Goal: Task Accomplishment & Management: Manage account settings

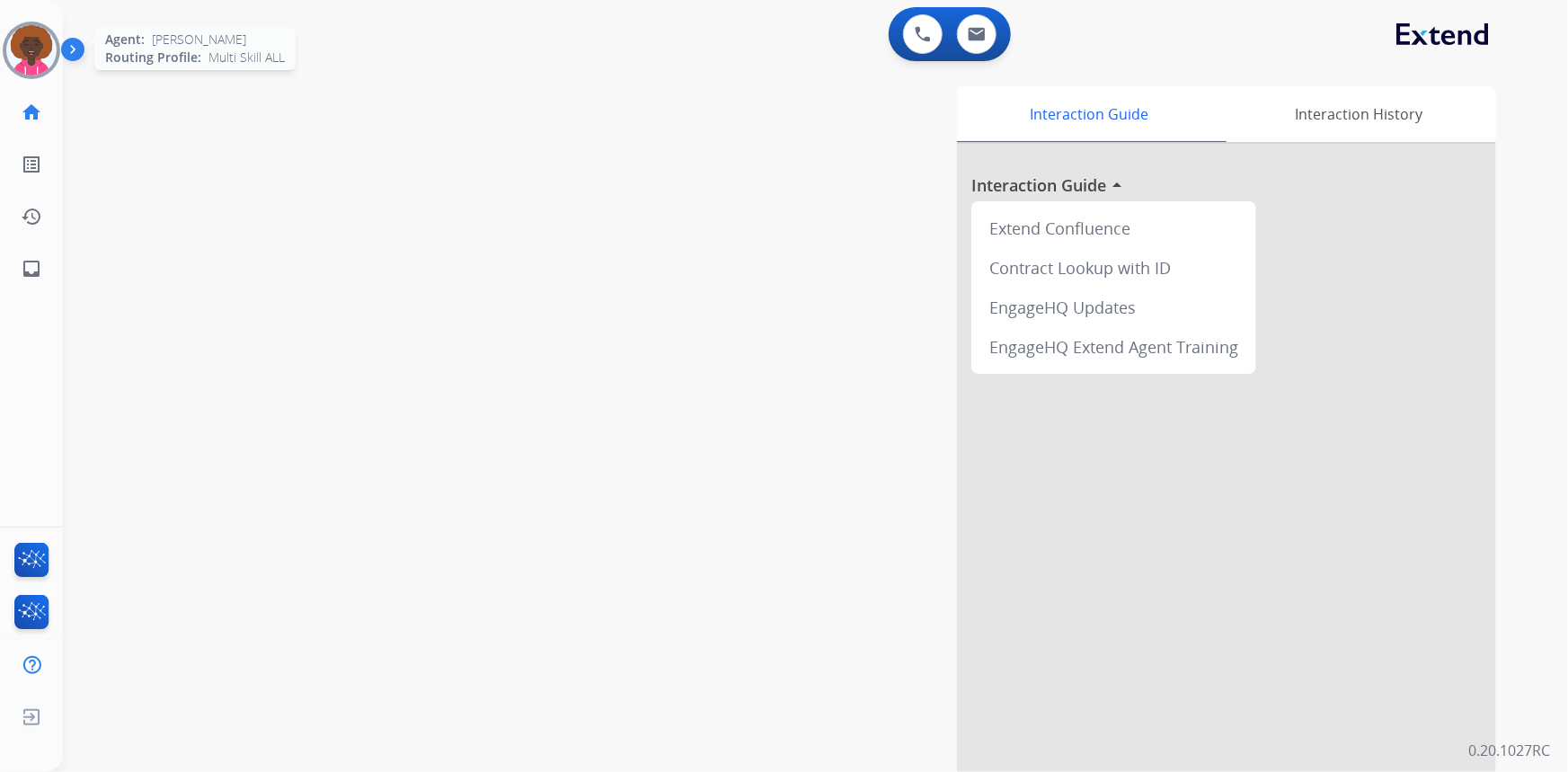
click at [34, 38] on img at bounding box center [31, 50] width 50 height 50
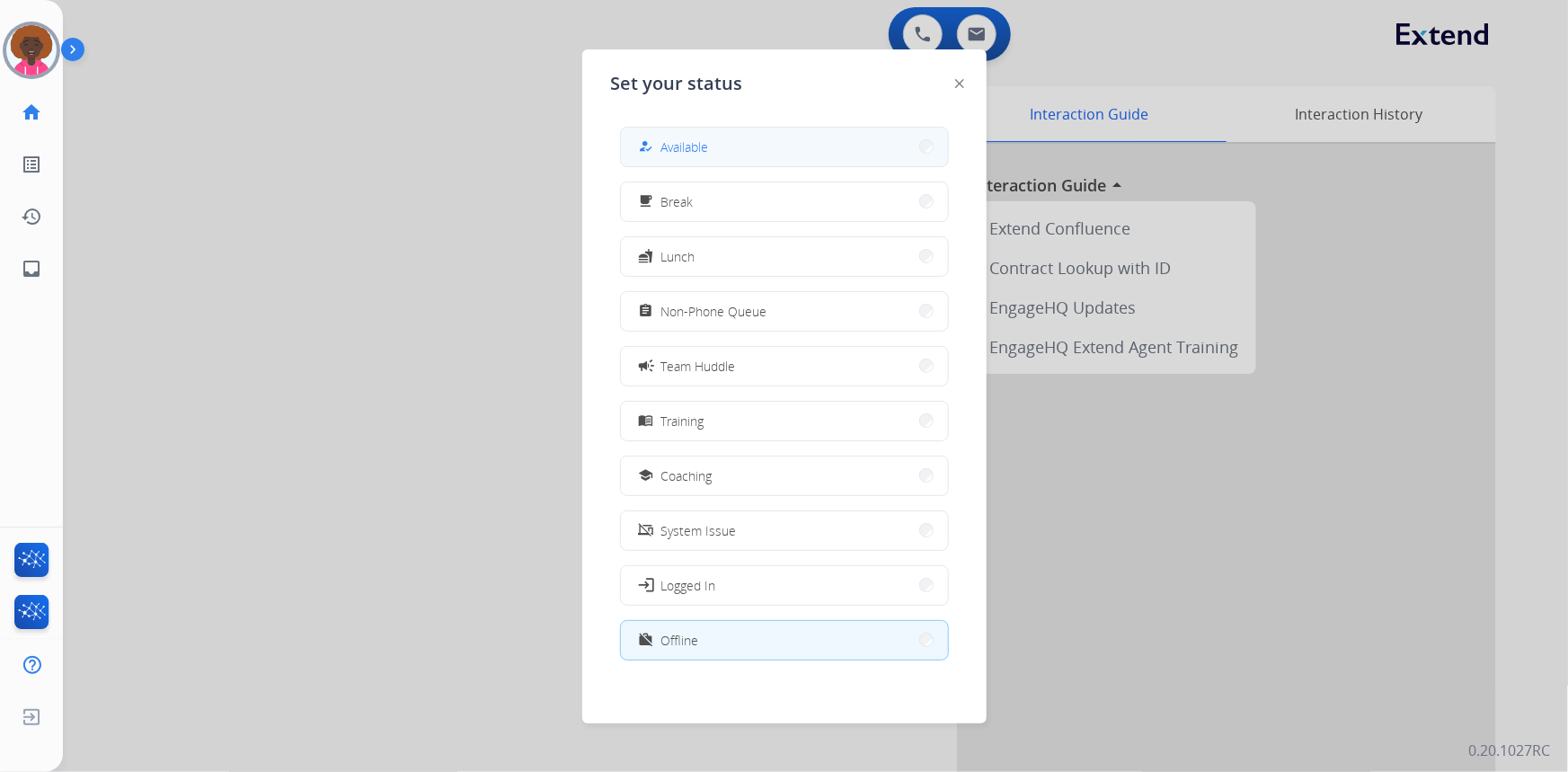
click at [751, 143] on button "how_to_reg Available" at bounding box center [784, 147] width 327 height 39
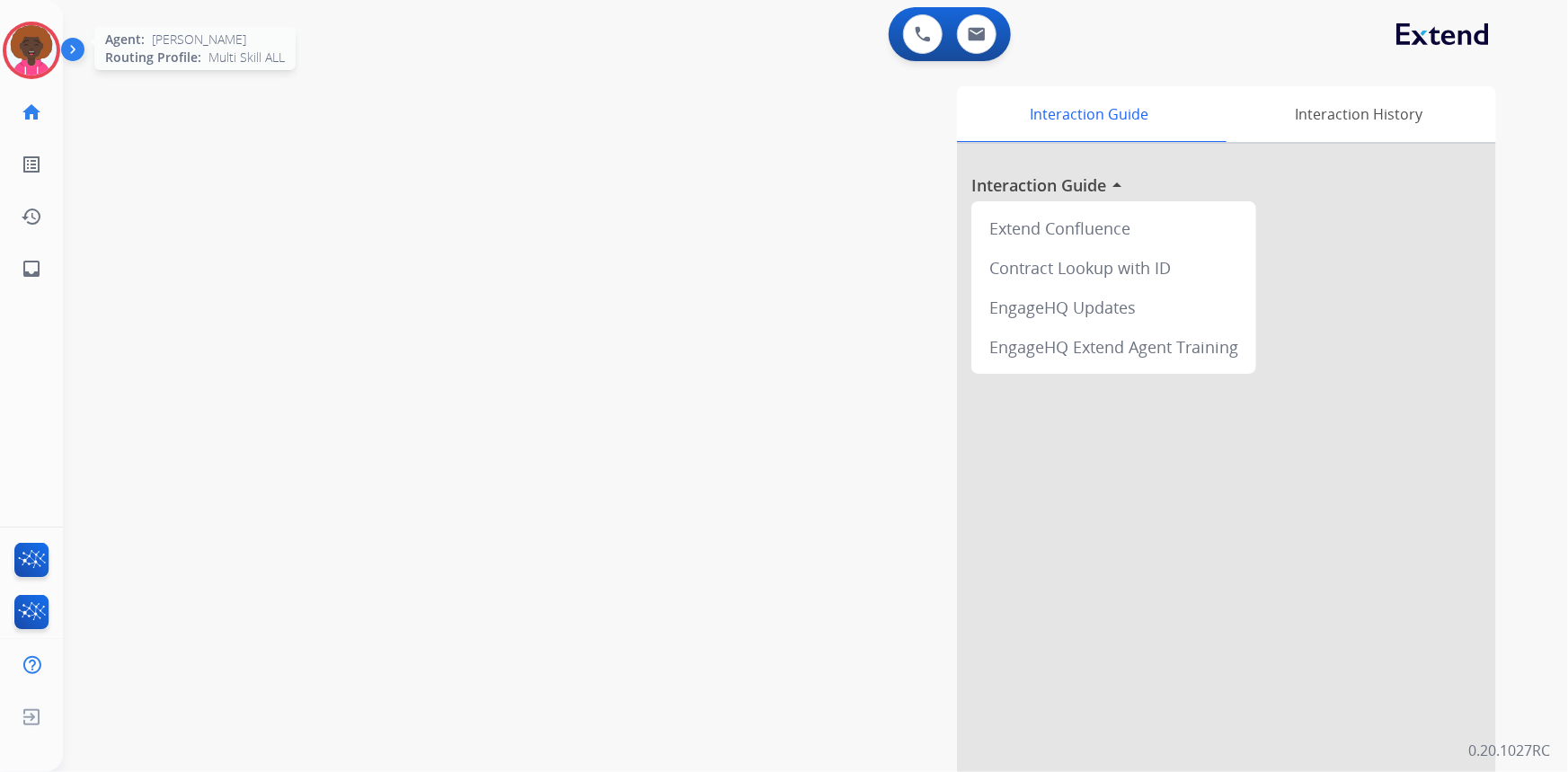
click at [27, 44] on img at bounding box center [31, 50] width 50 height 50
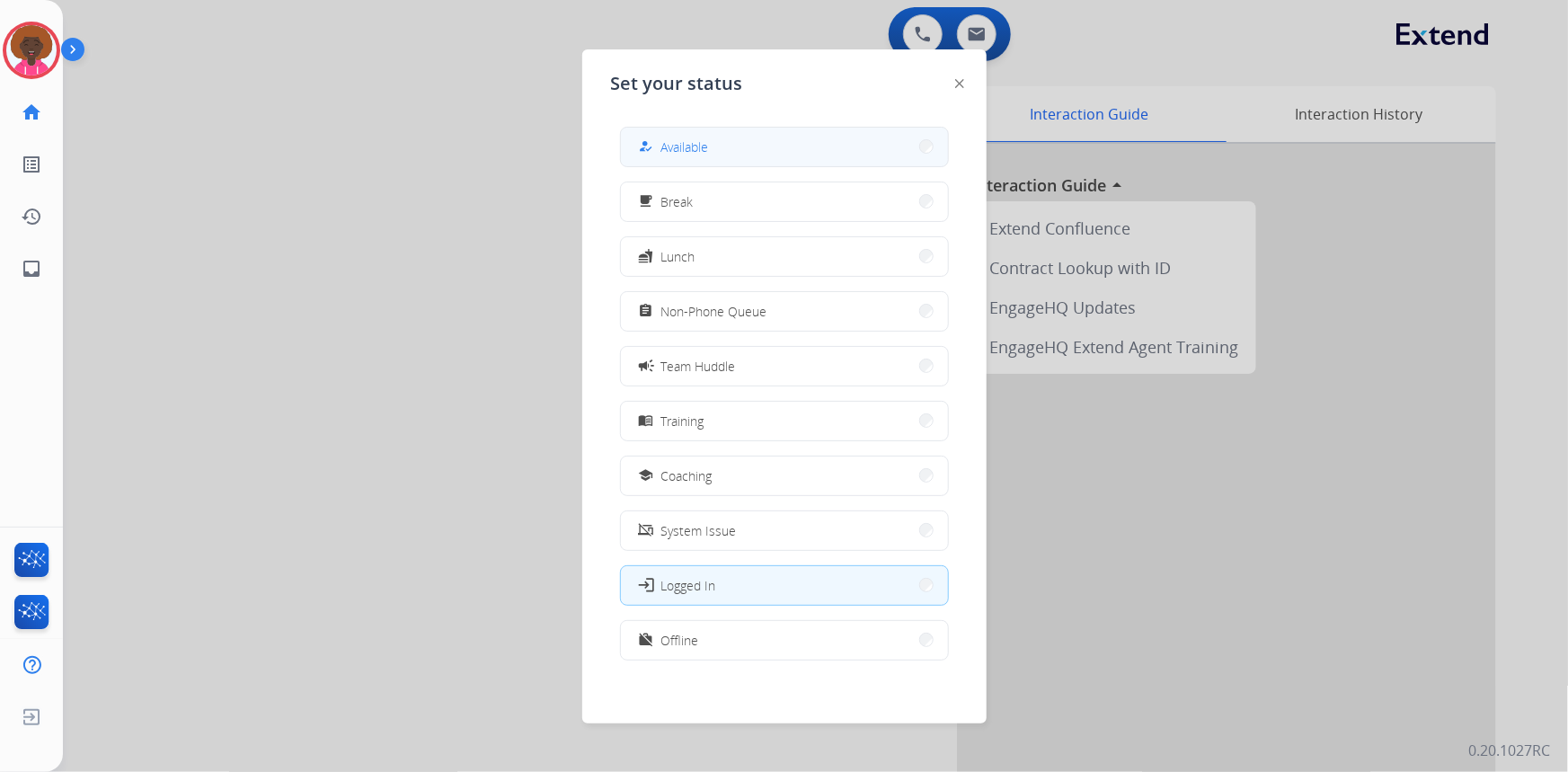
click at [701, 151] on span "Available" at bounding box center [684, 147] width 48 height 18
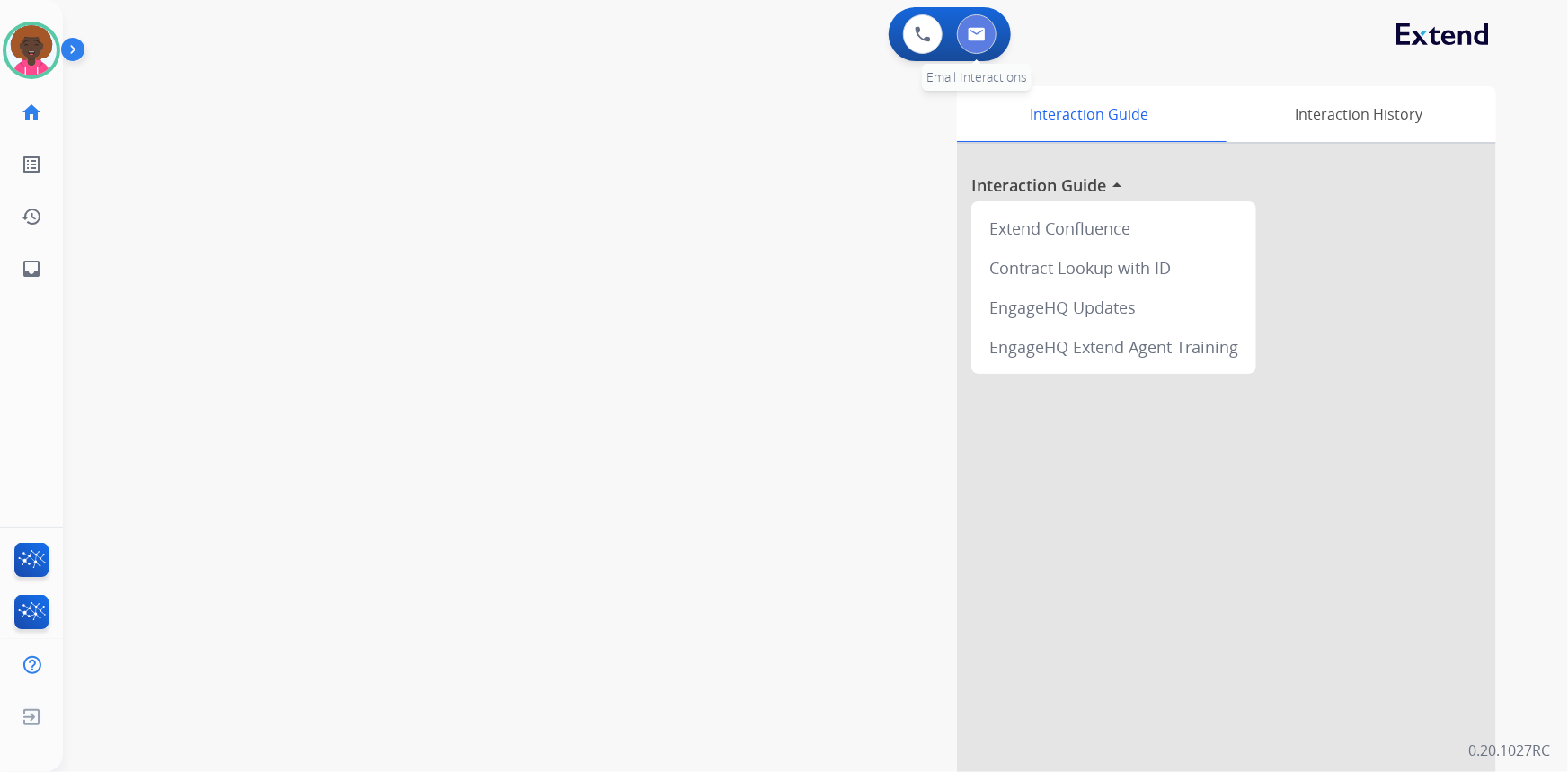
click at [993, 30] on button at bounding box center [977, 34] width 40 height 40
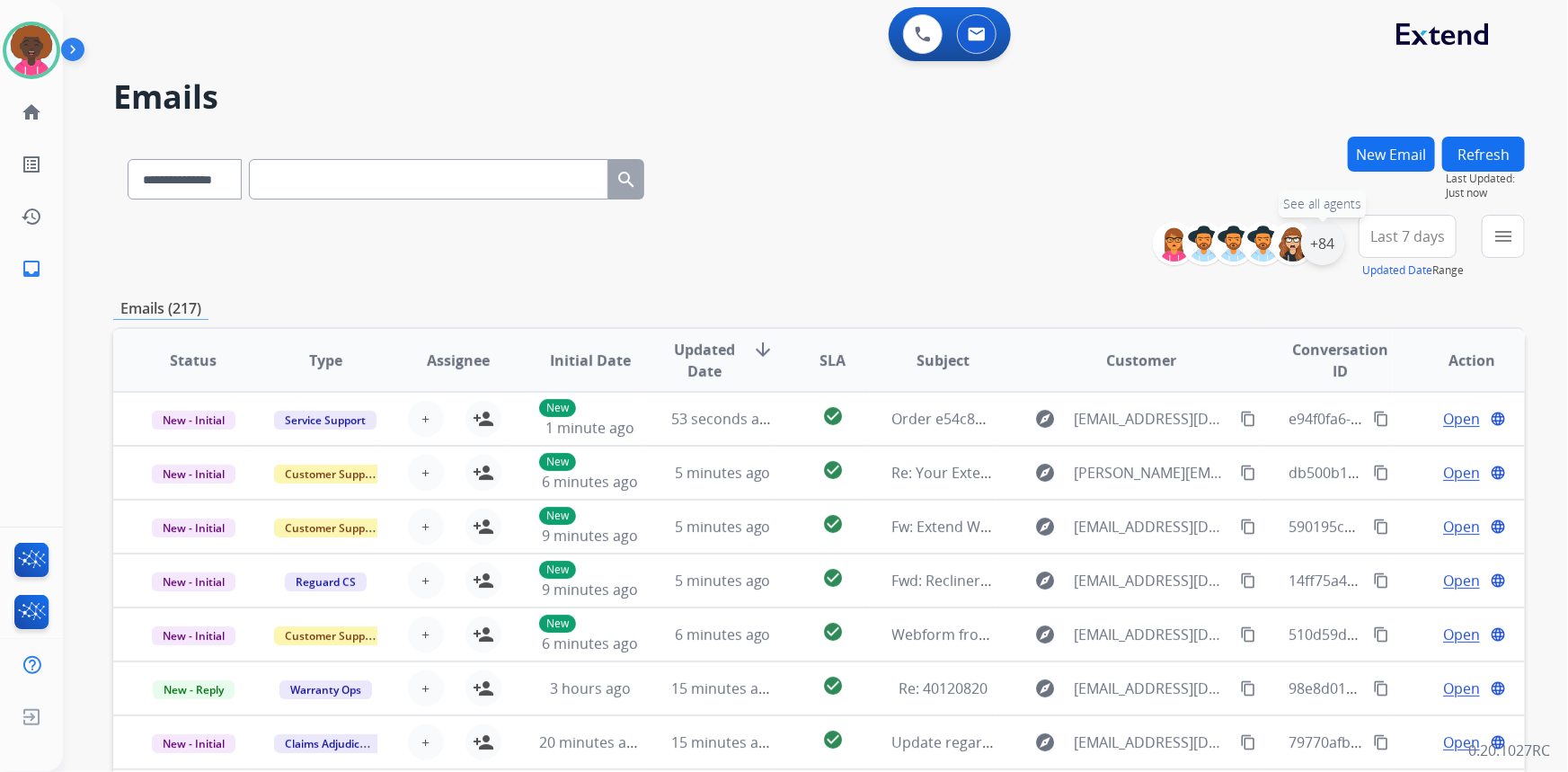
drag, startPoint x: 1329, startPoint y: 242, endPoint x: 1317, endPoint y: 245, distance: 12.4
click at [1327, 242] on div "+84" at bounding box center [1322, 244] width 43 height 43
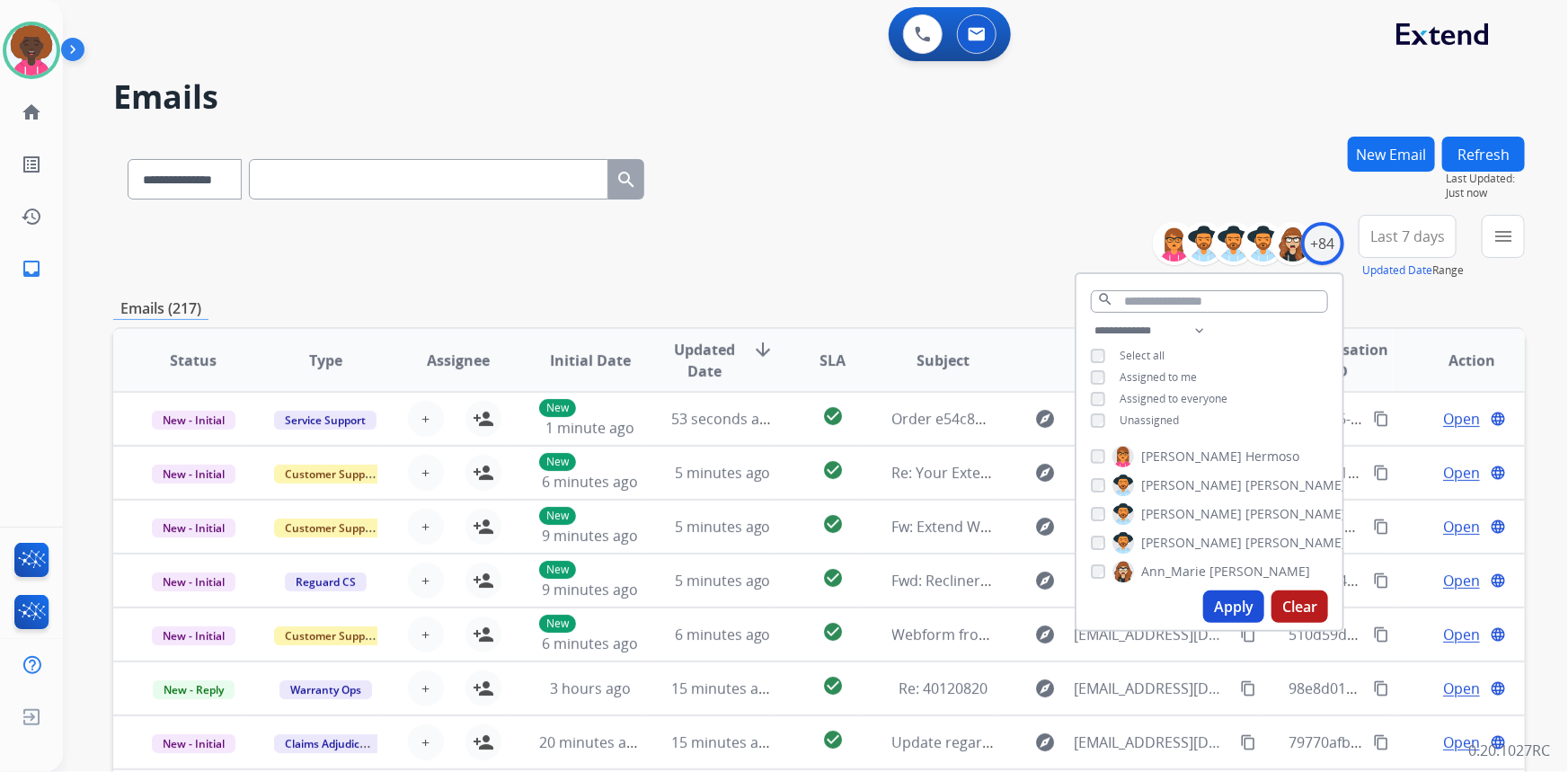
click at [1231, 609] on button "Apply" at bounding box center [1233, 606] width 61 height 32
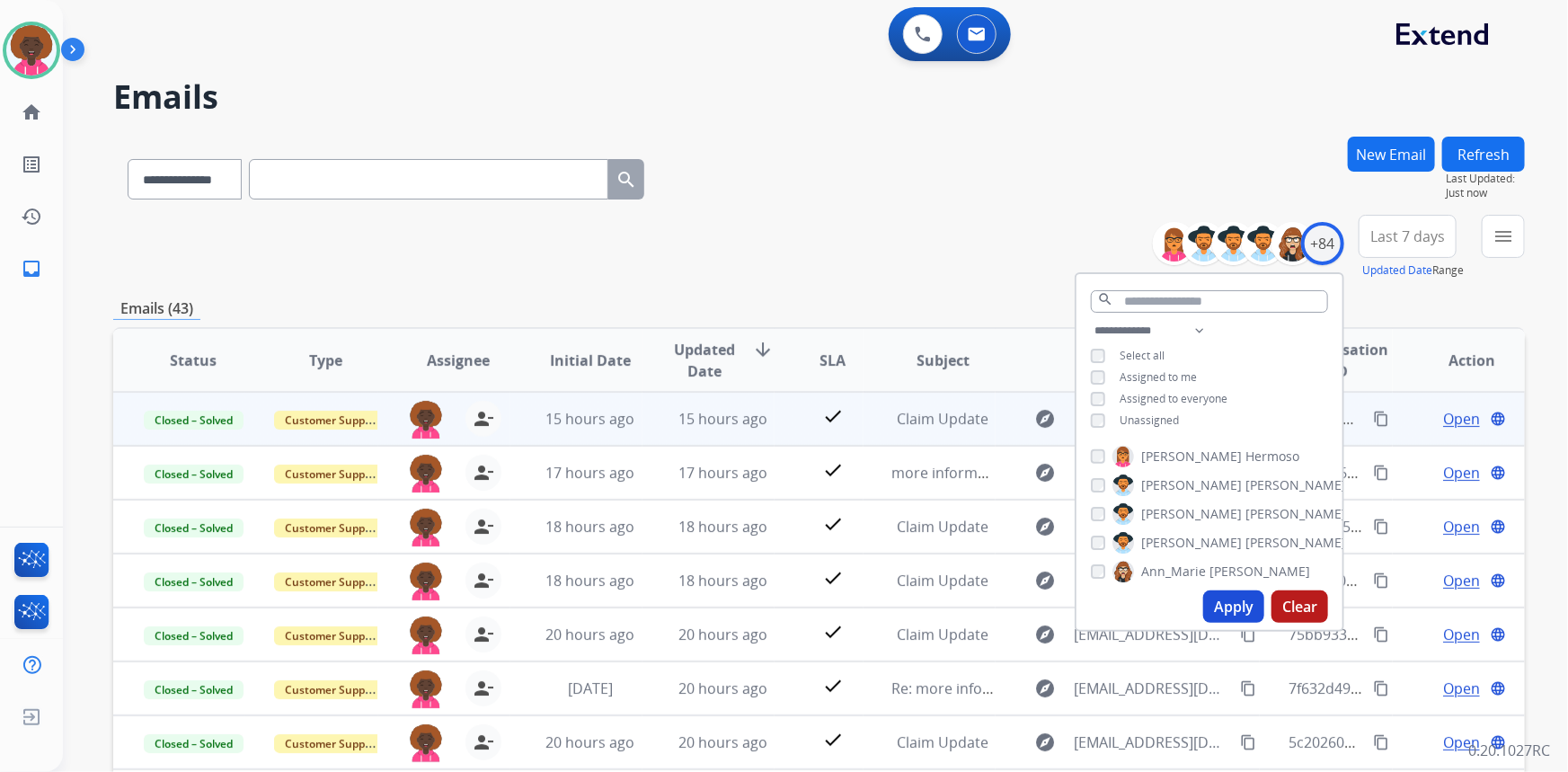
scroll to position [1, 0]
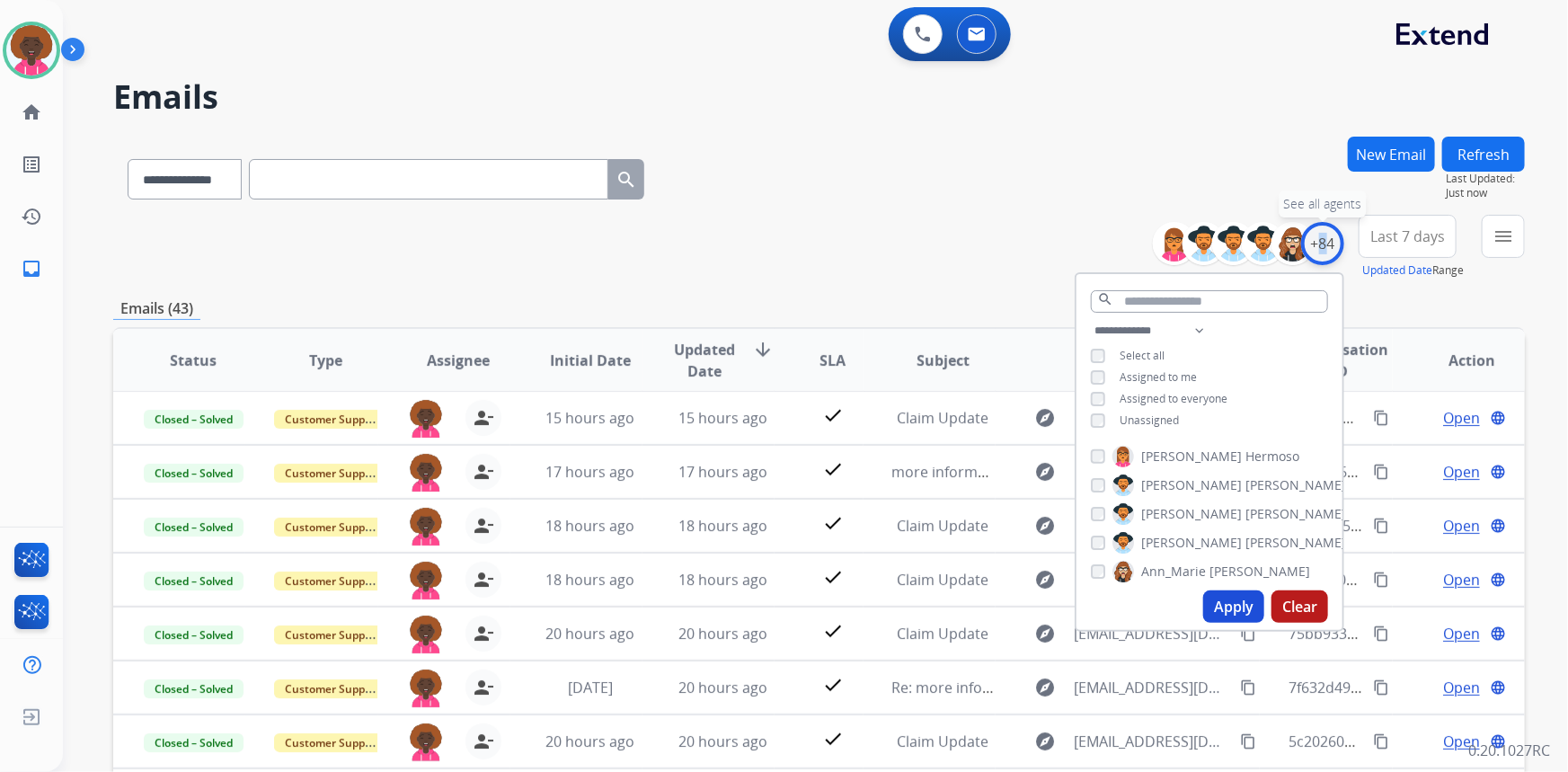
click at [1312, 243] on div "+84" at bounding box center [1322, 244] width 43 height 43
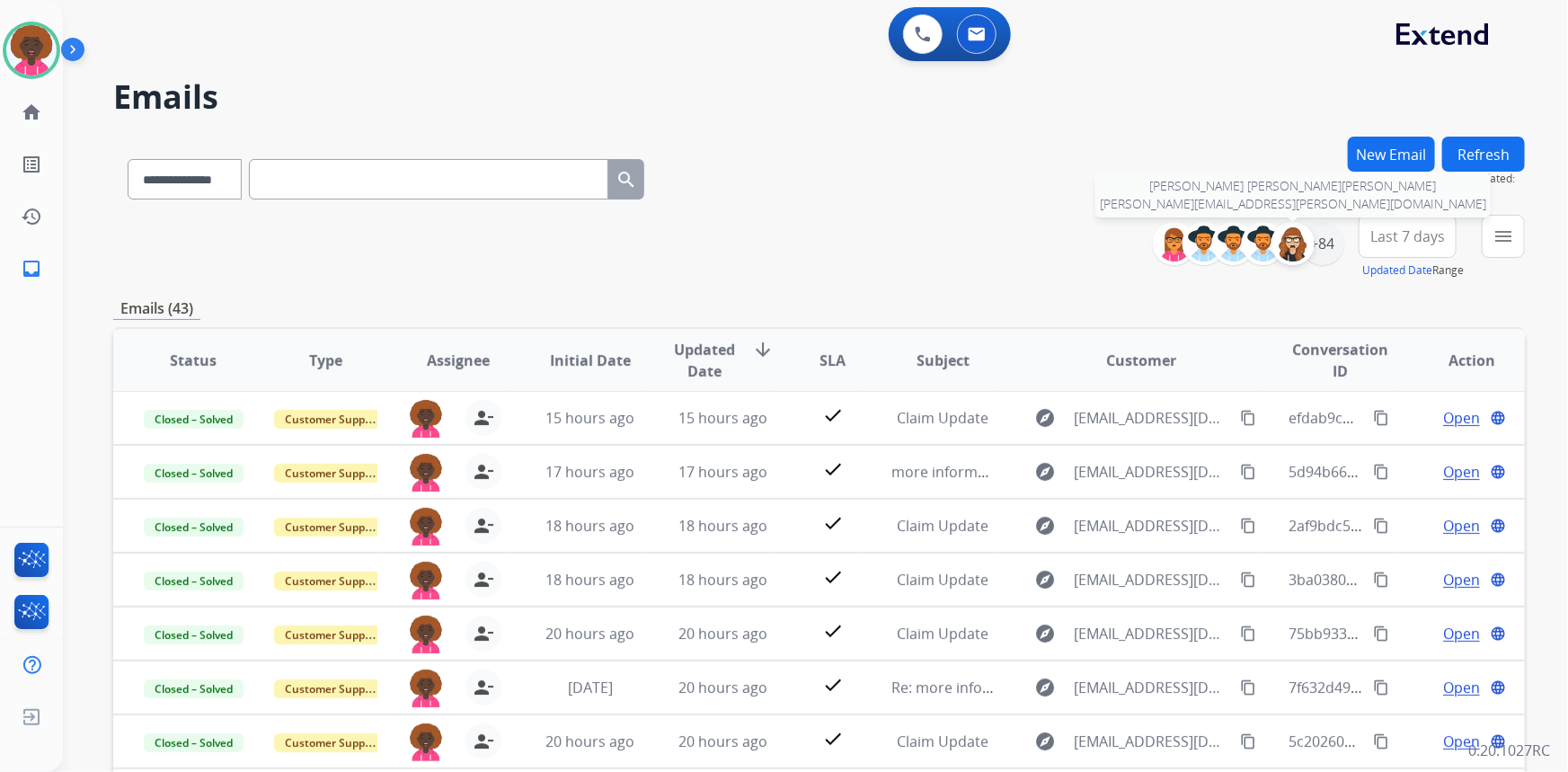
click at [1311, 243] on div at bounding box center [1292, 244] width 43 height 43
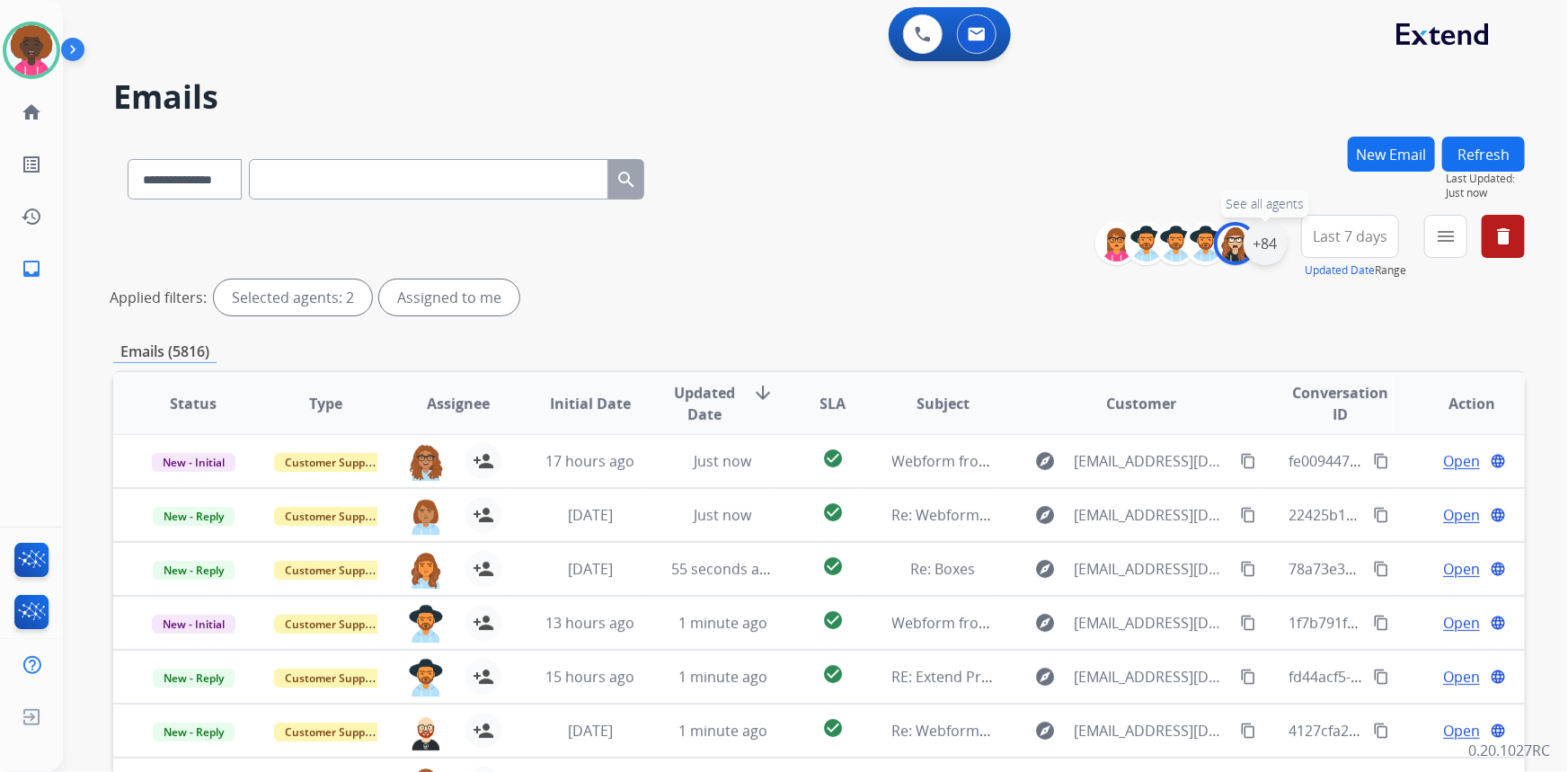
click at [1264, 252] on div "+84" at bounding box center [1265, 244] width 43 height 43
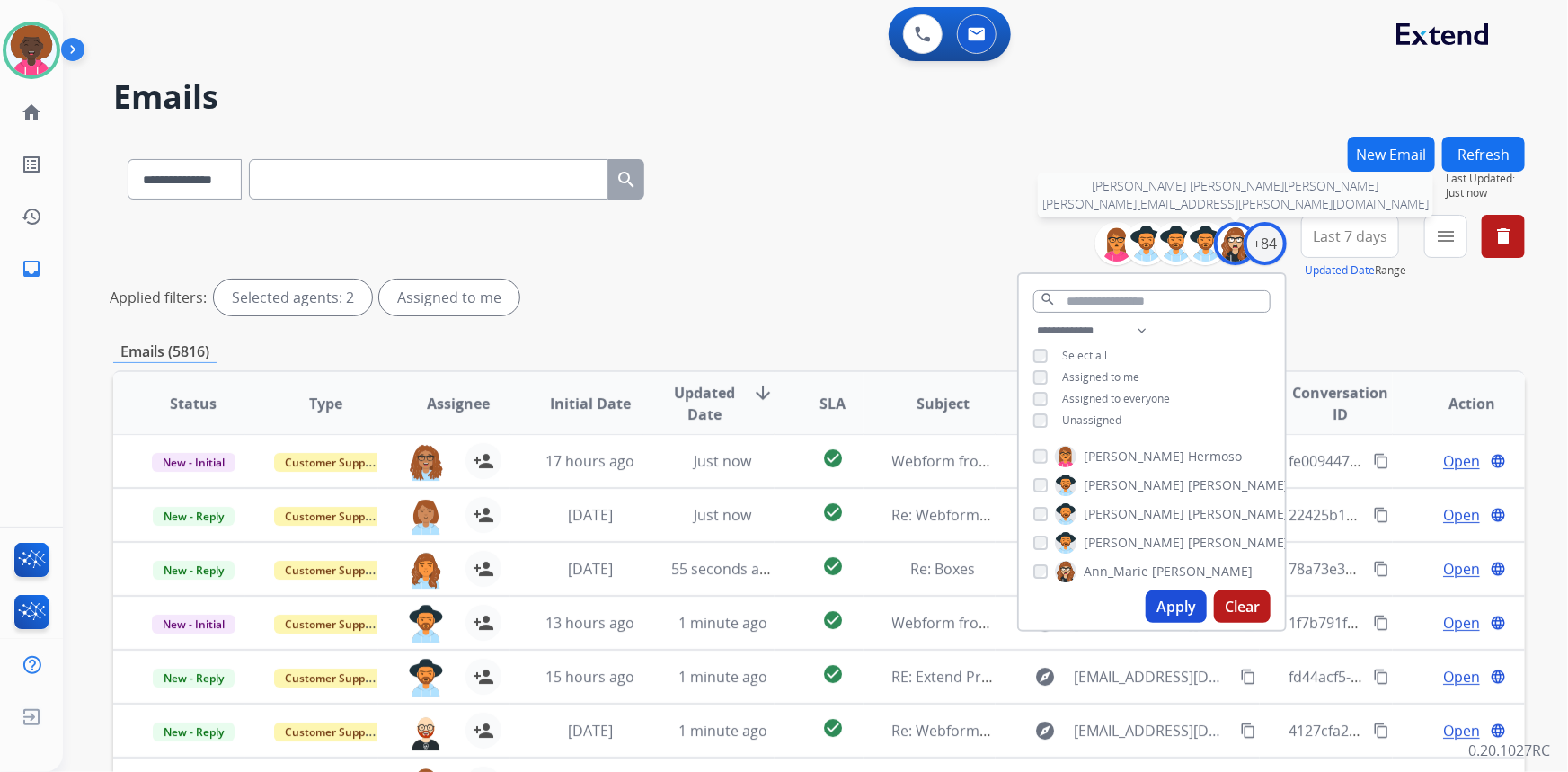
drag, startPoint x: 1241, startPoint y: 250, endPoint x: 1230, endPoint y: 261, distance: 15.6
click at [1240, 250] on img at bounding box center [1235, 243] width 36 height 36
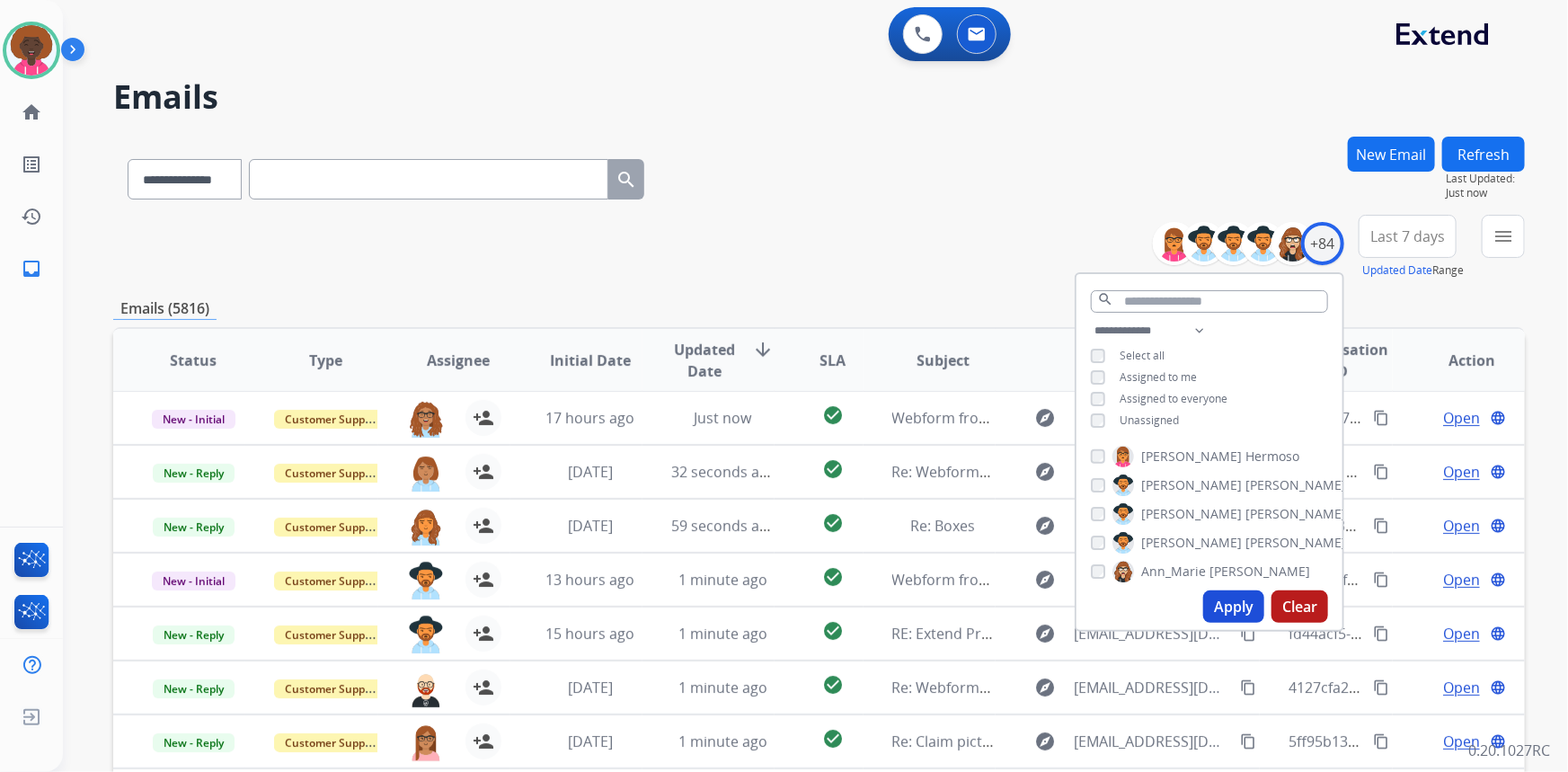
click at [1105, 374] on div "Assigned to me" at bounding box center [1143, 377] width 106 height 15
click at [1094, 385] on div "**********" at bounding box center [1210, 377] width 266 height 115
click at [1096, 367] on div "**********" at bounding box center [1210, 377] width 266 height 115
click at [1318, 251] on div "+84" at bounding box center [1322, 244] width 43 height 43
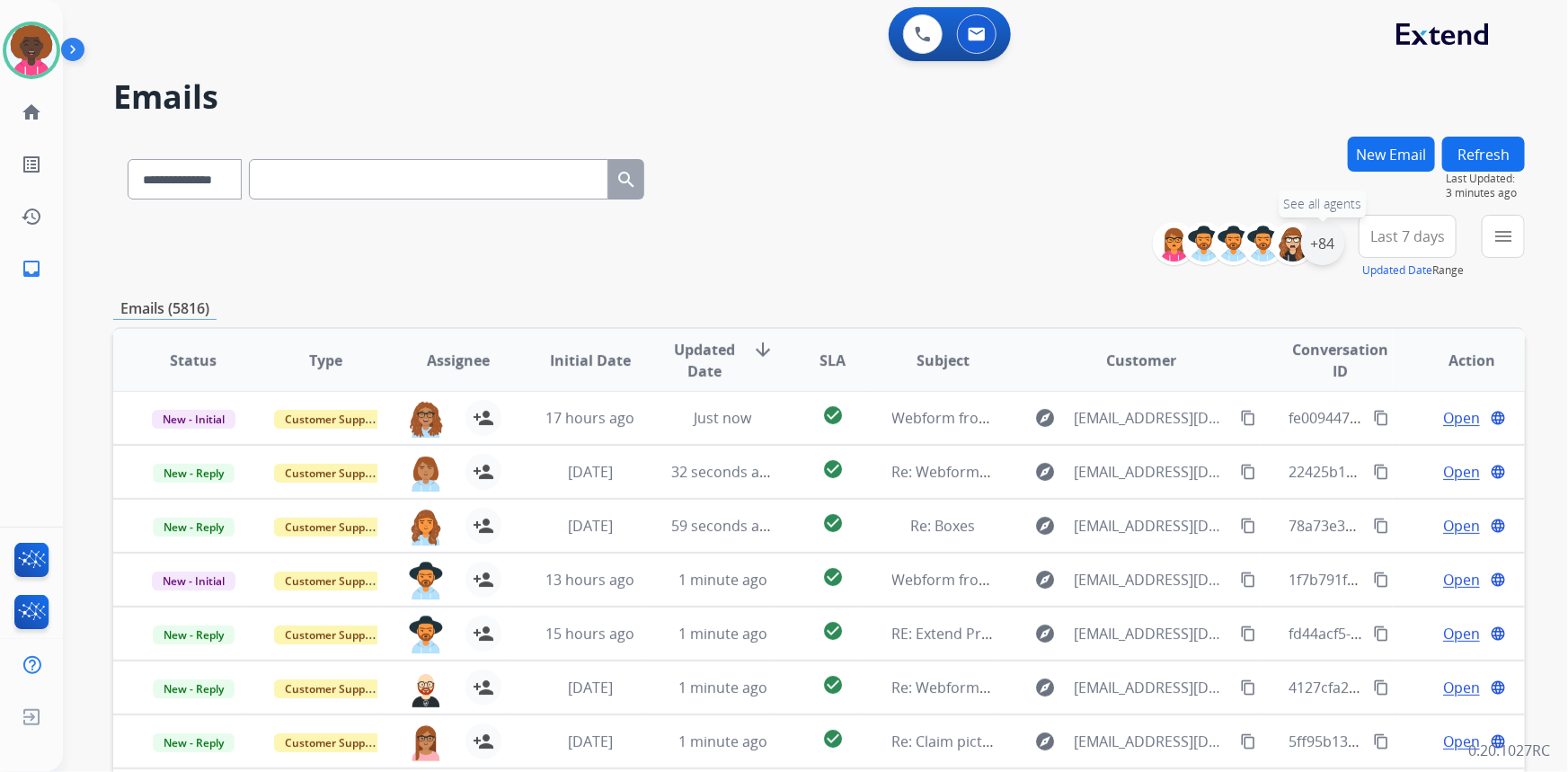
click at [1316, 233] on div "+84" at bounding box center [1322, 244] width 43 height 43
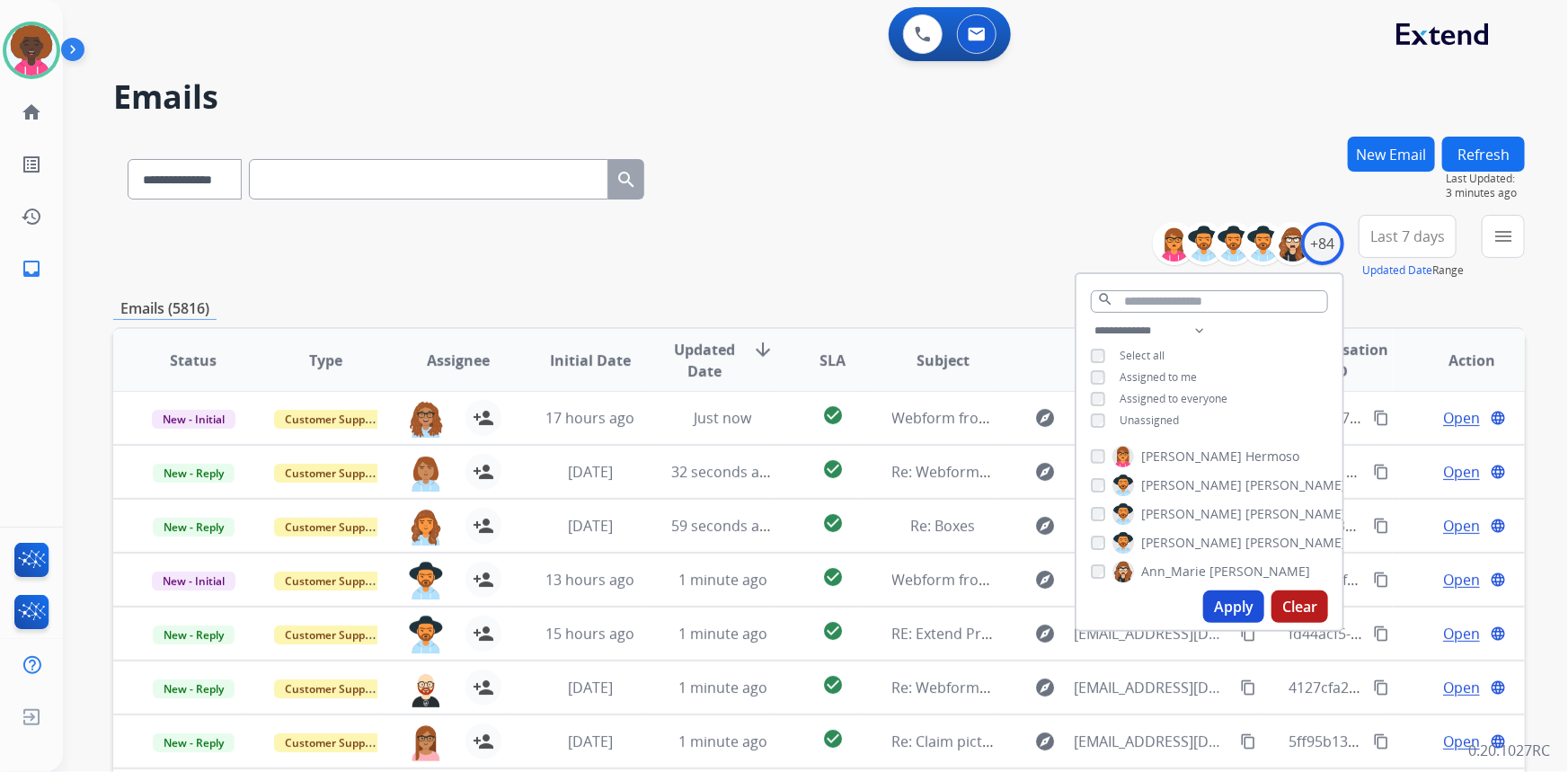
click at [805, 244] on div "**********" at bounding box center [819, 247] width 1412 height 65
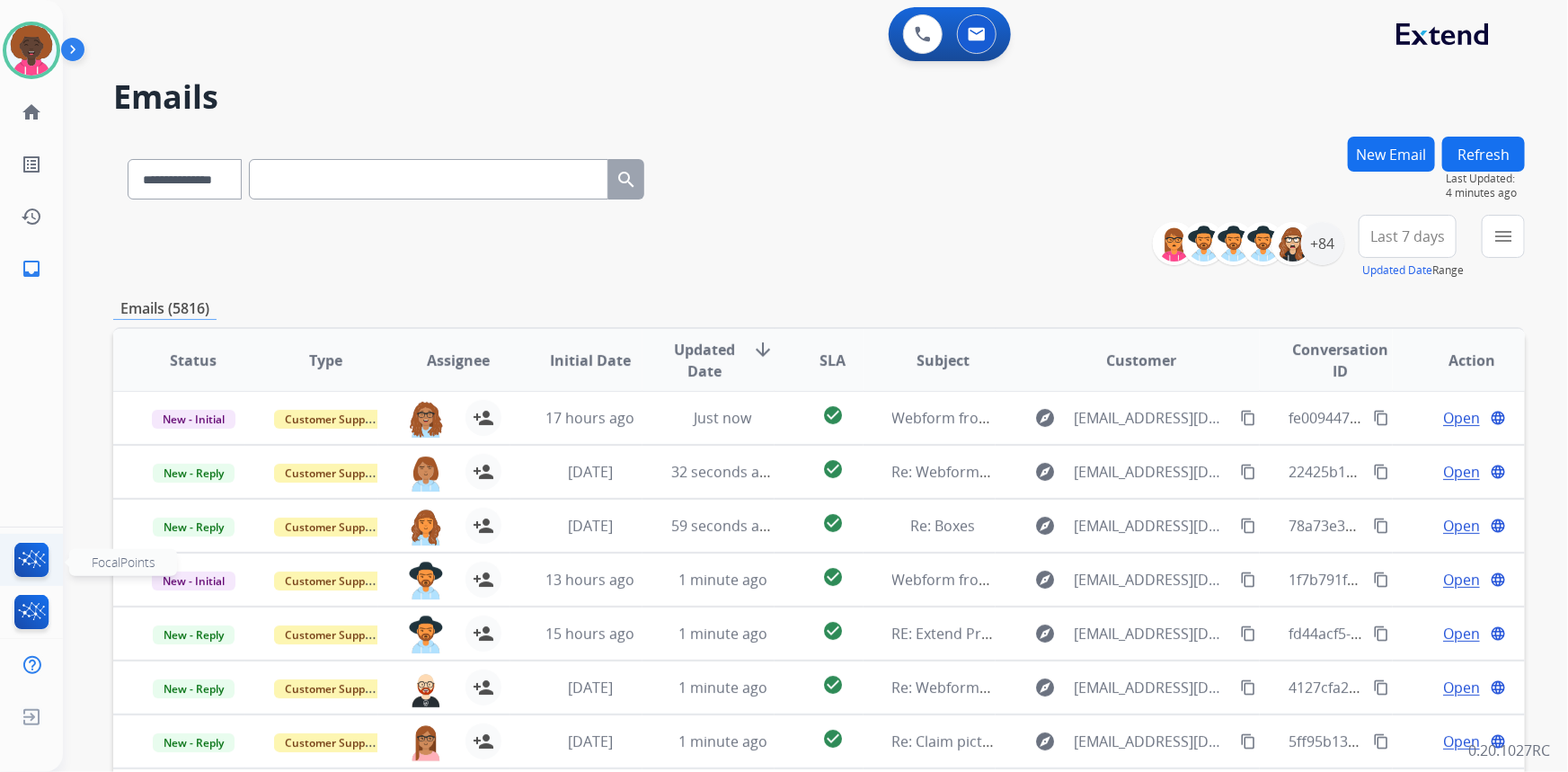
click at [11, 559] on li "FocalPoints" at bounding box center [31, 563] width 42 height 42
click at [50, 559] on img at bounding box center [31, 563] width 42 height 42
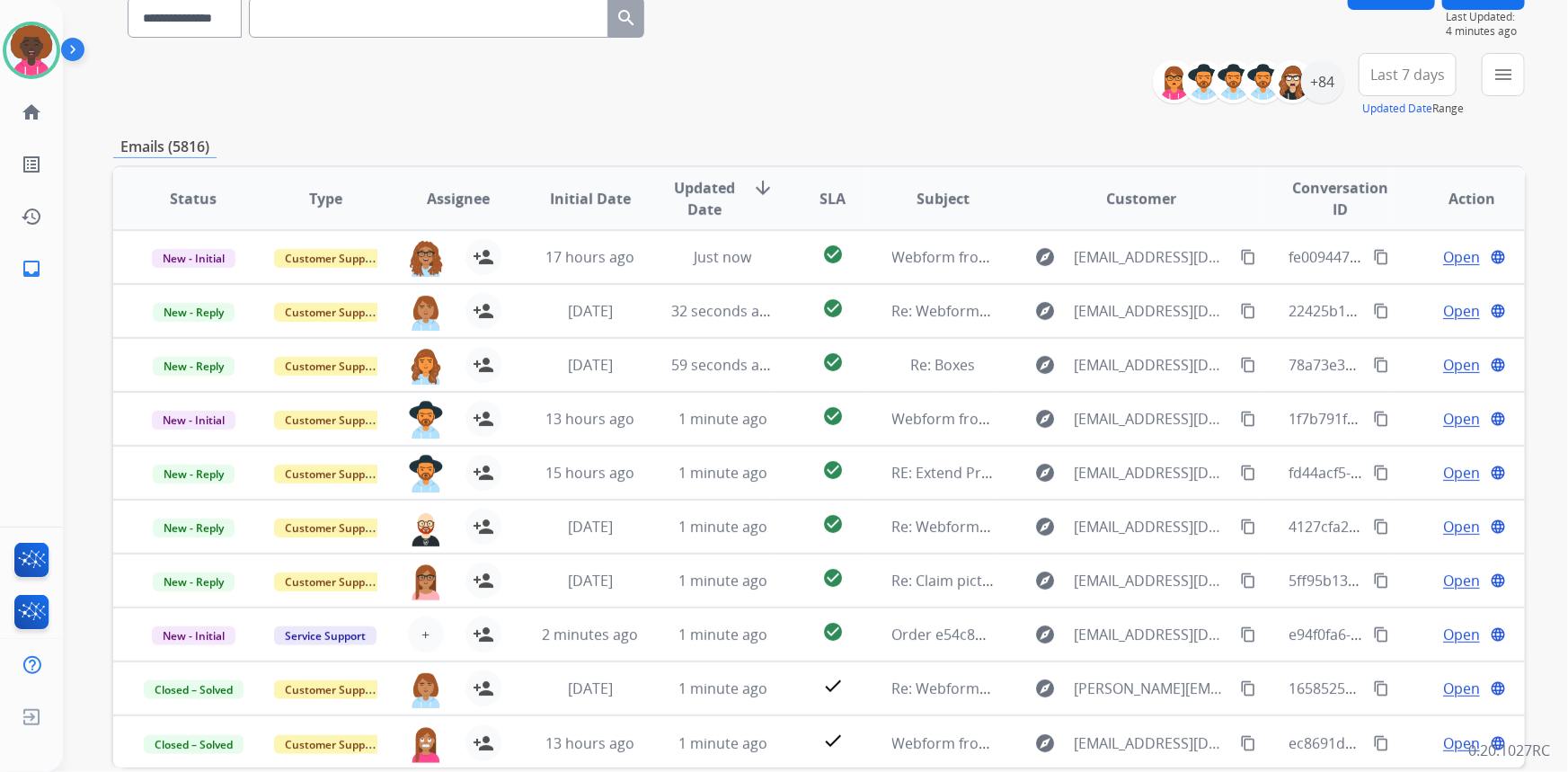
scroll to position [0, 0]
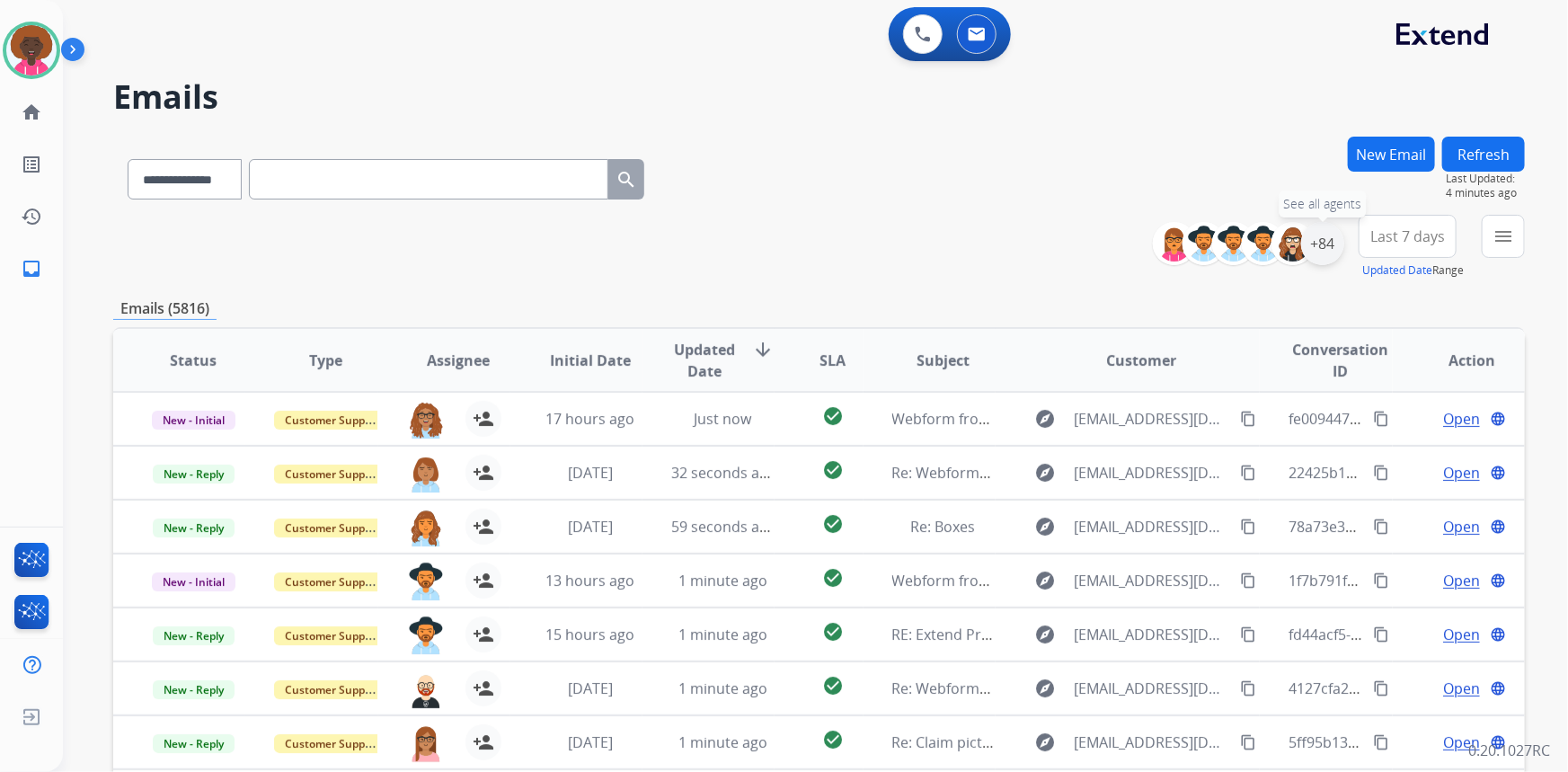
click at [1331, 234] on div "+84" at bounding box center [1322, 244] width 43 height 43
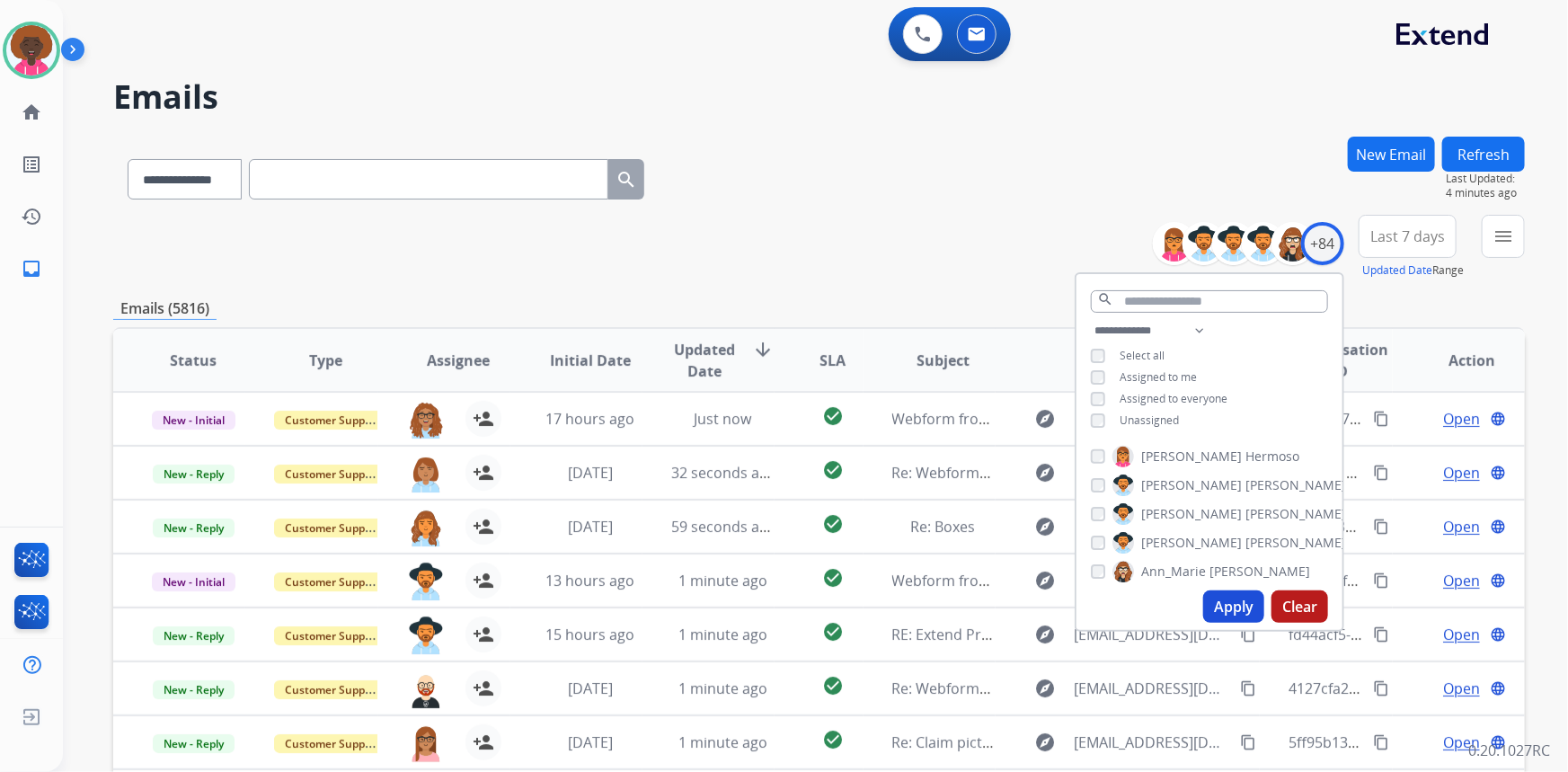
click at [1222, 603] on button "Apply" at bounding box center [1233, 606] width 61 height 32
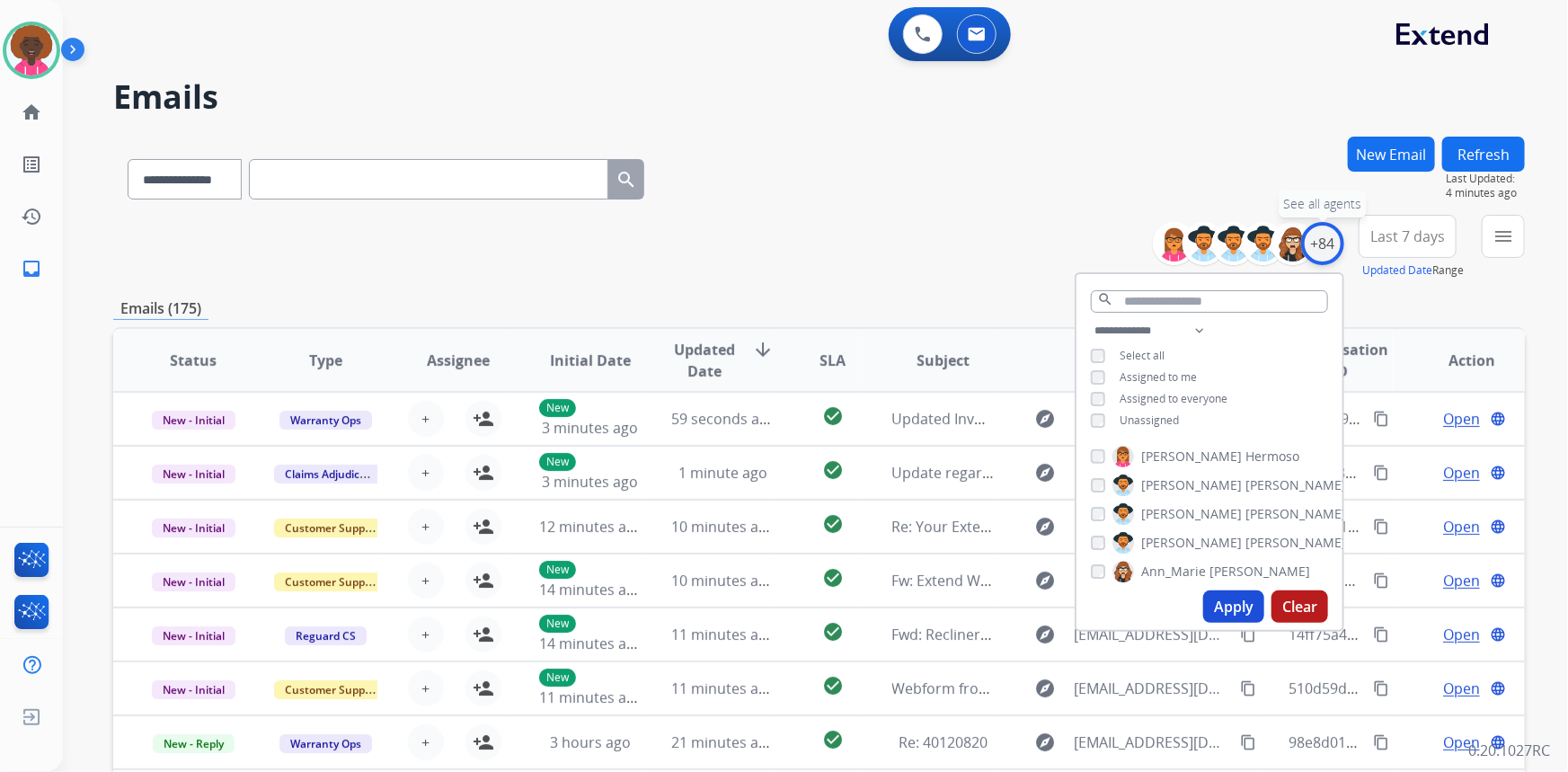
click at [1327, 255] on div "+84" at bounding box center [1322, 244] width 43 height 43
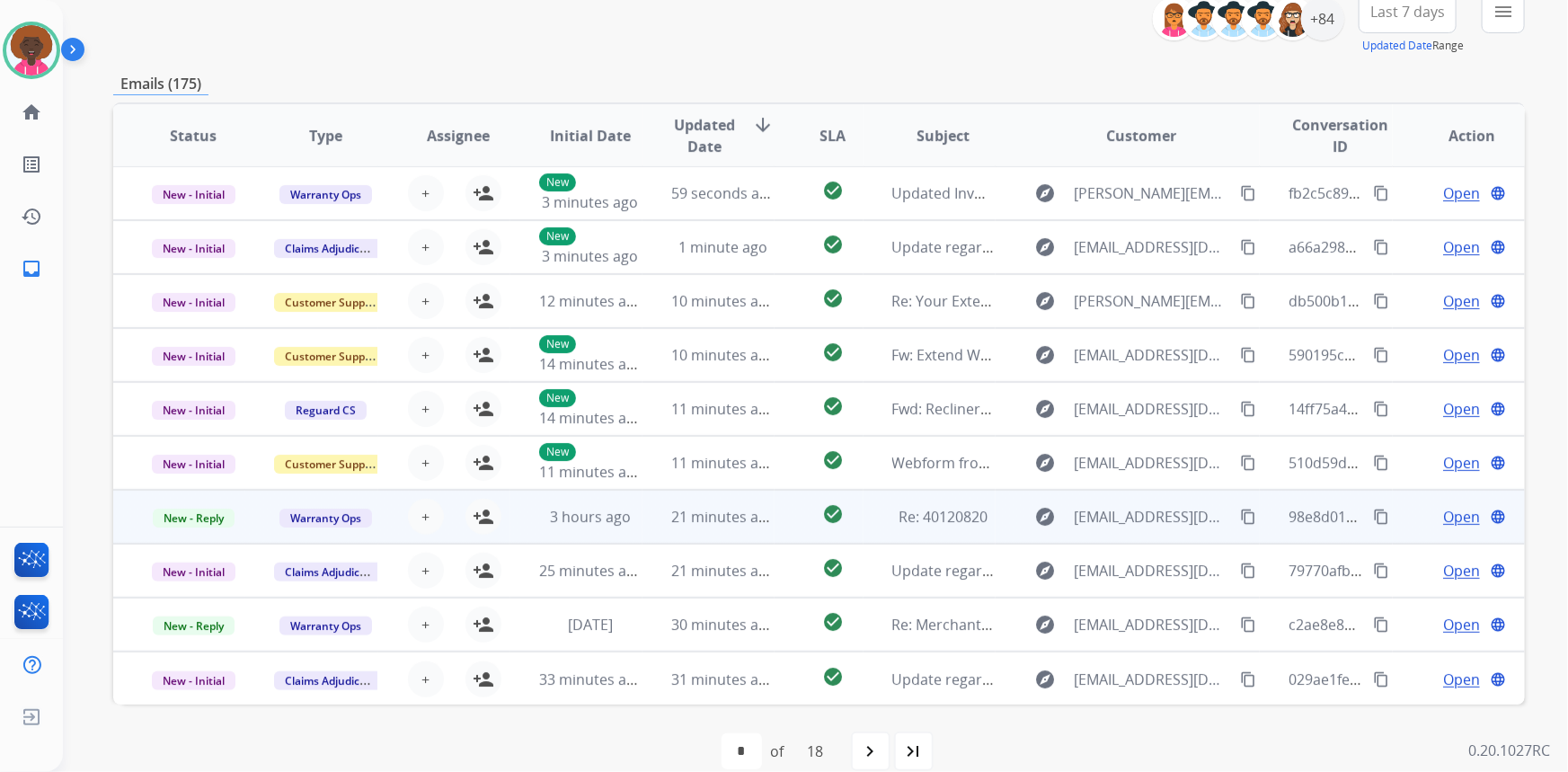
scroll to position [251, 0]
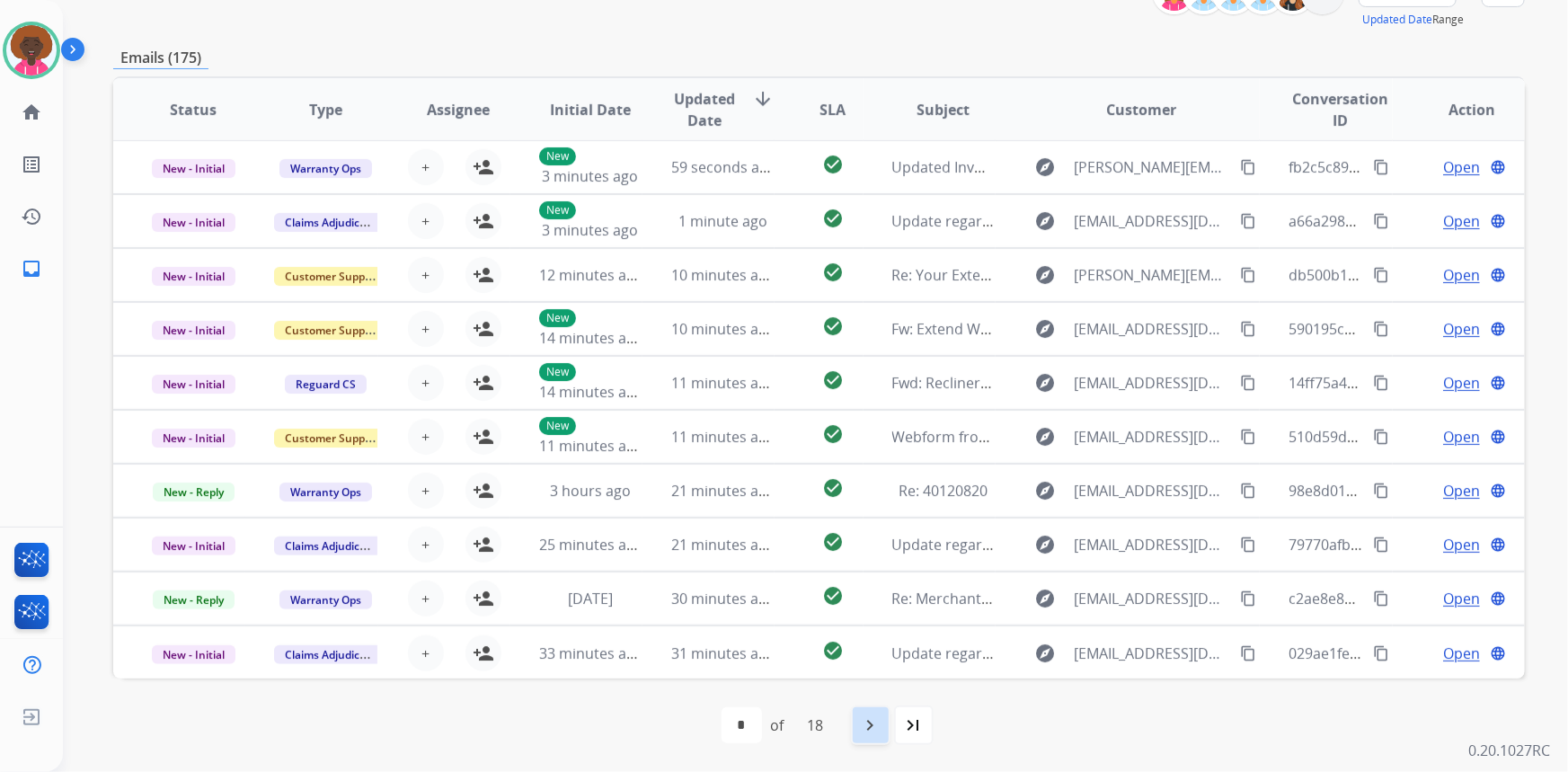
click at [864, 735] on mat-icon "navigate_next" at bounding box center [871, 725] width 21 height 21
select select "*"
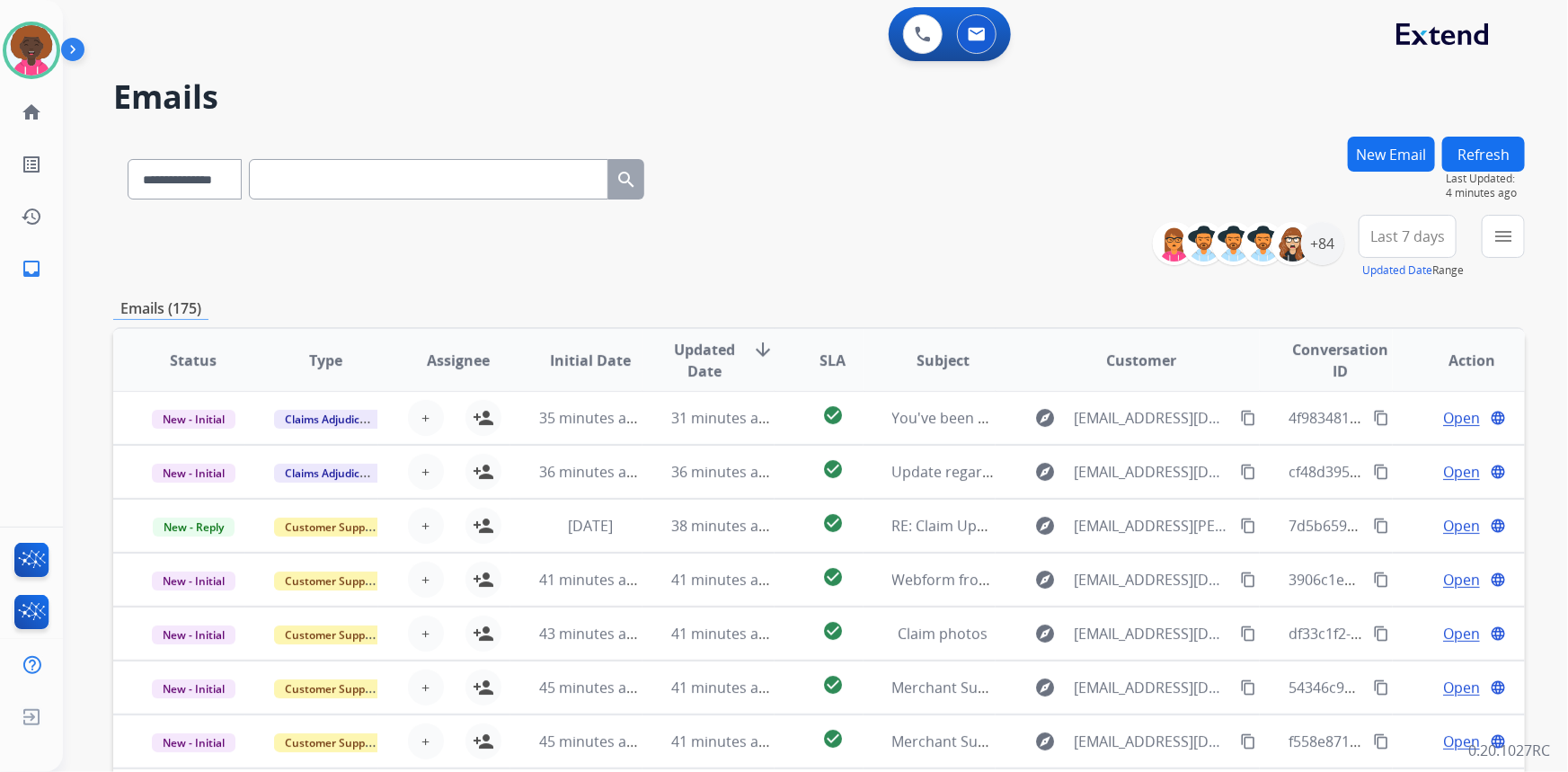
scroll to position [0, 0]
click at [1096, 240] on div "**********" at bounding box center [819, 247] width 1412 height 65
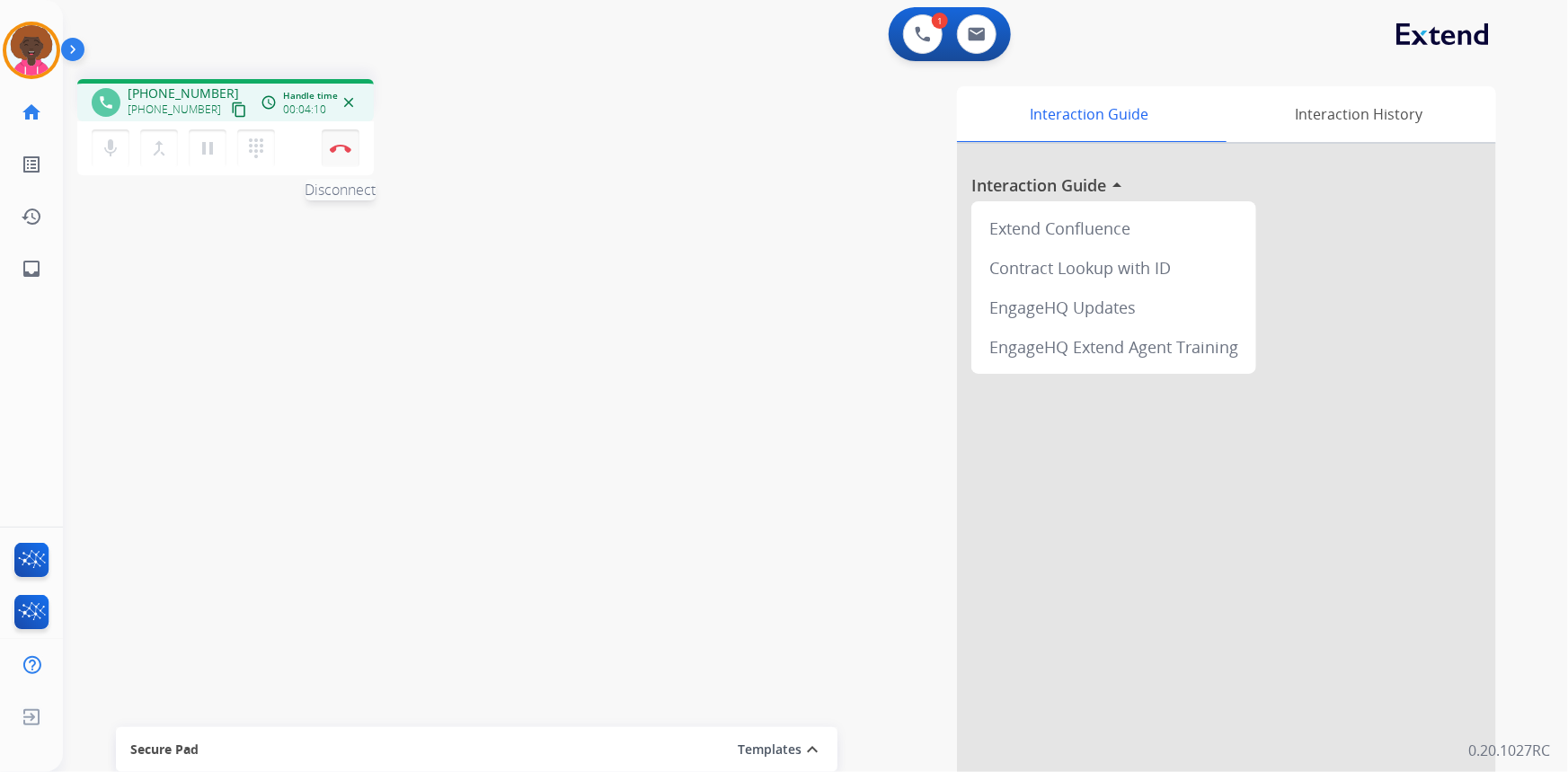
click at [337, 148] on img at bounding box center [341, 148] width 21 height 9
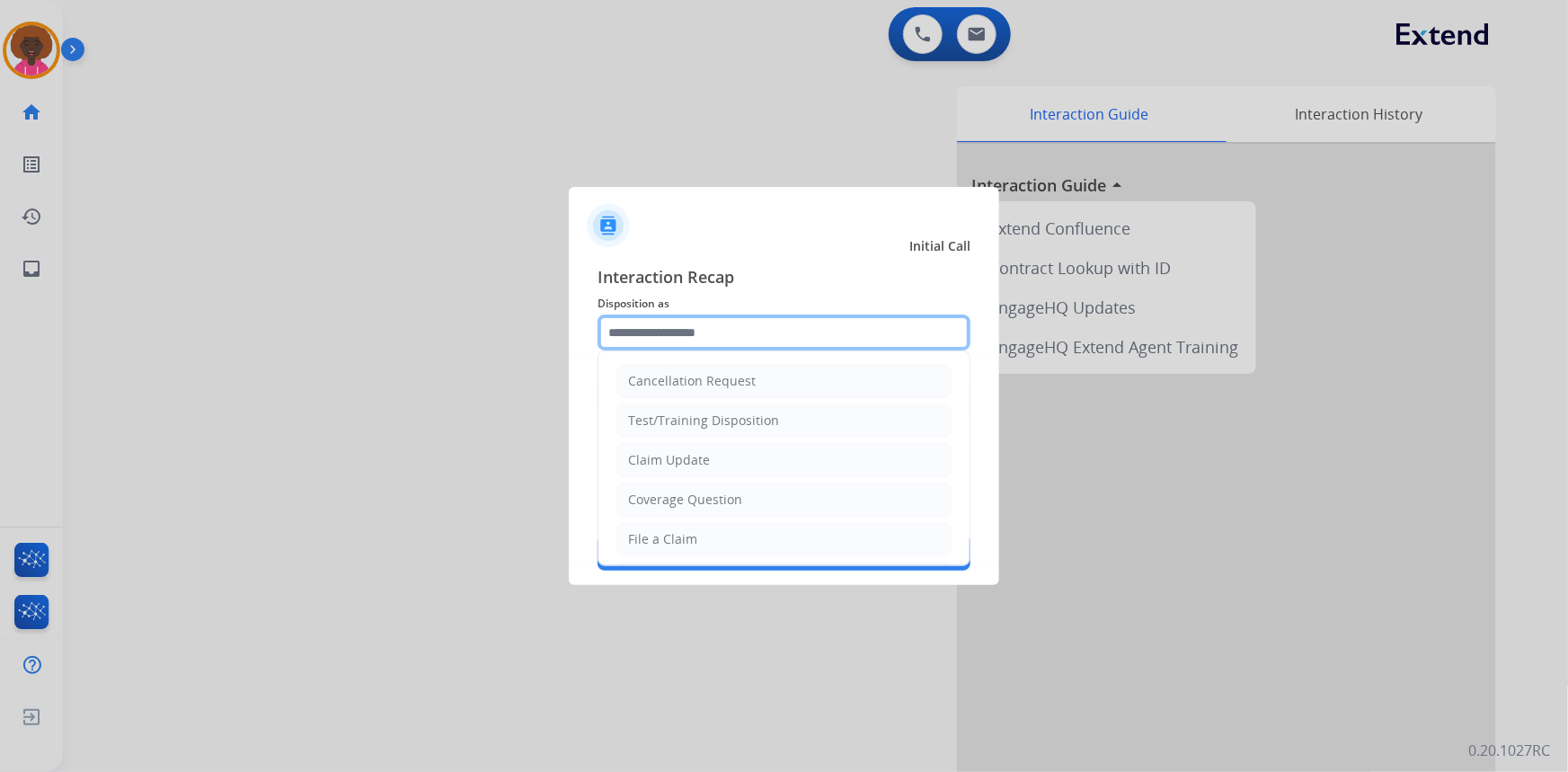
click at [645, 325] on input "text" at bounding box center [784, 332] width 373 height 36
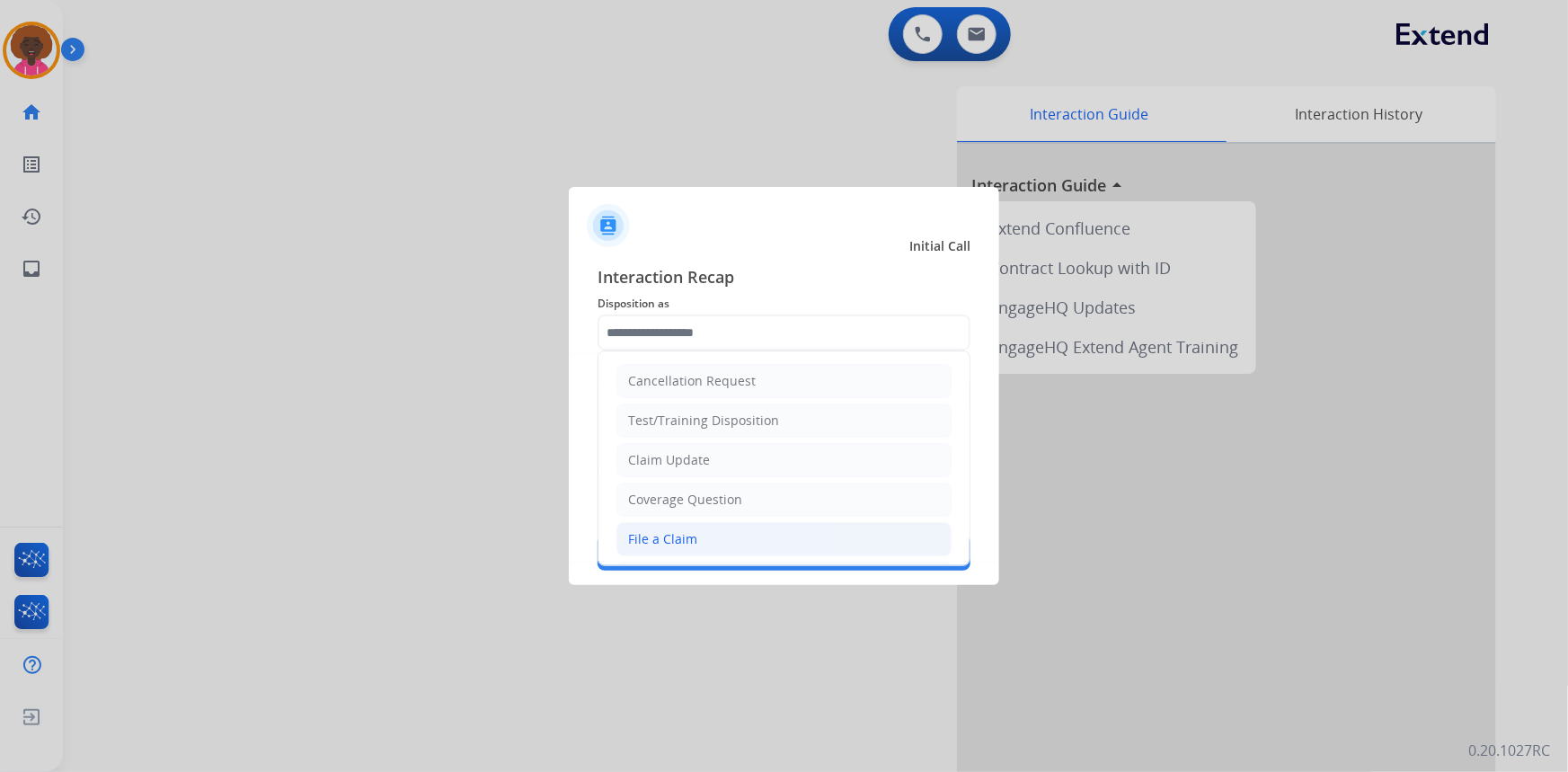
click at [640, 547] on div "File a Claim" at bounding box center [662, 539] width 69 height 18
type input "**********"
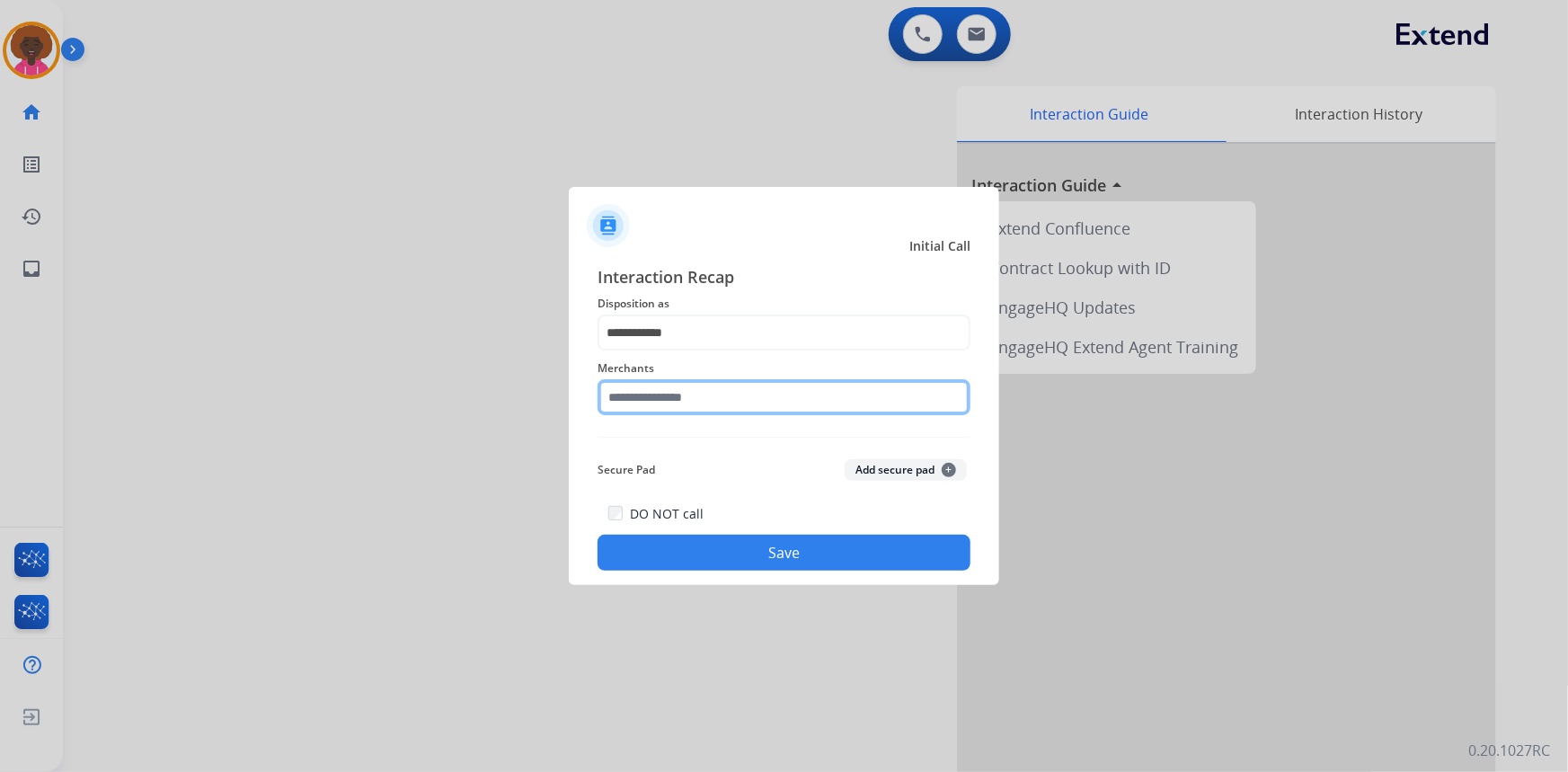
click at [662, 390] on input "text" at bounding box center [784, 397] width 373 height 36
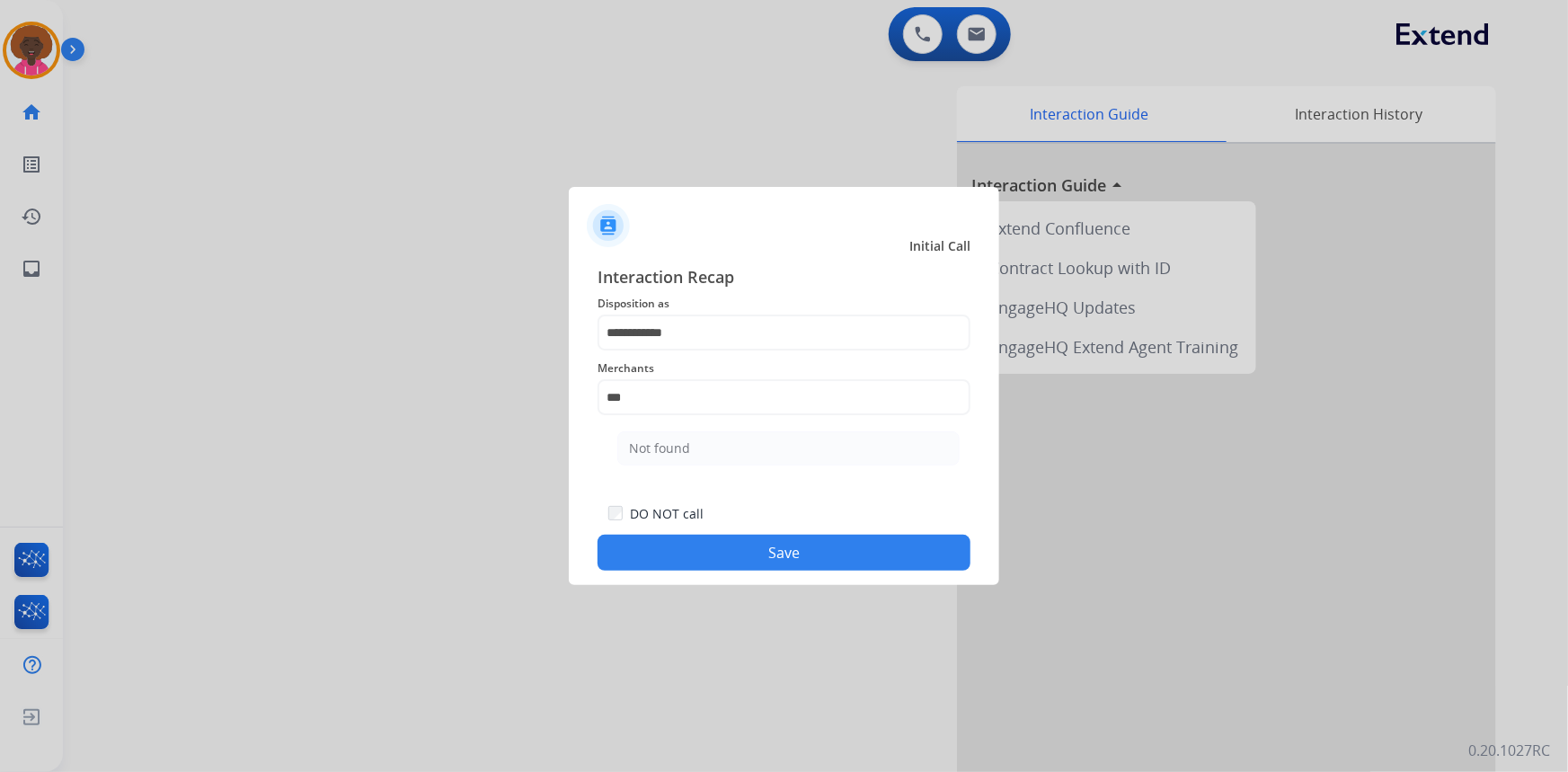
click at [807, 555] on button "Save" at bounding box center [784, 553] width 373 height 36
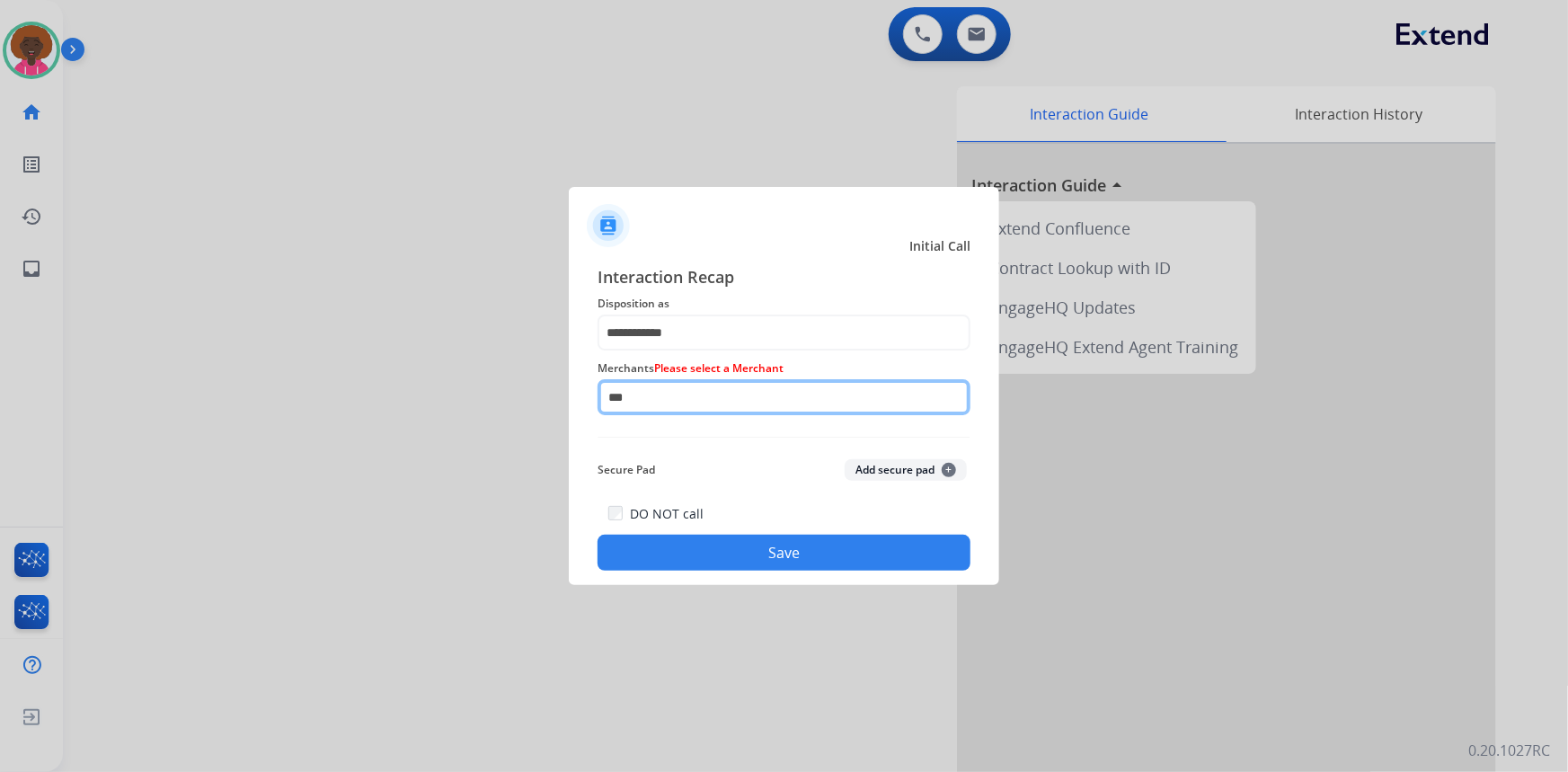
click at [679, 406] on input "***" at bounding box center [784, 397] width 373 height 36
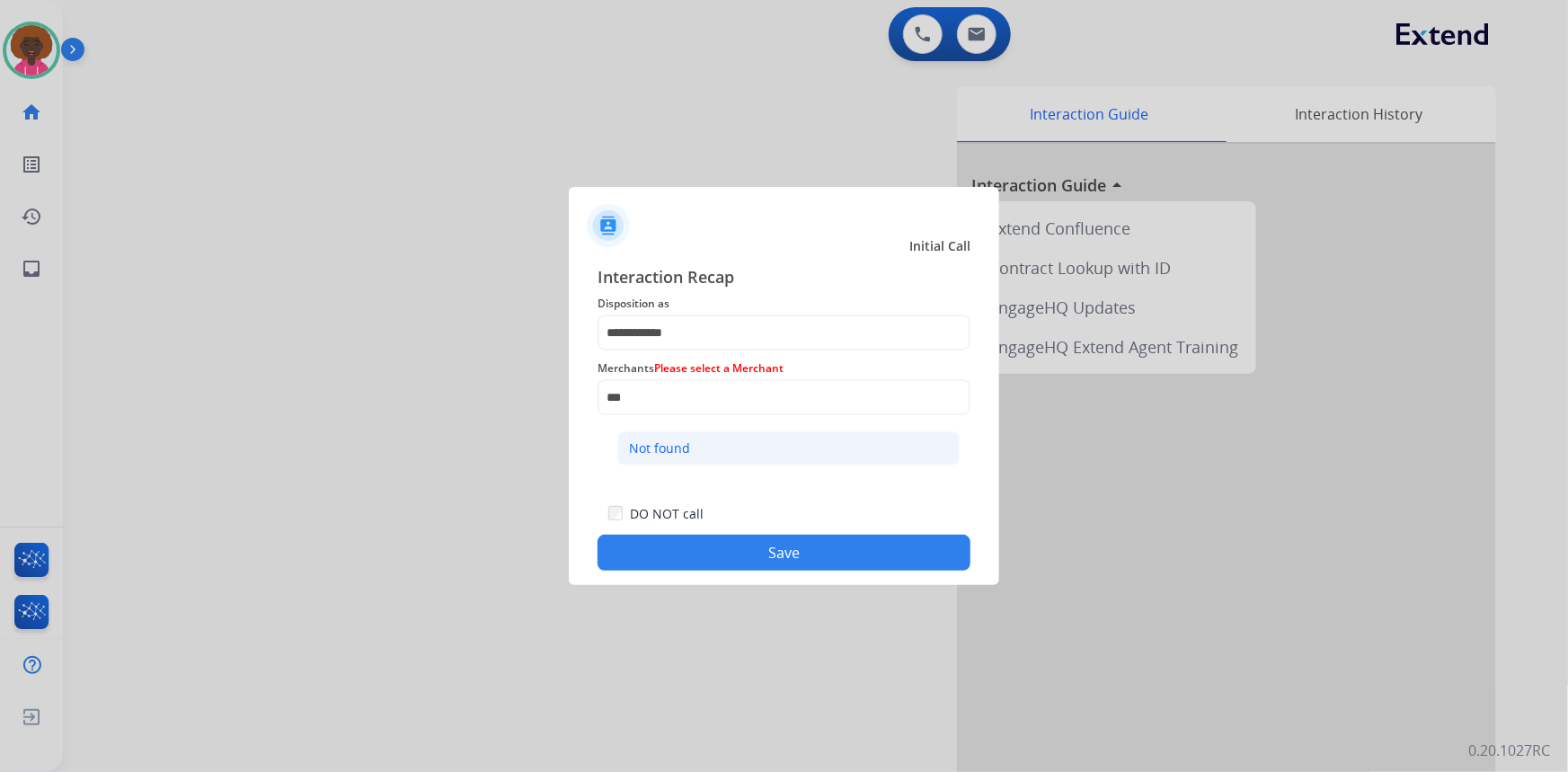
click at [668, 449] on div "Not found" at bounding box center [659, 449] width 61 height 18
type input "*********"
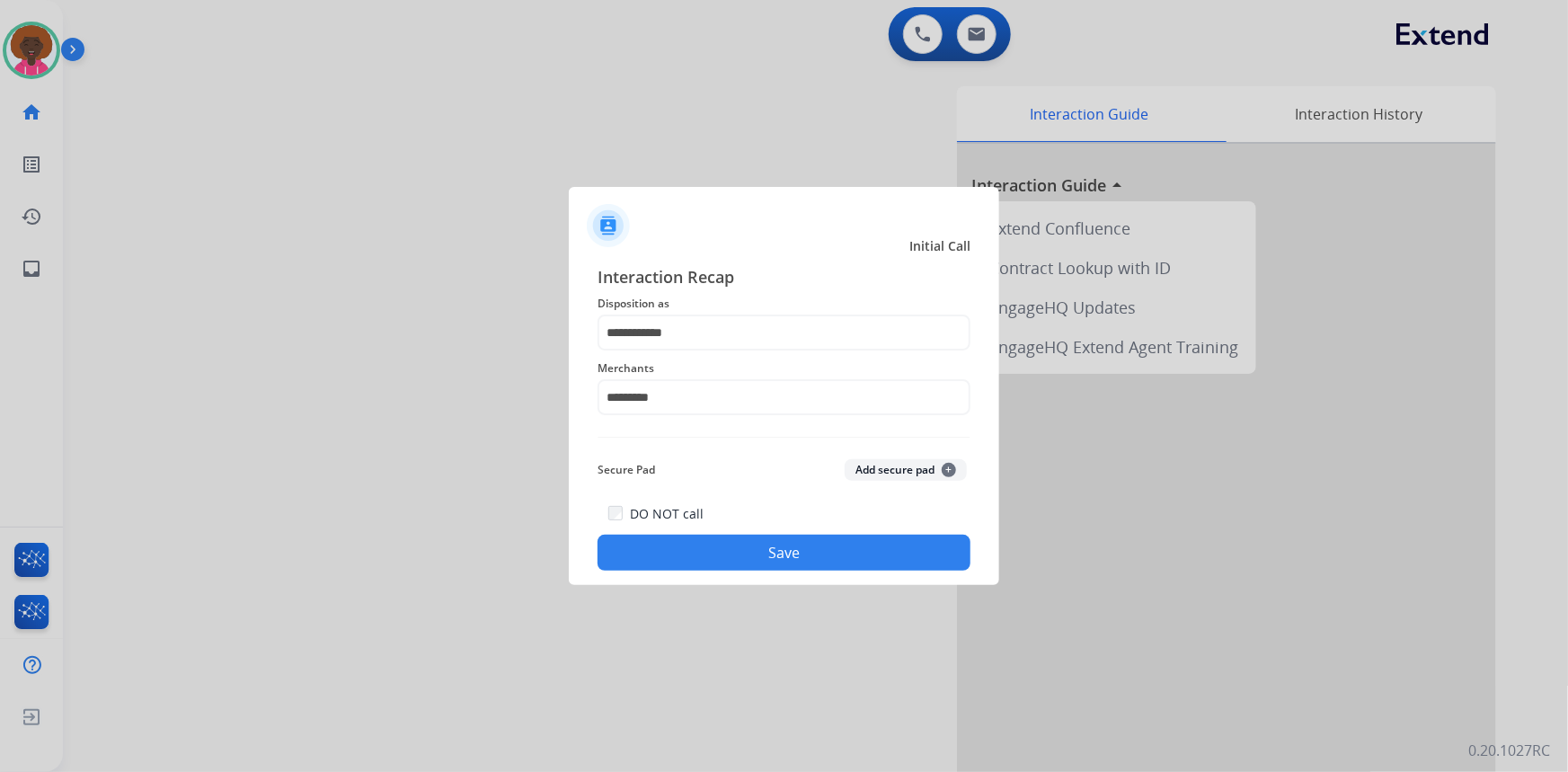
click at [754, 548] on button "Save" at bounding box center [784, 553] width 373 height 36
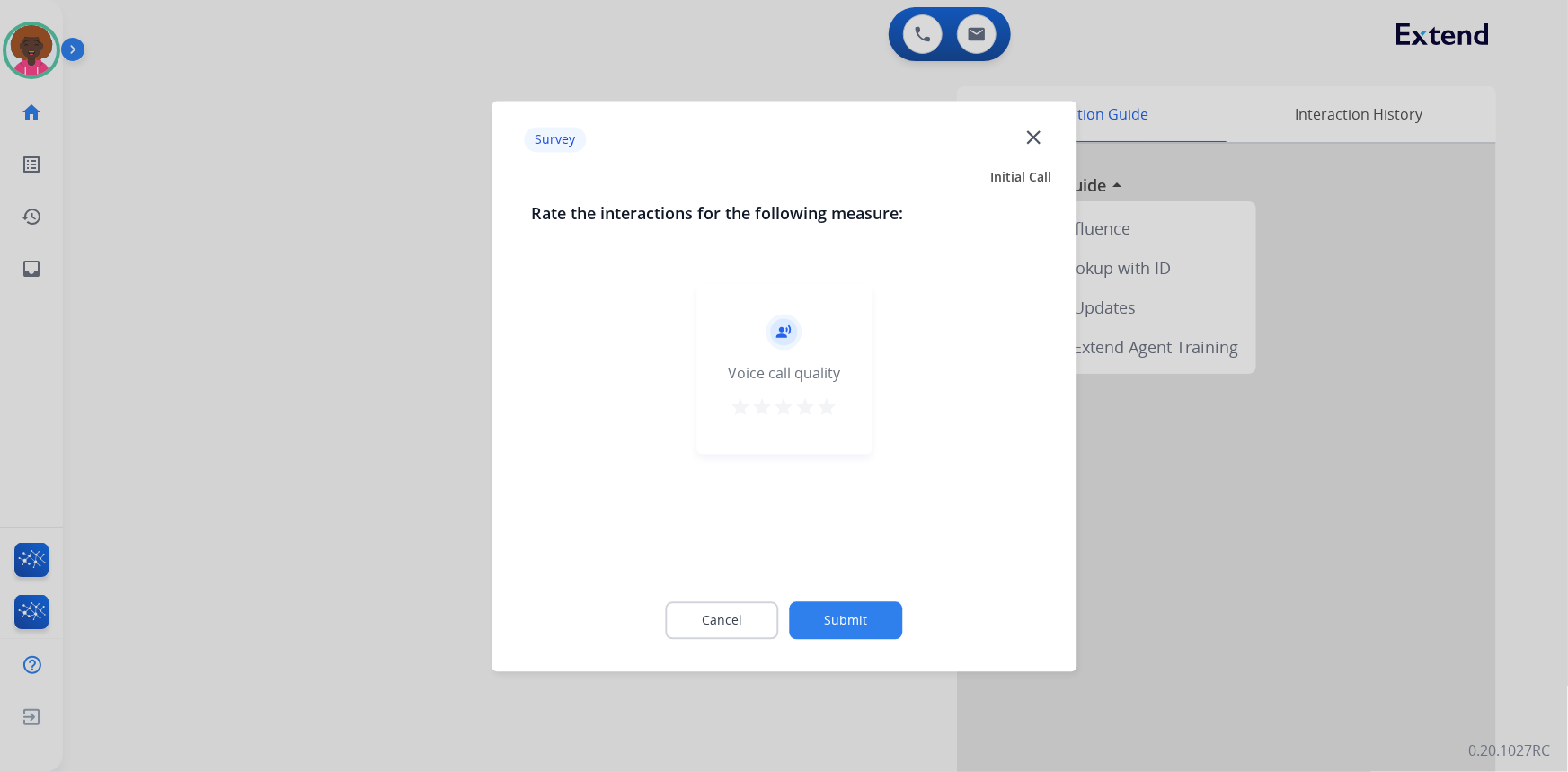
click at [844, 413] on div "record_voice_over Voice call quality star star star star star" at bounding box center [784, 368] width 175 height 171
click at [834, 413] on mat-icon "star" at bounding box center [827, 407] width 21 height 21
click at [845, 620] on button "Submit" at bounding box center [846, 620] width 114 height 38
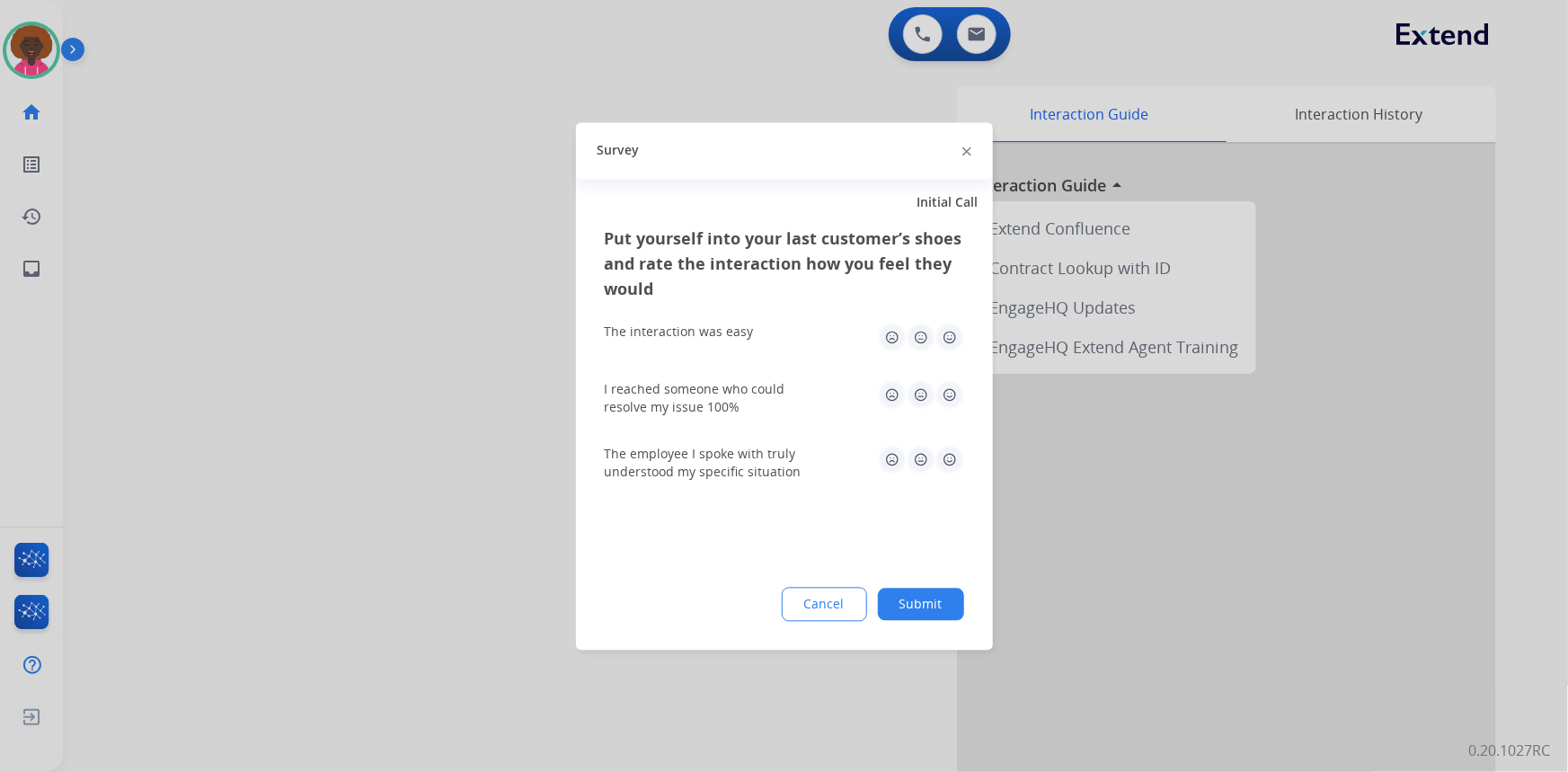
click at [945, 335] on img at bounding box center [950, 337] width 29 height 29
click at [946, 453] on img at bounding box center [950, 459] width 29 height 29
click at [937, 392] on img at bounding box center [950, 394] width 29 height 29
click at [913, 558] on div "Put yourself into your last customer’s shoes and rate the interaction how you f…" at bounding box center [784, 437] width 417 height 424
click at [889, 618] on button "Submit" at bounding box center [920, 603] width 86 height 32
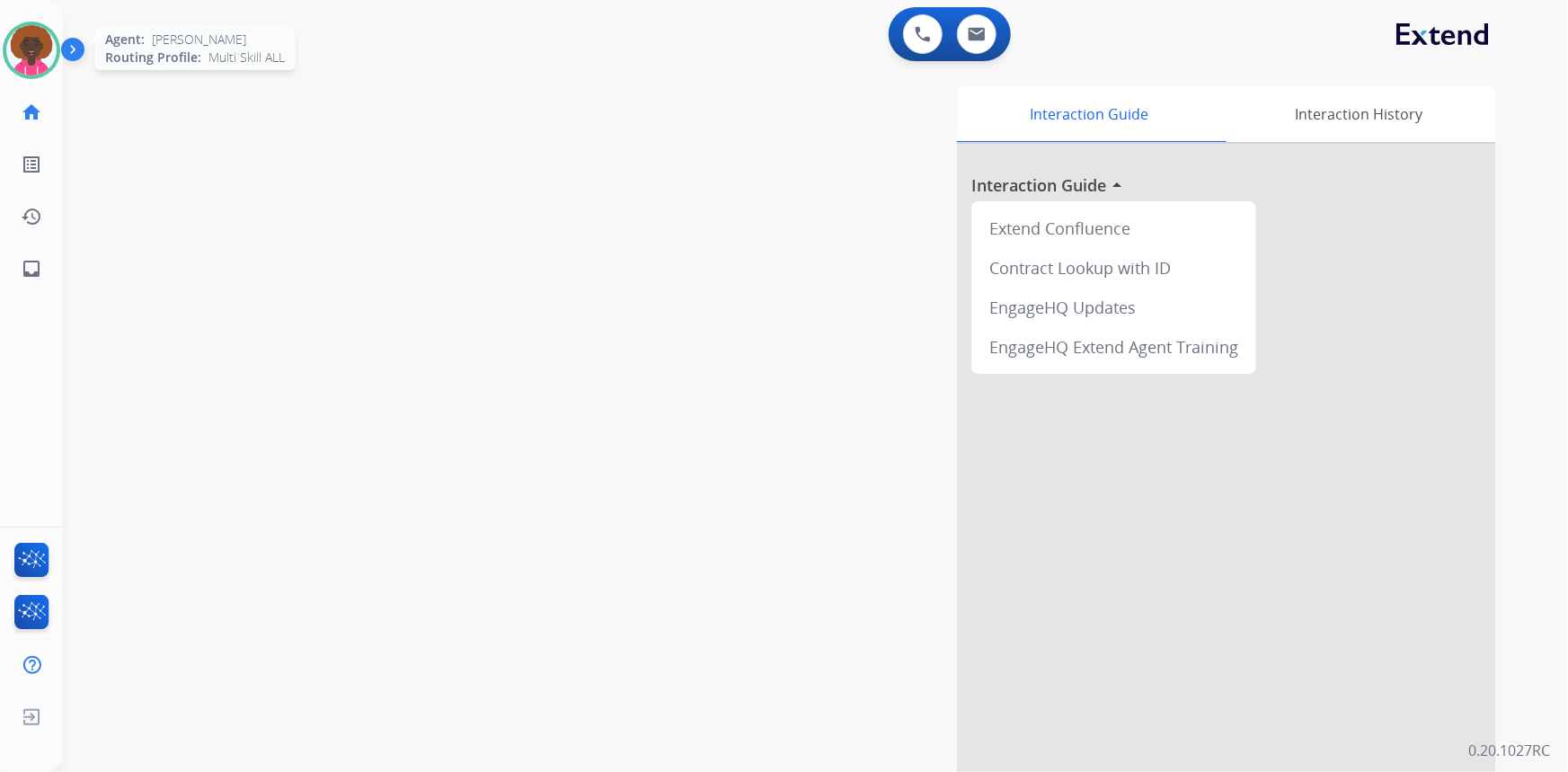
click at [41, 45] on img at bounding box center [31, 50] width 50 height 50
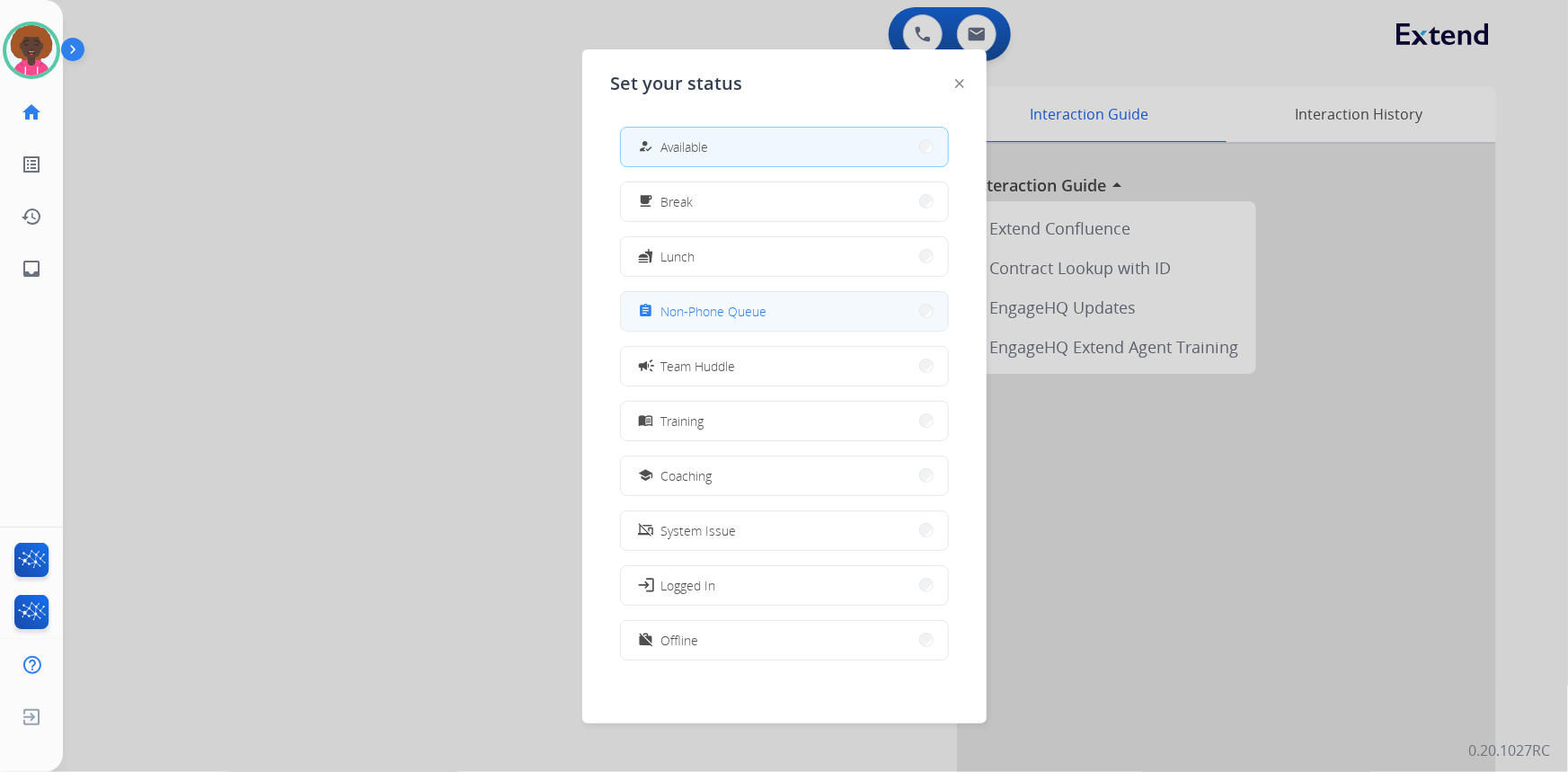
click at [709, 322] on button "assignment Non-Phone Queue" at bounding box center [784, 312] width 327 height 39
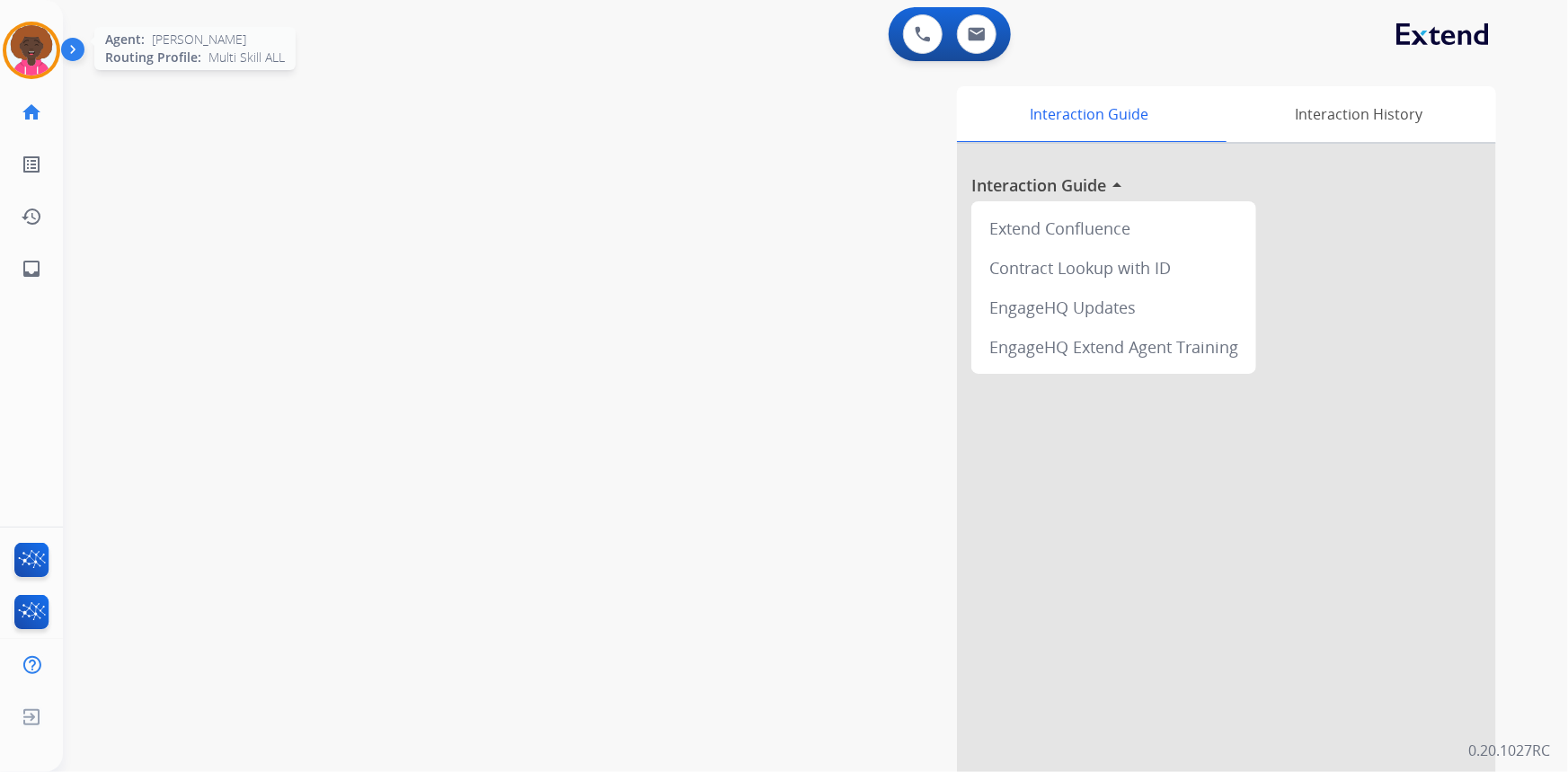
click at [39, 47] on img at bounding box center [31, 50] width 50 height 50
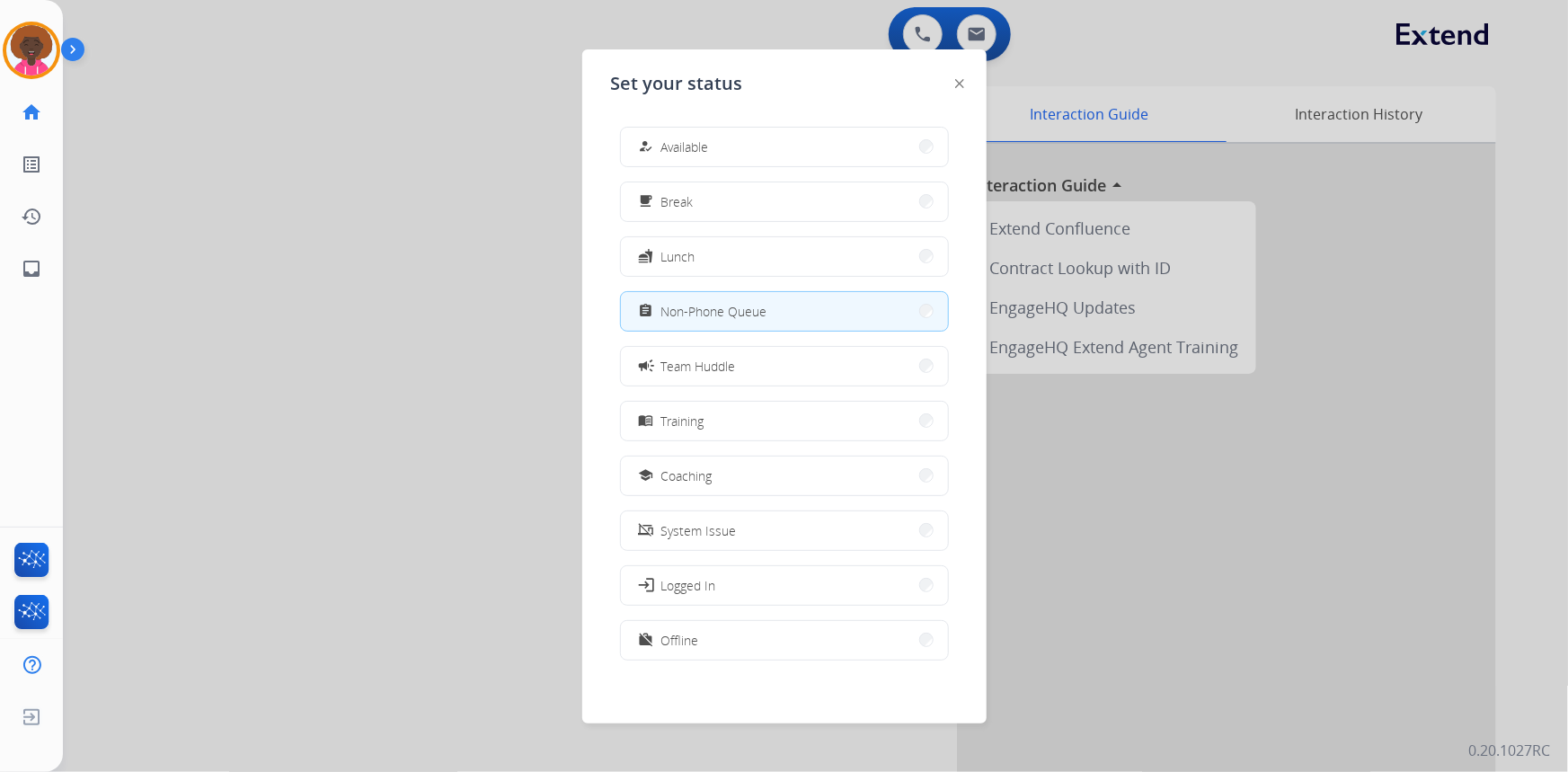
click at [680, 138] on span "Available" at bounding box center [684, 147] width 48 height 18
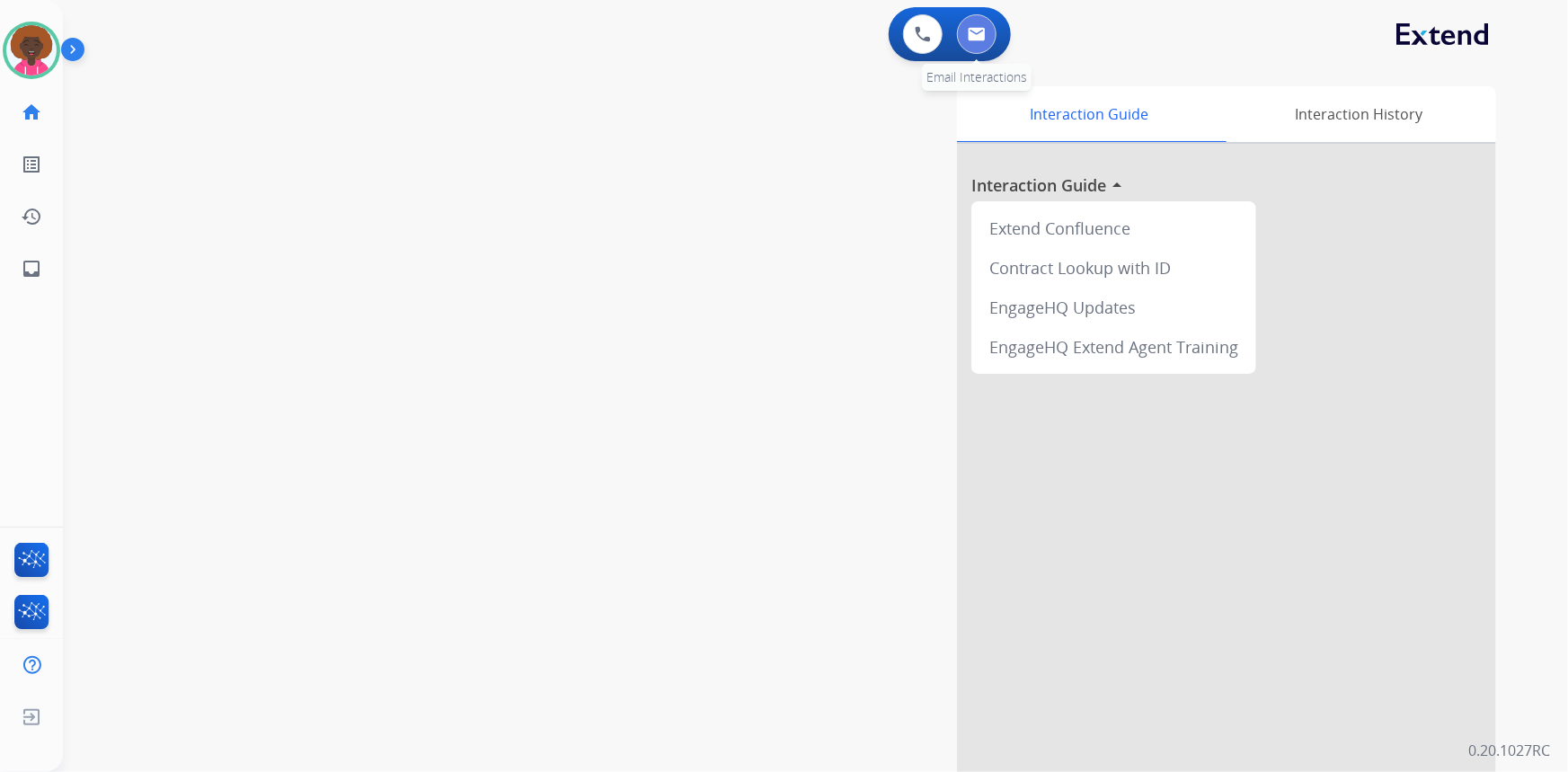
click at [971, 33] on img at bounding box center [977, 34] width 18 height 15
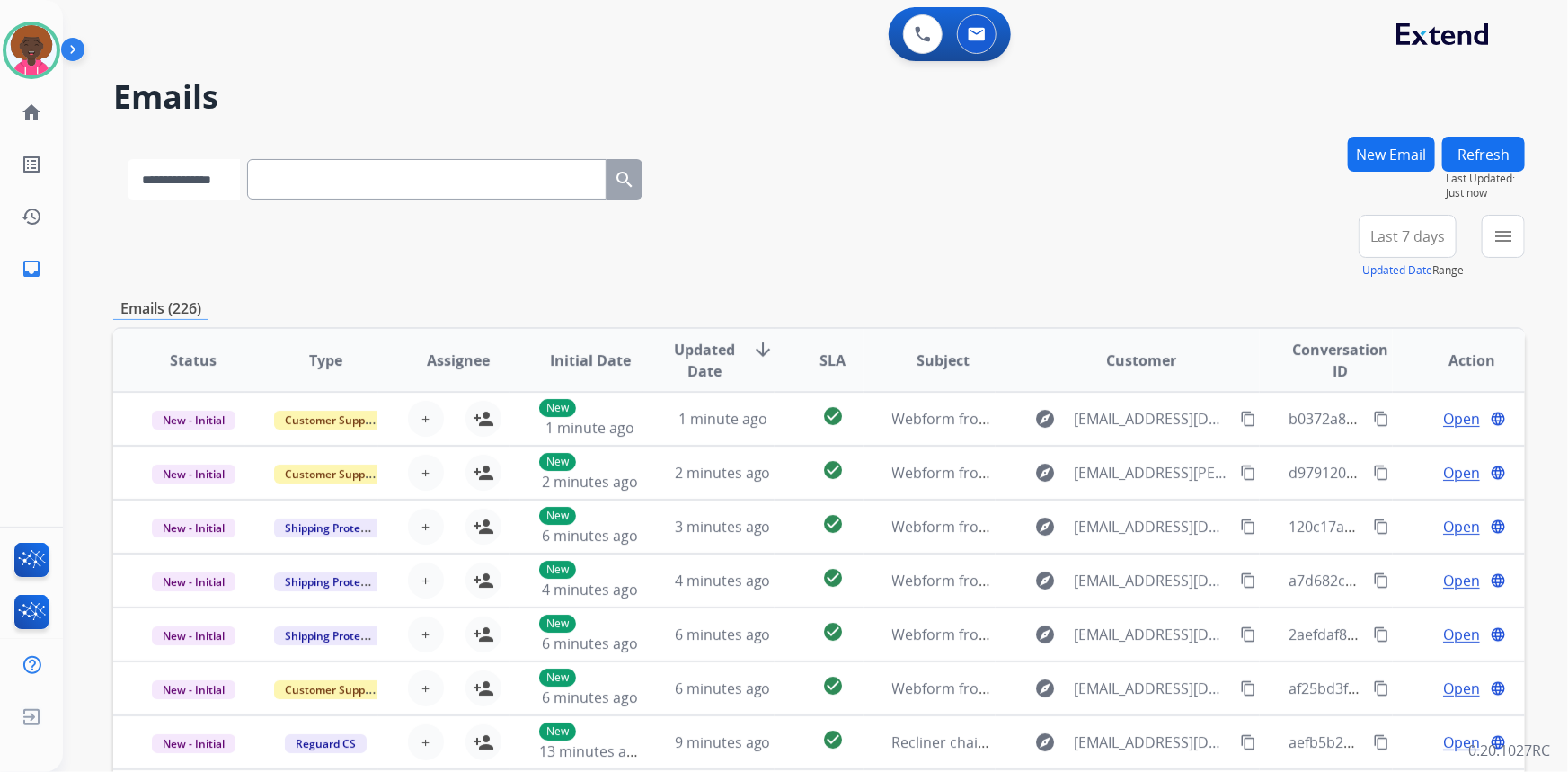
click at [231, 192] on select "**********" at bounding box center [183, 180] width 113 height 41
click at [223, 195] on select "**********" at bounding box center [183, 180] width 113 height 41
select select "**********"
click at [127, 159] on select "**********" at bounding box center [183, 180] width 113 height 41
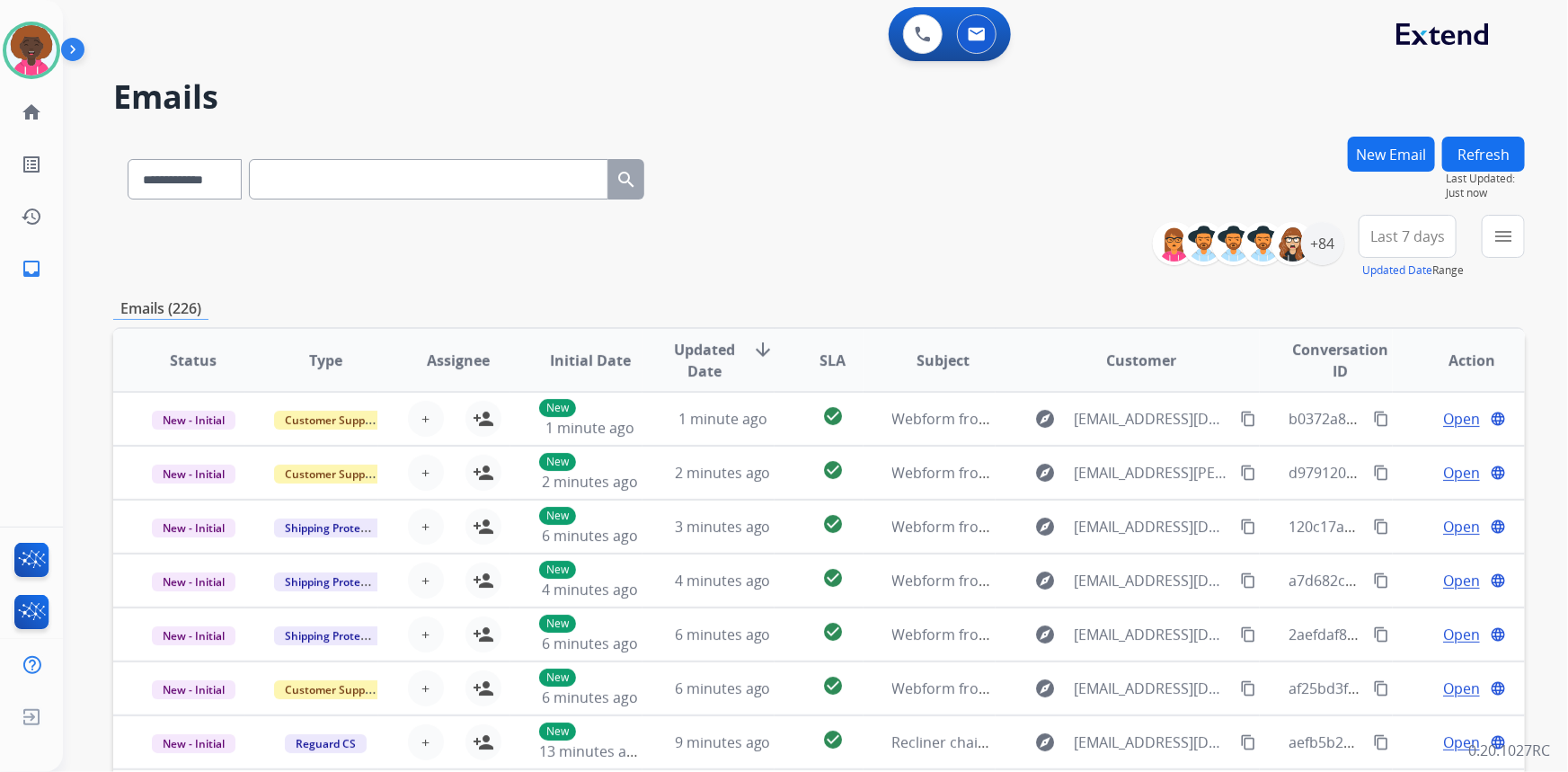
paste input "**********"
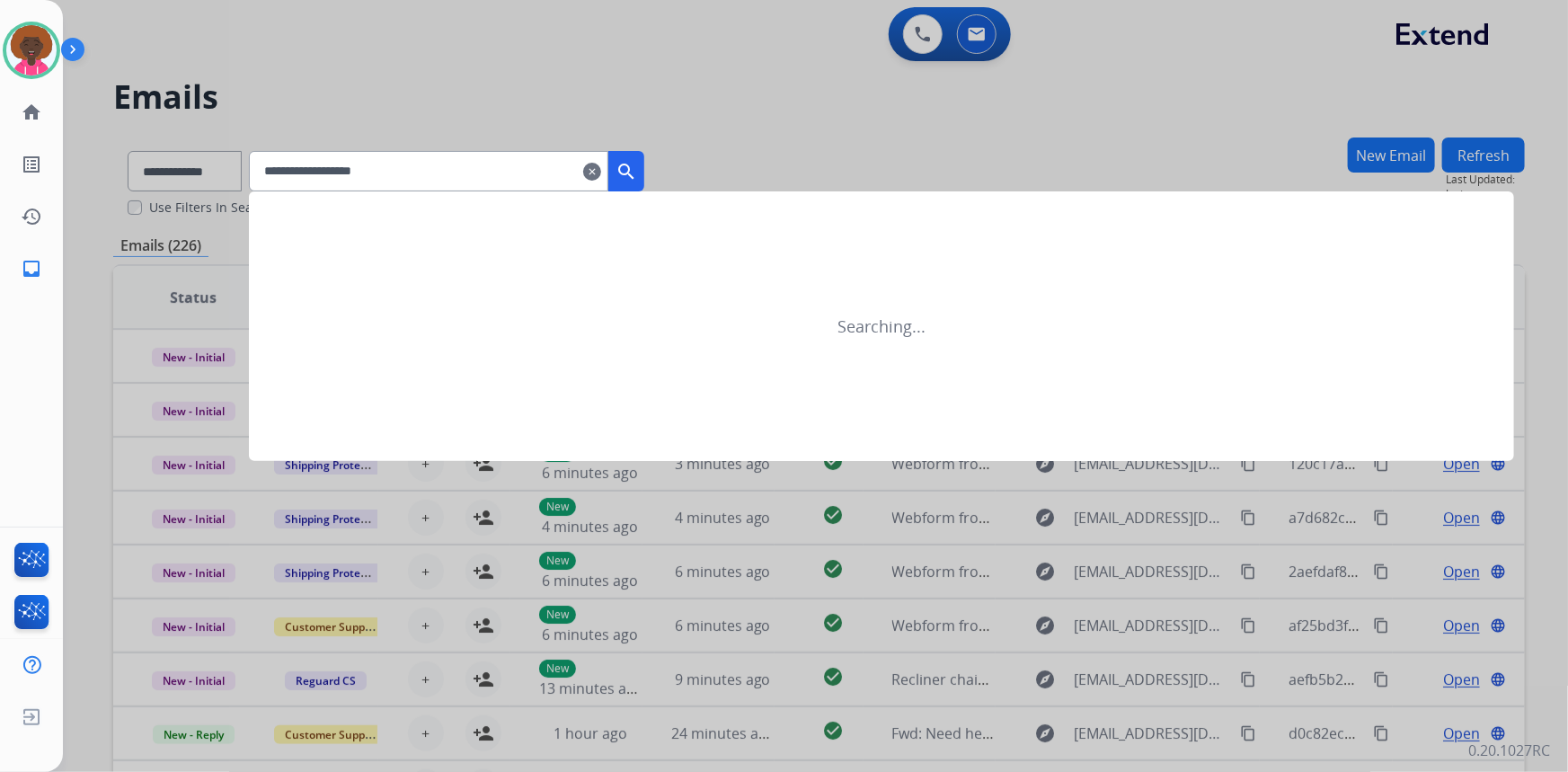
click at [556, 165] on input "**********" at bounding box center [428, 171] width 359 height 41
type input "**********"
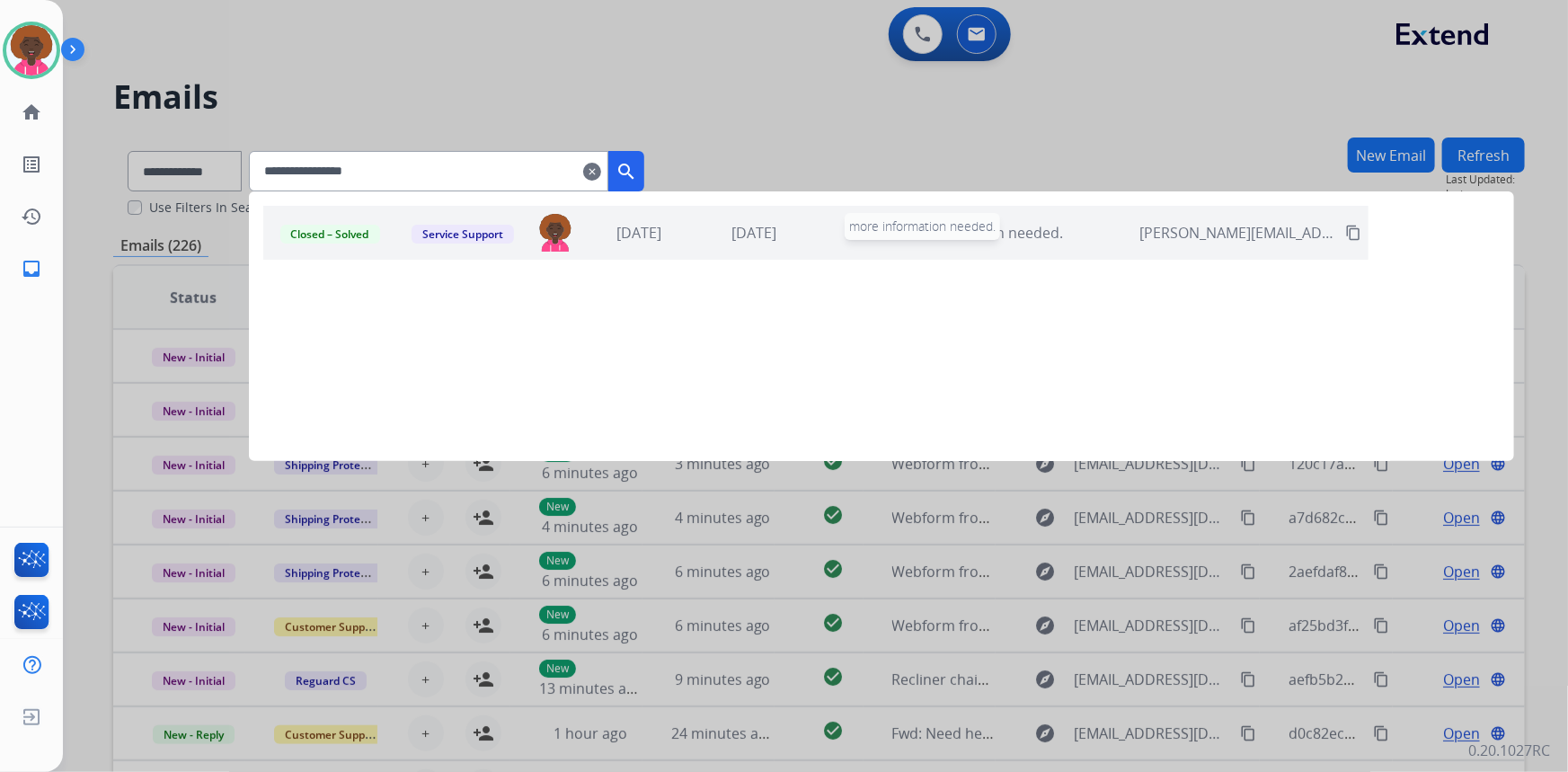
click at [1063, 232] on span "more information needed." at bounding box center [973, 232] width 180 height 19
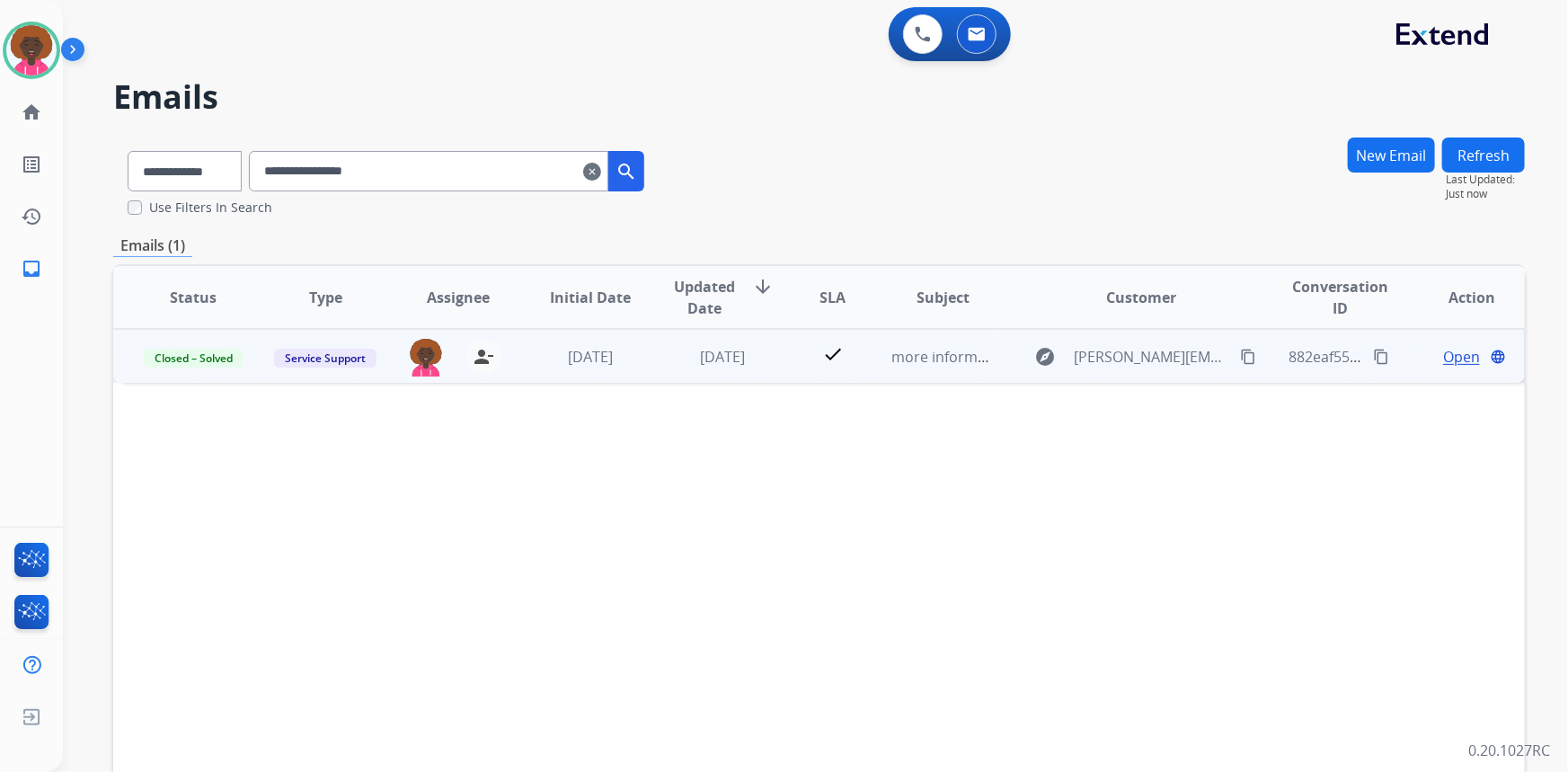
click at [1451, 355] on span "Open" at bounding box center [1461, 356] width 37 height 21
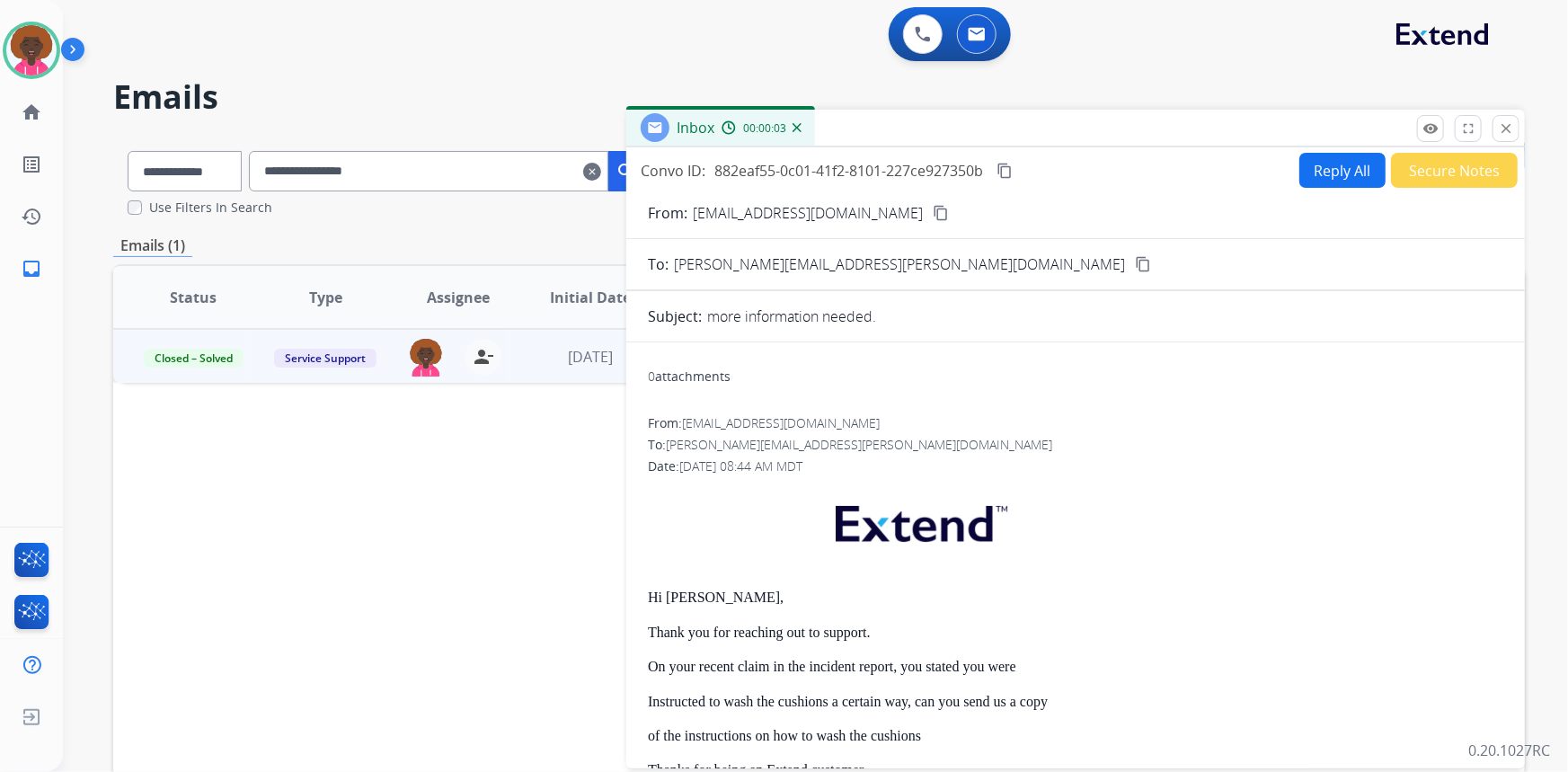
click at [1078, 76] on div "**********" at bounding box center [794, 451] width 1462 height 772
click at [447, 81] on h2 "Emails" at bounding box center [819, 96] width 1412 height 36
click at [1502, 135] on mat-icon "close" at bounding box center [1506, 128] width 17 height 17
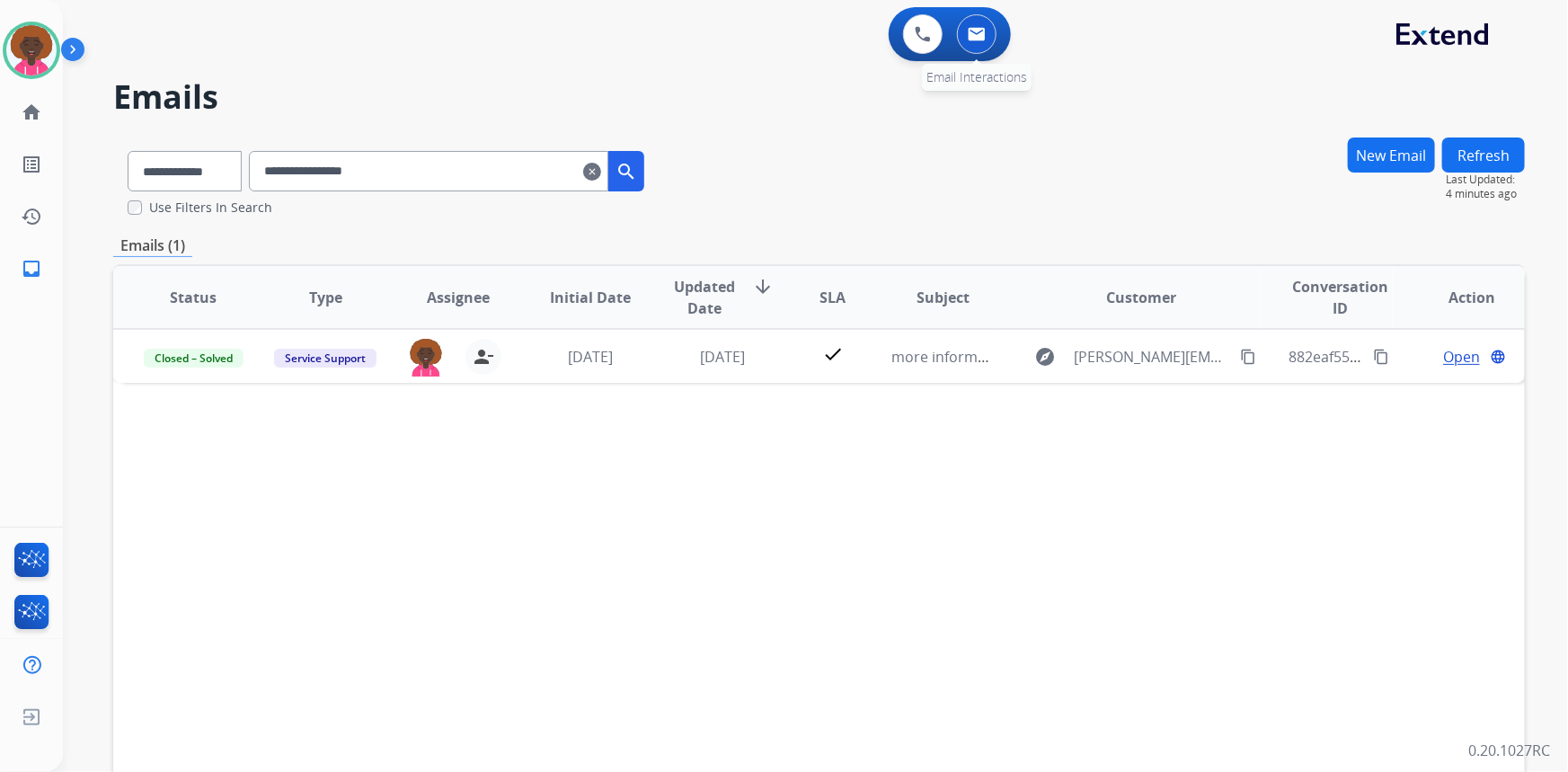
click at [987, 38] on button at bounding box center [977, 34] width 40 height 40
click at [962, 36] on button at bounding box center [977, 34] width 40 height 40
click at [971, 35] on img at bounding box center [977, 34] width 18 height 15
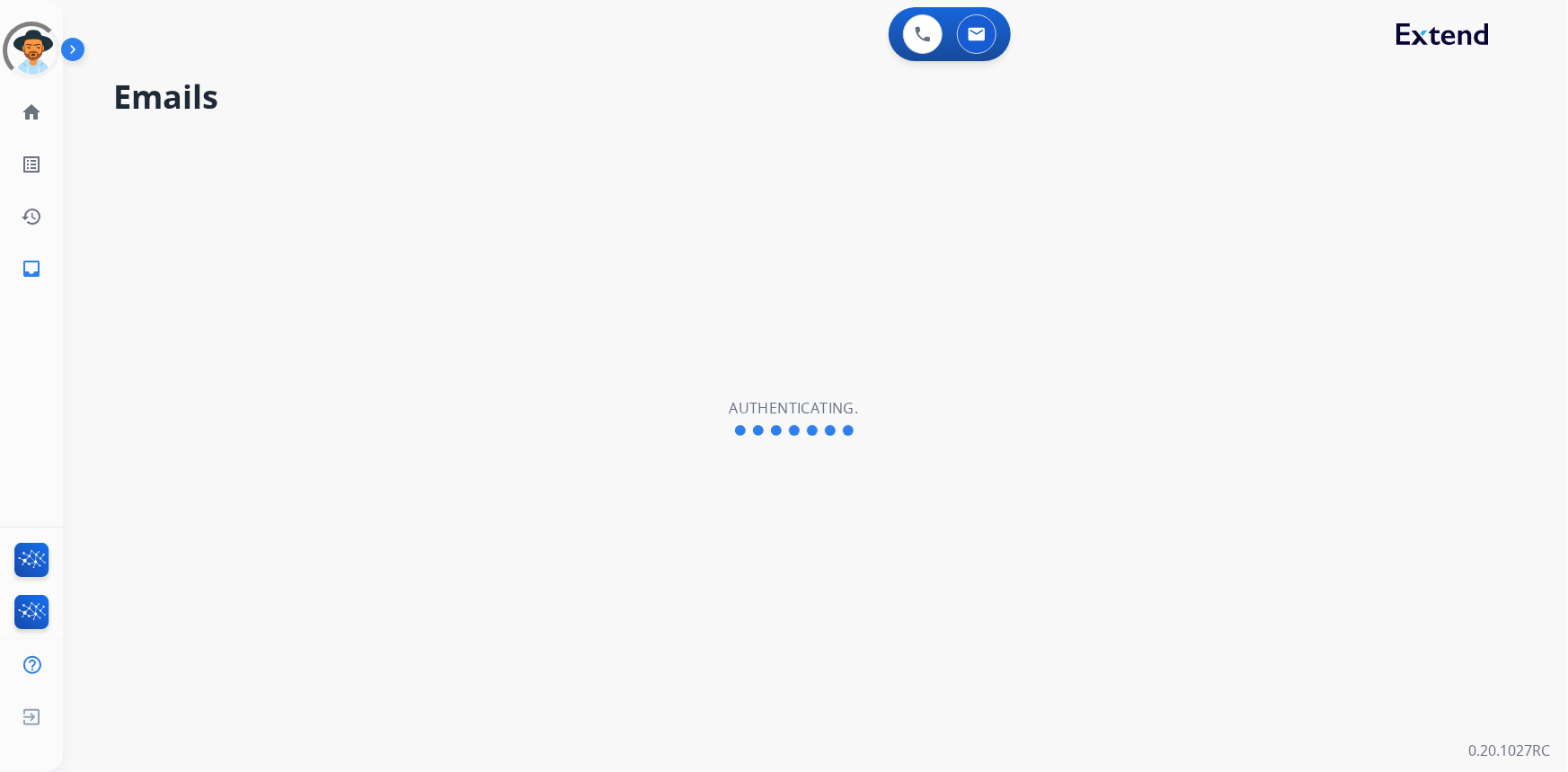
select select "**********"
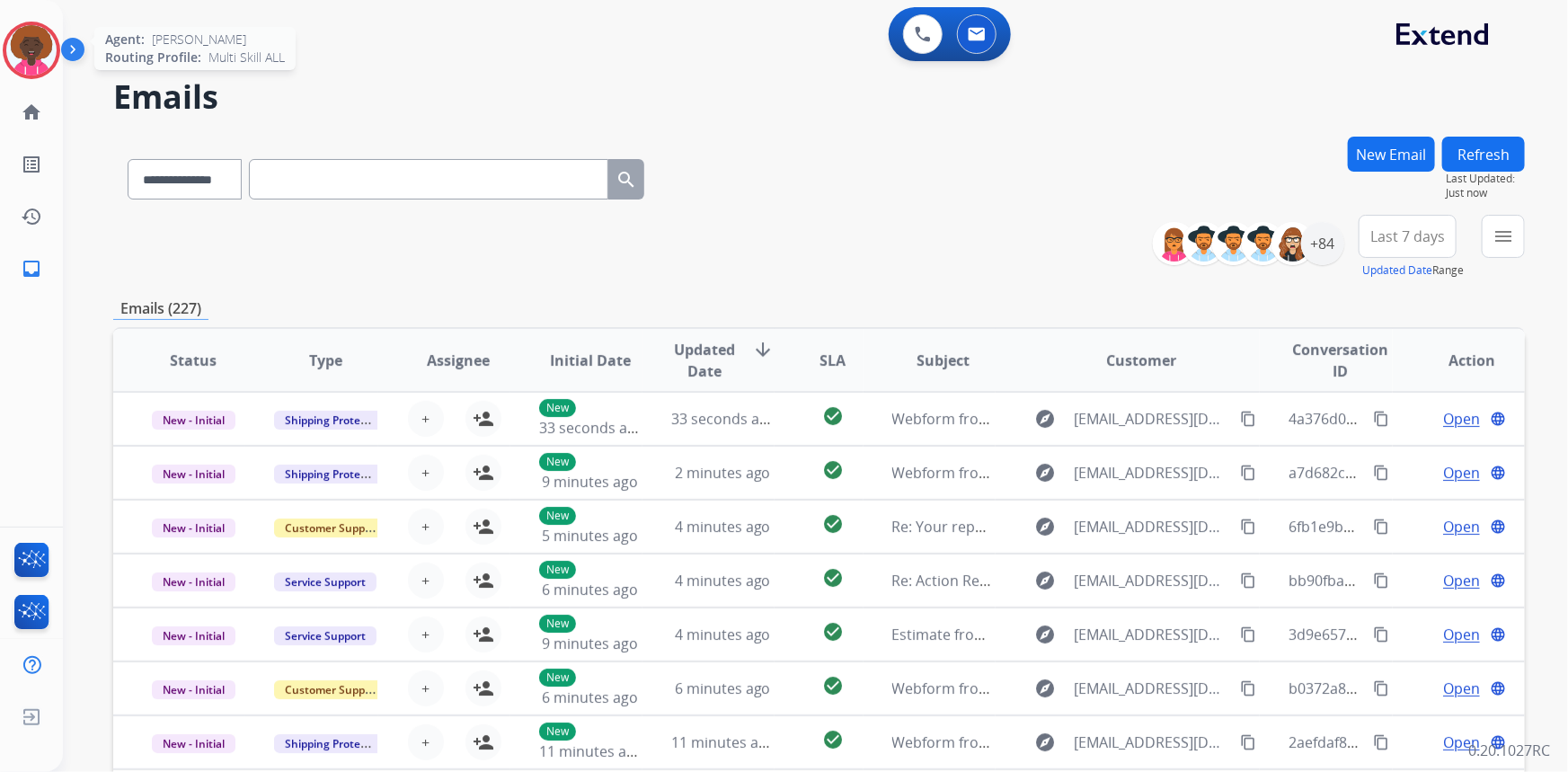
click at [27, 50] on img at bounding box center [31, 50] width 50 height 50
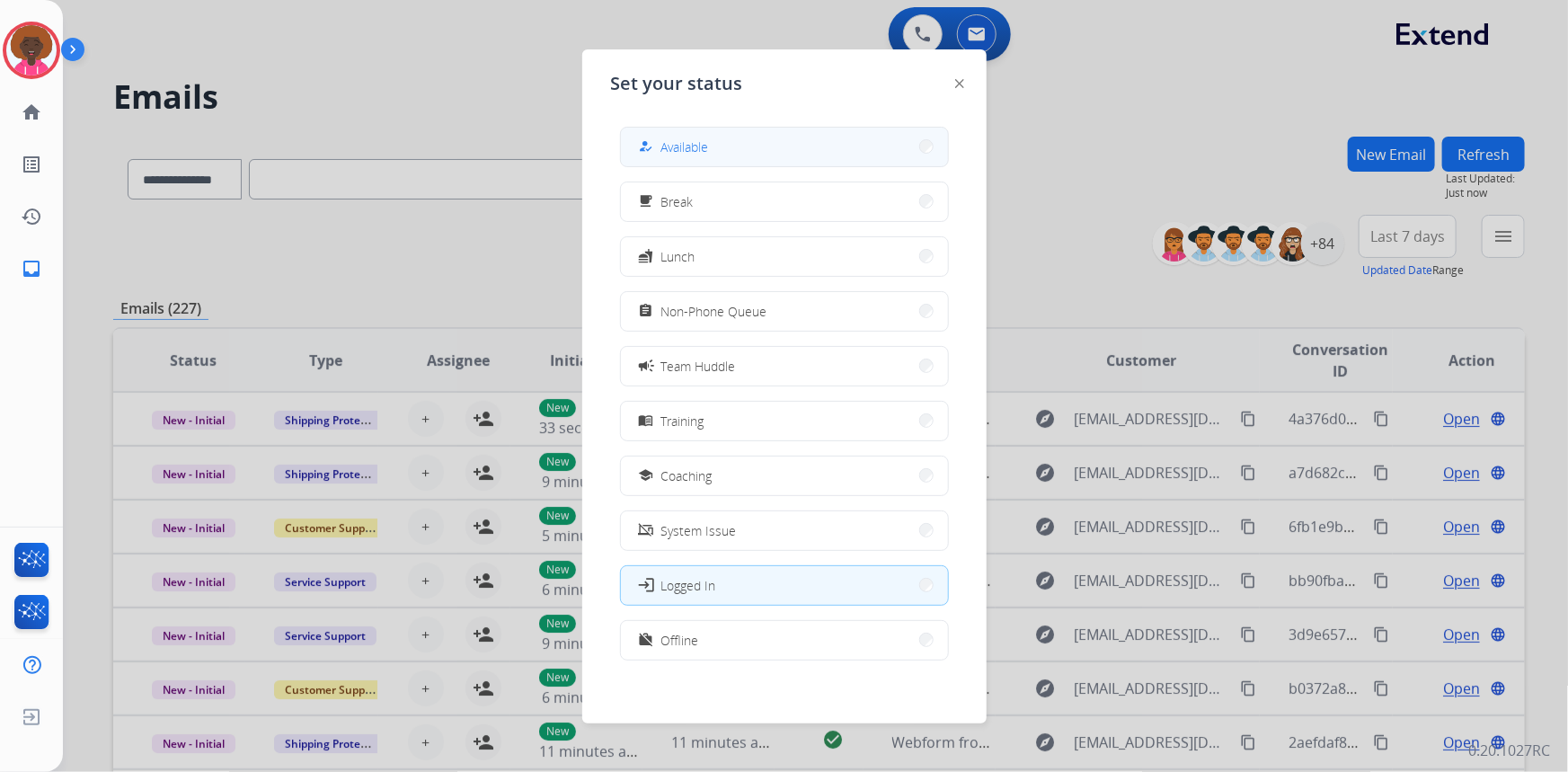
click at [665, 151] on div "how_to_reg Available" at bounding box center [672, 147] width 74 height 21
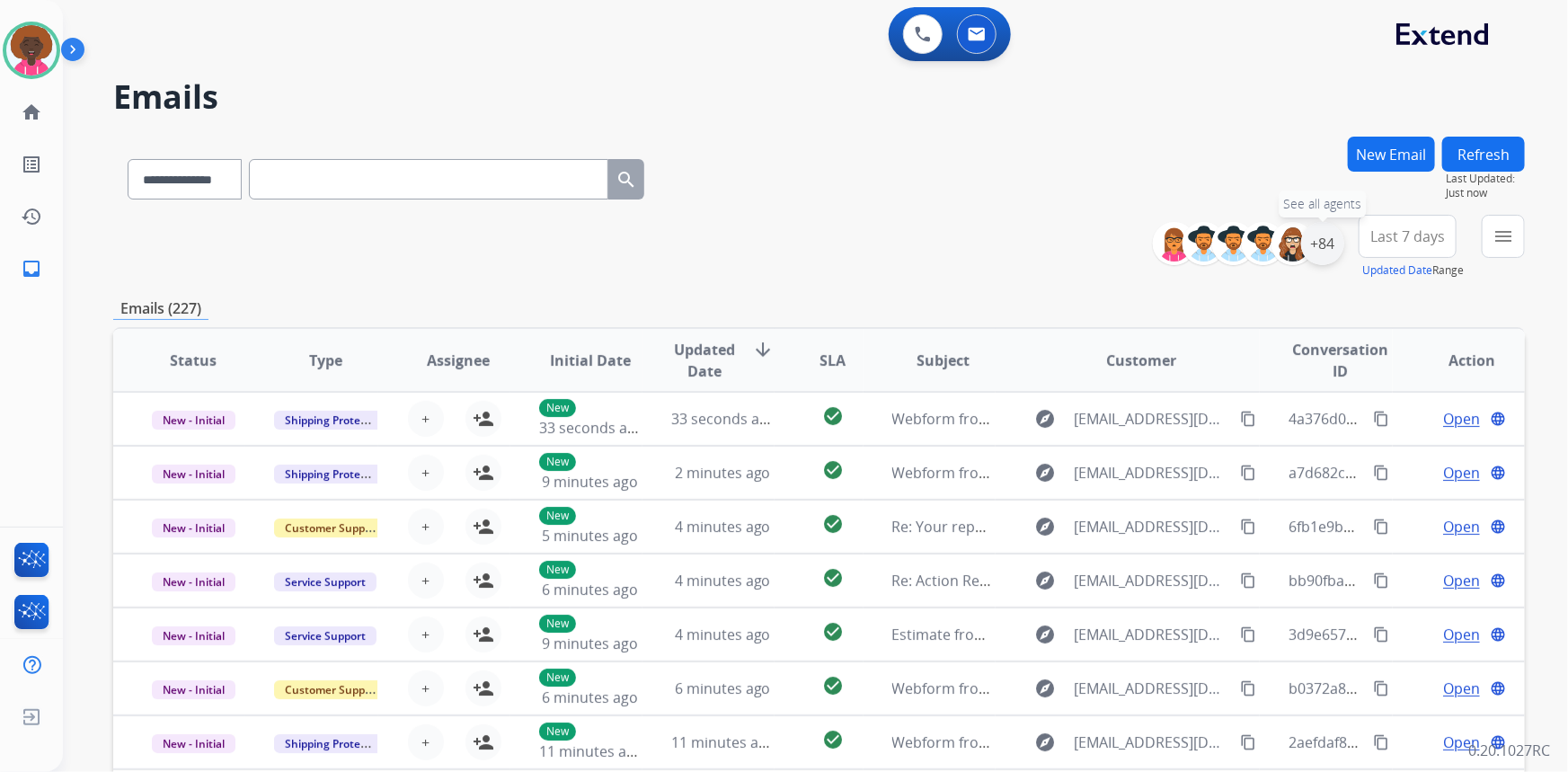
click at [1330, 252] on div "+84" at bounding box center [1322, 244] width 43 height 43
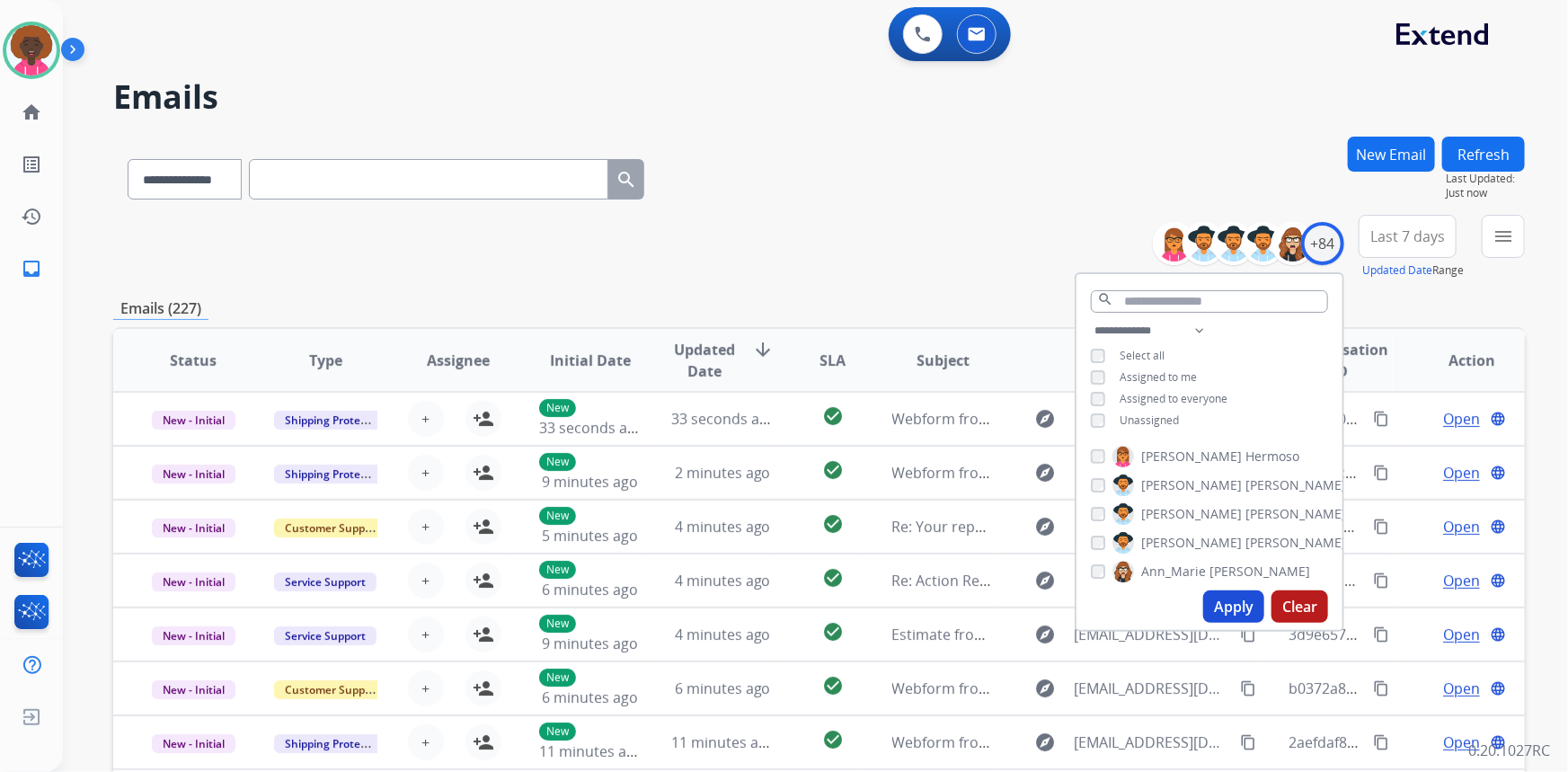
click at [1225, 600] on button "Apply" at bounding box center [1233, 606] width 61 height 32
click at [939, 194] on div "**********" at bounding box center [819, 176] width 1412 height 79
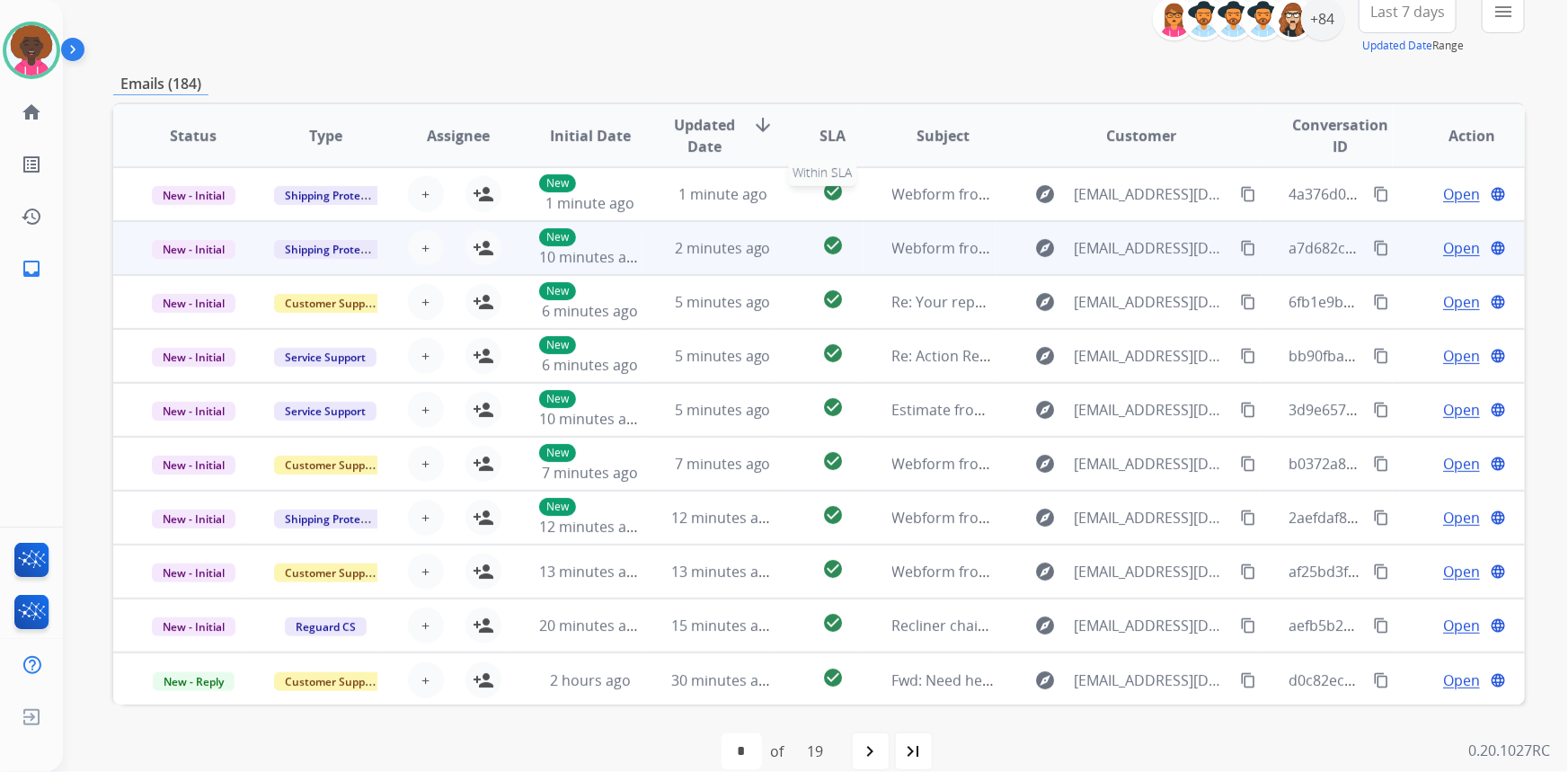
scroll to position [245, 0]
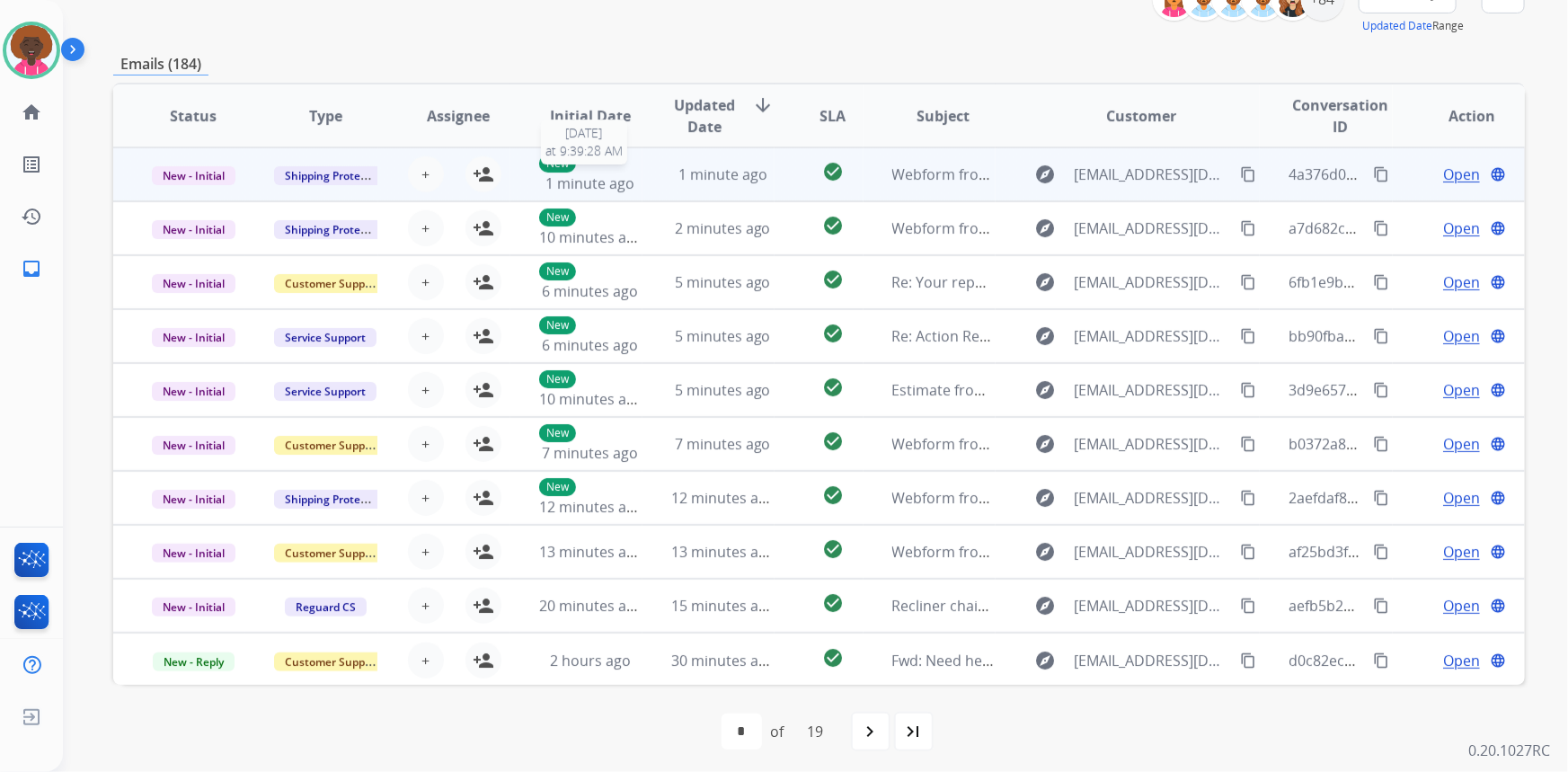
click at [602, 175] on span "1 minute ago" at bounding box center [590, 184] width 89 height 19
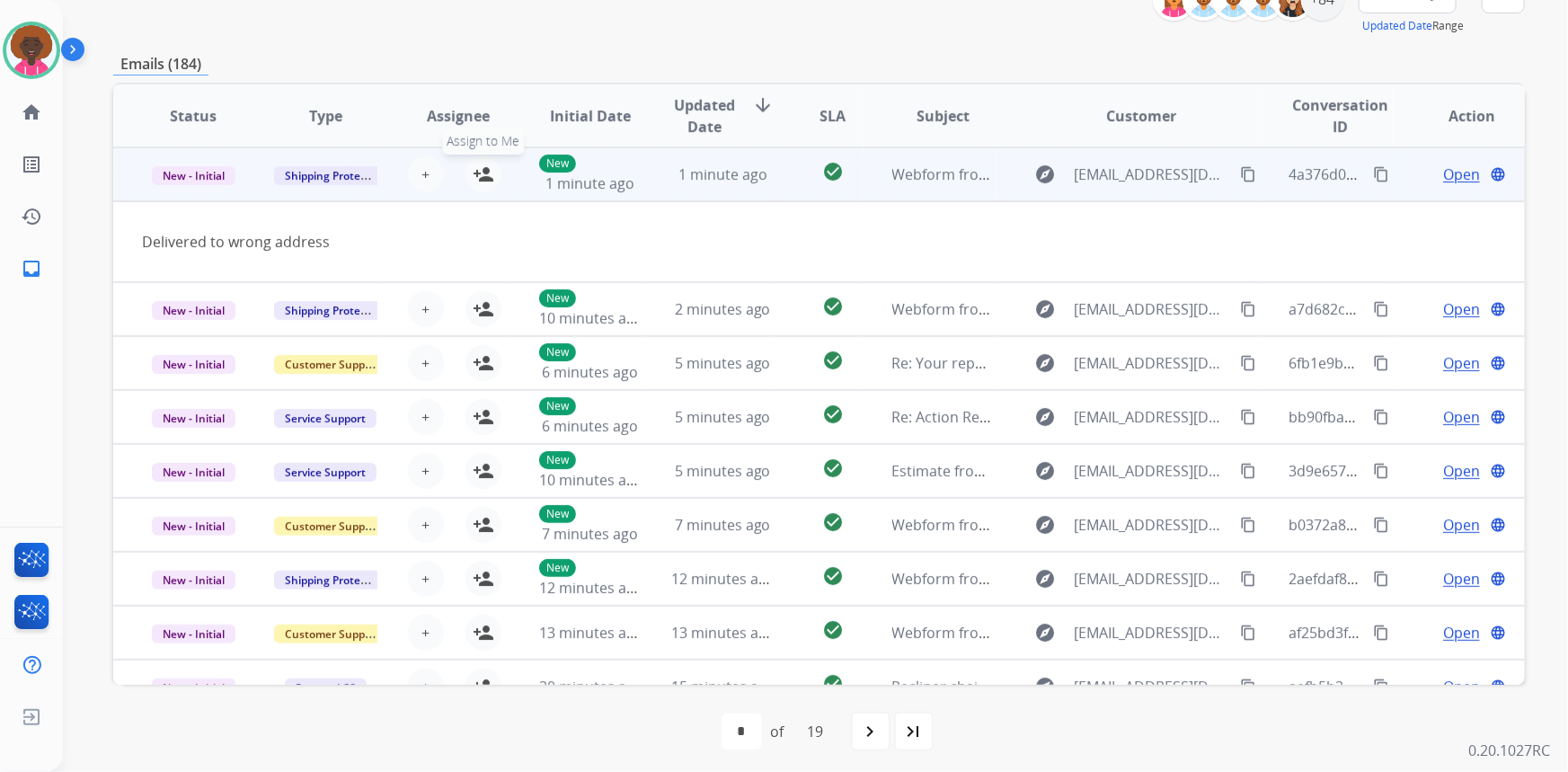
click at [476, 176] on mat-icon "person_add" at bounding box center [484, 174] width 21 height 21
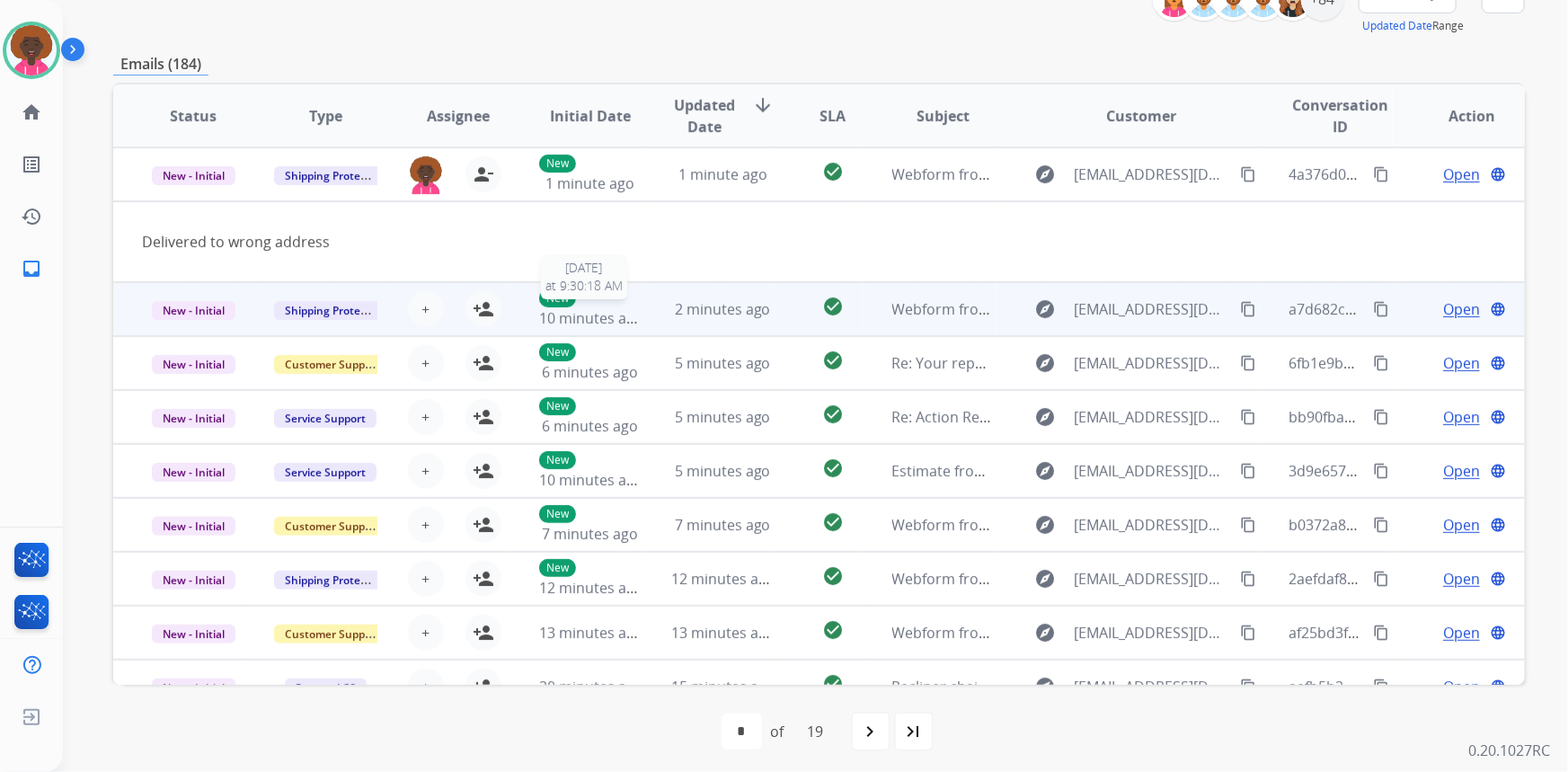
click at [585, 305] on div "New 10 minutes ago" at bounding box center [589, 309] width 102 height 40
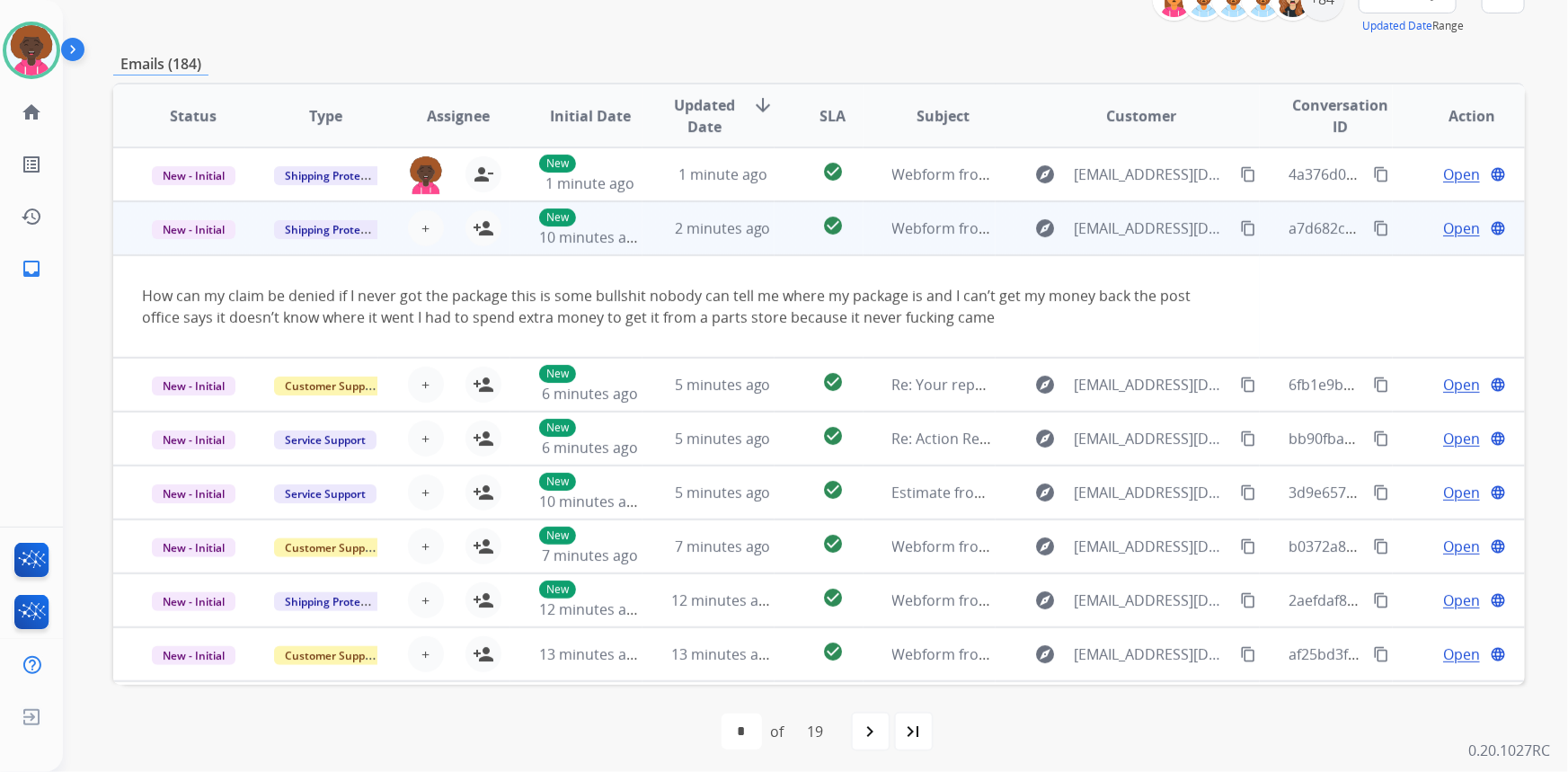
scroll to position [54, 0]
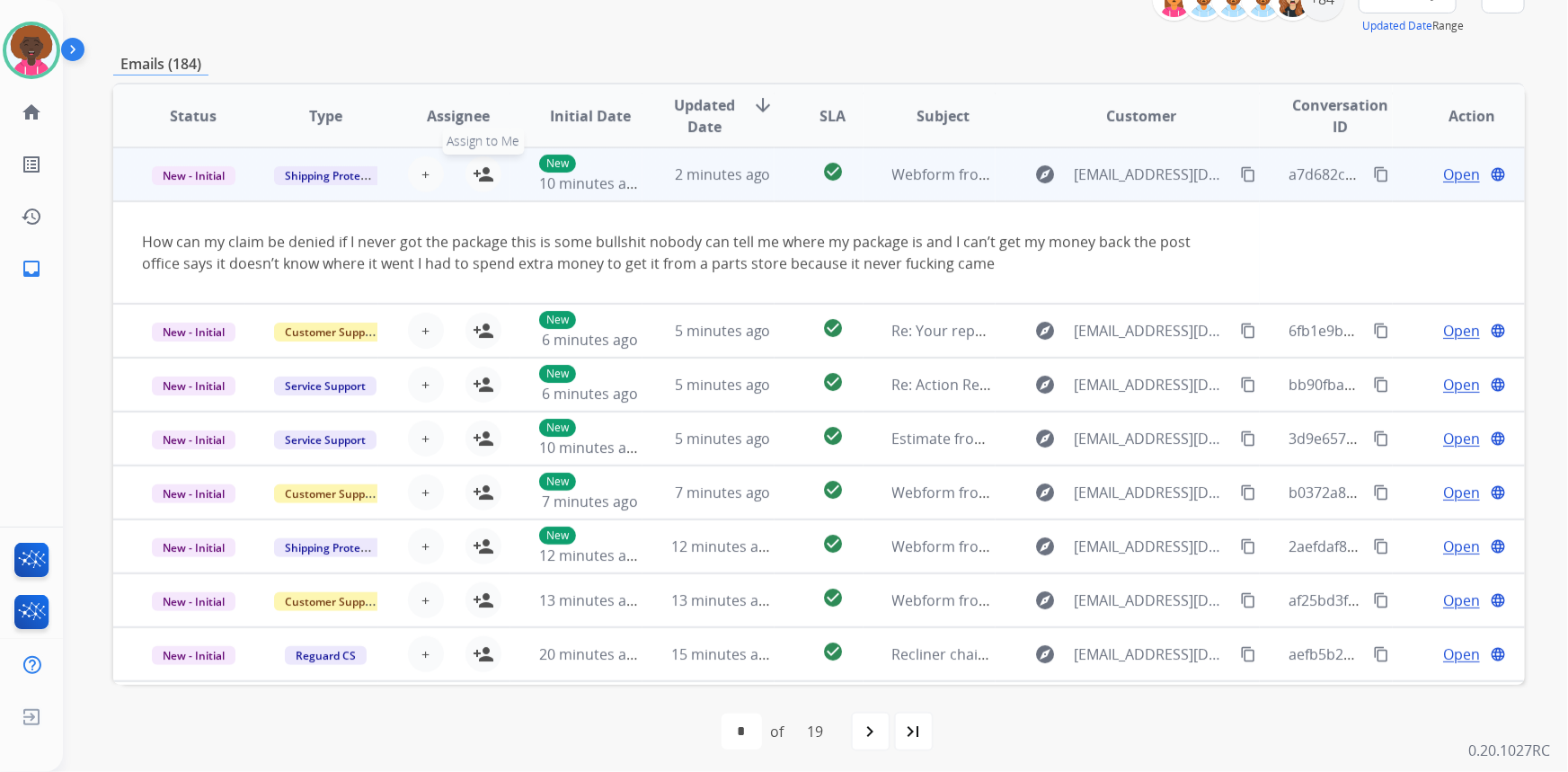
click at [480, 183] on mat-icon "person_add" at bounding box center [484, 174] width 21 height 21
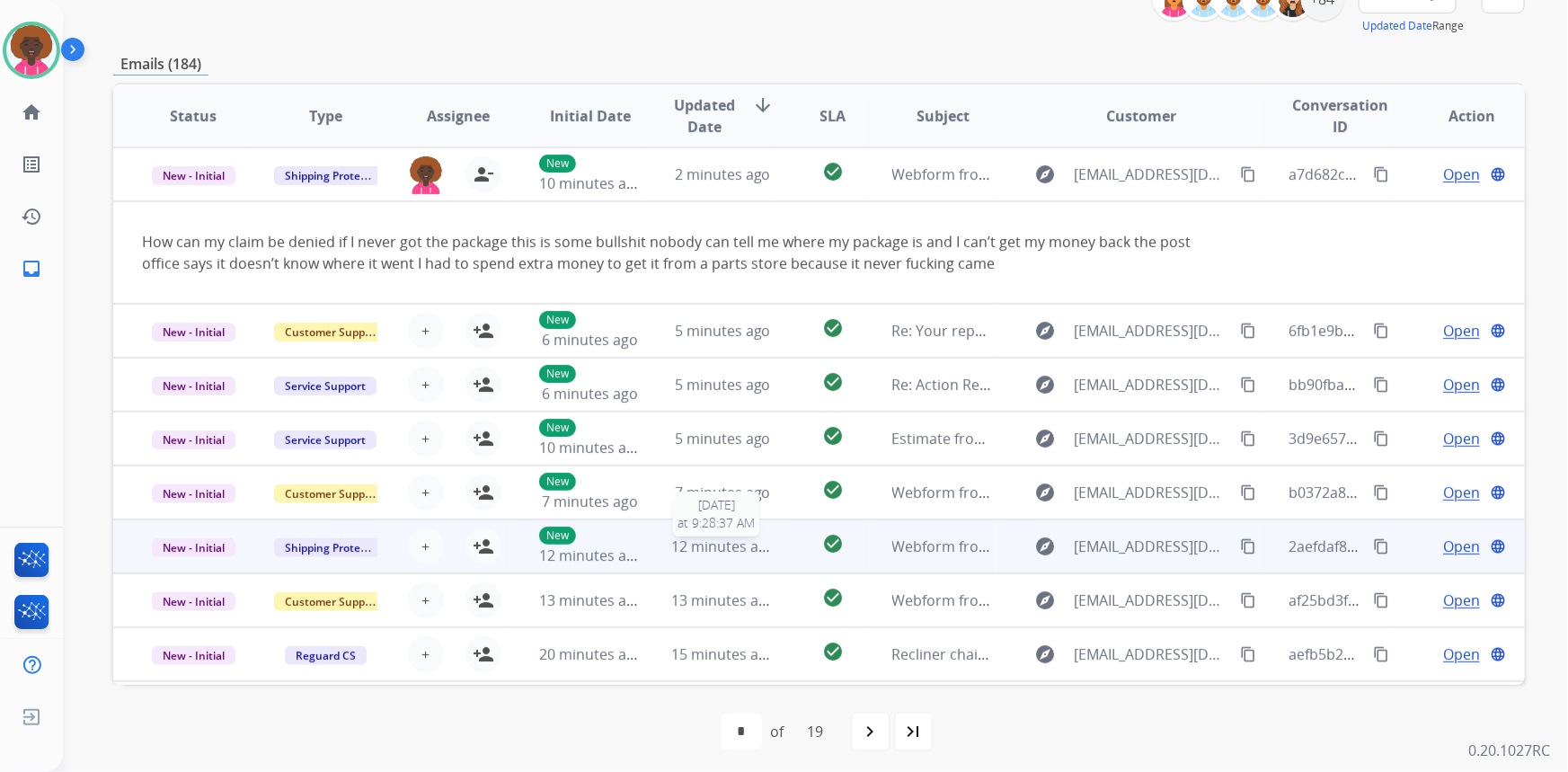
click at [671, 555] on div "12 minutes ago" at bounding box center [721, 547] width 102 height 21
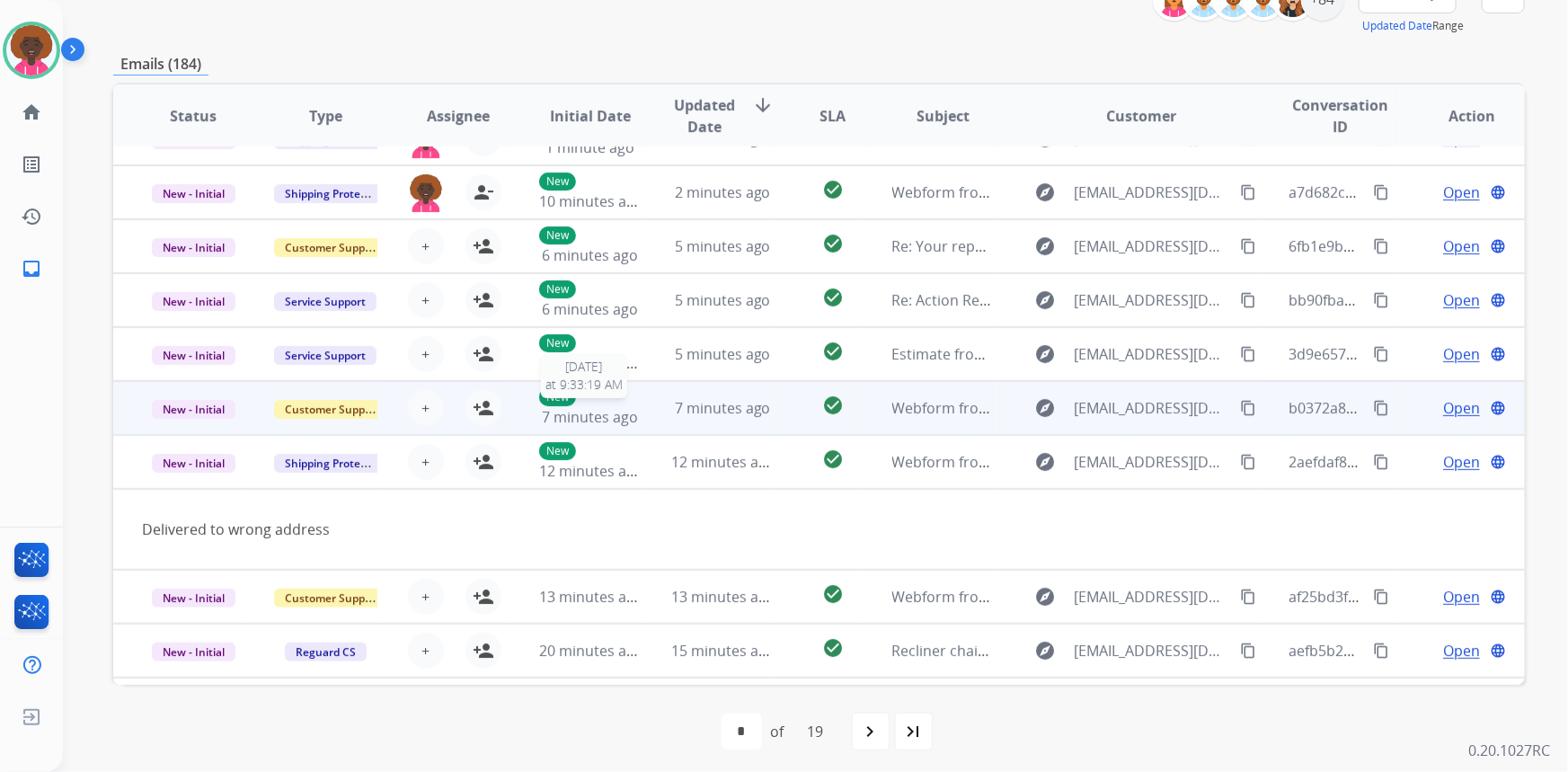
scroll to position [0, 0]
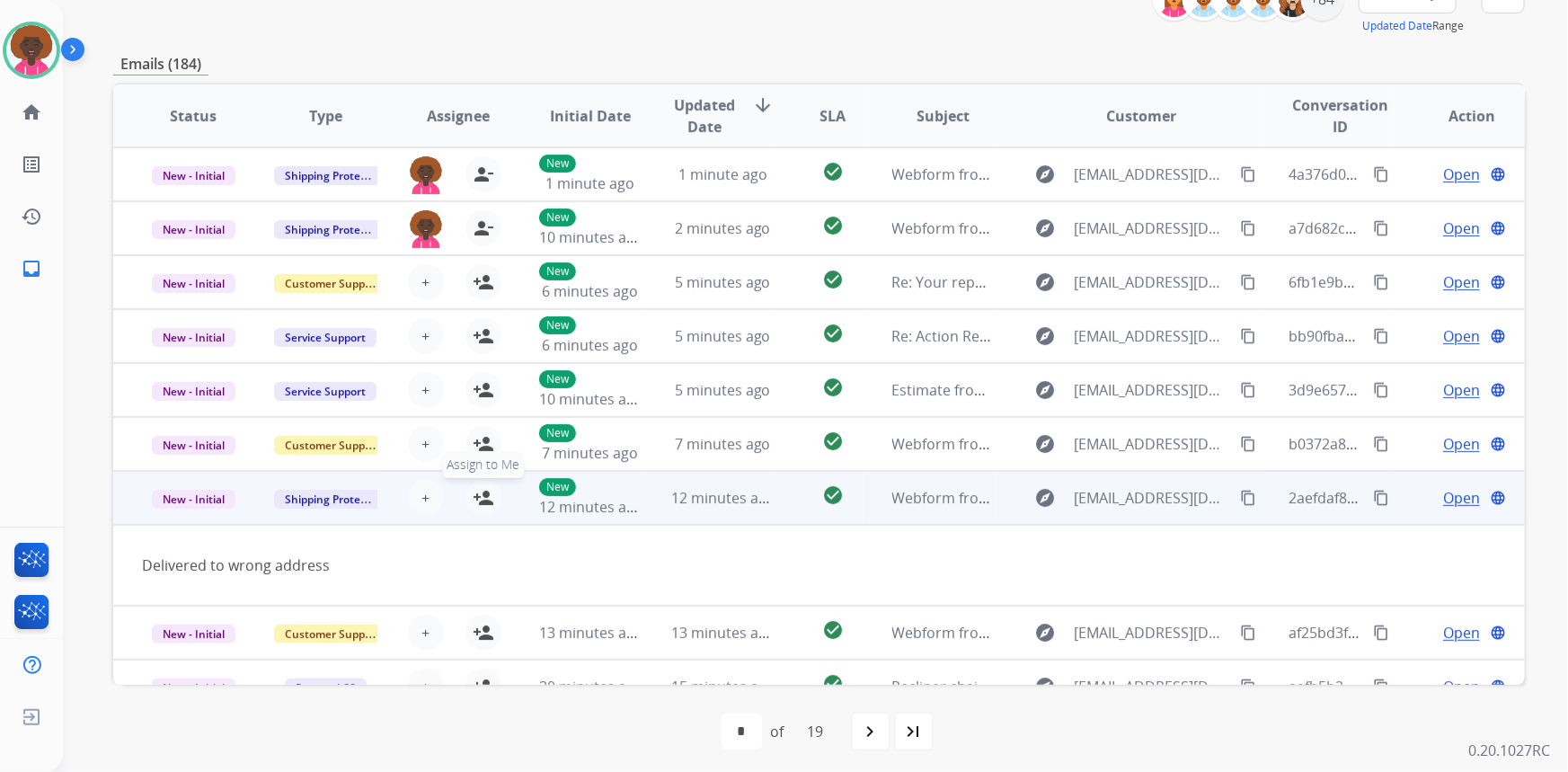
click at [467, 499] on button "person_add Assign to Me" at bounding box center [483, 497] width 36 height 36
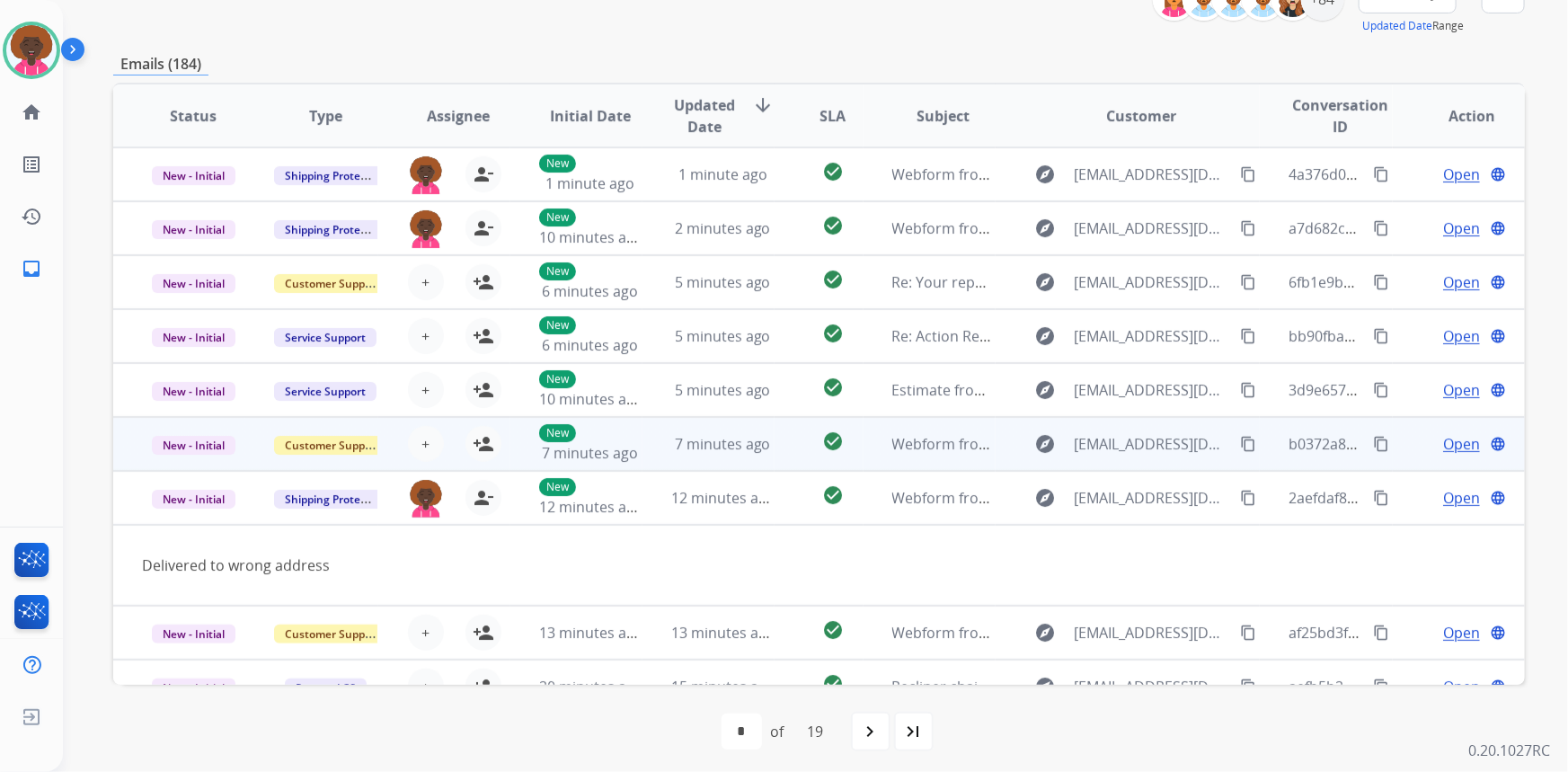
click at [783, 450] on td "check_circle" at bounding box center [818, 444] width 88 height 54
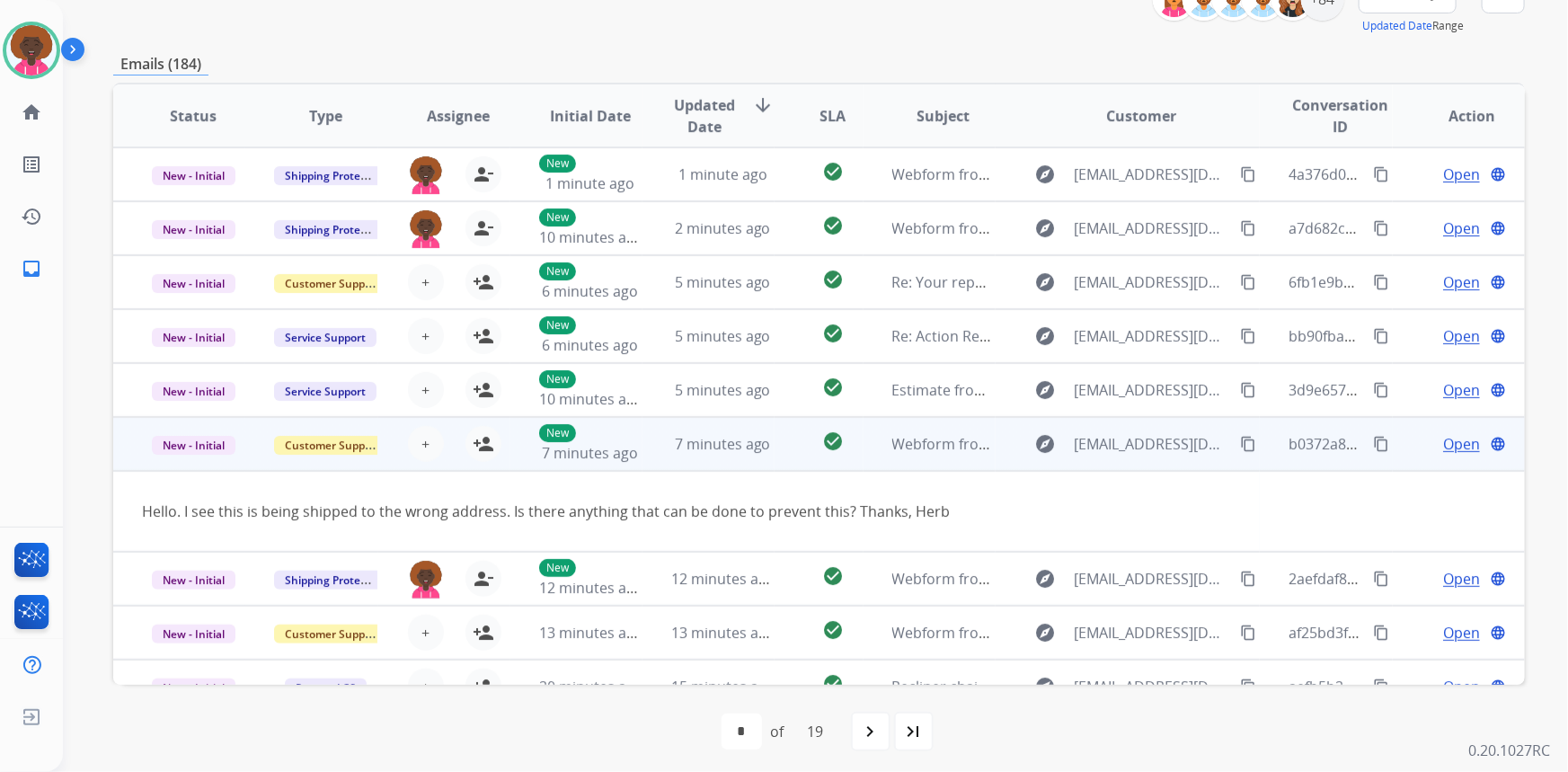
scroll to position [82, 0]
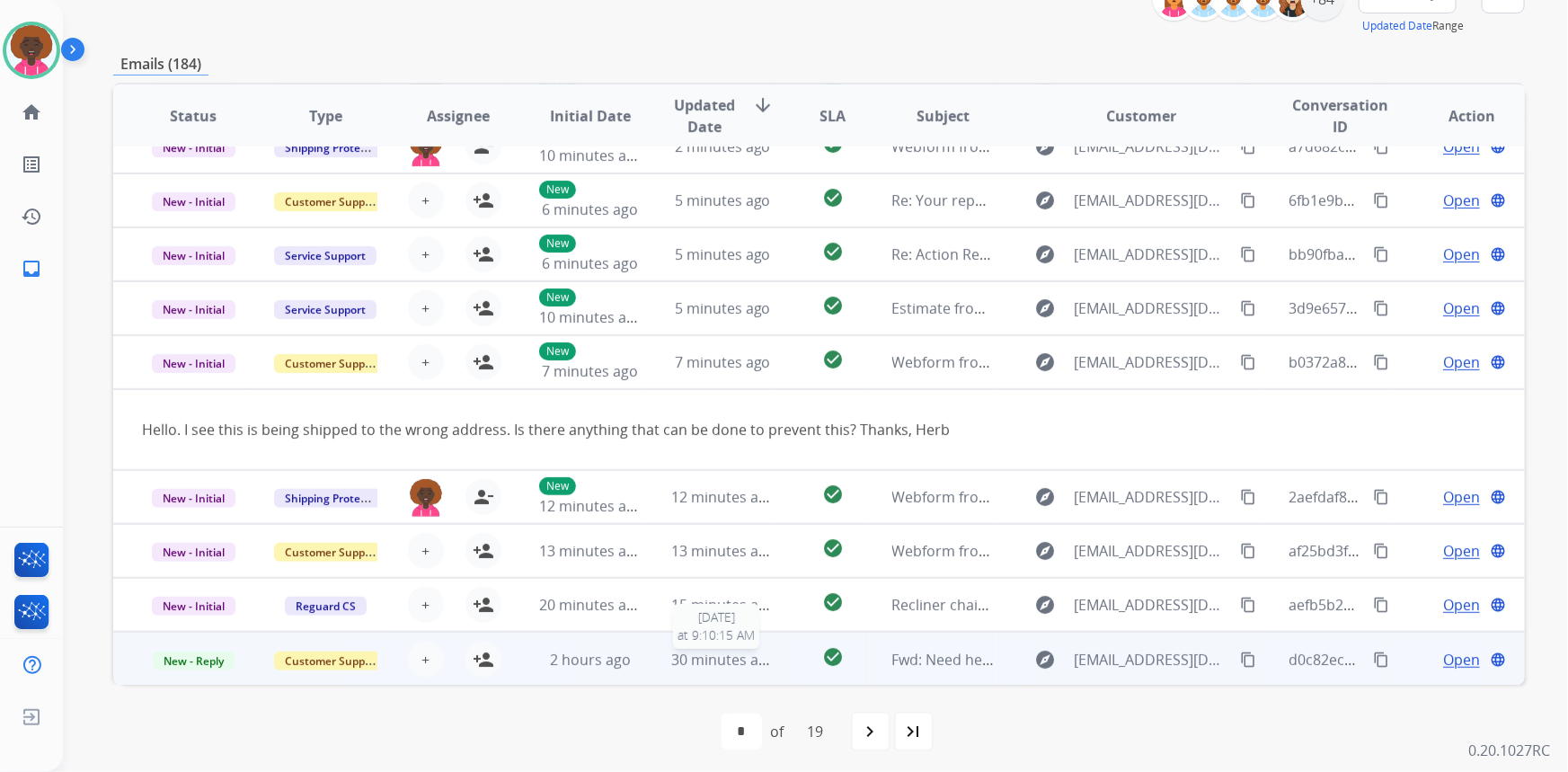
click at [763, 665] on span "30 minutes ago" at bounding box center [722, 659] width 104 height 19
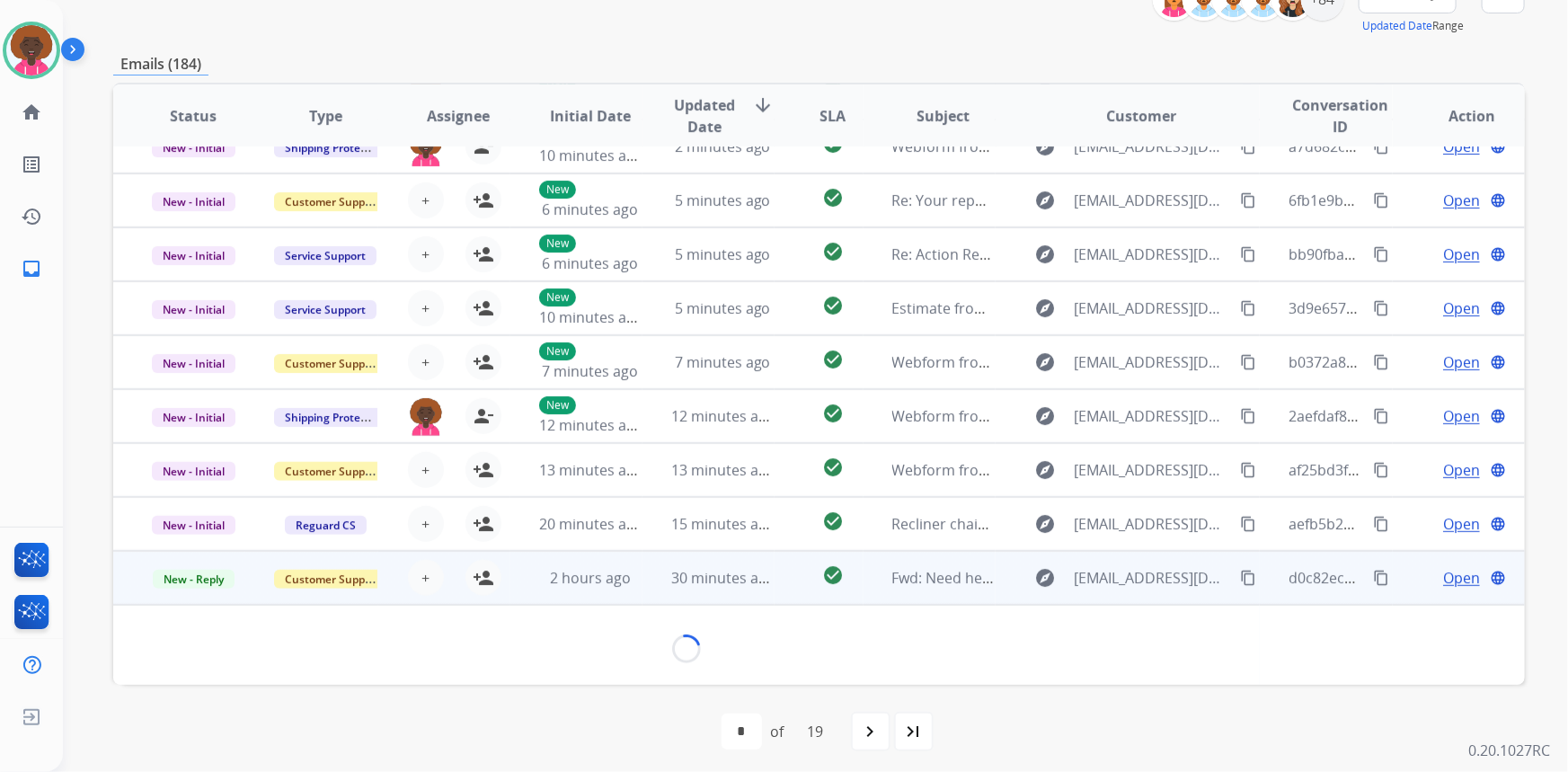
scroll to position [59, 0]
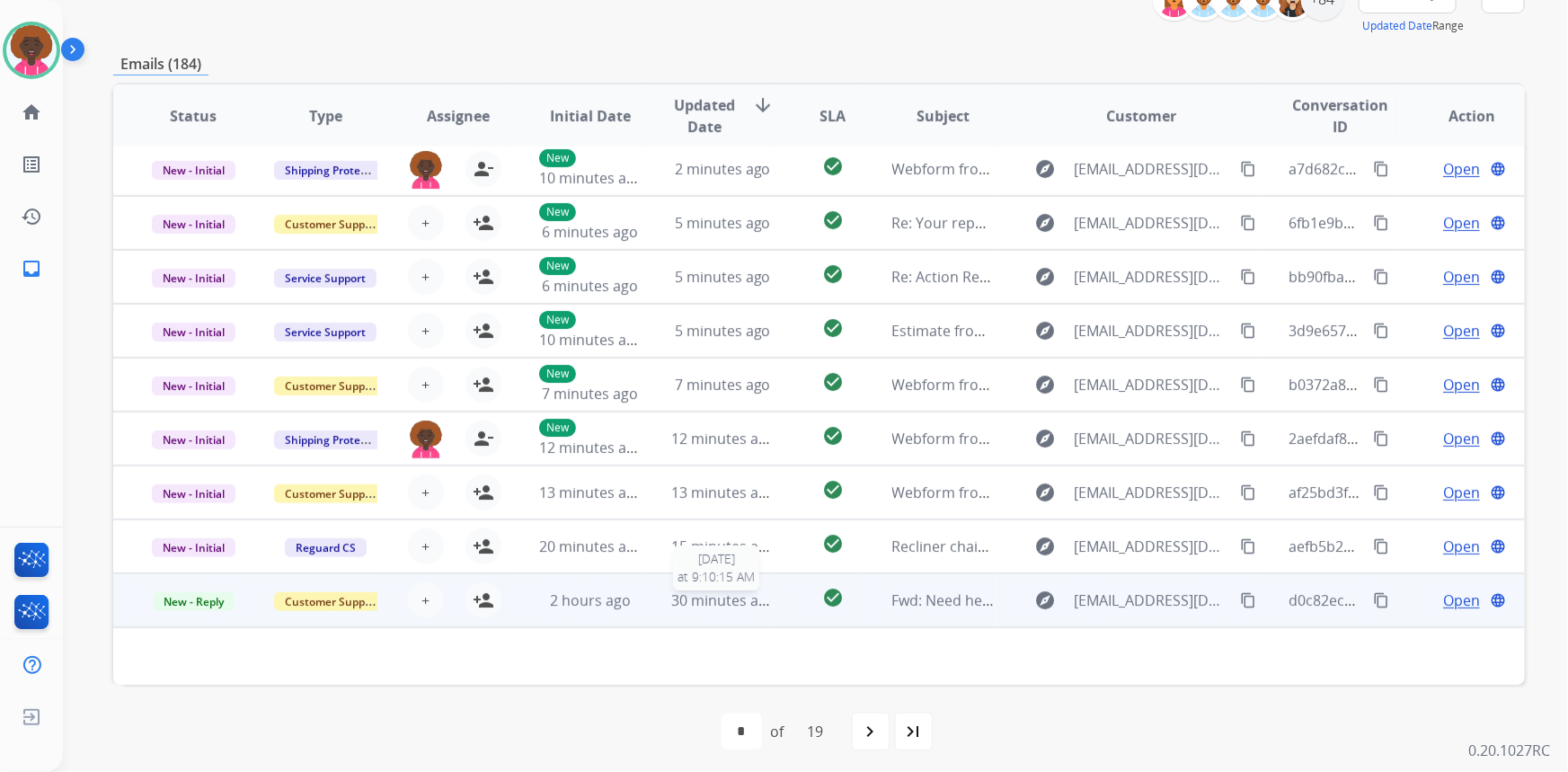
click at [740, 608] on span "30 minutes ago" at bounding box center [722, 600] width 104 height 19
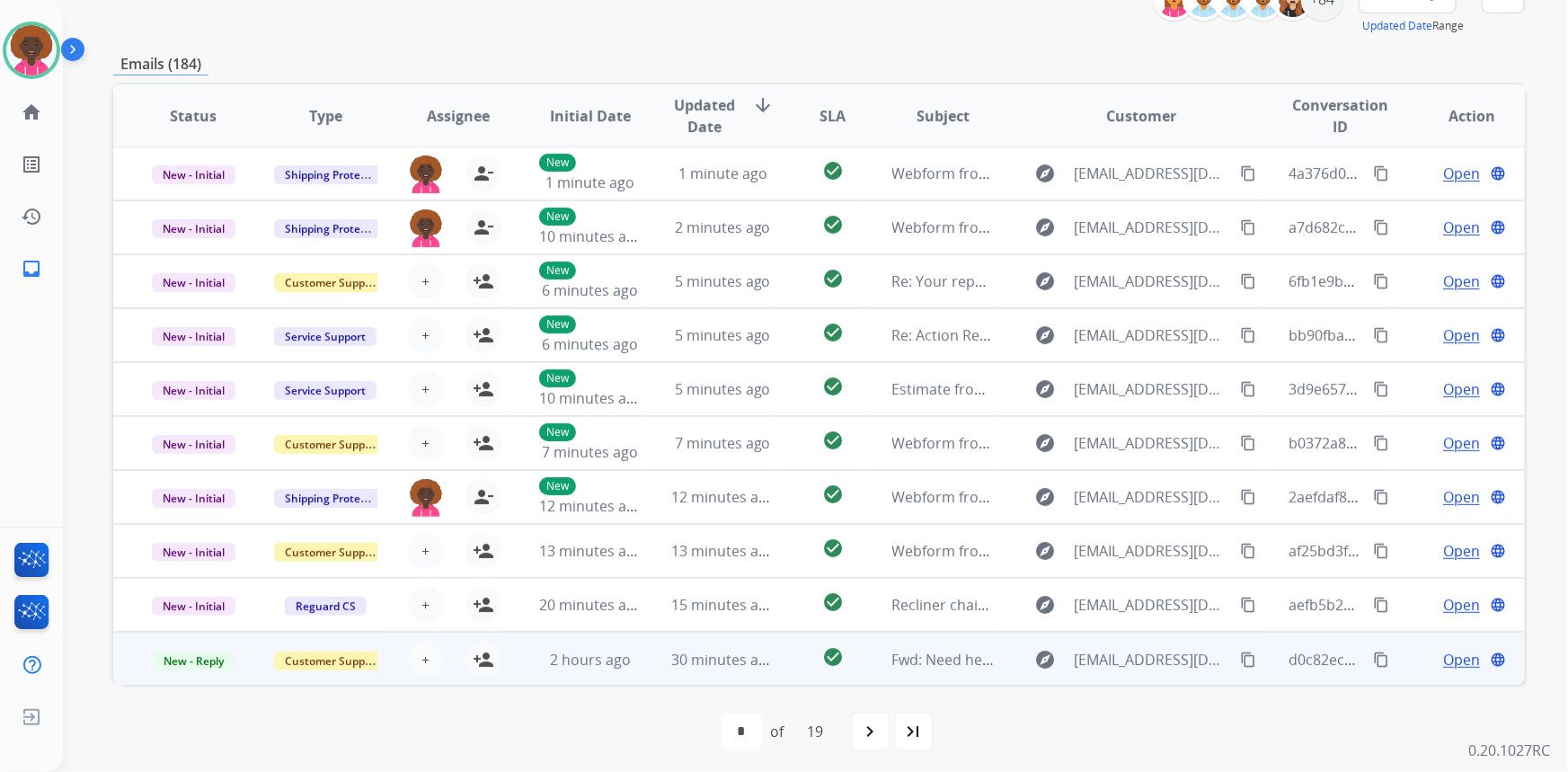
click at [747, 644] on td "30 minutes ago" at bounding box center [709, 659] width 132 height 54
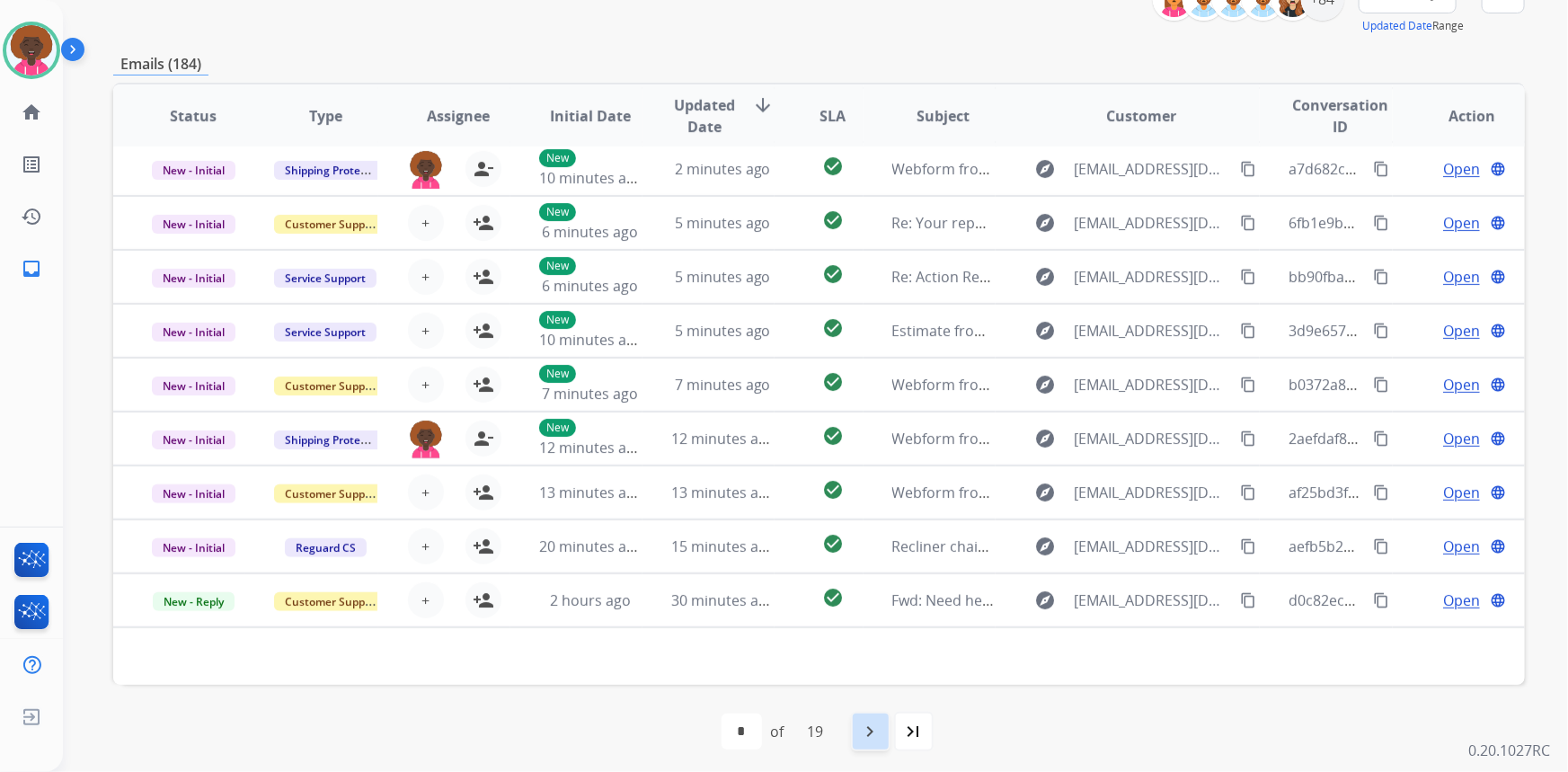
click at [853, 719] on div "navigate_next" at bounding box center [870, 731] width 40 height 40
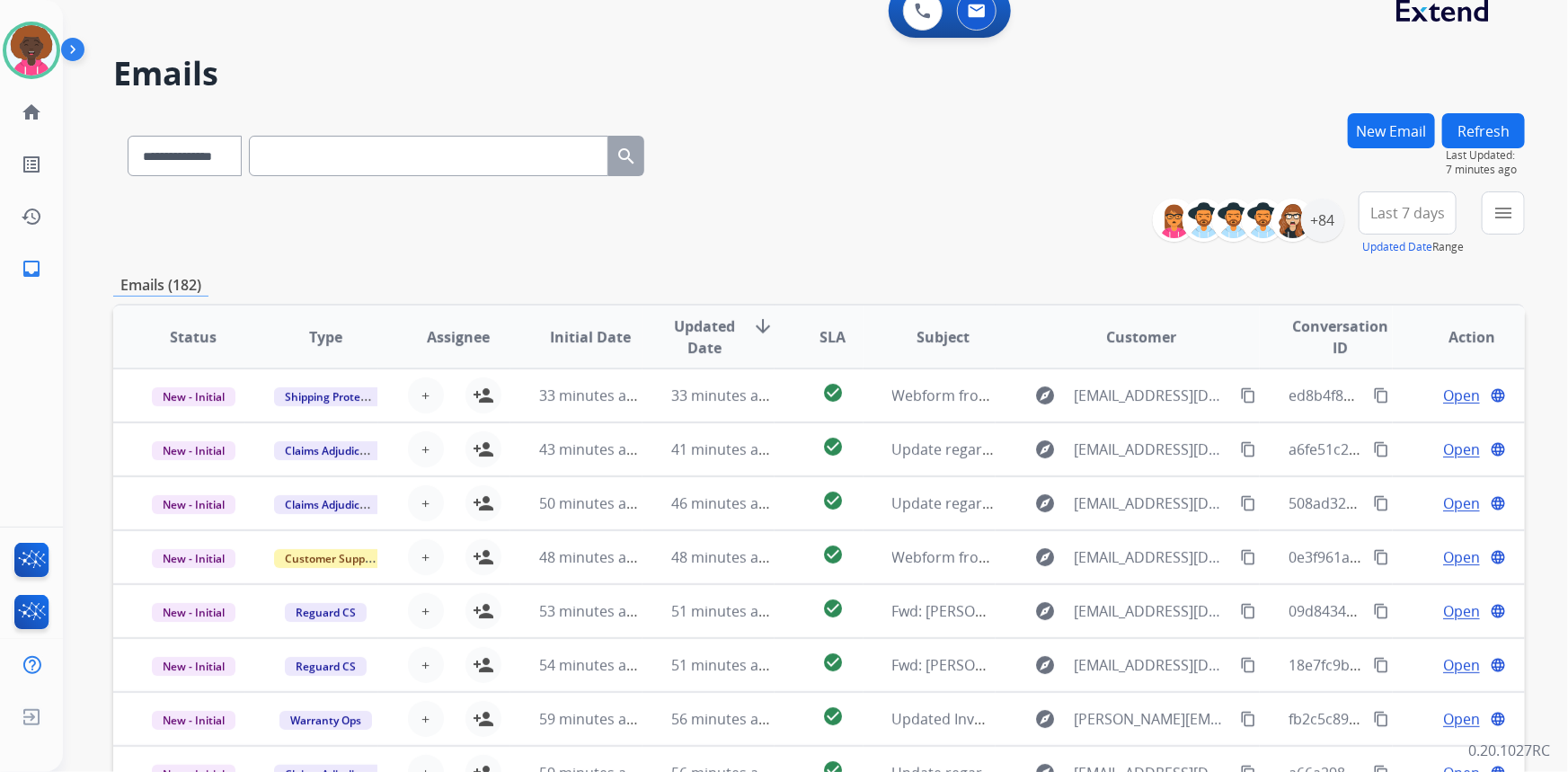
scroll to position [0, 0]
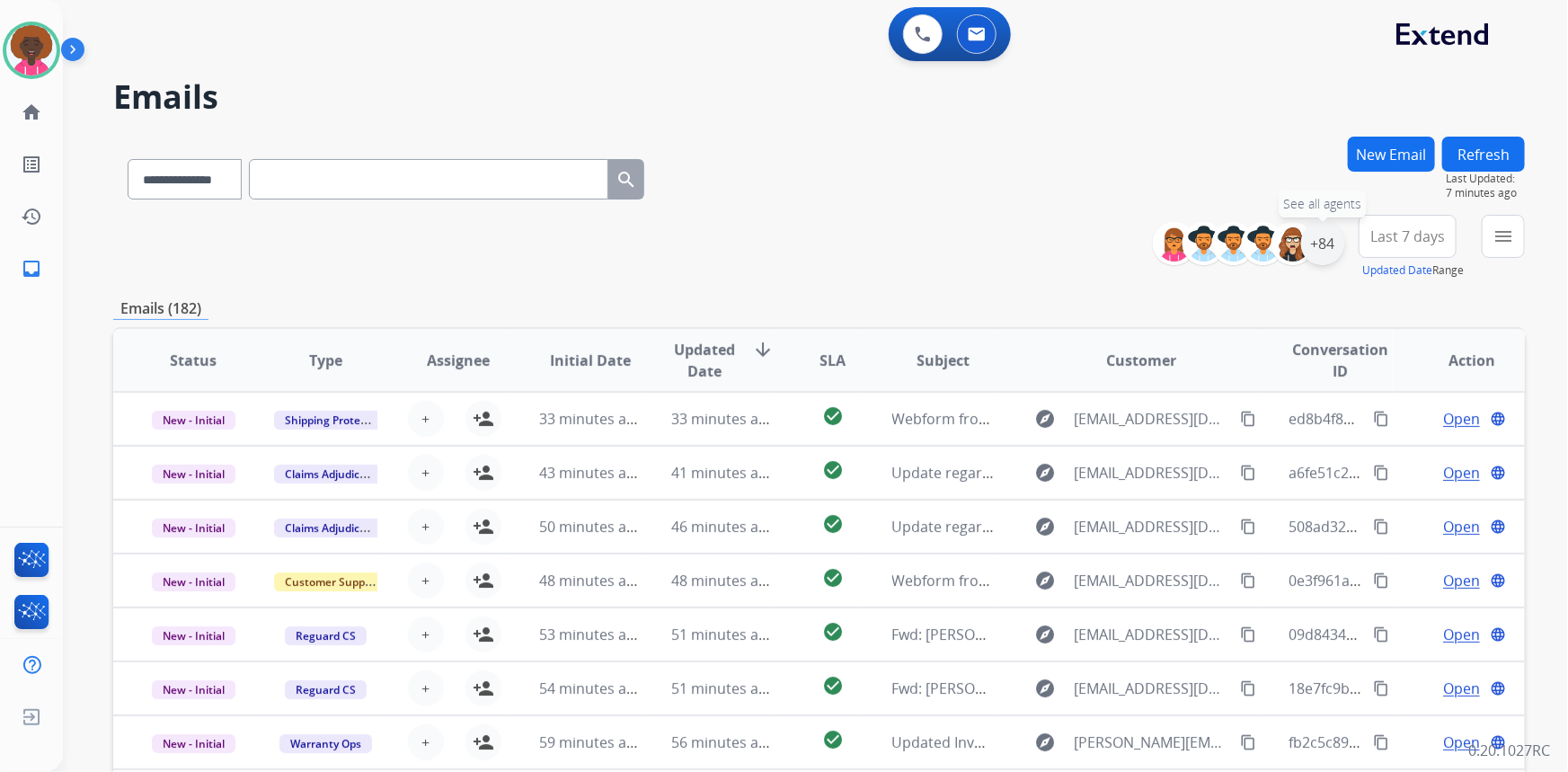
click at [1321, 254] on div "+84" at bounding box center [1322, 244] width 43 height 43
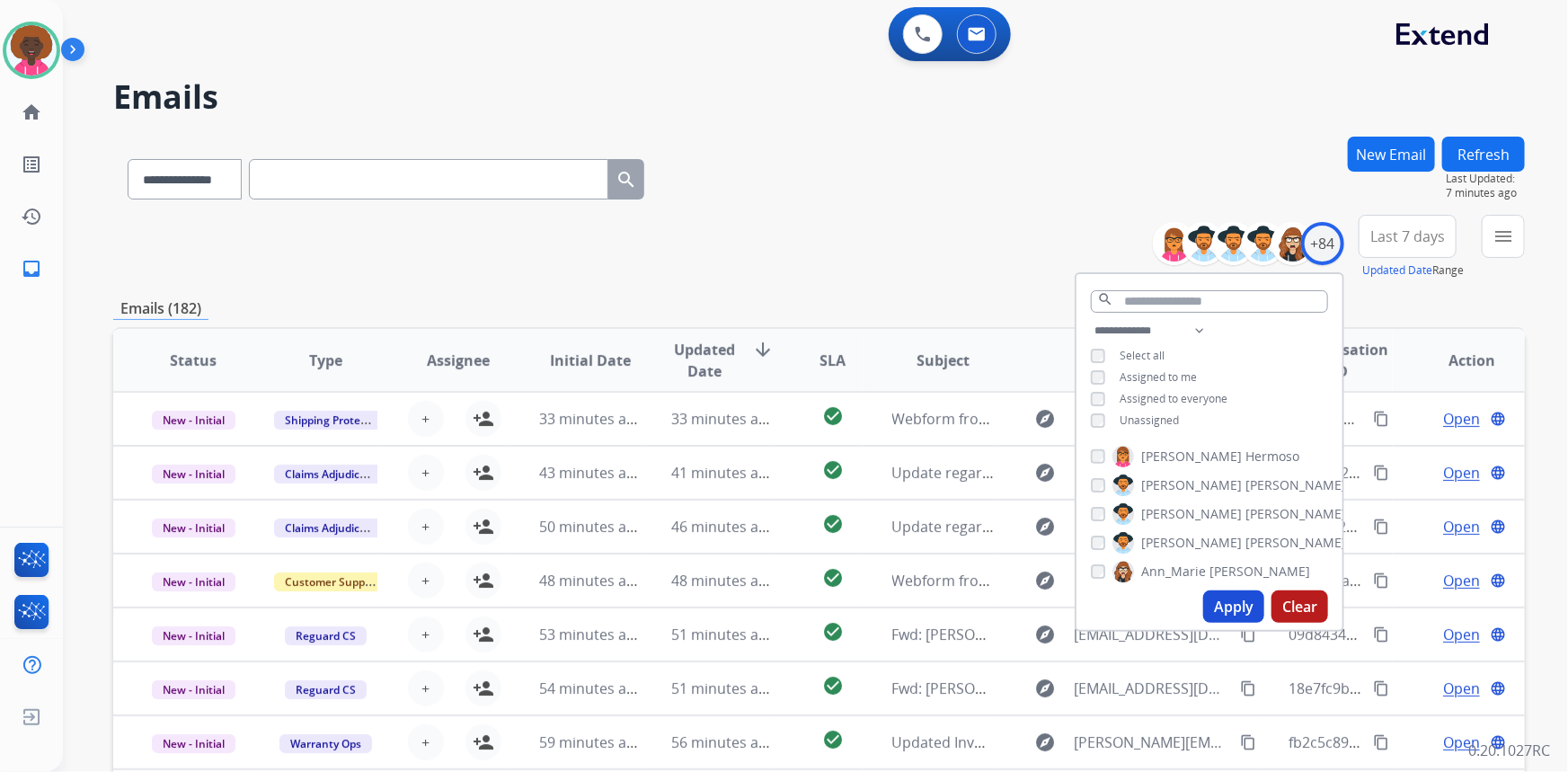
click at [825, 155] on div "**********" at bounding box center [819, 176] width 1412 height 79
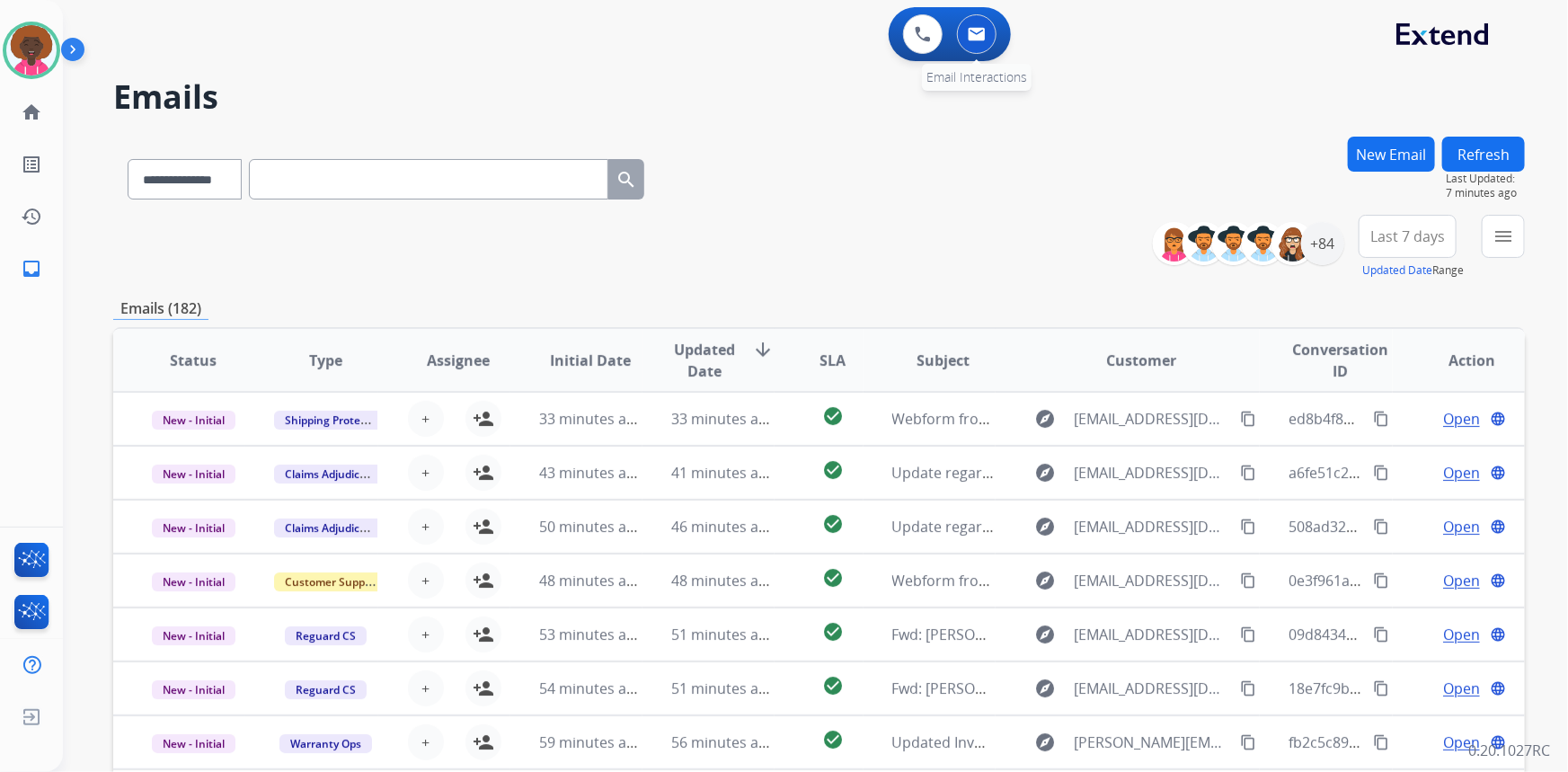
click at [984, 34] on img at bounding box center [977, 34] width 18 height 15
click at [1320, 243] on div "+84" at bounding box center [1322, 244] width 43 height 43
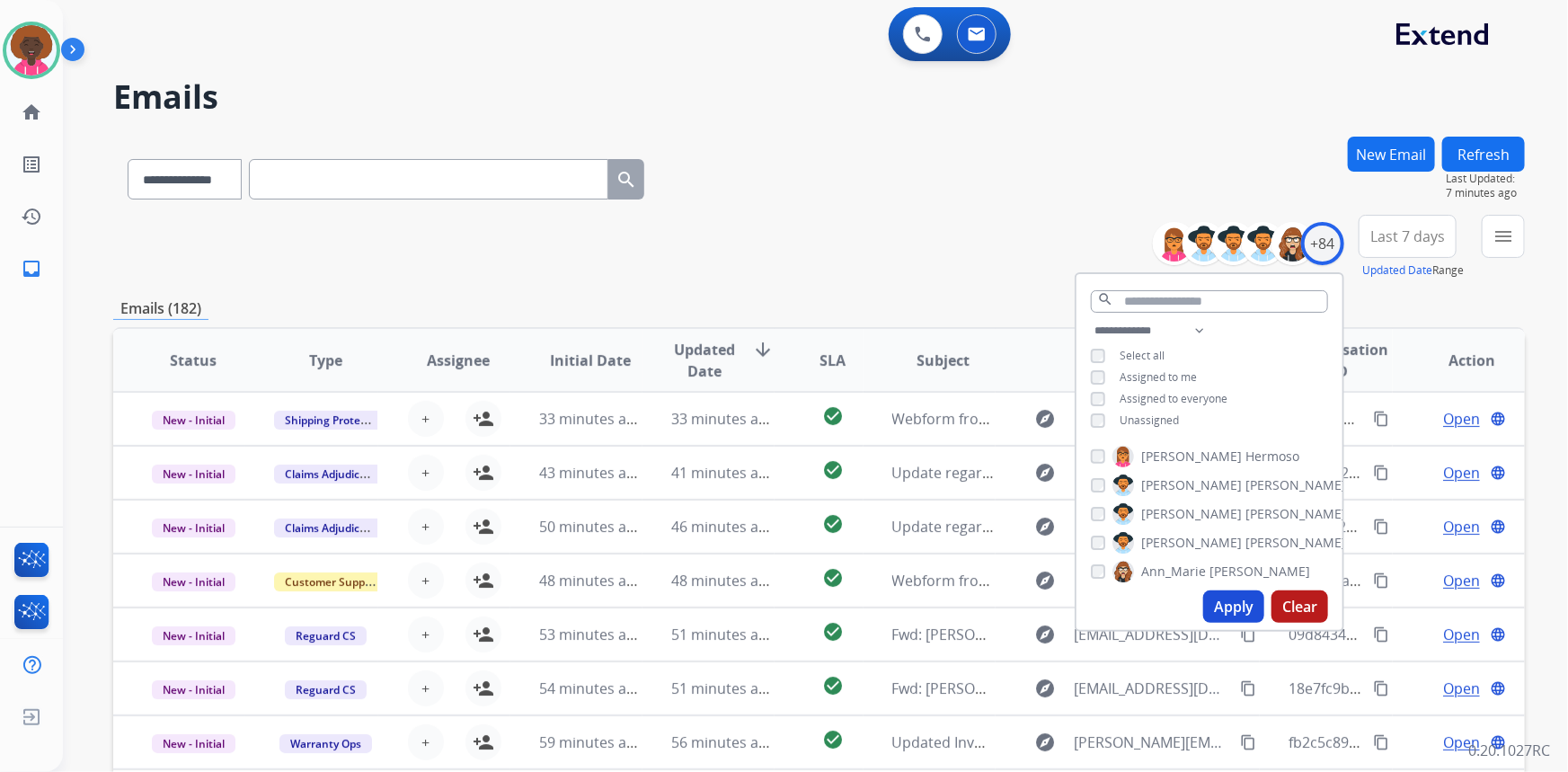
click at [1093, 430] on div "**********" at bounding box center [1210, 377] width 266 height 115
click at [1103, 376] on div "Assigned to me" at bounding box center [1143, 377] width 106 height 15
click at [1233, 611] on button "Apply" at bounding box center [1233, 606] width 61 height 32
select select "*"
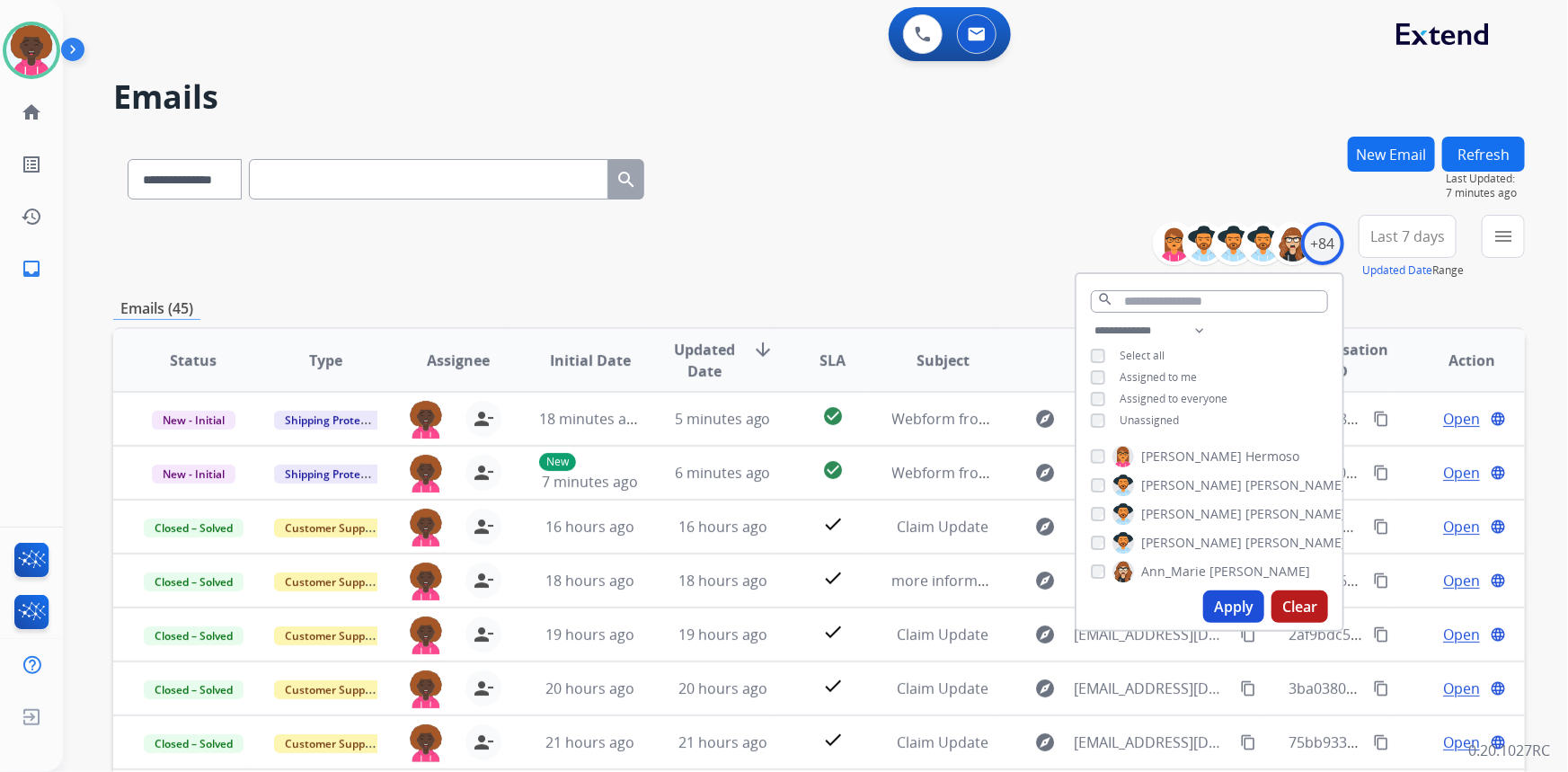
click at [738, 256] on div "**********" at bounding box center [819, 247] width 1412 height 65
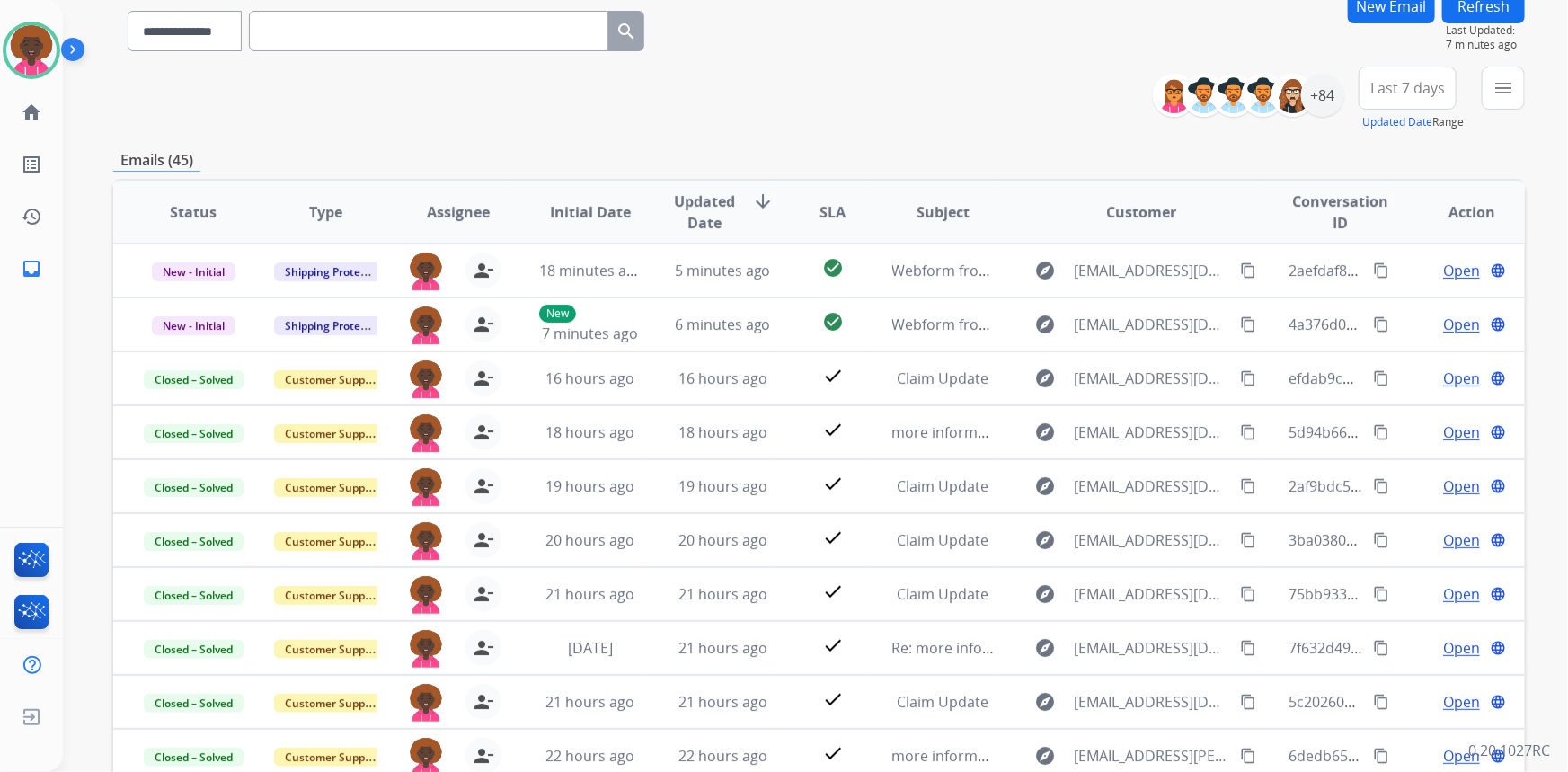
scroll to position [245, 0]
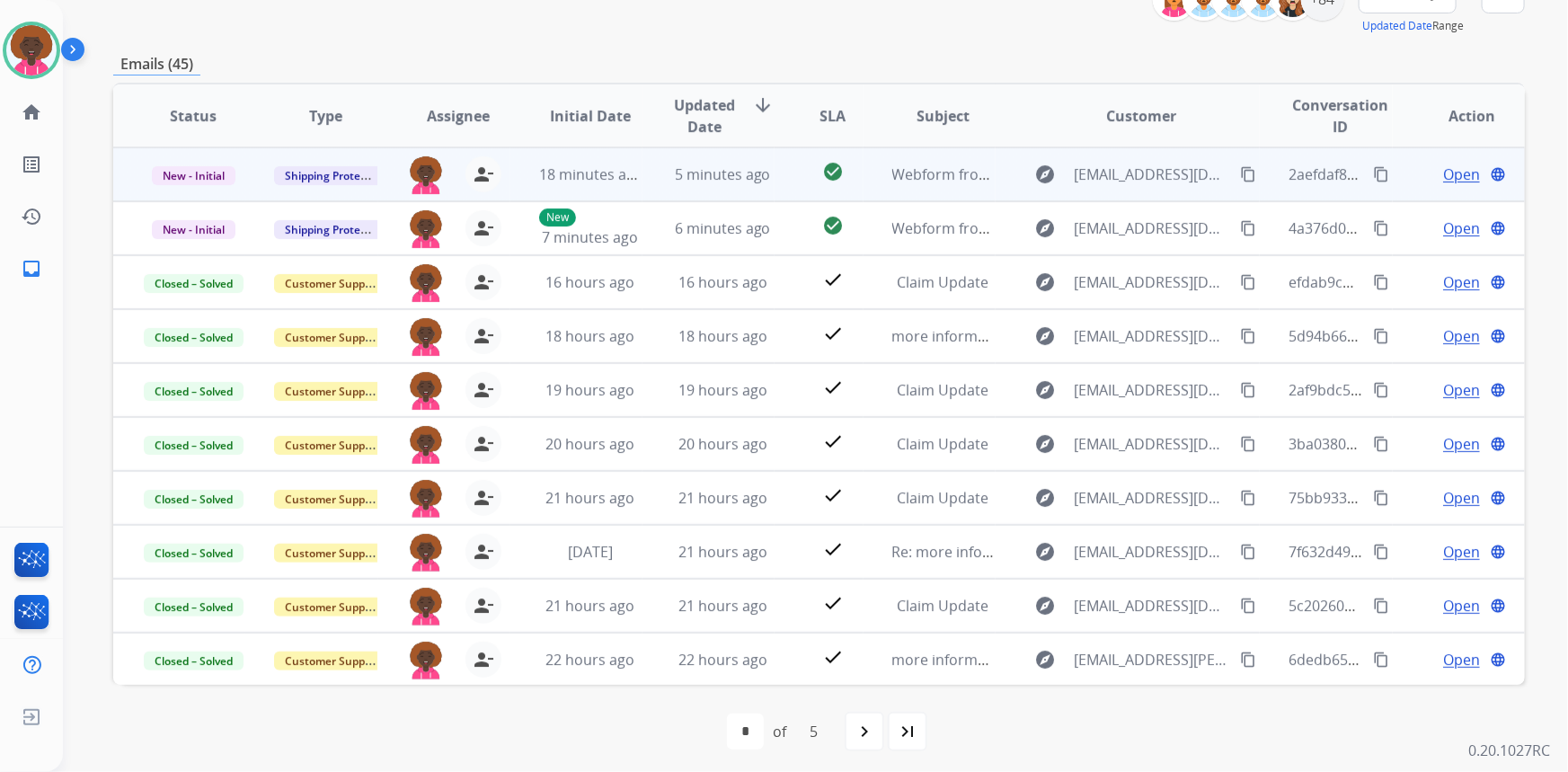
click at [1451, 168] on span "Open" at bounding box center [1461, 174] width 37 height 21
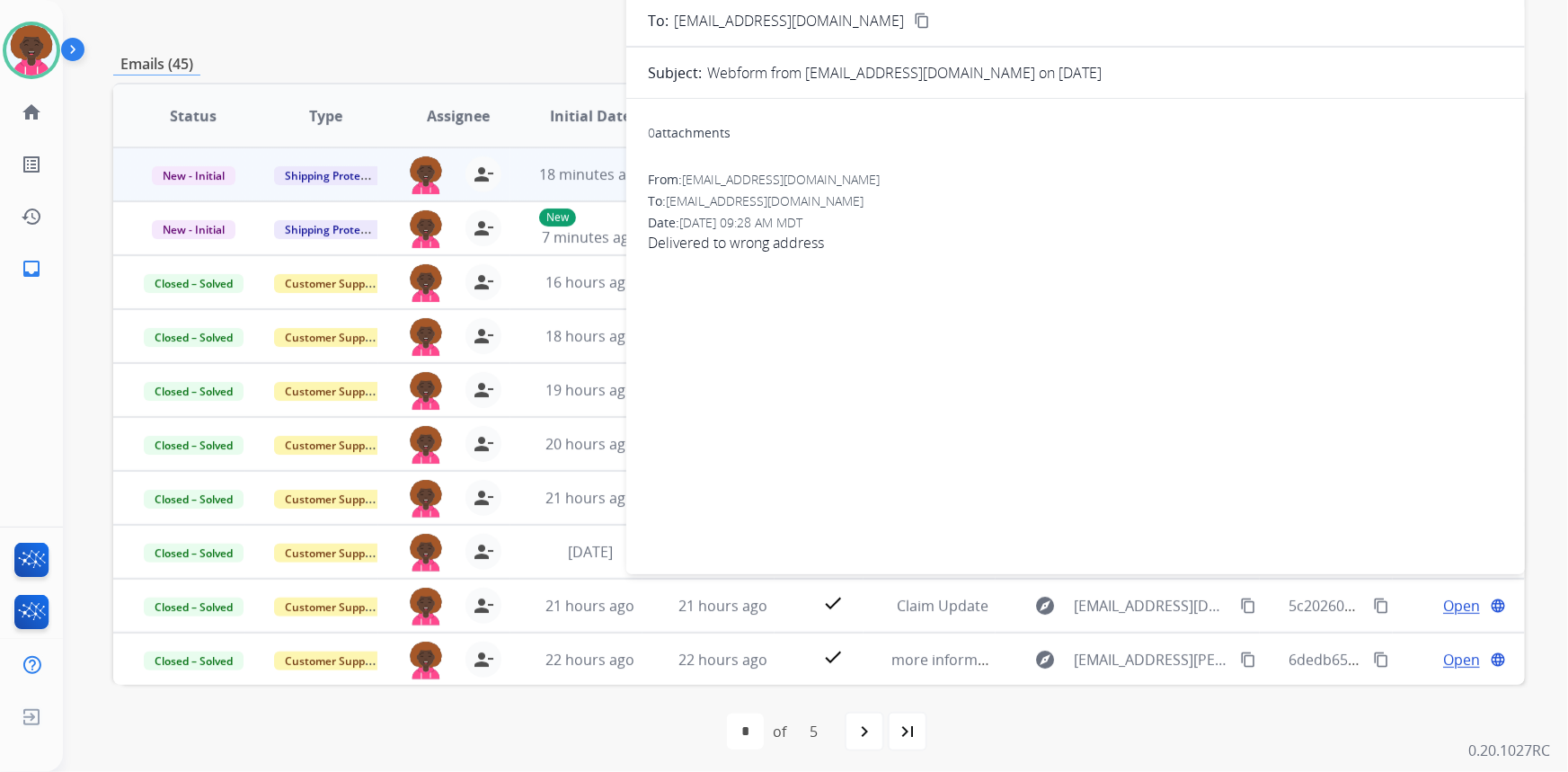
click at [449, 80] on div "**********" at bounding box center [819, 335] width 1412 height 886
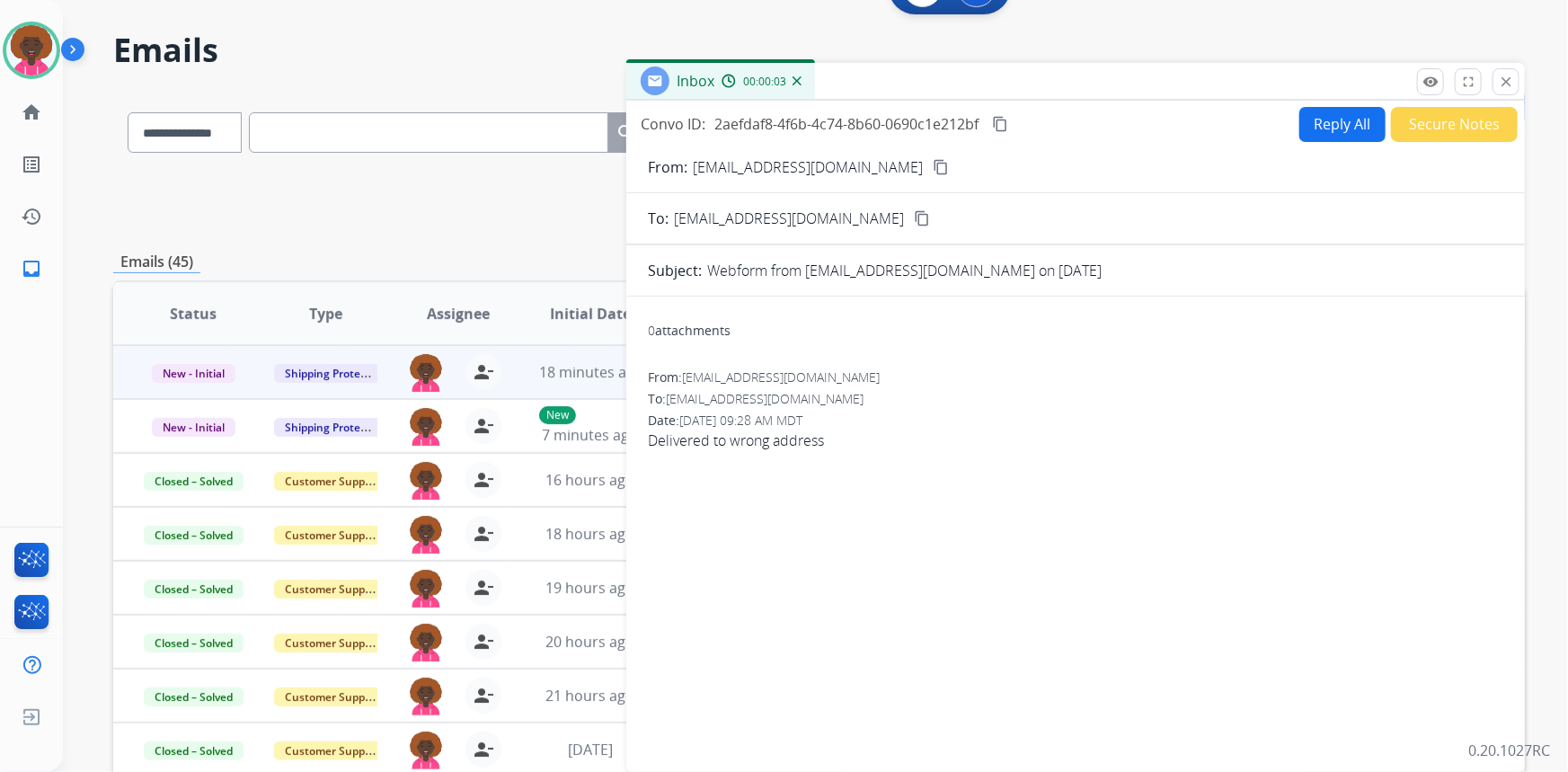
scroll to position [0, 0]
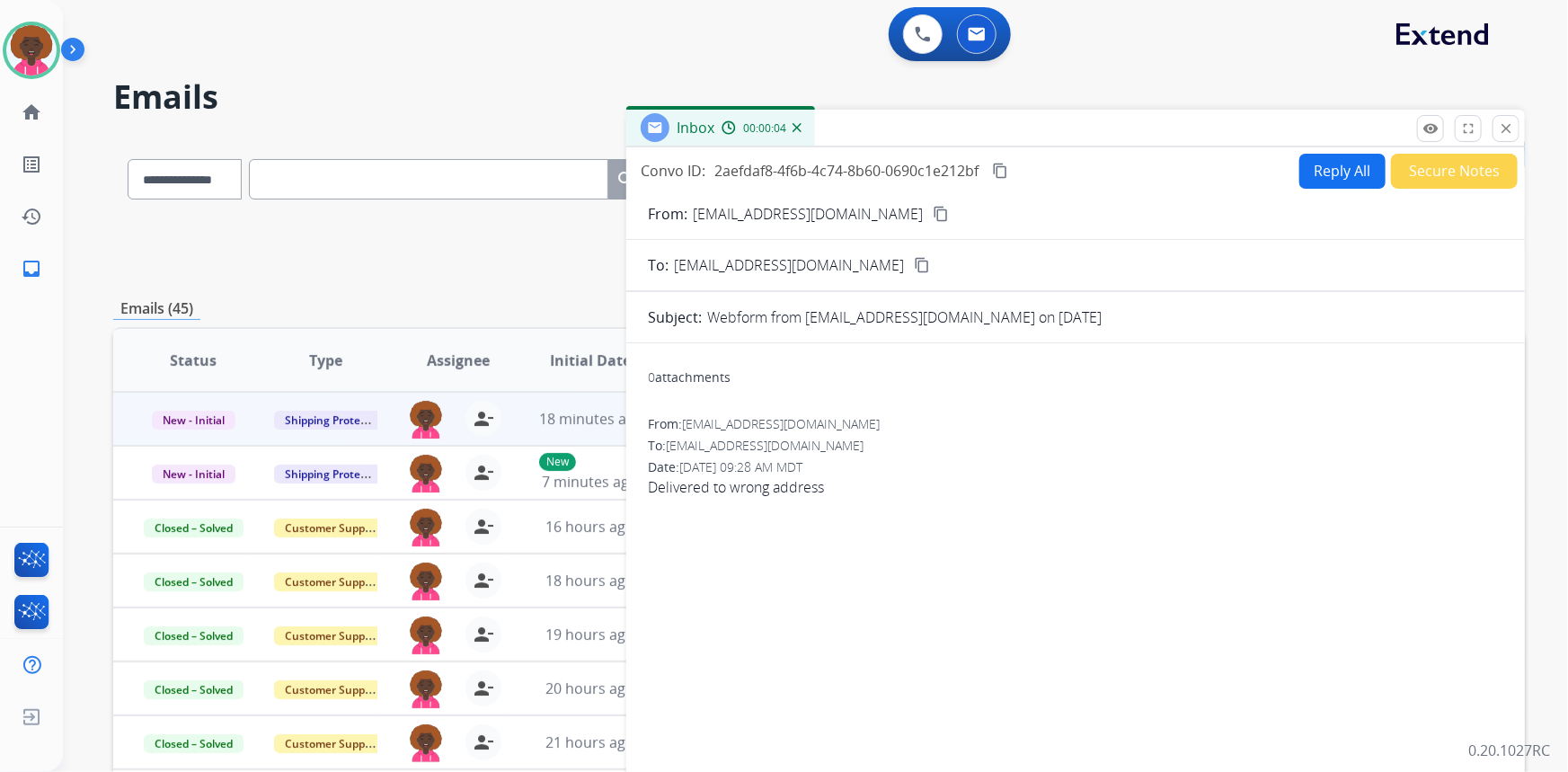
click at [1510, 123] on mat-icon "close" at bounding box center [1506, 128] width 17 height 17
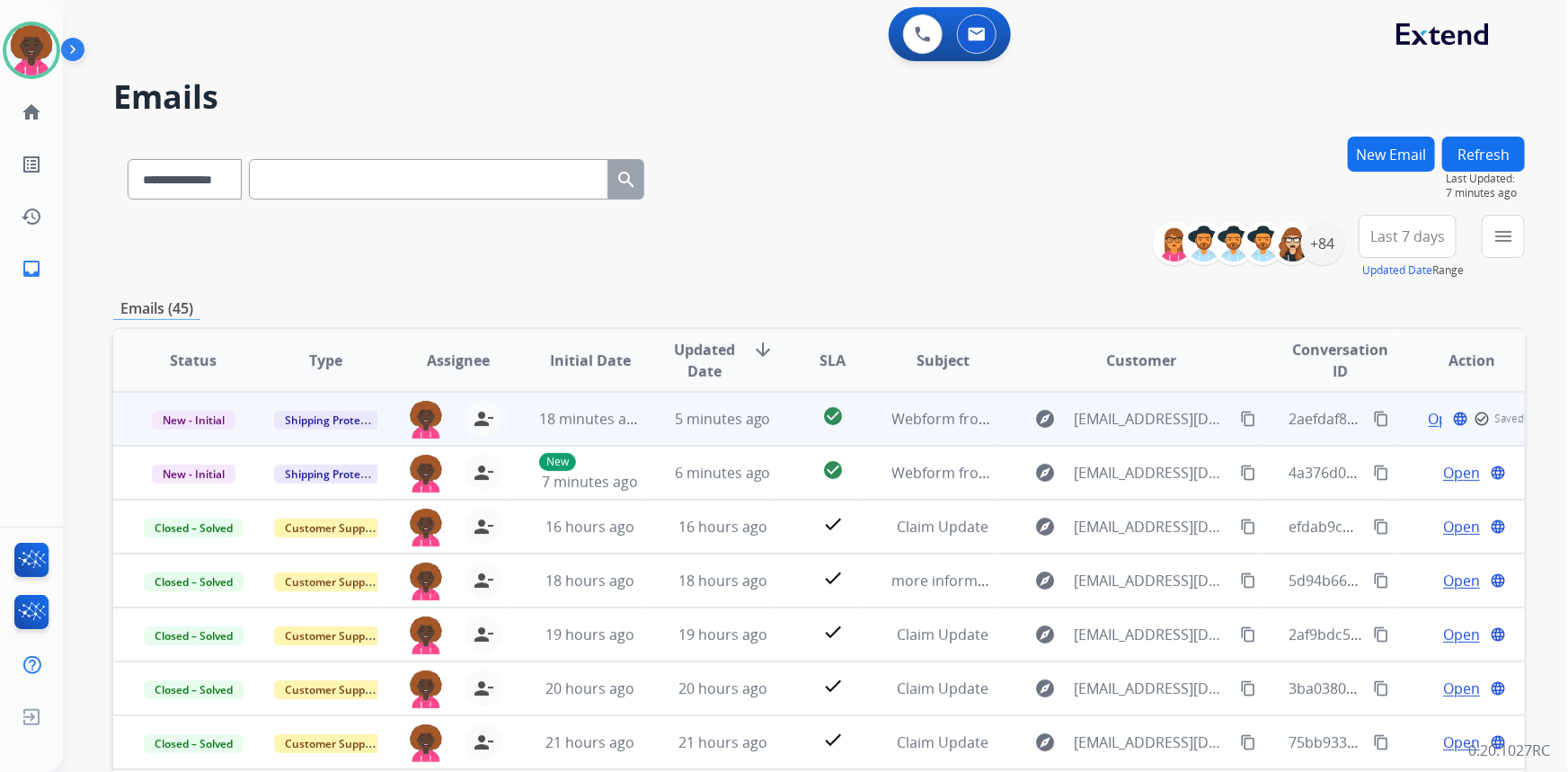
click at [1240, 416] on mat-icon "content_copy" at bounding box center [1248, 419] width 17 height 17
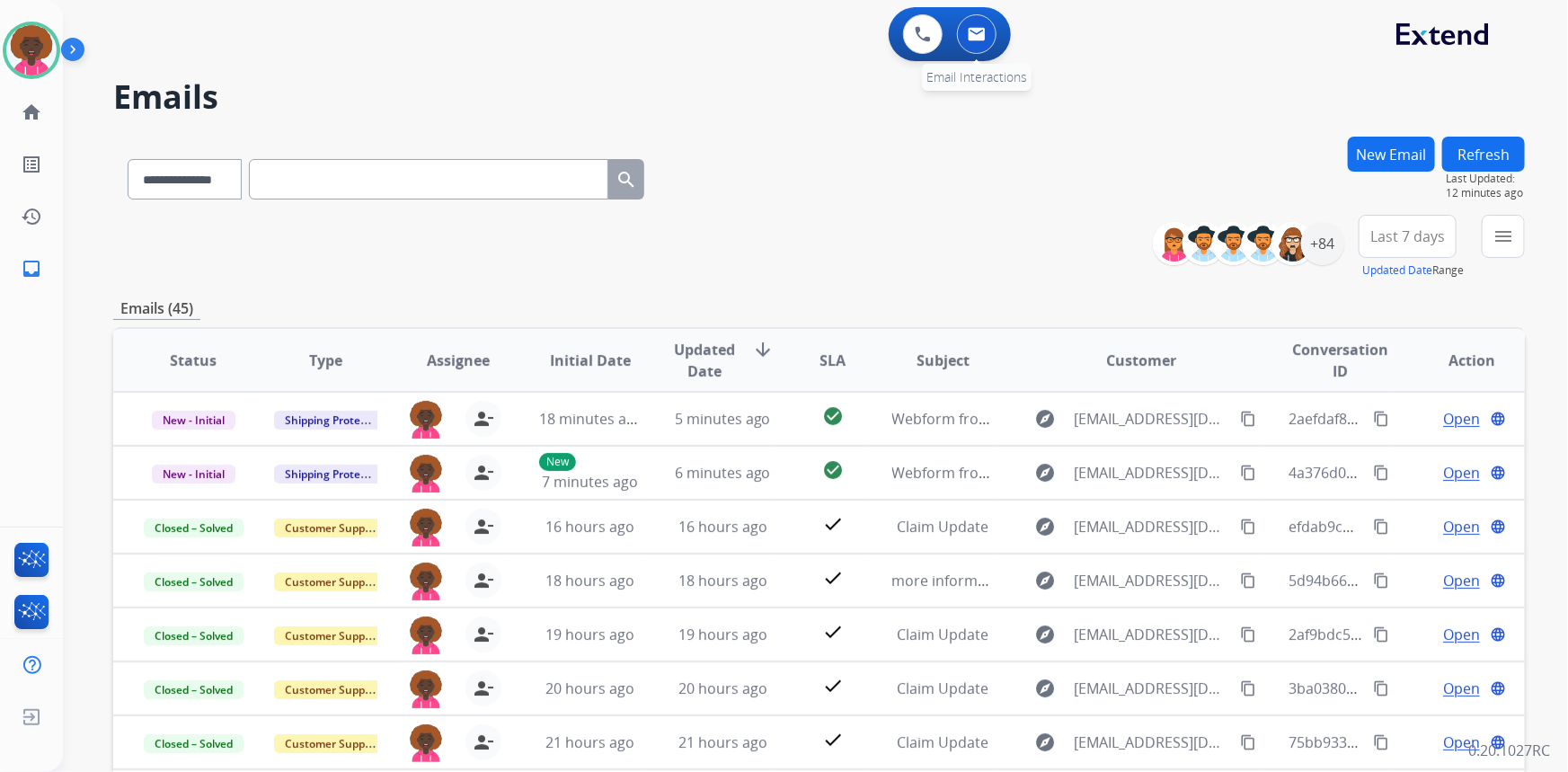
click at [976, 21] on button at bounding box center [977, 34] width 40 height 40
click at [981, 53] on button at bounding box center [977, 34] width 40 height 40
click at [987, 37] on button at bounding box center [977, 34] width 40 height 40
click at [985, 36] on button at bounding box center [977, 34] width 40 height 40
click at [980, 36] on img at bounding box center [977, 34] width 18 height 15
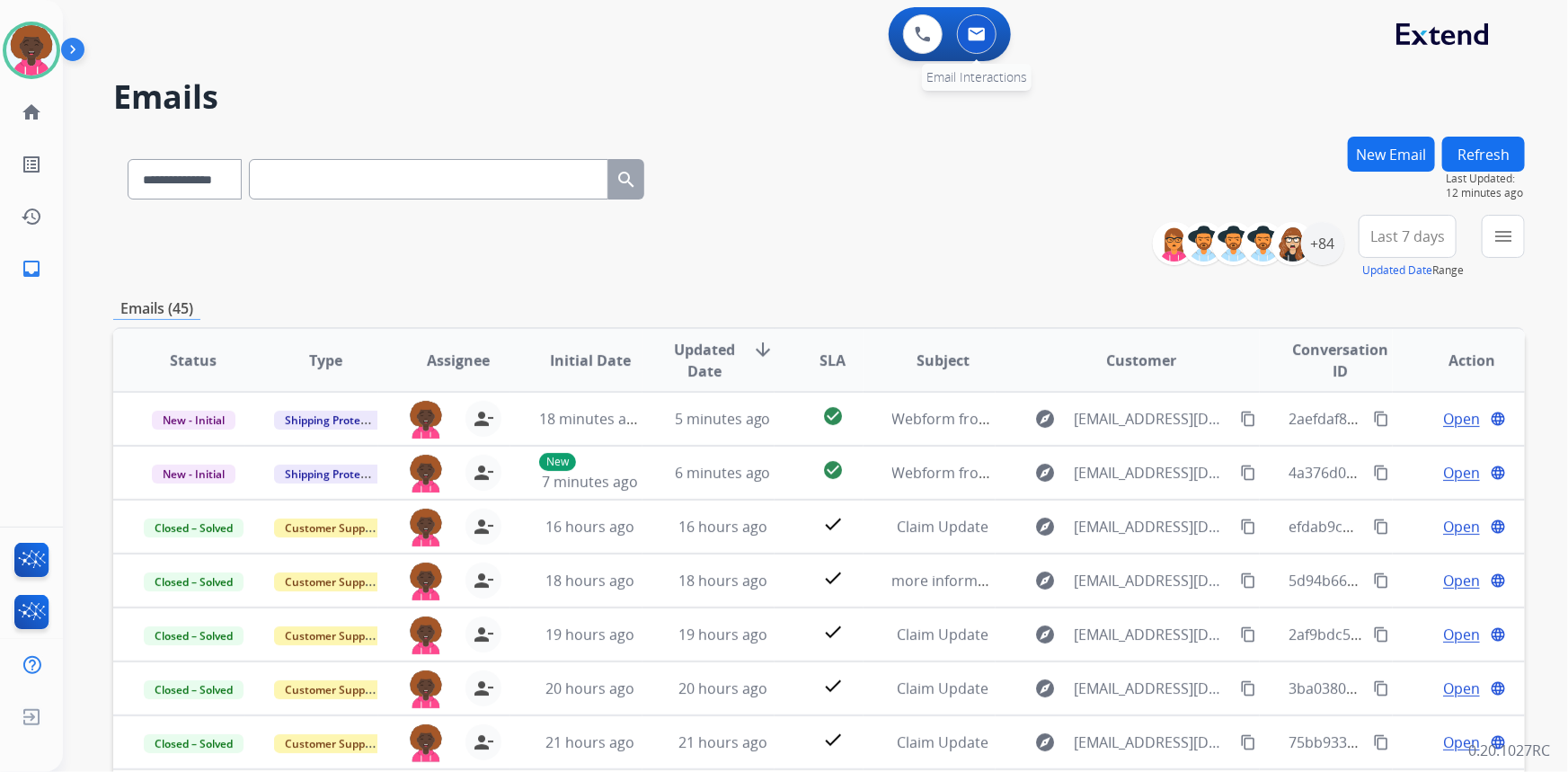
click at [971, 31] on img at bounding box center [977, 34] width 18 height 15
click at [972, 31] on img at bounding box center [977, 34] width 18 height 15
click at [1388, 137] on div "New Email" at bounding box center [1391, 176] width 87 height 79
click at [1372, 162] on button "New Email" at bounding box center [1391, 154] width 87 height 35
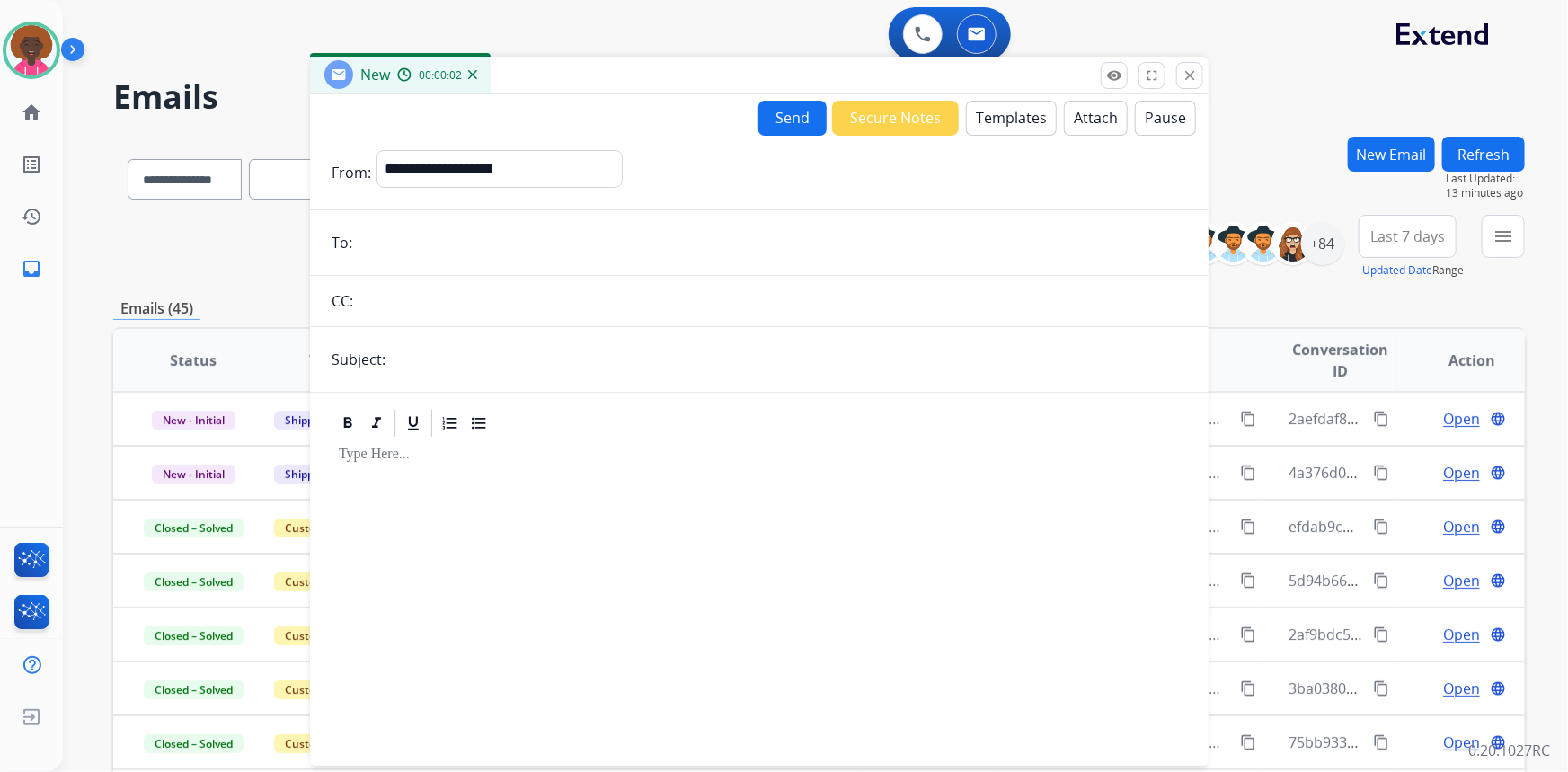
drag, startPoint x: 1297, startPoint y: 141, endPoint x: 1051, endPoint y: 93, distance: 250.6
click at [1053, 94] on div "New 00:00:02" at bounding box center [758, 75] width 898 height 38
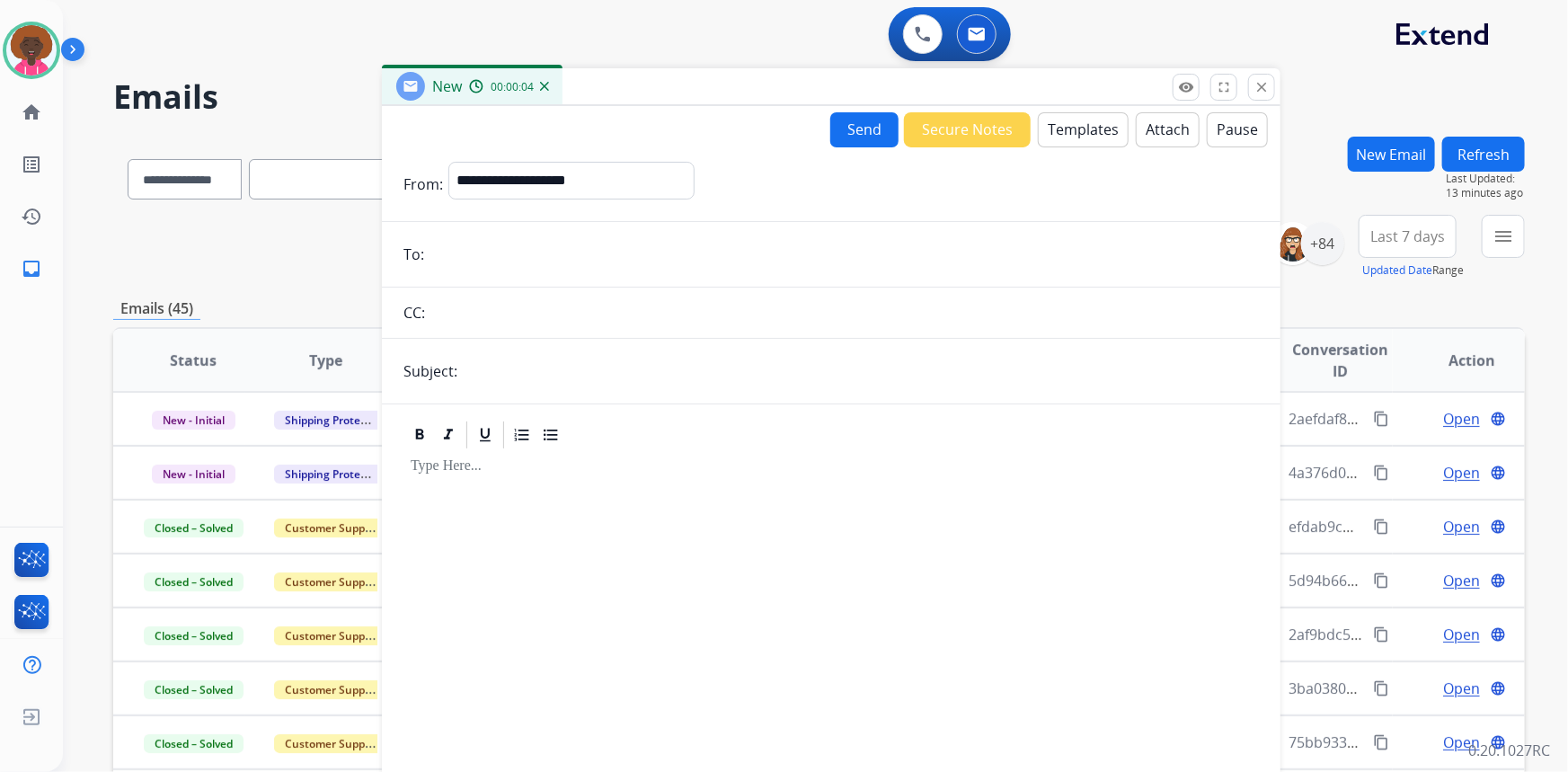
paste input "**********"
type input "**********"
click at [655, 171] on select "**********" at bounding box center [571, 180] width 245 height 36
select select "**********"
click at [449, 162] on select "**********" at bounding box center [571, 180] width 245 height 36
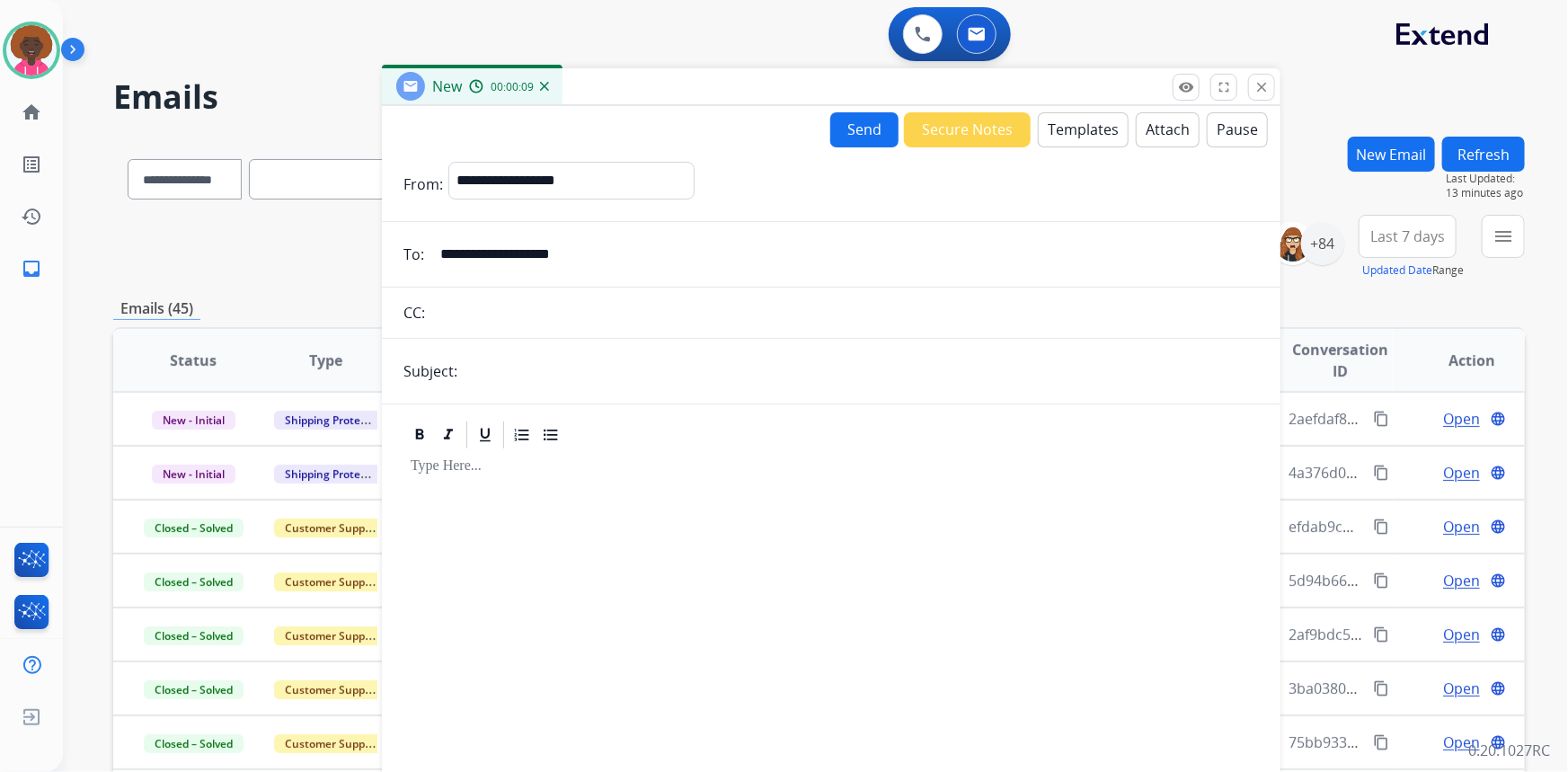
click at [1086, 119] on button "Templates" at bounding box center [1083, 130] width 90 height 35
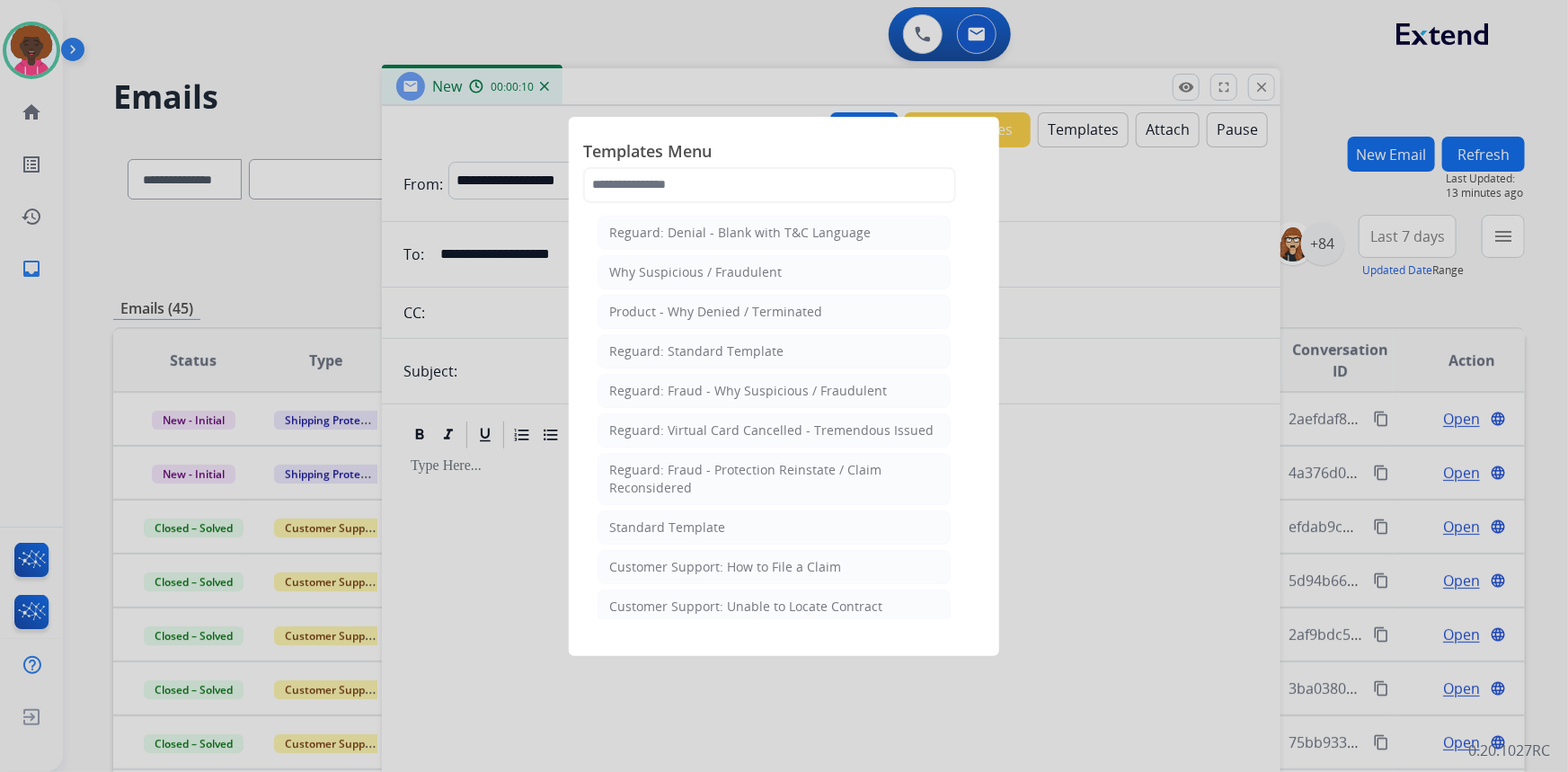
drag, startPoint x: 1204, startPoint y: 520, endPoint x: 871, endPoint y: 475, distance: 336.0
click at [1184, 521] on div at bounding box center [784, 386] width 1568 height 772
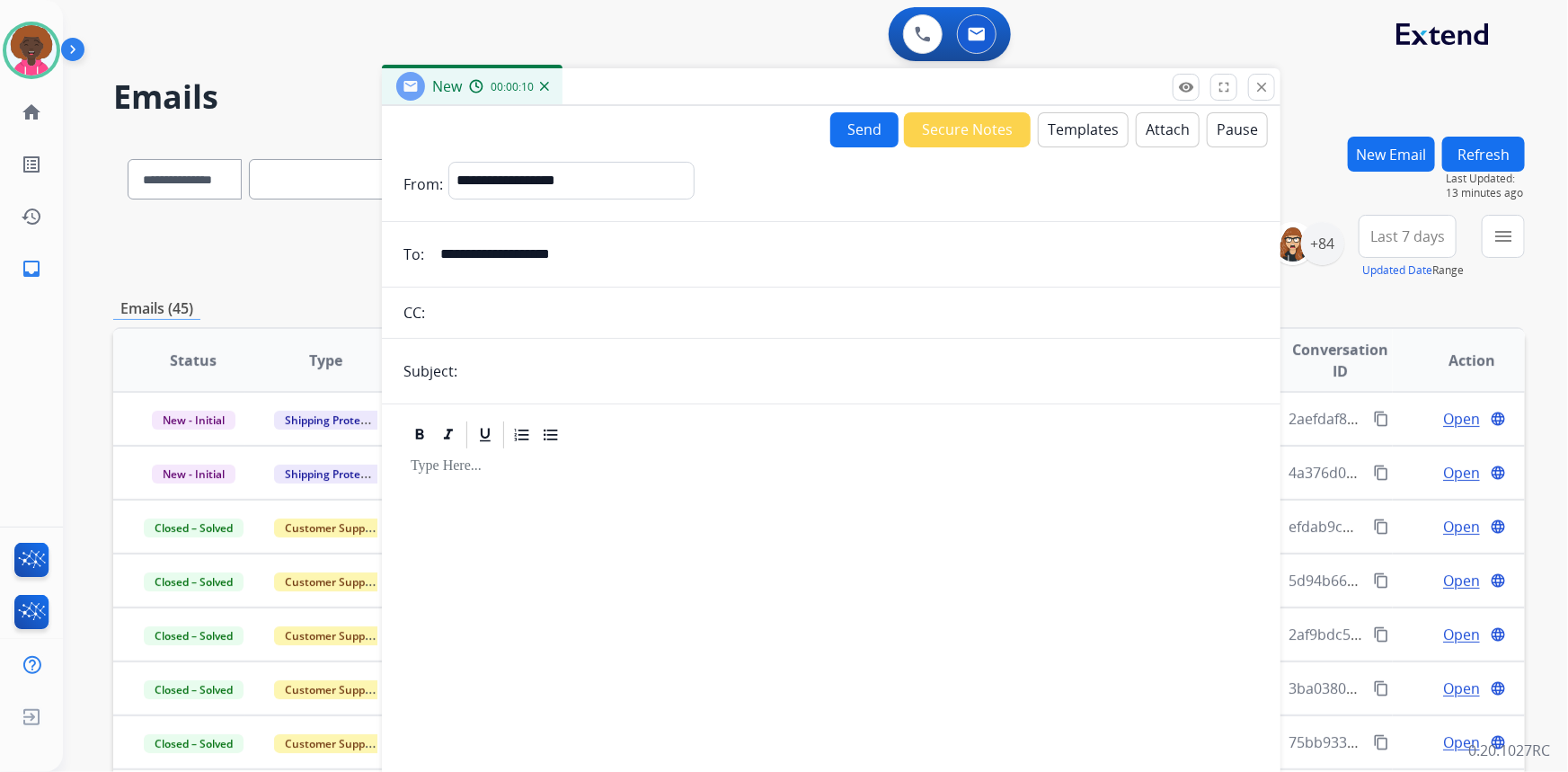
click at [648, 358] on input "text" at bounding box center [861, 371] width 796 height 36
type input "**********"
click at [1080, 131] on button "Templates" at bounding box center [1083, 130] width 90 height 35
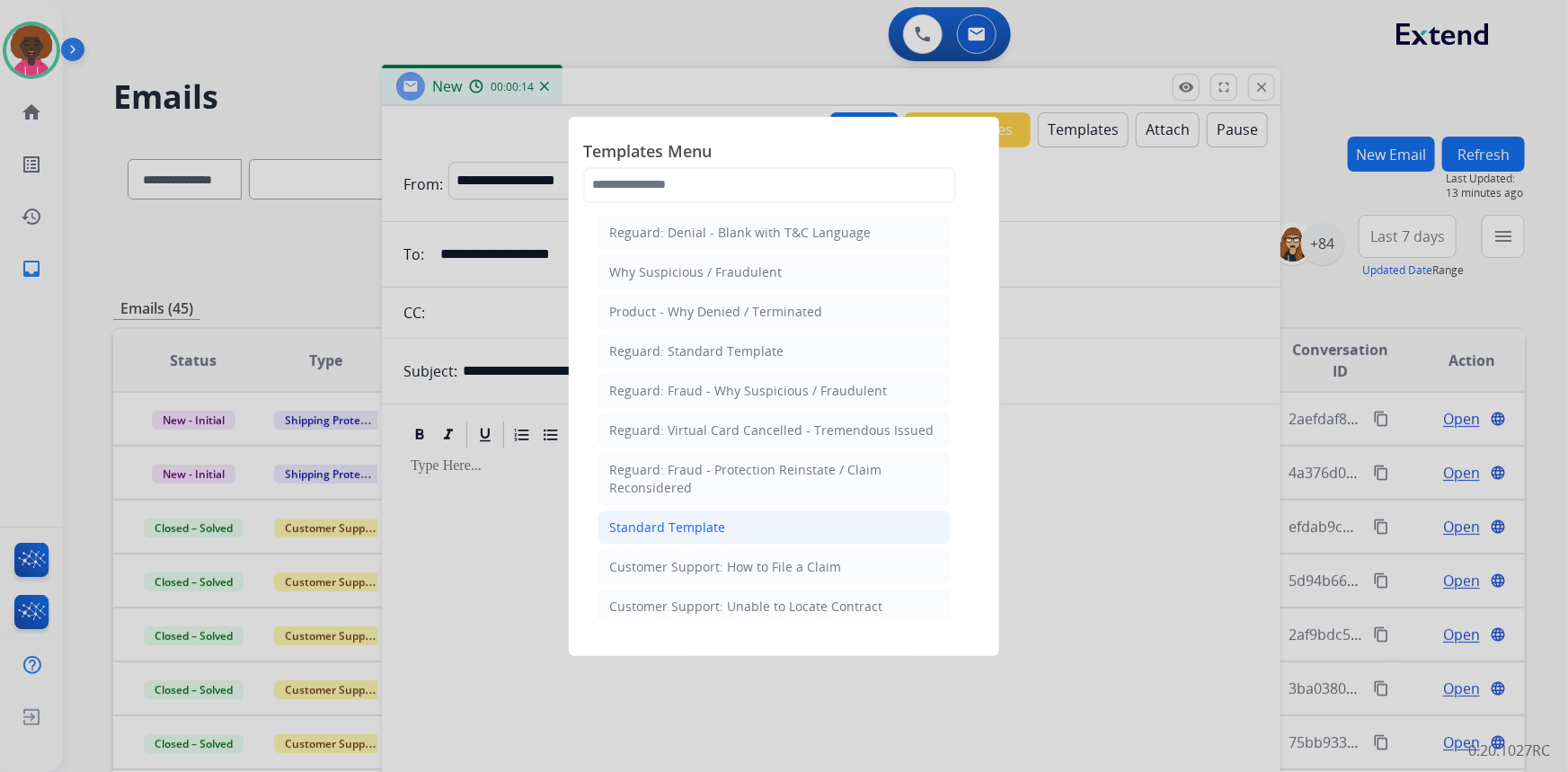
click at [671, 531] on div "Standard Template" at bounding box center [666, 527] width 116 height 18
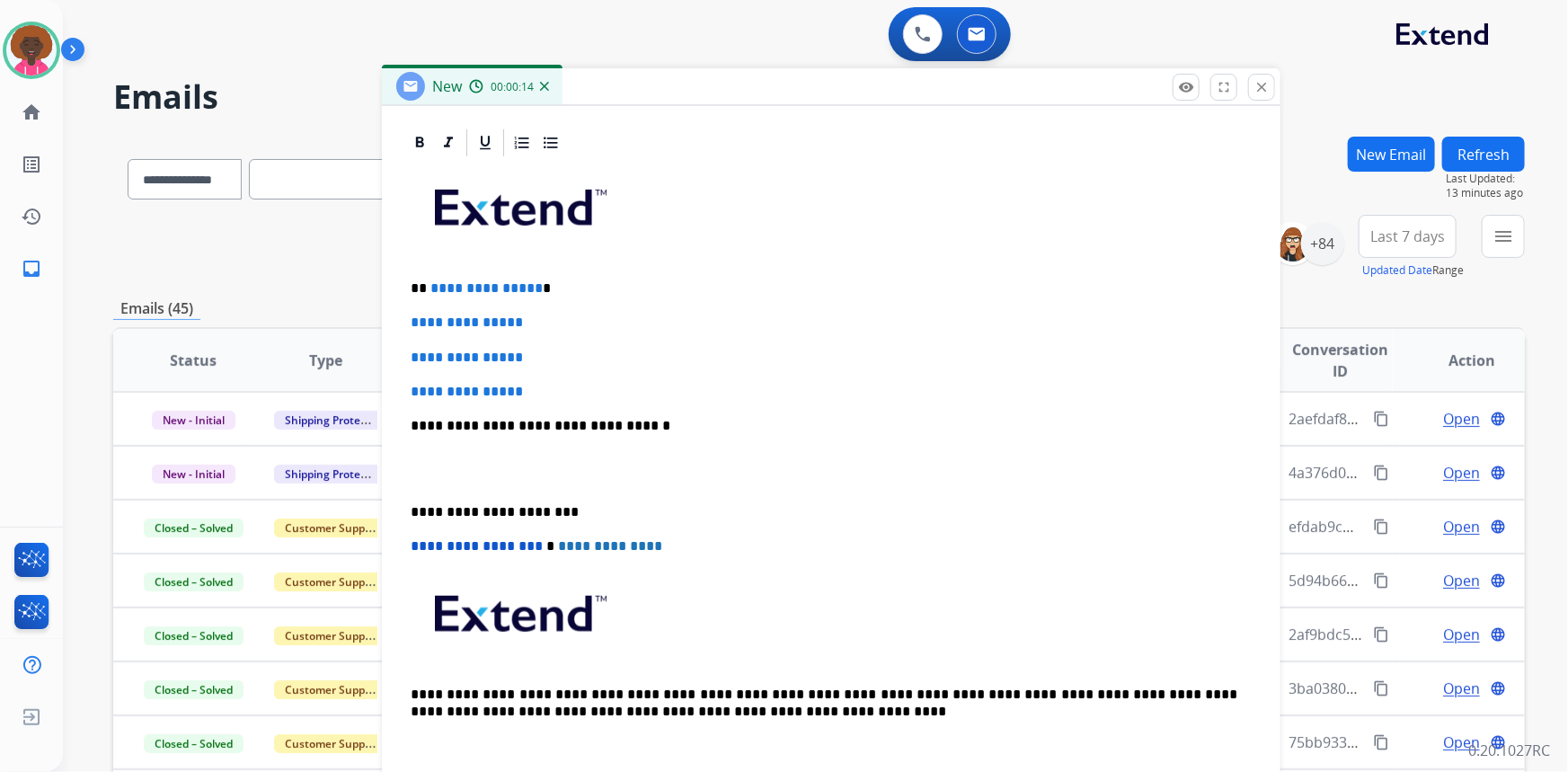
scroll to position [408, 0]
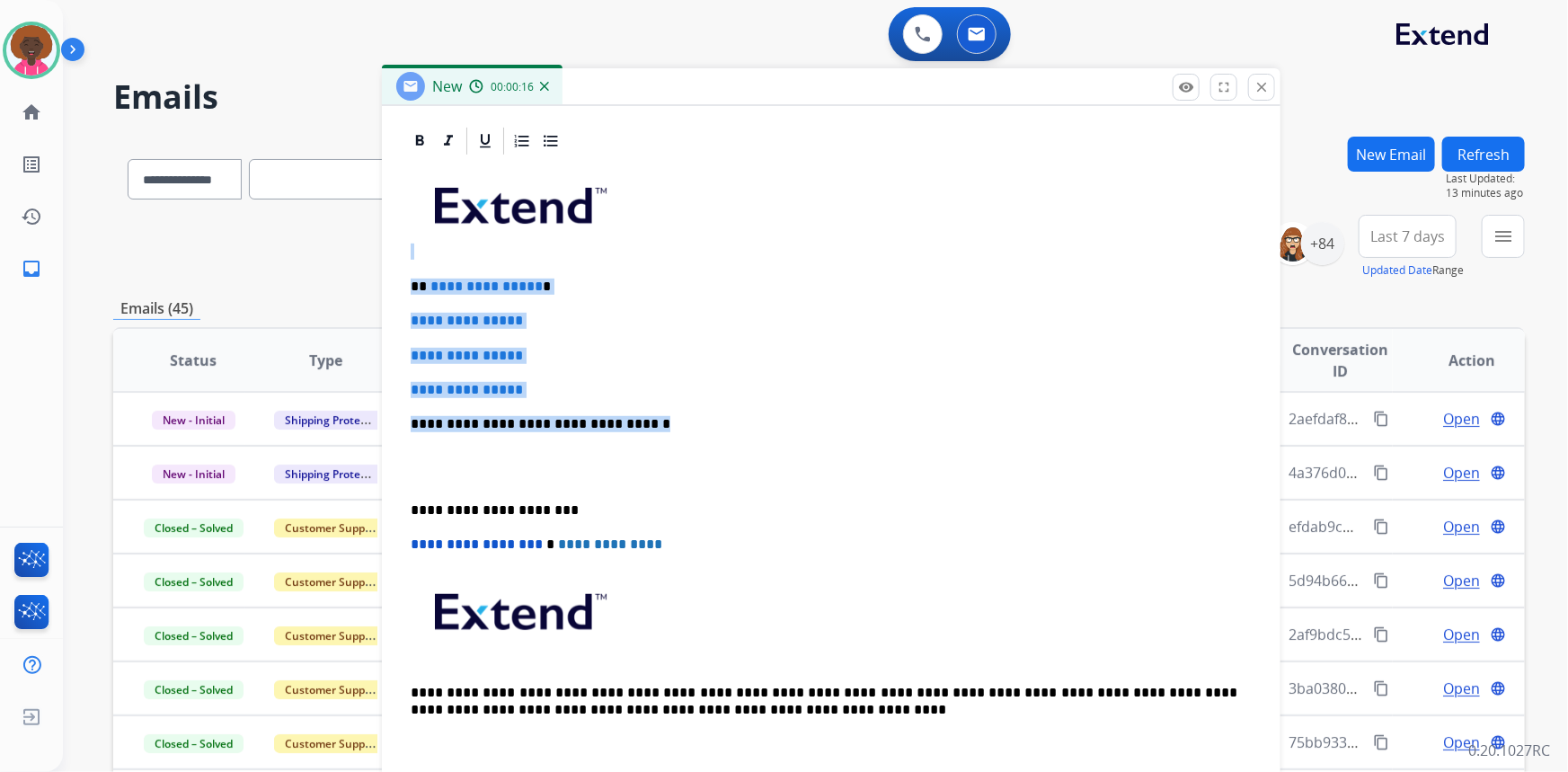
drag, startPoint x: 677, startPoint y: 426, endPoint x: 385, endPoint y: 254, distance: 338.9
click at [385, 254] on div "**********" at bounding box center [830, 449] width 898 height 647
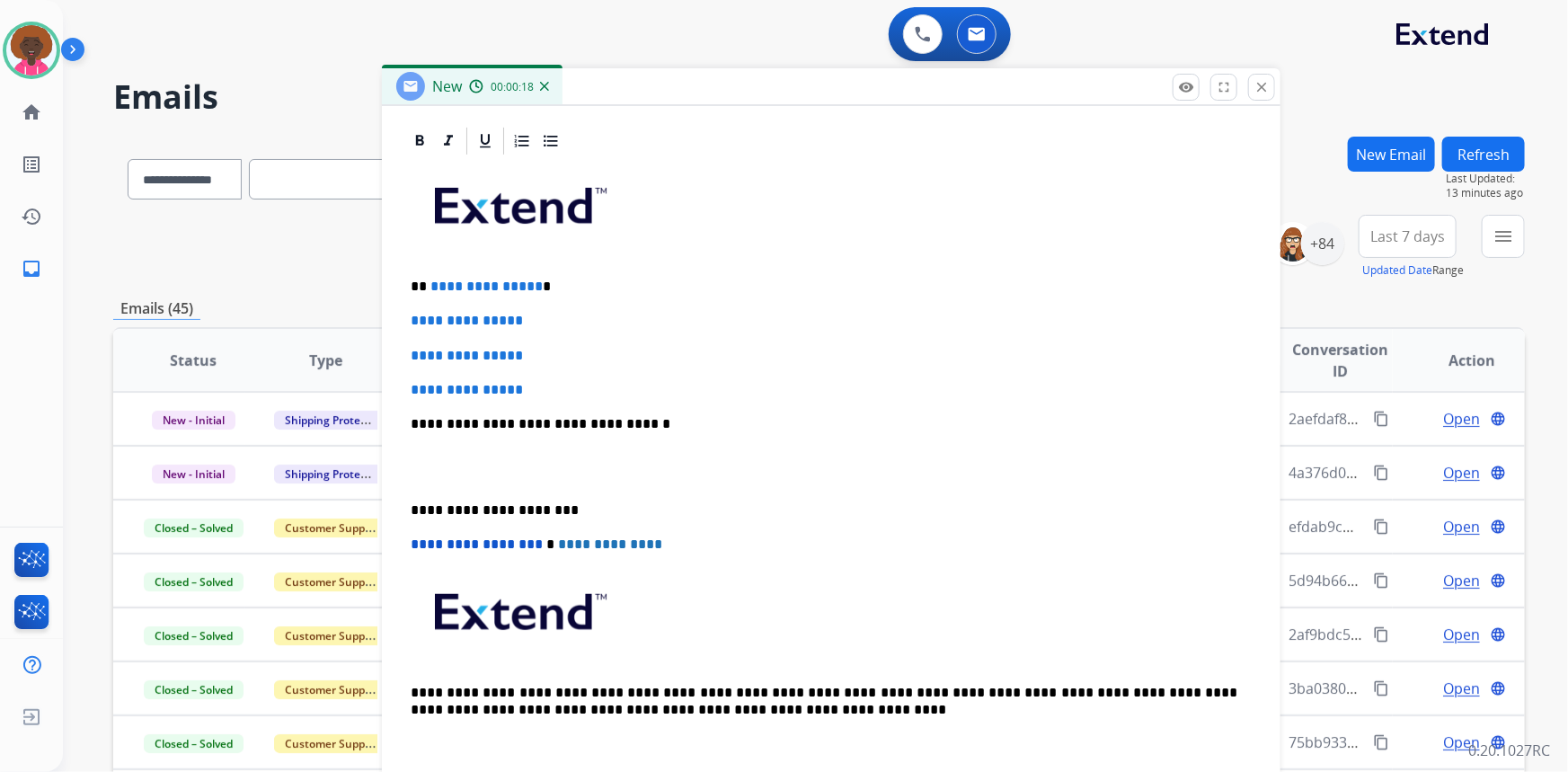
scroll to position [275, 0]
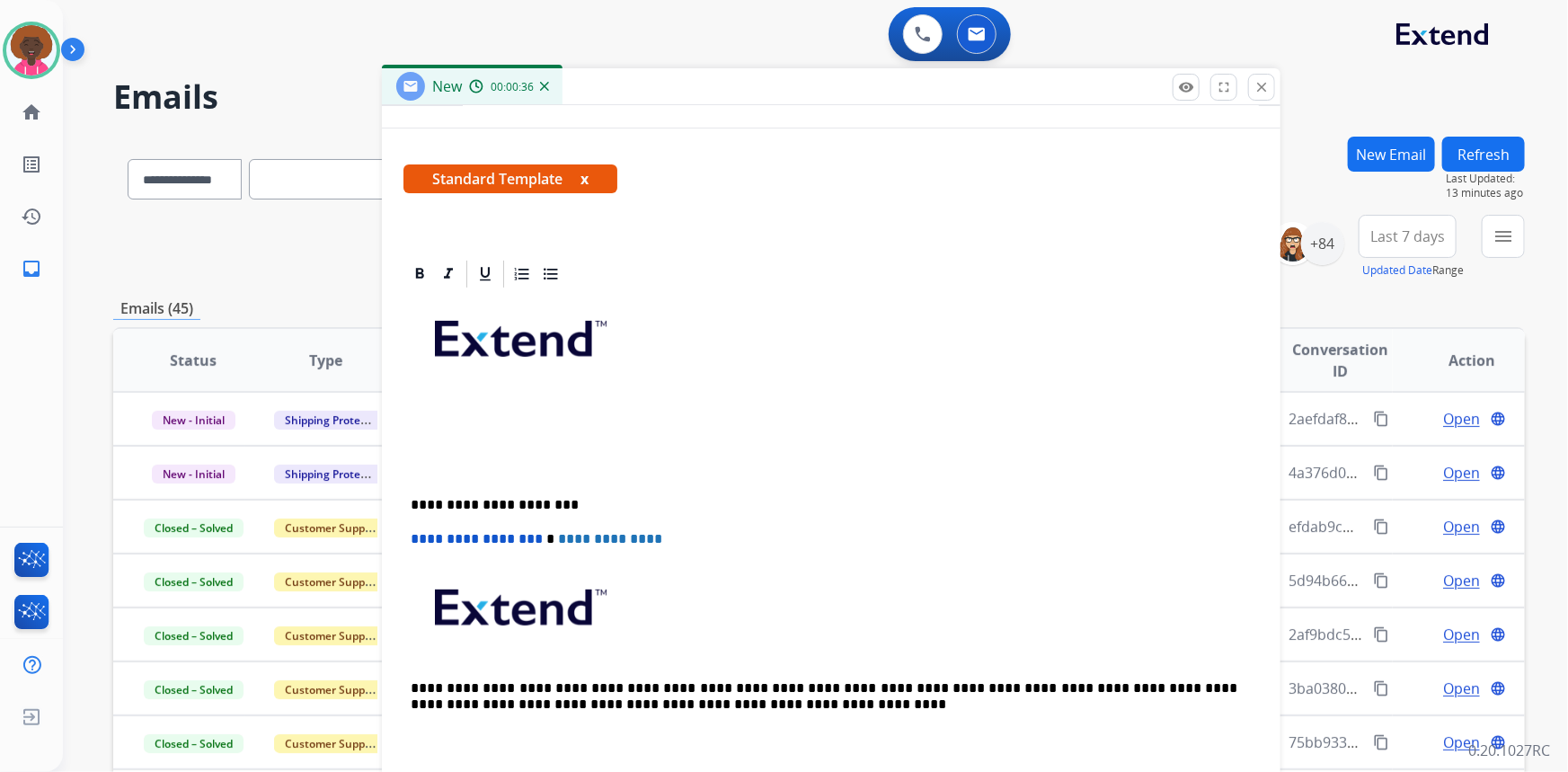
click at [491, 383] on p at bounding box center [831, 345] width 841 height 96
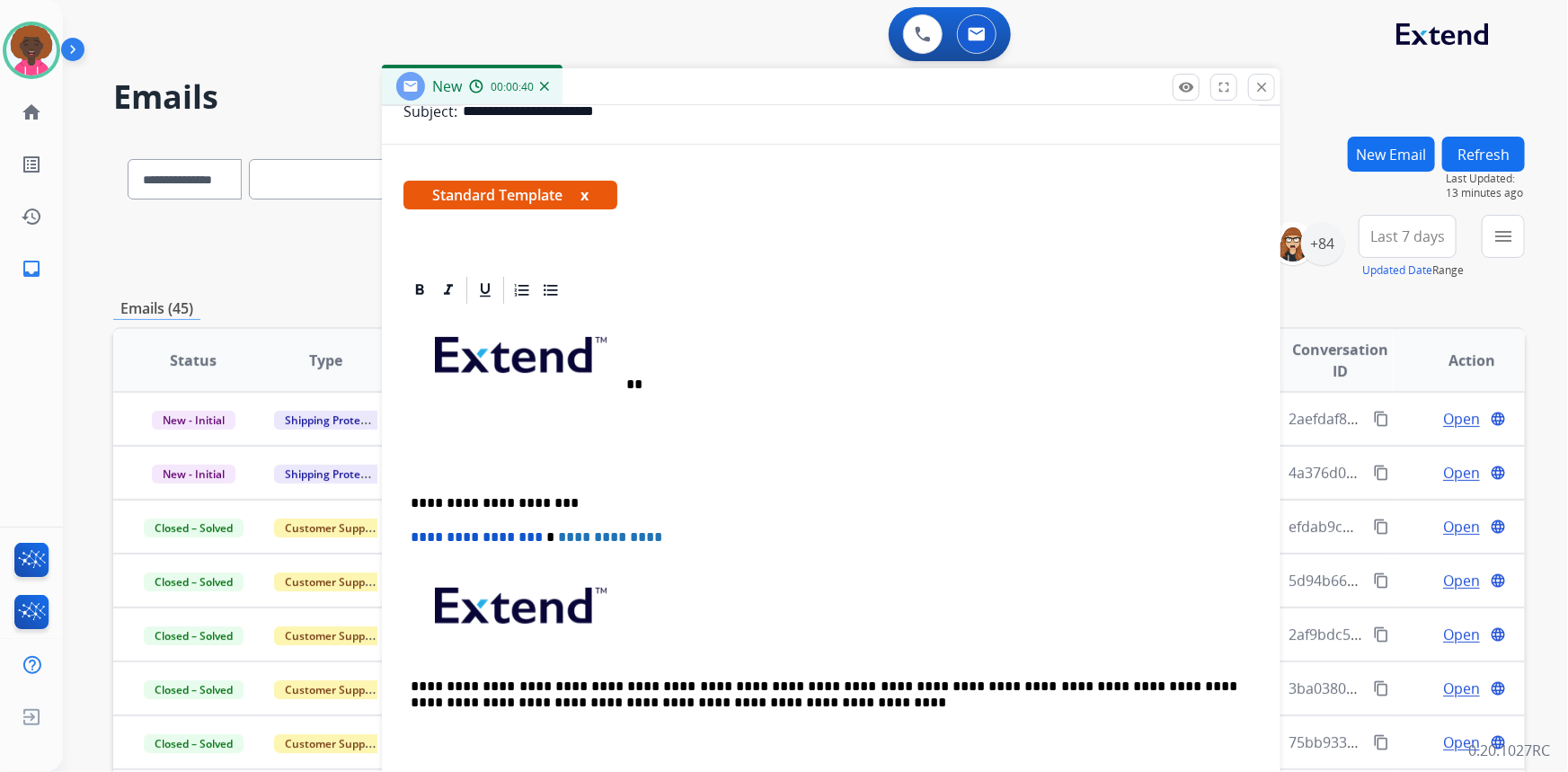
click at [619, 387] on ngx-image-view at bounding box center [518, 385] width 216 height 14
click at [624, 387] on span at bounding box center [627, 390] width 6 height 6
click at [627, 390] on span at bounding box center [627, 390] width 6 height 6
click at [629, 387] on span at bounding box center [627, 390] width 6 height 6
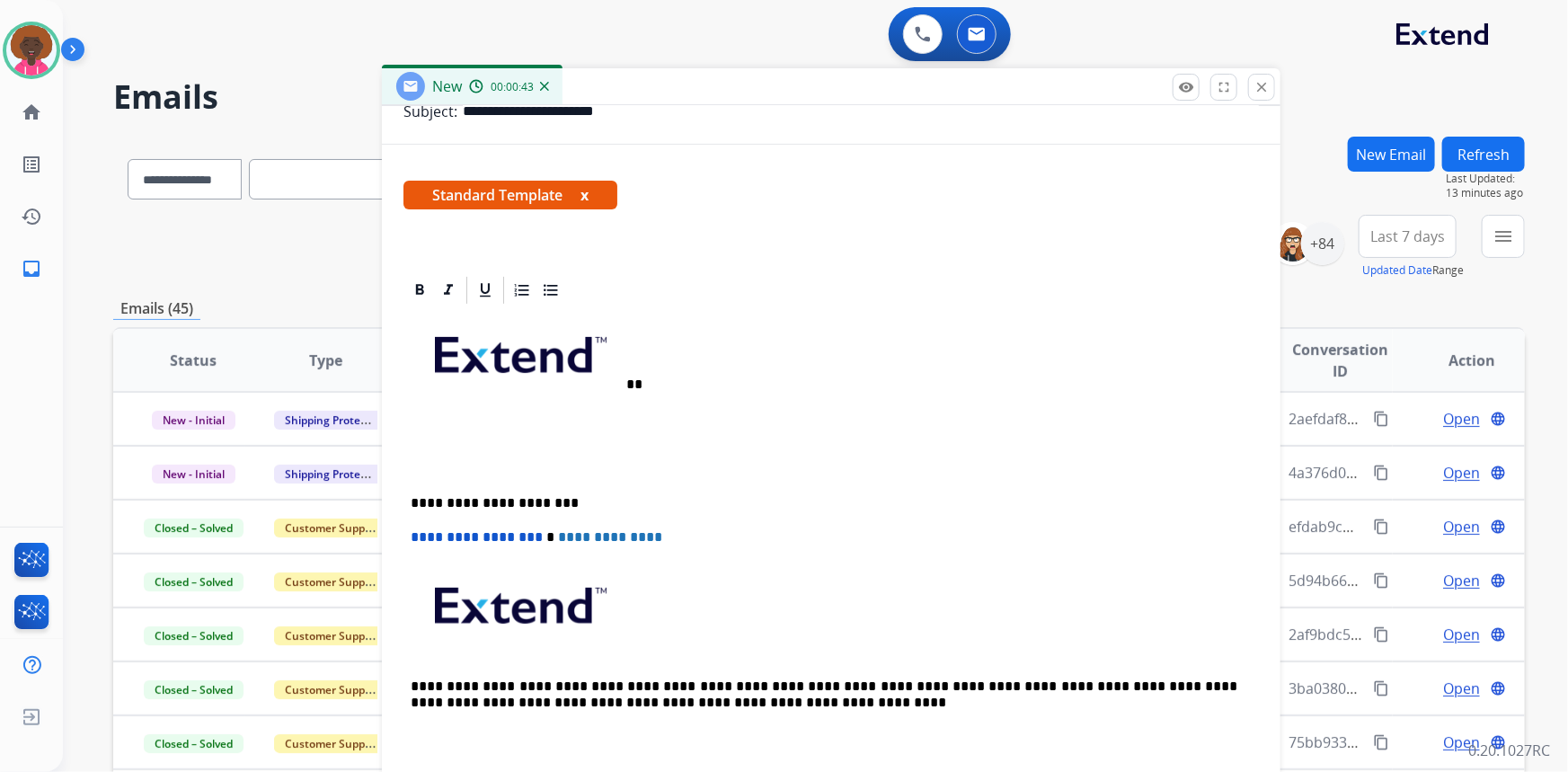
click at [630, 385] on p "**" at bounding box center [824, 352] width 827 height 79
click at [633, 386] on p "**" at bounding box center [824, 353] width 827 height 79
click at [629, 386] on p "**" at bounding box center [824, 352] width 827 height 79
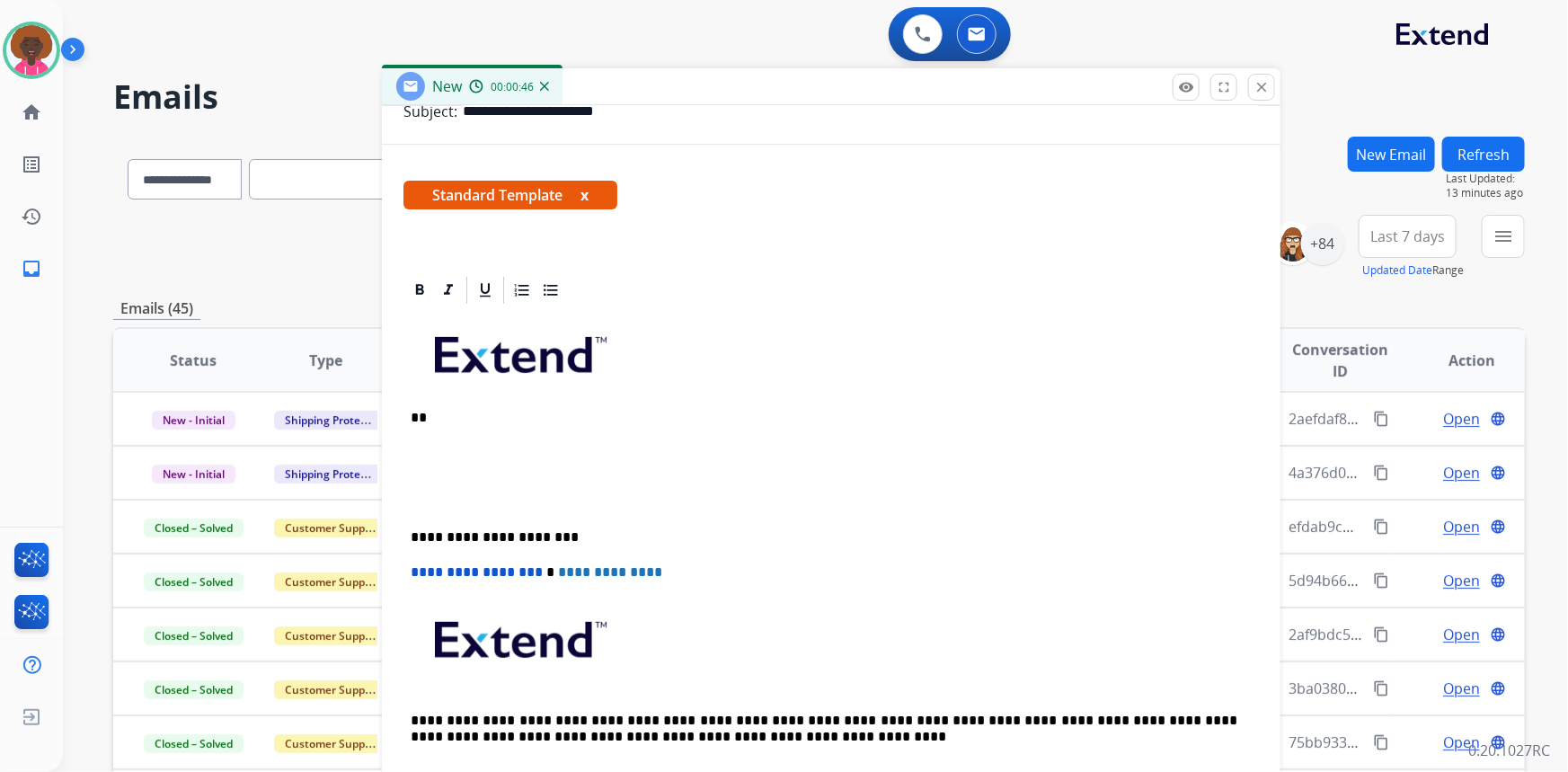
scroll to position [309, 0]
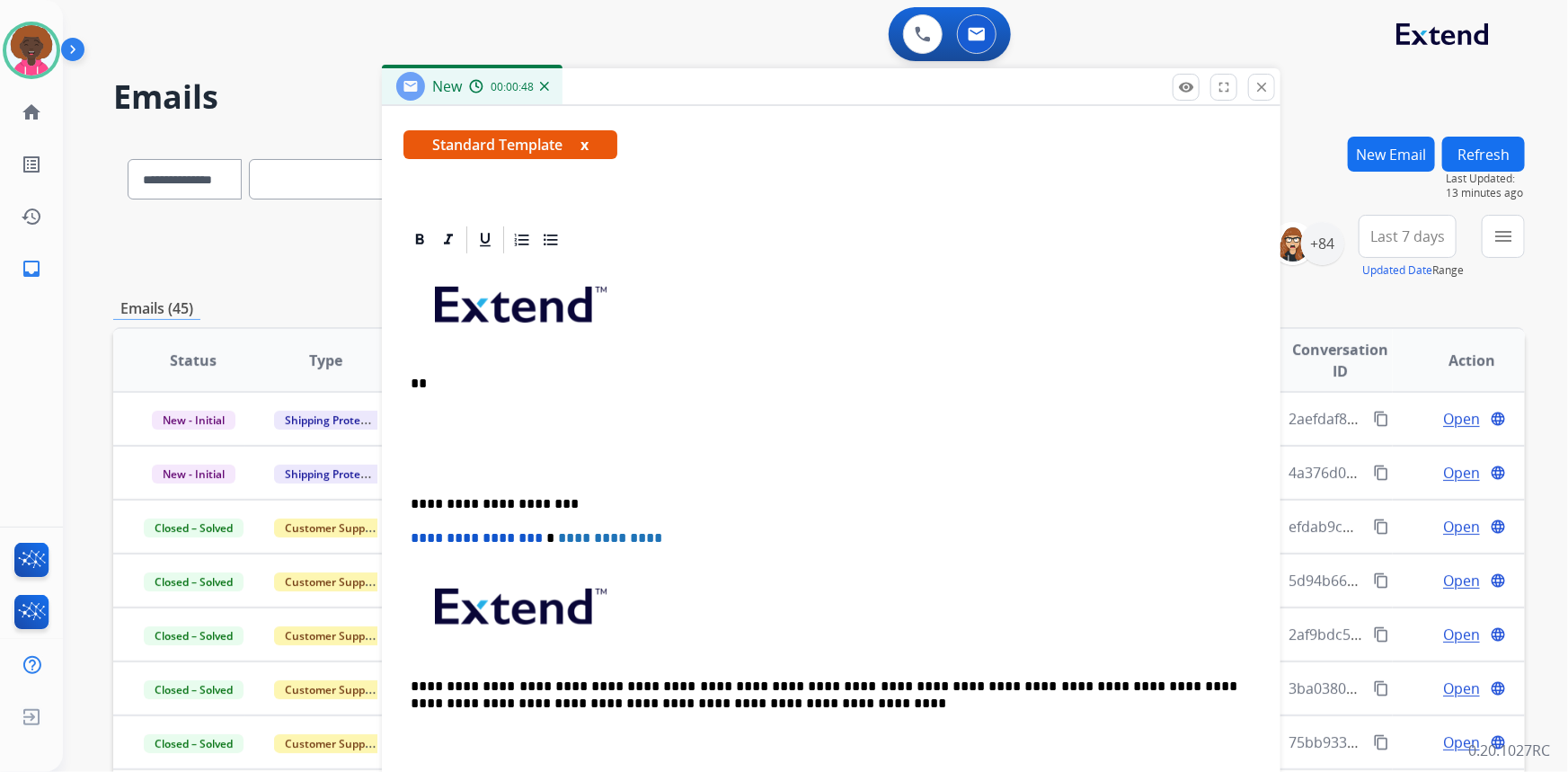
click at [503, 440] on div "**********" at bounding box center [830, 513] width 855 height 513
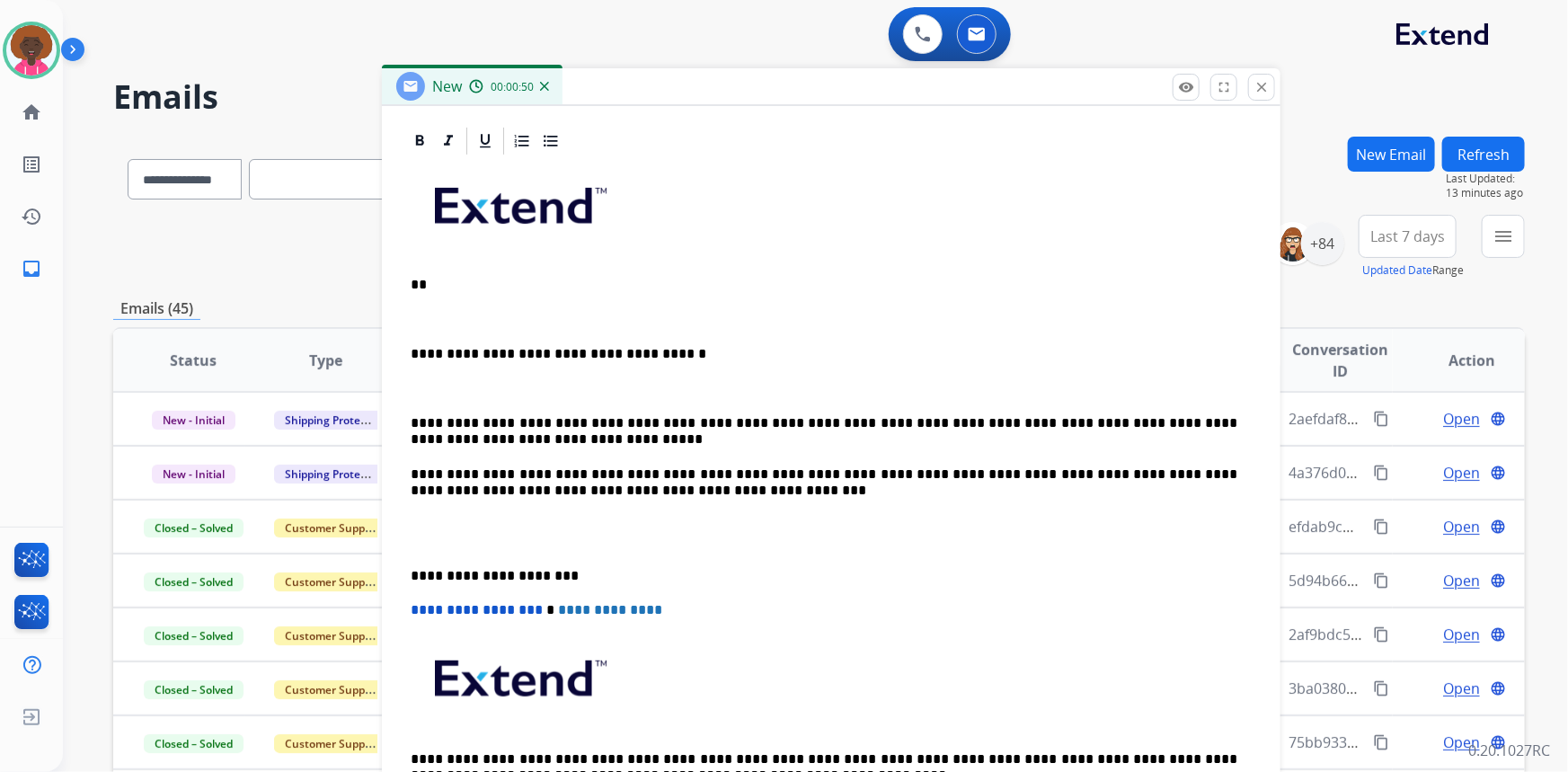
click at [406, 403] on div "**********" at bounding box center [830, 499] width 855 height 684
click at [462, 391] on p at bounding box center [824, 387] width 827 height 17
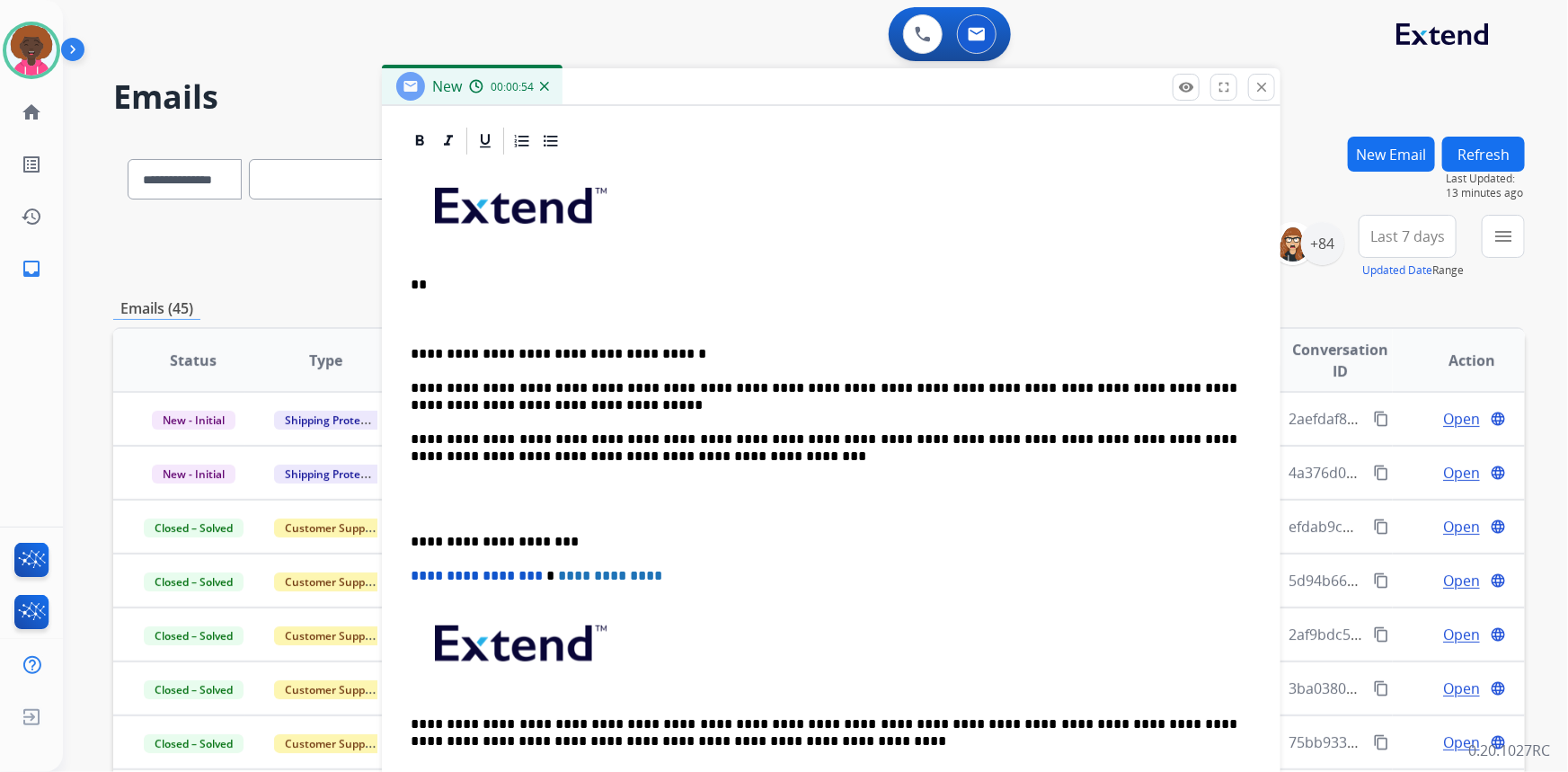
click at [477, 496] on p at bounding box center [824, 499] width 827 height 33
click at [476, 512] on p at bounding box center [824, 499] width 827 height 33
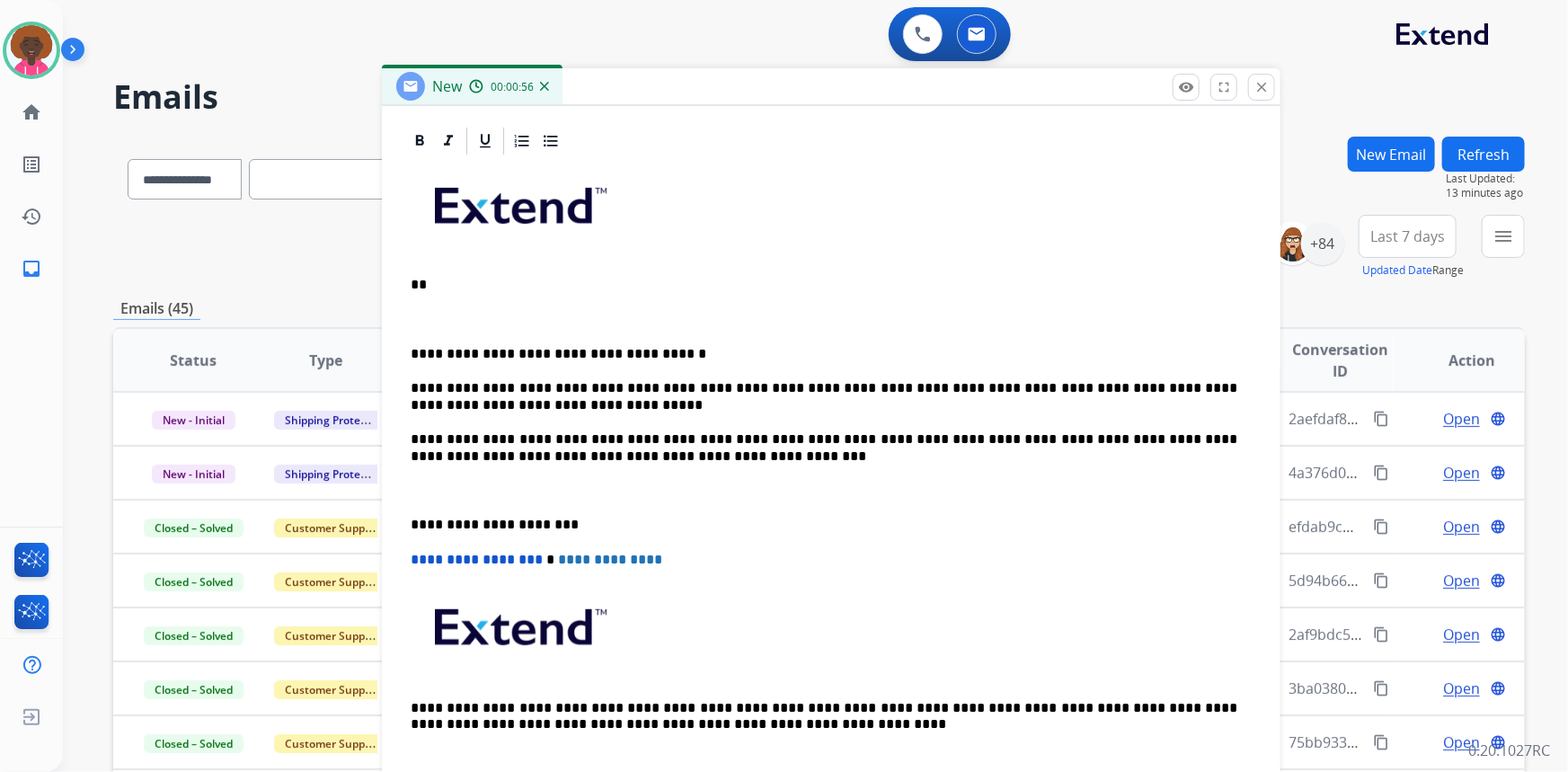
scroll to position [395, 0]
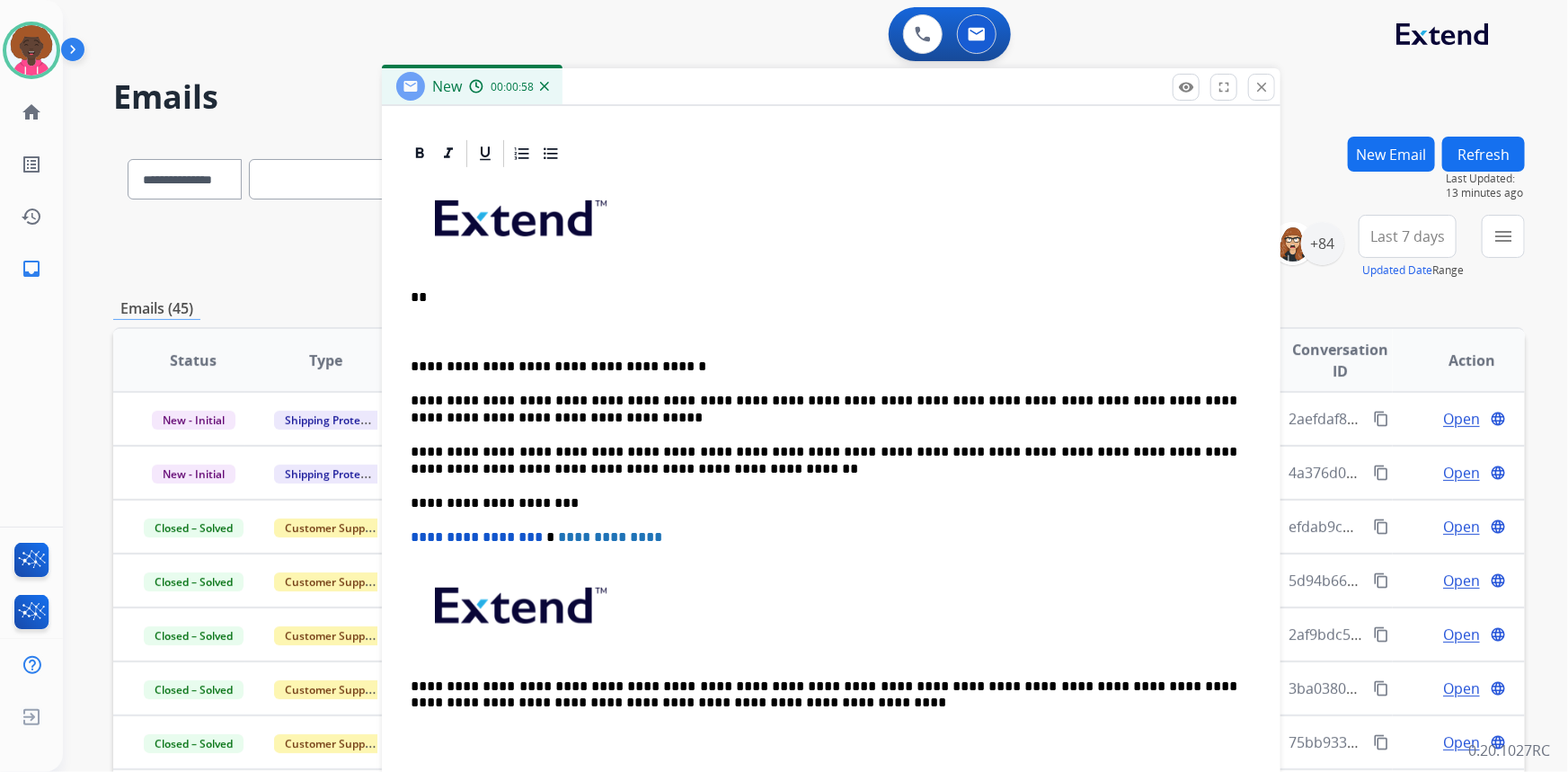
click at [469, 330] on p at bounding box center [824, 332] width 827 height 17
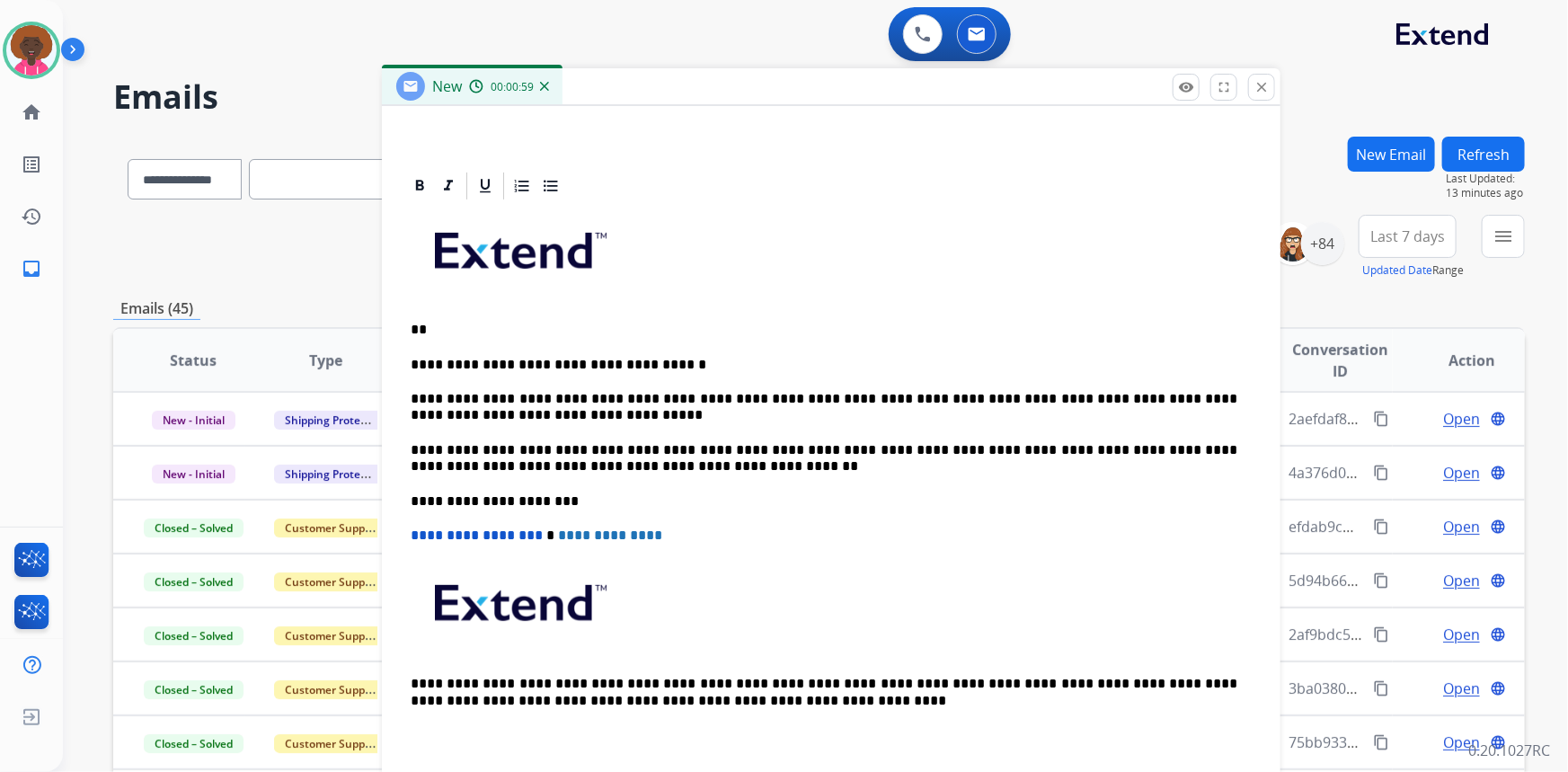
scroll to position [359, 0]
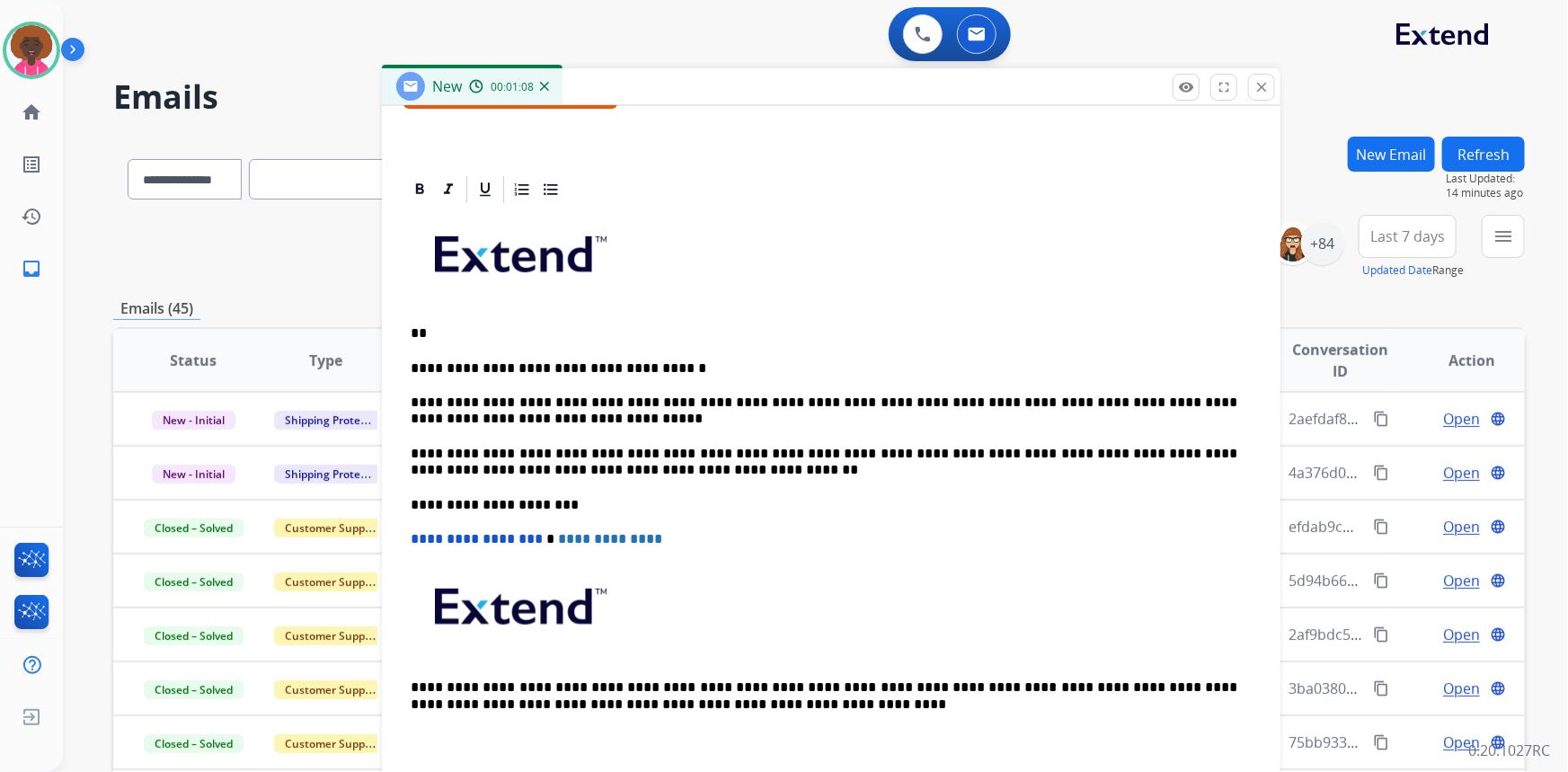
click at [473, 331] on p "**" at bounding box center [824, 333] width 827 height 17
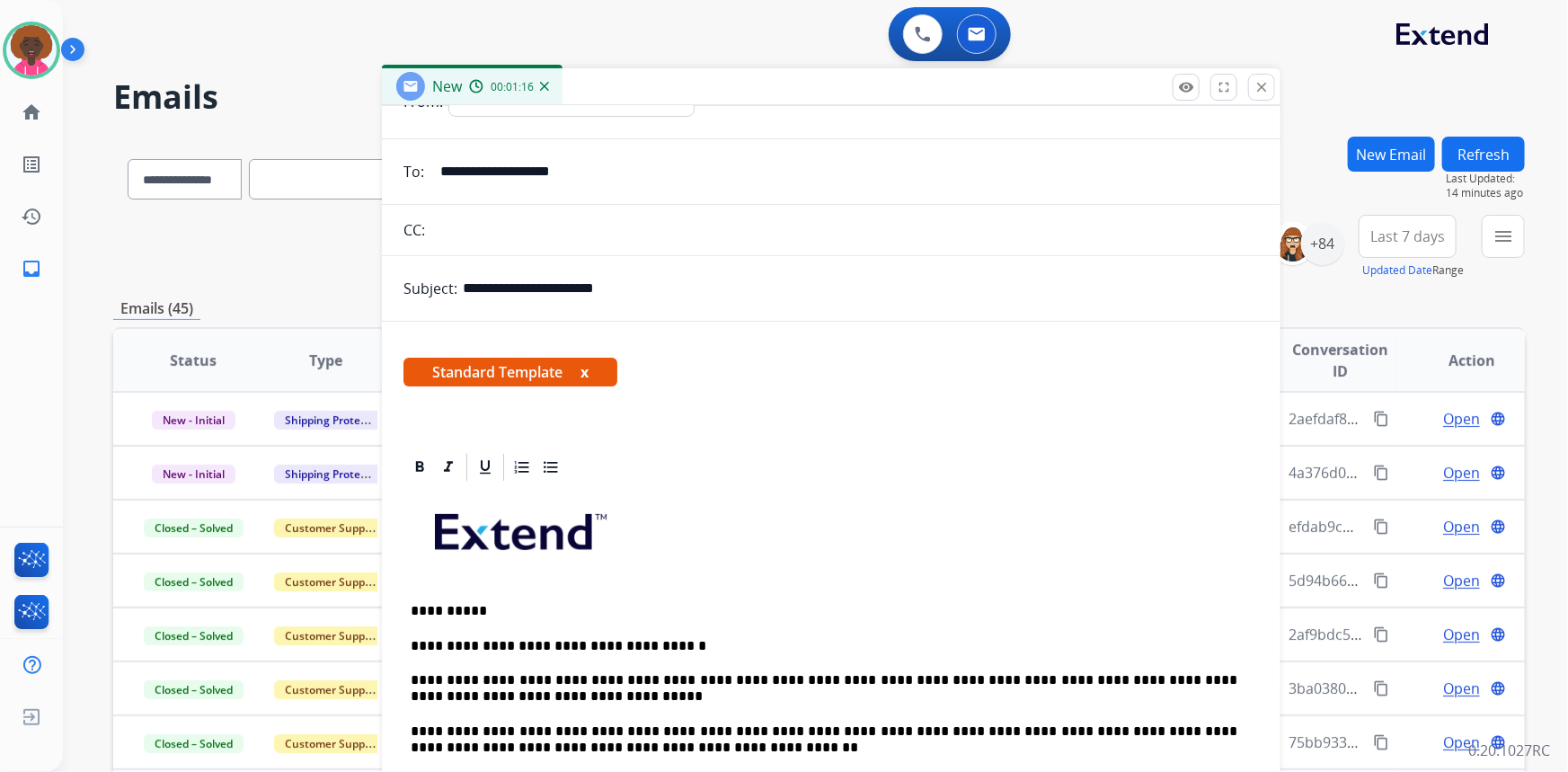
scroll to position [0, 0]
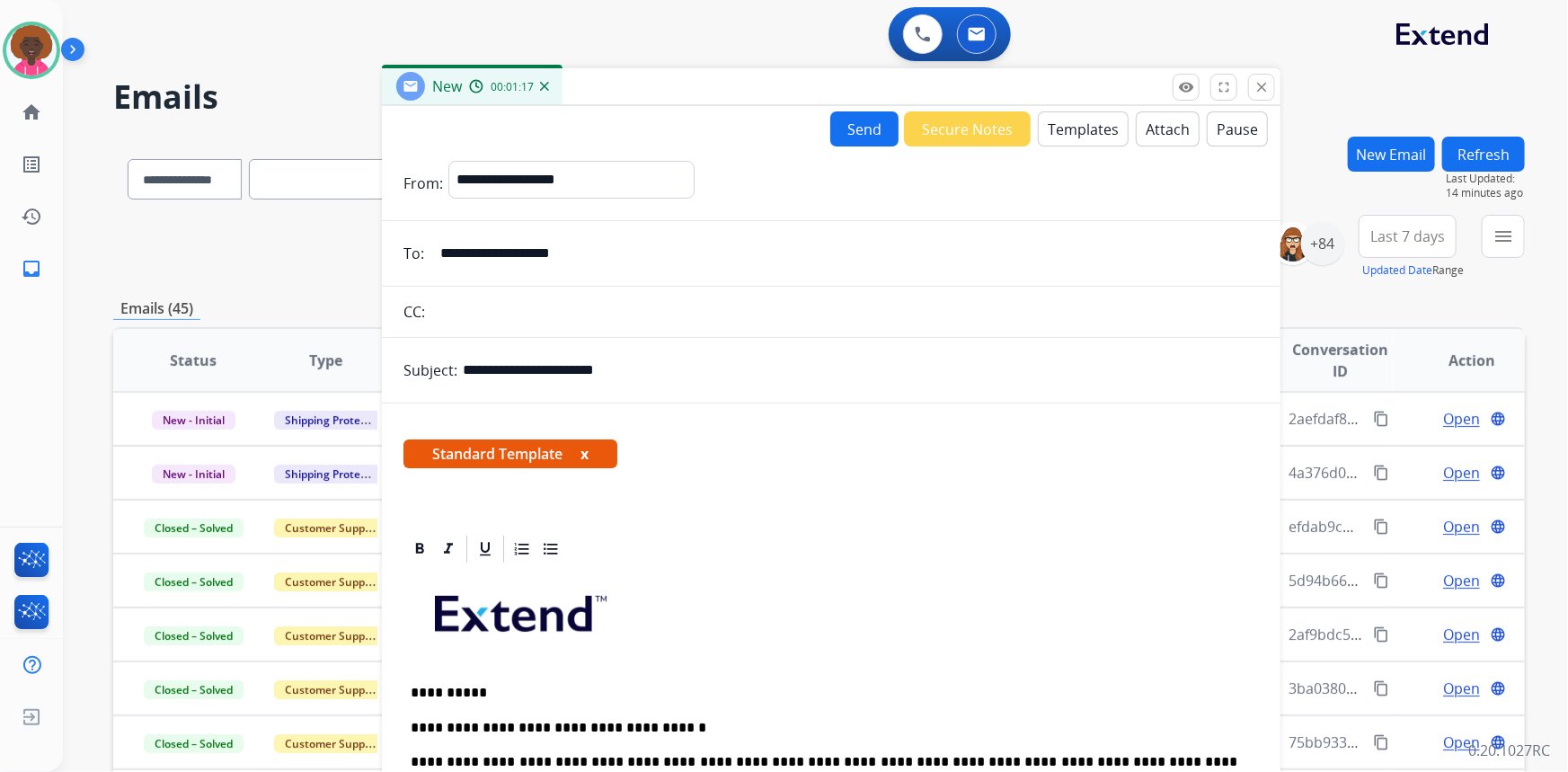
click at [855, 135] on button "Send" at bounding box center [864, 129] width 68 height 35
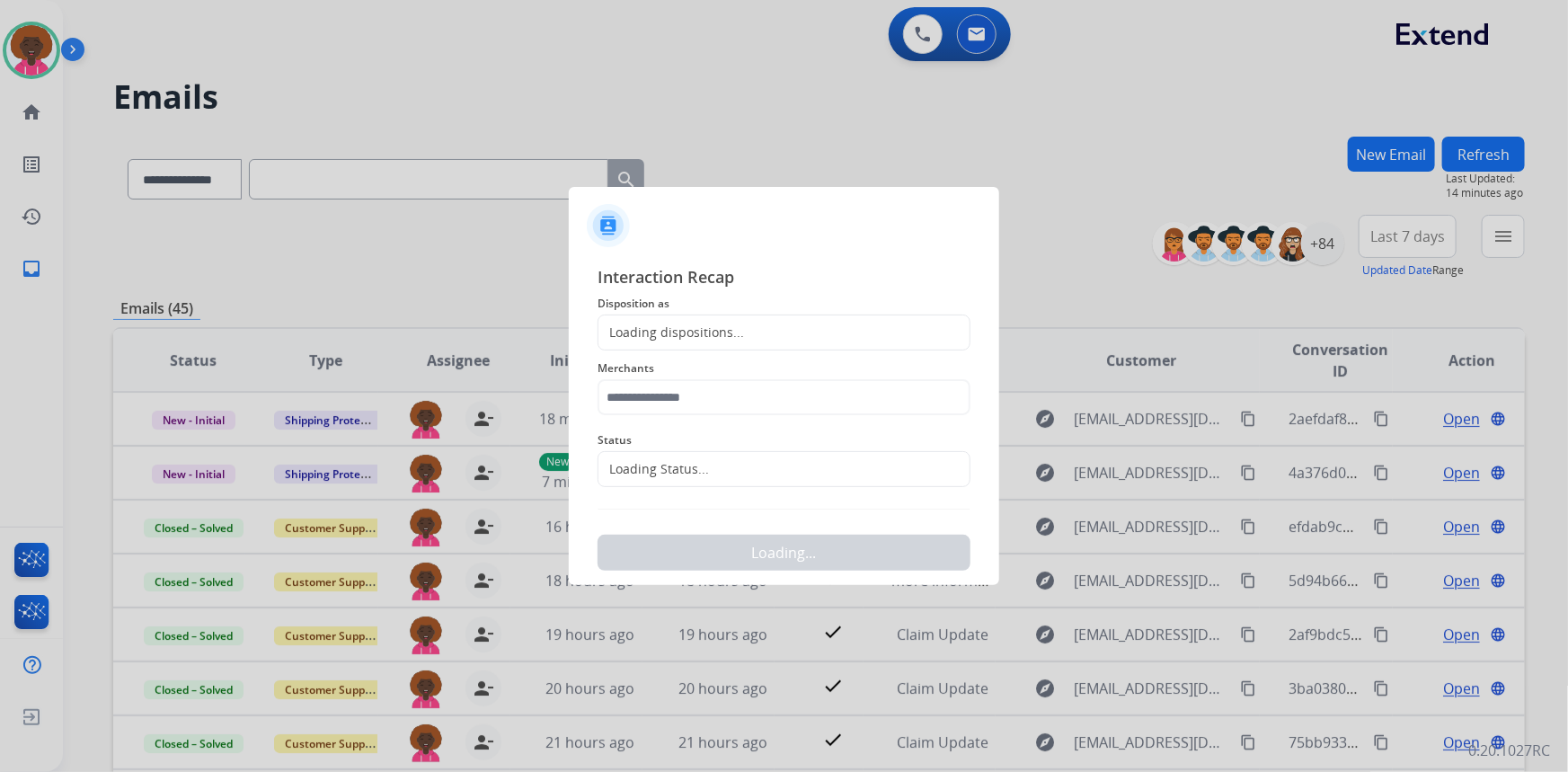
click at [777, 464] on div "Loading Status..." at bounding box center [784, 469] width 373 height 36
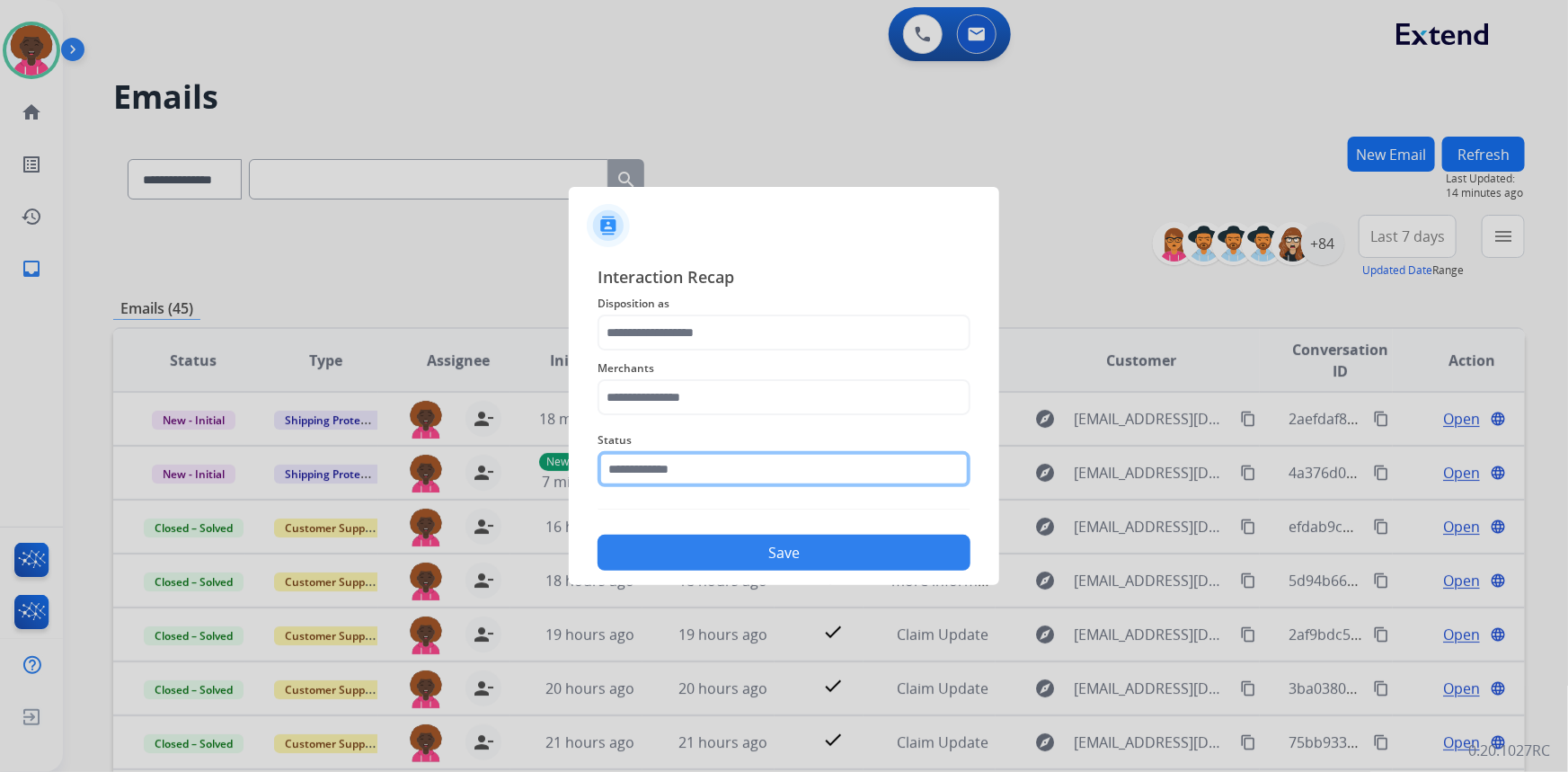
click at [684, 465] on input "text" at bounding box center [784, 469] width 373 height 36
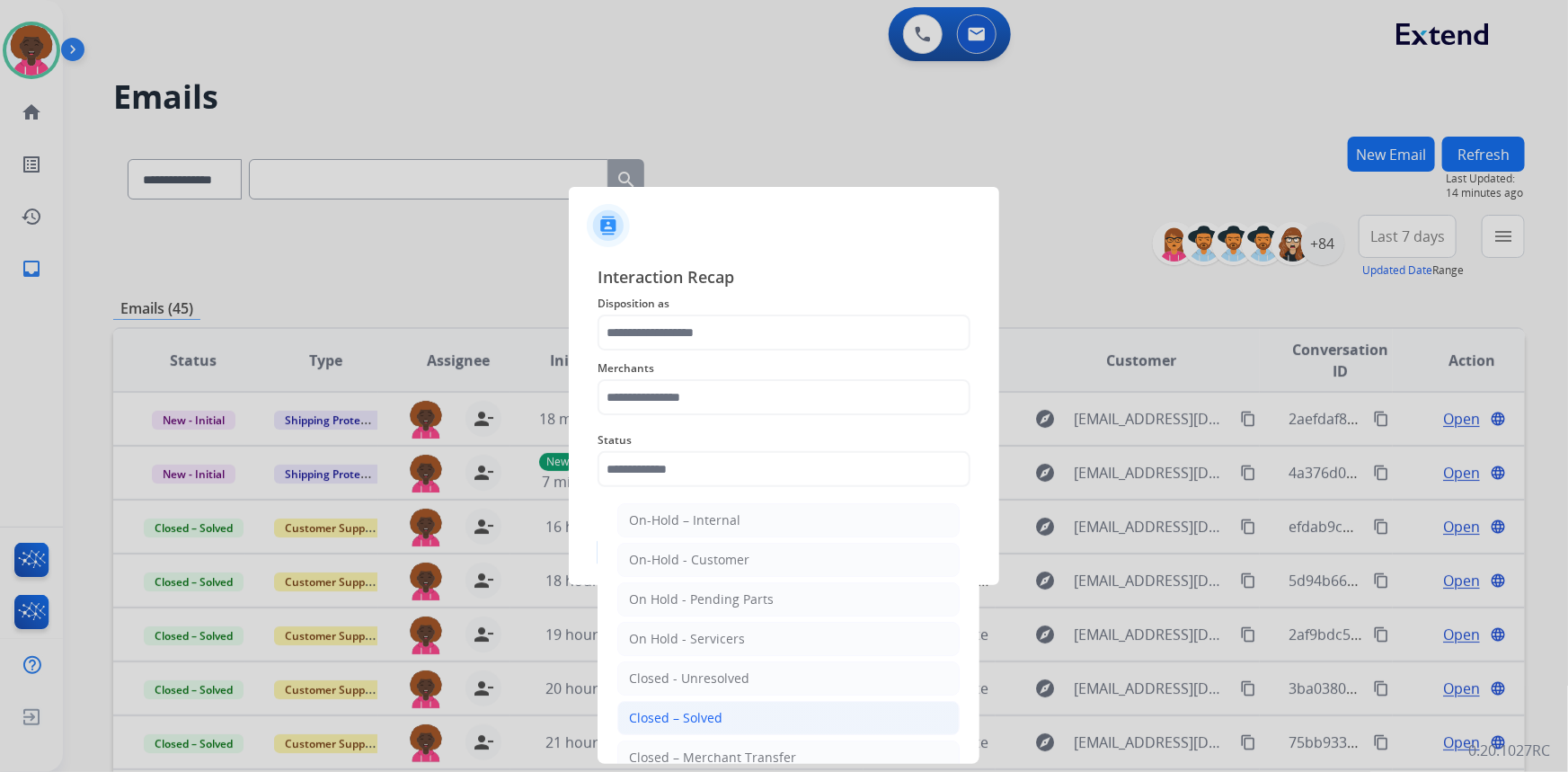
click at [674, 716] on div "Closed – Solved" at bounding box center [676, 718] width 93 height 18
type input "**********"
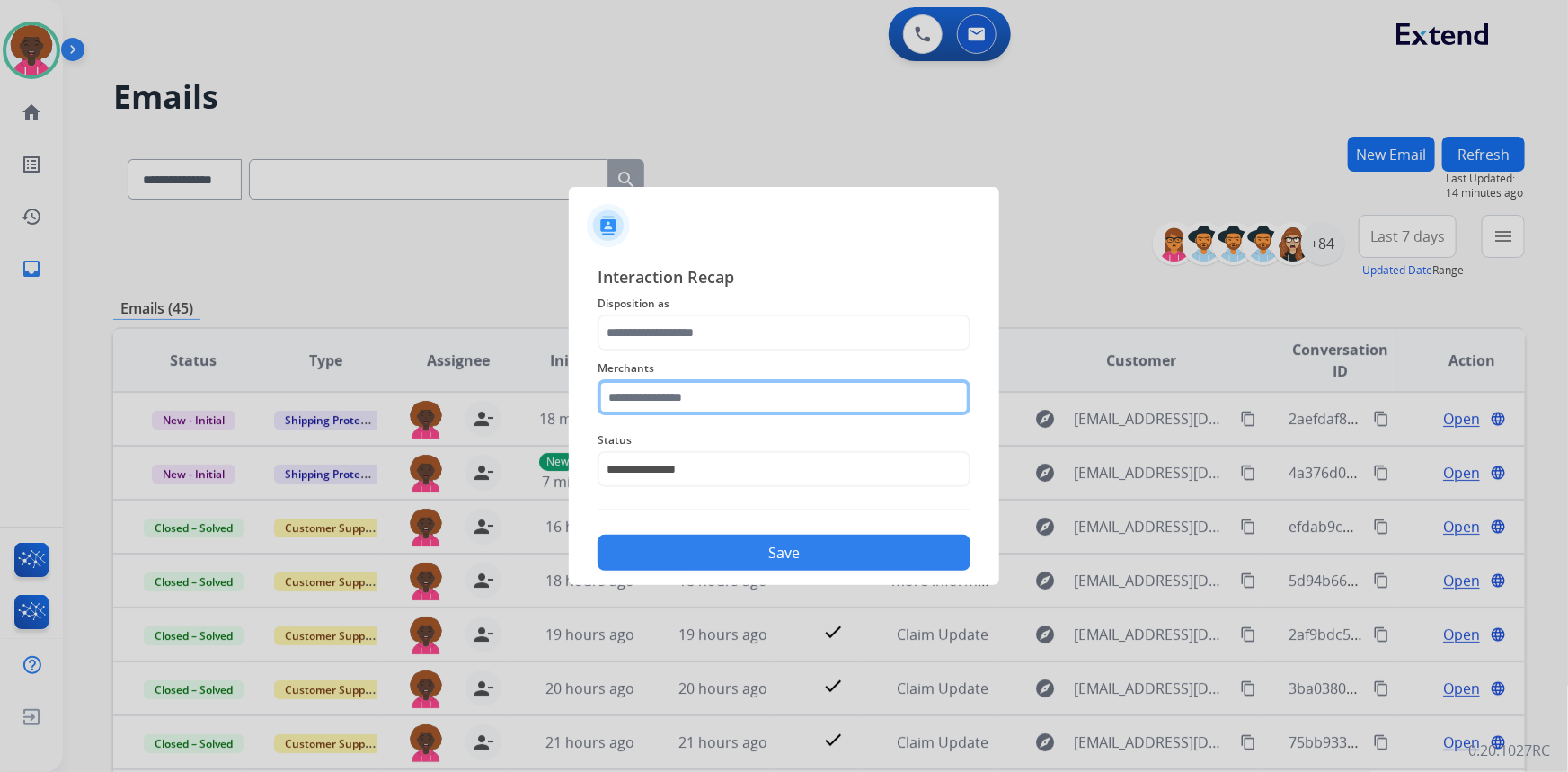
click at [732, 403] on input "text" at bounding box center [784, 397] width 373 height 36
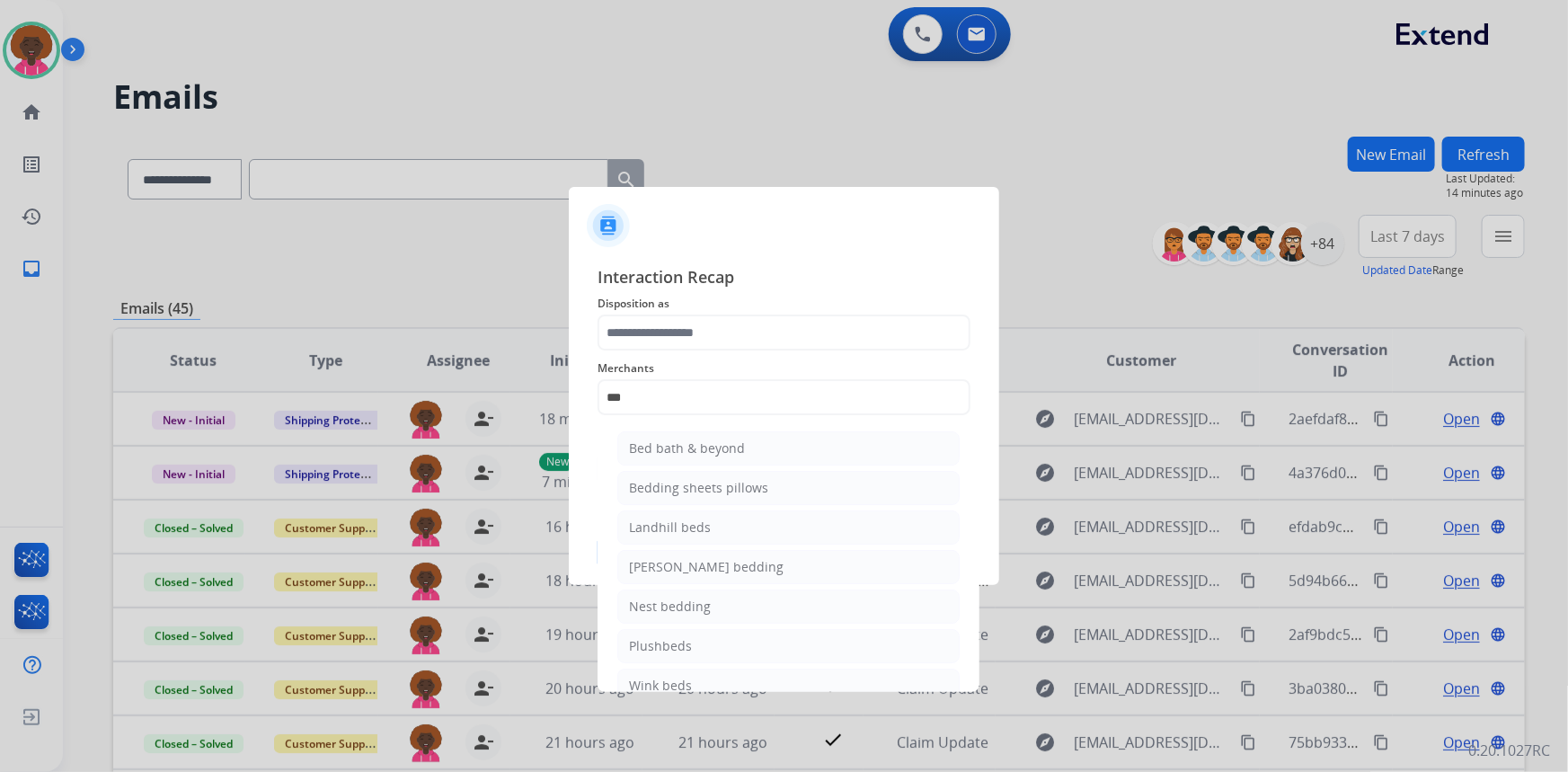
click at [696, 442] on div "Bed bath & beyond" at bounding box center [686, 449] width 116 height 18
type input "**********"
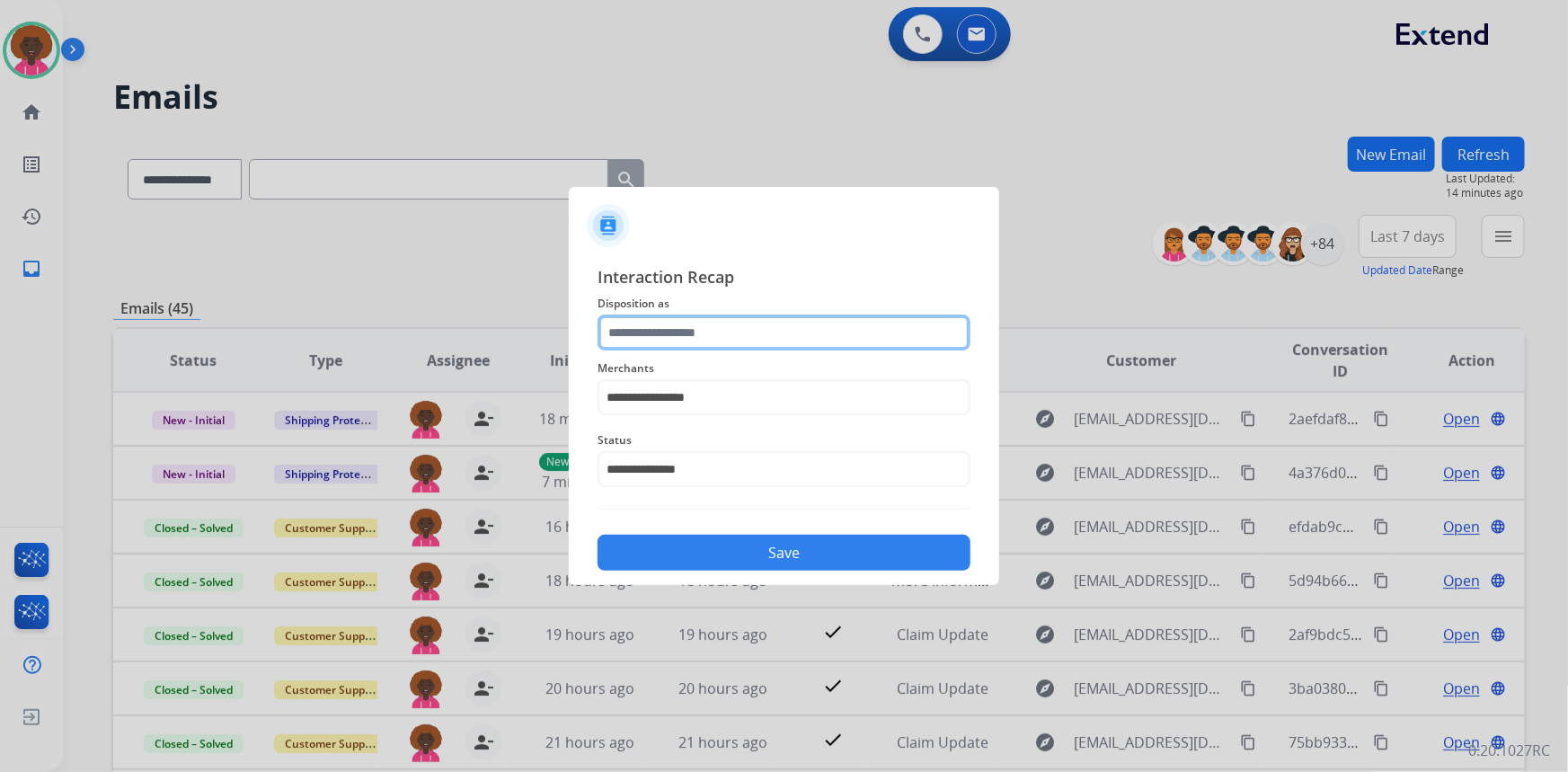
drag, startPoint x: 717, startPoint y: 343, endPoint x: 707, endPoint y: 348, distance: 11.2
click at [711, 346] on input "text" at bounding box center [784, 332] width 373 height 36
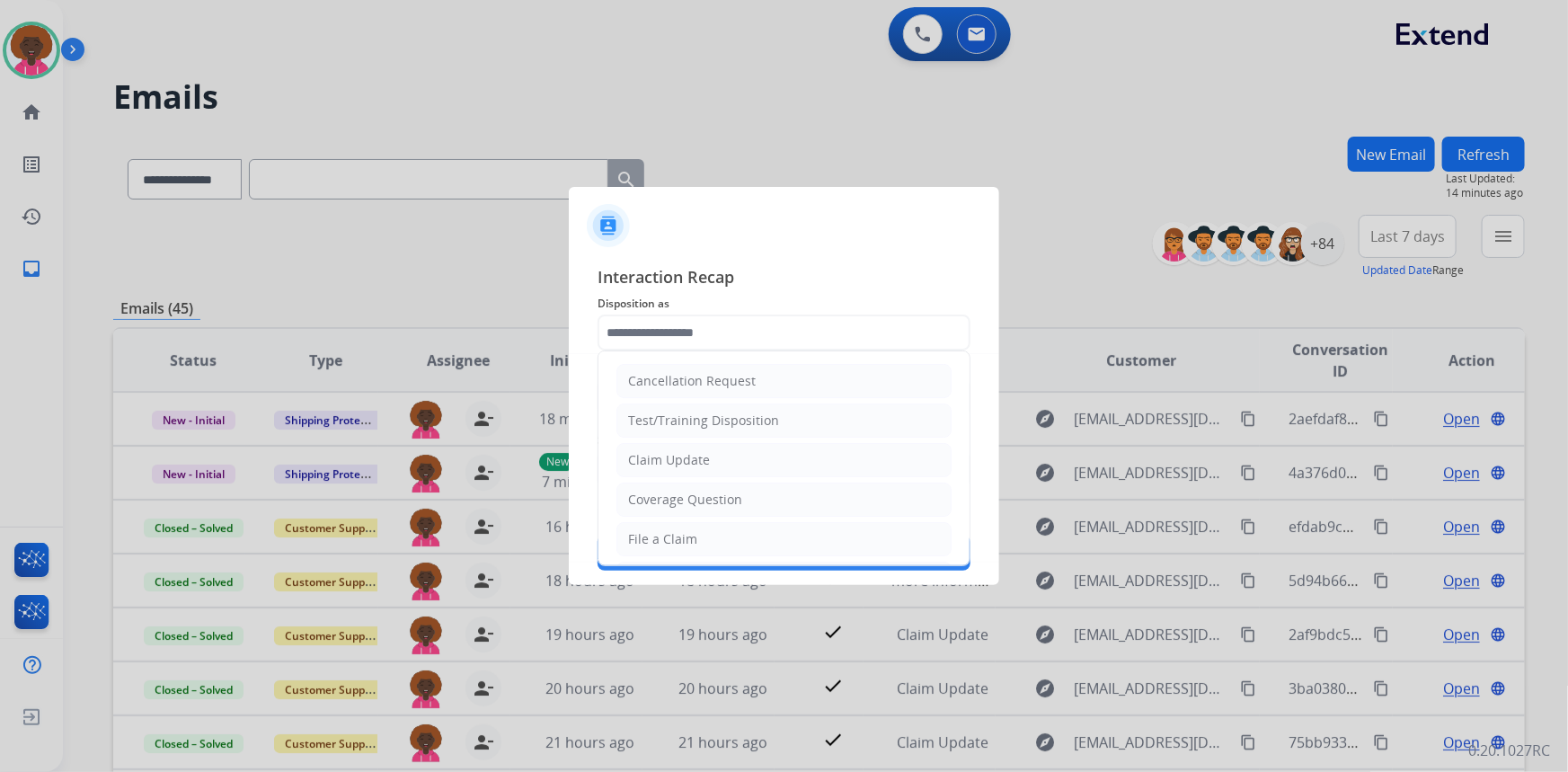
click at [672, 532] on div "File a Claim" at bounding box center [662, 539] width 69 height 18
type input "**********"
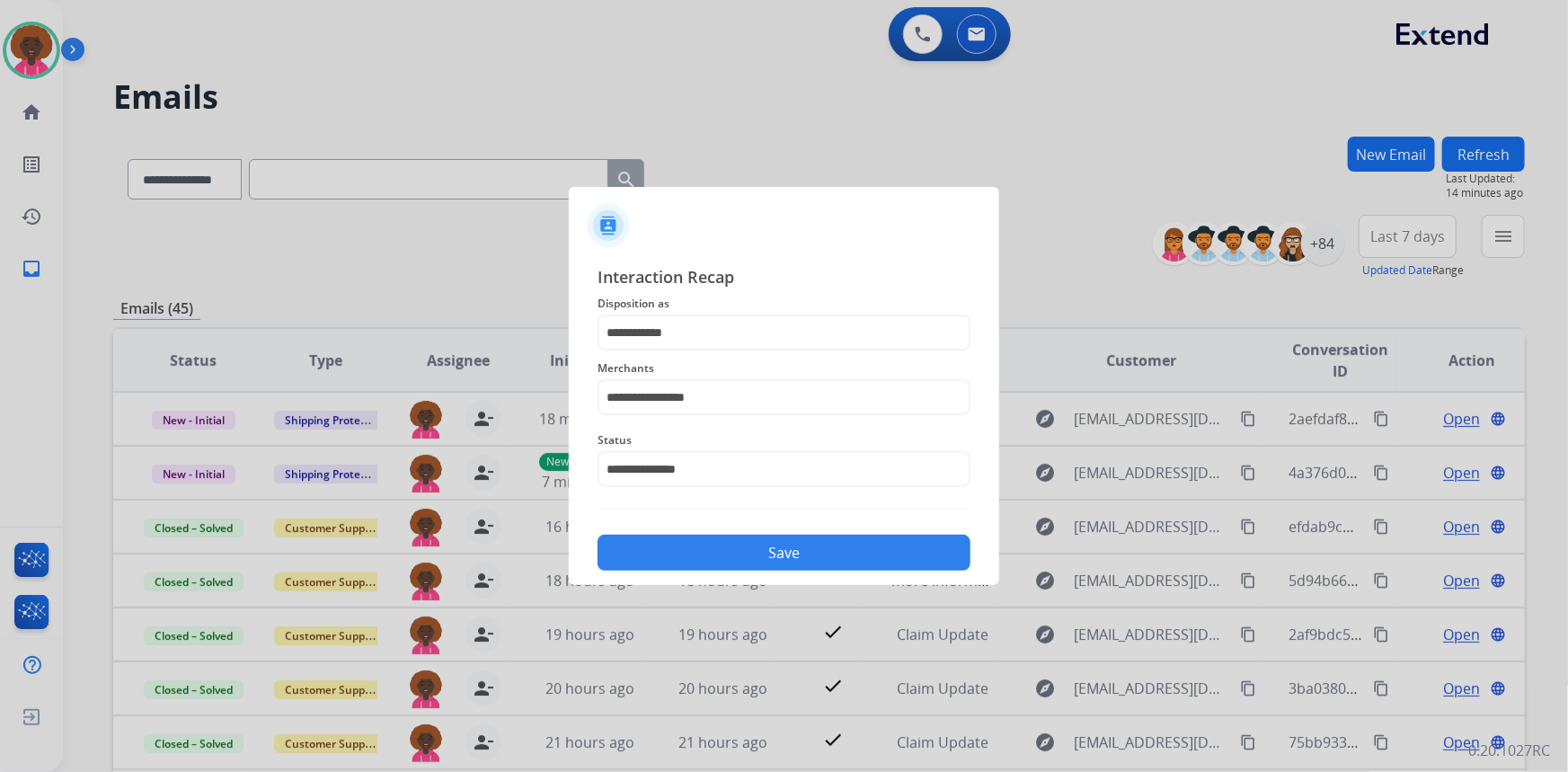
click at [720, 538] on button "Save" at bounding box center [784, 553] width 373 height 36
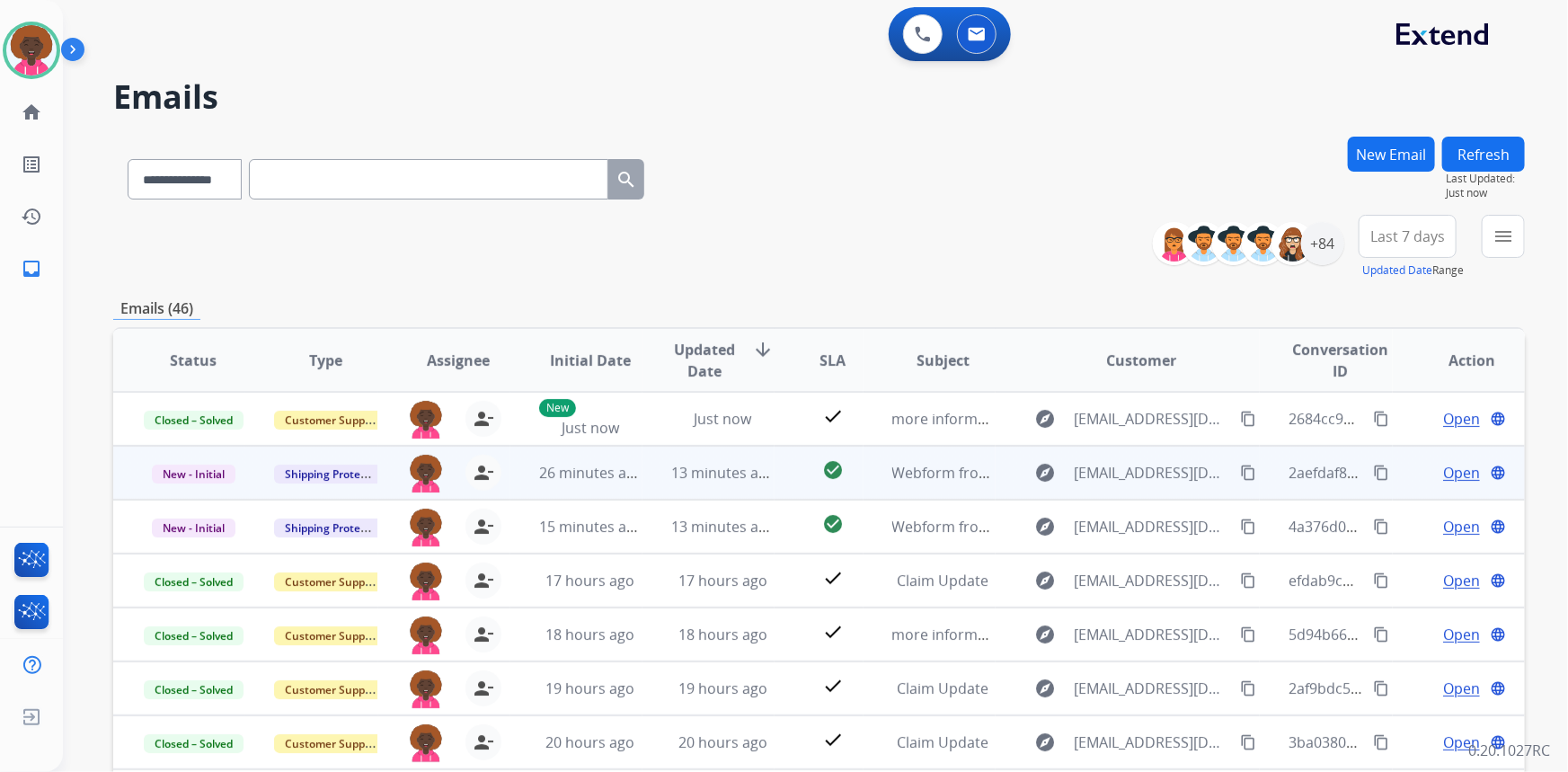
click at [1455, 480] on span "Open" at bounding box center [1461, 473] width 37 height 21
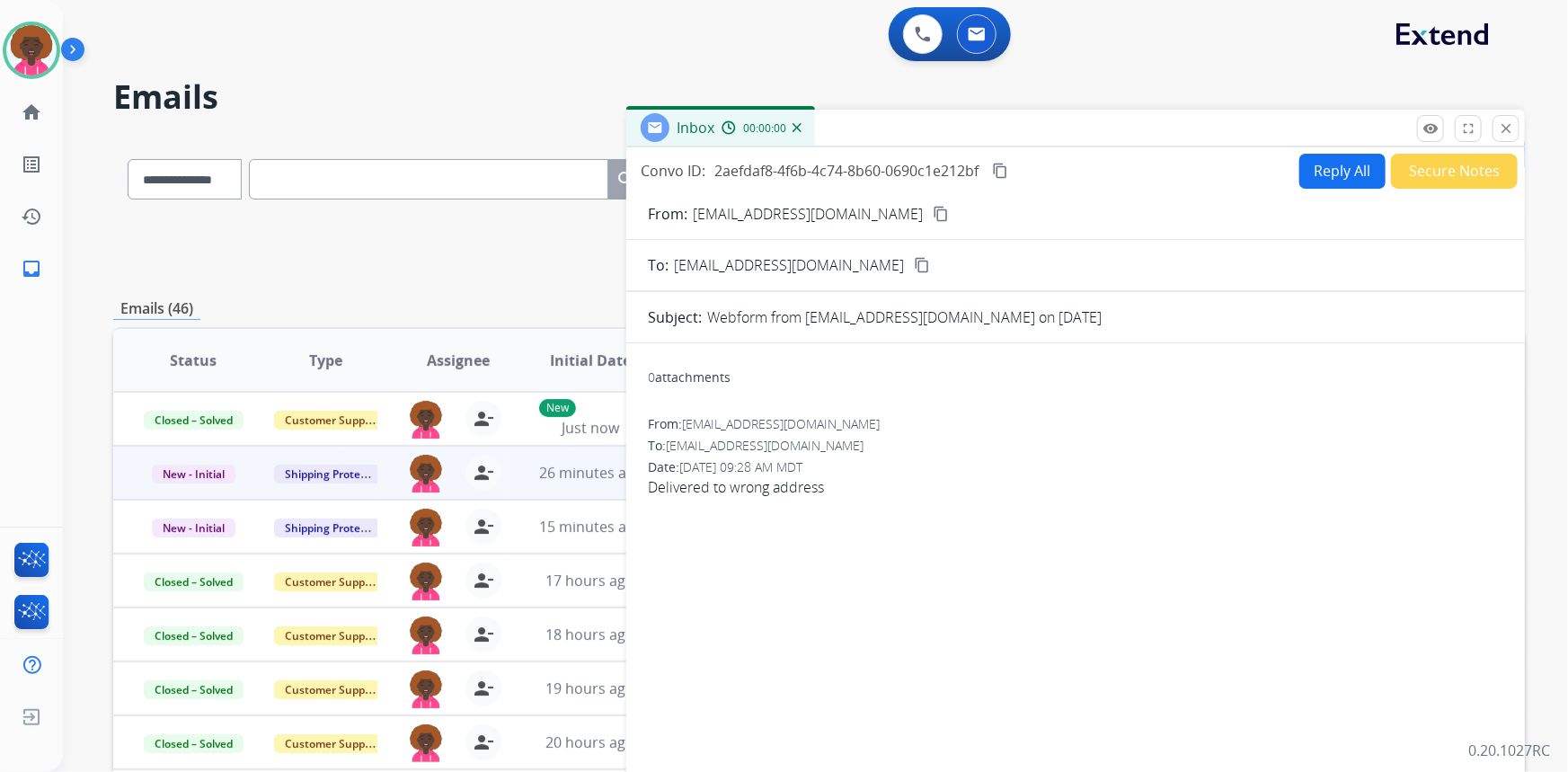
click at [1402, 162] on button "Secure Notes" at bounding box center [1453, 171] width 126 height 35
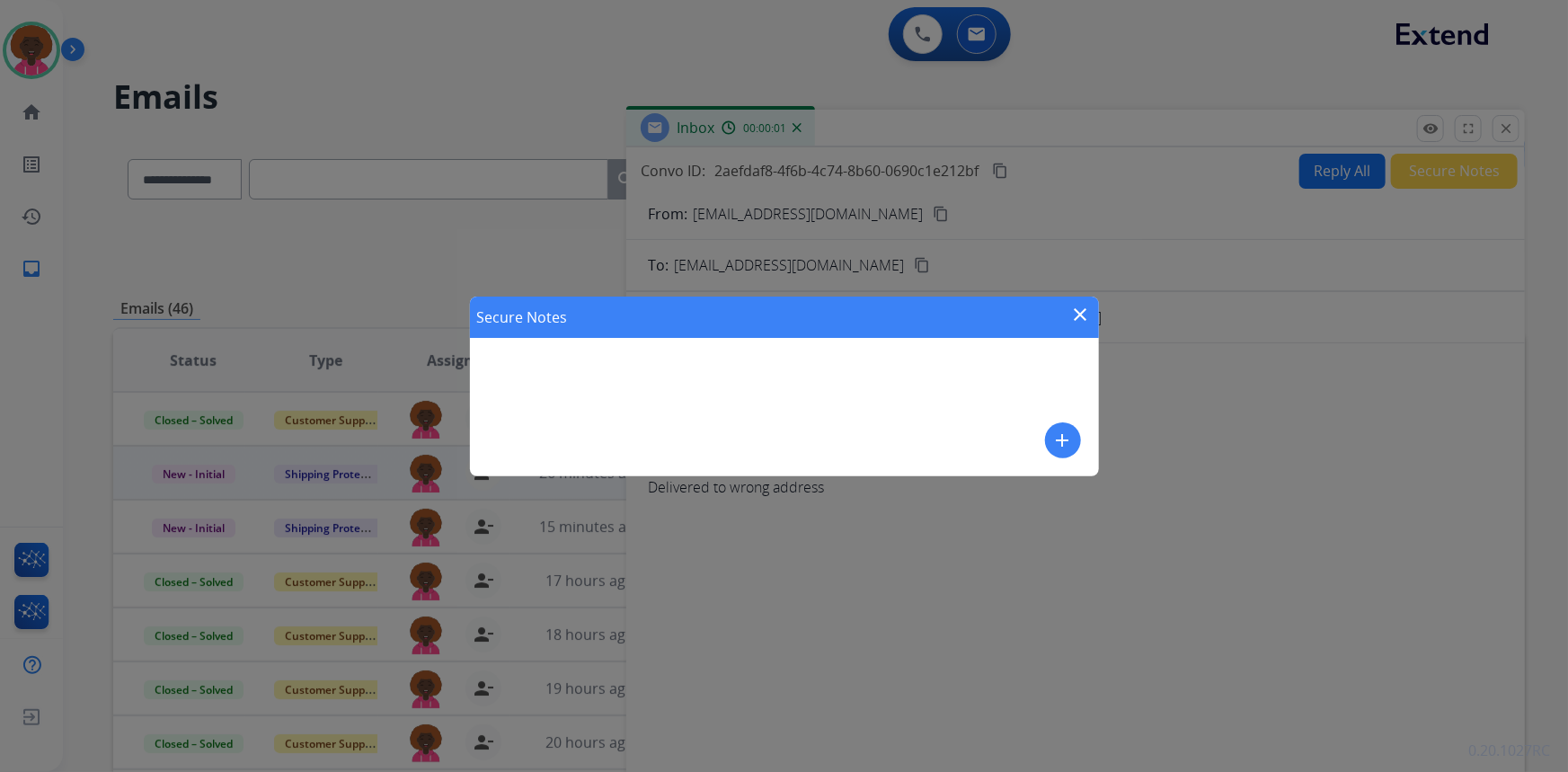
click at [1061, 444] on mat-icon "add" at bounding box center [1063, 440] width 21 height 21
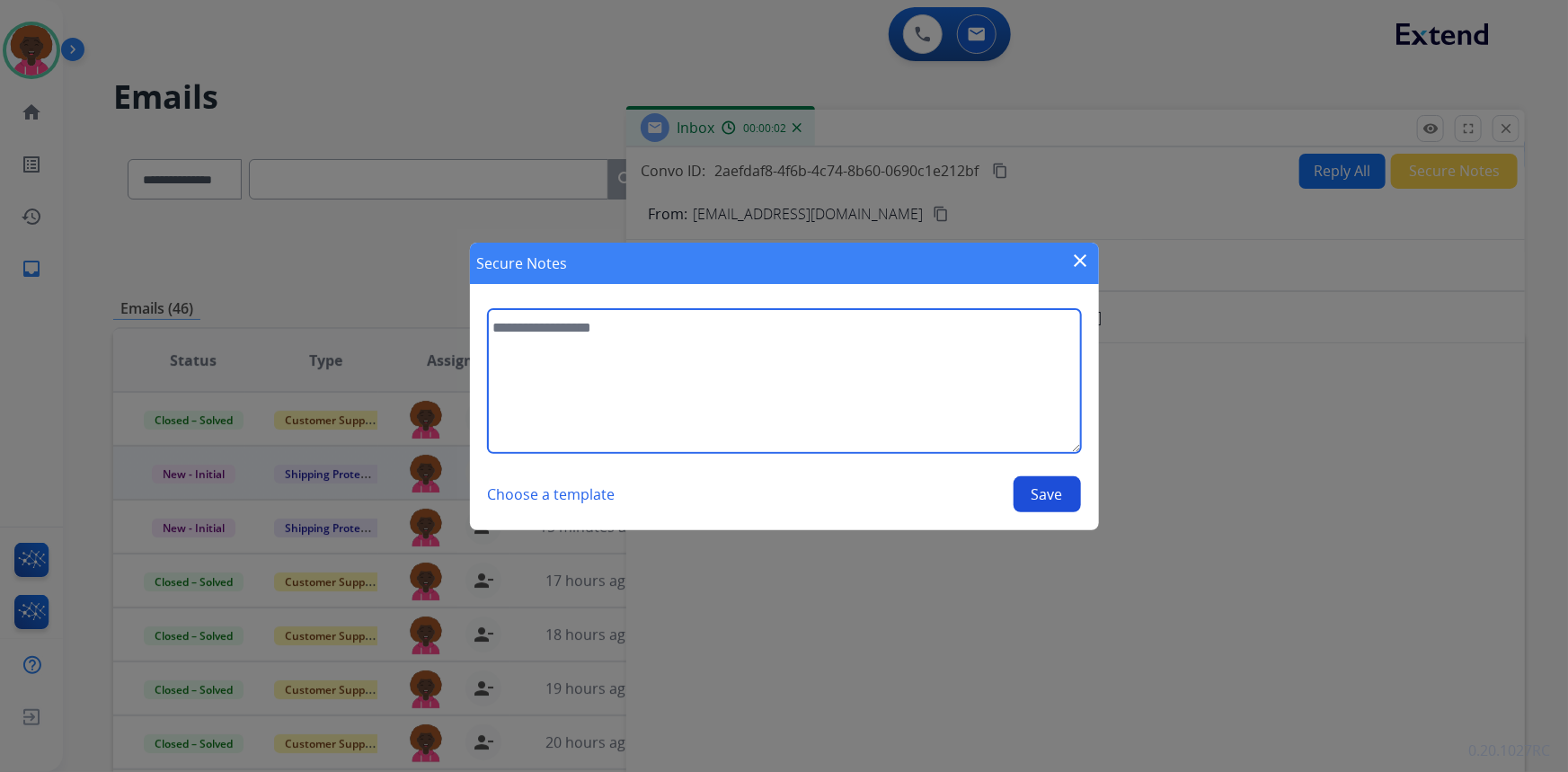
click at [759, 420] on textarea at bounding box center [784, 381] width 593 height 144
type textarea "**********"
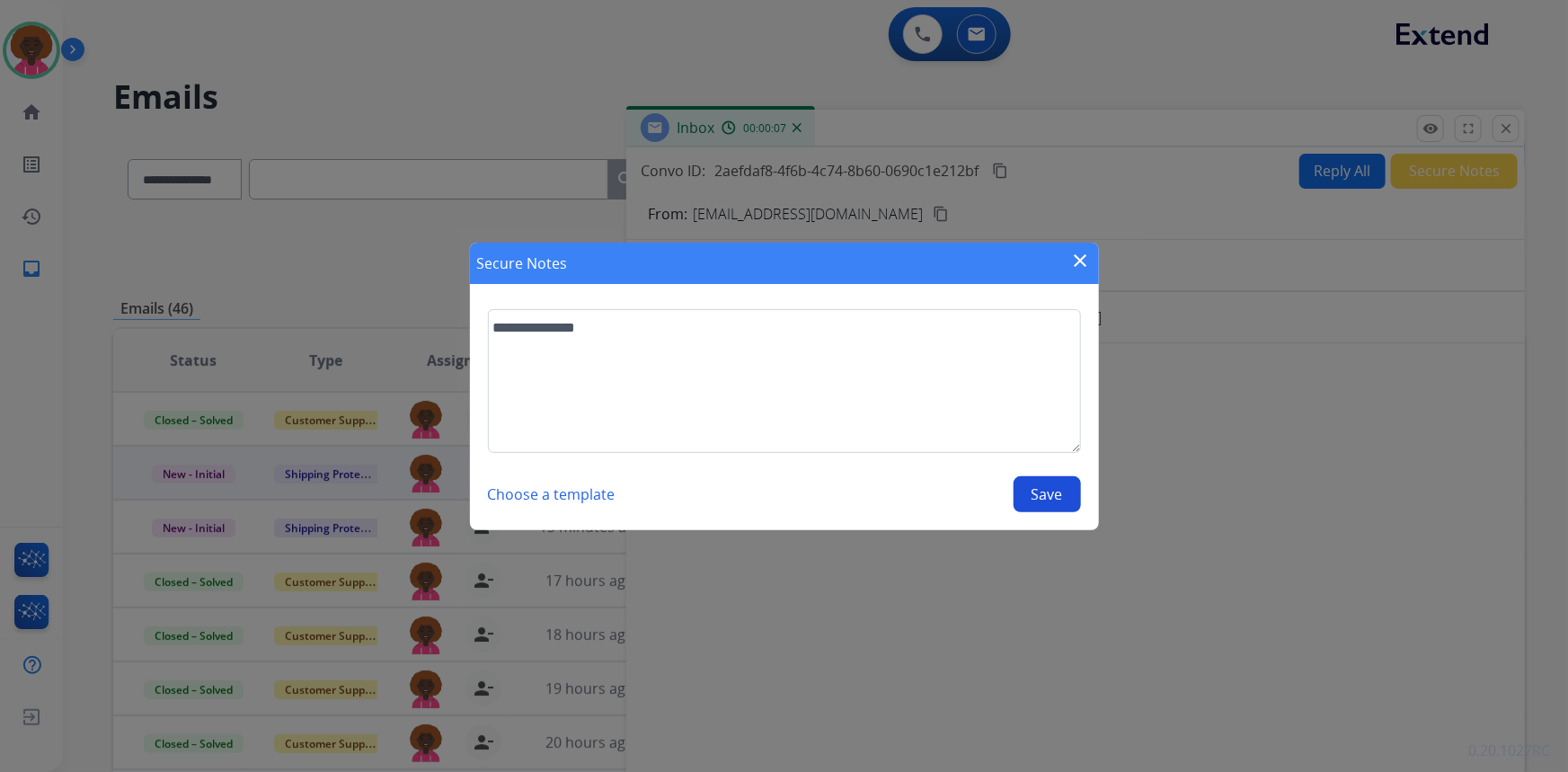
click at [1041, 511] on div "Choose a template Save" at bounding box center [784, 493] width 593 height 36
click at [1065, 486] on button "Save" at bounding box center [1047, 493] width 67 height 36
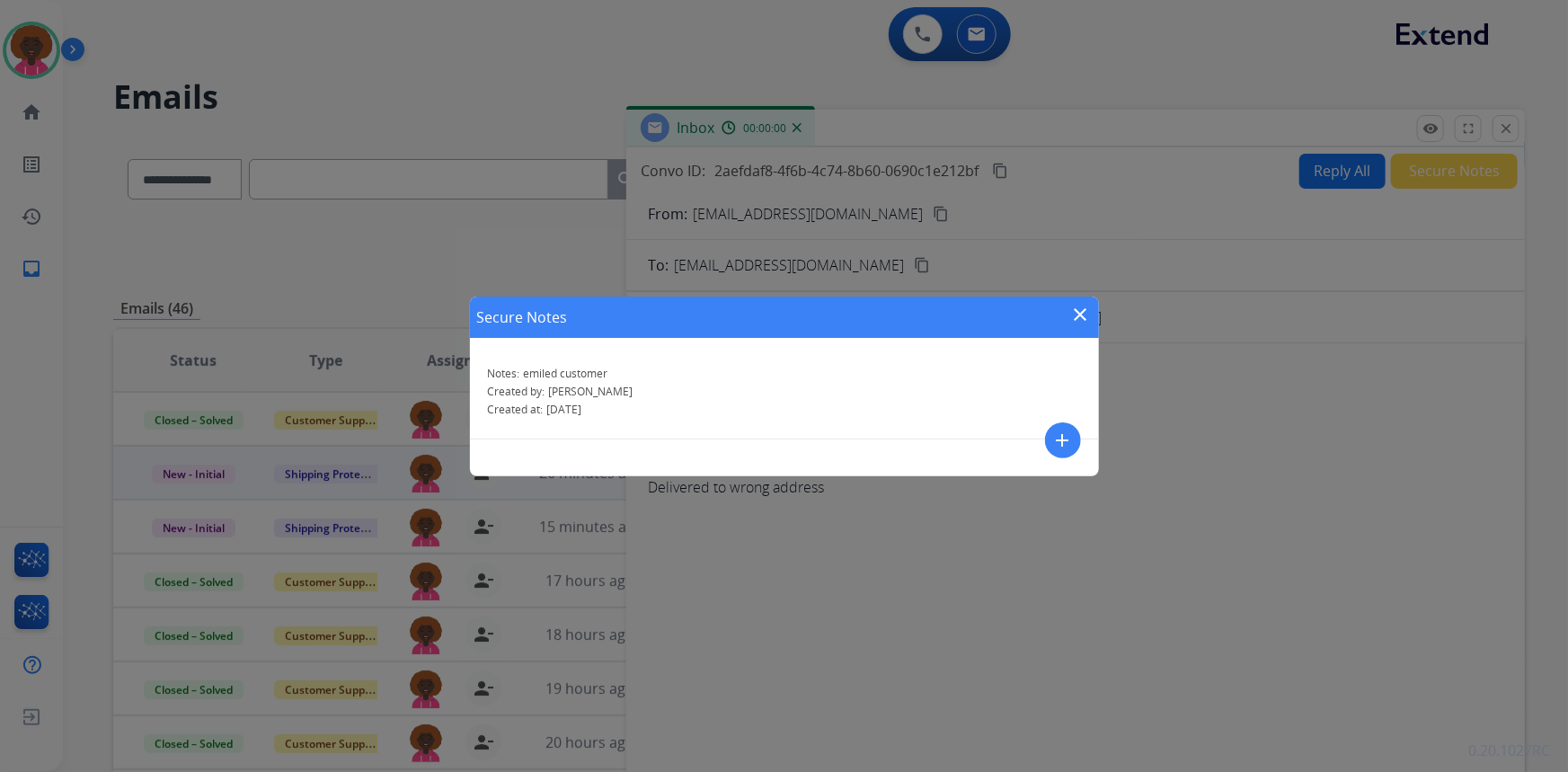
click at [1537, 139] on div "Secure Notes close Notes: [PERSON_NAME] customer Created by: [PERSON_NAME] Crea…" at bounding box center [784, 386] width 1568 height 772
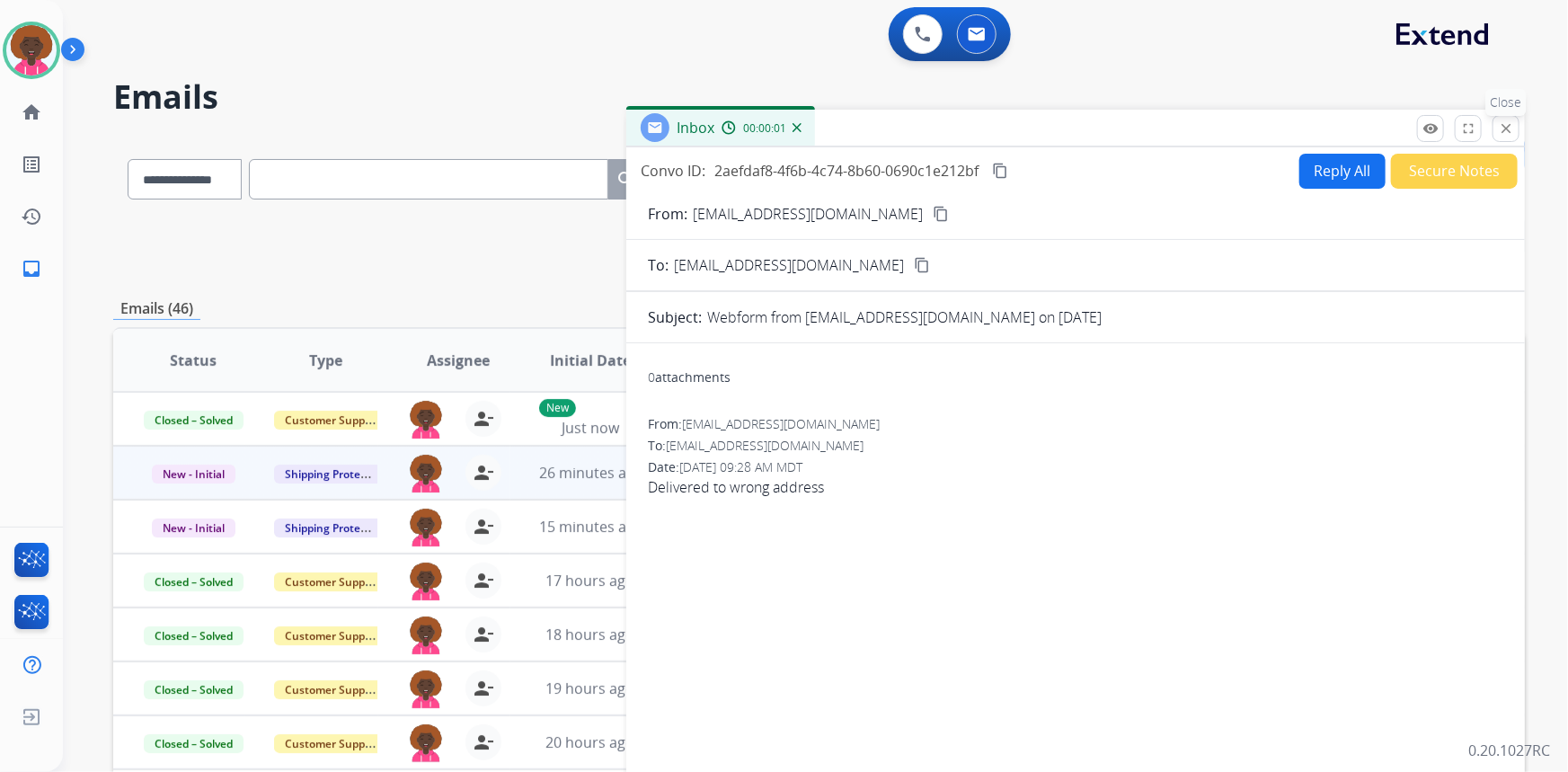
click at [1518, 134] on div "remove_red_eye Logs fullscreen Expand close Close" at bounding box center [1467, 128] width 102 height 27
click at [1508, 120] on mat-icon "close" at bounding box center [1506, 128] width 17 height 17
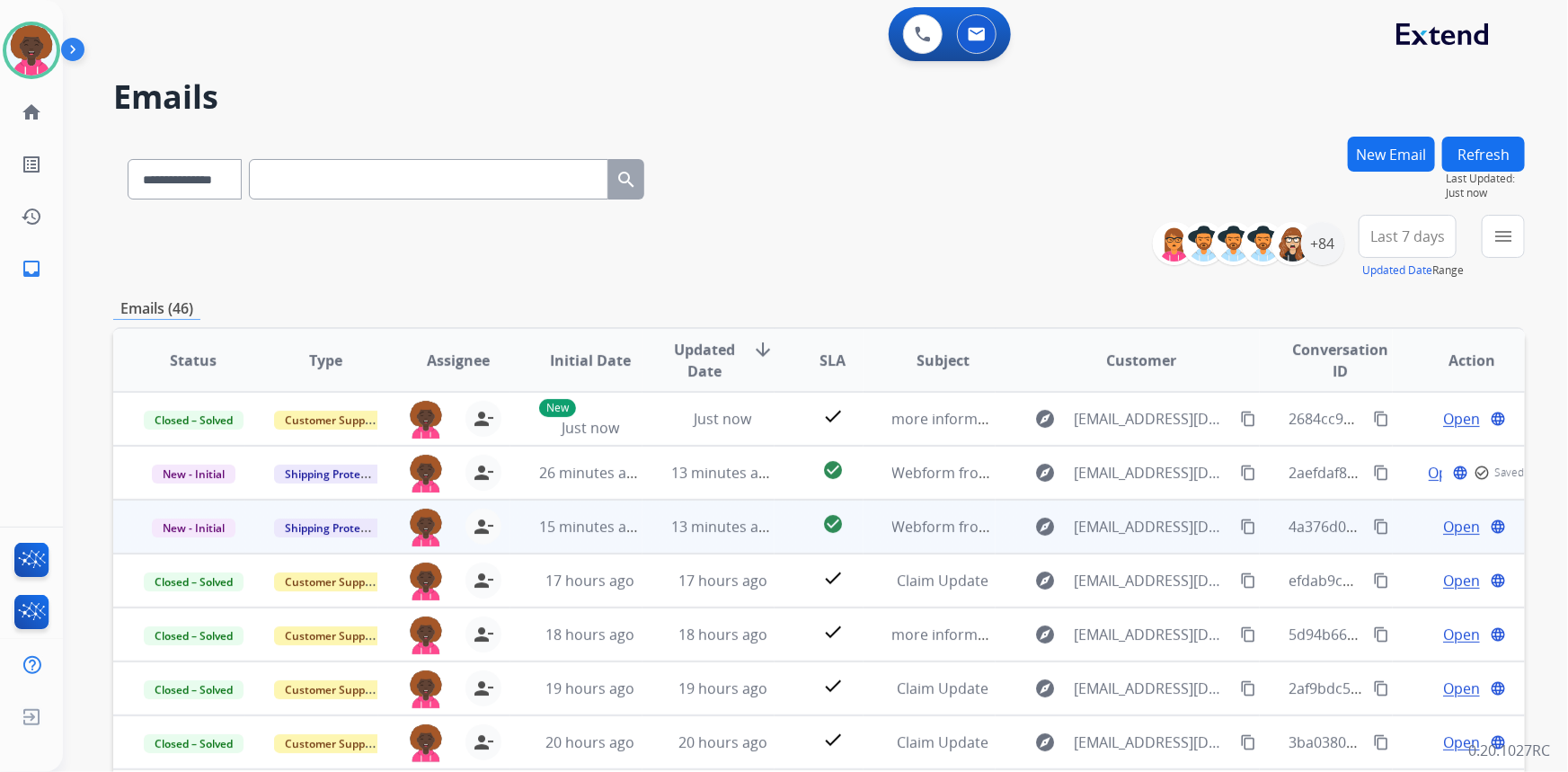
click at [1460, 524] on span "Open" at bounding box center [1461, 526] width 37 height 21
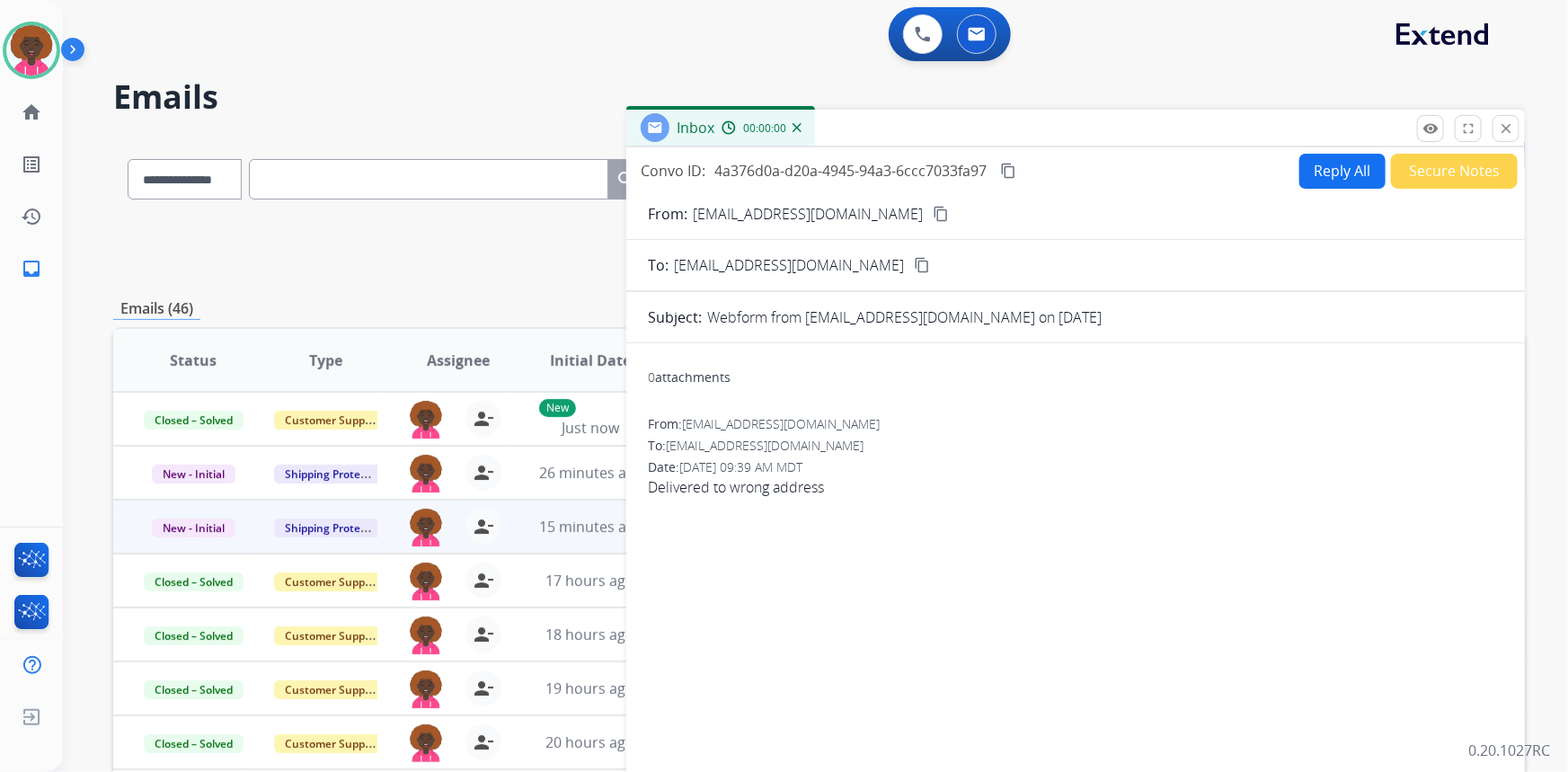
click at [1429, 171] on button "Secure Notes" at bounding box center [1453, 171] width 126 height 35
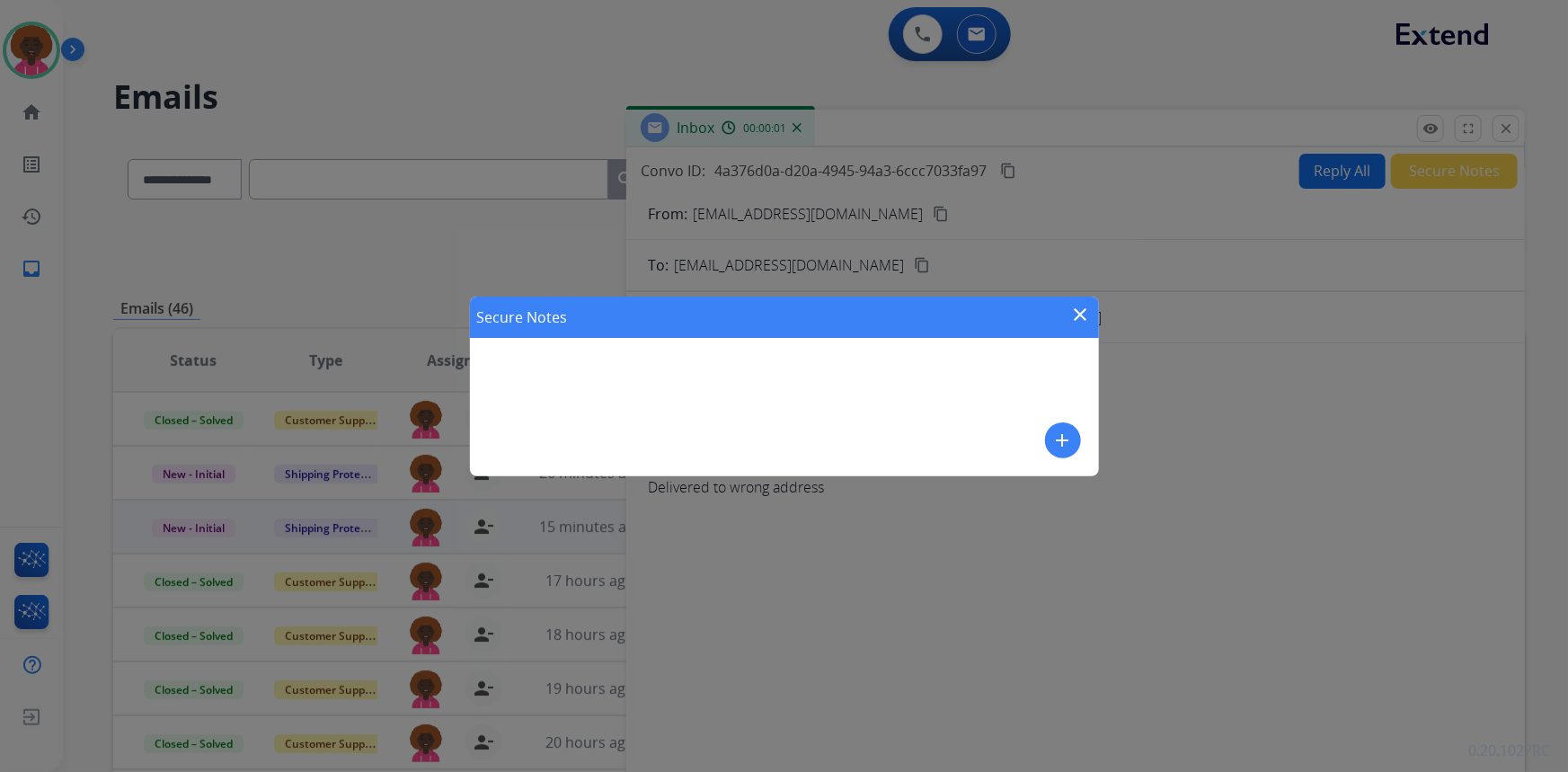
click at [1072, 433] on button "add" at bounding box center [1062, 440] width 36 height 36
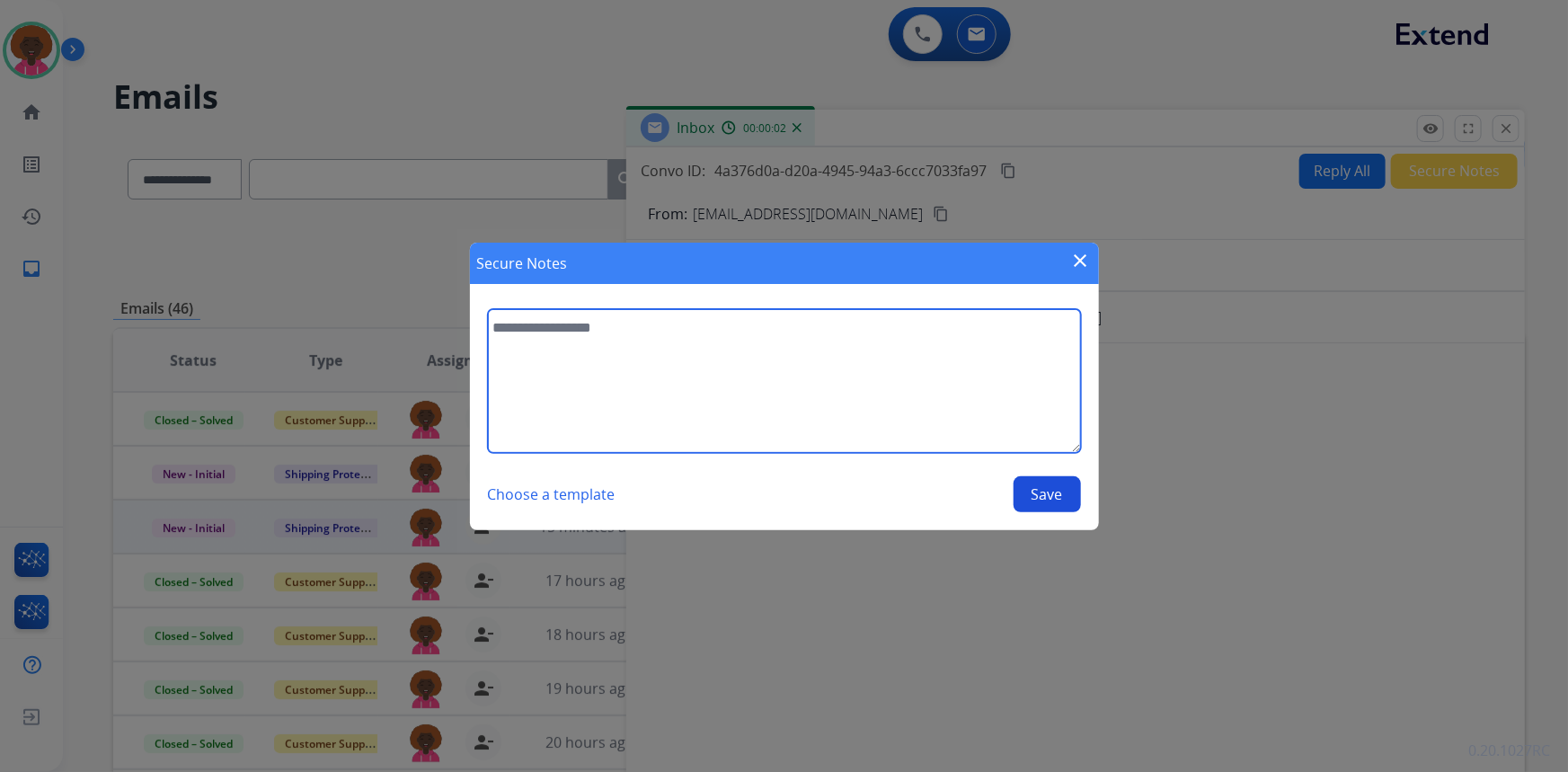
click at [625, 425] on textarea at bounding box center [784, 381] width 593 height 144
click at [573, 329] on textarea "**********" at bounding box center [784, 381] width 593 height 144
type textarea "**********"
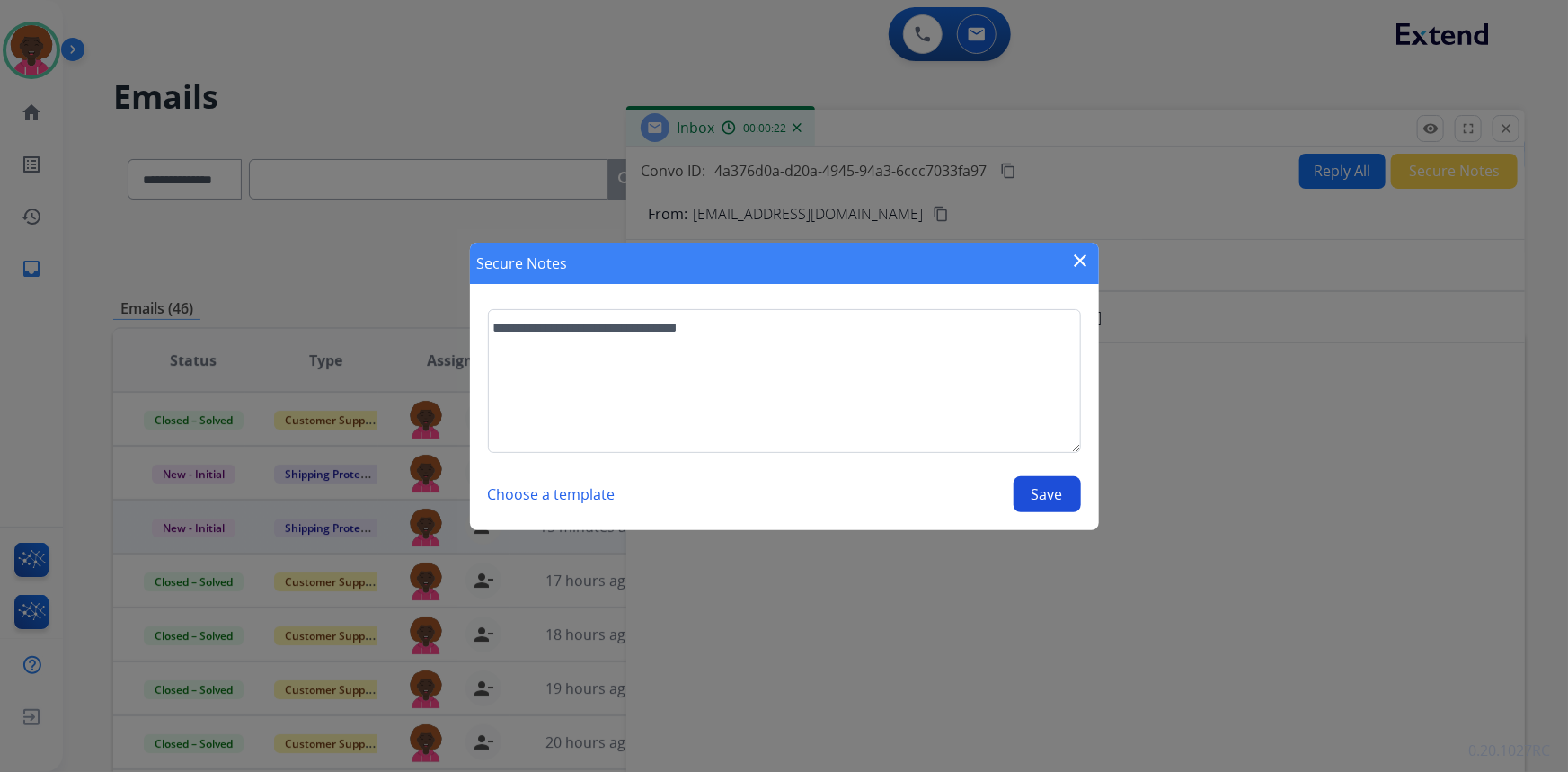
click at [1056, 483] on button "Save" at bounding box center [1047, 493] width 67 height 36
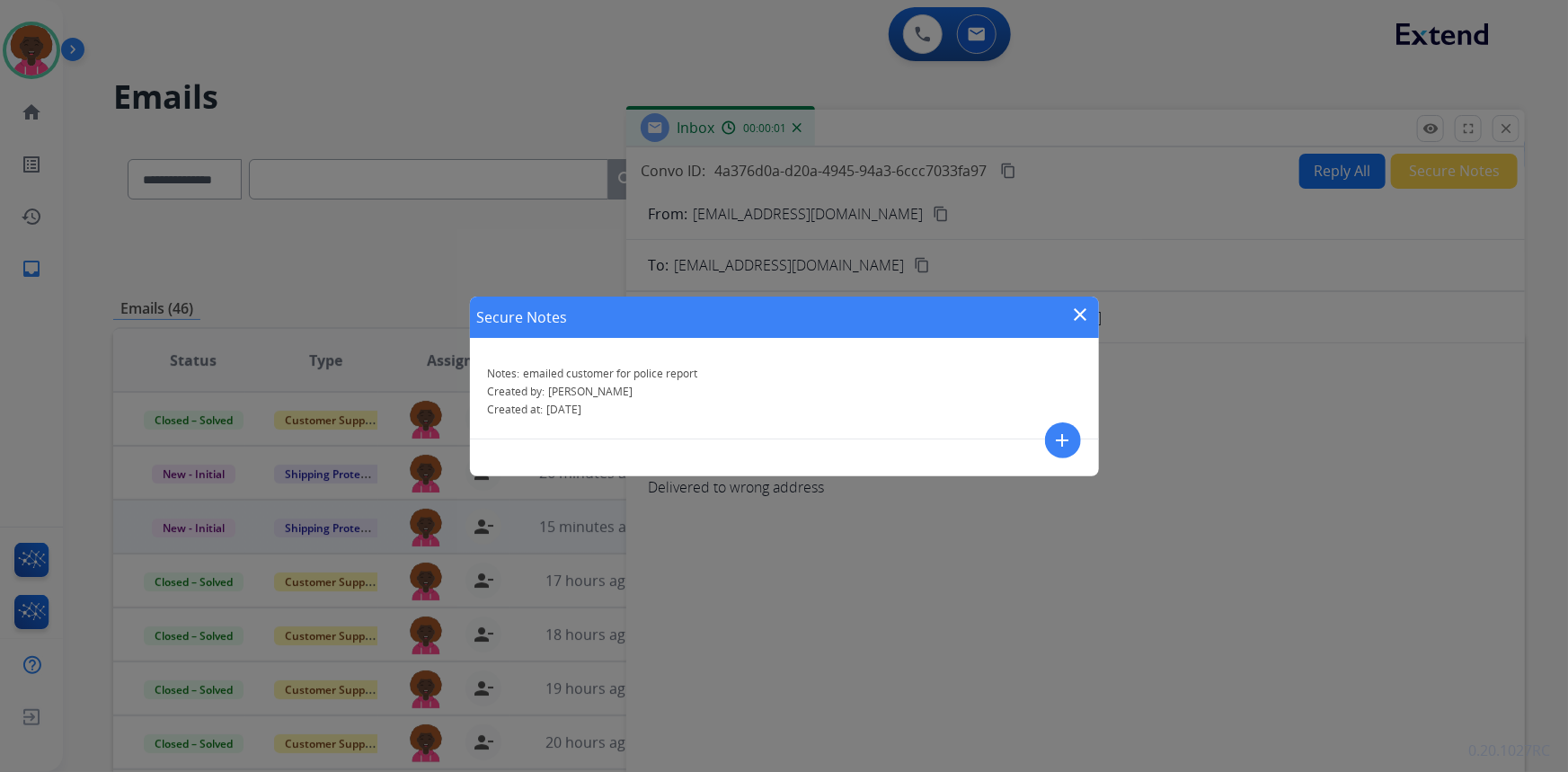
drag, startPoint x: 1088, startPoint y: 308, endPoint x: 1083, endPoint y: 319, distance: 12.1
click at [1087, 311] on mat-icon "close" at bounding box center [1081, 315] width 21 height 21
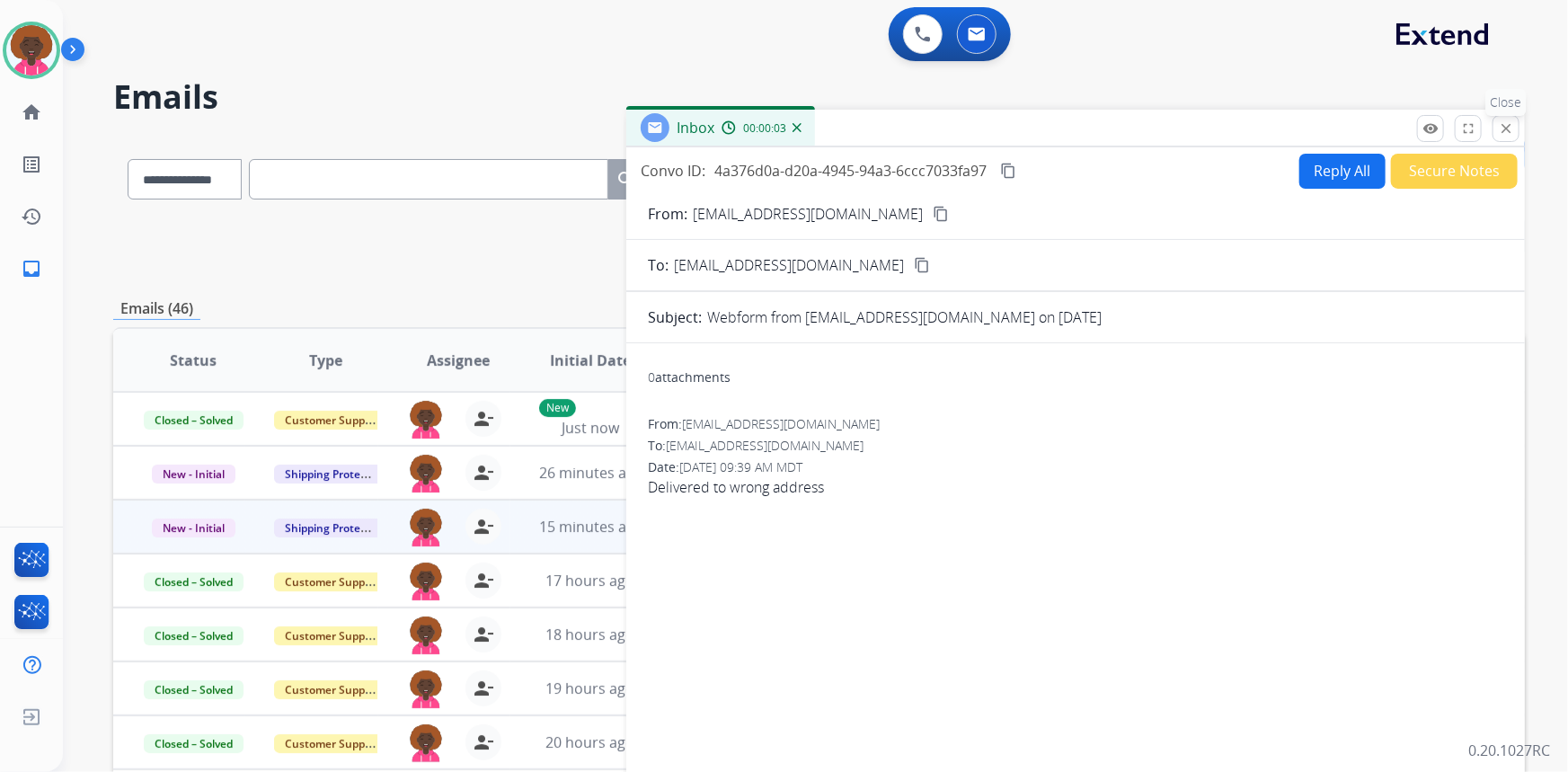
click at [1507, 121] on mat-icon "close" at bounding box center [1506, 128] width 17 height 17
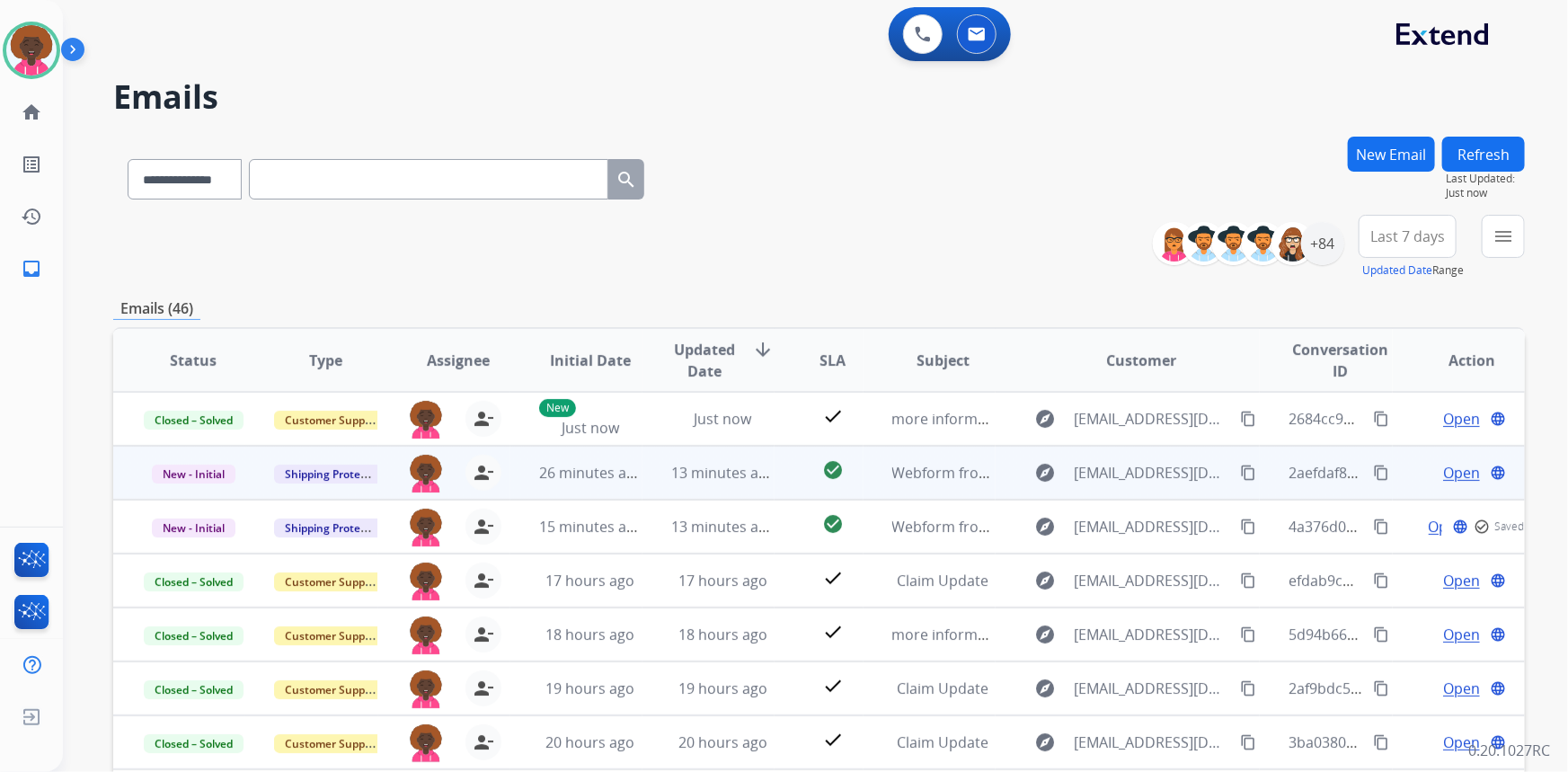
click at [224, 486] on td "New - Initial" at bounding box center [180, 473] width 132 height 54
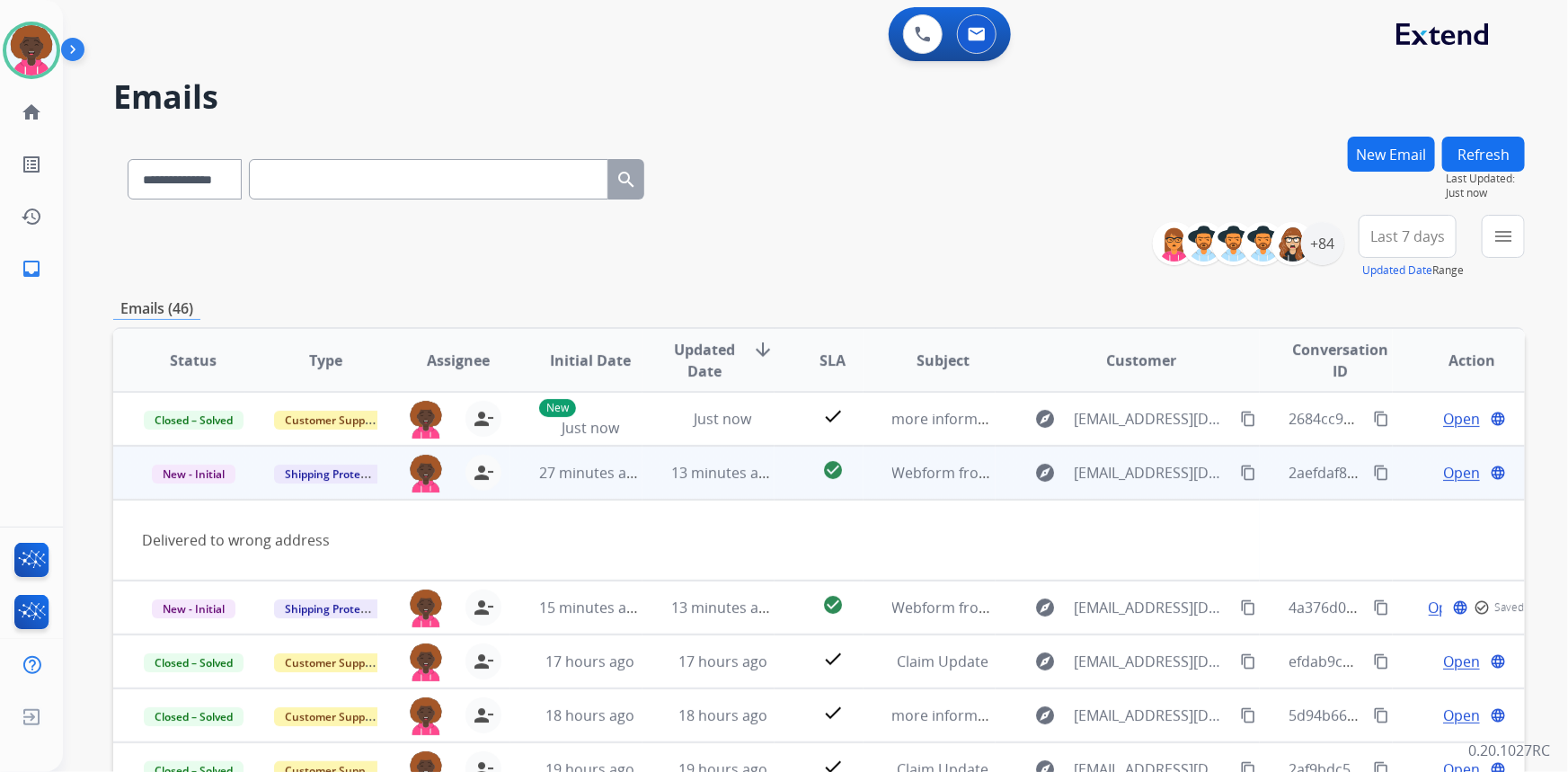
scroll to position [54, 0]
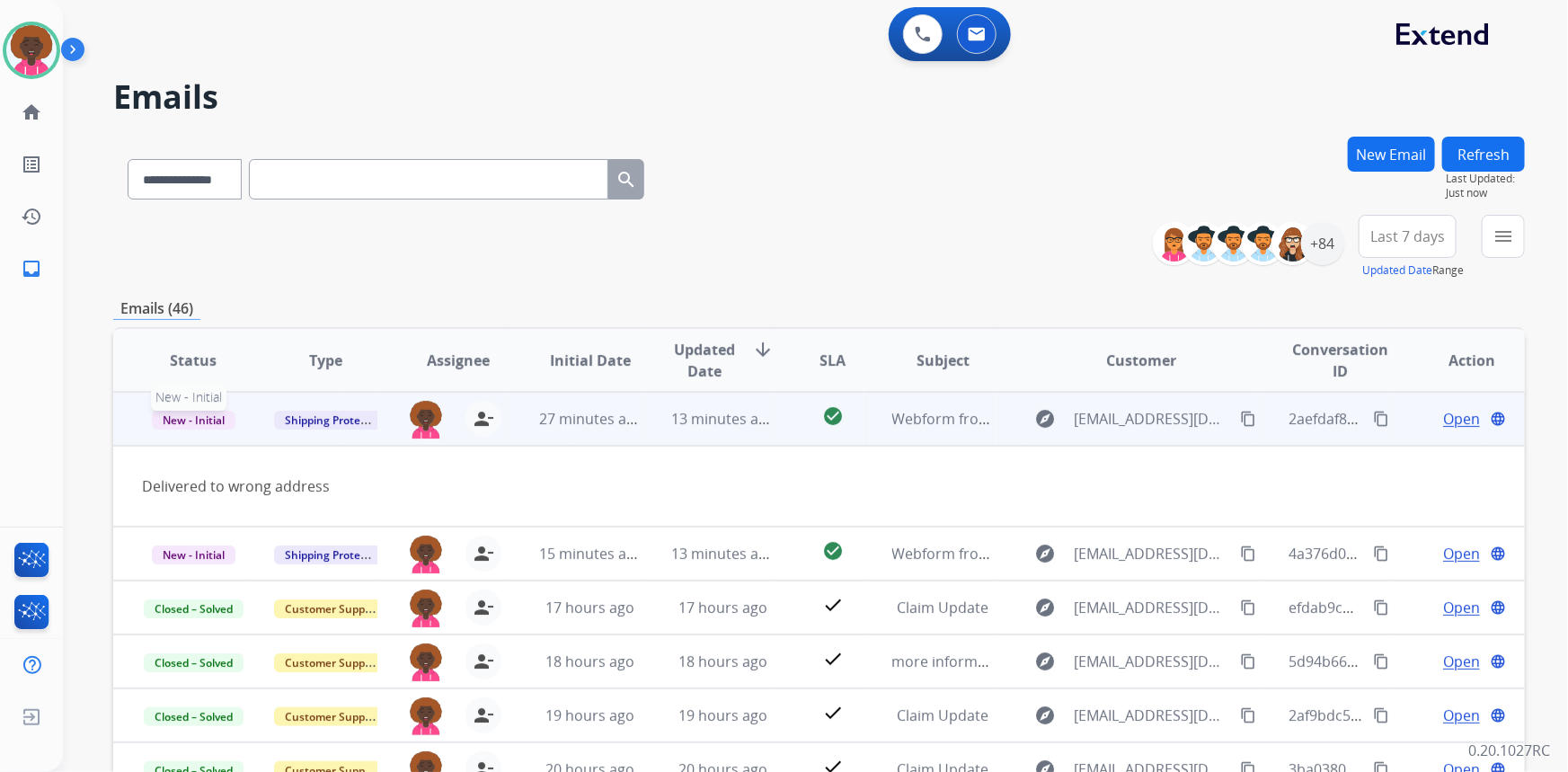
click at [215, 421] on span "New - Initial" at bounding box center [193, 420] width 83 height 18
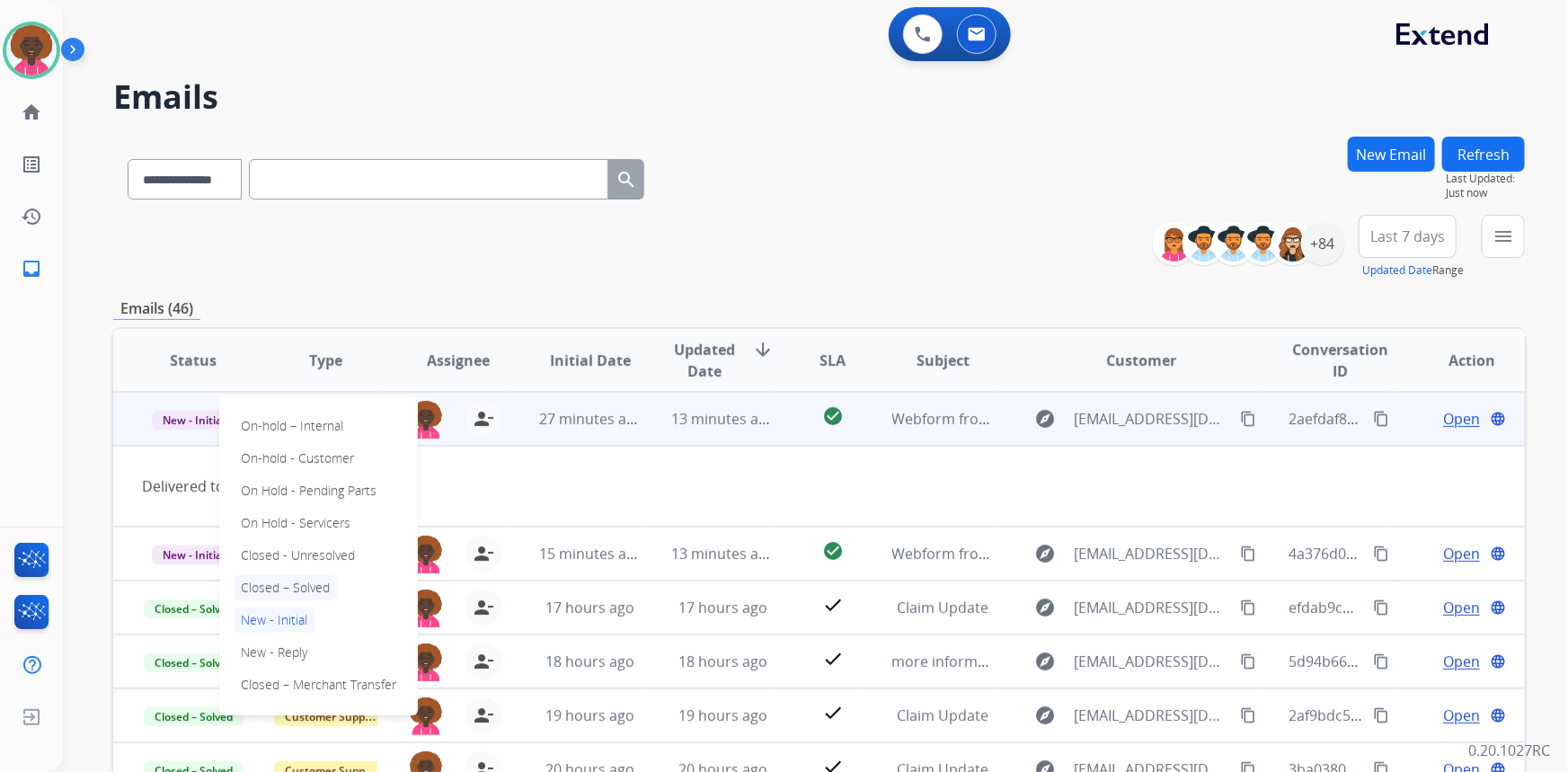
click at [297, 584] on p "Closed – Solved" at bounding box center [285, 587] width 103 height 25
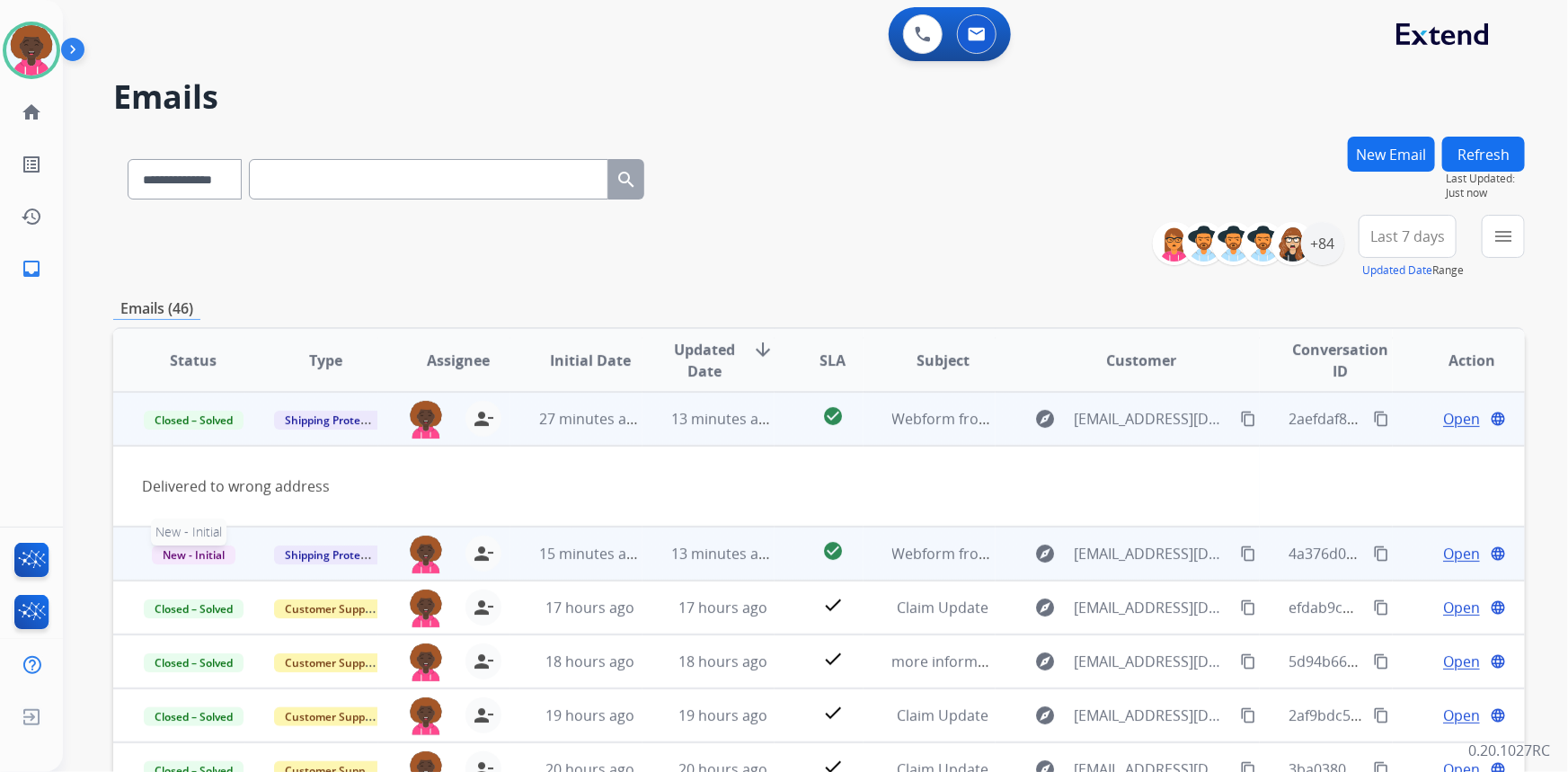
click at [164, 548] on span "New - Initial" at bounding box center [193, 554] width 83 height 18
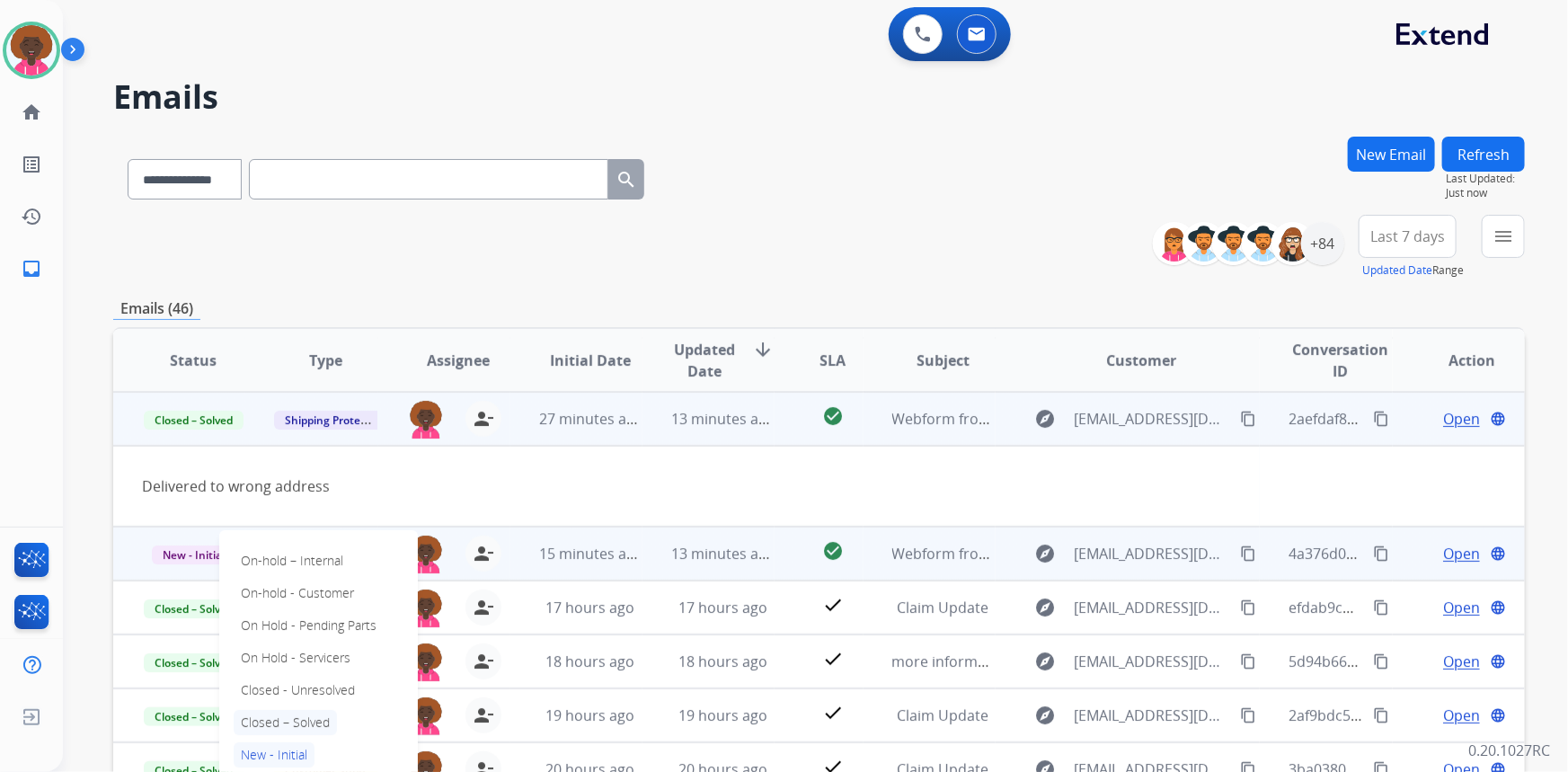
click at [304, 719] on p "Closed – Solved" at bounding box center [285, 722] width 103 height 25
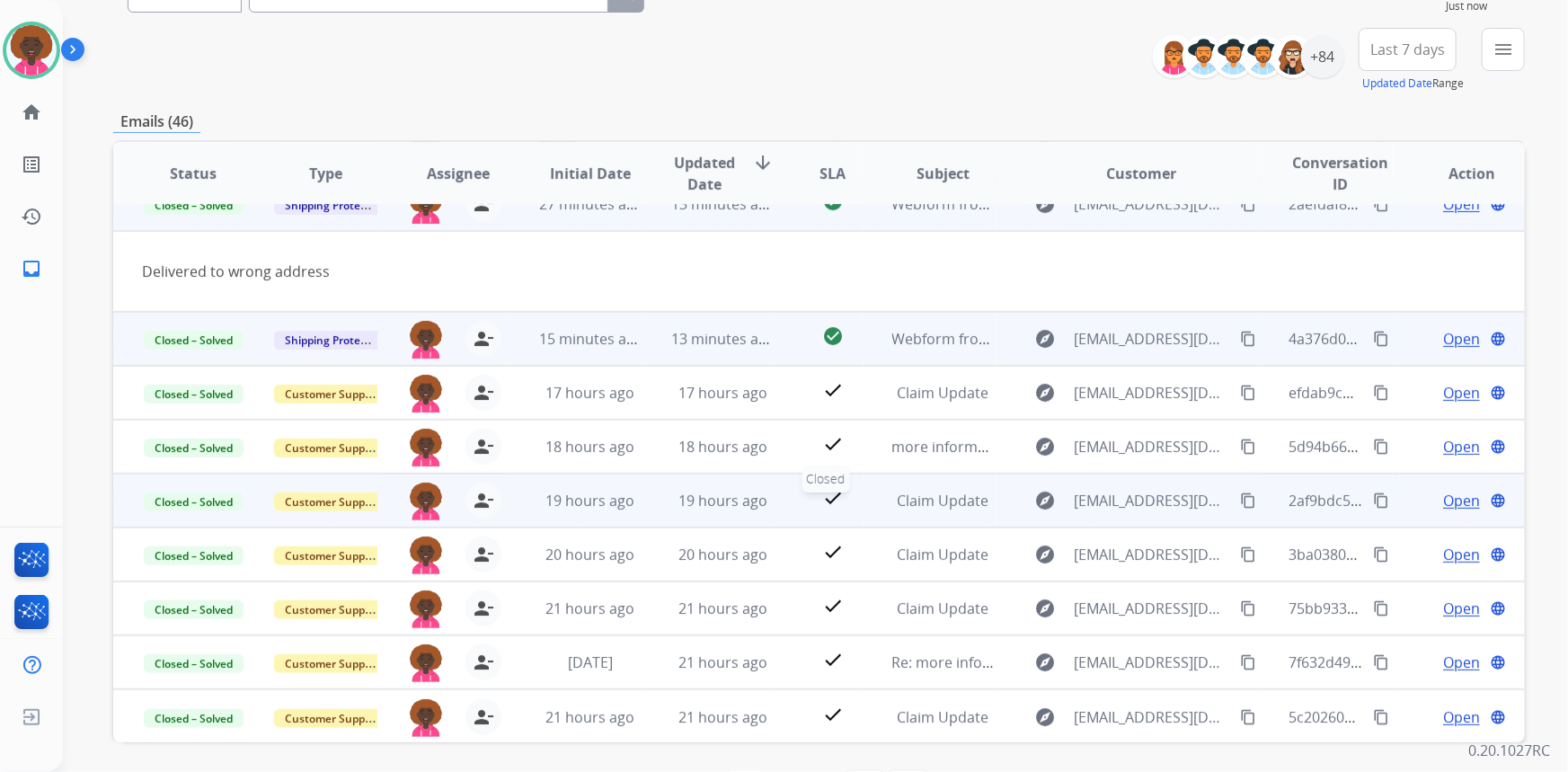
scroll to position [245, 0]
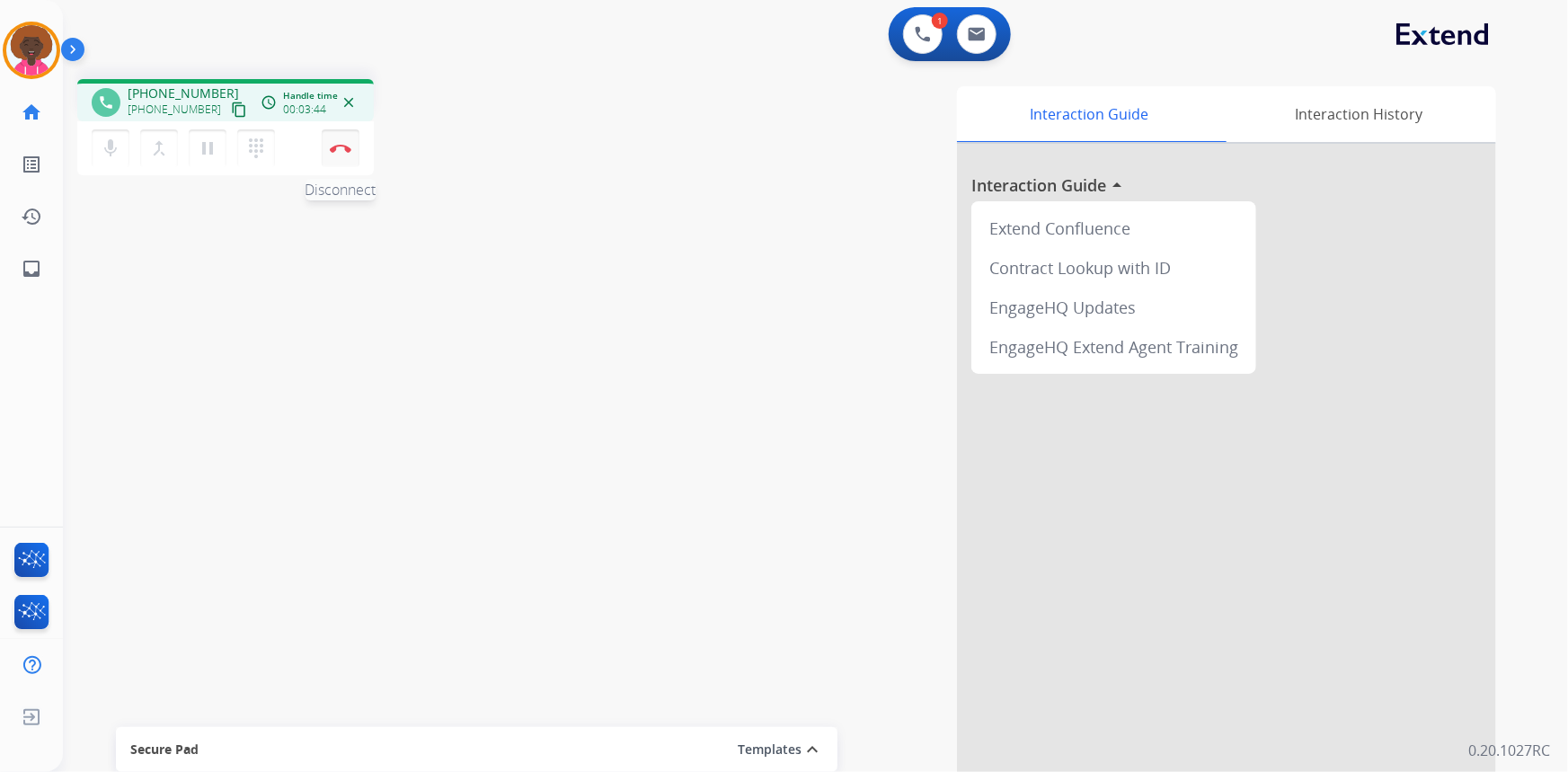
click at [338, 145] on img at bounding box center [341, 148] width 21 height 9
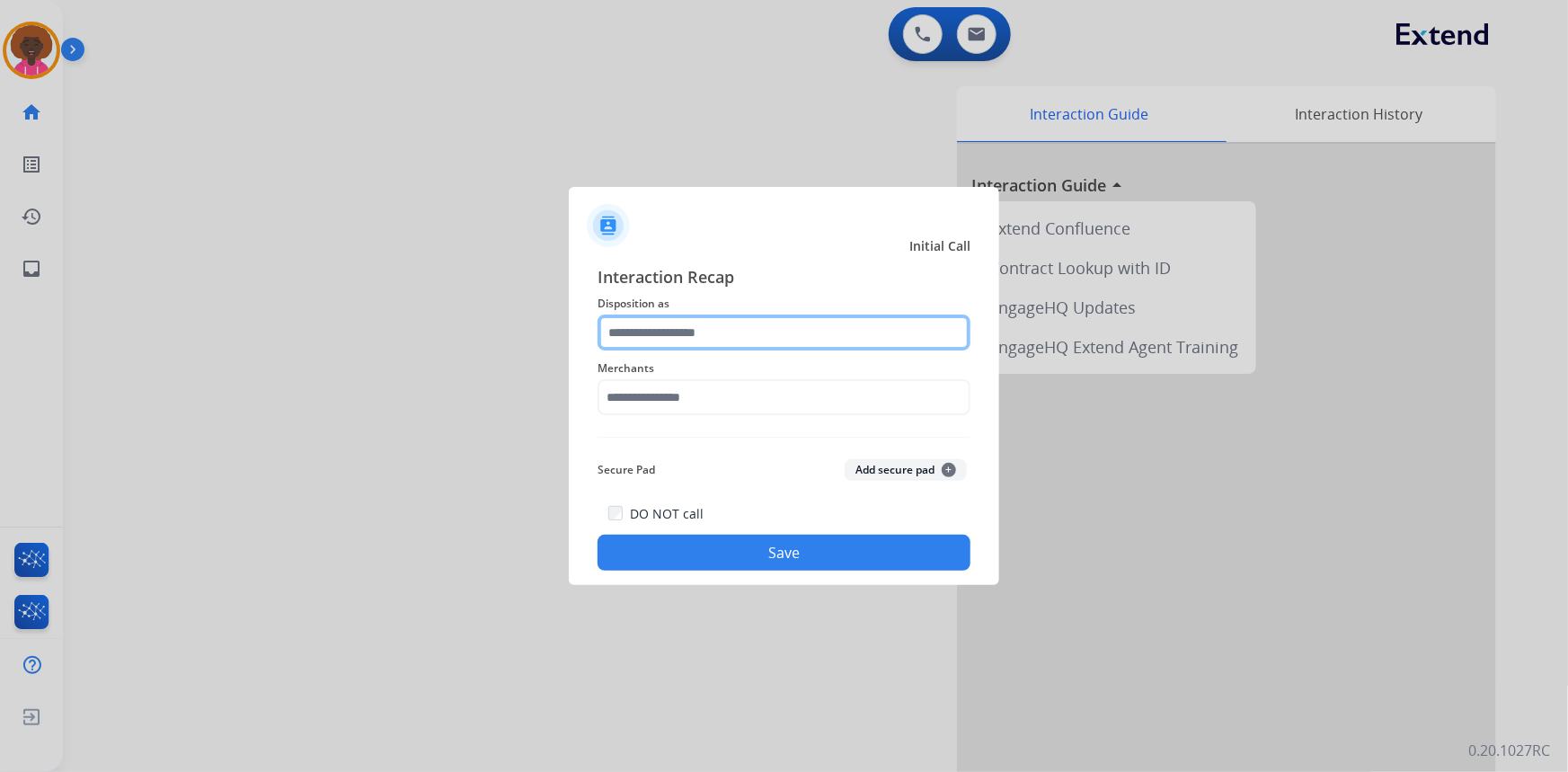
click at [647, 324] on input "text" at bounding box center [784, 332] width 373 height 36
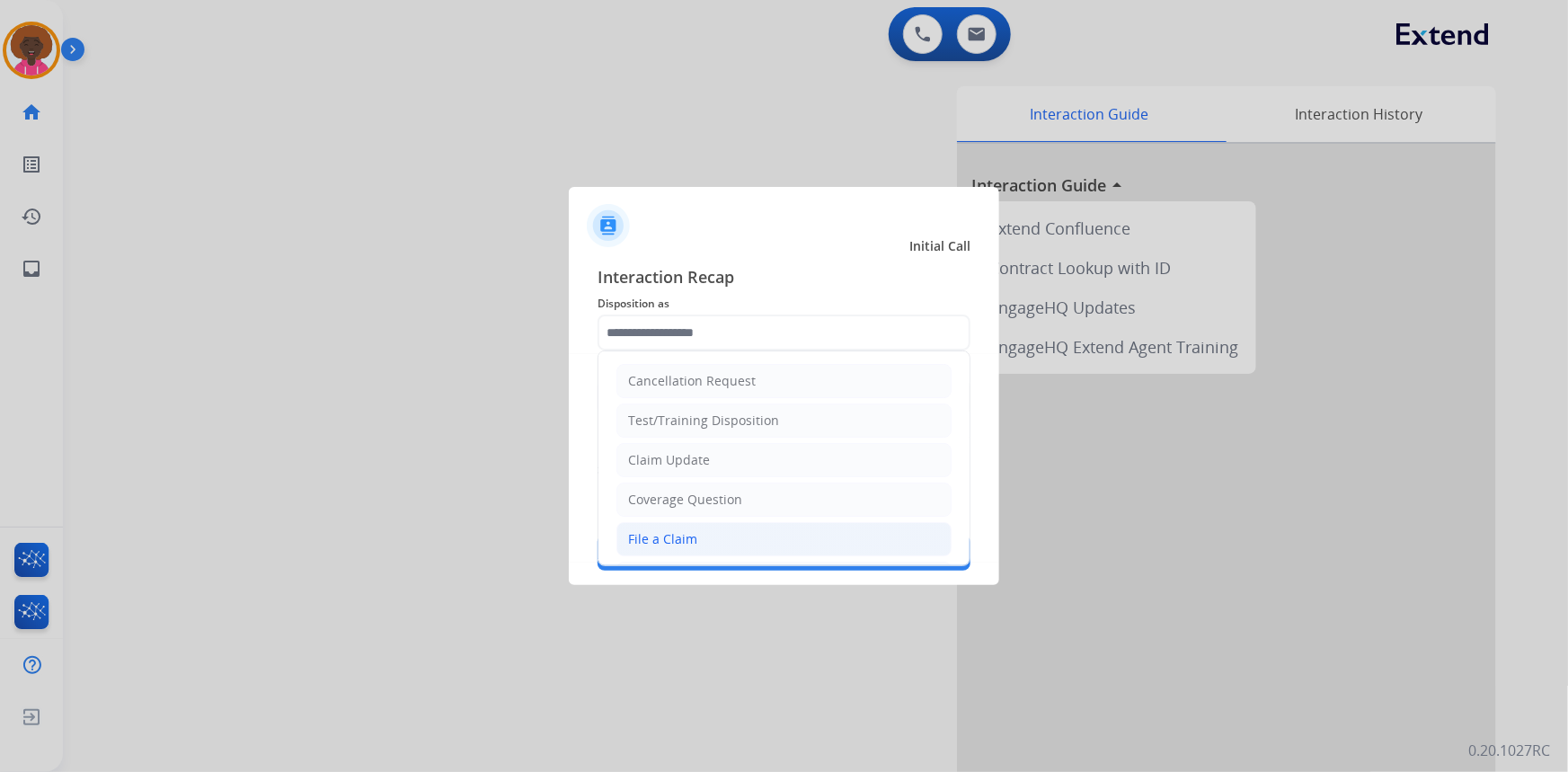
click at [656, 548] on div "File a Claim" at bounding box center [662, 539] width 69 height 18
type input "**********"
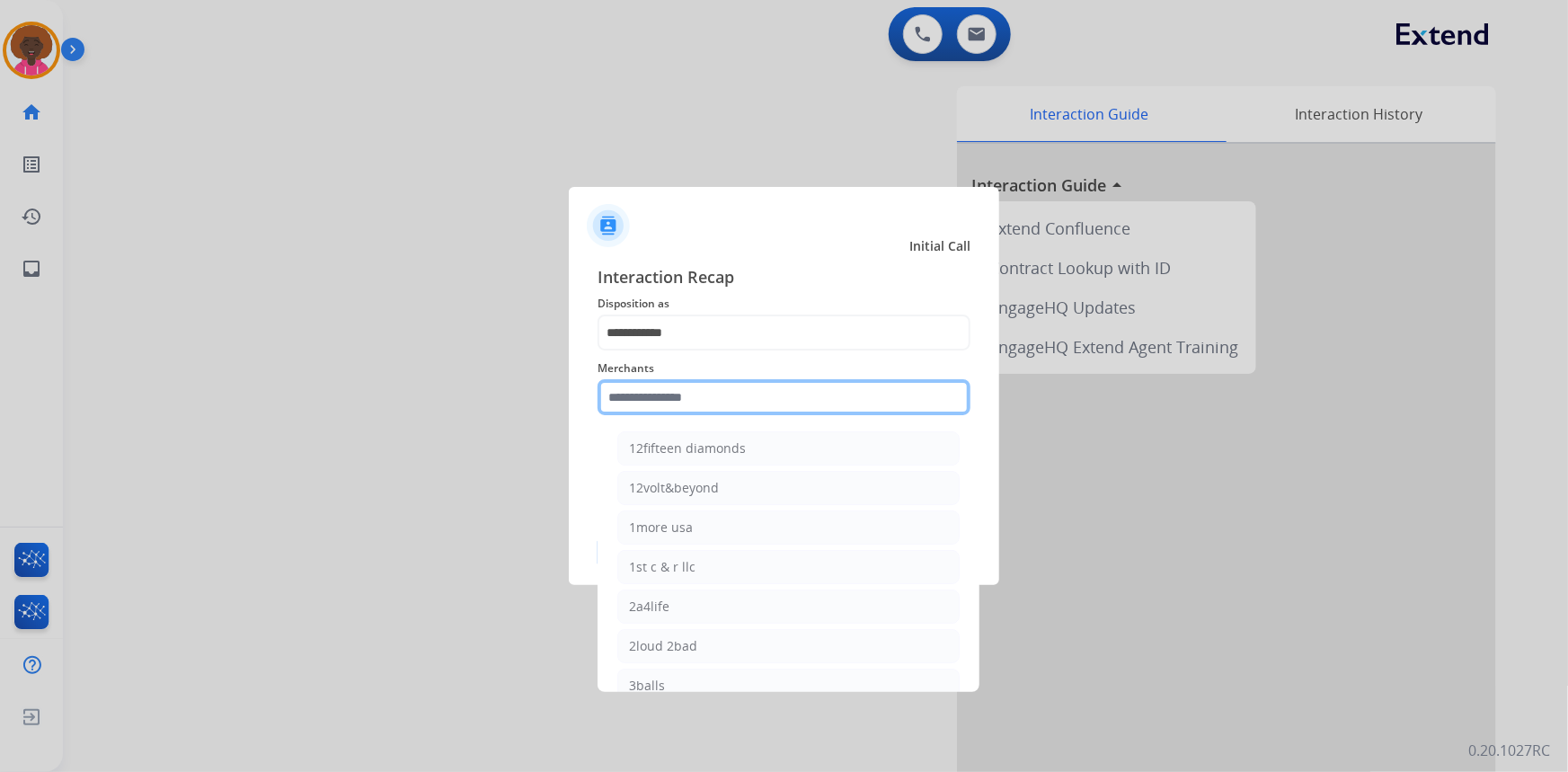
click at [682, 392] on input "text" at bounding box center [784, 397] width 373 height 36
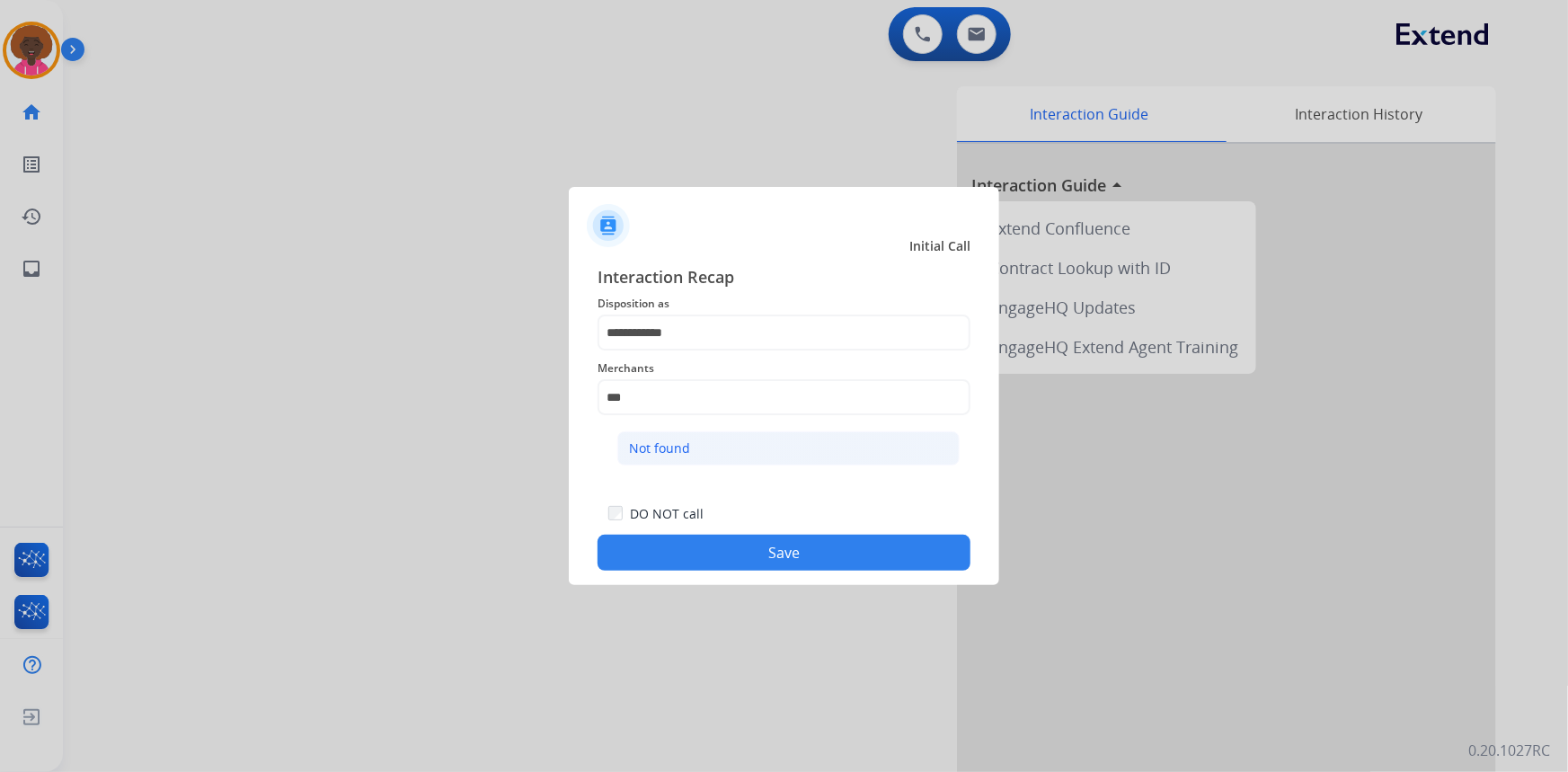
click at [689, 460] on li "Not found" at bounding box center [788, 448] width 343 height 34
type input "*********"
click at [835, 556] on button "Save" at bounding box center [784, 553] width 373 height 36
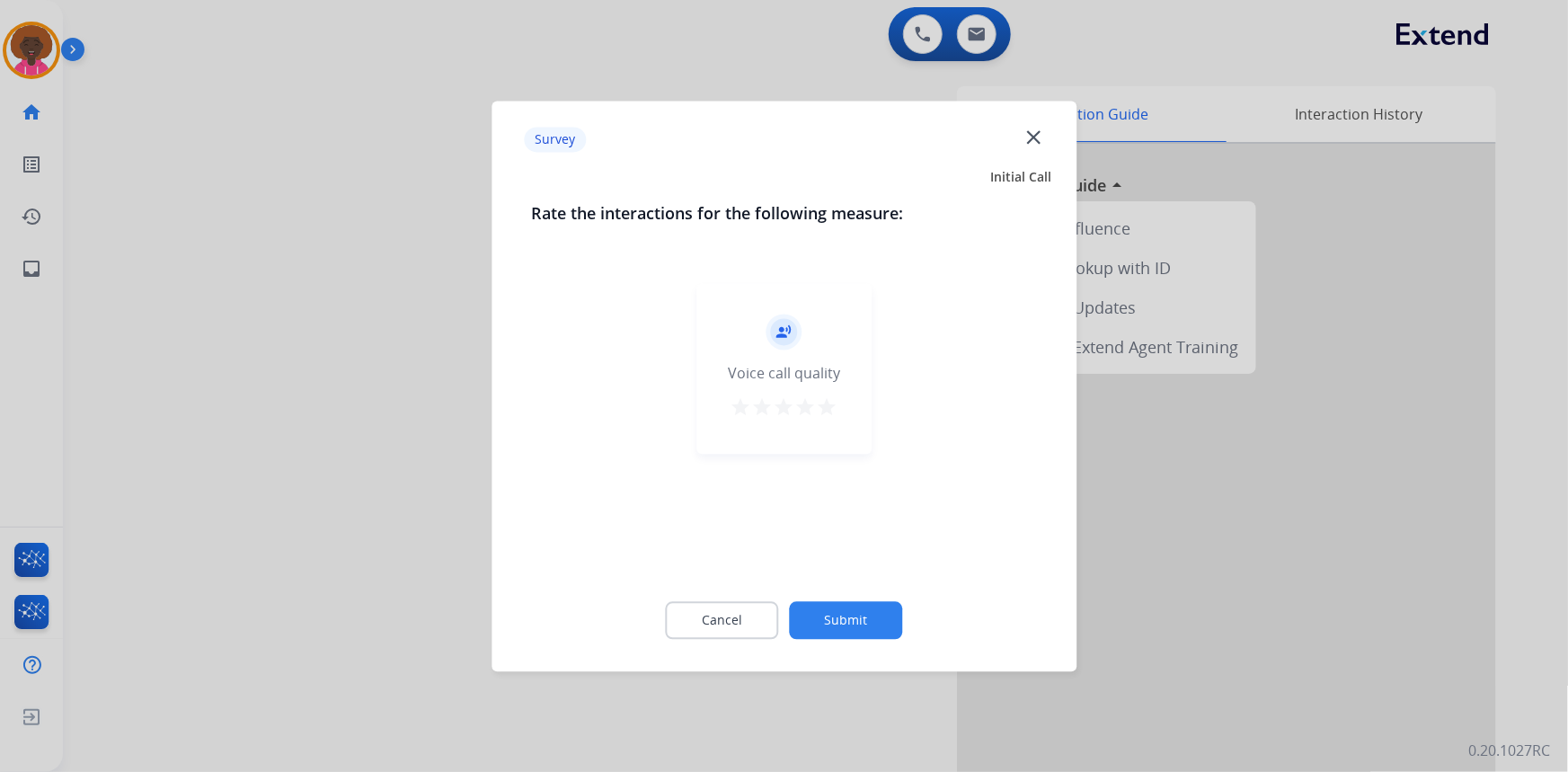
click at [817, 413] on mat-icon "star" at bounding box center [827, 407] width 21 height 21
click at [844, 630] on button "Submit" at bounding box center [846, 620] width 114 height 38
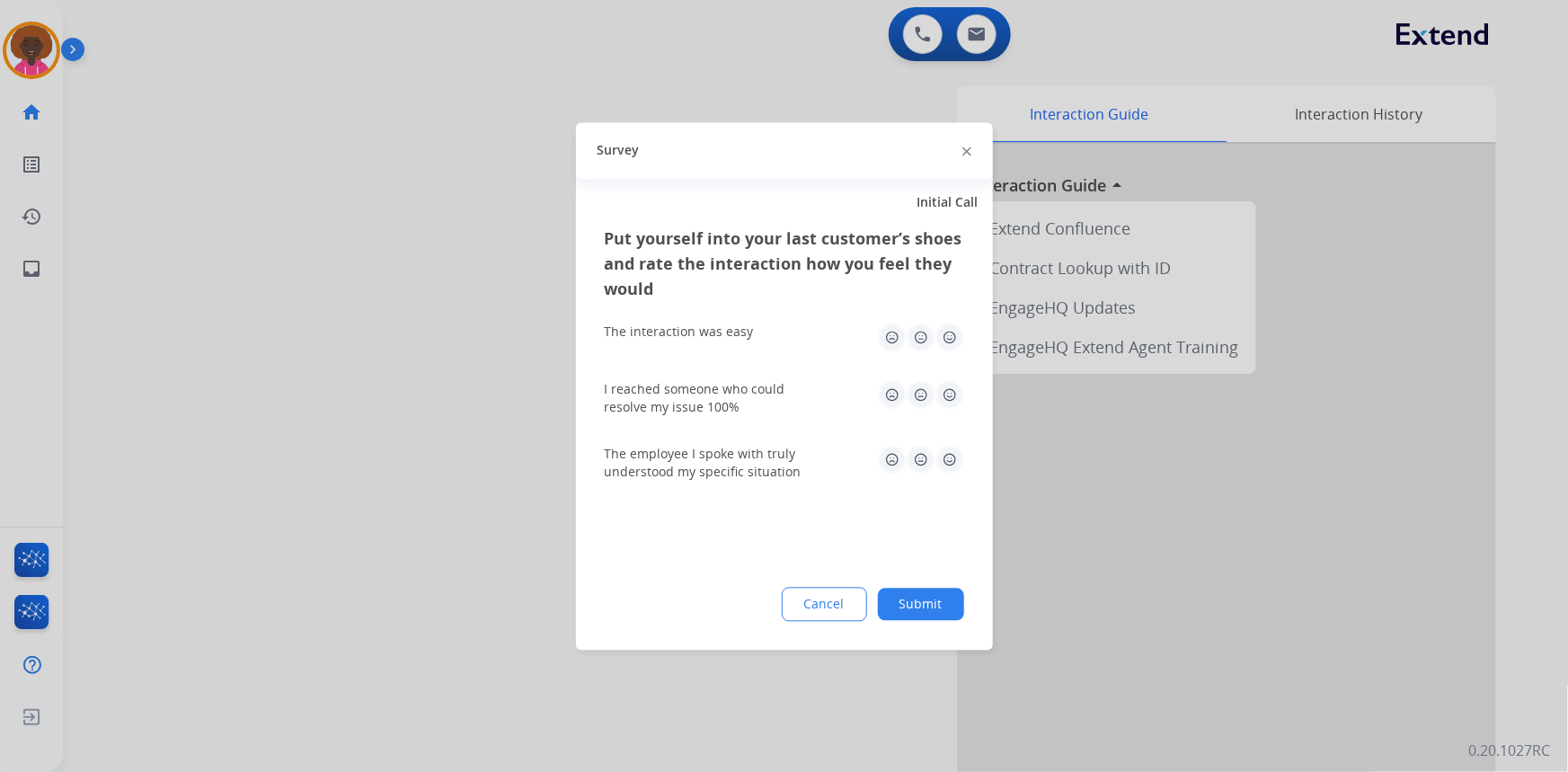
click at [962, 602] on div "Cancel Submit" at bounding box center [784, 603] width 359 height 34
click at [941, 351] on img at bounding box center [950, 337] width 29 height 29
click at [965, 404] on div "Put yourself into your last customer’s shoes and rate the interaction how you f…" at bounding box center [784, 437] width 417 height 424
click at [957, 393] on img at bounding box center [950, 394] width 29 height 29
click at [946, 445] on div "Put yourself into your last customer’s shoes and rate the interaction how you f…" at bounding box center [784, 360] width 359 height 270
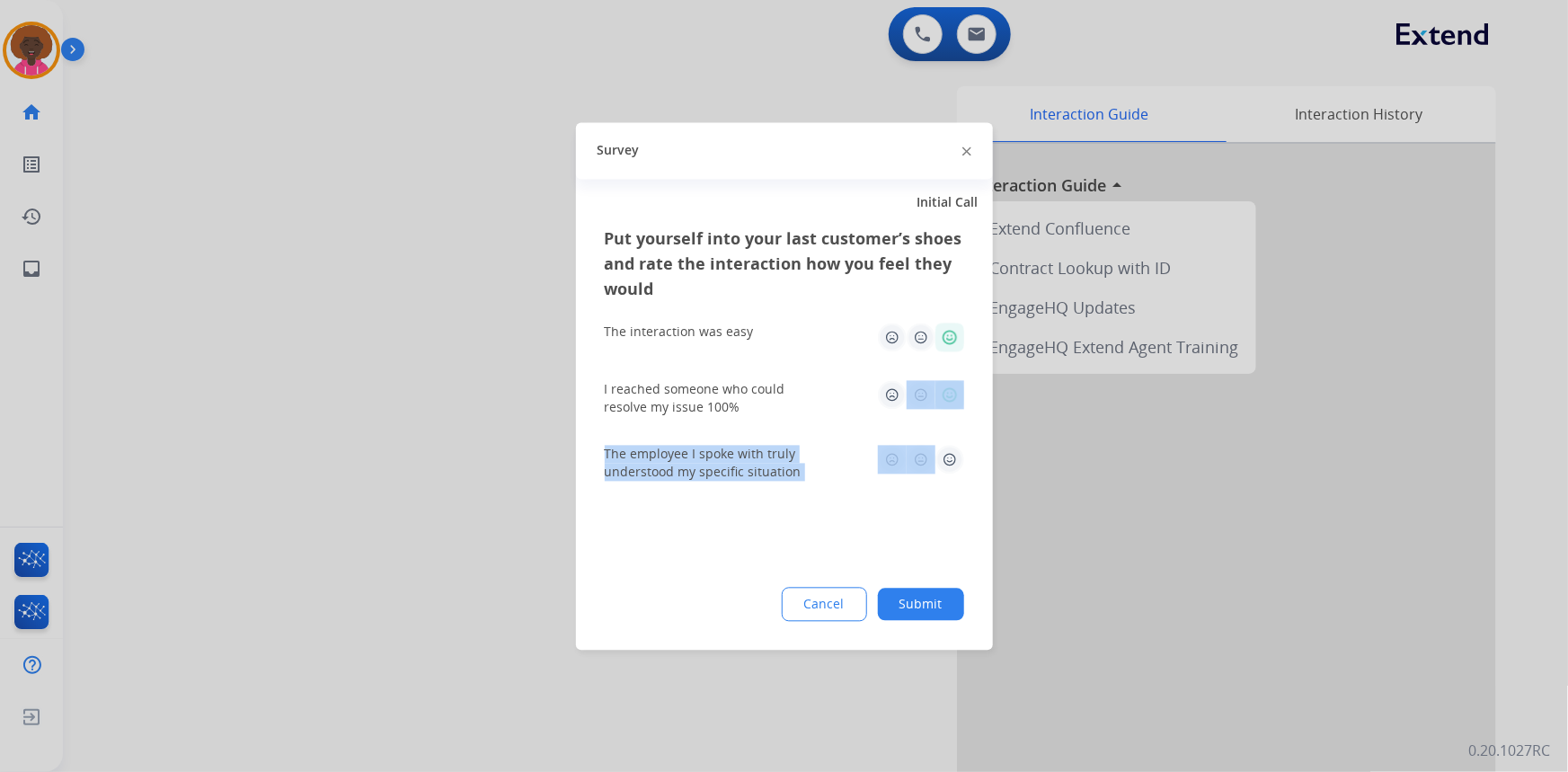
click at [947, 459] on img at bounding box center [950, 459] width 29 height 29
click at [923, 598] on button "Submit" at bounding box center [920, 603] width 86 height 32
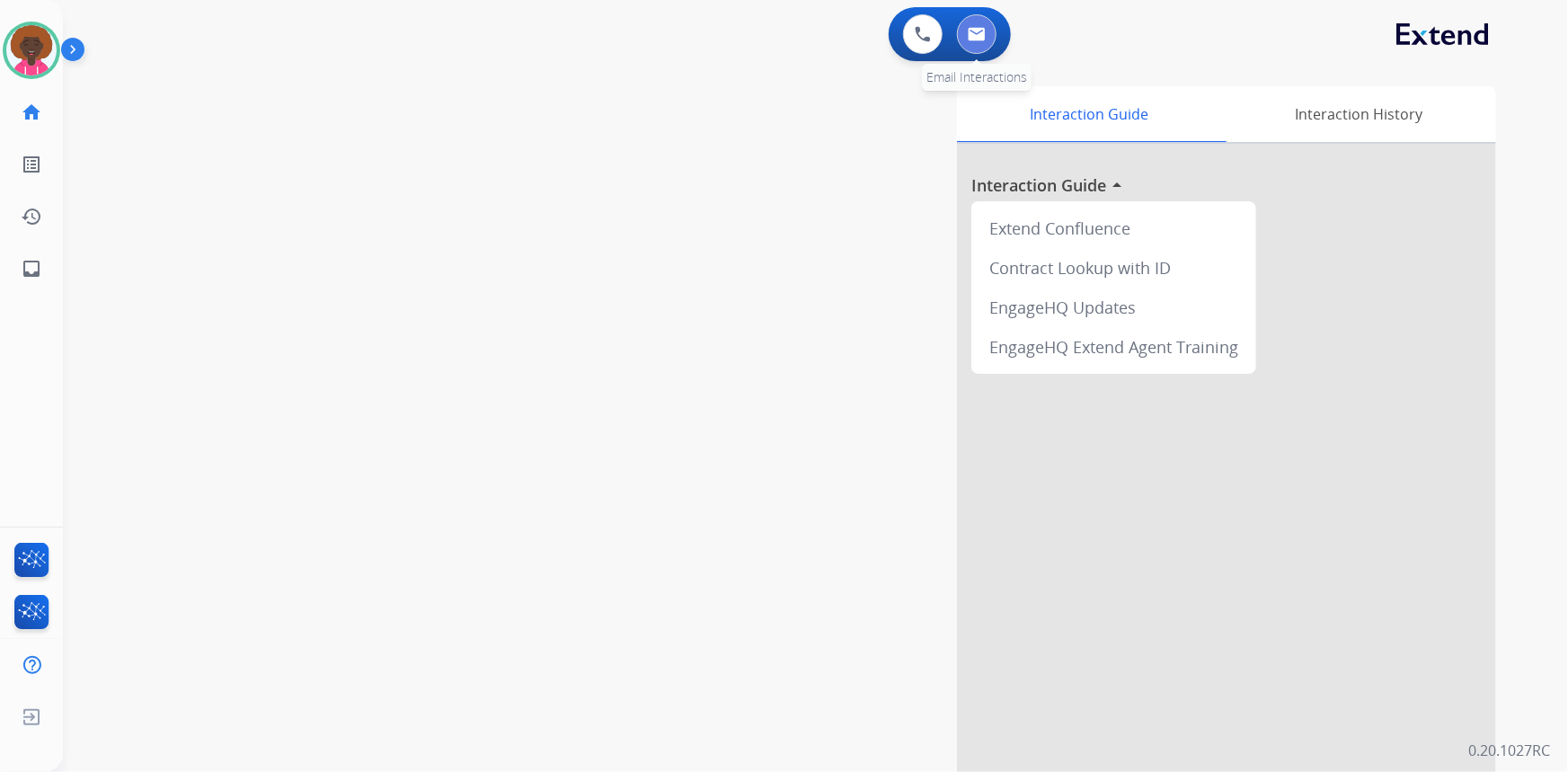
click at [971, 36] on img at bounding box center [977, 34] width 18 height 15
select select "**********"
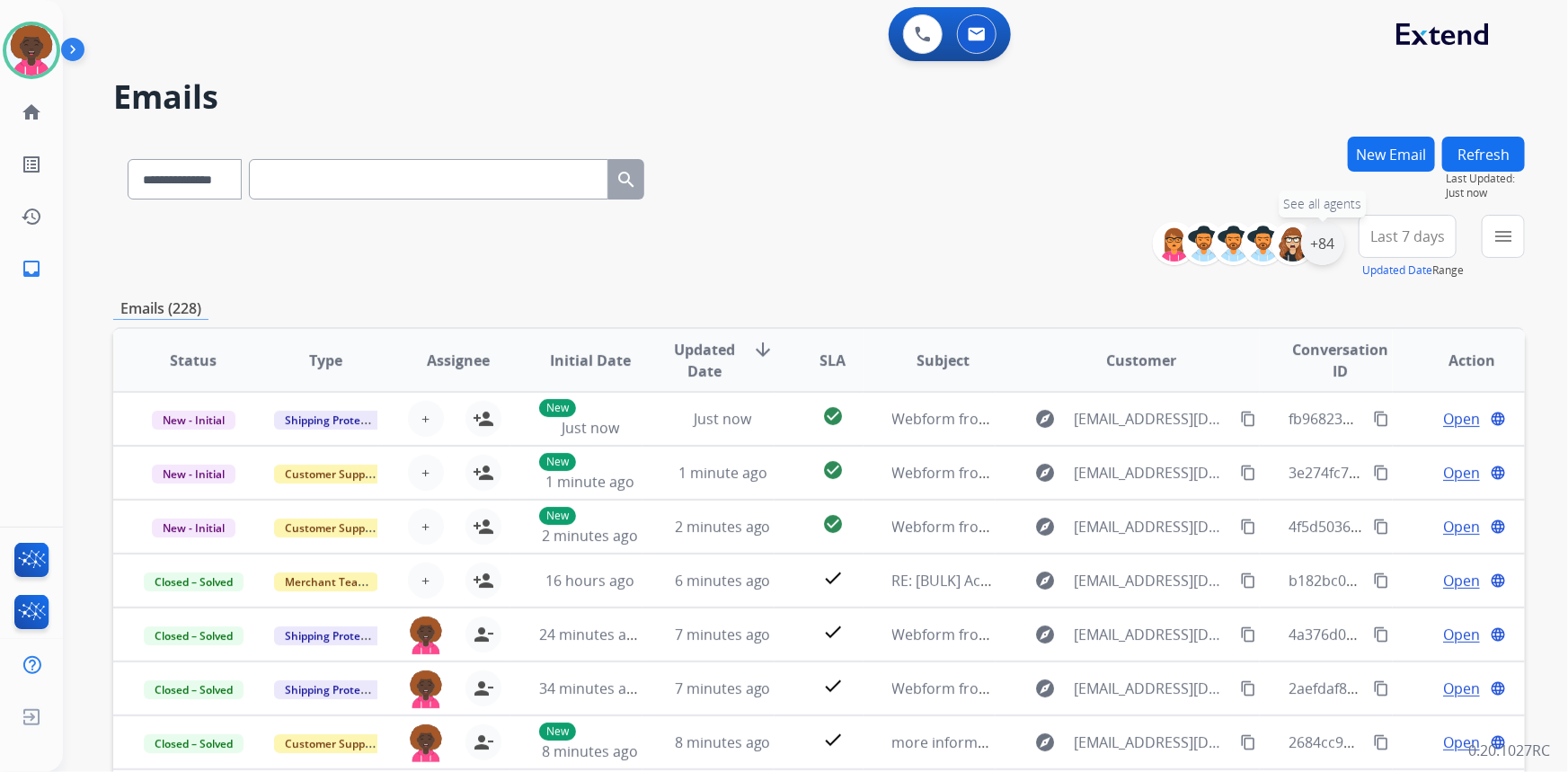
click at [1317, 237] on div "+84" at bounding box center [1322, 244] width 43 height 43
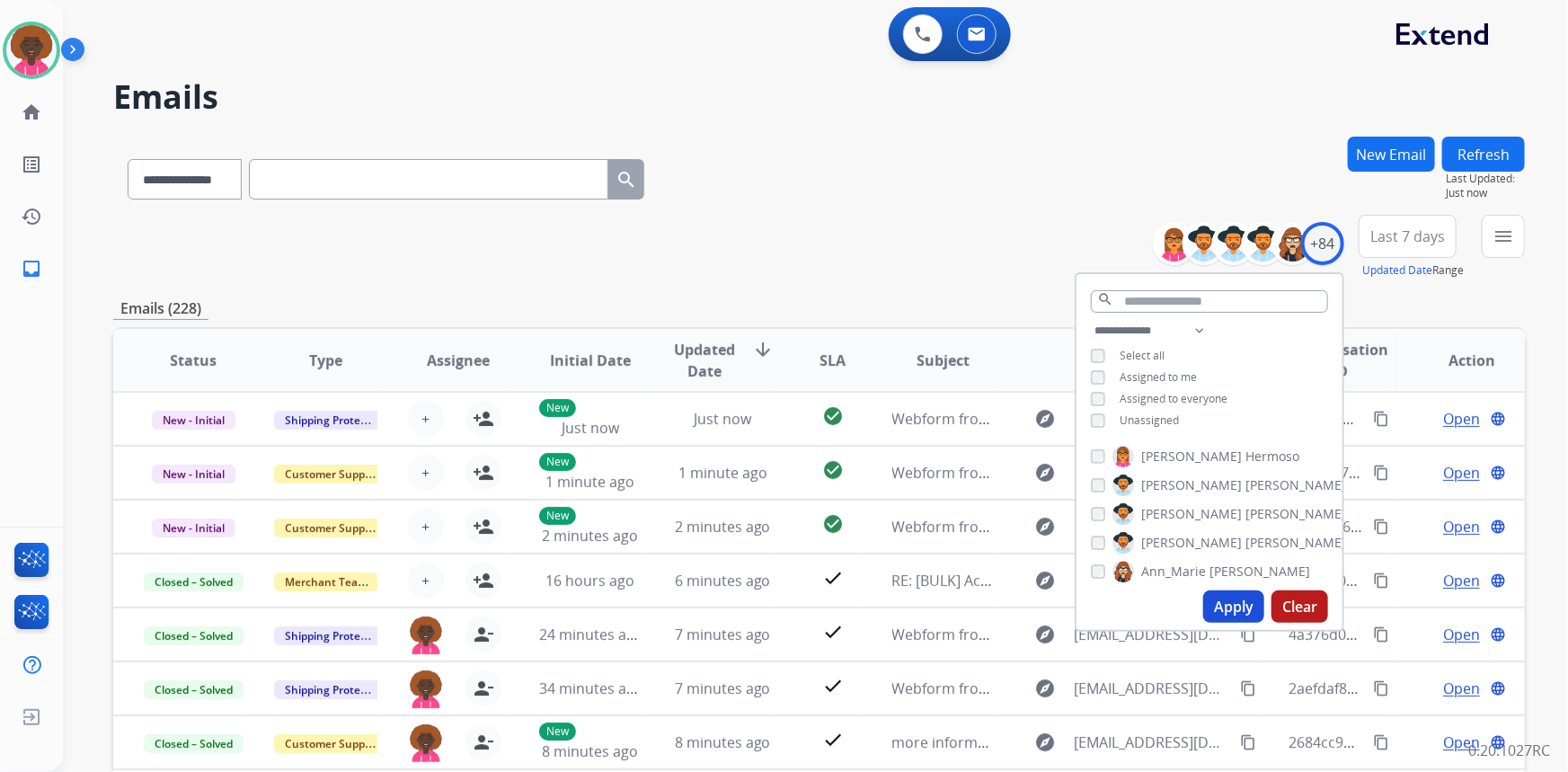
click at [1214, 606] on button "Apply" at bounding box center [1233, 606] width 61 height 32
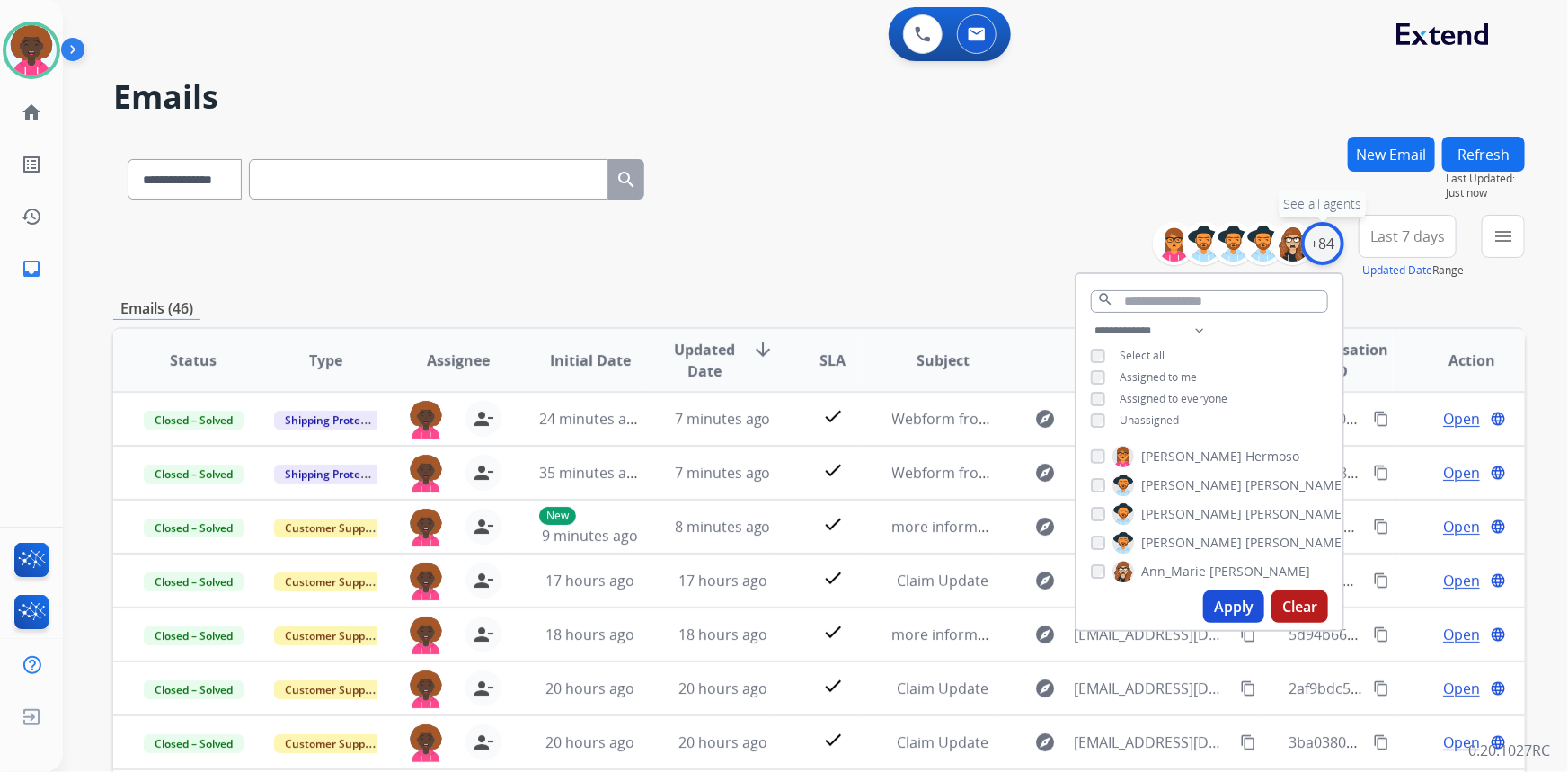
click at [1328, 234] on div "+84" at bounding box center [1322, 244] width 43 height 43
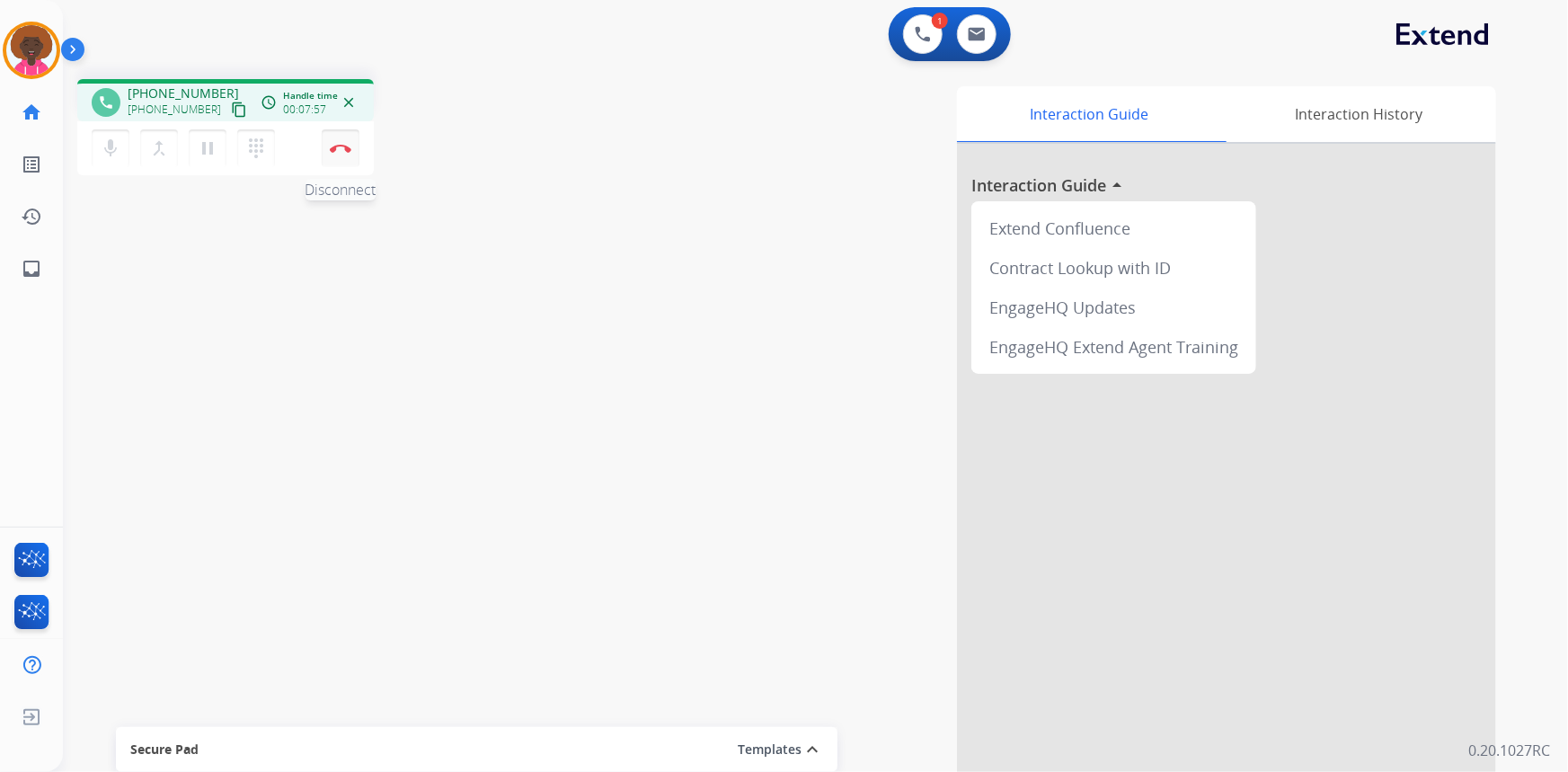
click at [342, 145] on img at bounding box center [341, 148] width 21 height 9
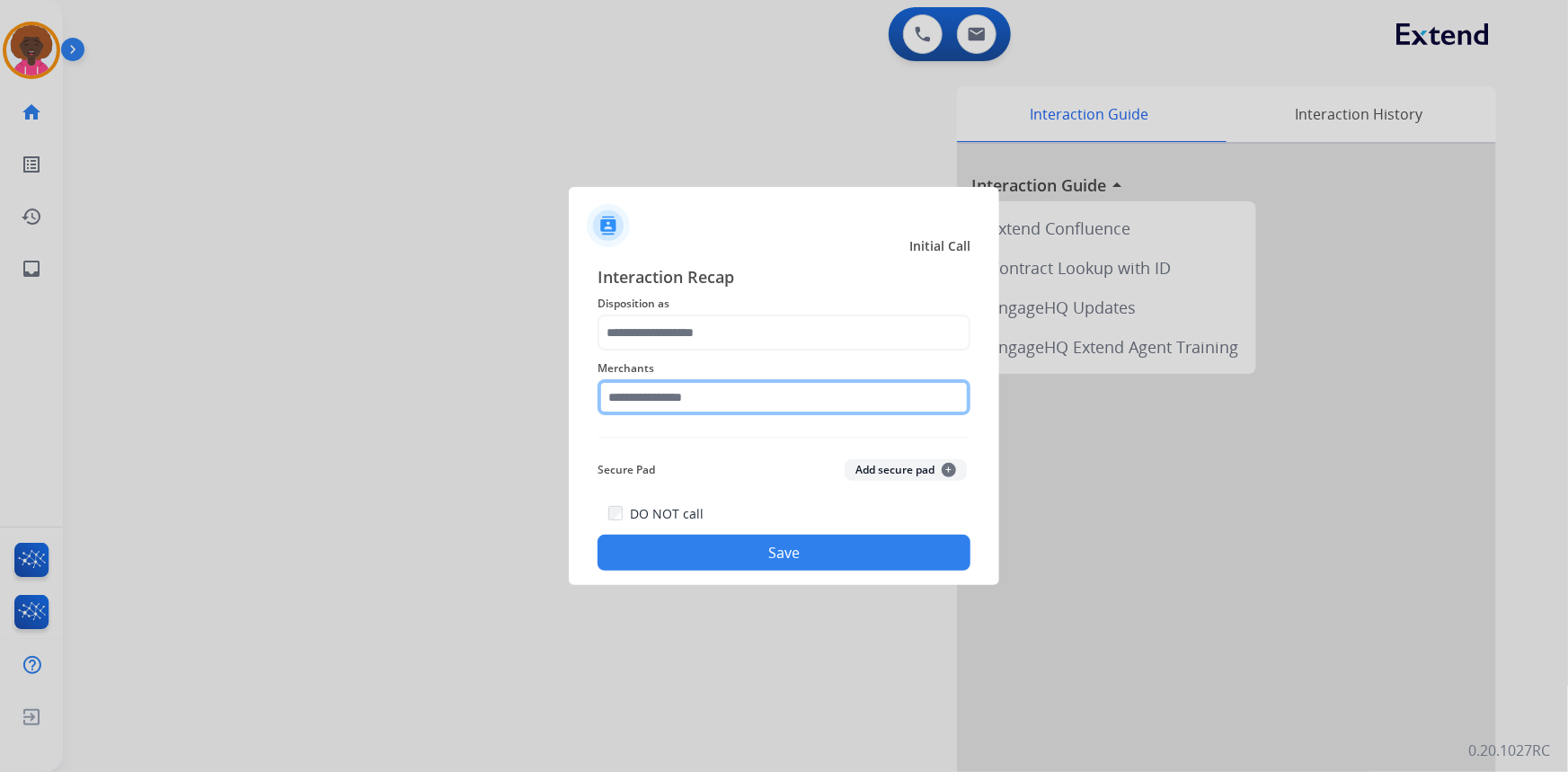
click at [717, 400] on input "text" at bounding box center [784, 397] width 373 height 36
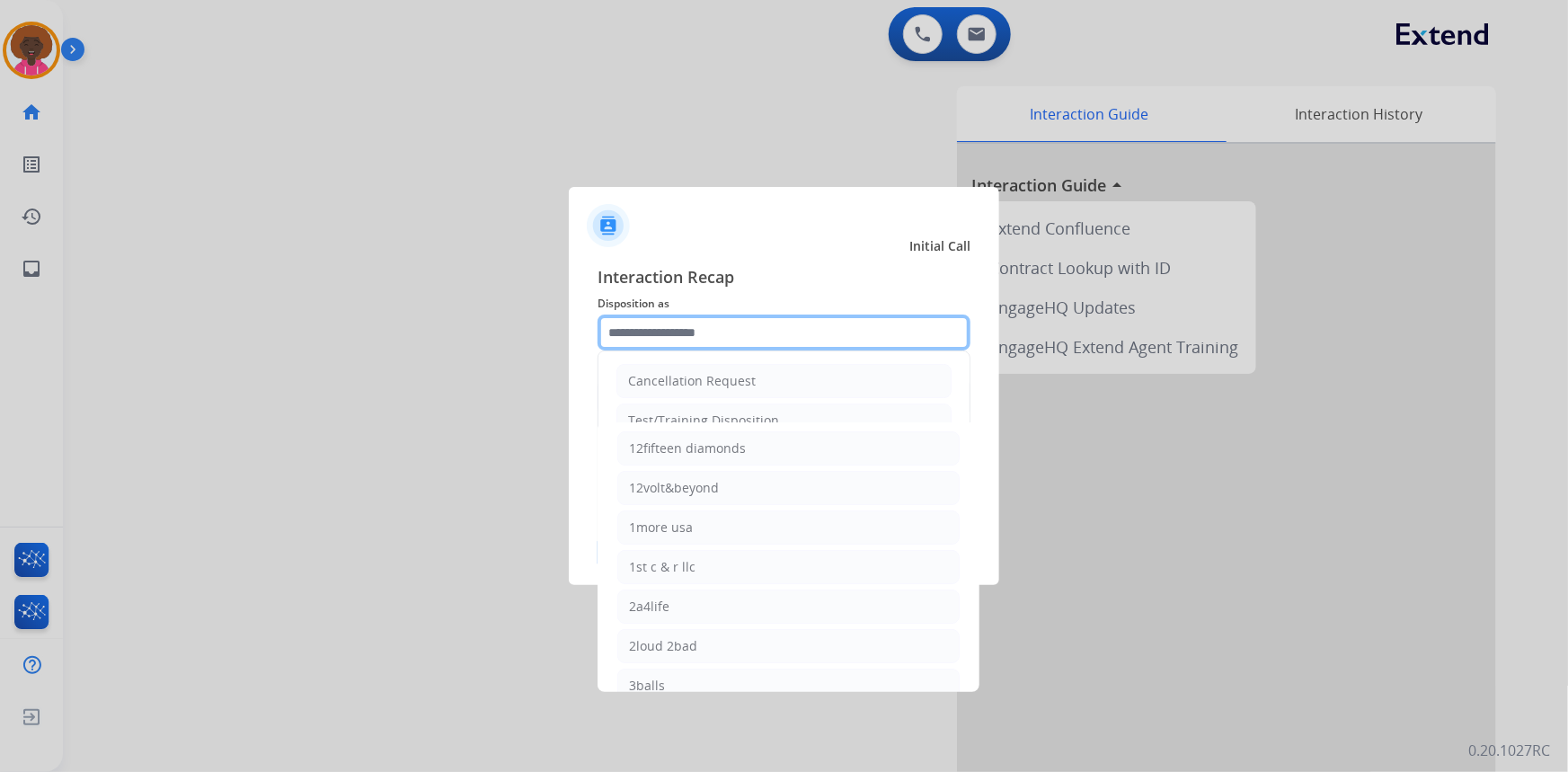
click at [765, 319] on input "text" at bounding box center [784, 332] width 373 height 36
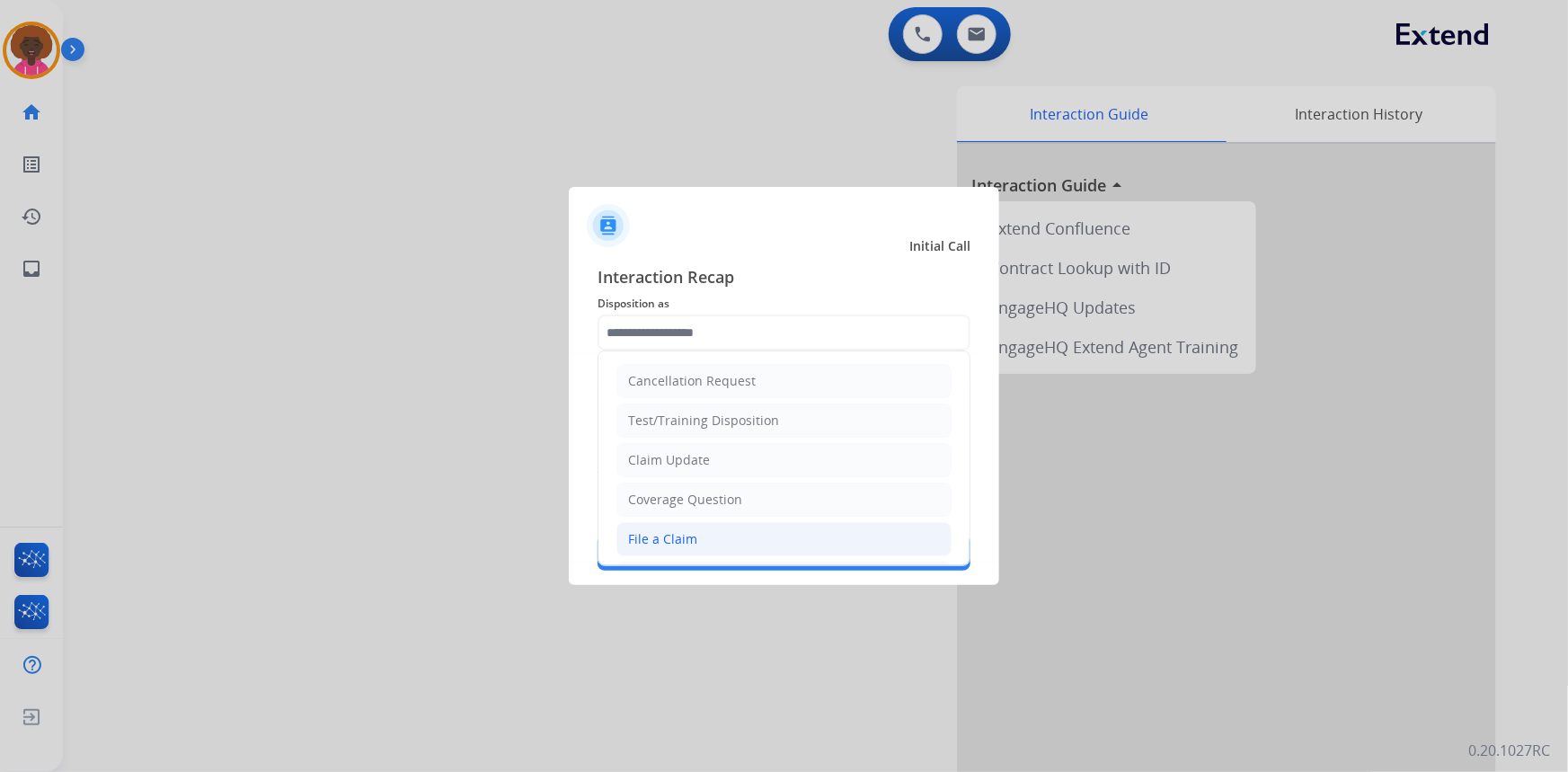
click at [732, 535] on li "File a Claim" at bounding box center [784, 539] width 335 height 34
type input "**********"
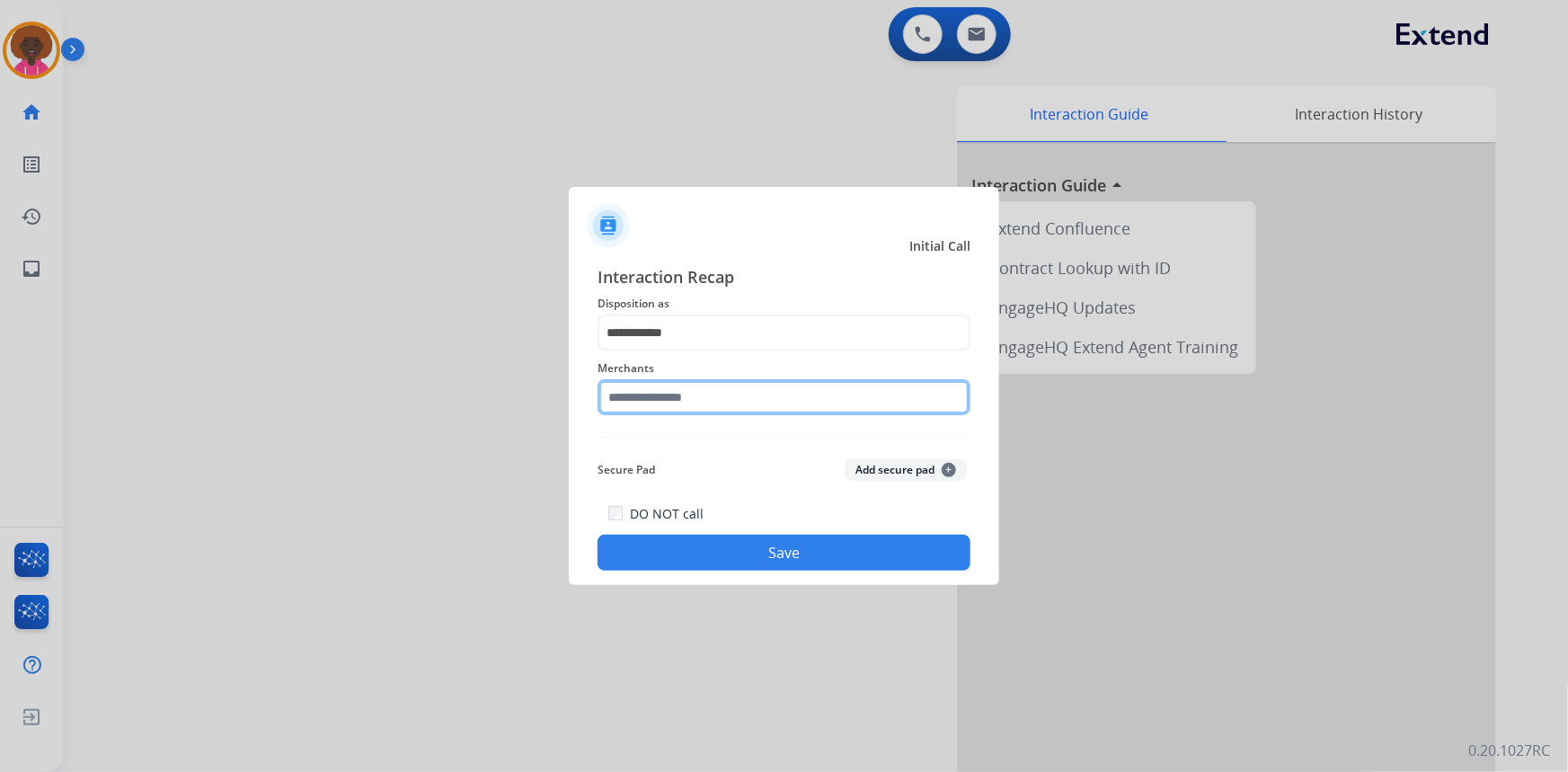
click at [655, 404] on input "text" at bounding box center [784, 397] width 373 height 36
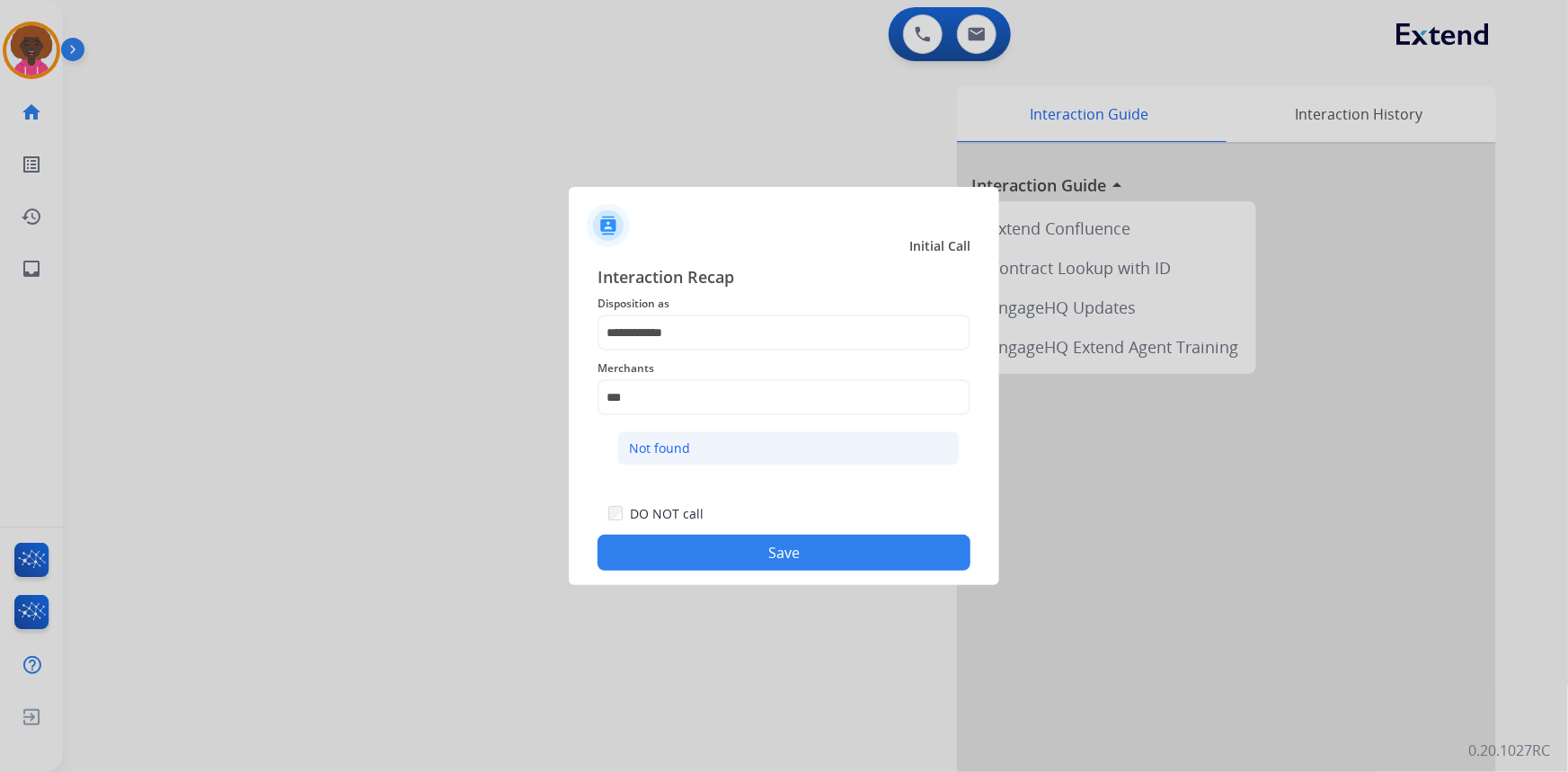
click at [700, 452] on li "Not found" at bounding box center [788, 448] width 343 height 34
type input "*********"
click at [740, 578] on div "**********" at bounding box center [784, 417] width 430 height 335
click at [751, 555] on button "Save" at bounding box center [784, 553] width 373 height 36
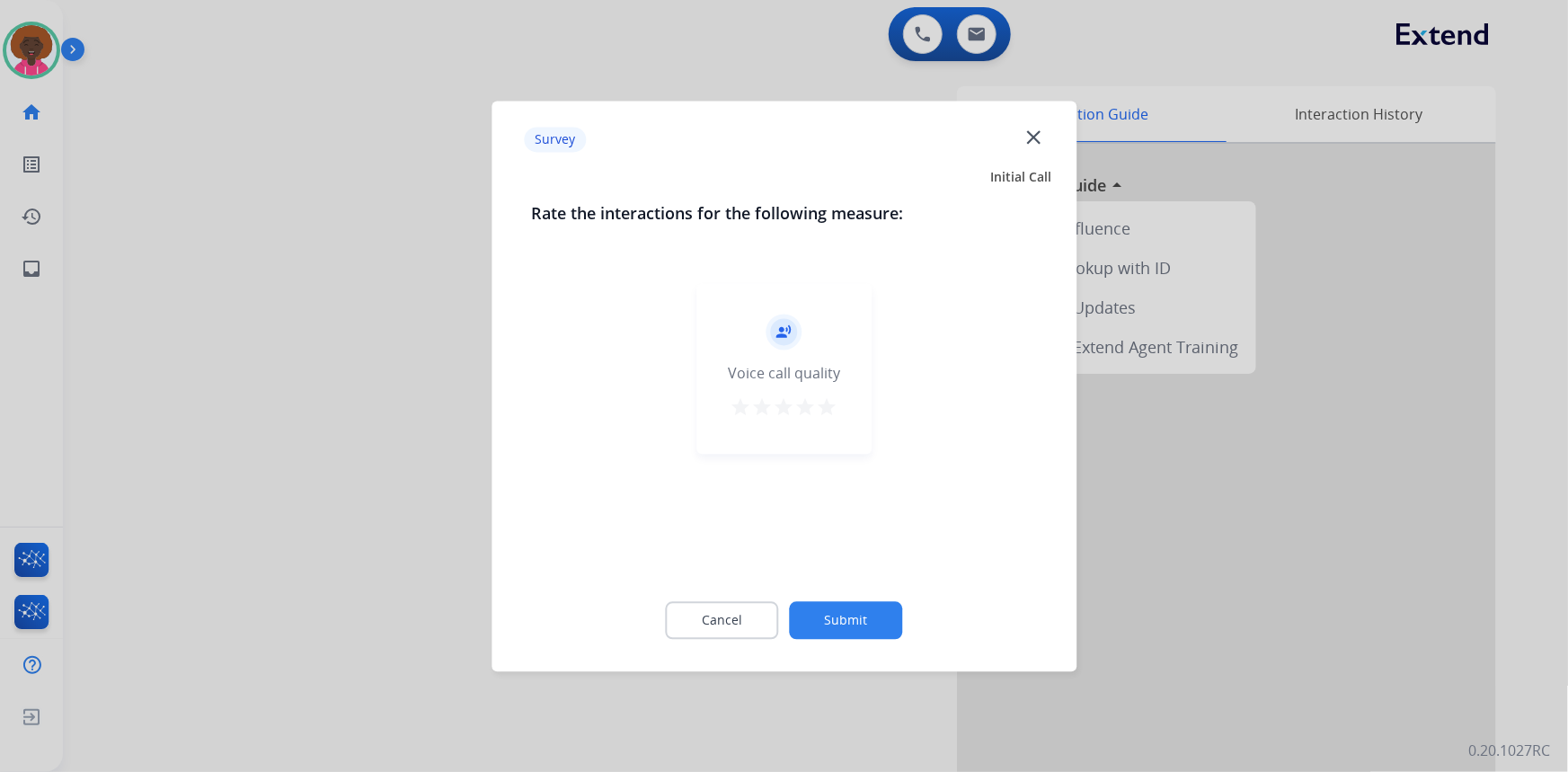
click at [825, 390] on div "record_voice_over Voice call quality star star star star star" at bounding box center [784, 368] width 175 height 171
click at [825, 410] on mat-icon "star" at bounding box center [827, 407] width 21 height 21
click at [854, 615] on button "Submit" at bounding box center [846, 620] width 114 height 38
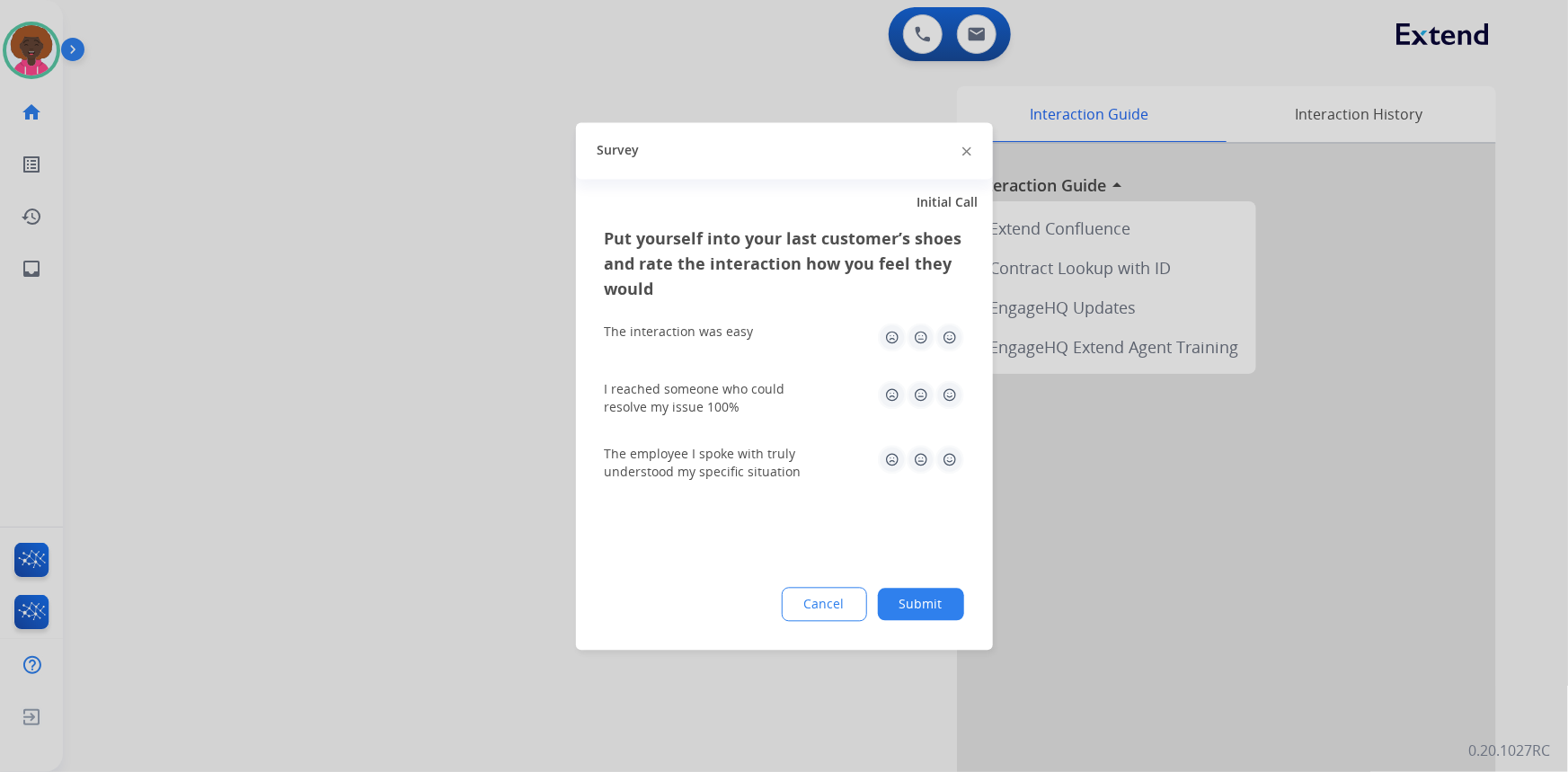
click at [957, 332] on img at bounding box center [950, 337] width 29 height 29
click at [951, 391] on img at bounding box center [950, 394] width 29 height 29
click at [960, 458] on img at bounding box center [950, 459] width 29 height 29
click at [944, 587] on button "Submit" at bounding box center [920, 603] width 86 height 32
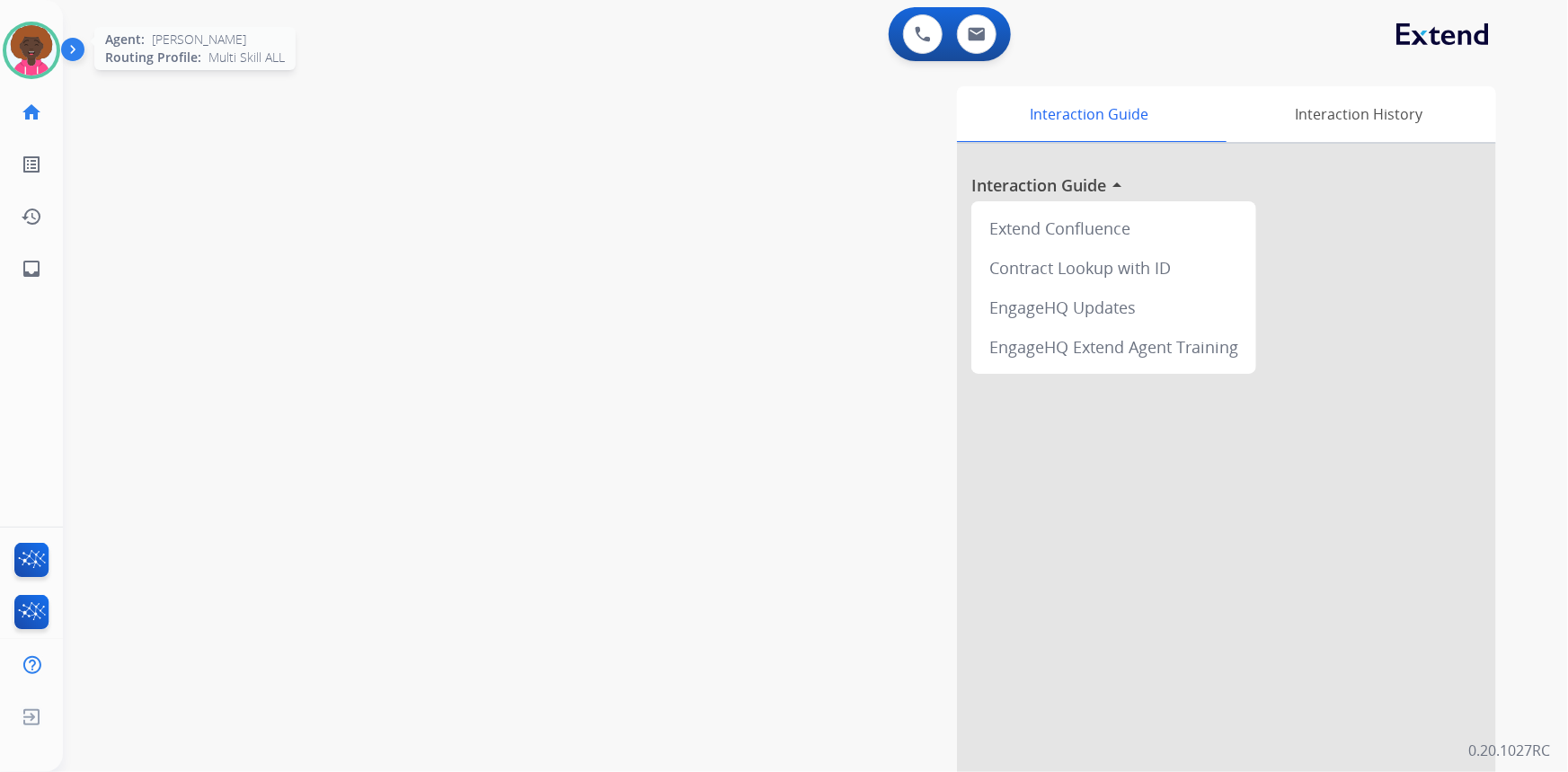
click at [38, 48] on img at bounding box center [31, 50] width 50 height 50
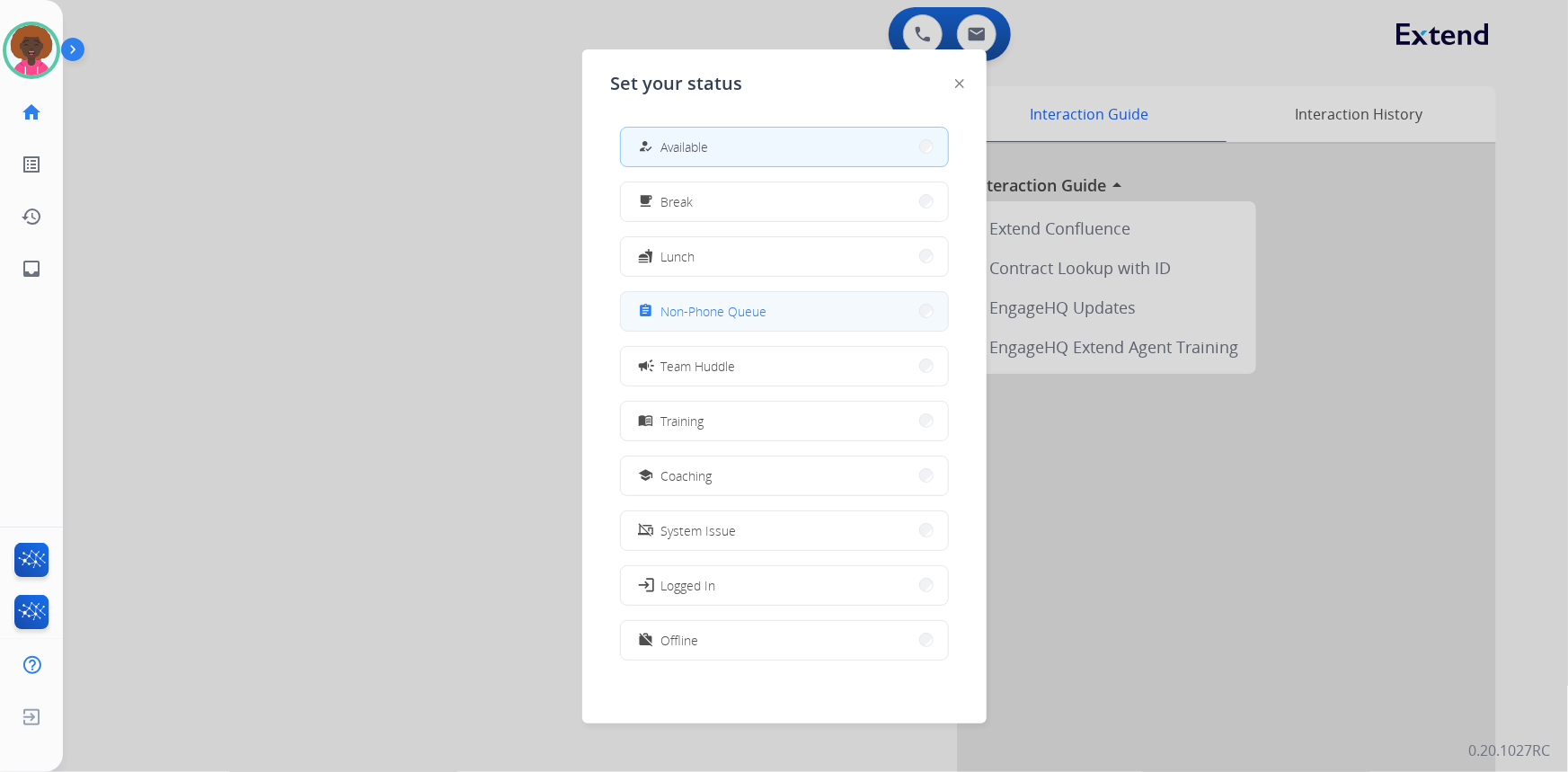
click at [717, 298] on button "assignment Non-Phone Queue" at bounding box center [784, 312] width 327 height 39
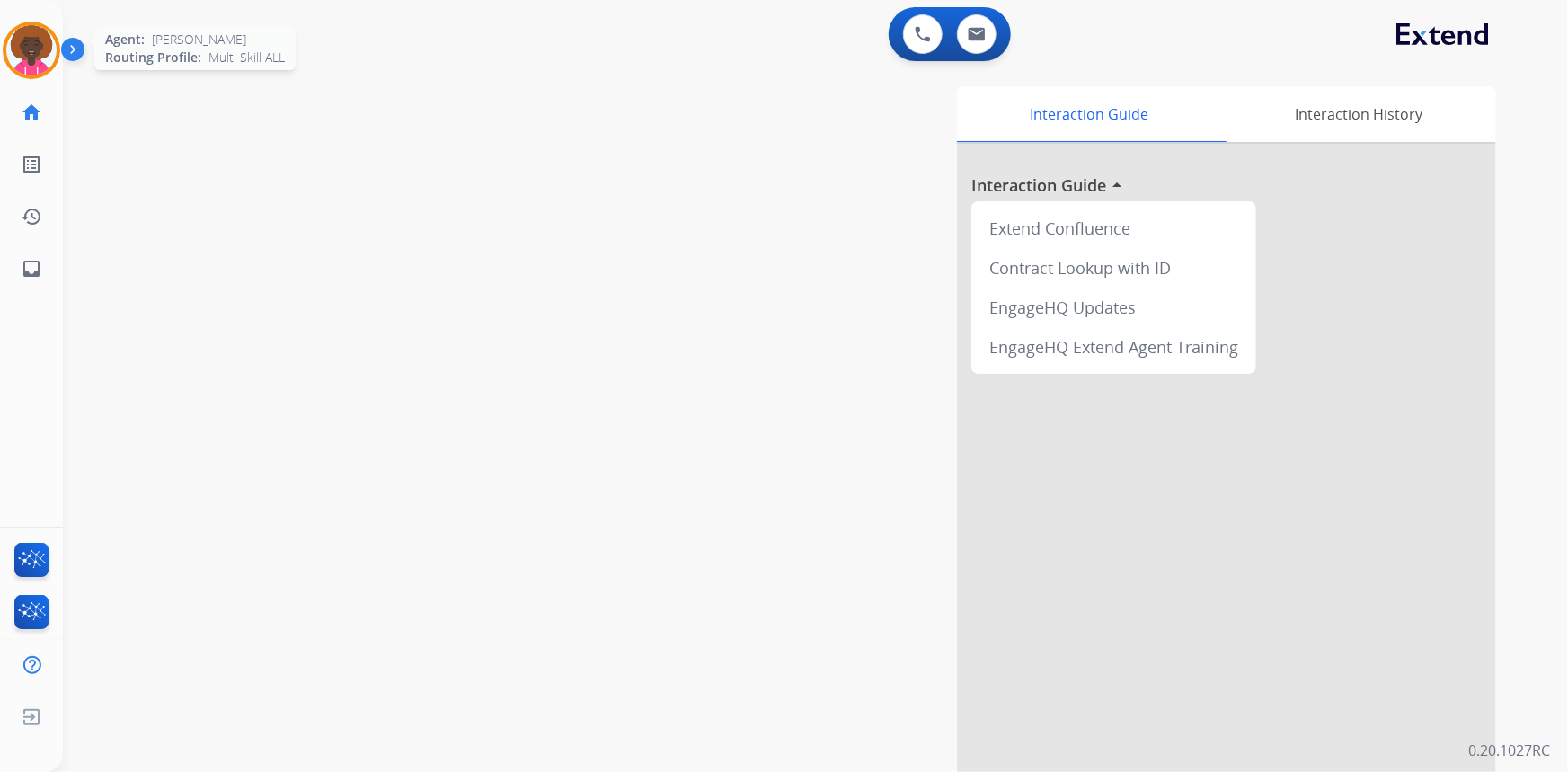
click at [48, 64] on img at bounding box center [31, 50] width 50 height 50
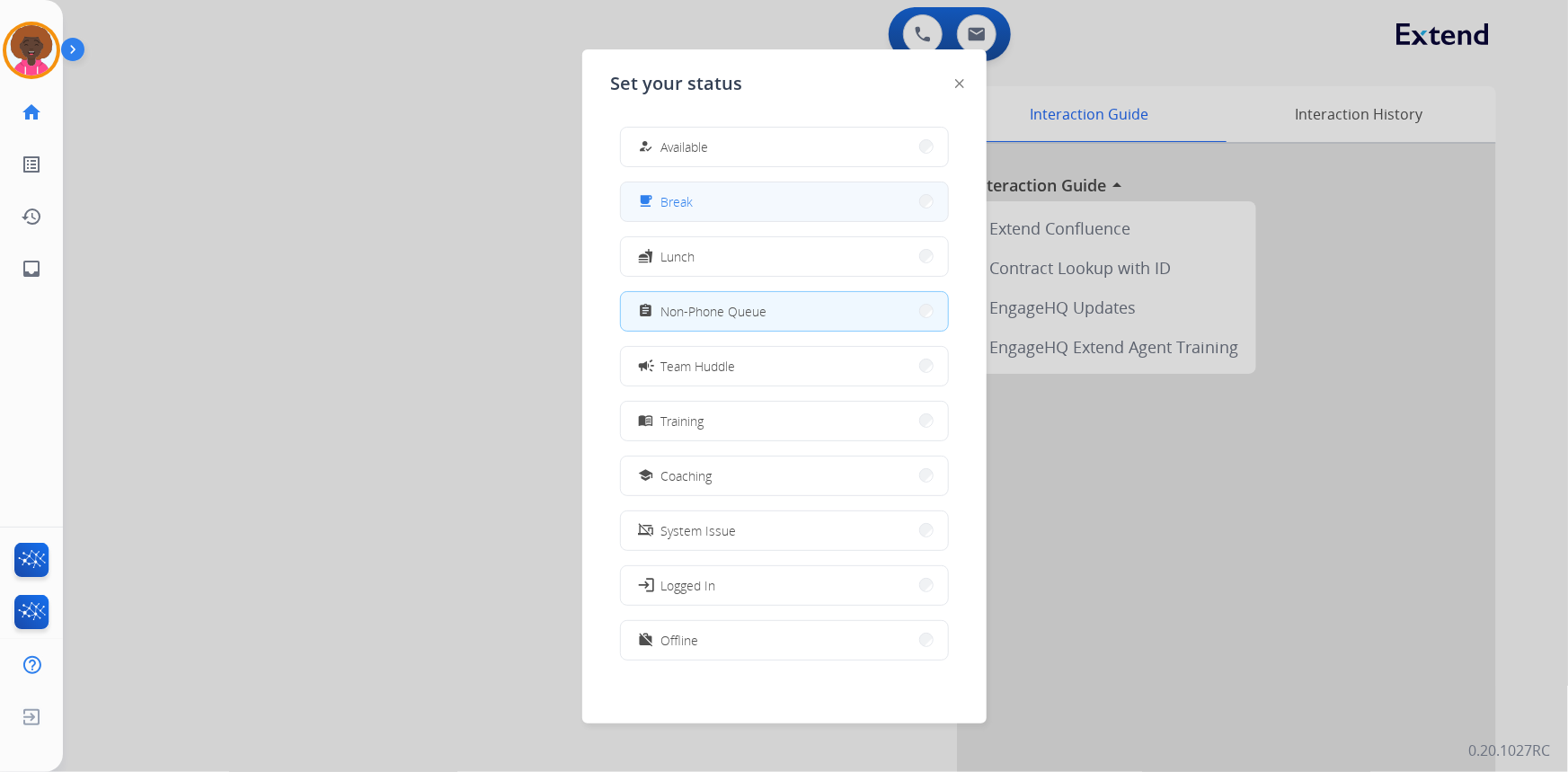
click at [830, 212] on button "free_breakfast Break" at bounding box center [784, 202] width 327 height 39
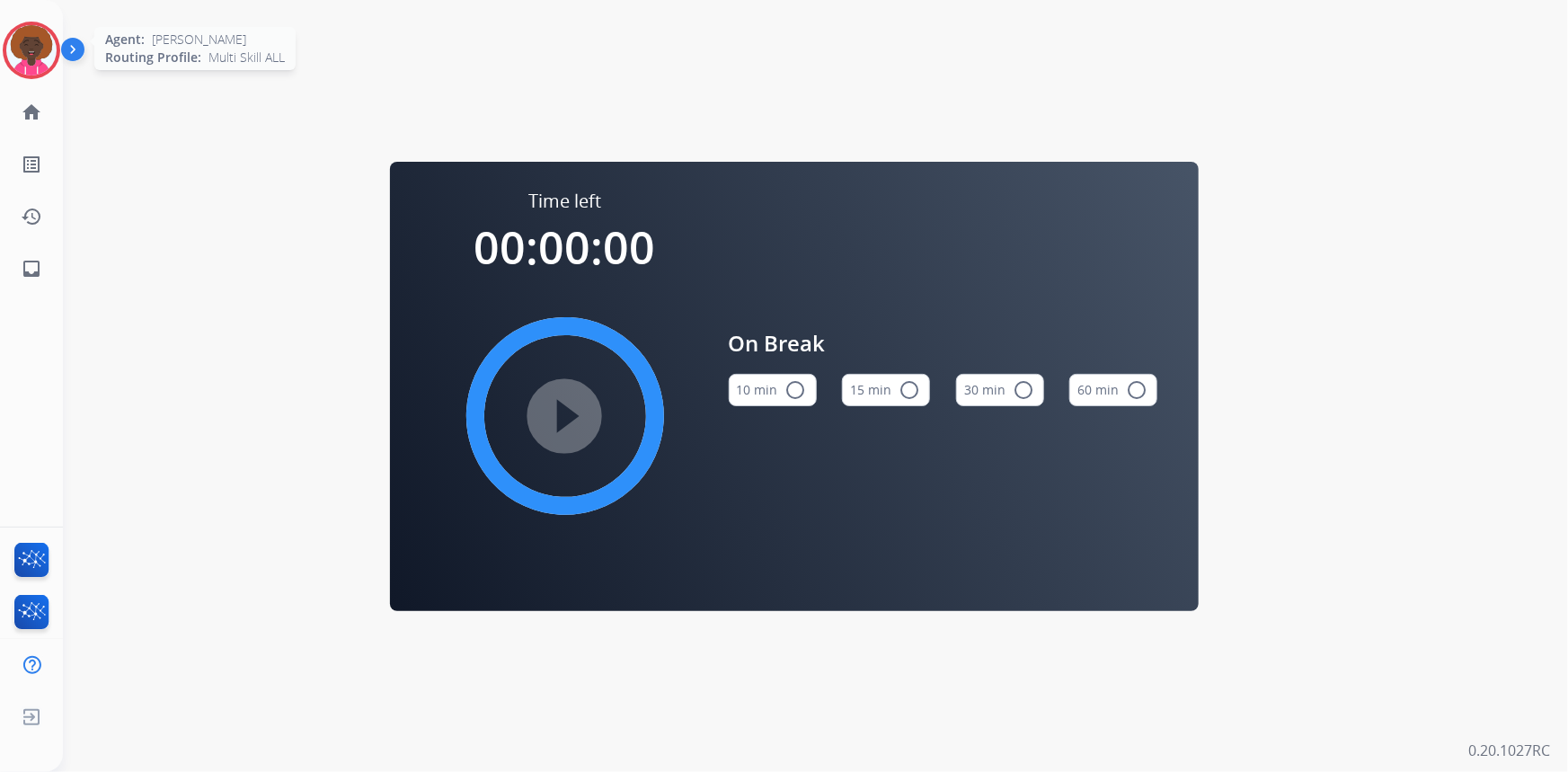
click at [52, 39] on img at bounding box center [31, 50] width 50 height 50
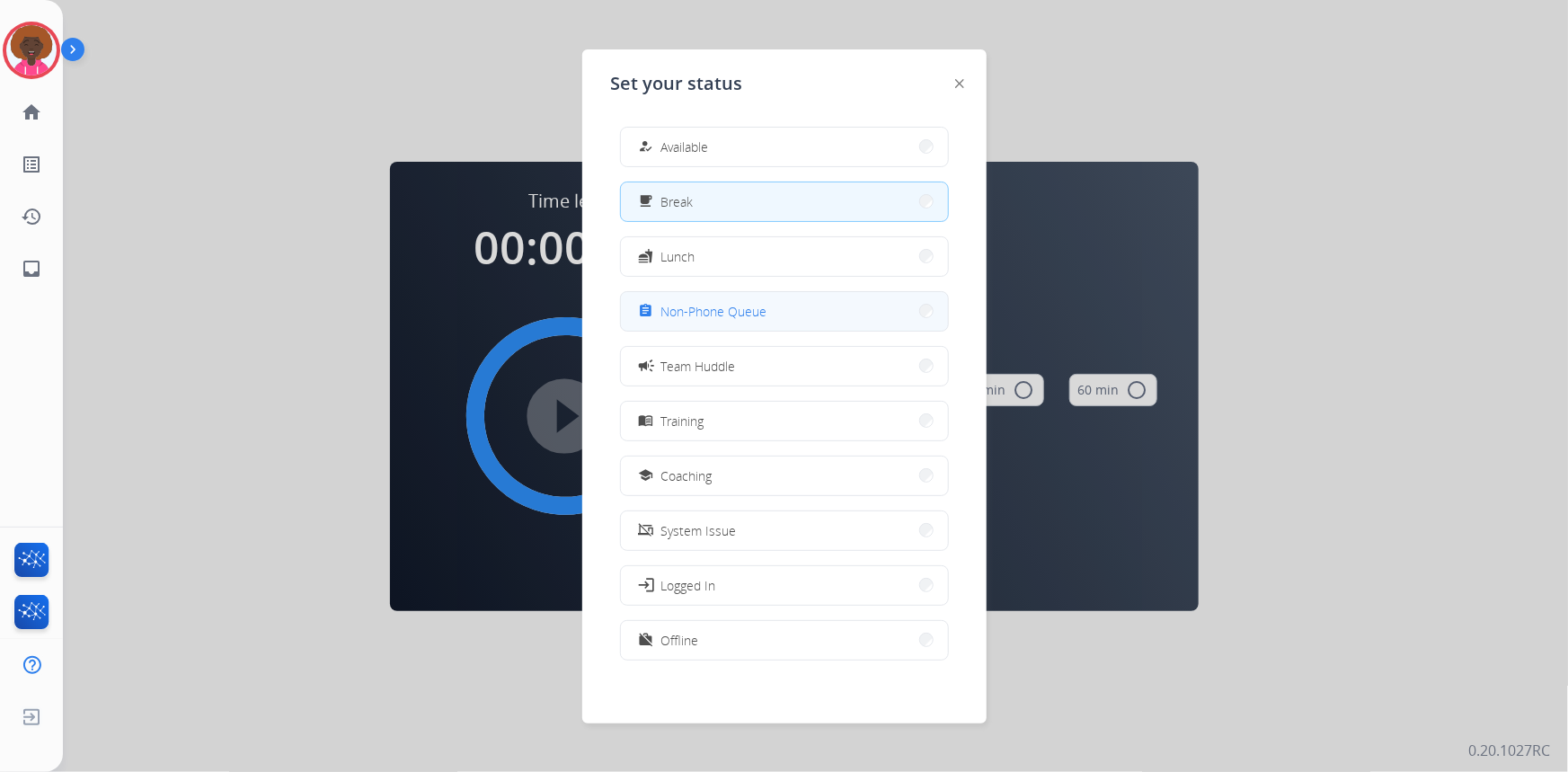
click at [764, 329] on div "assignment Non-Phone Queue" at bounding box center [784, 312] width 329 height 41
click at [849, 325] on button "assignment Non-Phone Queue" at bounding box center [784, 312] width 327 height 39
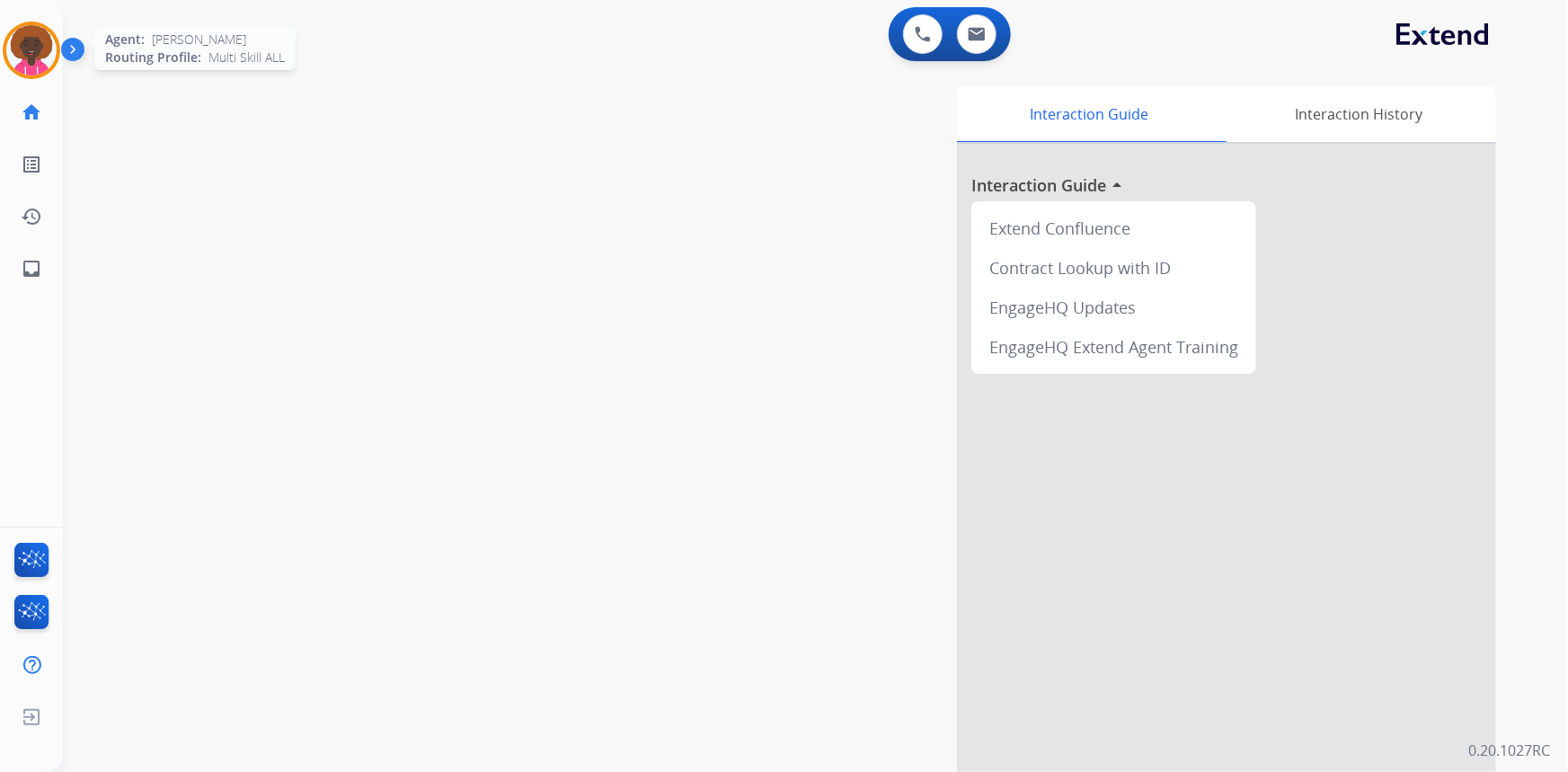
click at [32, 51] on img at bounding box center [31, 50] width 50 height 50
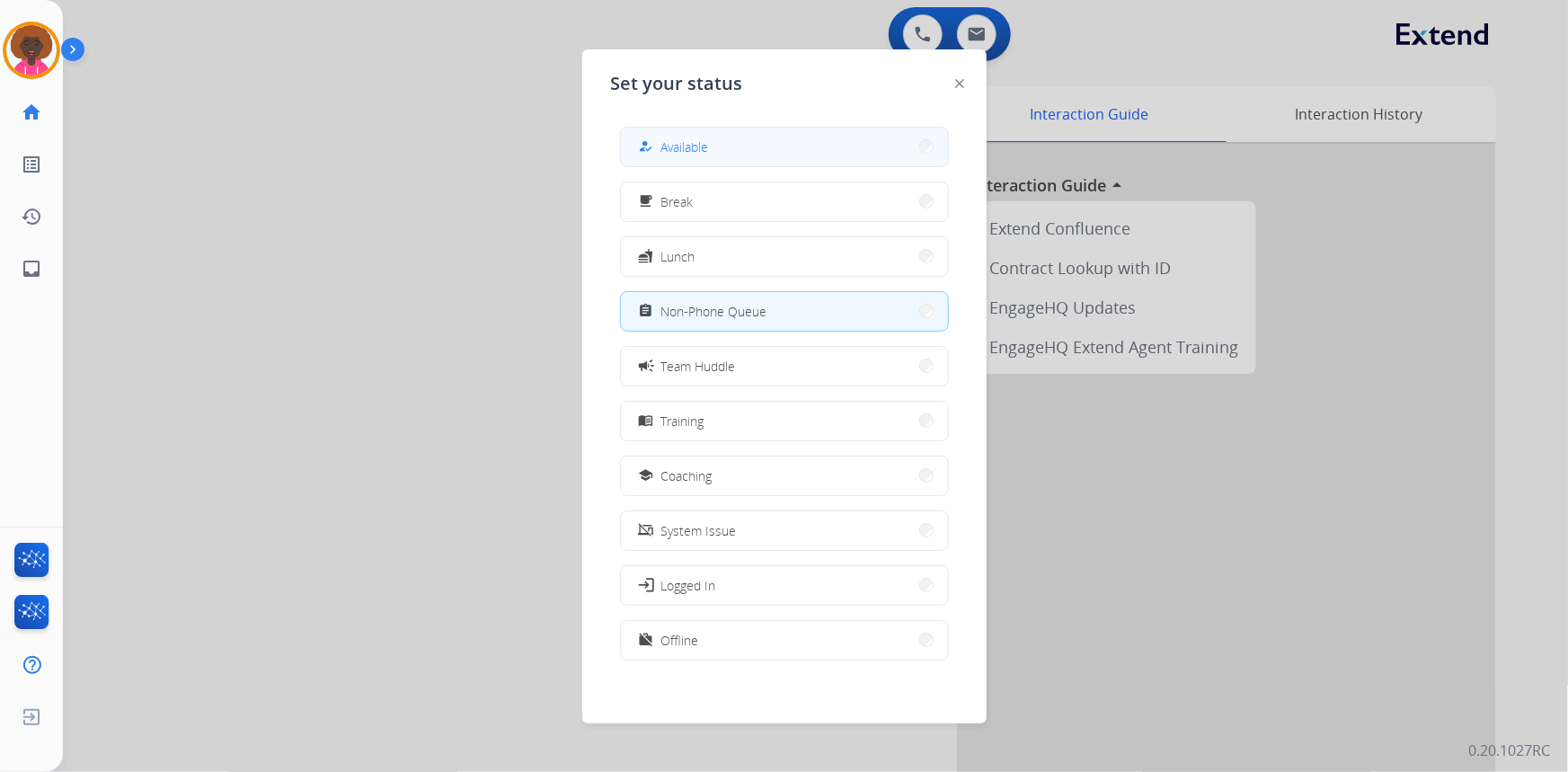
click at [649, 134] on button "how_to_reg Available" at bounding box center [784, 147] width 327 height 39
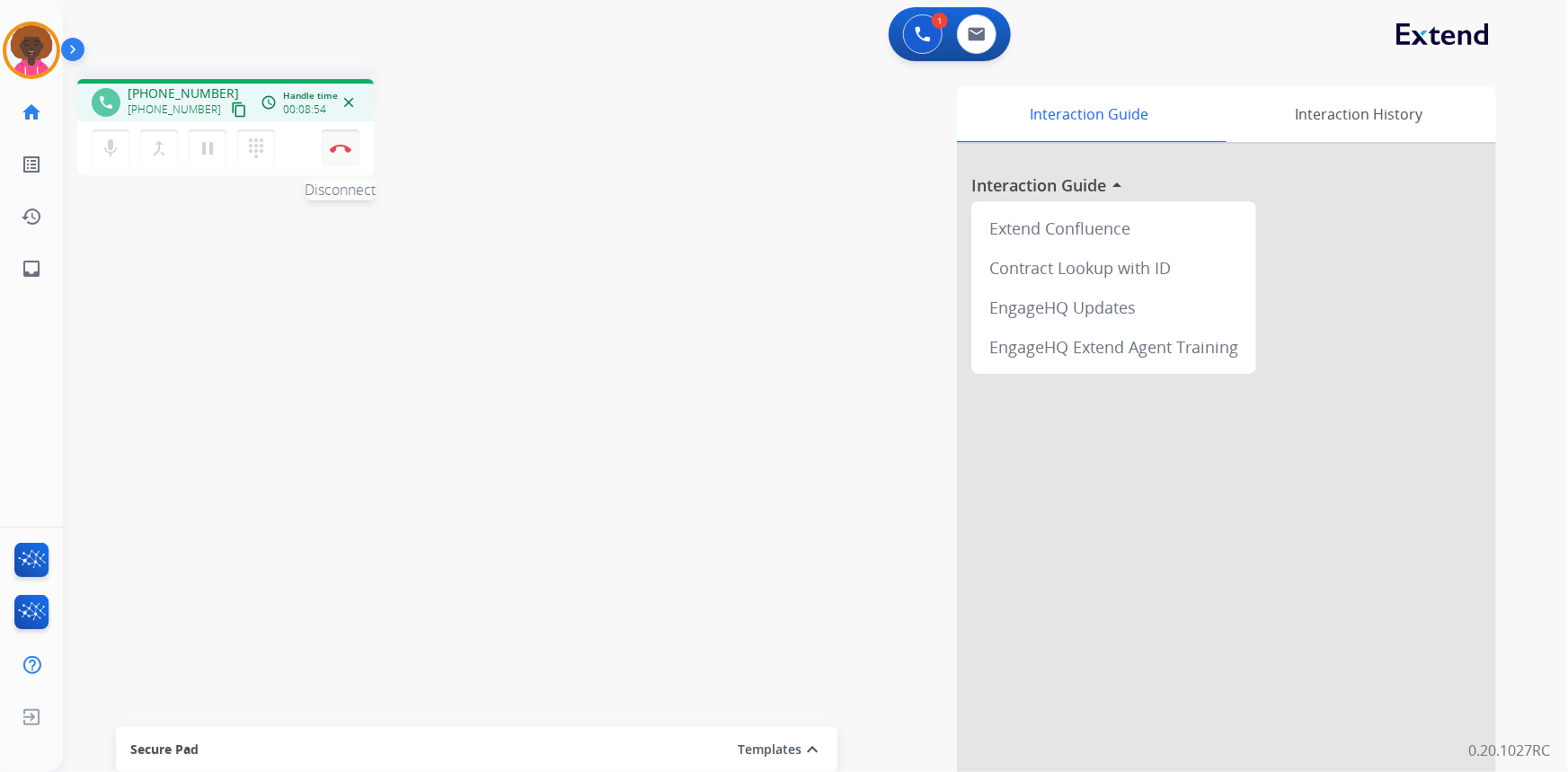
click at [335, 156] on button "Disconnect" at bounding box center [340, 148] width 38 height 38
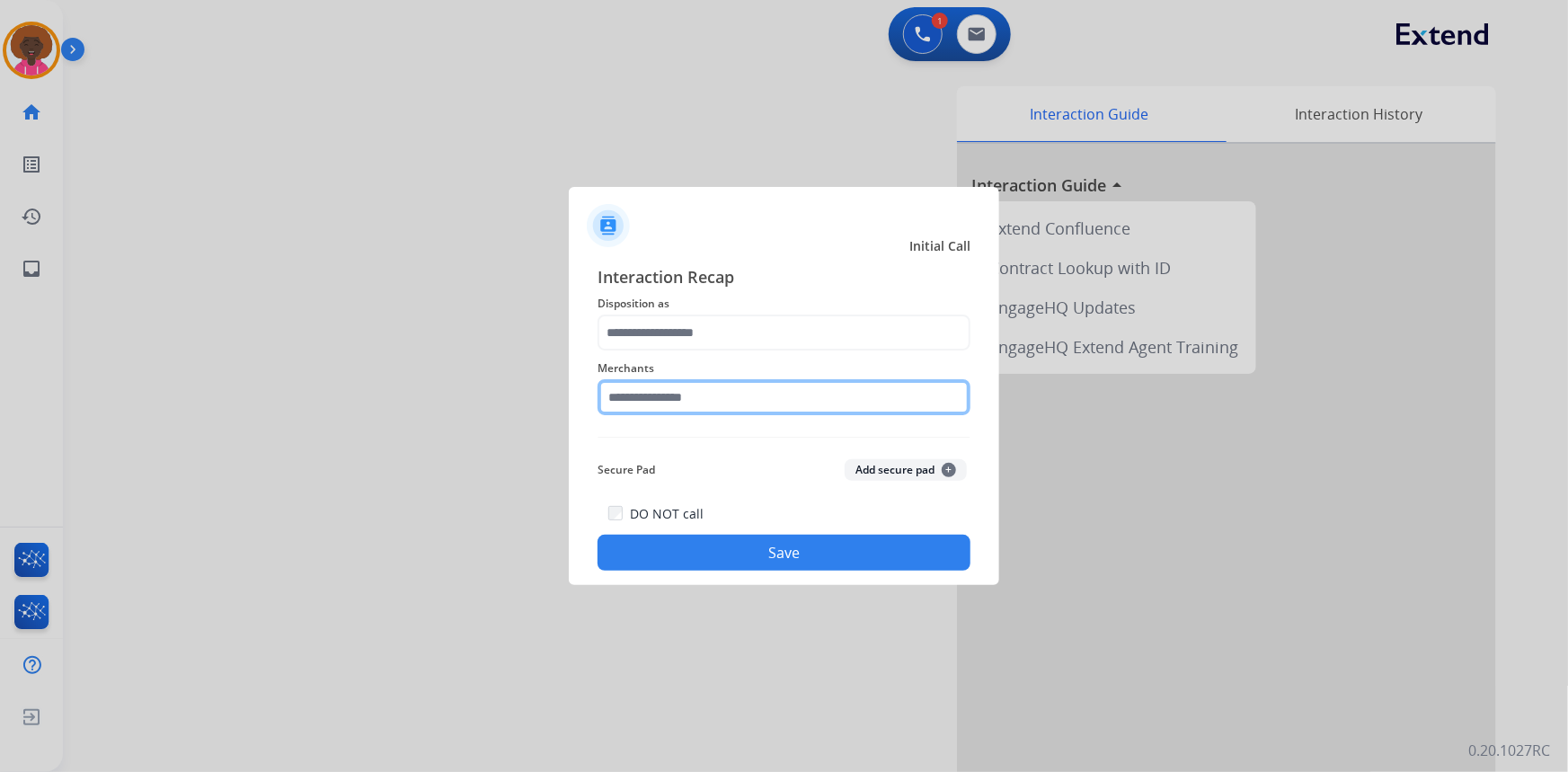
click at [665, 409] on input "text" at bounding box center [784, 397] width 373 height 36
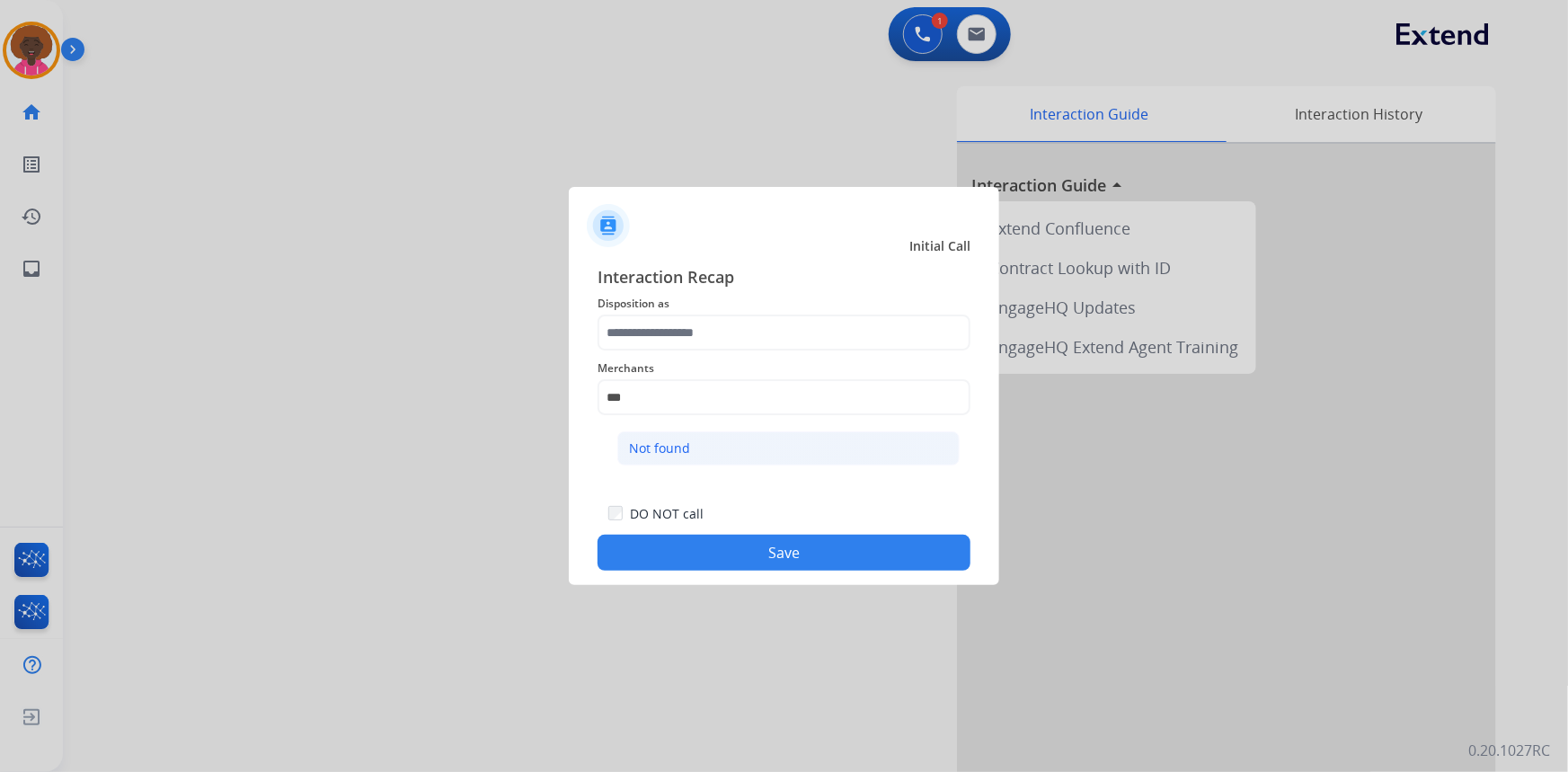
click at [711, 453] on li "Not found" at bounding box center [788, 448] width 343 height 34
type input "*********"
click at [706, 352] on div "Merchants *********" at bounding box center [784, 386] width 373 height 72
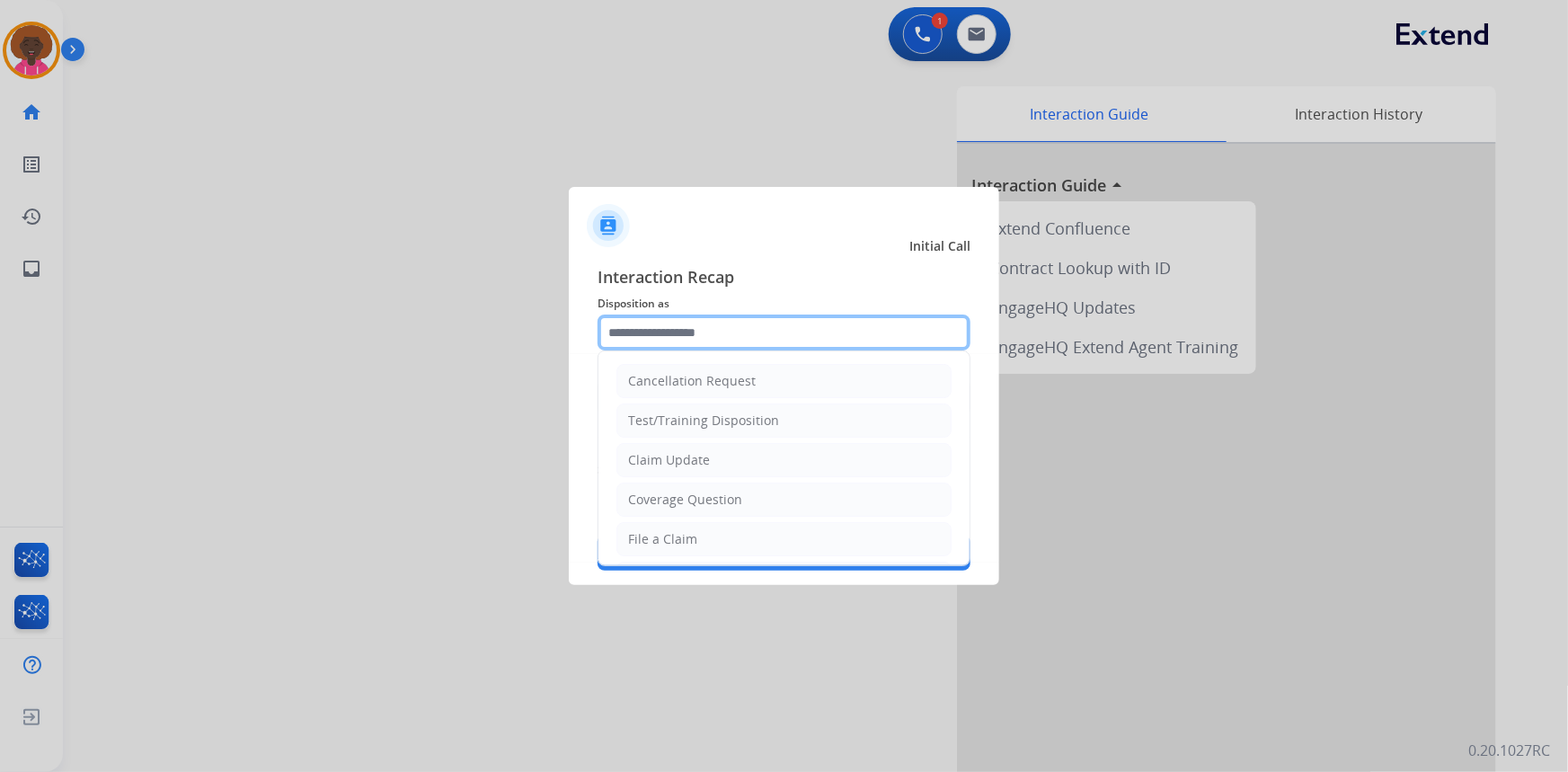
click at [717, 335] on input "text" at bounding box center [784, 332] width 373 height 36
click at [658, 542] on div "File a Claim" at bounding box center [662, 539] width 69 height 18
type input "**********"
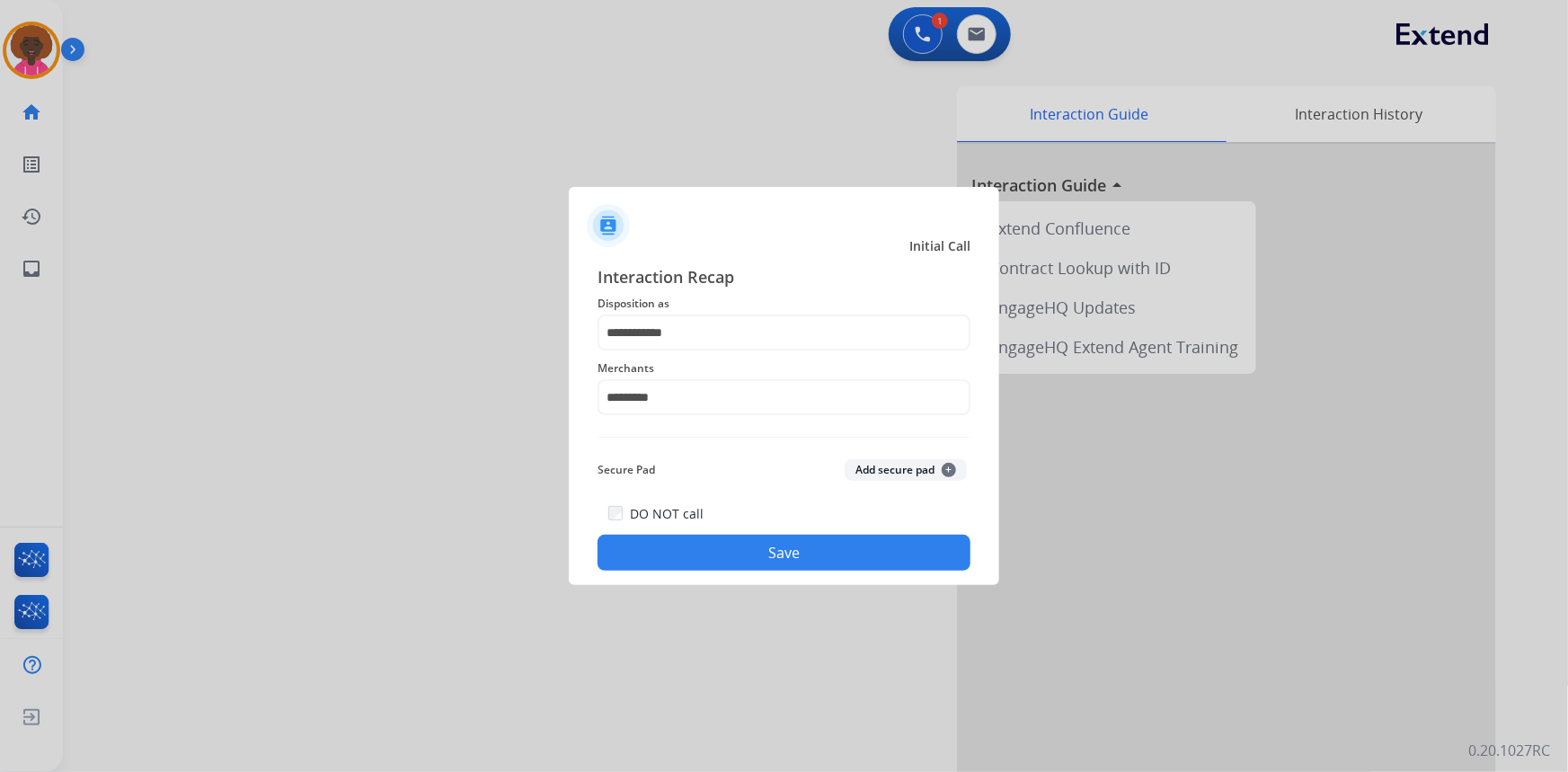
click at [763, 572] on div "**********" at bounding box center [784, 417] width 430 height 335
click at [766, 566] on button "Save" at bounding box center [784, 553] width 373 height 36
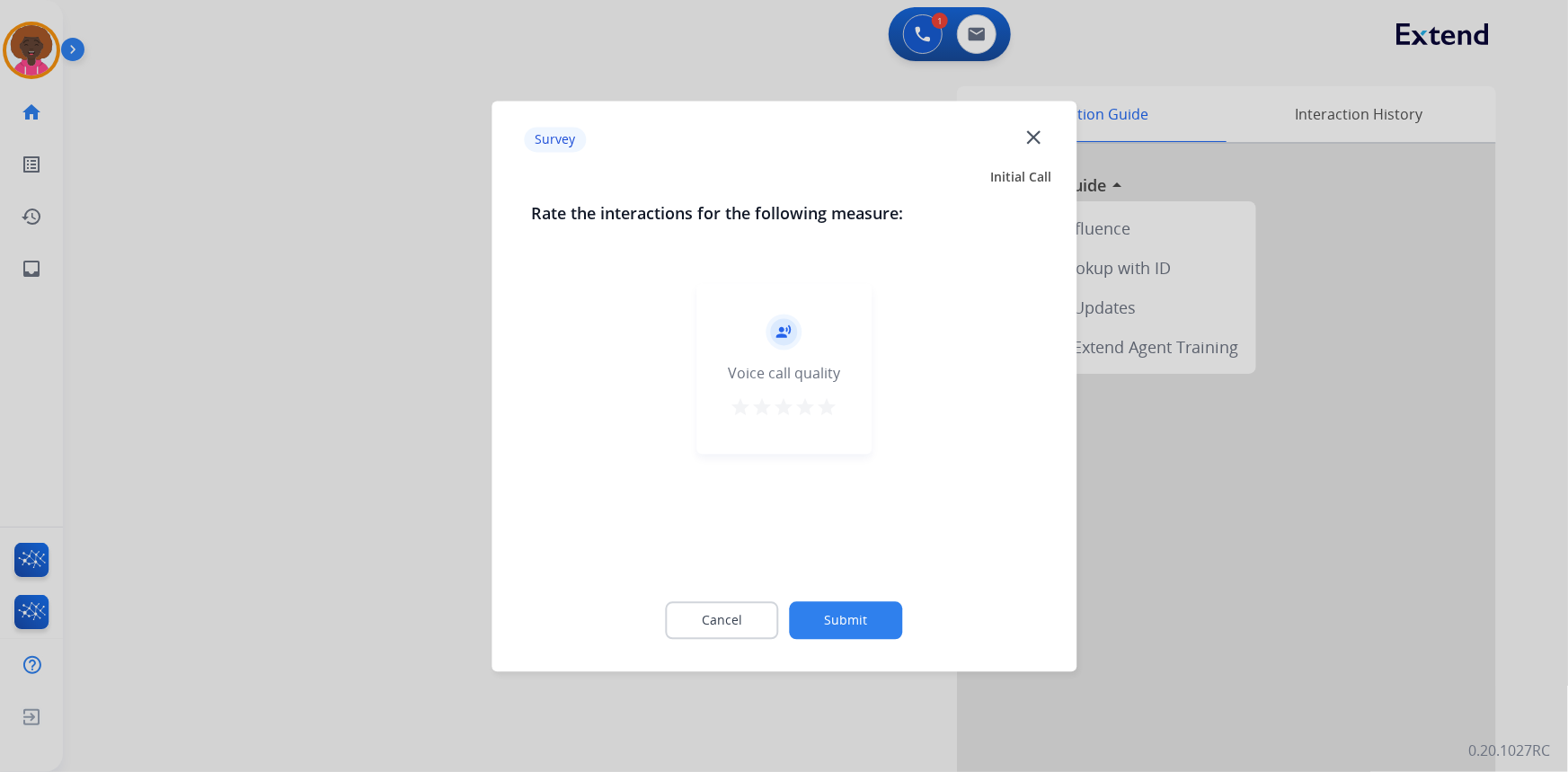
drag, startPoint x: 819, startPoint y: 386, endPoint x: 821, endPoint y: 402, distance: 16.1
click at [819, 394] on div "record_voice_over Voice call quality star star star star star" at bounding box center [784, 368] width 175 height 171
click at [820, 410] on mat-icon "star" at bounding box center [827, 407] width 21 height 21
click at [835, 624] on button "Submit" at bounding box center [846, 620] width 114 height 38
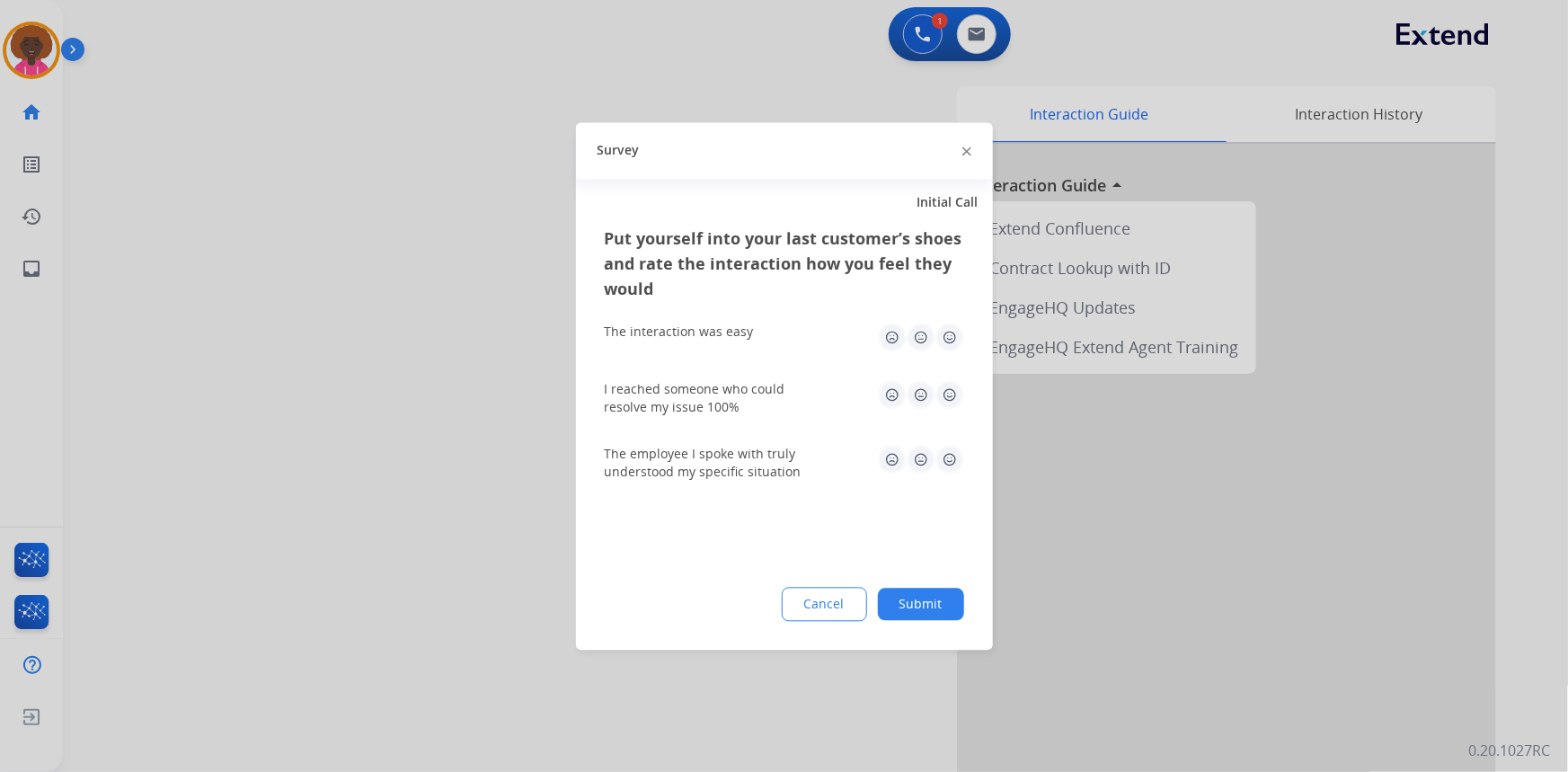
click at [942, 333] on img at bounding box center [950, 337] width 29 height 29
click at [945, 394] on img at bounding box center [950, 394] width 29 height 29
drag, startPoint x: 951, startPoint y: 450, endPoint x: 948, endPoint y: 468, distance: 18.2
click at [951, 452] on img at bounding box center [950, 459] width 29 height 29
click at [932, 572] on div "Put yourself into your last customer’s shoes and rate the interaction how you f…" at bounding box center [784, 437] width 417 height 424
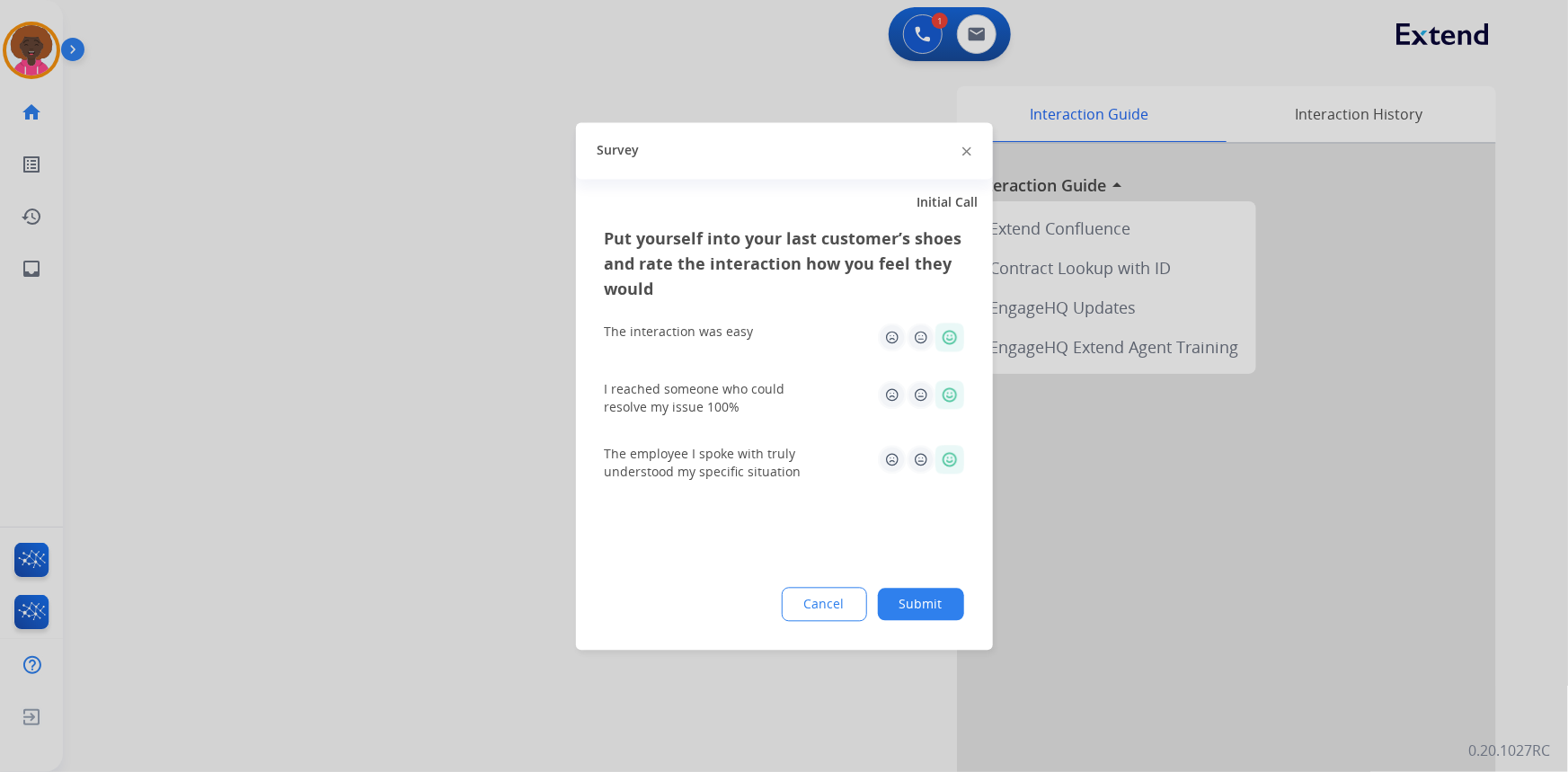
click at [907, 623] on div "Put yourself into your last customer’s shoes and rate the interaction how you f…" at bounding box center [784, 437] width 417 height 424
drag, startPoint x: 909, startPoint y: 614, endPoint x: 897, endPoint y: 575, distance: 40.8
click at [908, 611] on button "Submit" at bounding box center [920, 603] width 86 height 32
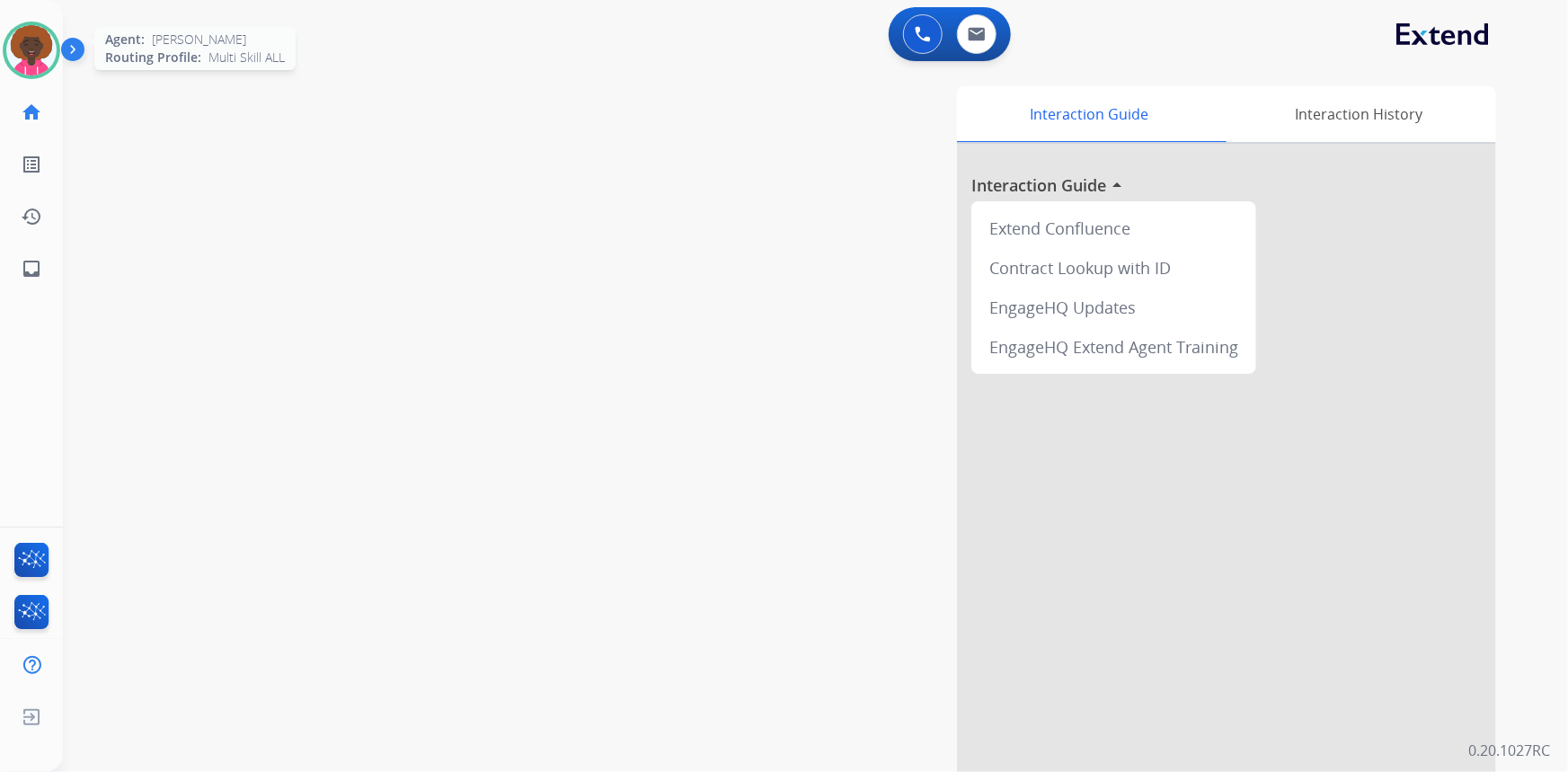
click at [26, 56] on img at bounding box center [31, 50] width 50 height 50
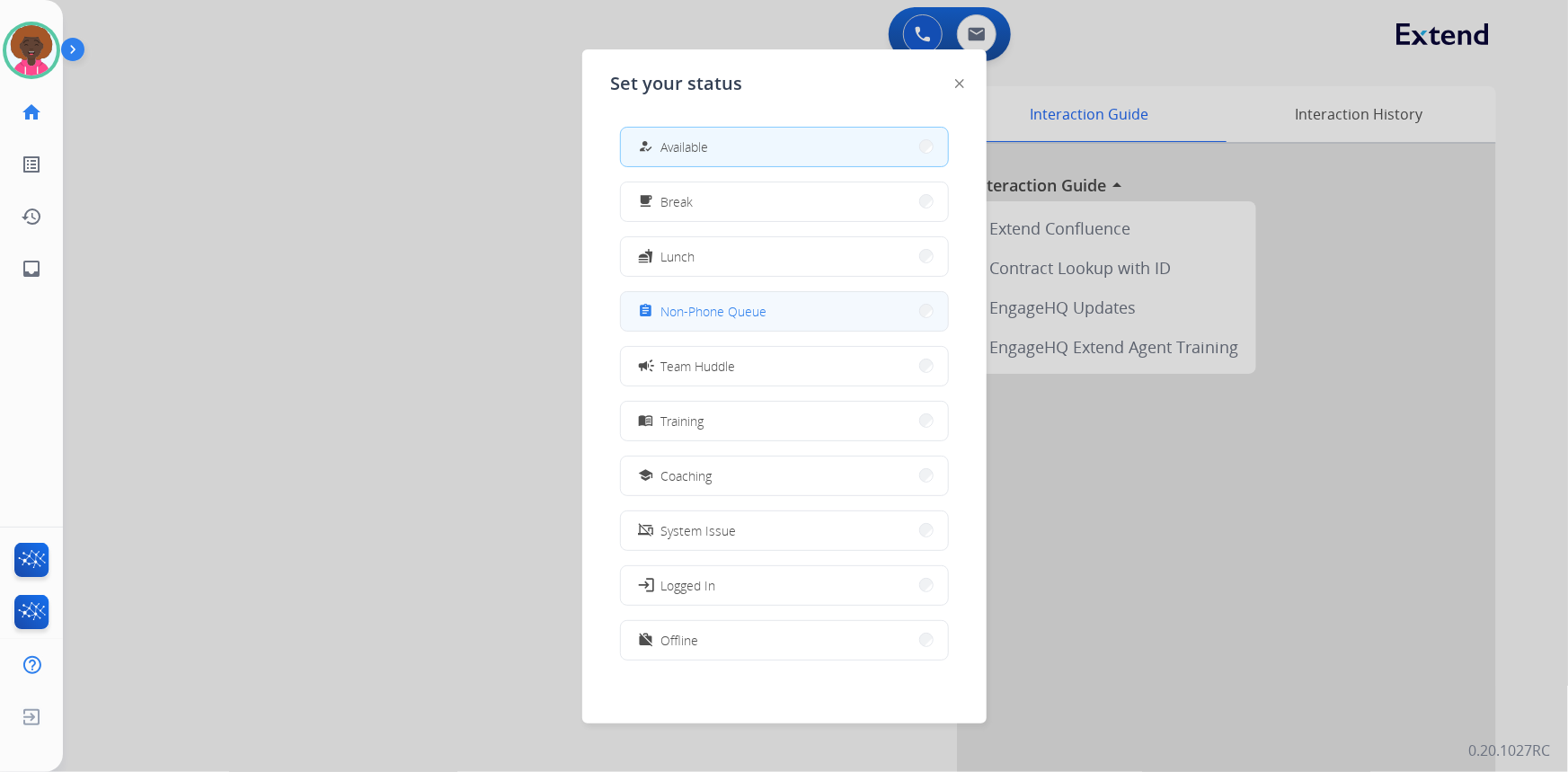
click at [741, 327] on button "assignment Non-Phone Queue" at bounding box center [784, 312] width 327 height 39
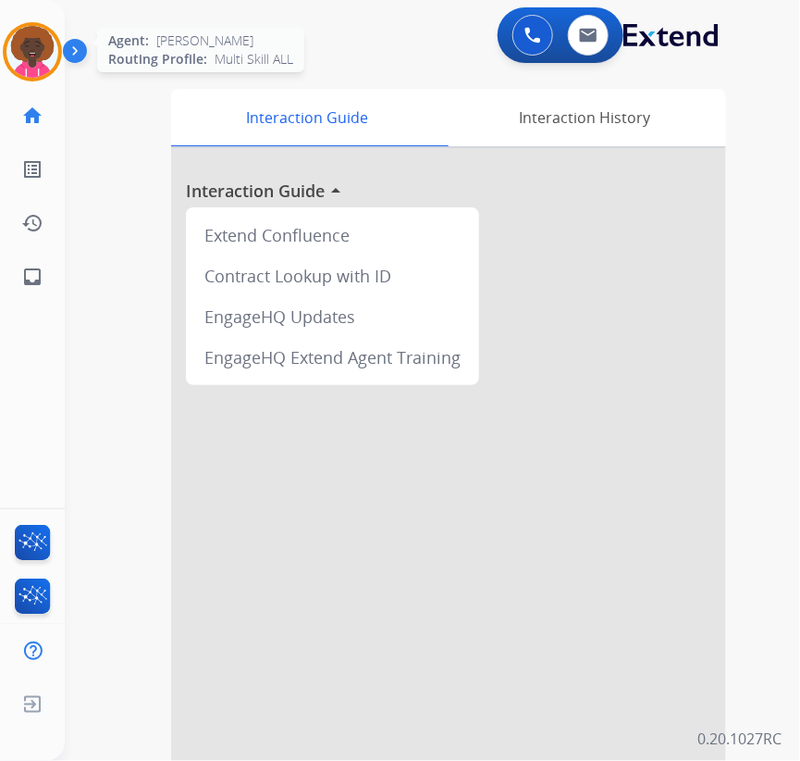
click at [45, 46] on img at bounding box center [32, 52] width 52 height 52
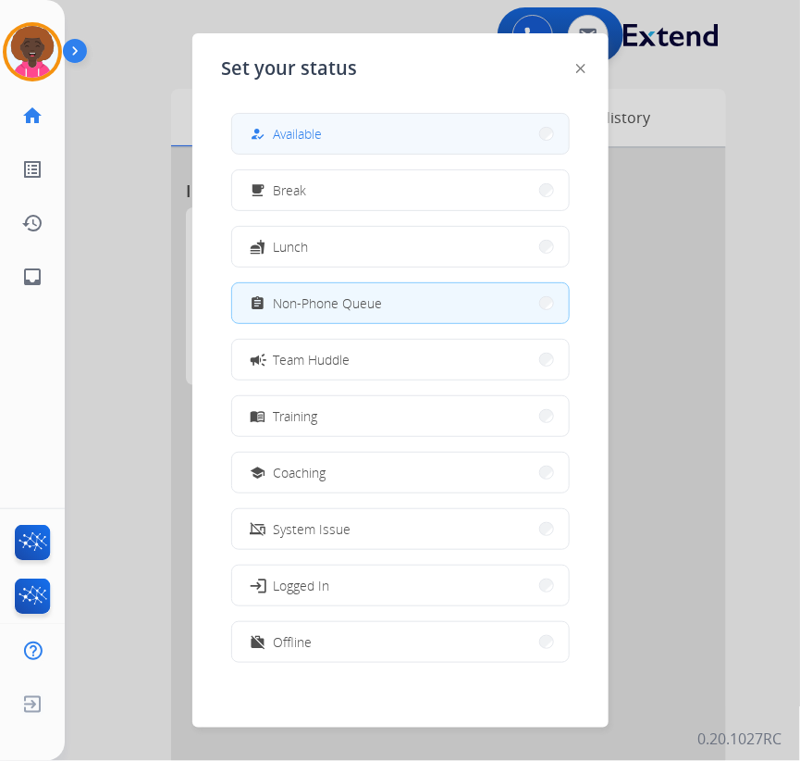
click at [486, 127] on button "how_to_reg Available" at bounding box center [400, 134] width 337 height 40
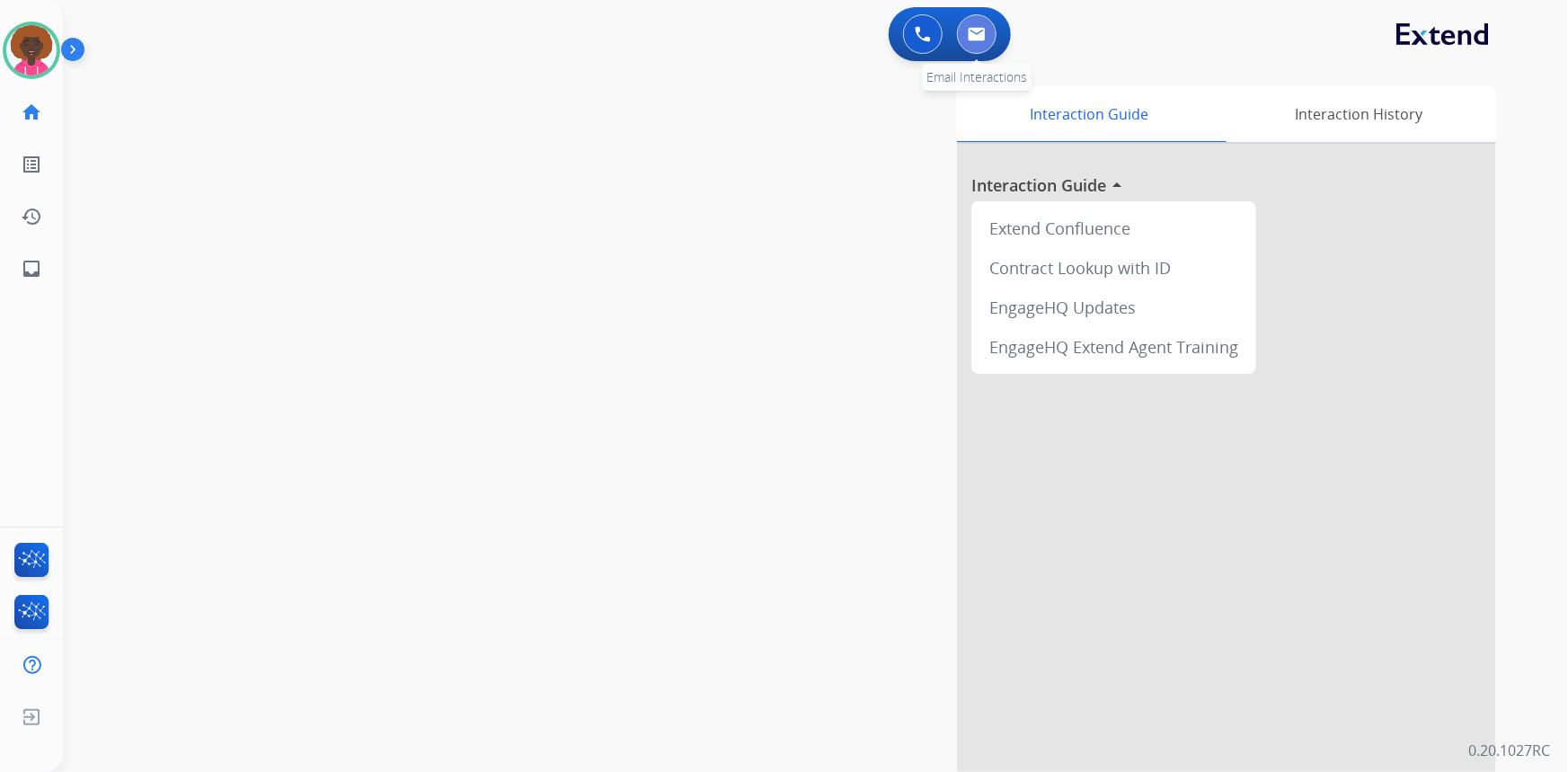
click at [989, 25] on button at bounding box center [977, 34] width 40 height 40
select select "**********"
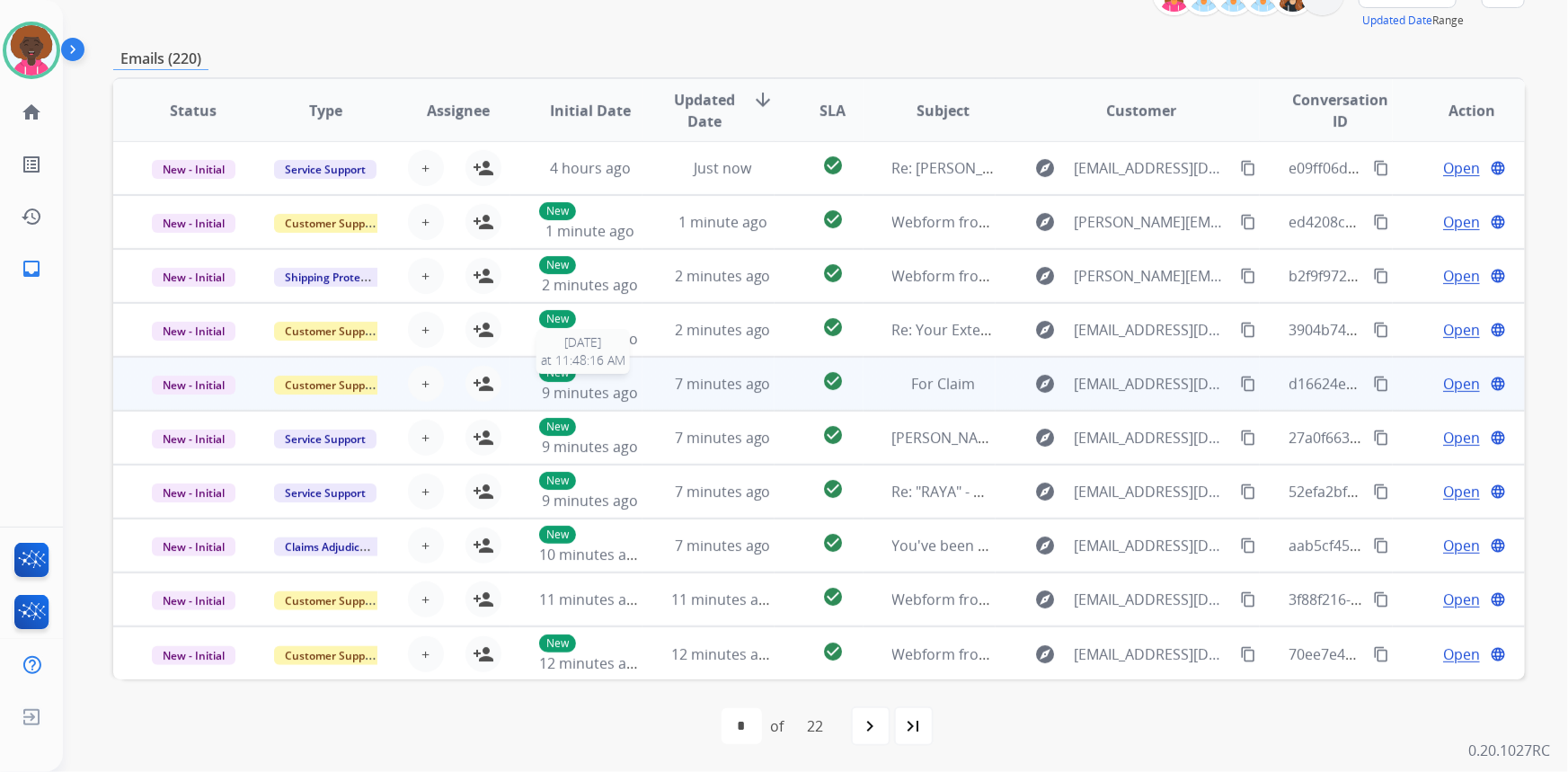
scroll to position [251, 0]
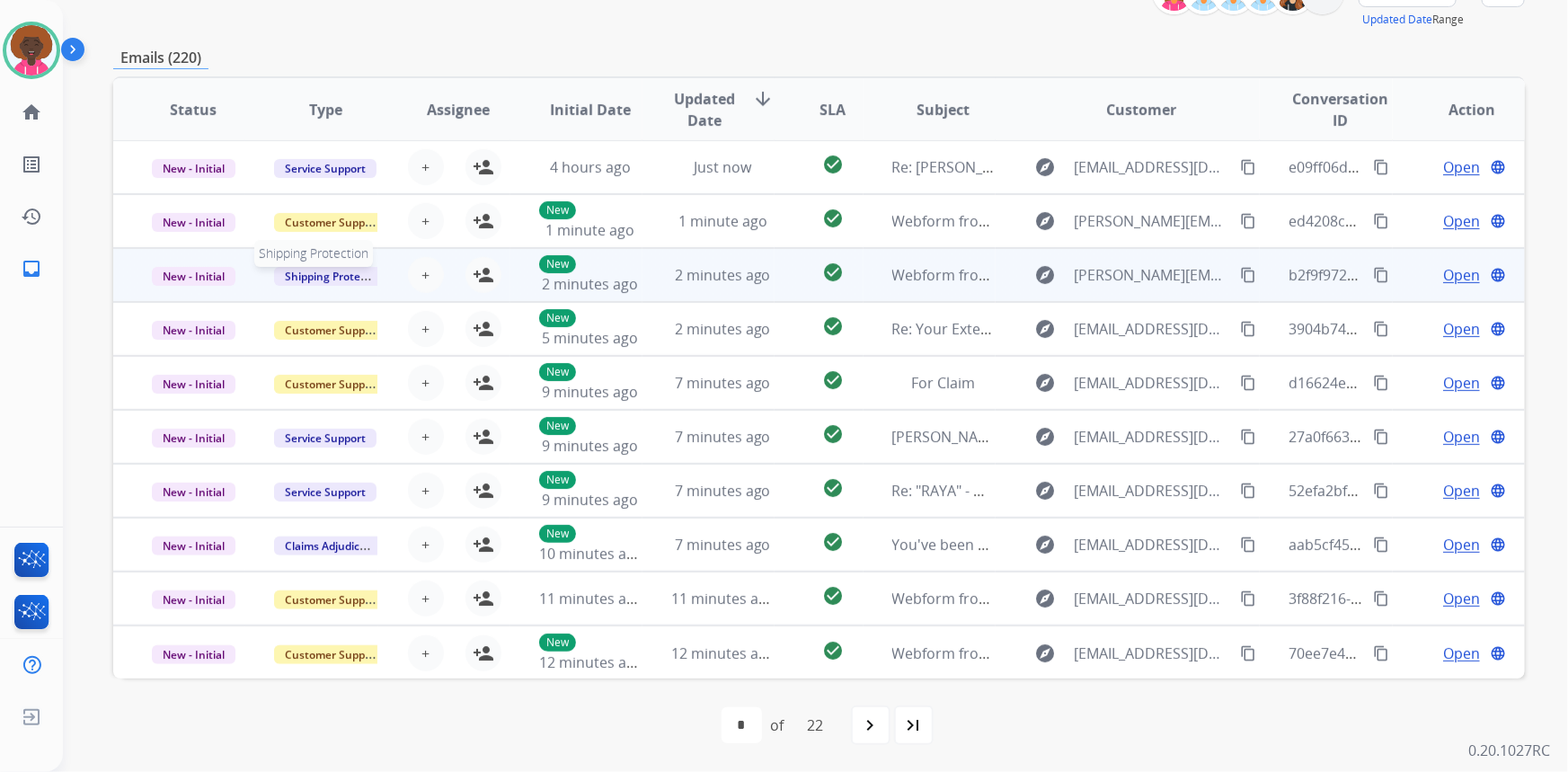
click at [368, 278] on span "Shipping Protection" at bounding box center [335, 276] width 123 height 18
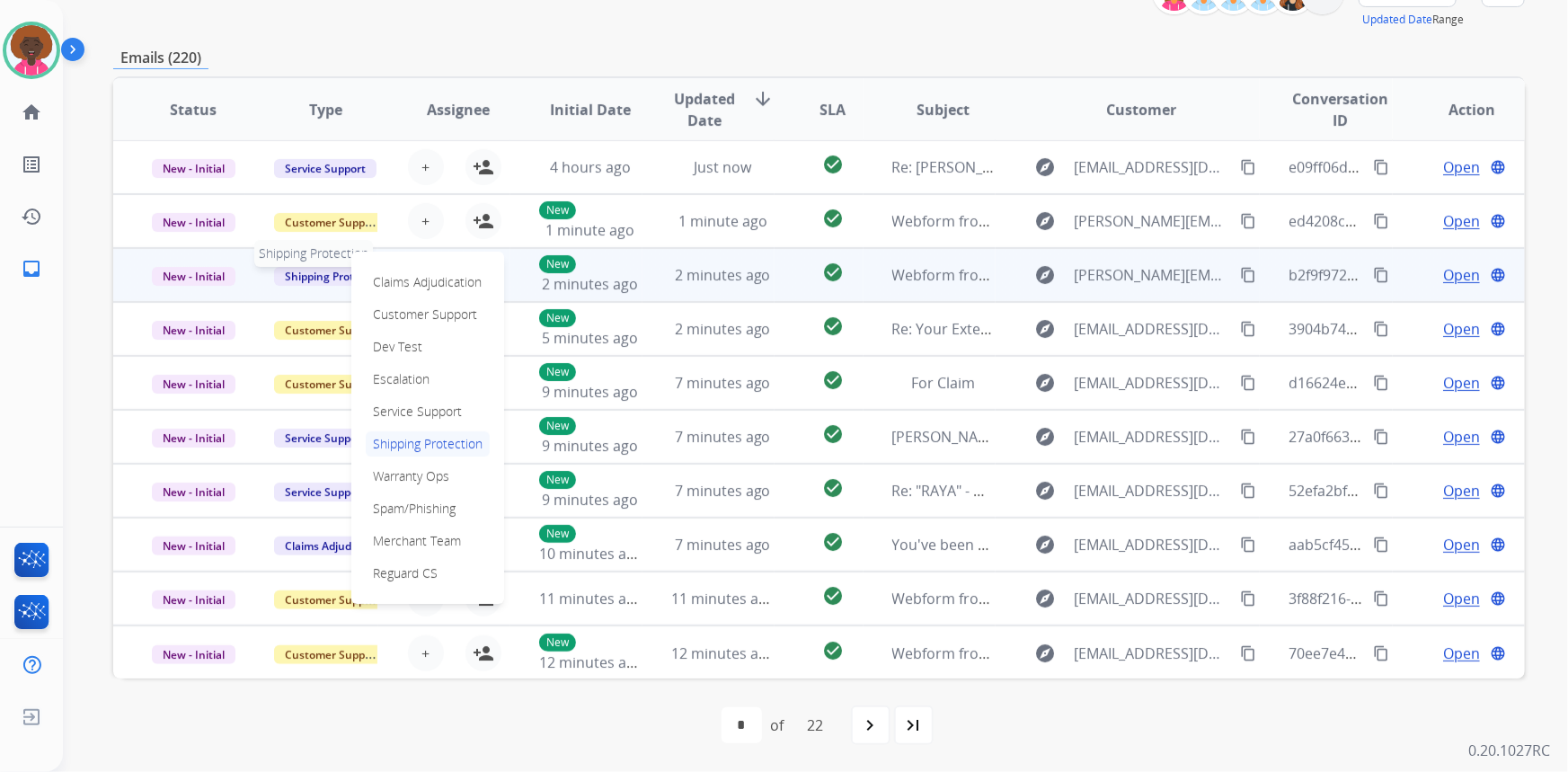
click at [307, 278] on span "Shipping Protection" at bounding box center [335, 276] width 123 height 18
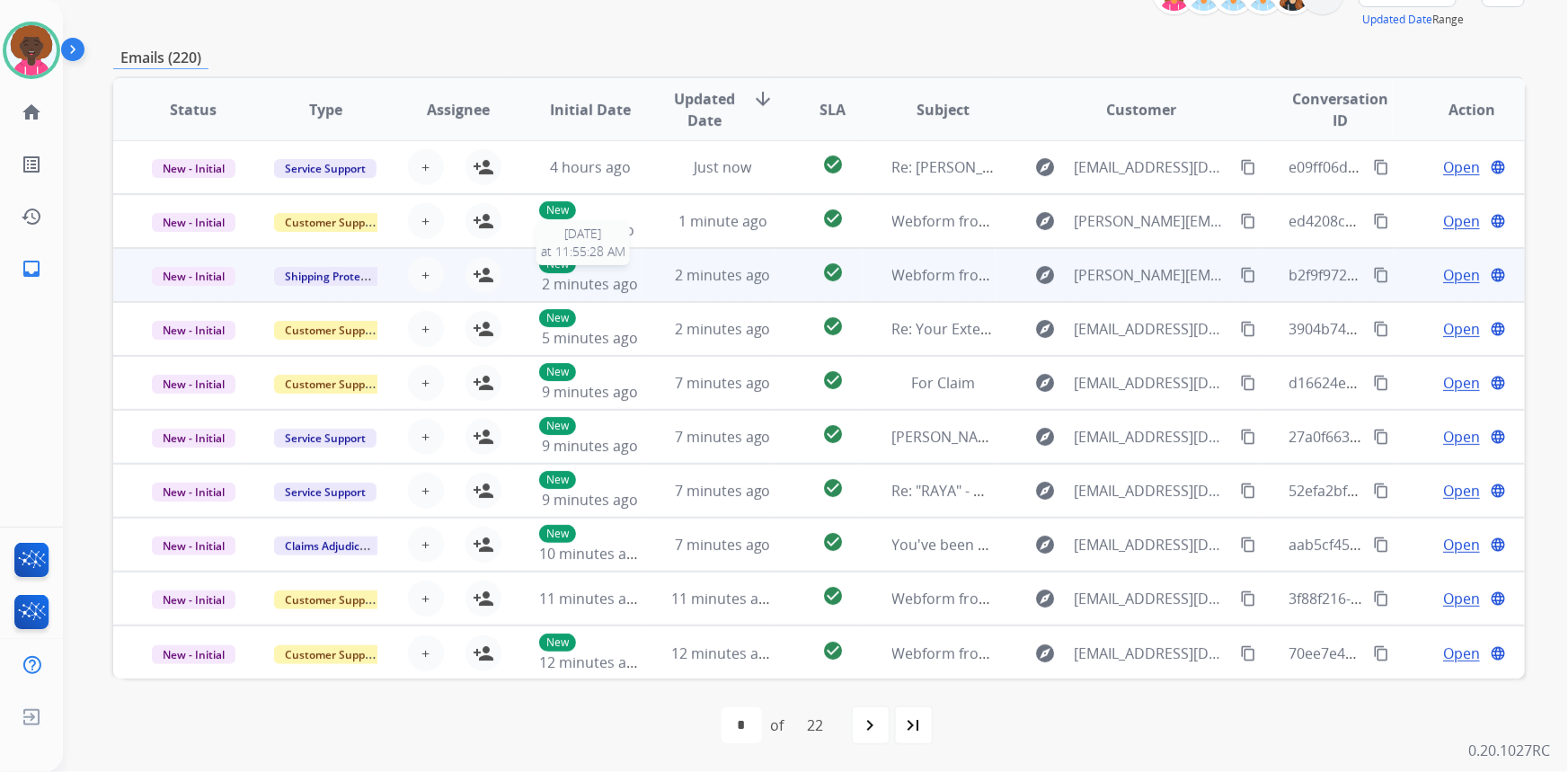
click at [549, 265] on p "New" at bounding box center [557, 264] width 37 height 18
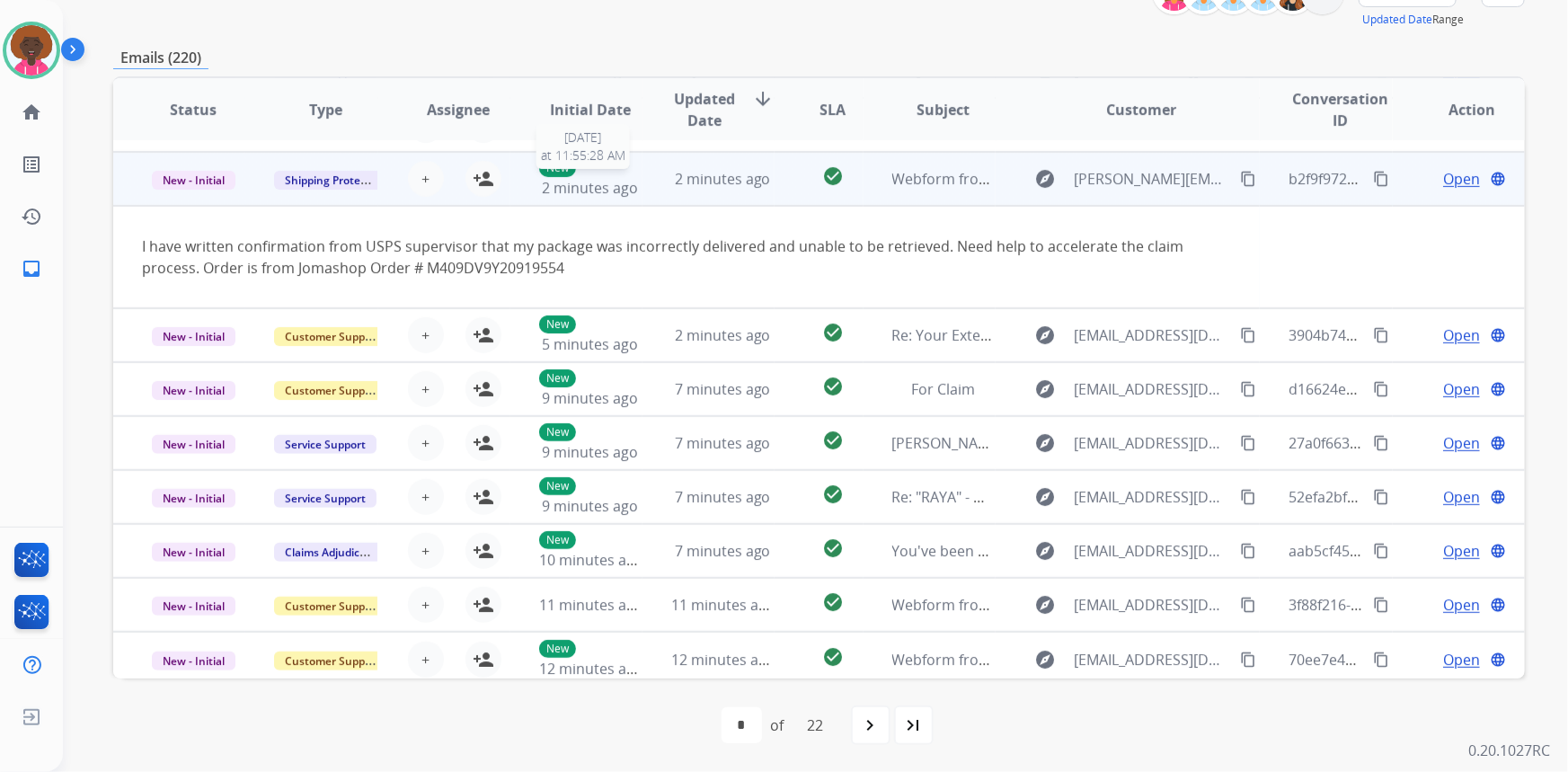
scroll to position [103, 0]
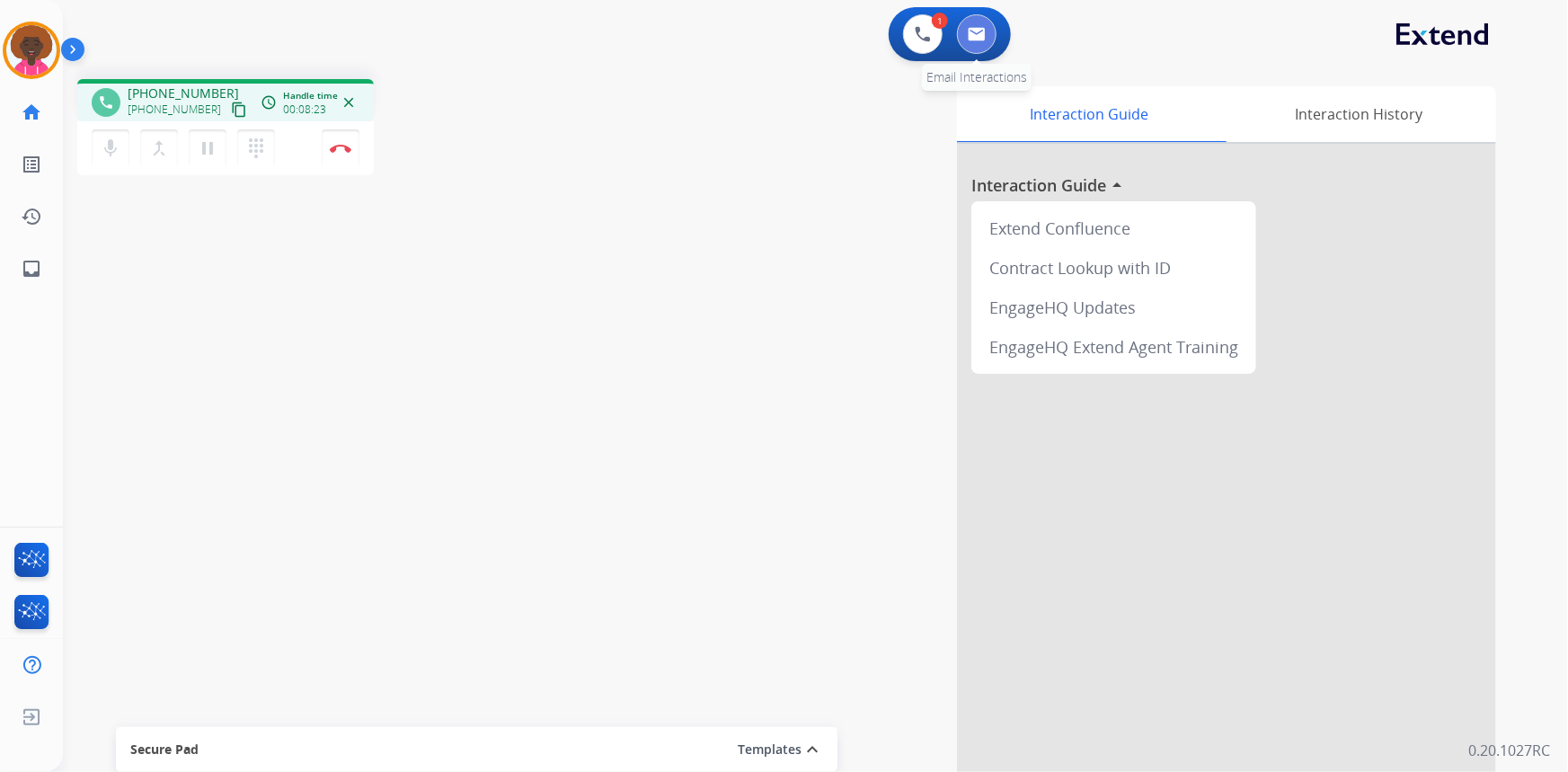
click at [971, 40] on img at bounding box center [977, 34] width 18 height 15
select select "**********"
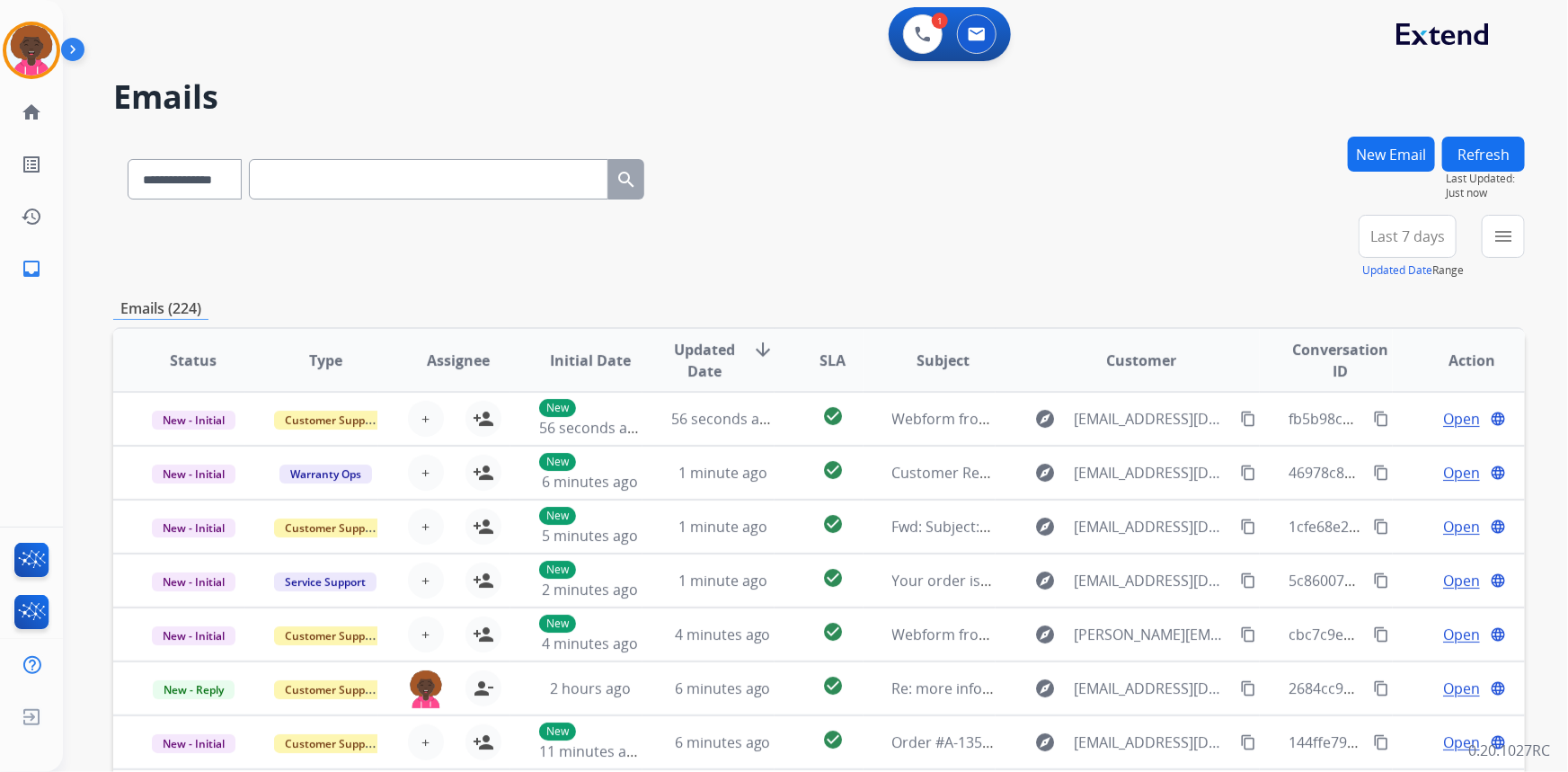
click at [1381, 155] on button "New Email" at bounding box center [1391, 154] width 87 height 35
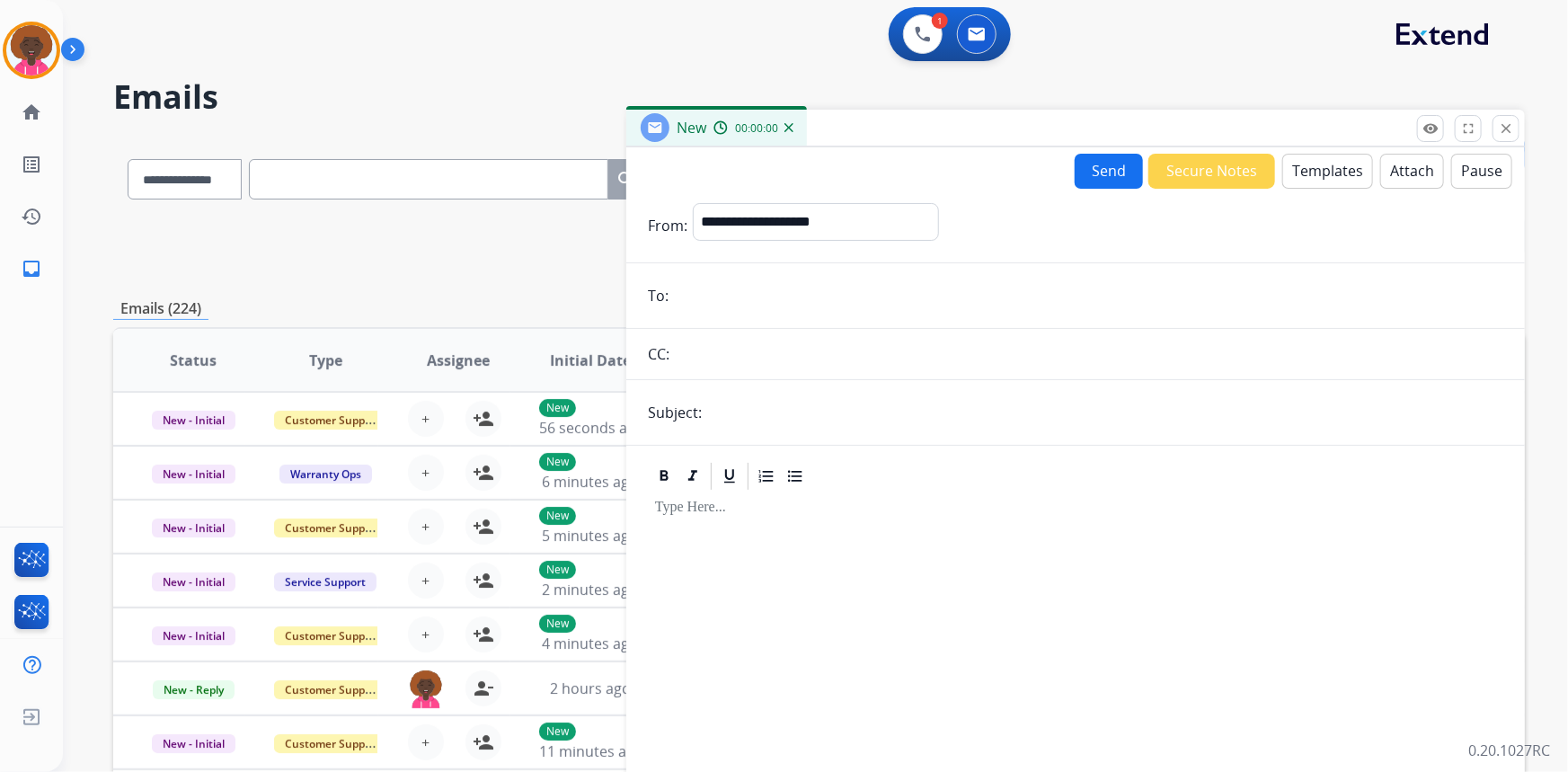
click at [709, 294] on input "email" at bounding box center [1088, 295] width 829 height 36
paste input "**********"
type input "**********"
click at [807, 208] on select "**********" at bounding box center [815, 220] width 245 height 36
select select "**********"
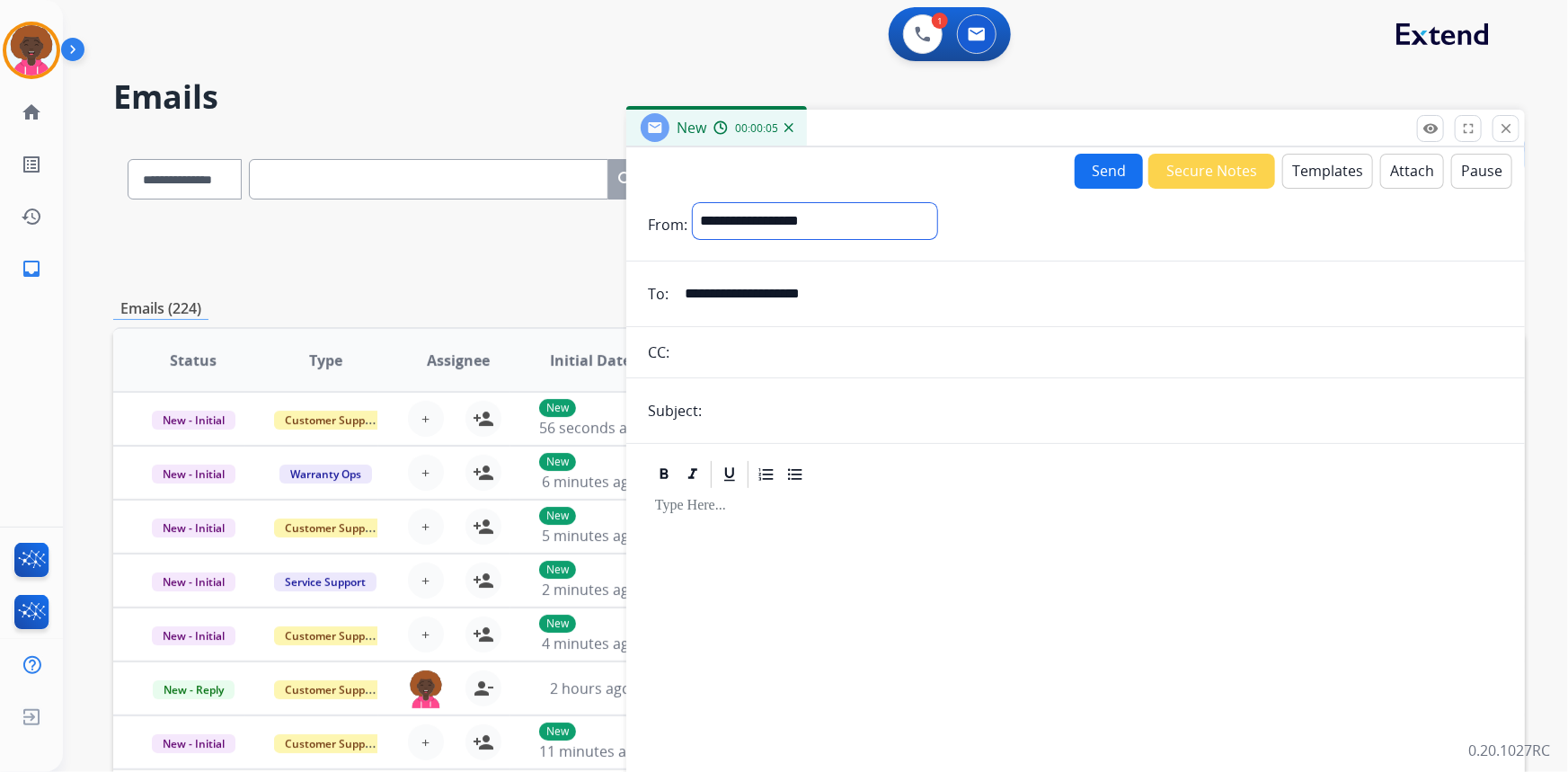
click at [692, 203] on select "**********" at bounding box center [815, 220] width 245 height 36
click at [751, 343] on input "text" at bounding box center [1088, 353] width 828 height 36
click at [756, 421] on input "text" at bounding box center [1105, 412] width 796 height 36
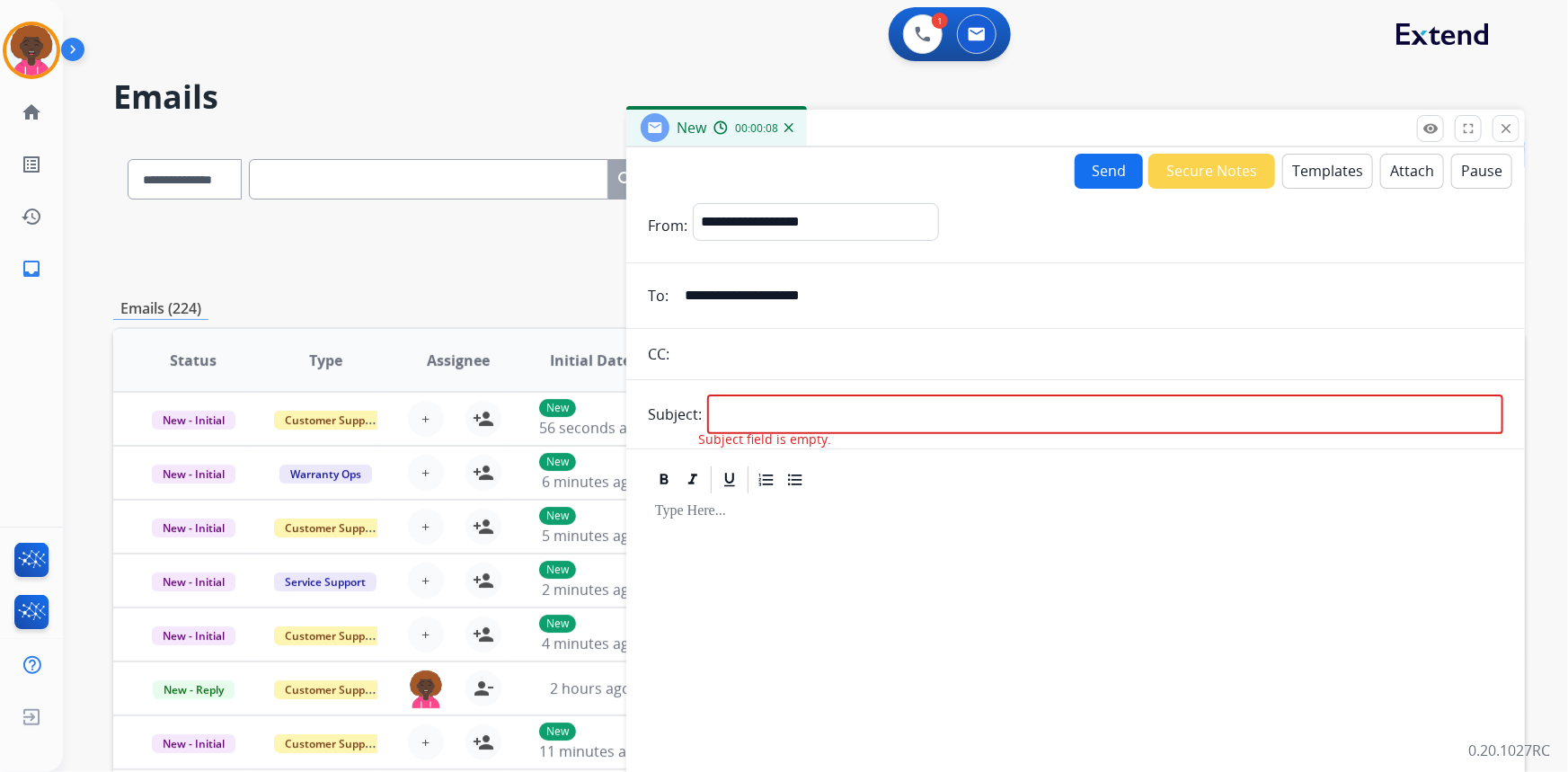
click at [779, 450] on div at bounding box center [1075, 630] width 898 height 362
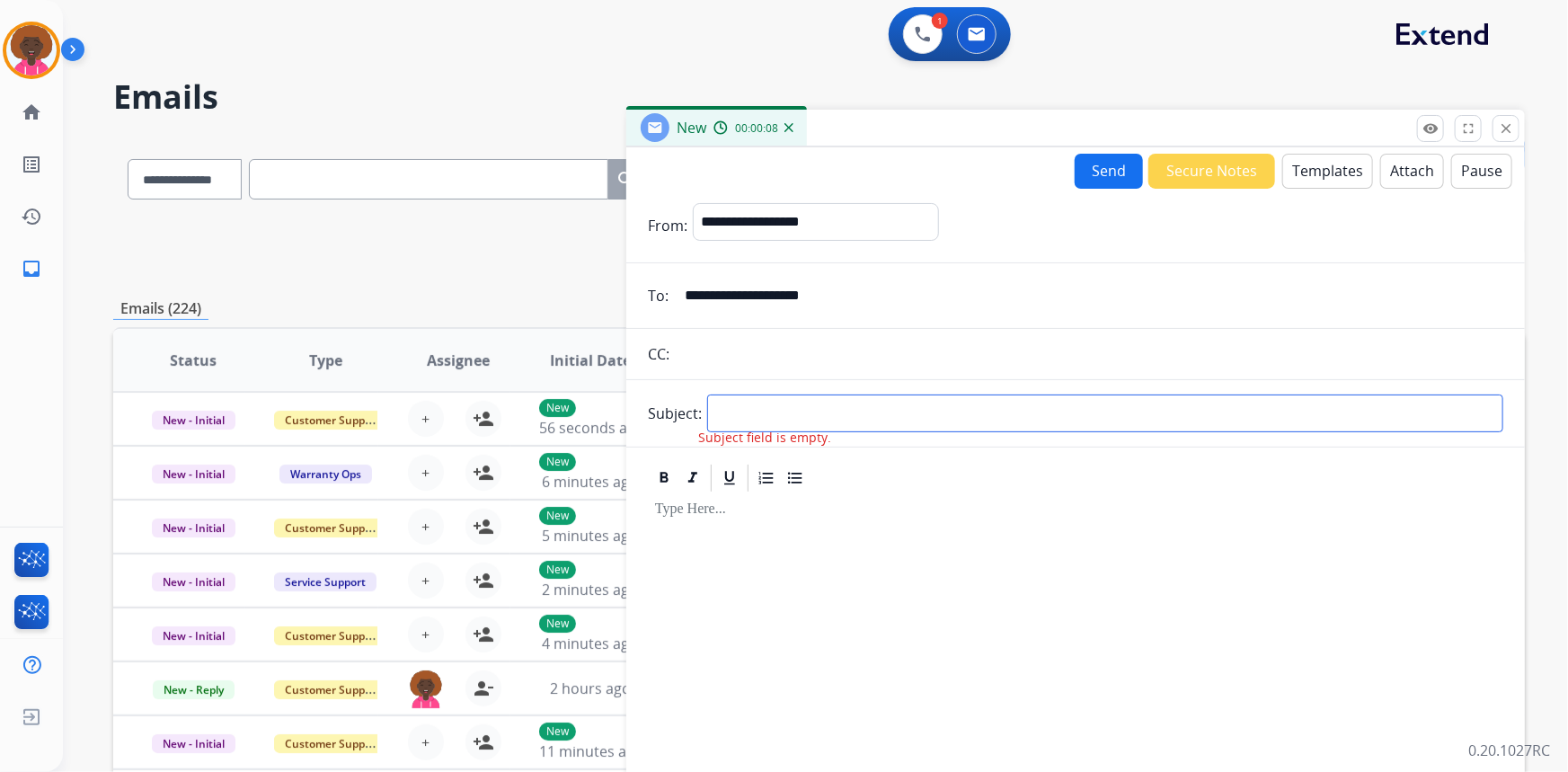
click at [785, 408] on input "text" at bounding box center [1105, 413] width 796 height 38
type input "********"
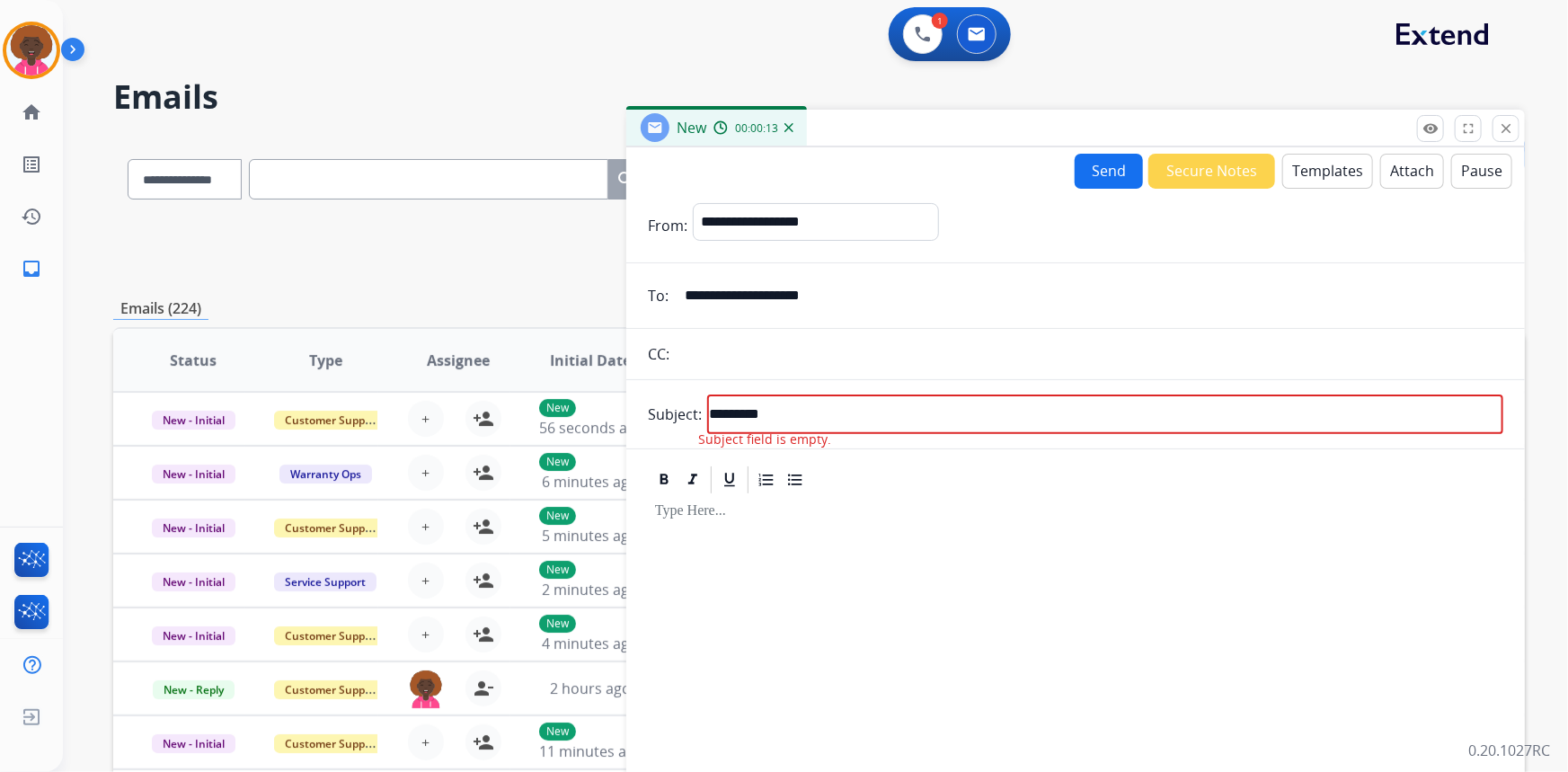
click at [778, 354] on input "text" at bounding box center [1088, 353] width 828 height 36
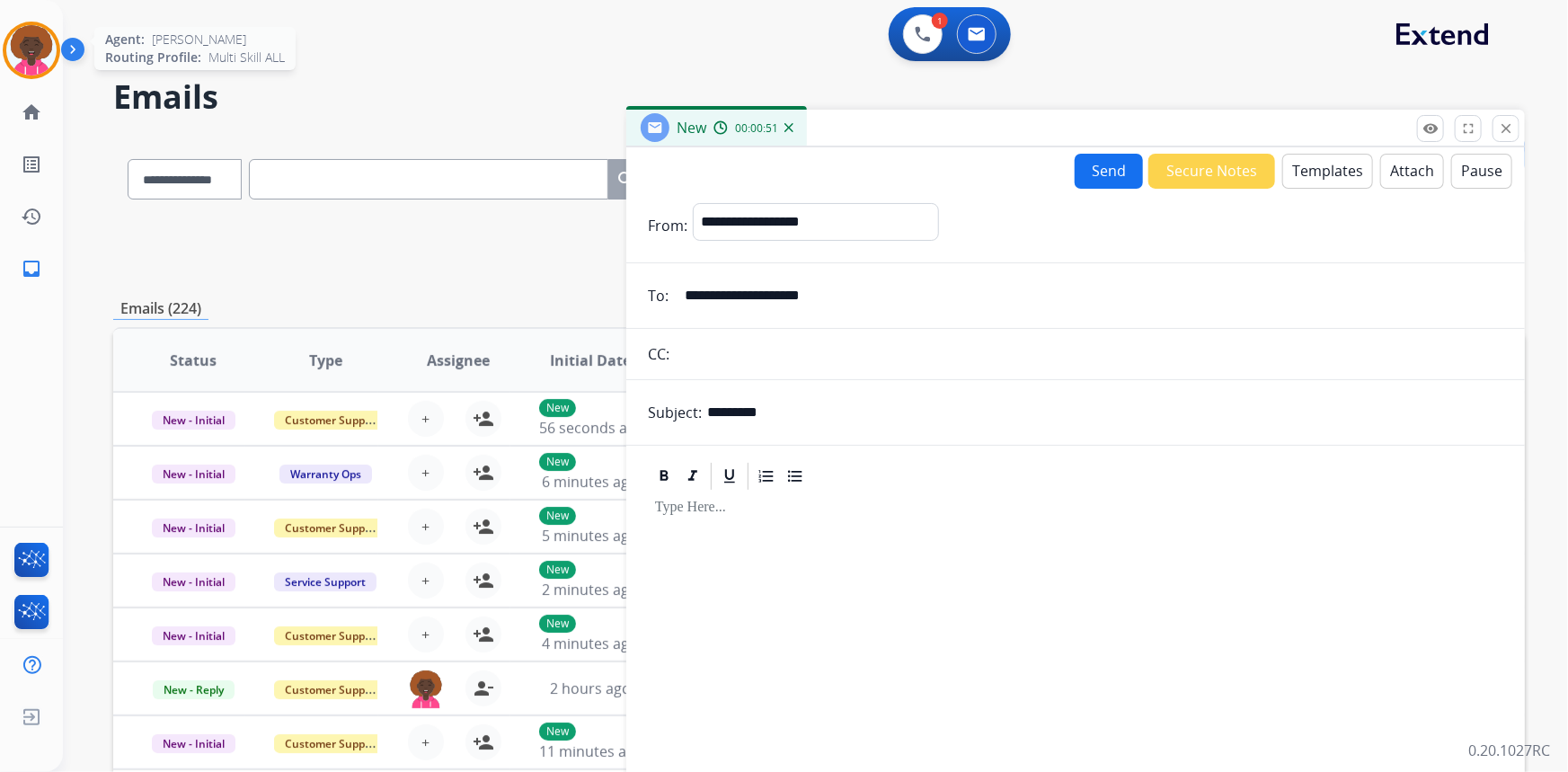
click at [36, 50] on img at bounding box center [31, 50] width 50 height 50
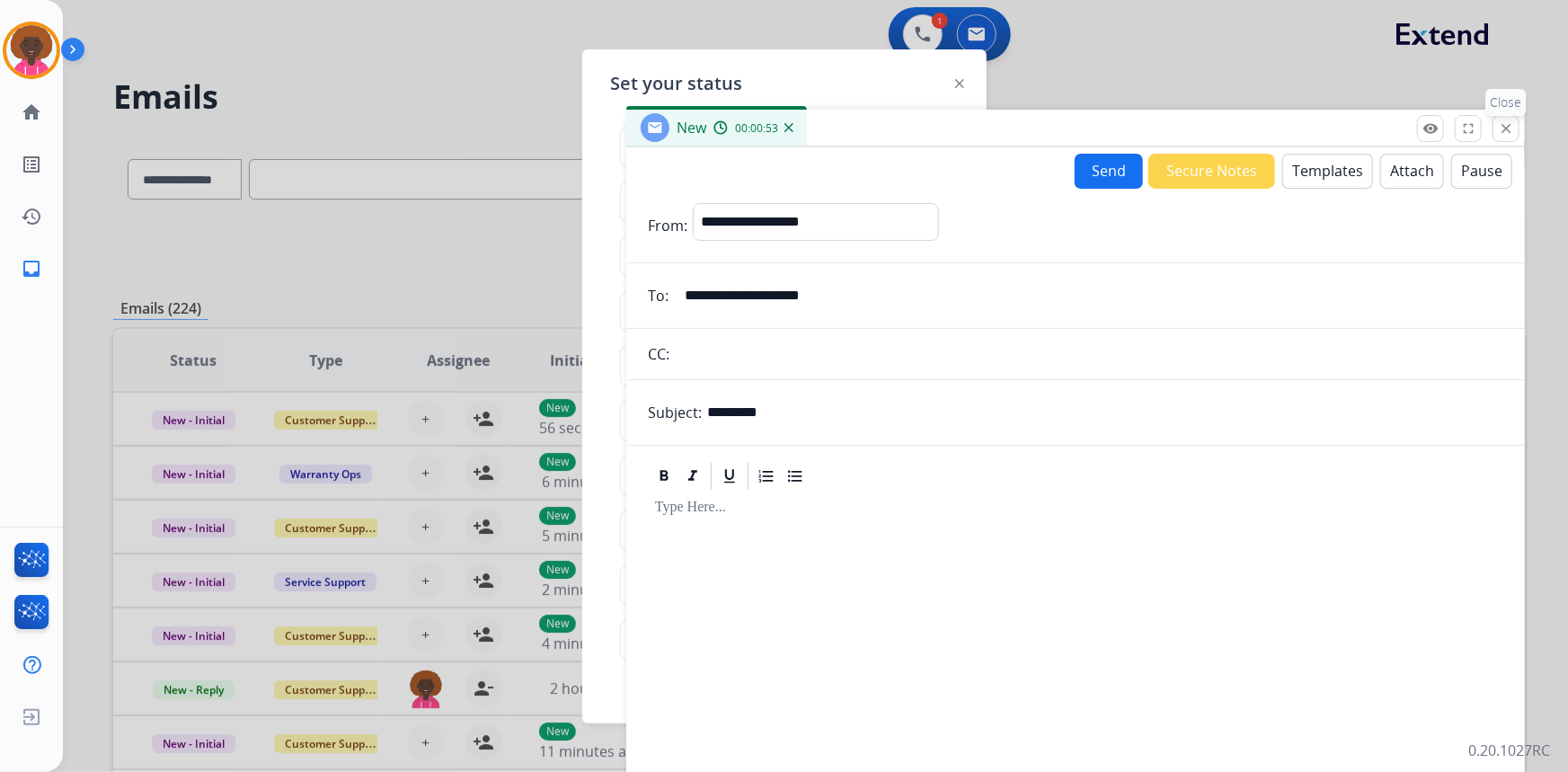
click at [1504, 130] on mat-icon "close" at bounding box center [1506, 128] width 17 height 17
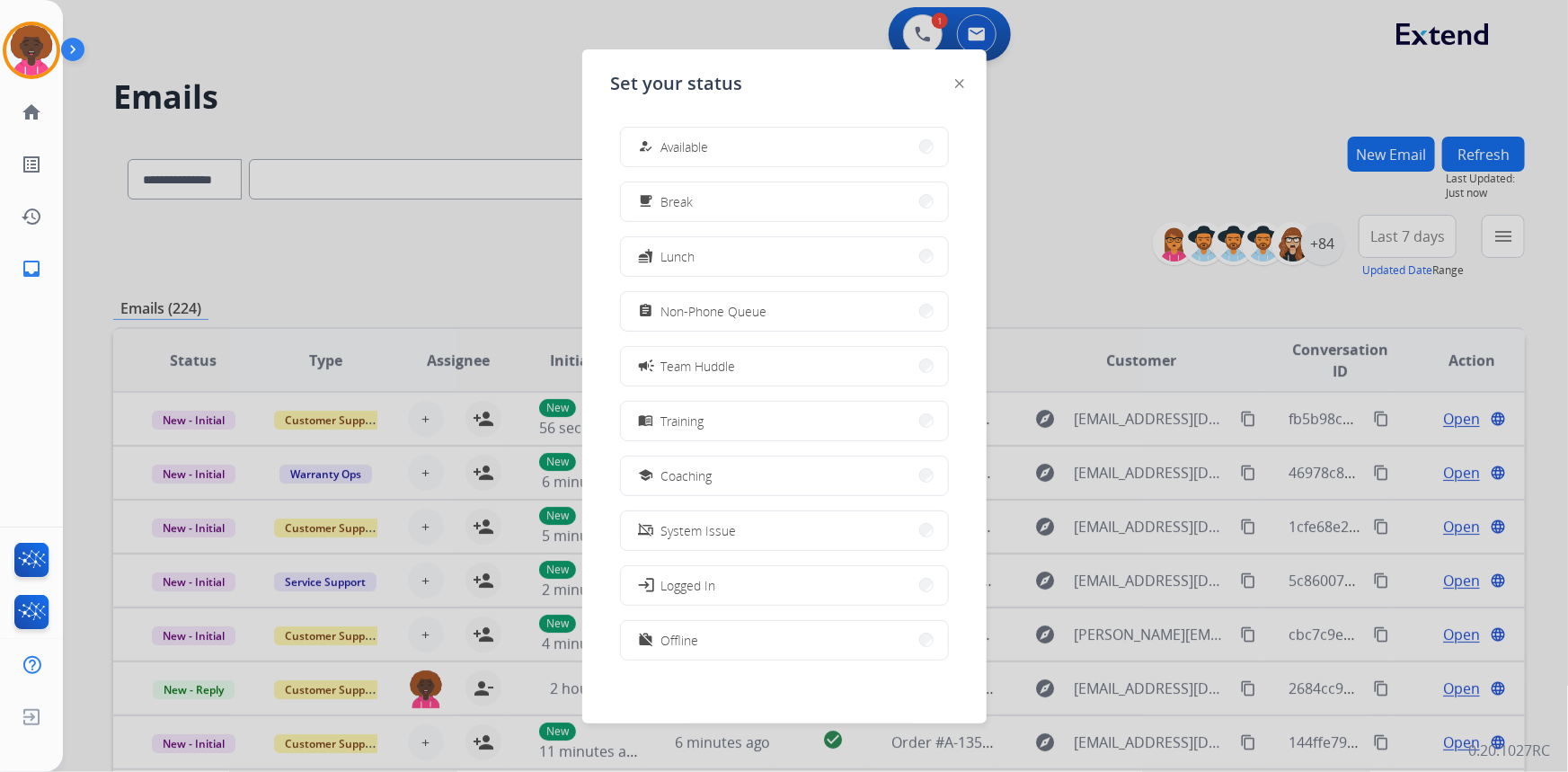
click at [955, 88] on div at bounding box center [959, 83] width 9 height 21
click at [923, 74] on div "Set your status how_to_reg Available free_breakfast Break fastfood Lunch assign…" at bounding box center [784, 386] width 404 height 674
click at [961, 78] on div at bounding box center [959, 83] width 9 height 21
click at [957, 84] on img at bounding box center [959, 83] width 9 height 9
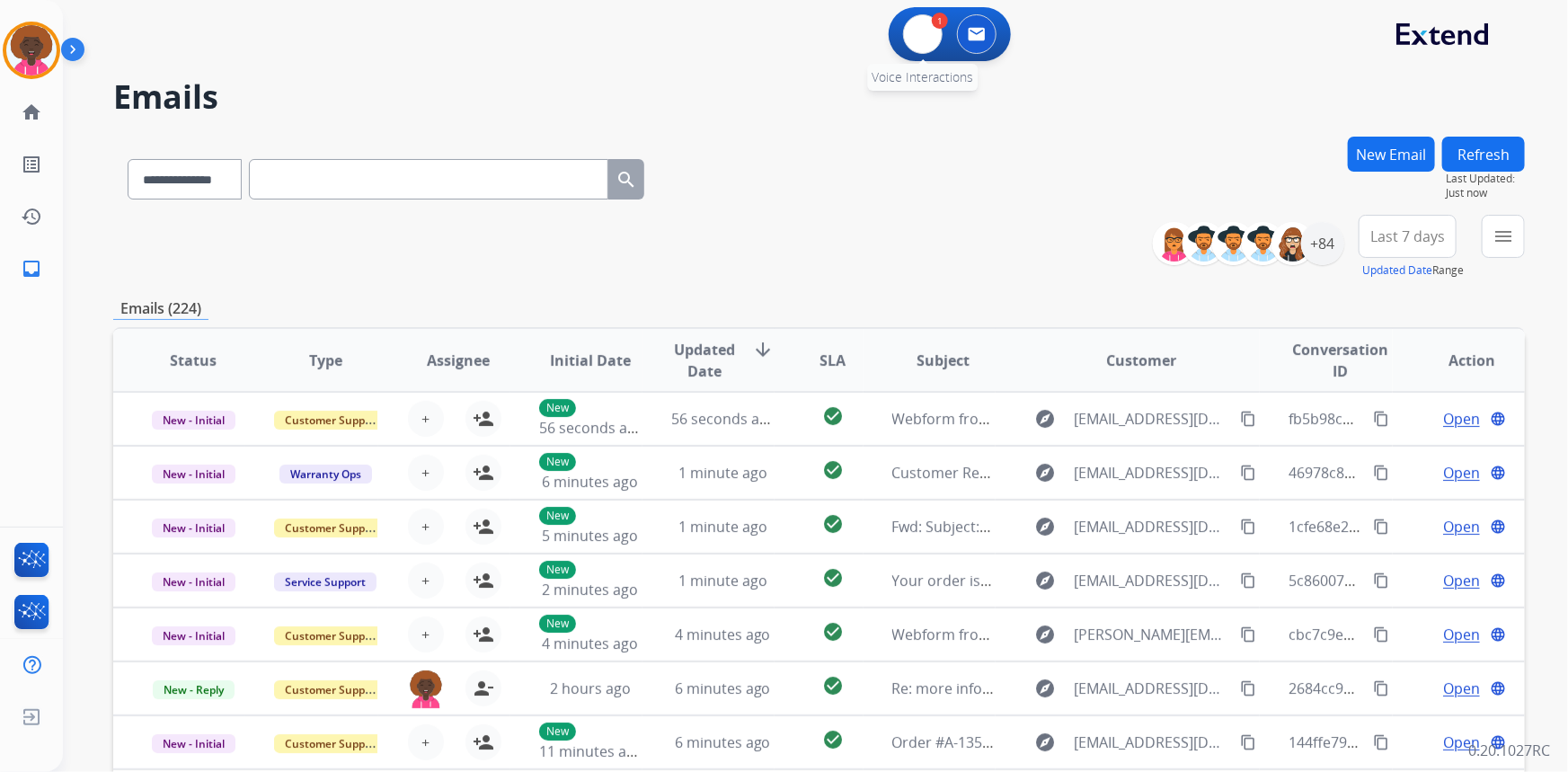
click at [908, 15] on div "1 Voice Interactions" at bounding box center [923, 34] width 54 height 40
click at [900, 36] on div "1 Voice Interactions" at bounding box center [923, 34] width 54 height 40
click at [910, 44] on button at bounding box center [922, 34] width 40 height 40
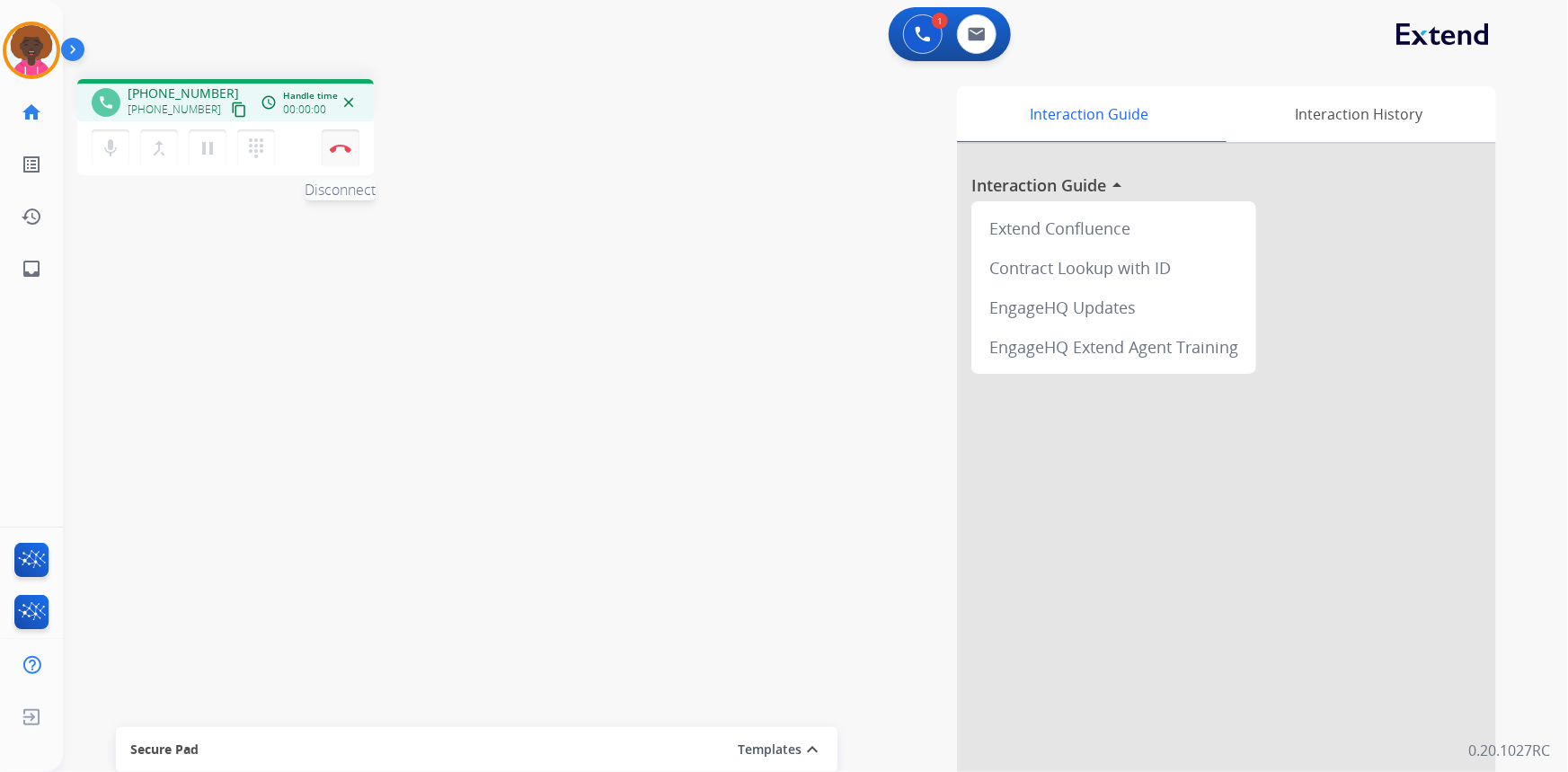
click at [346, 152] on button "Disconnect" at bounding box center [340, 148] width 38 height 38
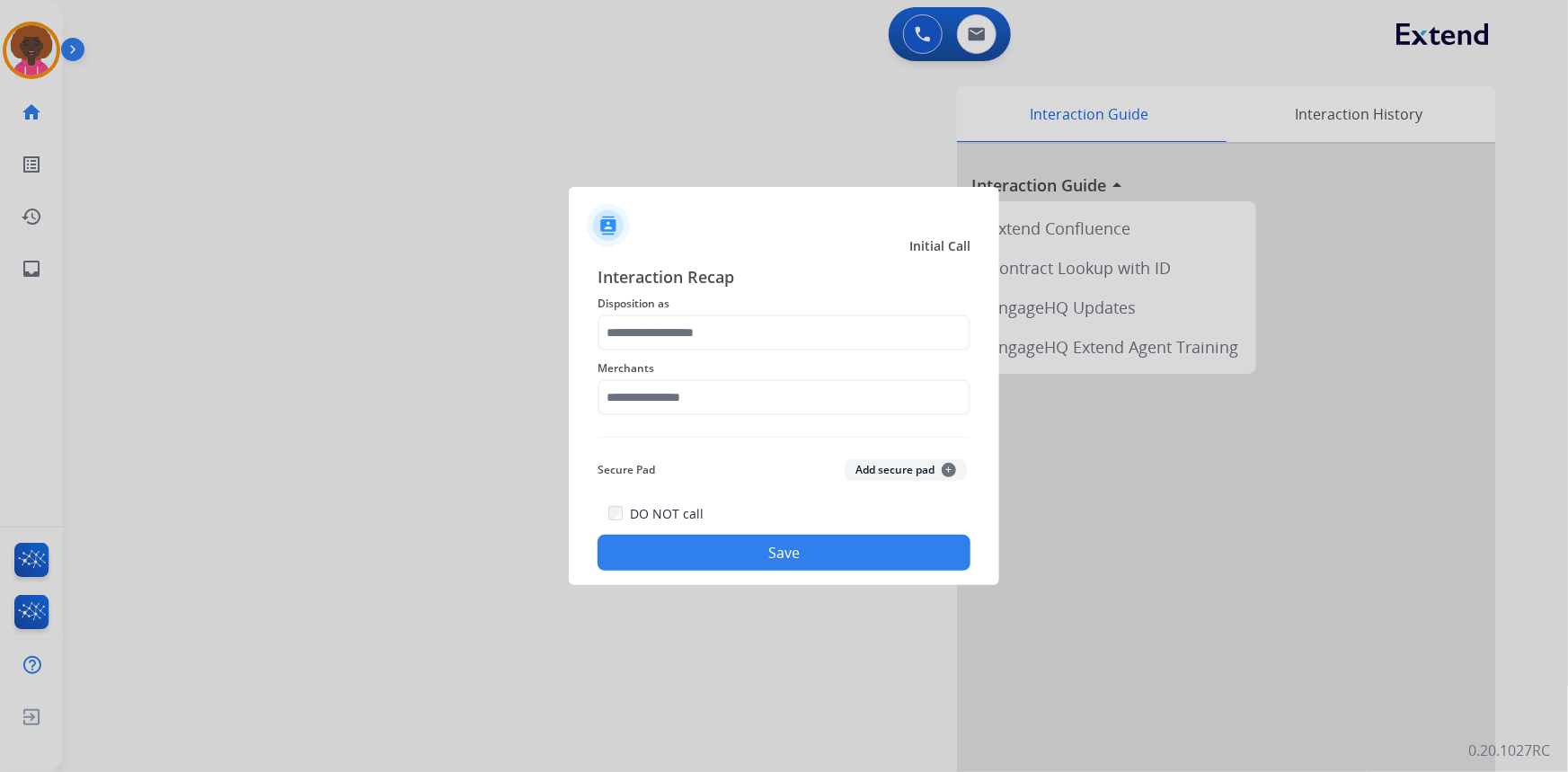
click at [826, 416] on div "Merchants" at bounding box center [784, 386] width 373 height 72
click at [665, 368] on span "Merchants" at bounding box center [784, 368] width 373 height 21
click at [653, 437] on img at bounding box center [784, 437] width 373 height 1
click at [654, 414] on input "text" at bounding box center [784, 397] width 373 height 36
type input "******"
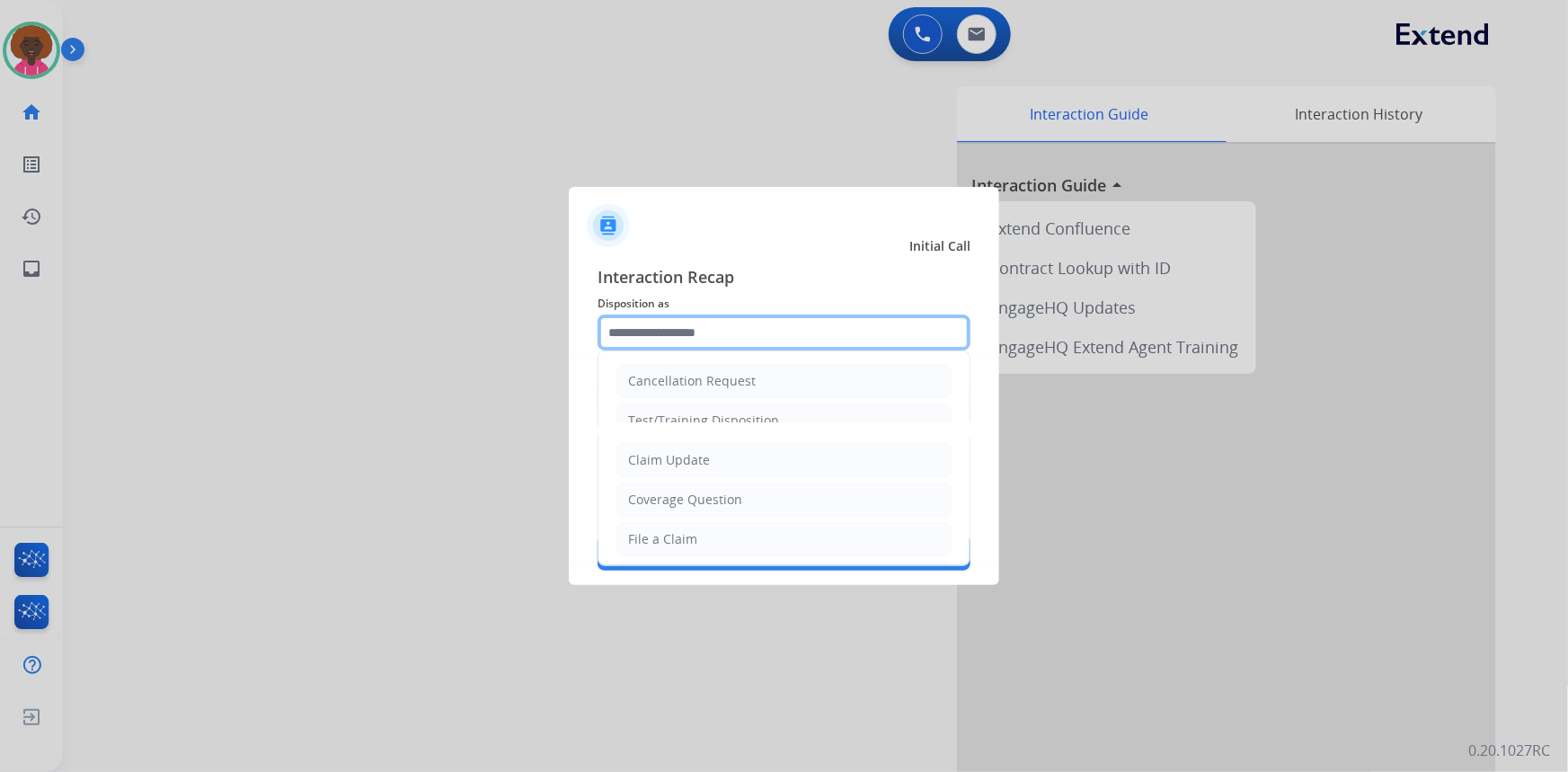
click at [682, 341] on input "text" at bounding box center [784, 332] width 373 height 36
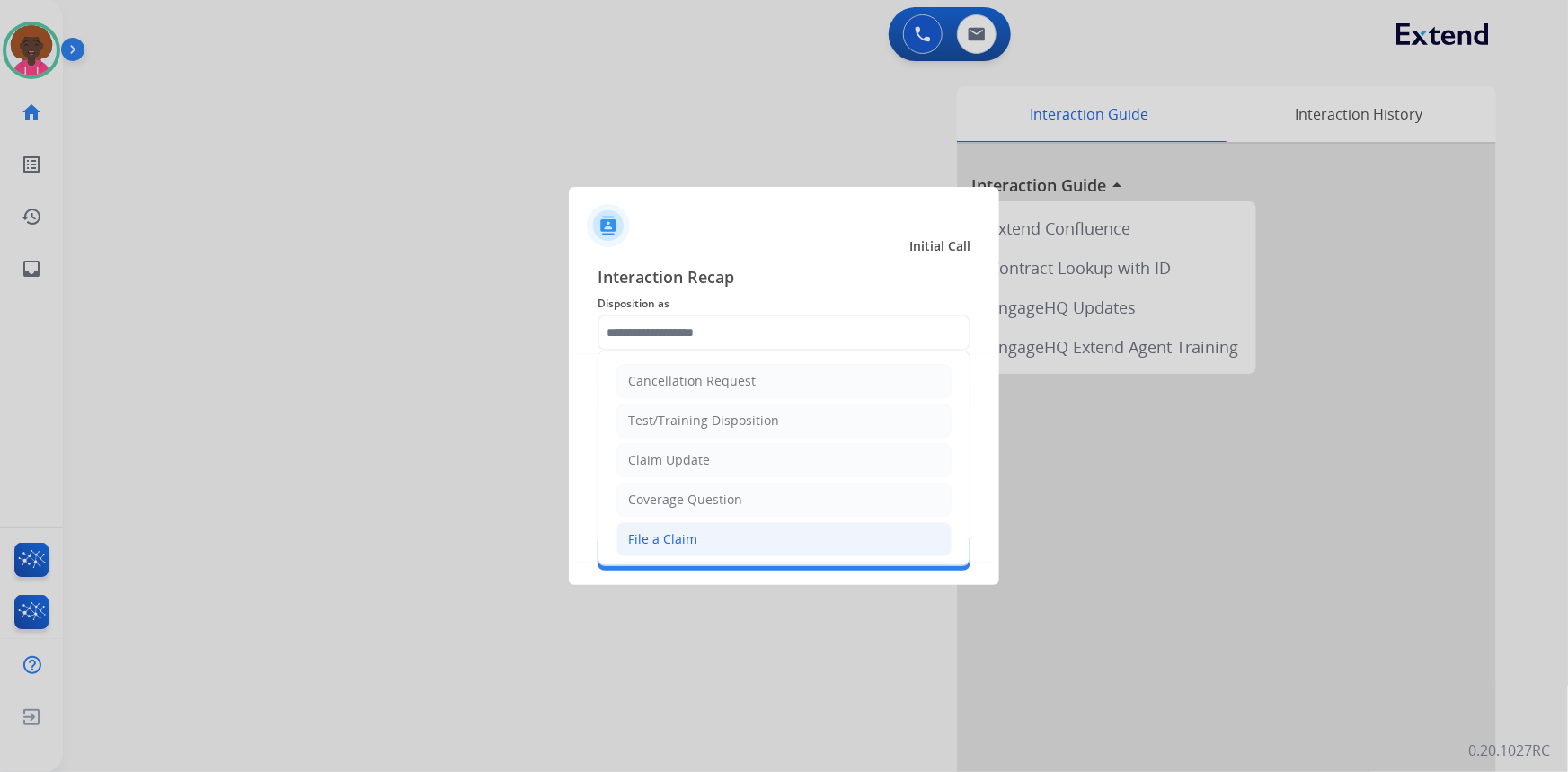
click at [656, 543] on div "File a Claim" at bounding box center [662, 539] width 69 height 18
type input "**********"
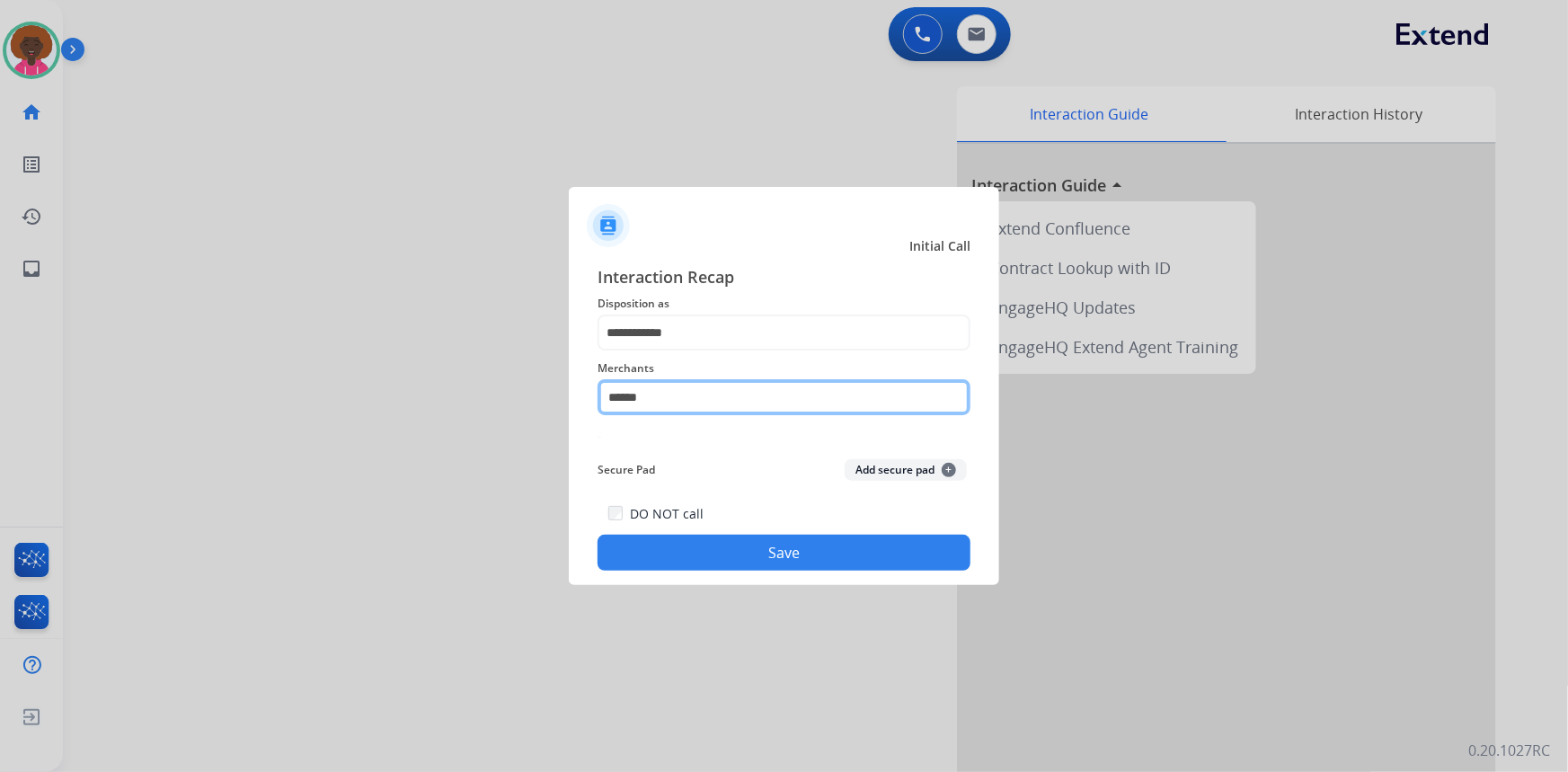
click at [697, 400] on input "******" at bounding box center [784, 397] width 373 height 36
drag, startPoint x: 616, startPoint y: 378, endPoint x: 490, endPoint y: 367, distance: 126.5
click at [0, 367] on app-contact-recap-modal "**********" at bounding box center [0, 386] width 0 height 772
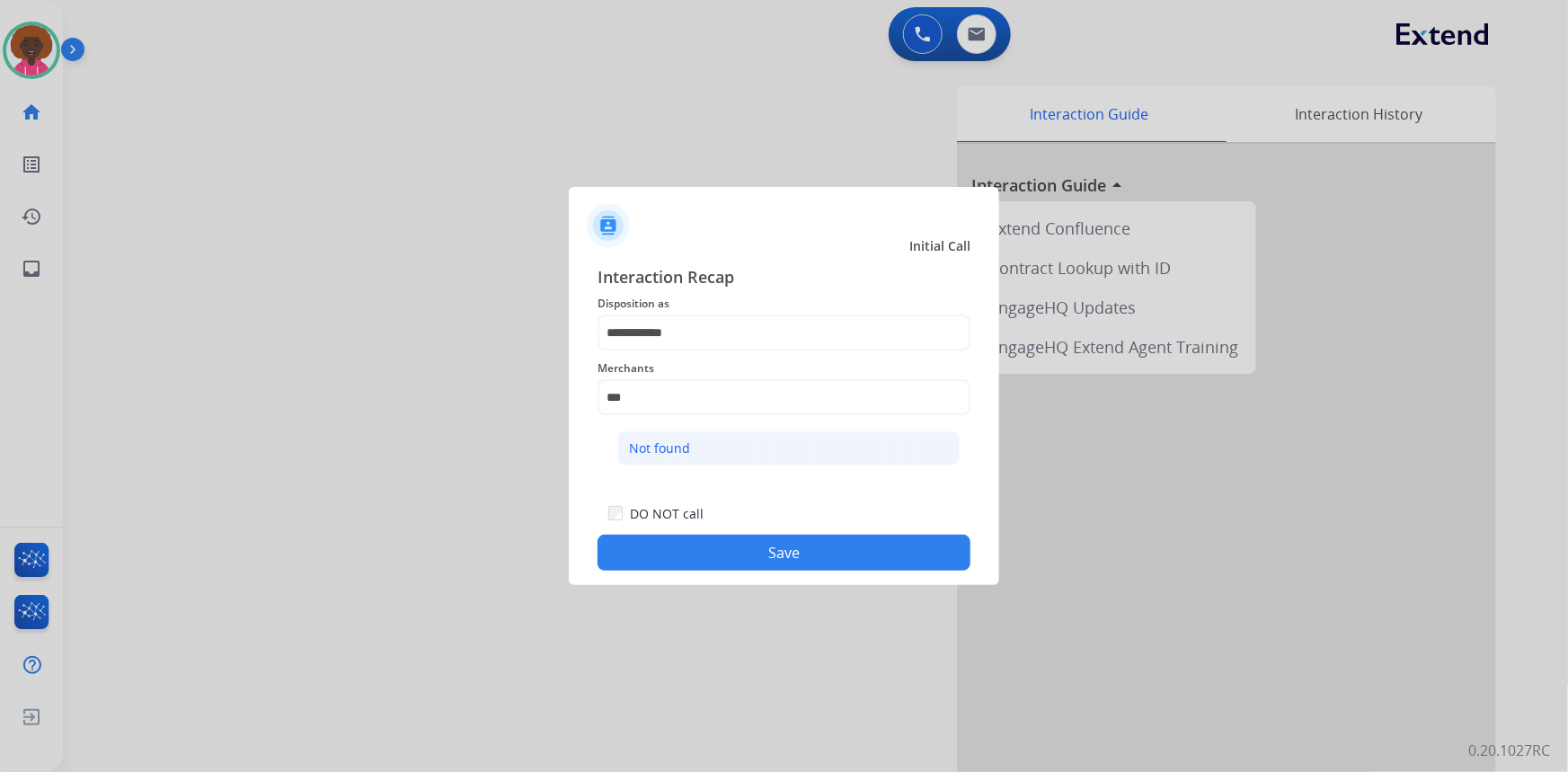
click at [702, 448] on li "Not found" at bounding box center [788, 448] width 343 height 34
type input "*********"
drag, startPoint x: 808, startPoint y: 587, endPoint x: 797, endPoint y: 559, distance: 30.1
click at [808, 587] on div at bounding box center [784, 386] width 1568 height 772
click at [797, 558] on button "Save" at bounding box center [784, 553] width 373 height 36
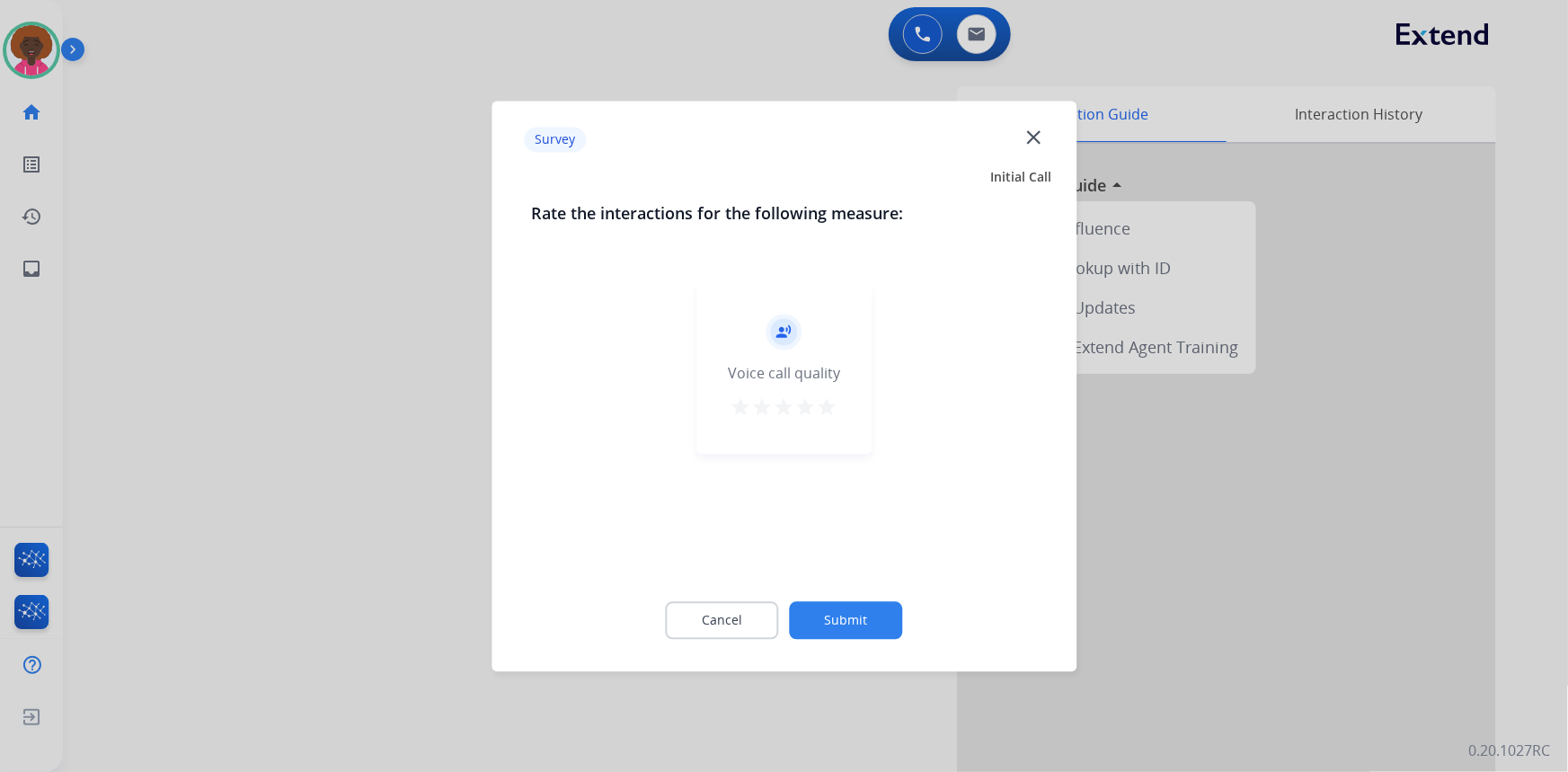
click at [834, 401] on mat-icon "star" at bounding box center [827, 407] width 21 height 21
click at [860, 605] on button "Submit" at bounding box center [846, 620] width 114 height 38
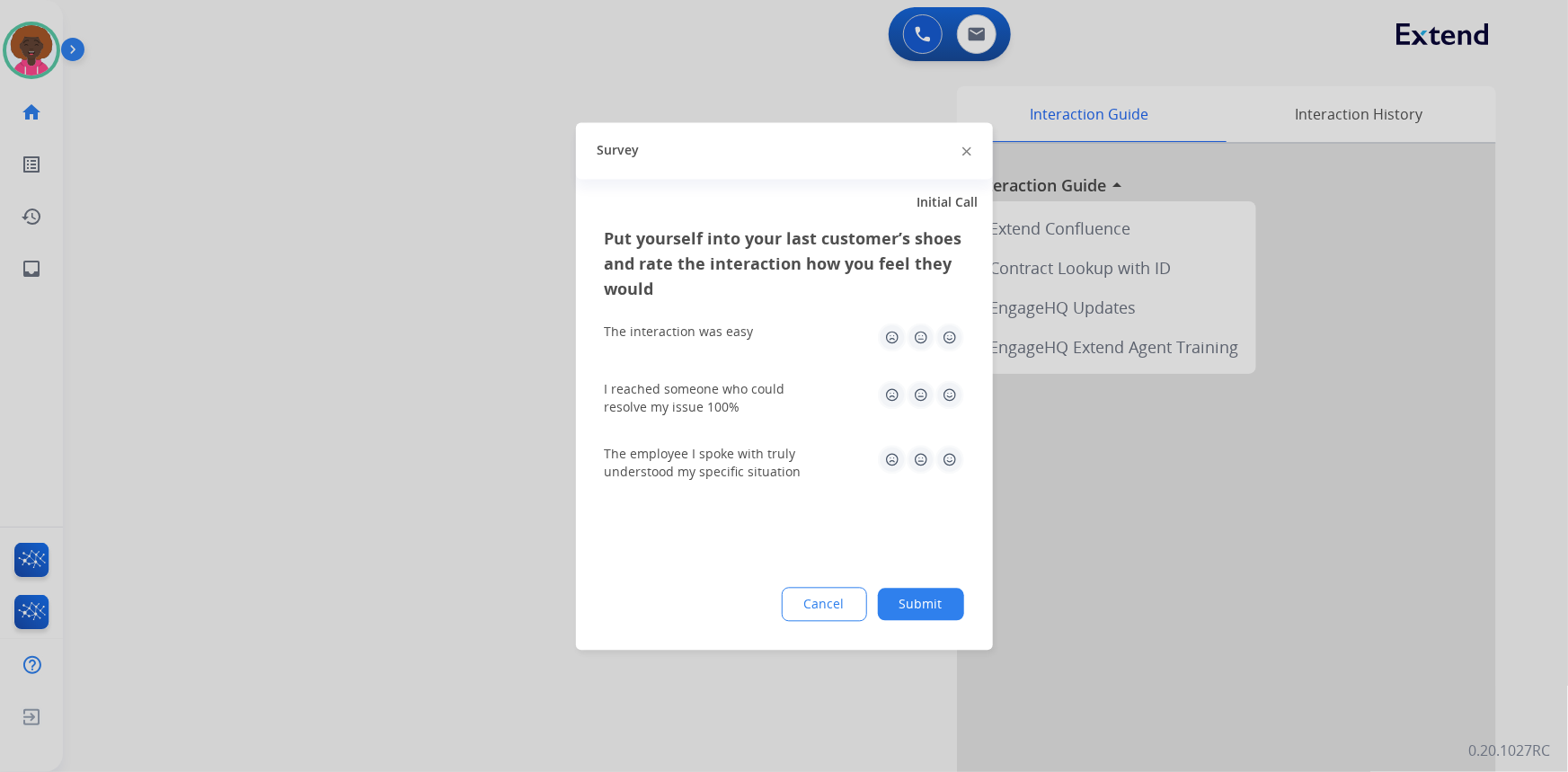
click at [961, 323] on div "Put yourself into your last customer’s shoes and rate the interaction how you f…" at bounding box center [784, 437] width 417 height 424
click at [959, 326] on img at bounding box center [950, 337] width 29 height 29
click at [964, 399] on div "Put yourself into your last customer’s shoes and rate the interaction how you f…" at bounding box center [784, 437] width 417 height 424
click at [955, 379] on div "I reached someone who could resolve my issue 100%" at bounding box center [784, 398] width 359 height 65
click at [969, 428] on div "Put yourself into your last customer’s shoes and rate the interaction how you f…" at bounding box center [784, 437] width 417 height 424
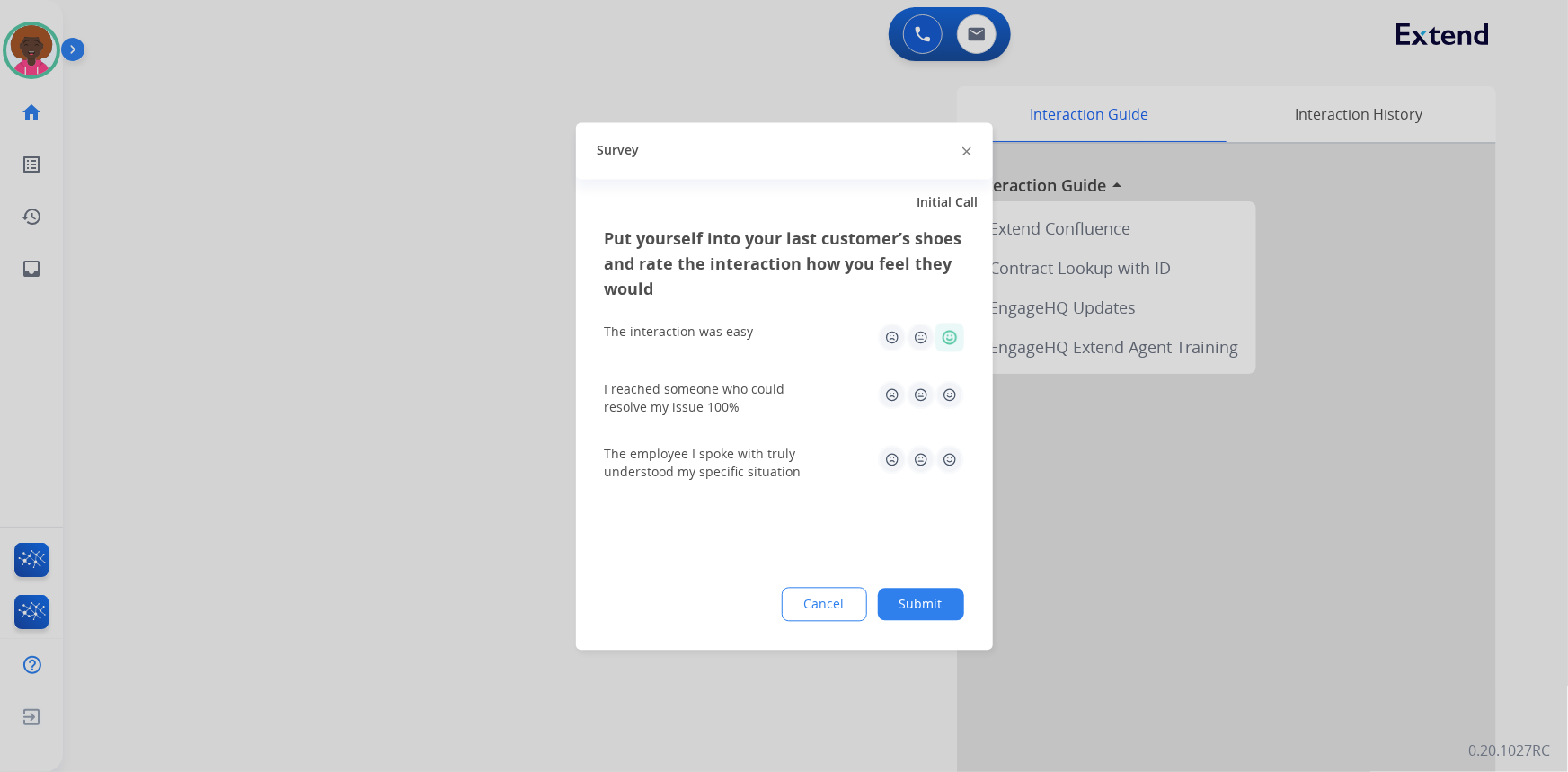
click at [959, 395] on img at bounding box center [950, 394] width 29 height 29
click at [939, 455] on img at bounding box center [950, 459] width 29 height 29
click at [938, 614] on button "Submit" at bounding box center [920, 603] width 86 height 32
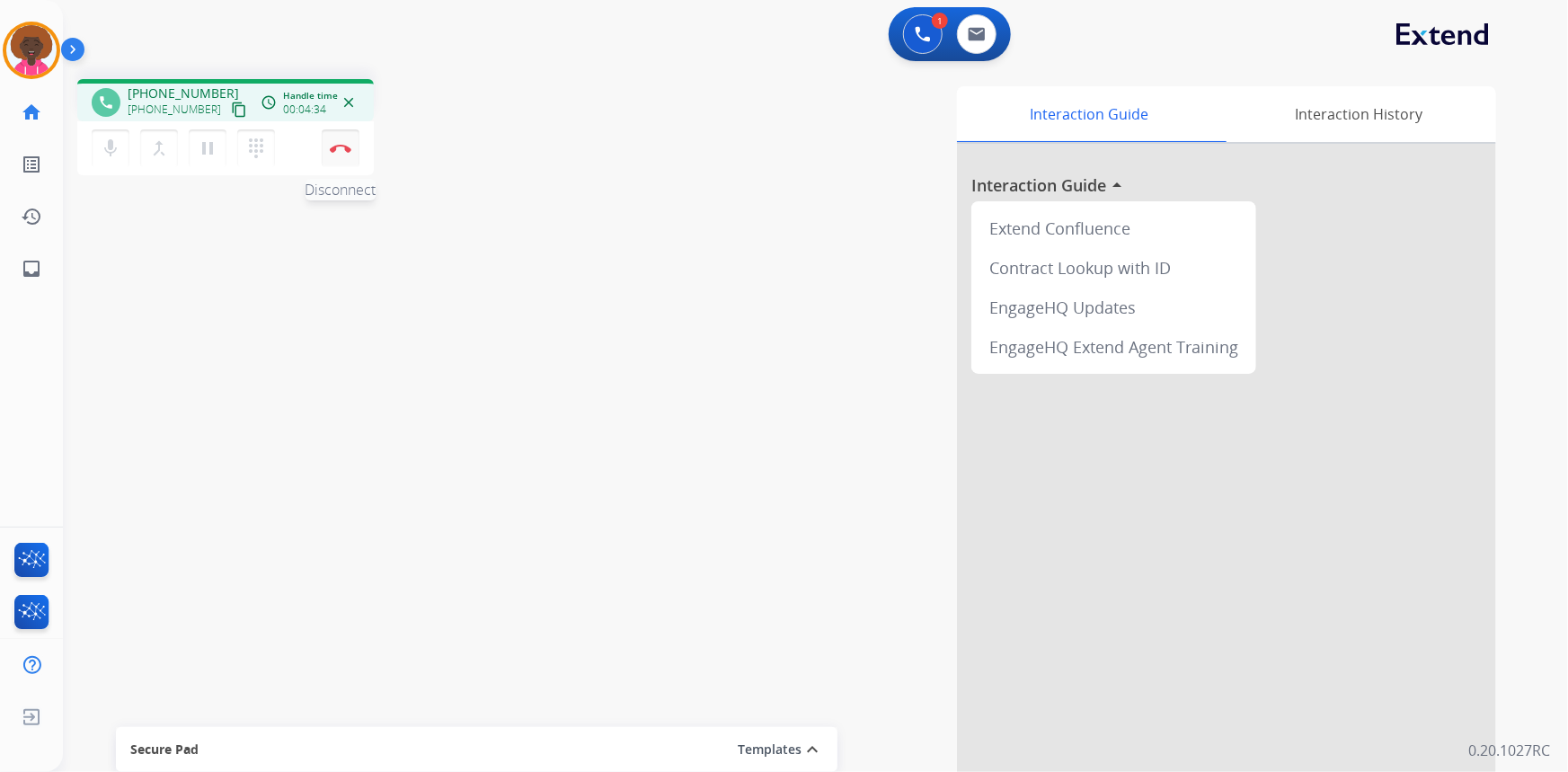
click at [343, 135] on button "Disconnect" at bounding box center [340, 148] width 38 height 38
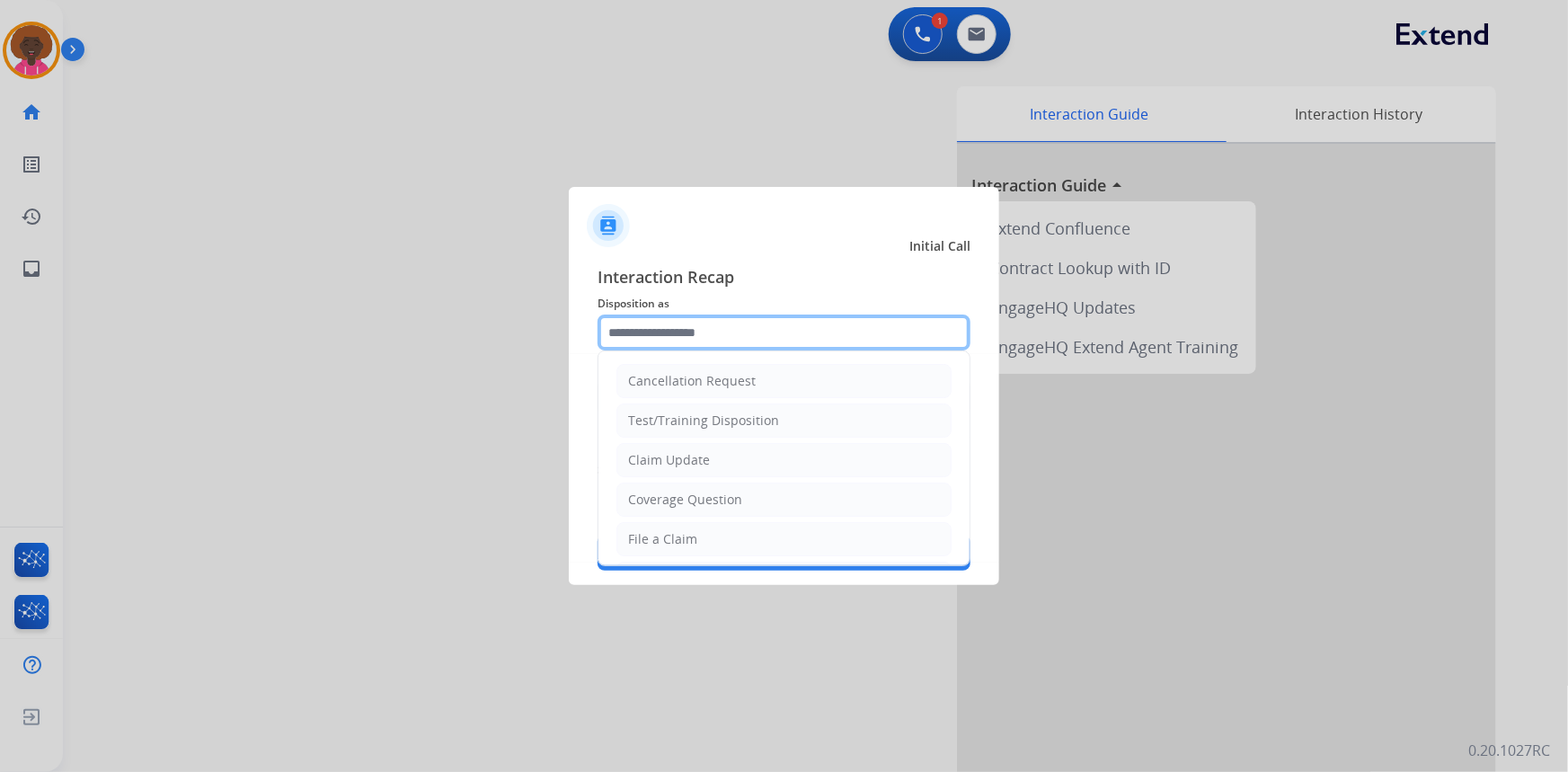
click at [764, 345] on input "text" at bounding box center [784, 332] width 373 height 36
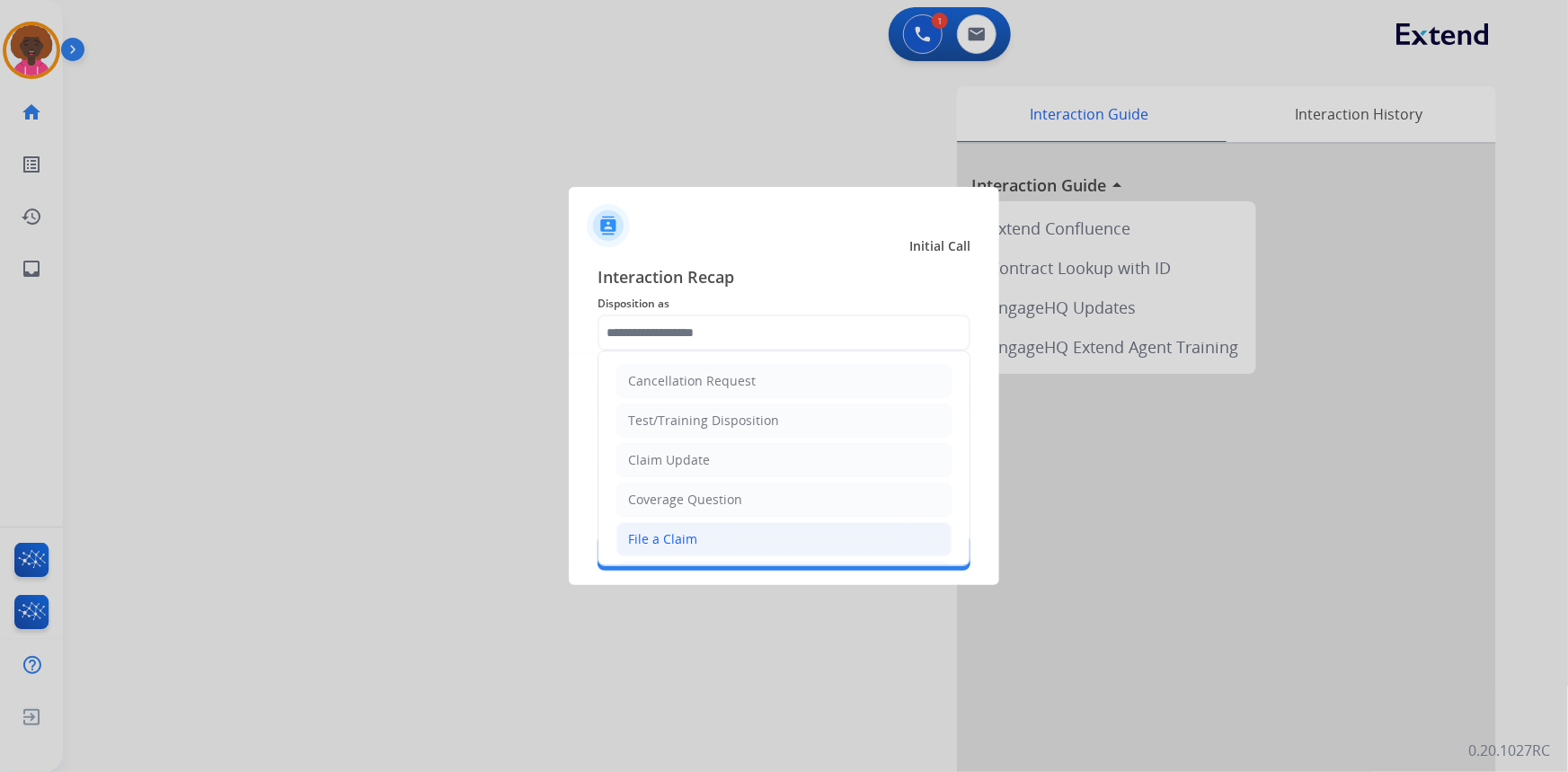
click at [698, 554] on li "File a Claim" at bounding box center [784, 539] width 335 height 34
type input "**********"
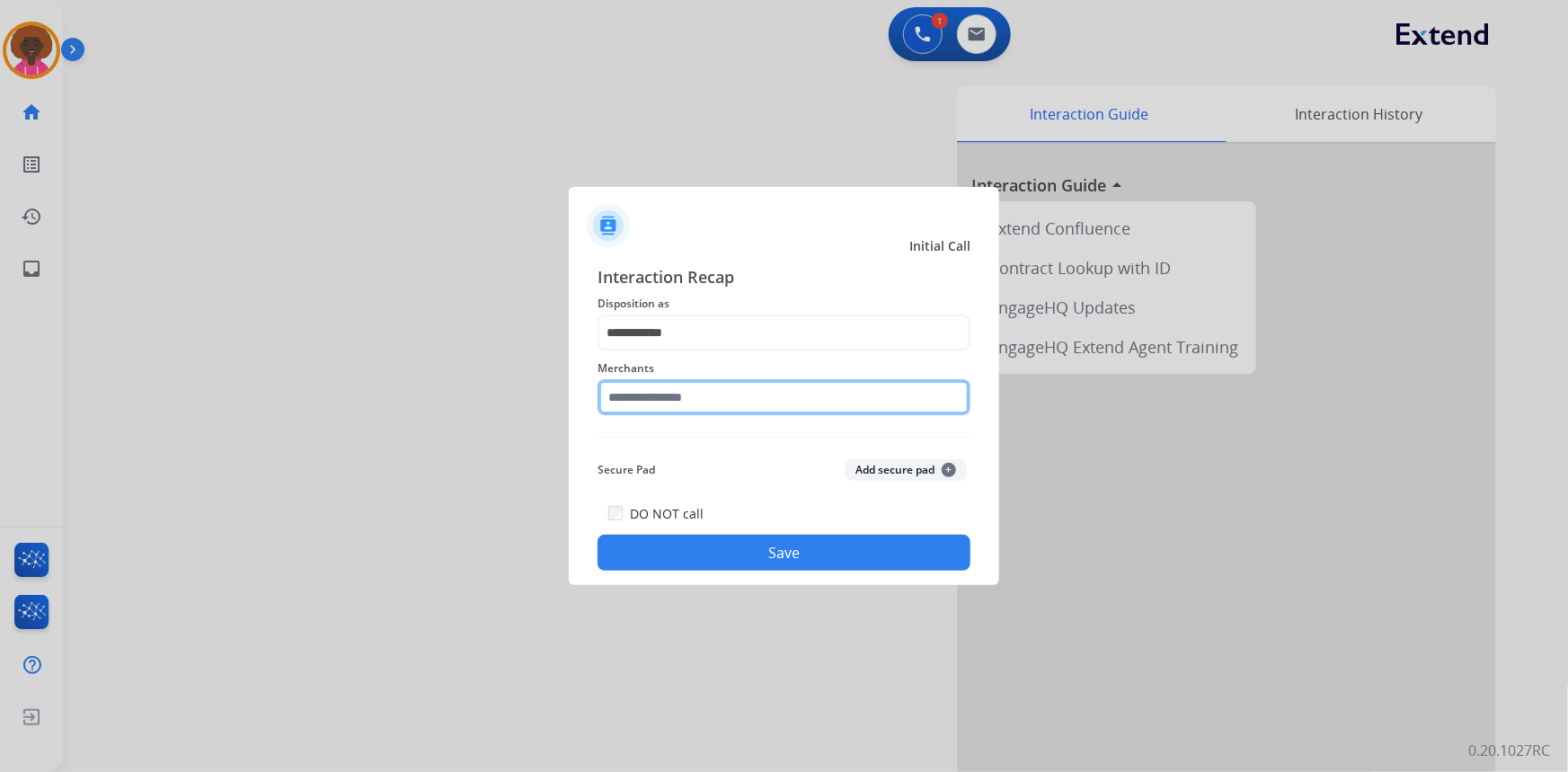
click at [710, 405] on input "text" at bounding box center [784, 397] width 373 height 36
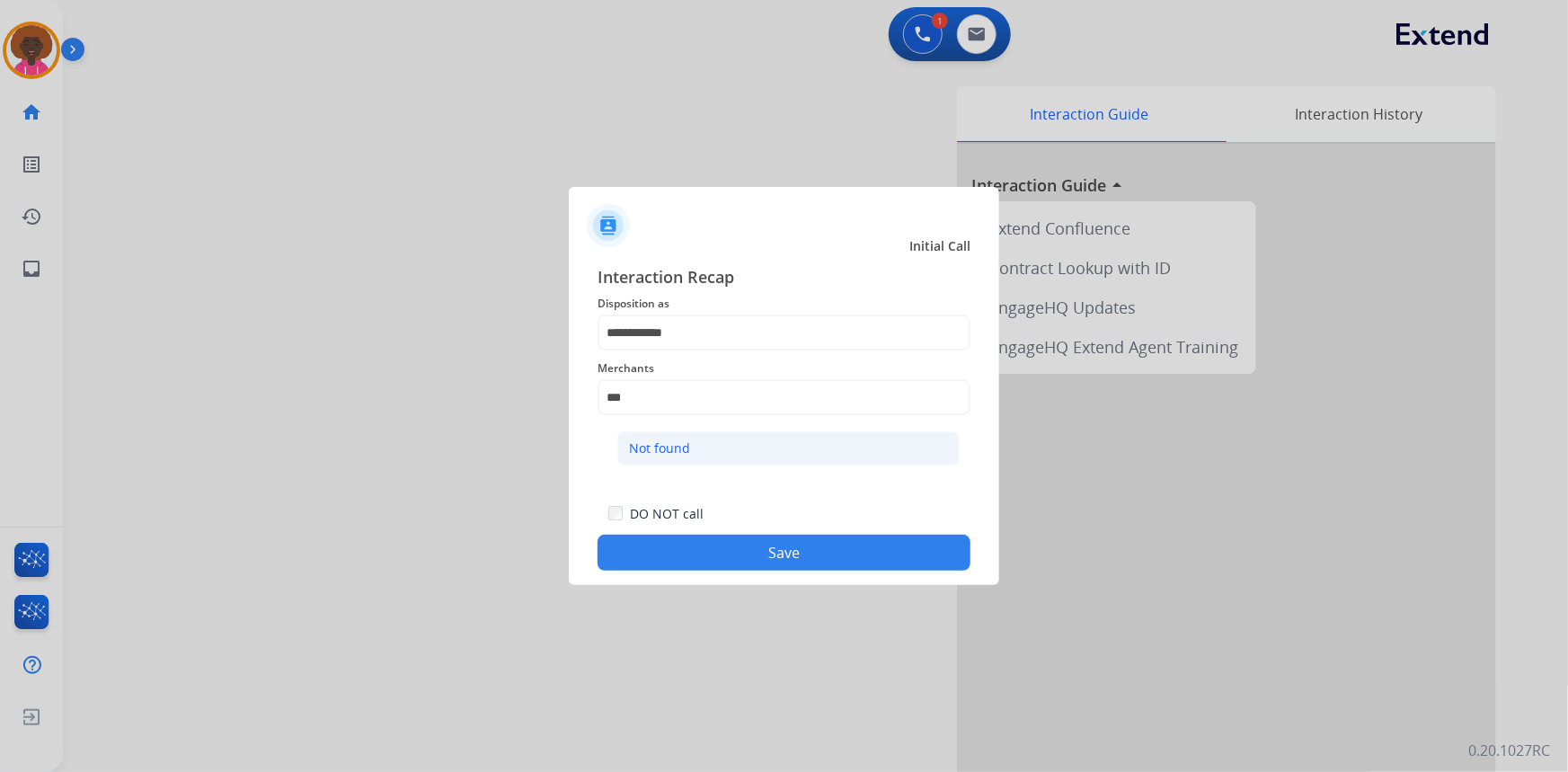
drag, startPoint x: 769, startPoint y: 450, endPoint x: 800, endPoint y: 544, distance: 99.0
click at [769, 451] on li "Not found" at bounding box center [788, 448] width 343 height 34
type input "*********"
click at [800, 544] on button "Save" at bounding box center [784, 553] width 373 height 36
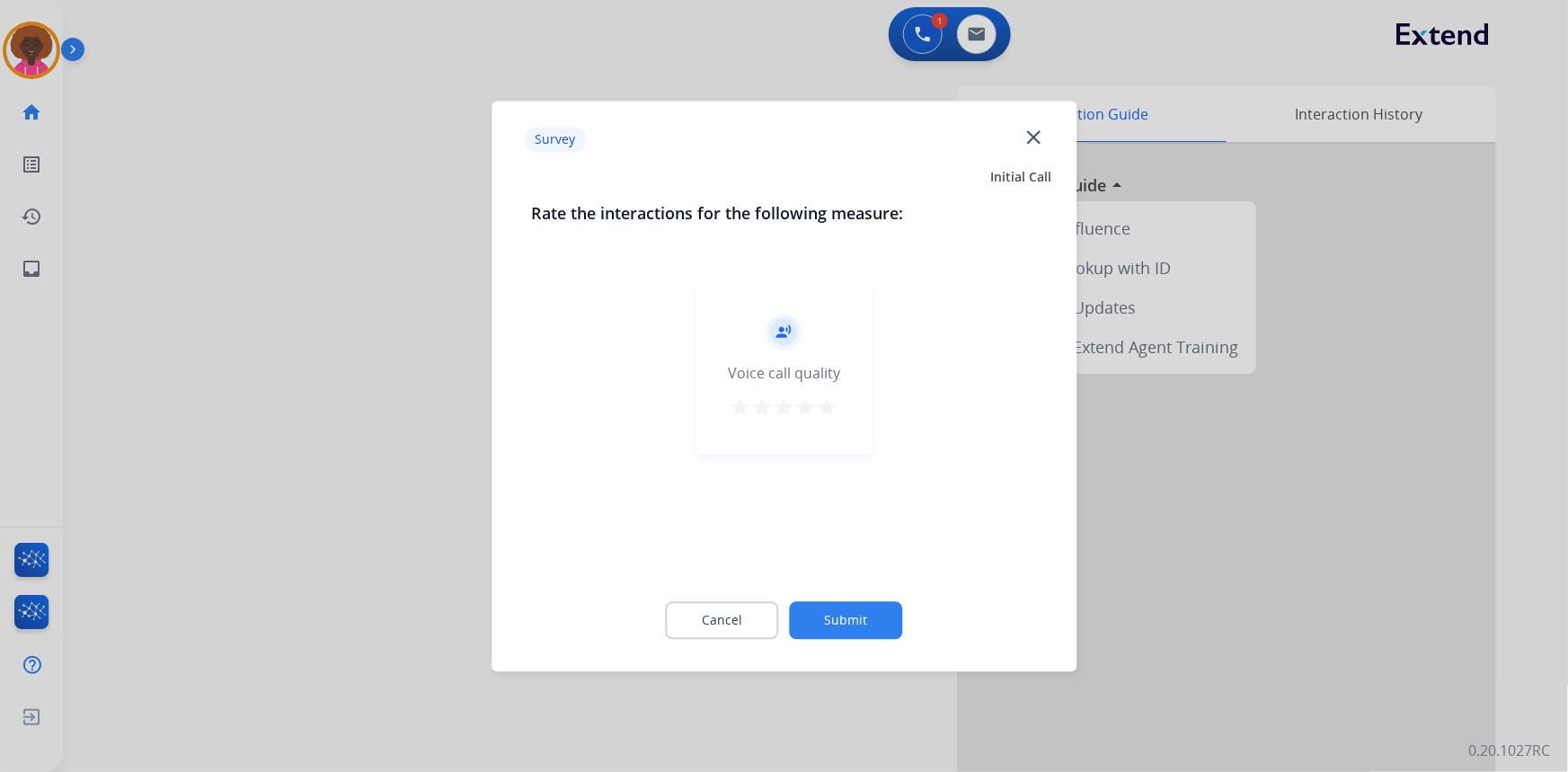
click at [817, 402] on mat-icon "star" at bounding box center [827, 407] width 21 height 21
click at [870, 638] on div "Cancel Submit" at bounding box center [784, 620] width 506 height 81
click at [863, 624] on button "Submit" at bounding box center [846, 620] width 114 height 38
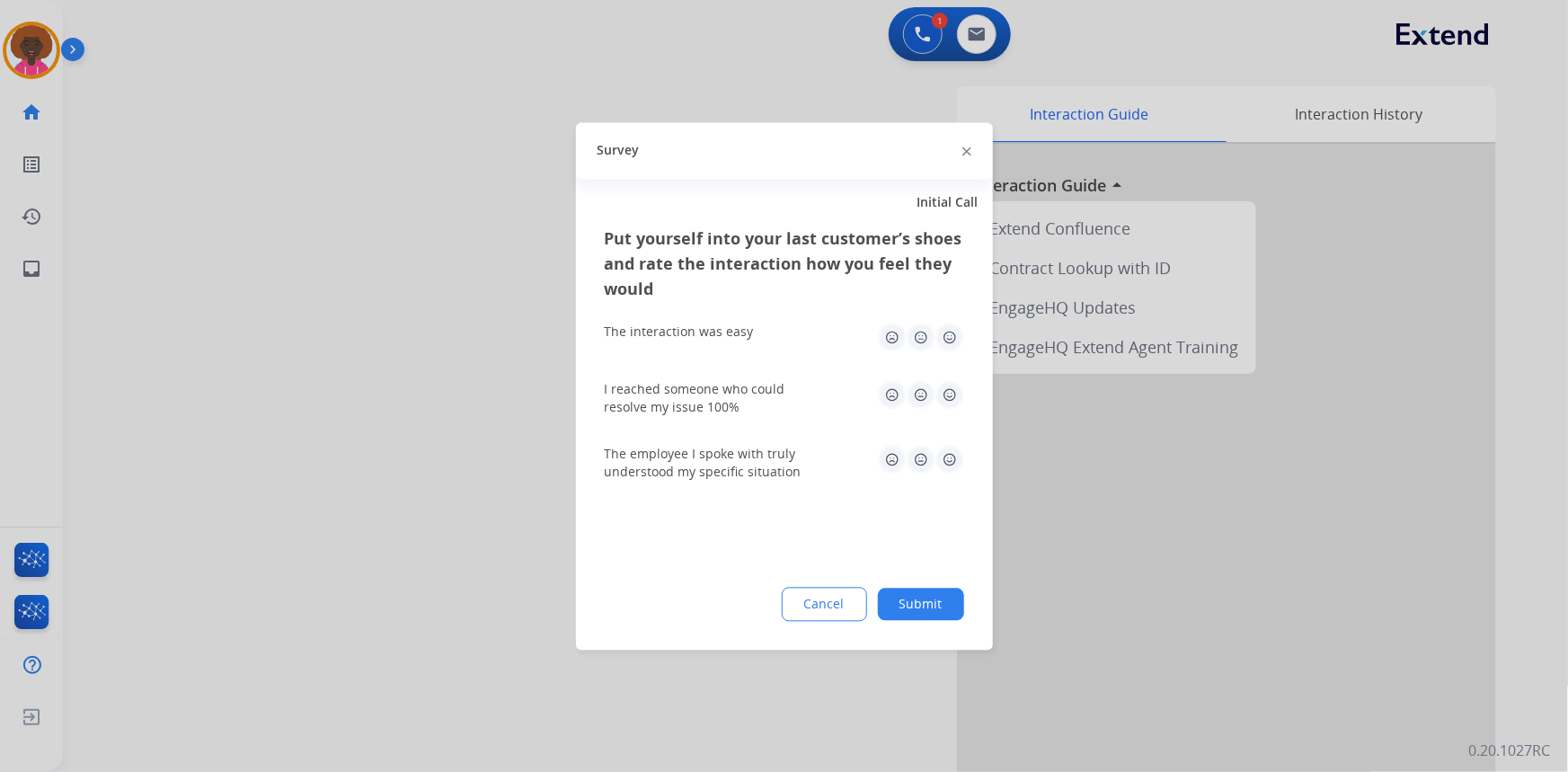
click at [896, 596] on button "Submit" at bounding box center [920, 603] width 86 height 32
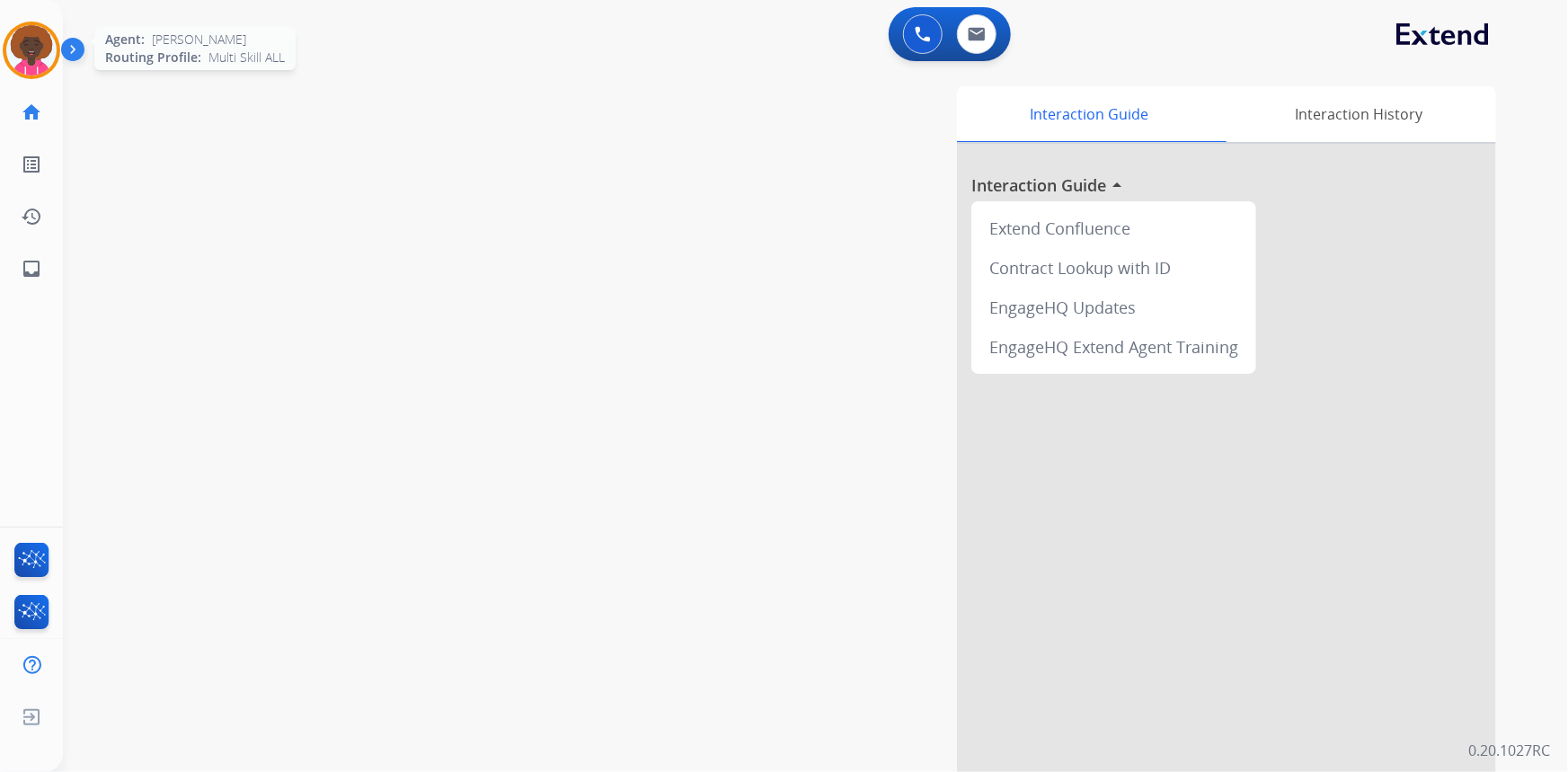
click at [26, 44] on img at bounding box center [31, 50] width 50 height 50
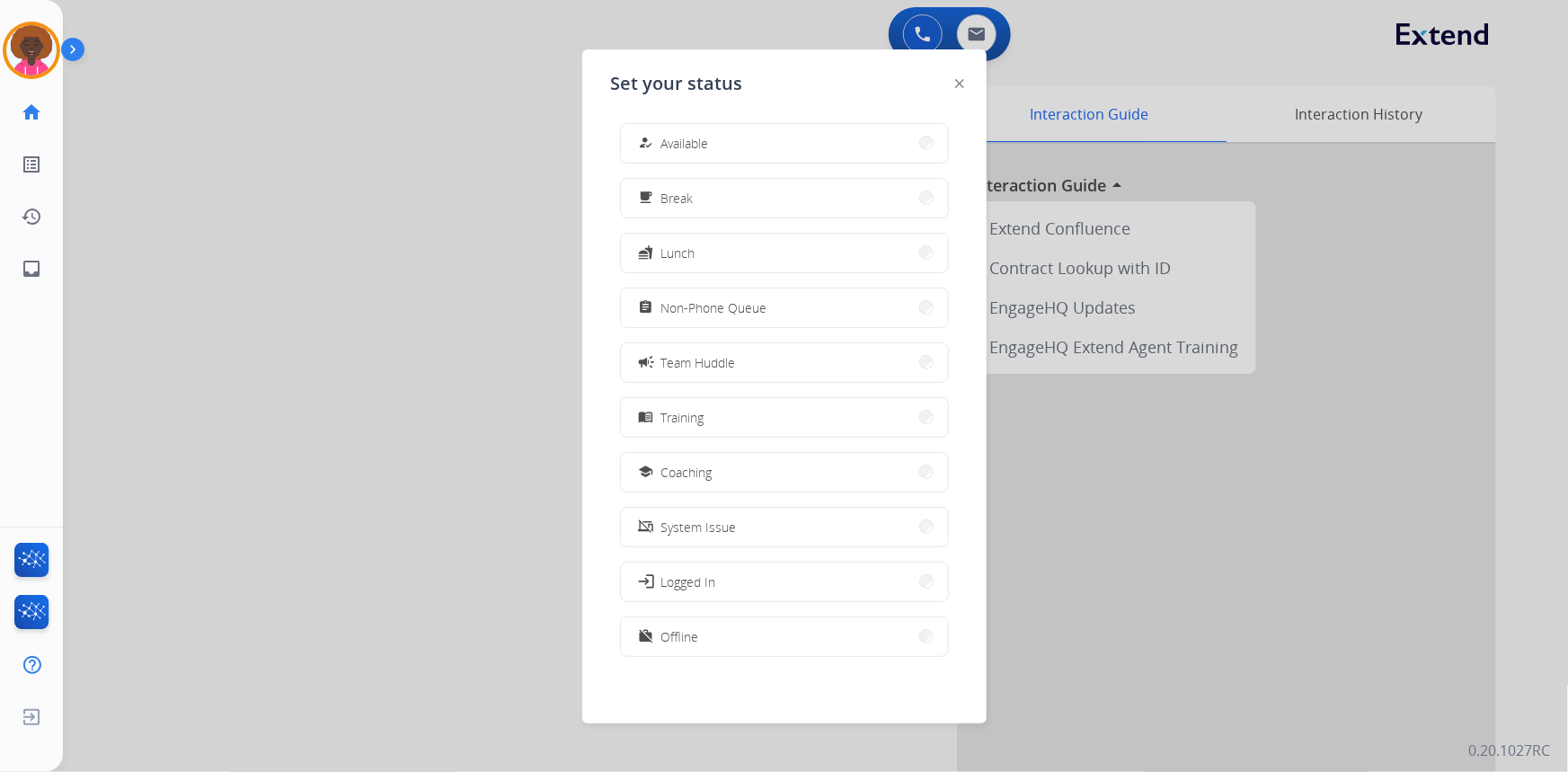
scroll to position [5, 0]
click at [901, 20] on div at bounding box center [784, 386] width 1568 height 772
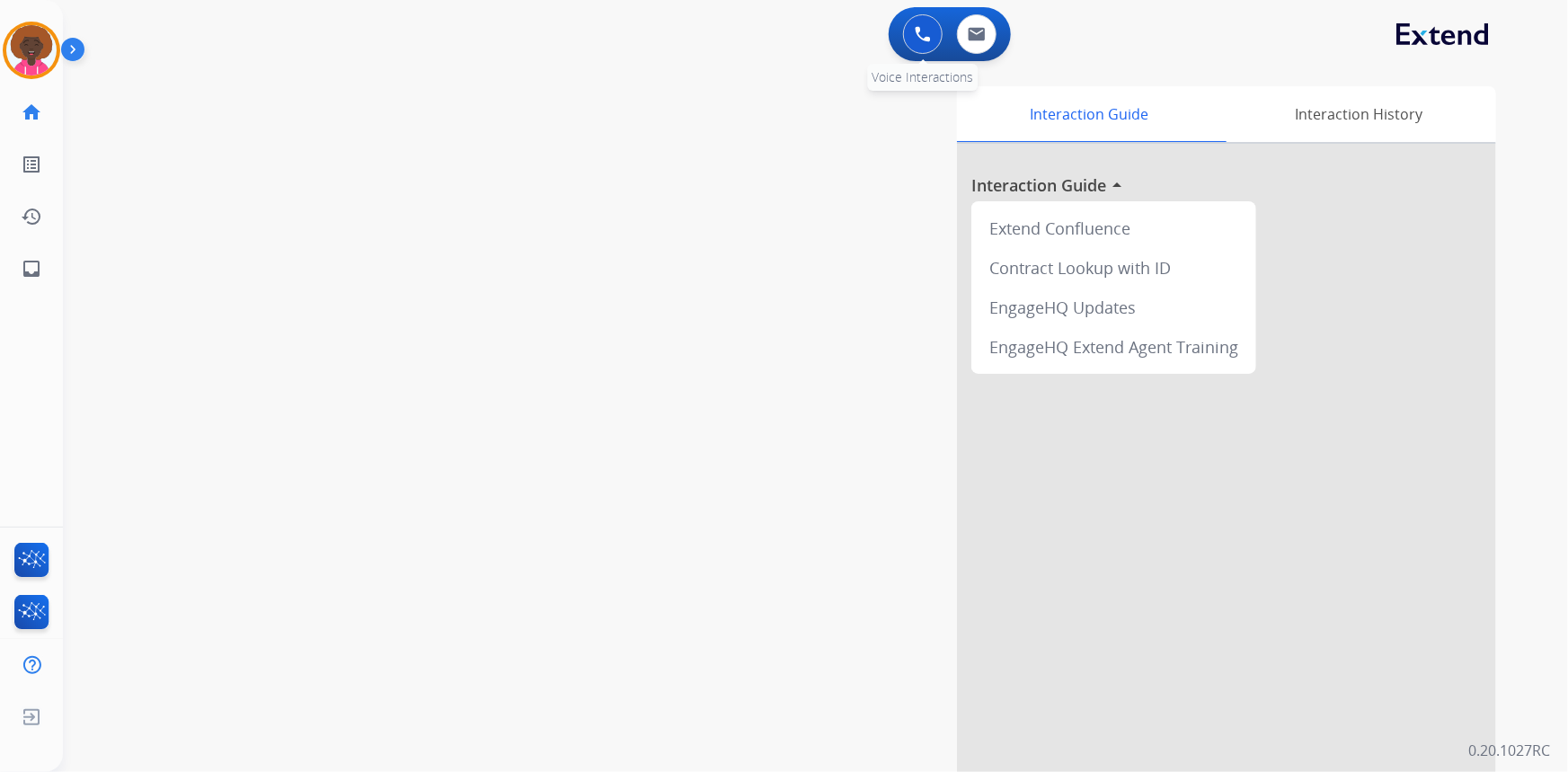
click at [914, 29] on button at bounding box center [922, 34] width 40 height 40
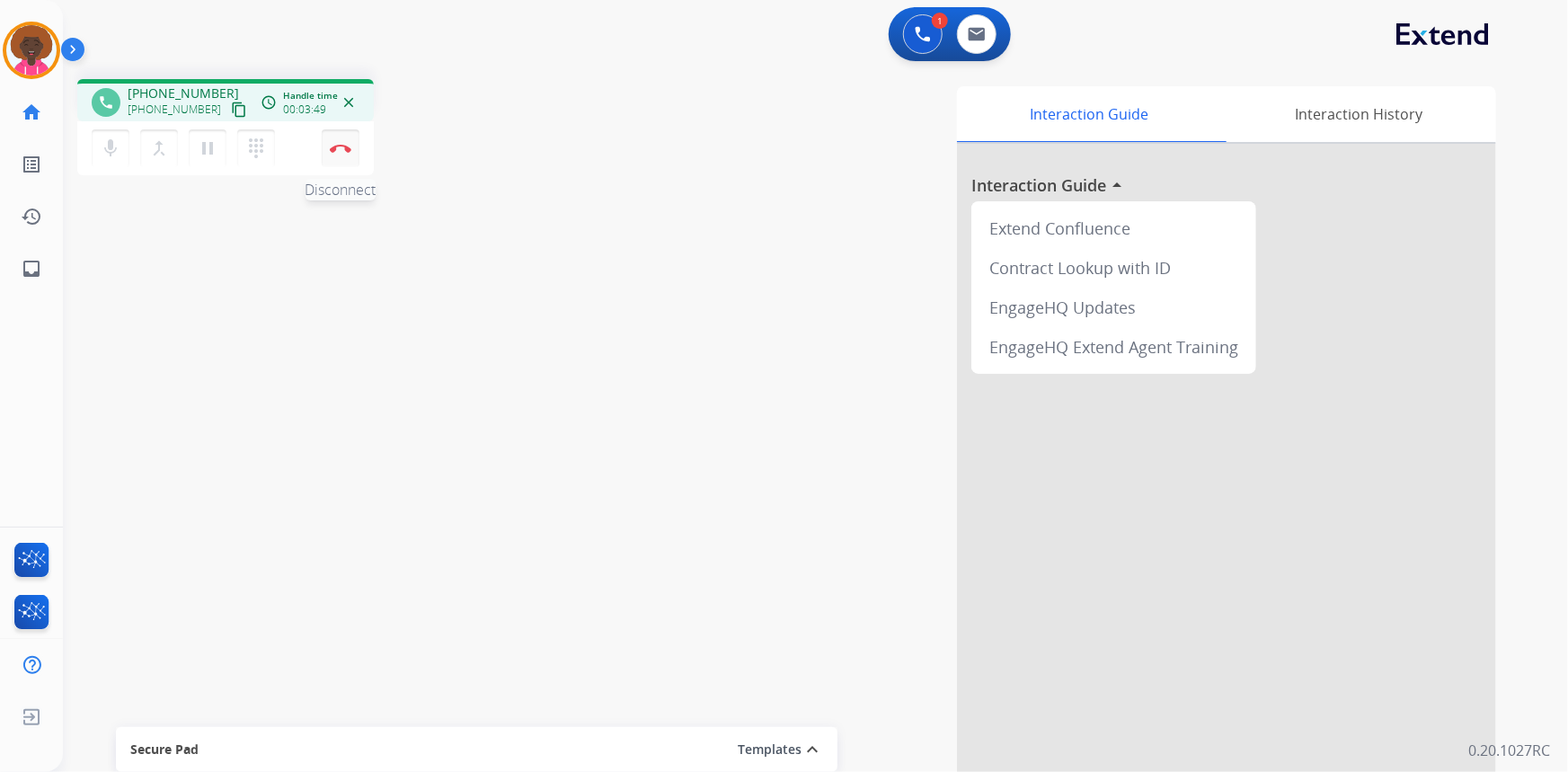
click at [344, 144] on img at bounding box center [341, 148] width 21 height 9
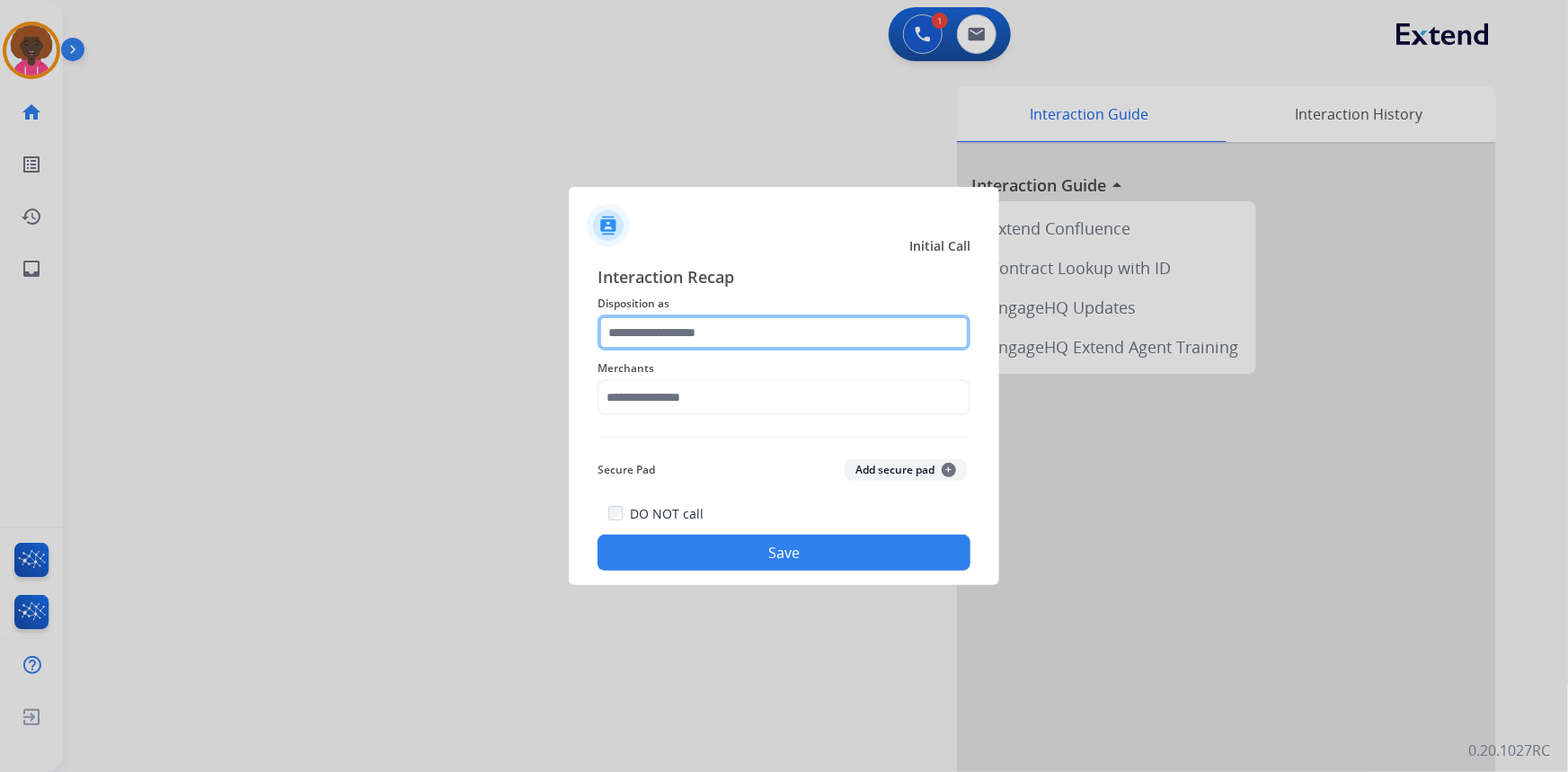
click at [707, 348] on input "text" at bounding box center [784, 332] width 373 height 36
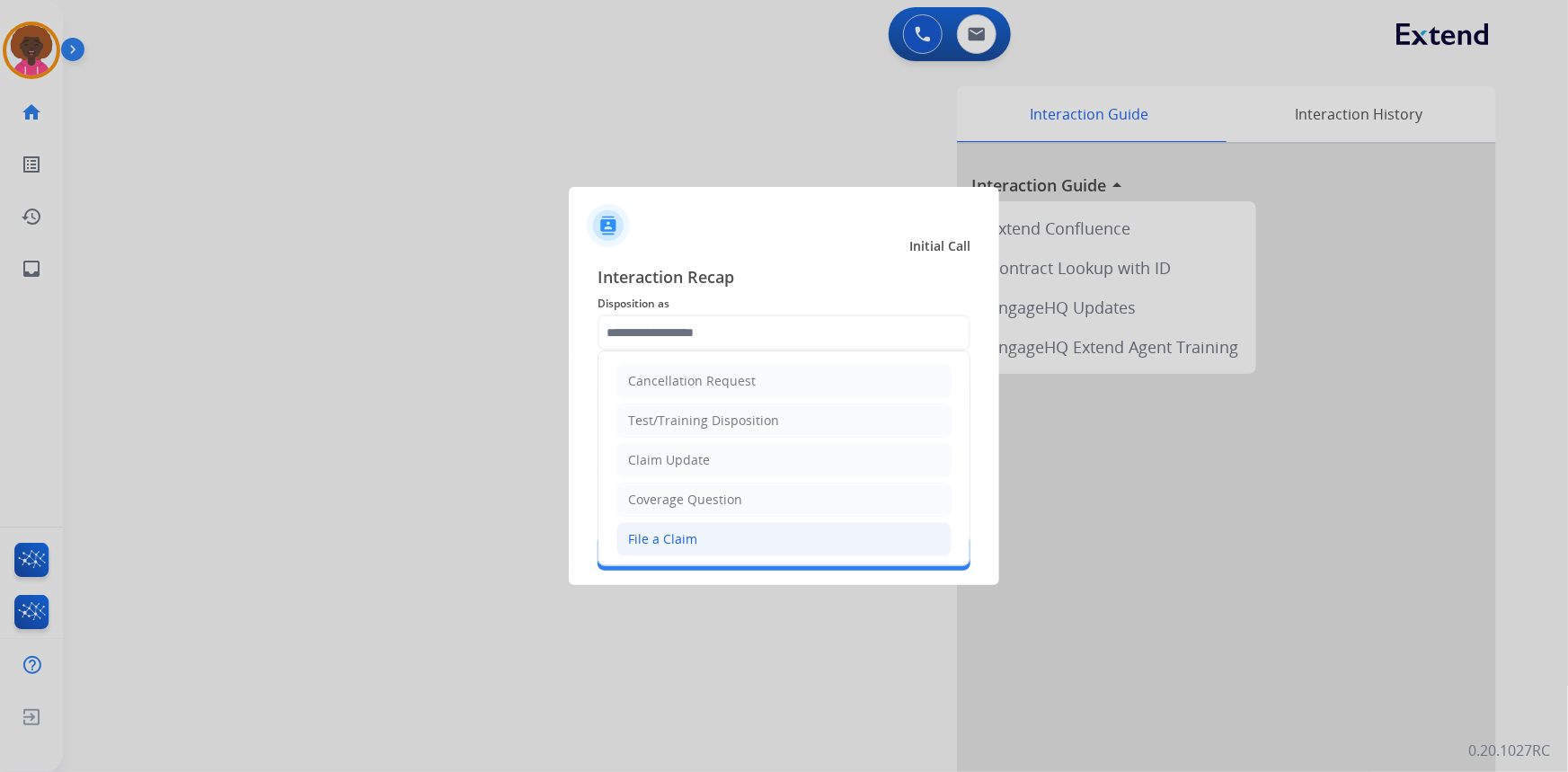
click at [662, 528] on li "File a Claim" at bounding box center [784, 539] width 335 height 34
type input "**********"
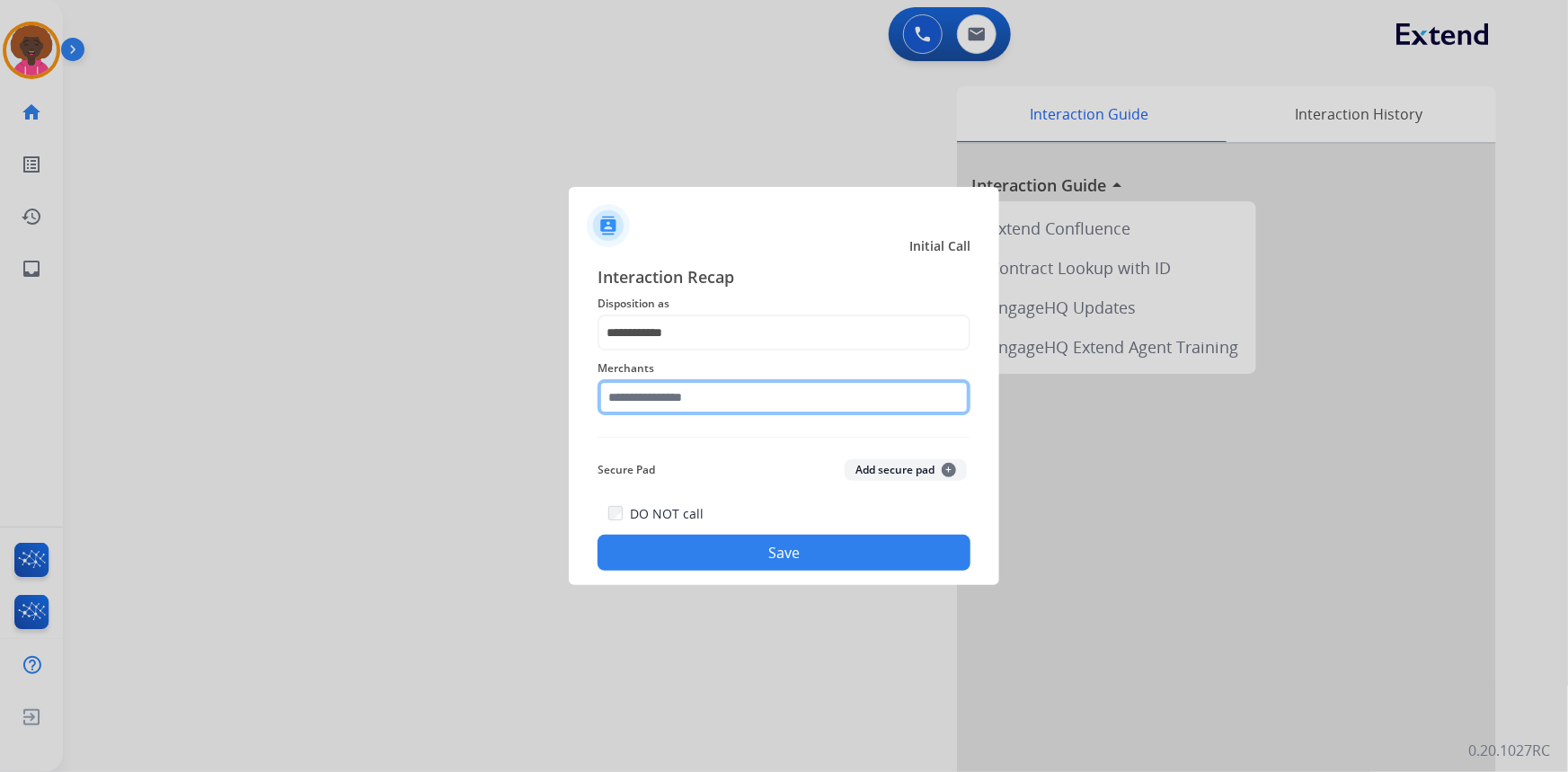
click at [668, 402] on input "text" at bounding box center [784, 397] width 373 height 36
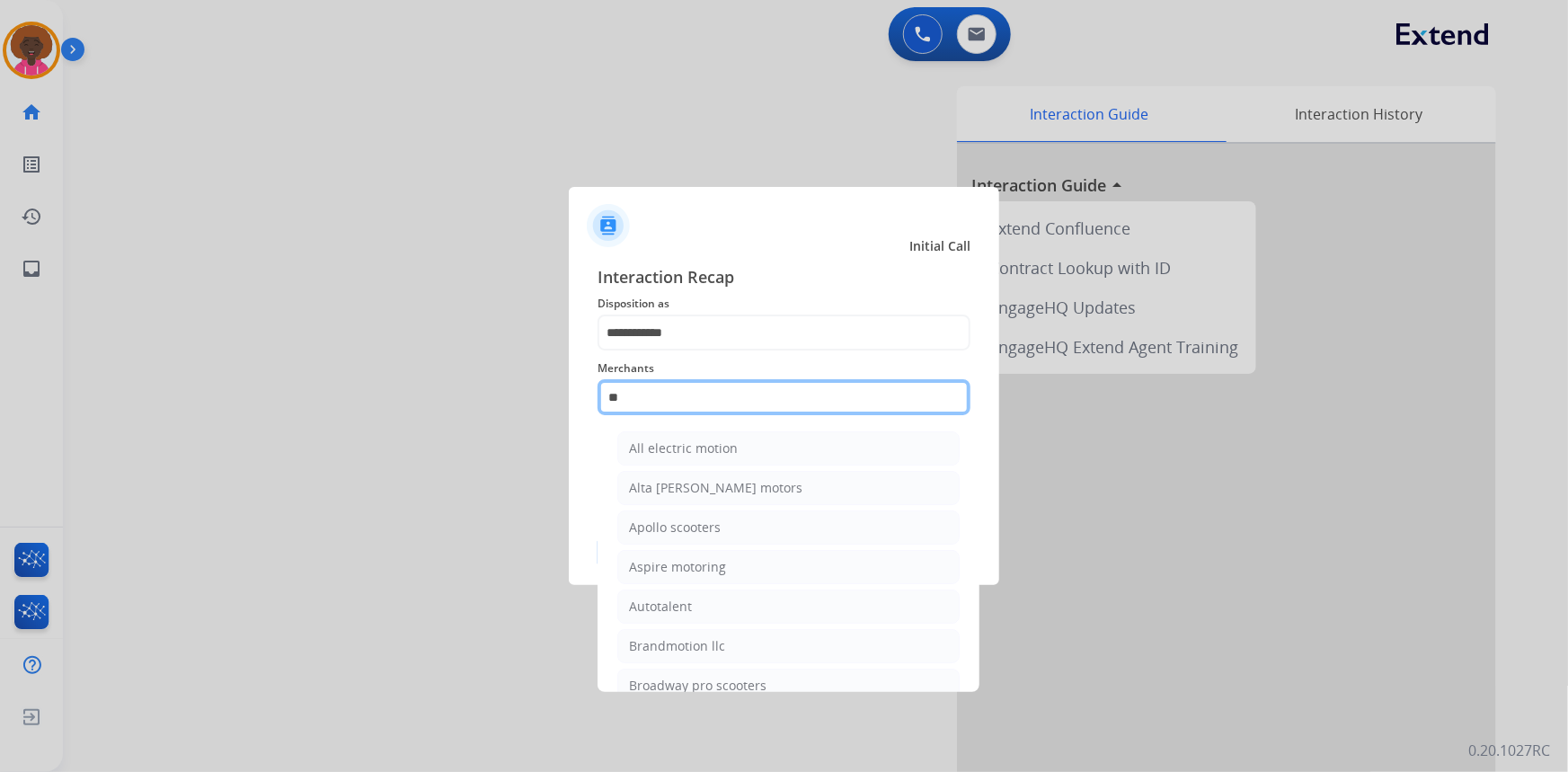
type input "*"
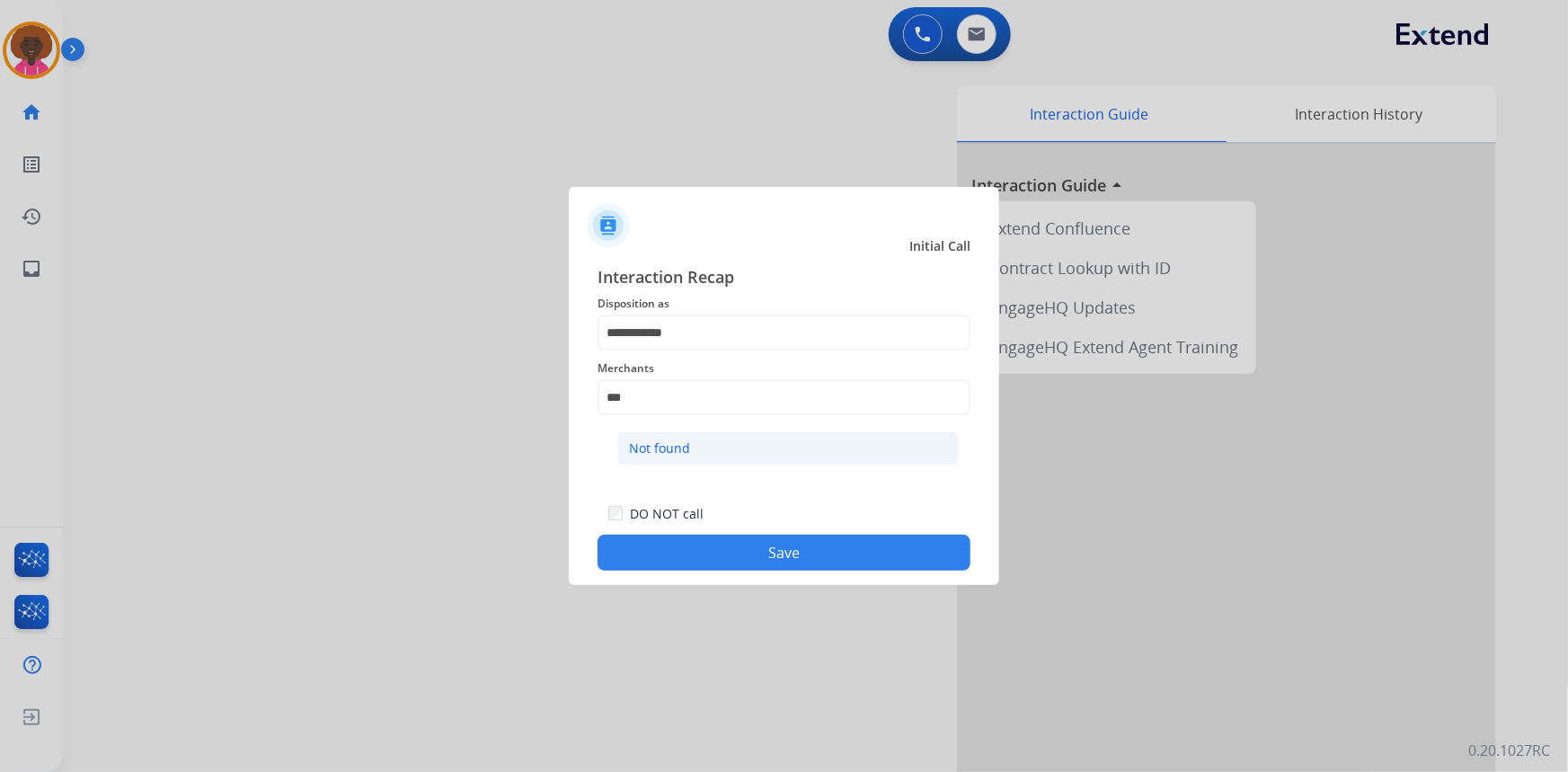
click at [713, 457] on li "Not found" at bounding box center [788, 448] width 343 height 34
type input "*********"
click at [747, 603] on div at bounding box center [784, 386] width 1568 height 772
click at [747, 584] on div "**********" at bounding box center [784, 417] width 430 height 335
click at [749, 568] on button "Save" at bounding box center [784, 553] width 373 height 36
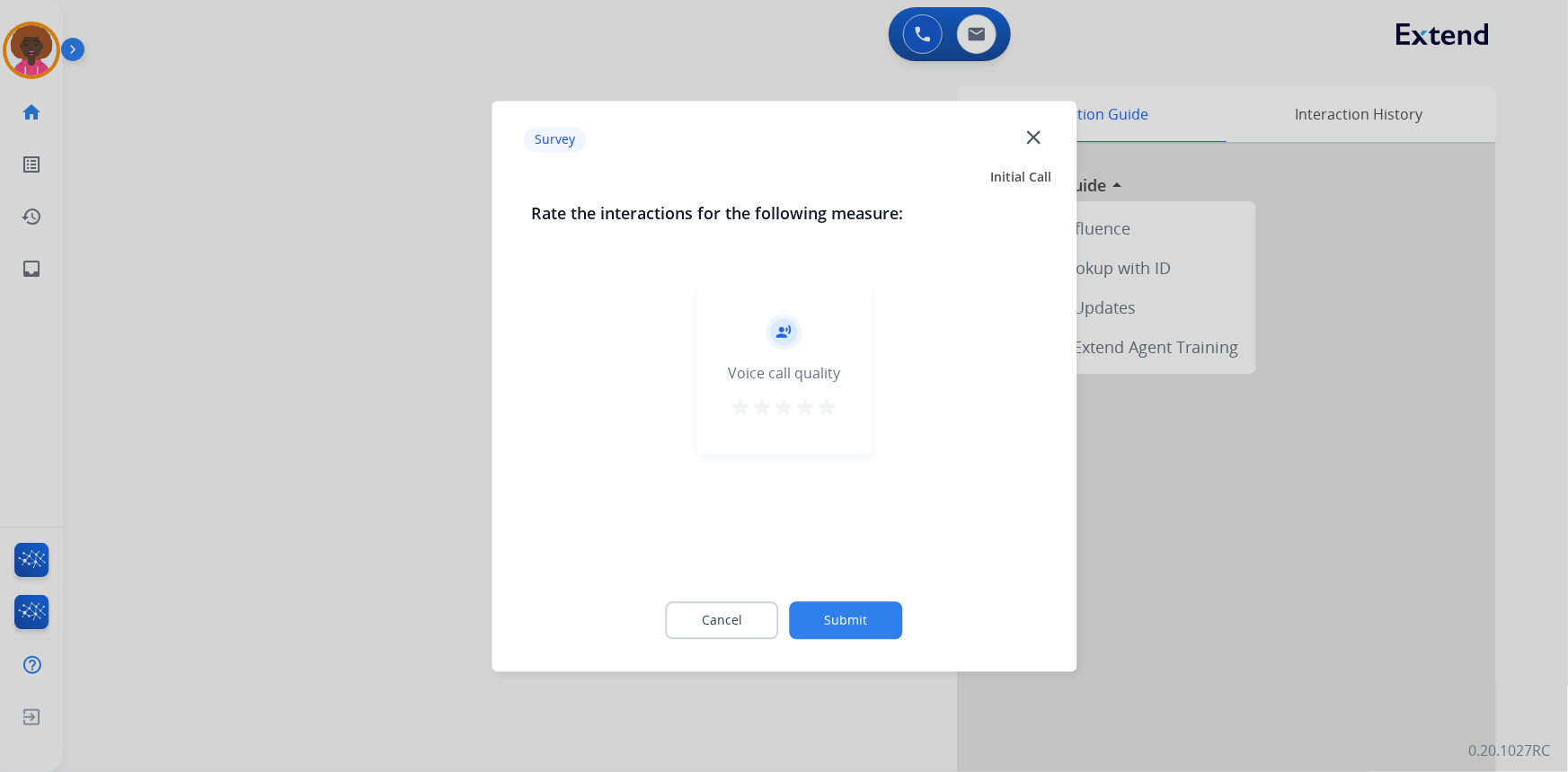
drag, startPoint x: 841, startPoint y: 400, endPoint x: 840, endPoint y: 410, distance: 10.0
click at [840, 410] on div "record_voice_over Voice call quality star star star star star" at bounding box center [784, 368] width 175 height 171
click at [832, 410] on mat-icon "star" at bounding box center [827, 407] width 21 height 21
click at [848, 629] on button "Submit" at bounding box center [846, 620] width 114 height 38
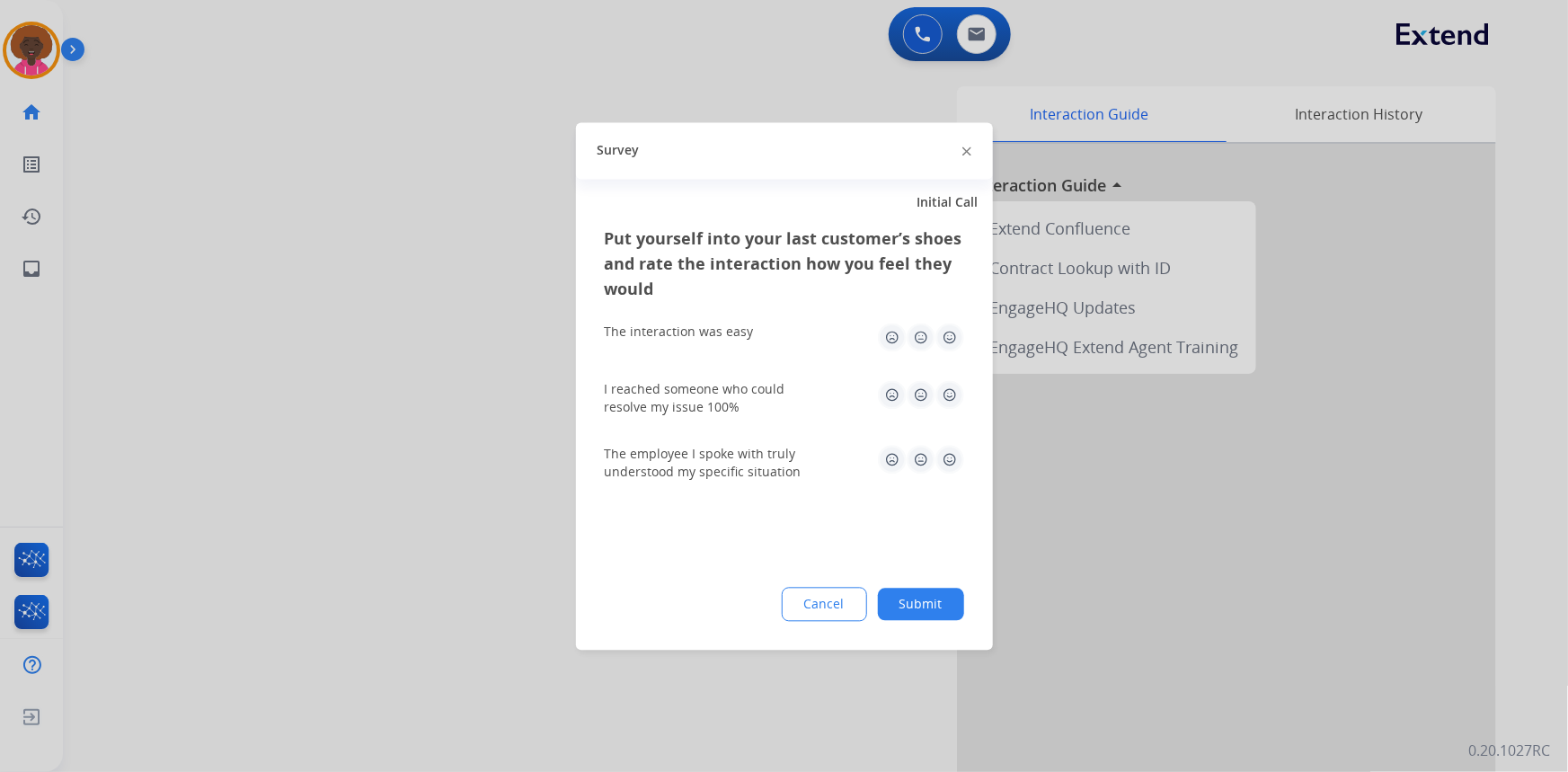
click at [886, 604] on button "Submit" at bounding box center [920, 603] width 86 height 32
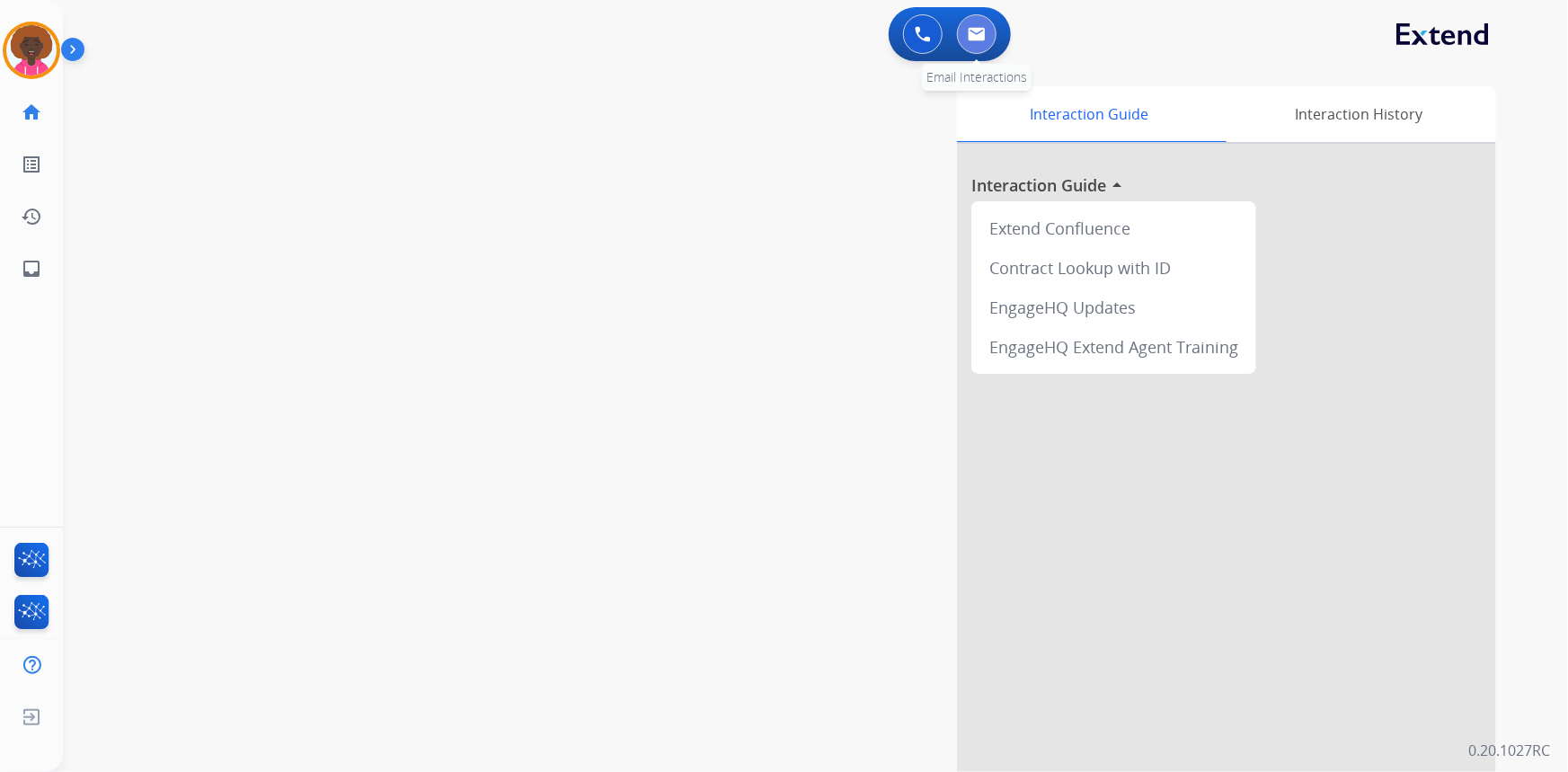
click at [969, 34] on img at bounding box center [977, 34] width 18 height 15
select select "**********"
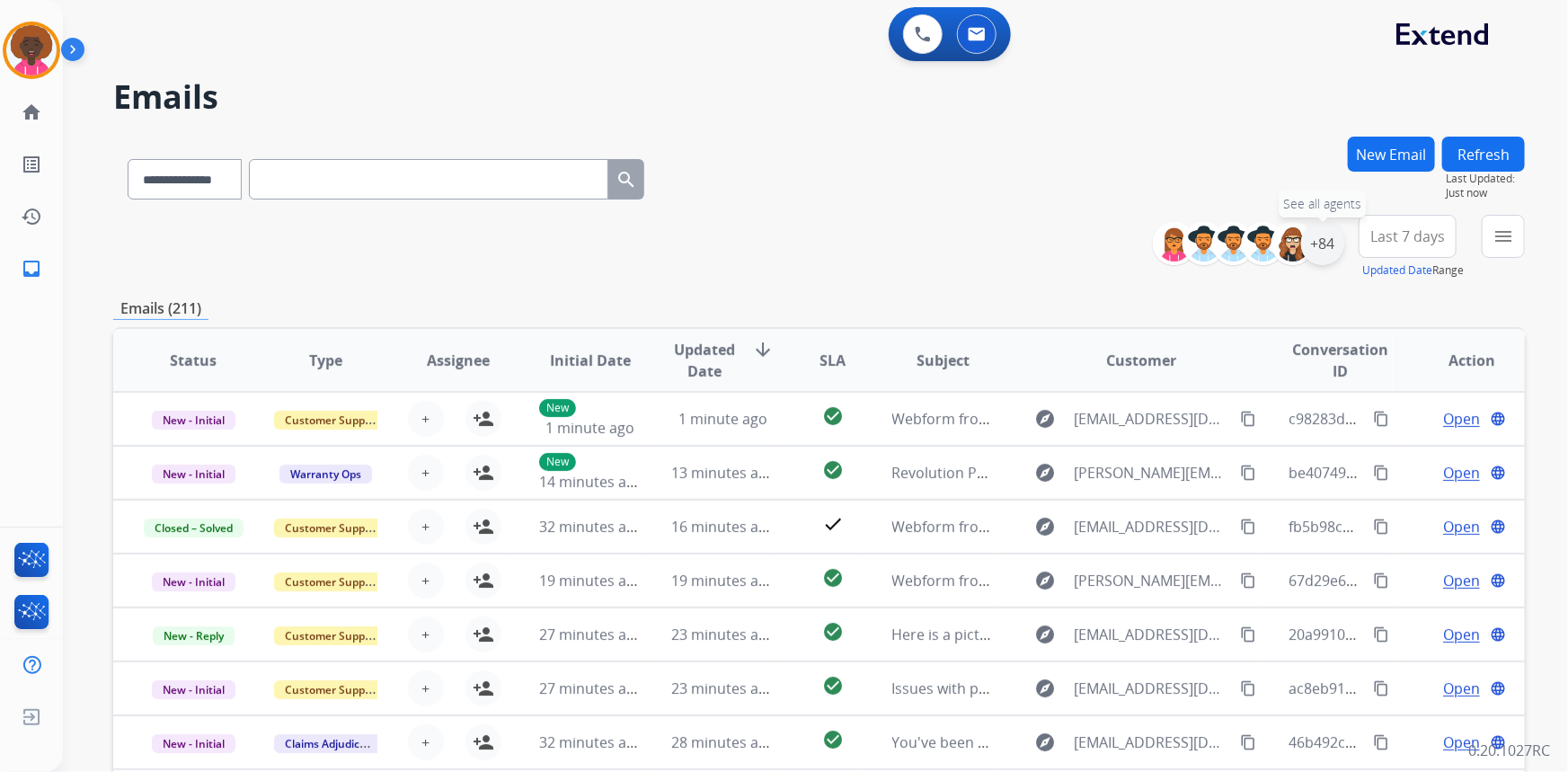
click at [1330, 253] on div "+84" at bounding box center [1322, 244] width 43 height 43
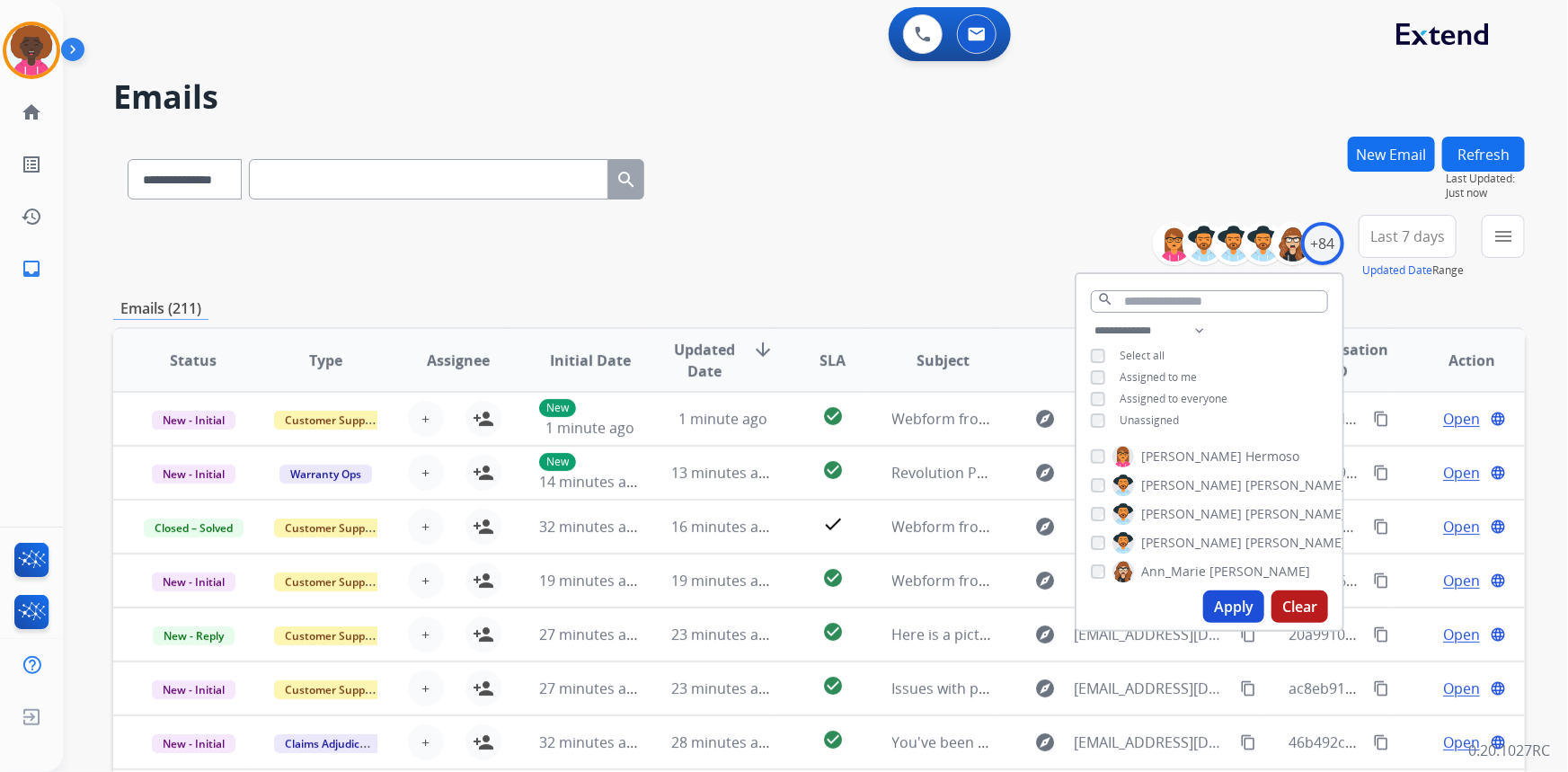
click at [1221, 625] on div "Apply Clear" at bounding box center [1210, 607] width 266 height 47
click at [1223, 620] on button "Apply" at bounding box center [1233, 606] width 61 height 32
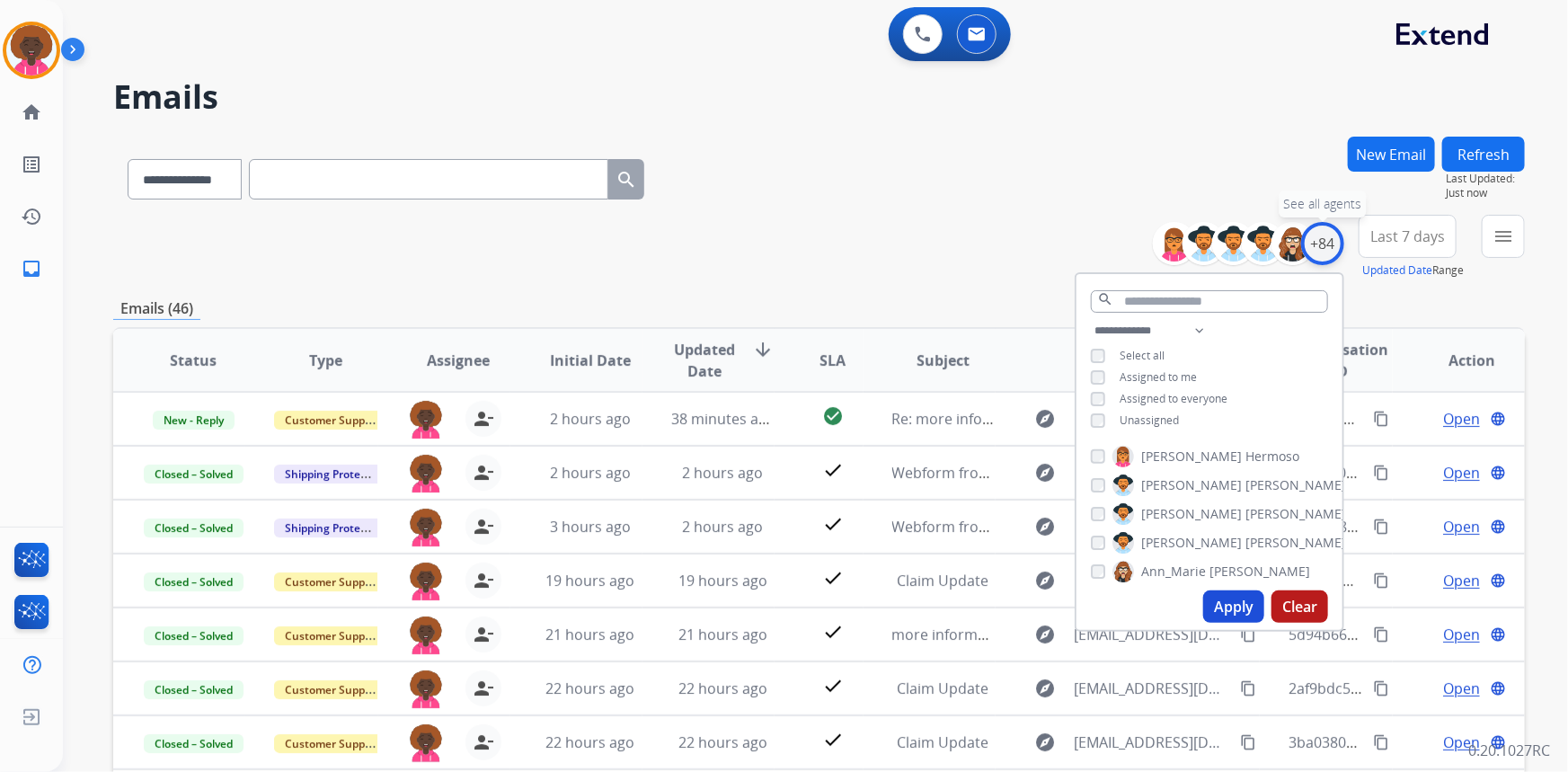
click at [1326, 240] on div "+84" at bounding box center [1322, 244] width 43 height 43
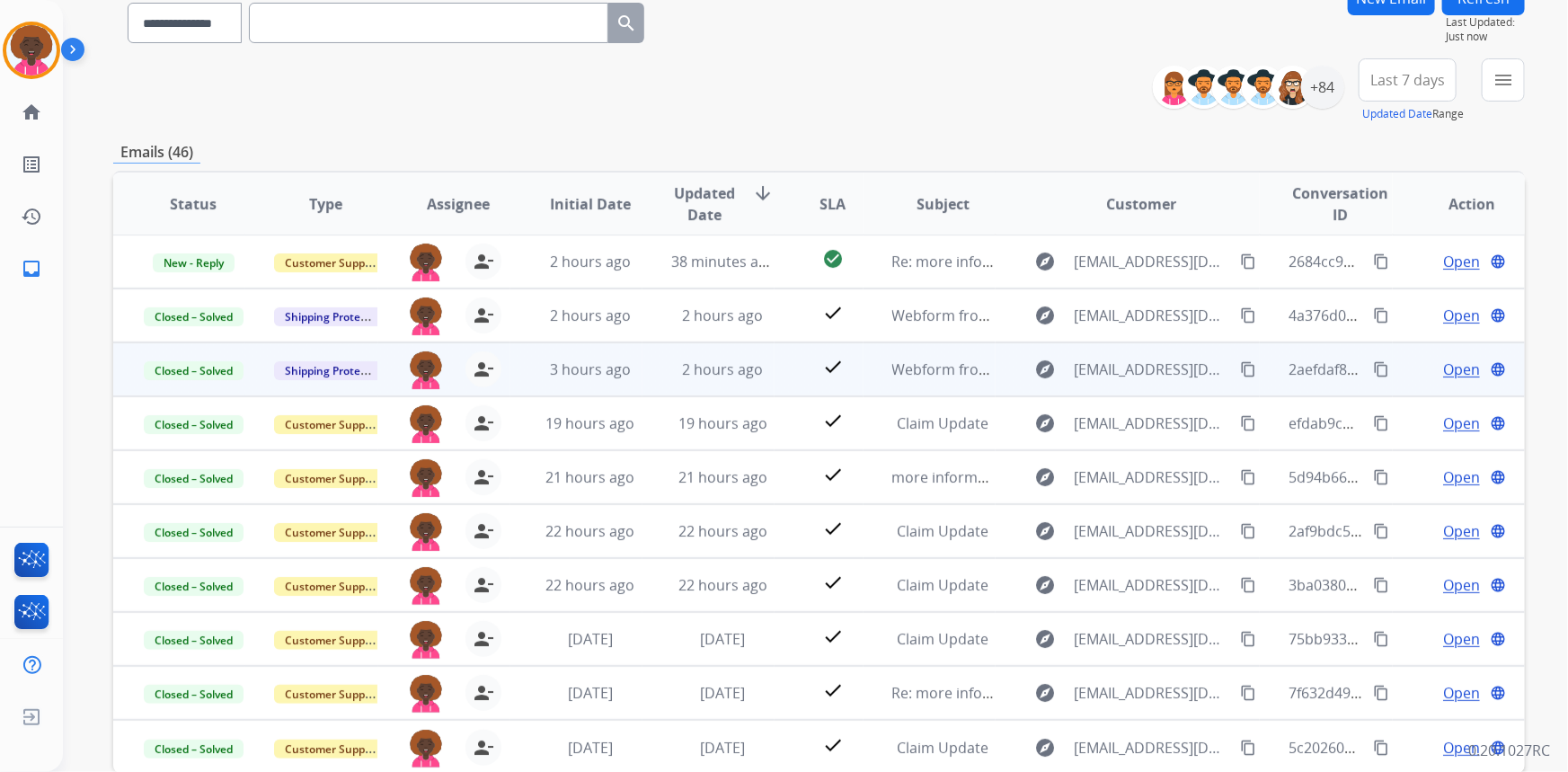
scroll to position [162, 0]
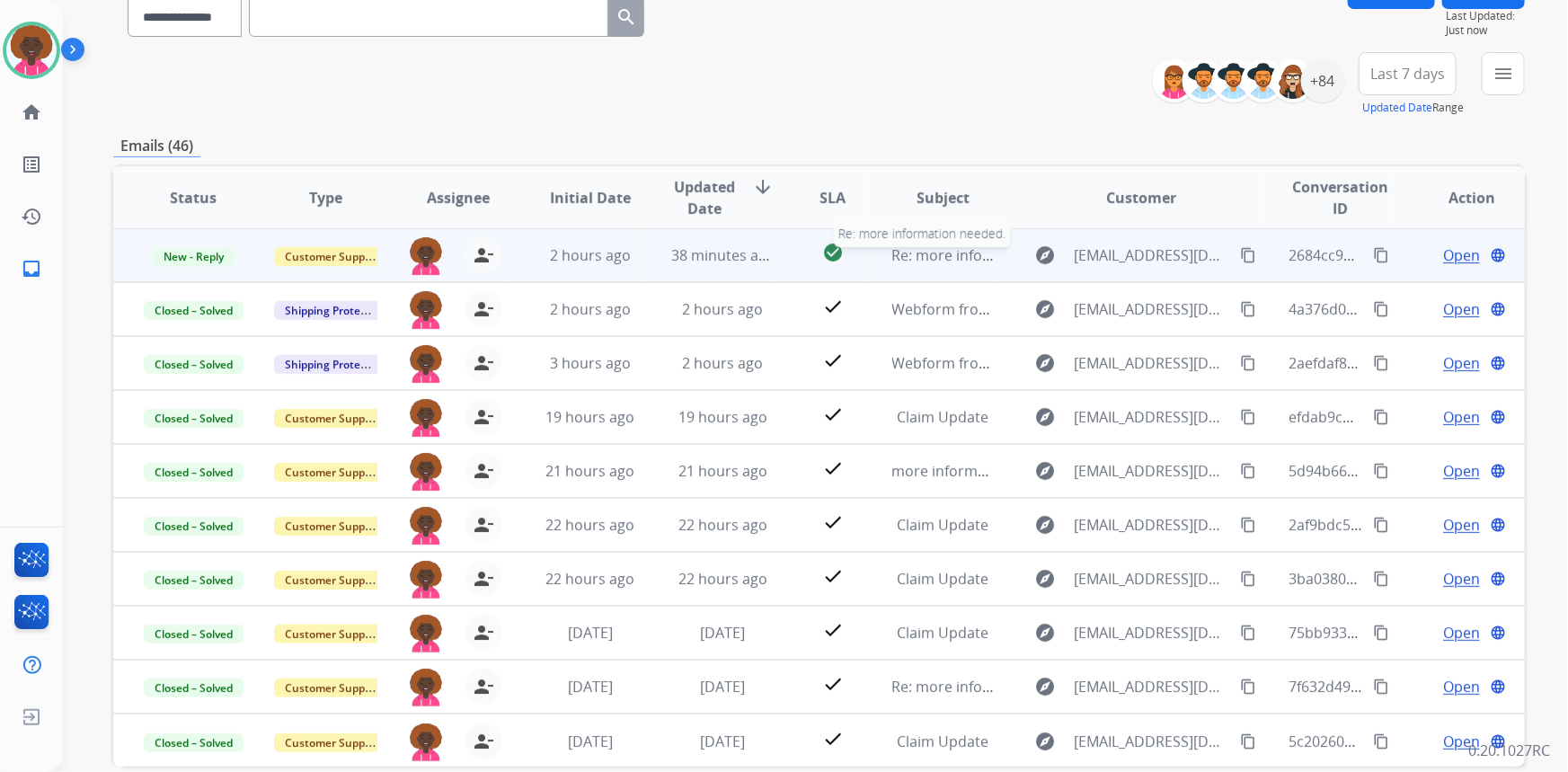
click at [916, 252] on span "Re: more information needed." at bounding box center [994, 255] width 204 height 19
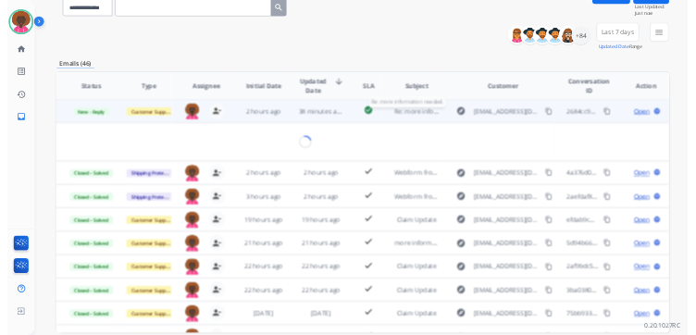
scroll to position [0, 0]
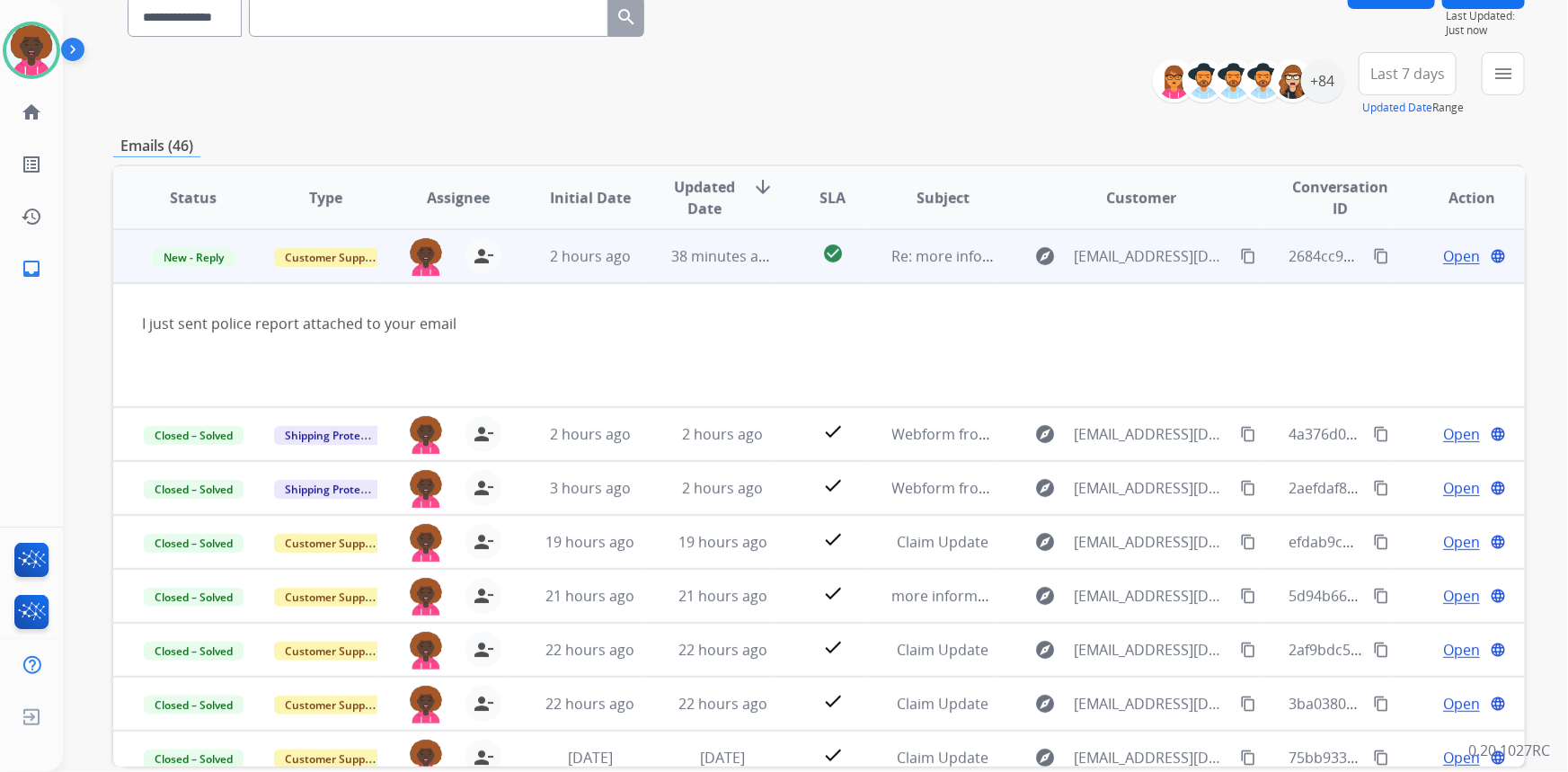
click at [1449, 246] on span "Open" at bounding box center [1461, 256] width 37 height 21
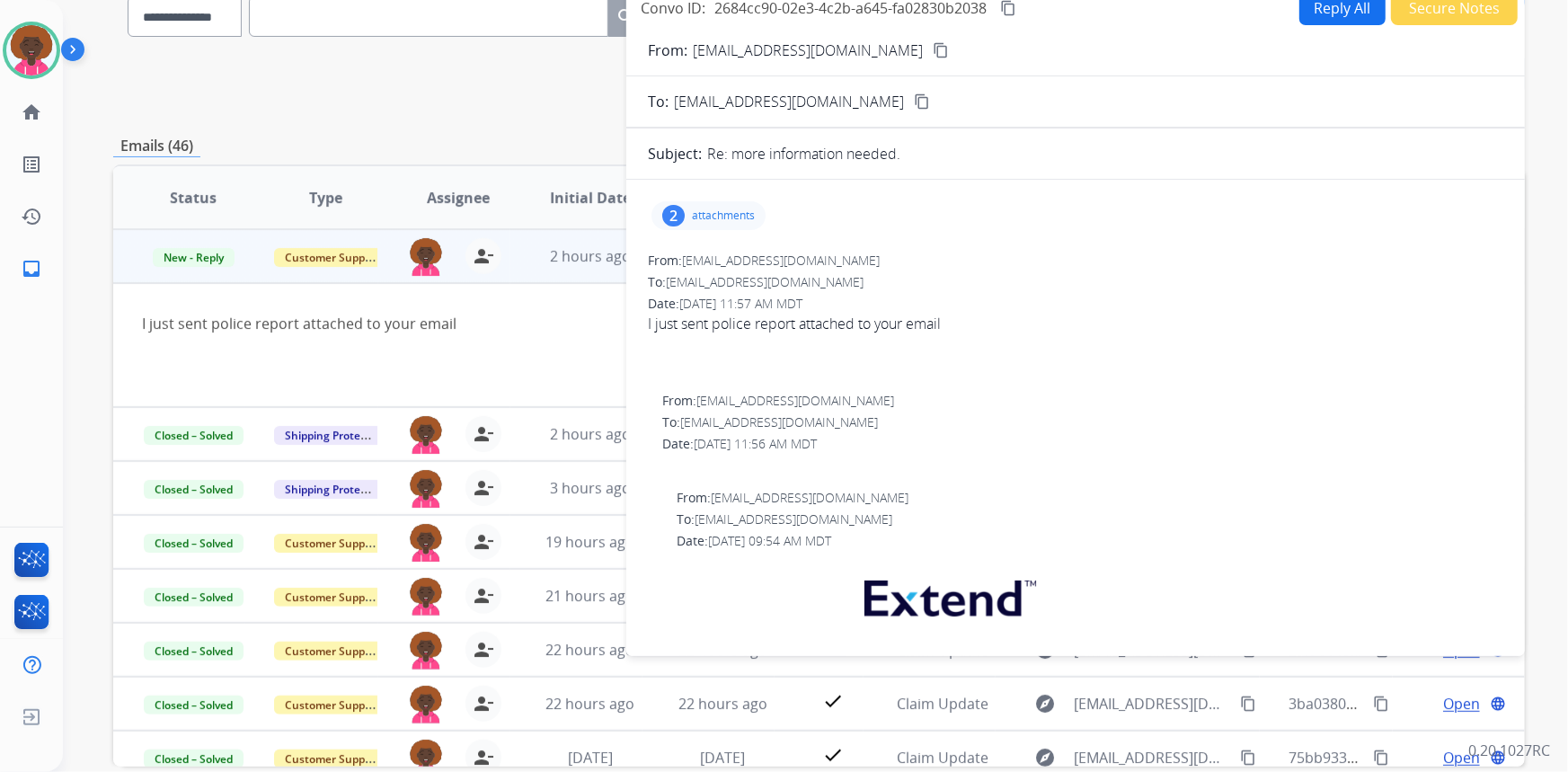
click at [670, 213] on div "2" at bounding box center [673, 216] width 22 height 21
click at [808, 253] on p "IMG_7072.jpeg" at bounding box center [804, 261] width 98 height 21
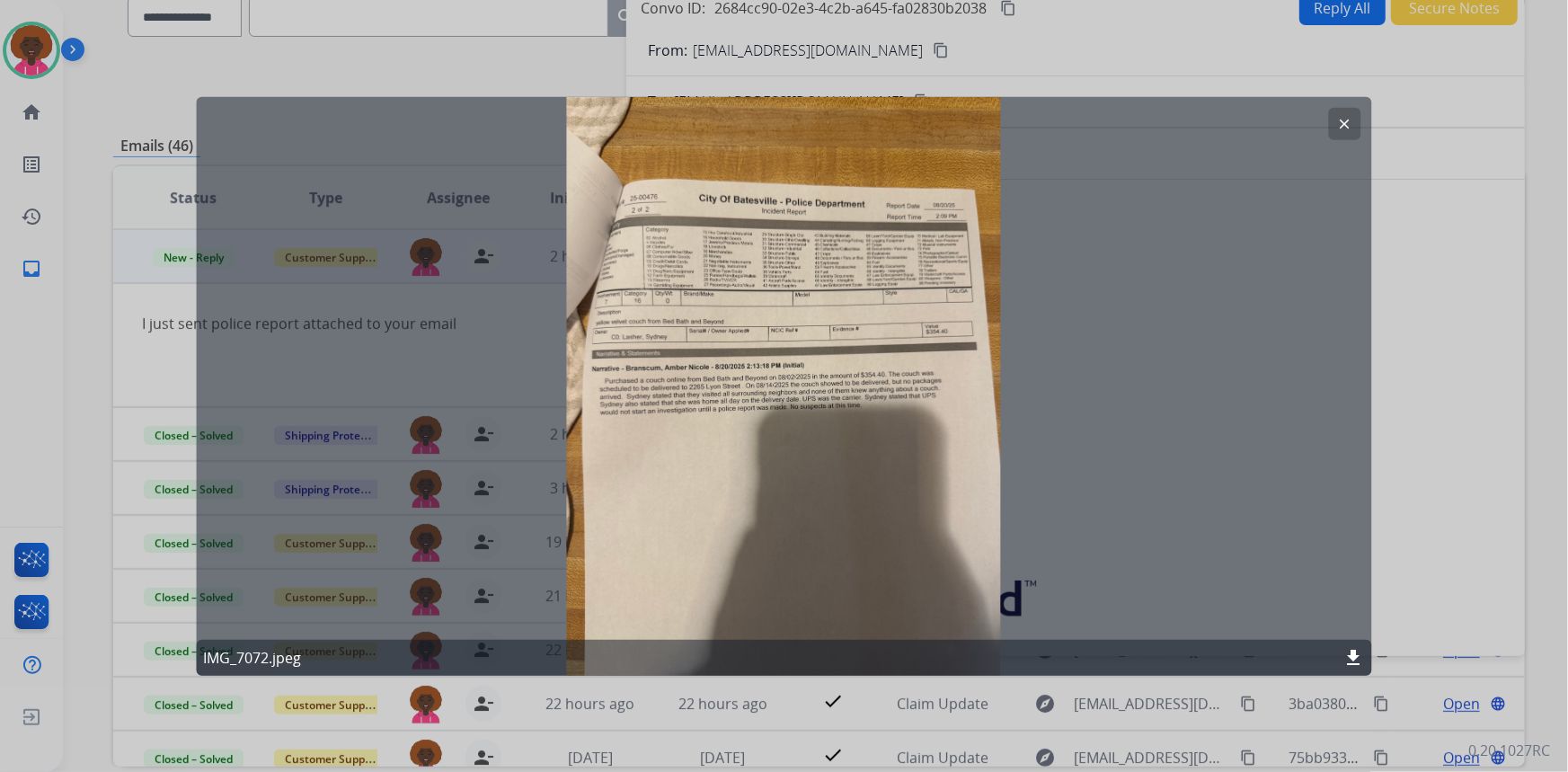
click at [1351, 118] on mat-icon "clear" at bounding box center [1345, 122] width 17 height 17
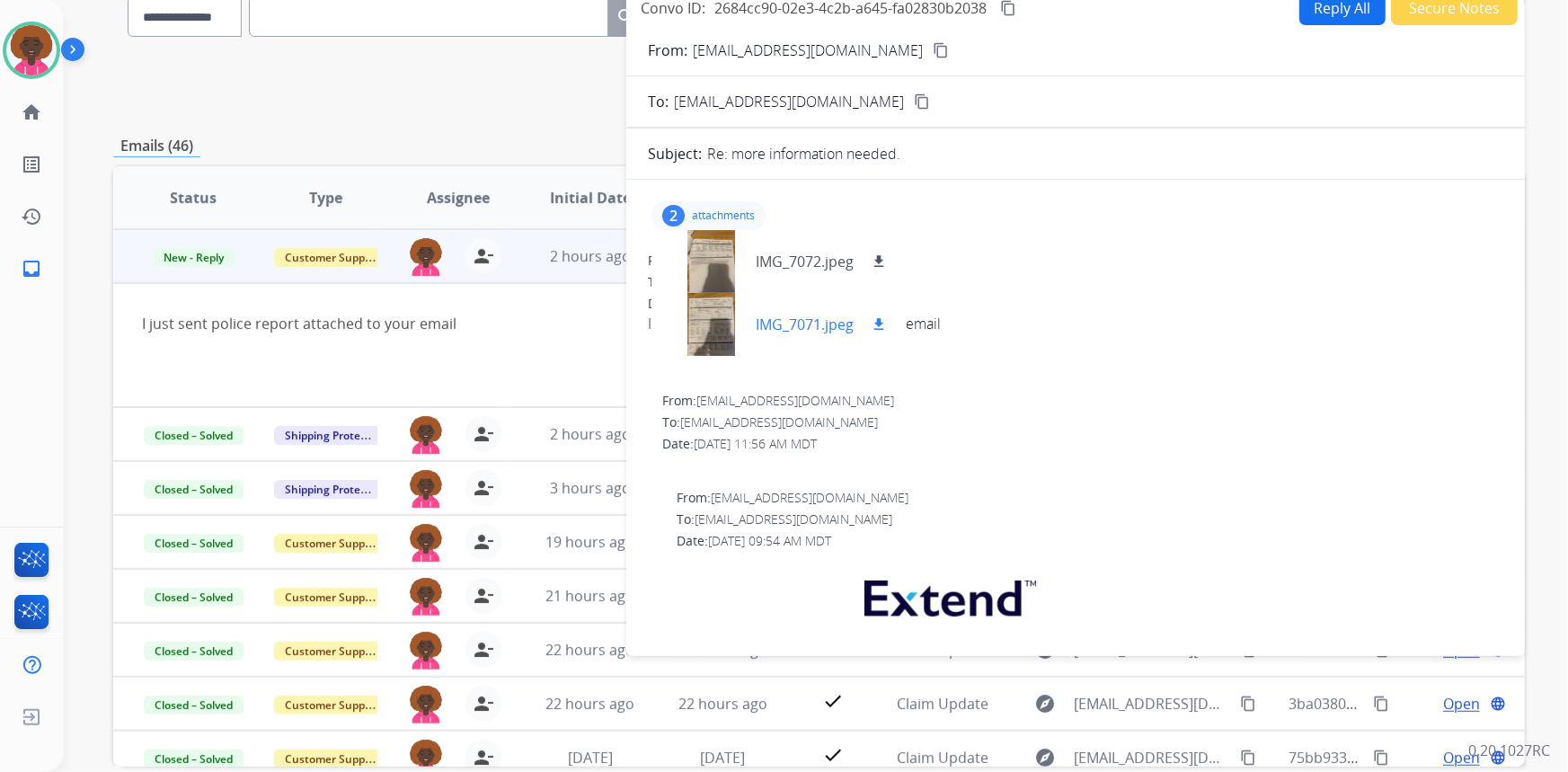
click at [817, 311] on div "IMG_7071.jpeg download" at bounding box center [778, 324] width 252 height 63
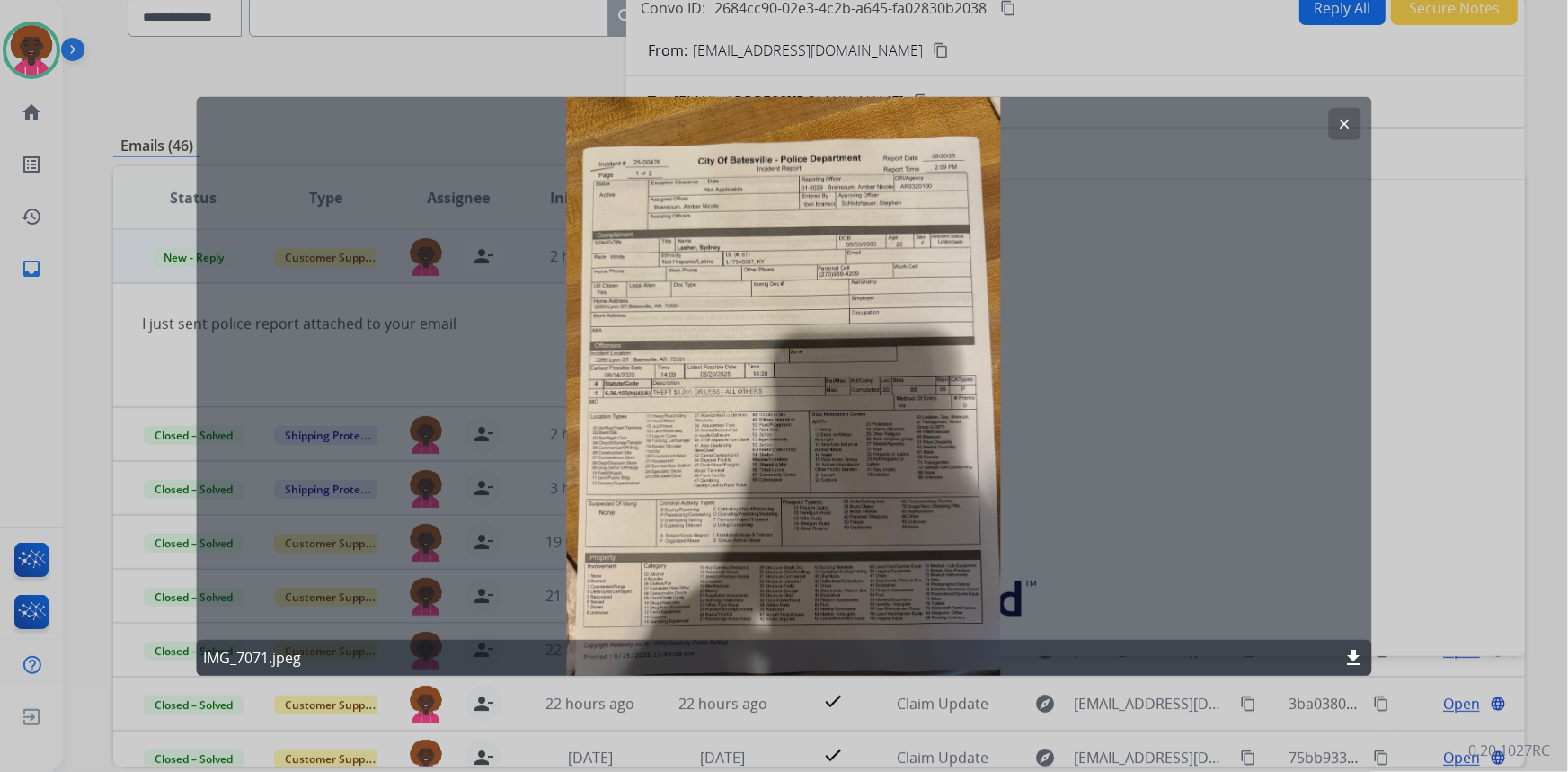
click at [354, 185] on div "clear IMG_7071.jpeg download" at bounding box center [784, 386] width 1176 height 579
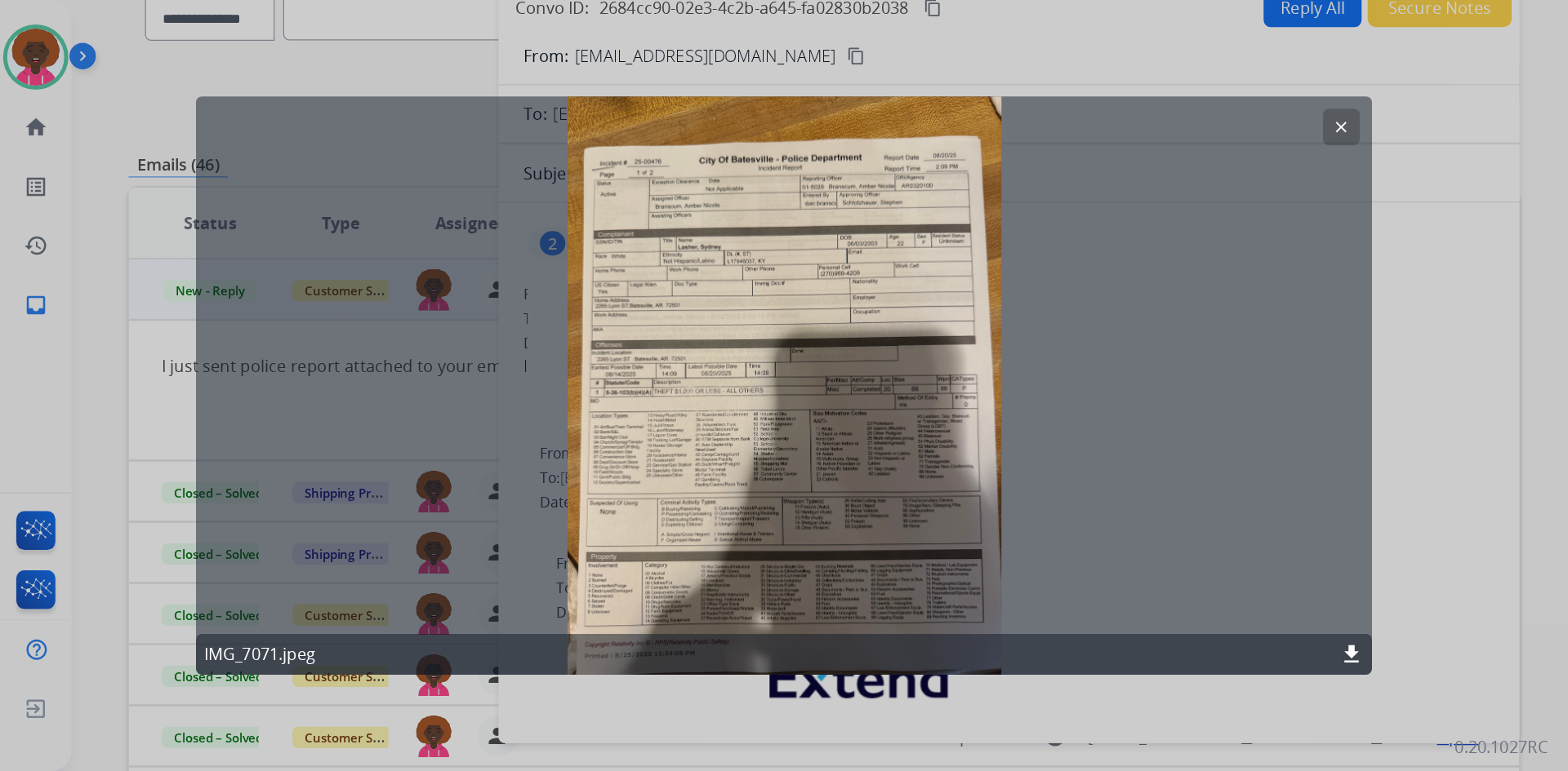
scroll to position [148, 0]
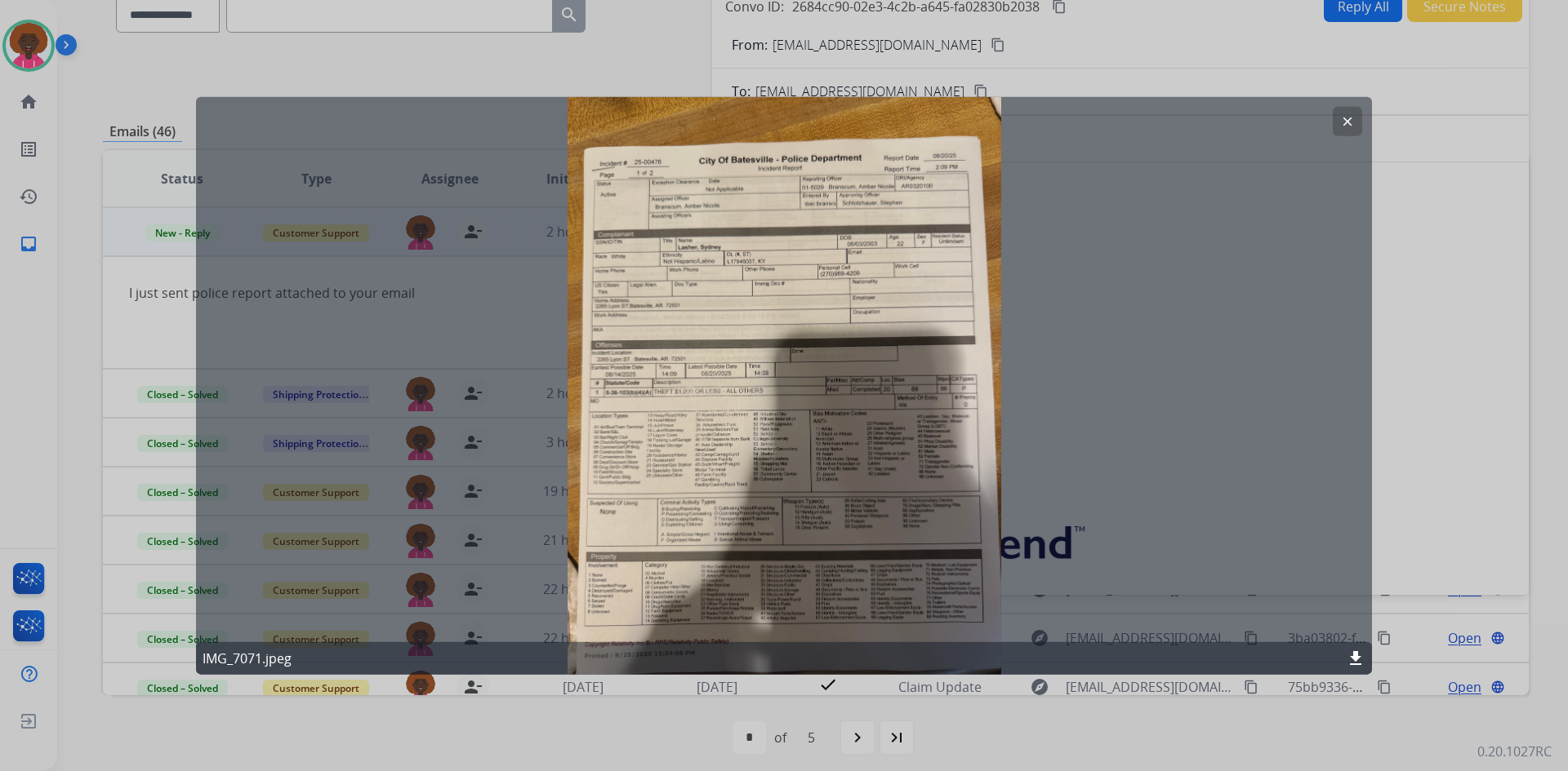
drag, startPoint x: 1259, startPoint y: 302, endPoint x: 1271, endPoint y: 254, distance: 49.5
click at [1258, 302] on div "clear IMG_7071.jpeg download" at bounding box center [784, 386] width 1176 height 579
click at [1354, 113] on button "clear" at bounding box center [1347, 120] width 29 height 29
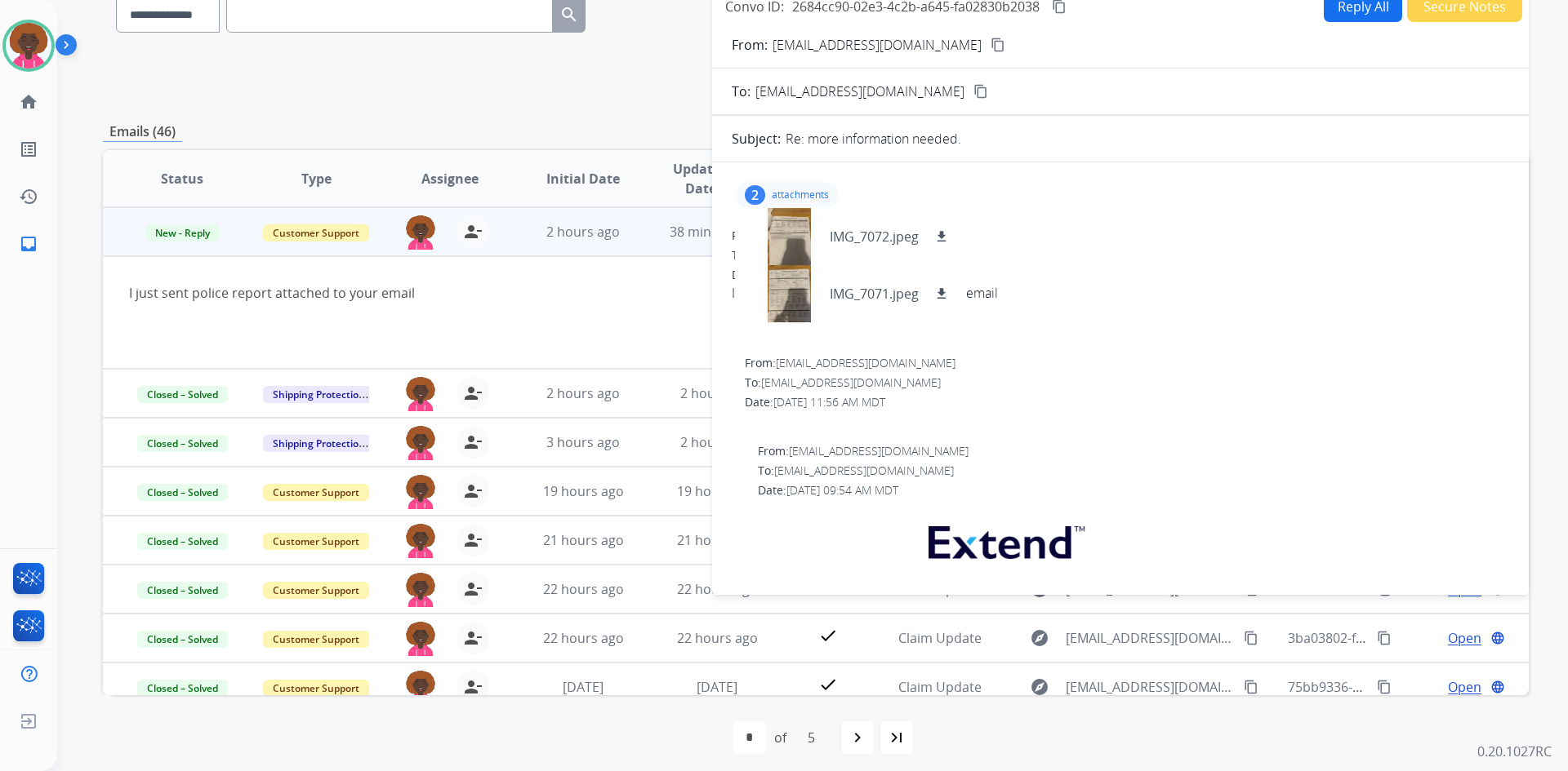
click at [397, 350] on td "I just sent police report attached to your email" at bounding box center [682, 313] width 1159 height 113
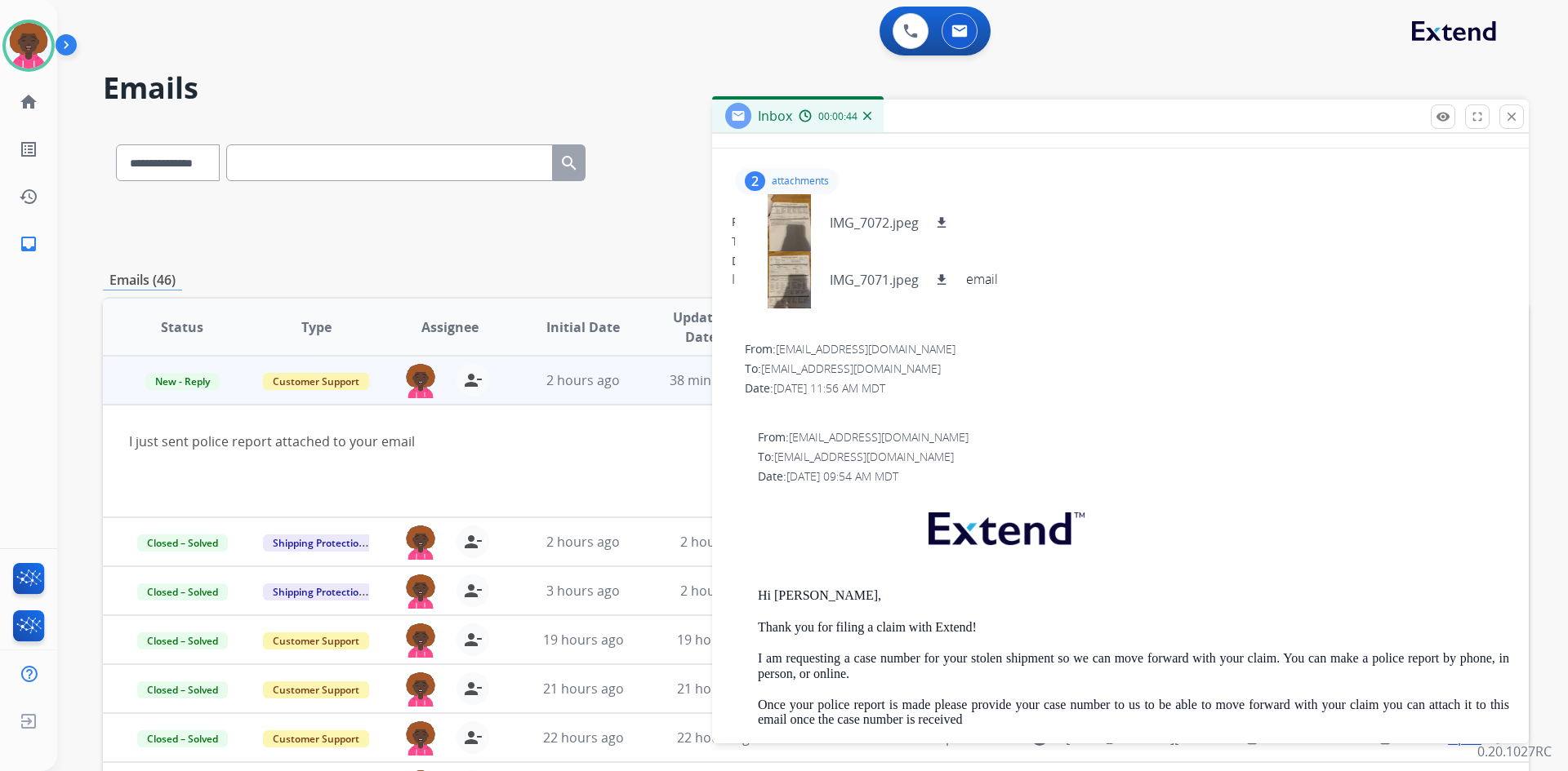
scroll to position [78, 0]
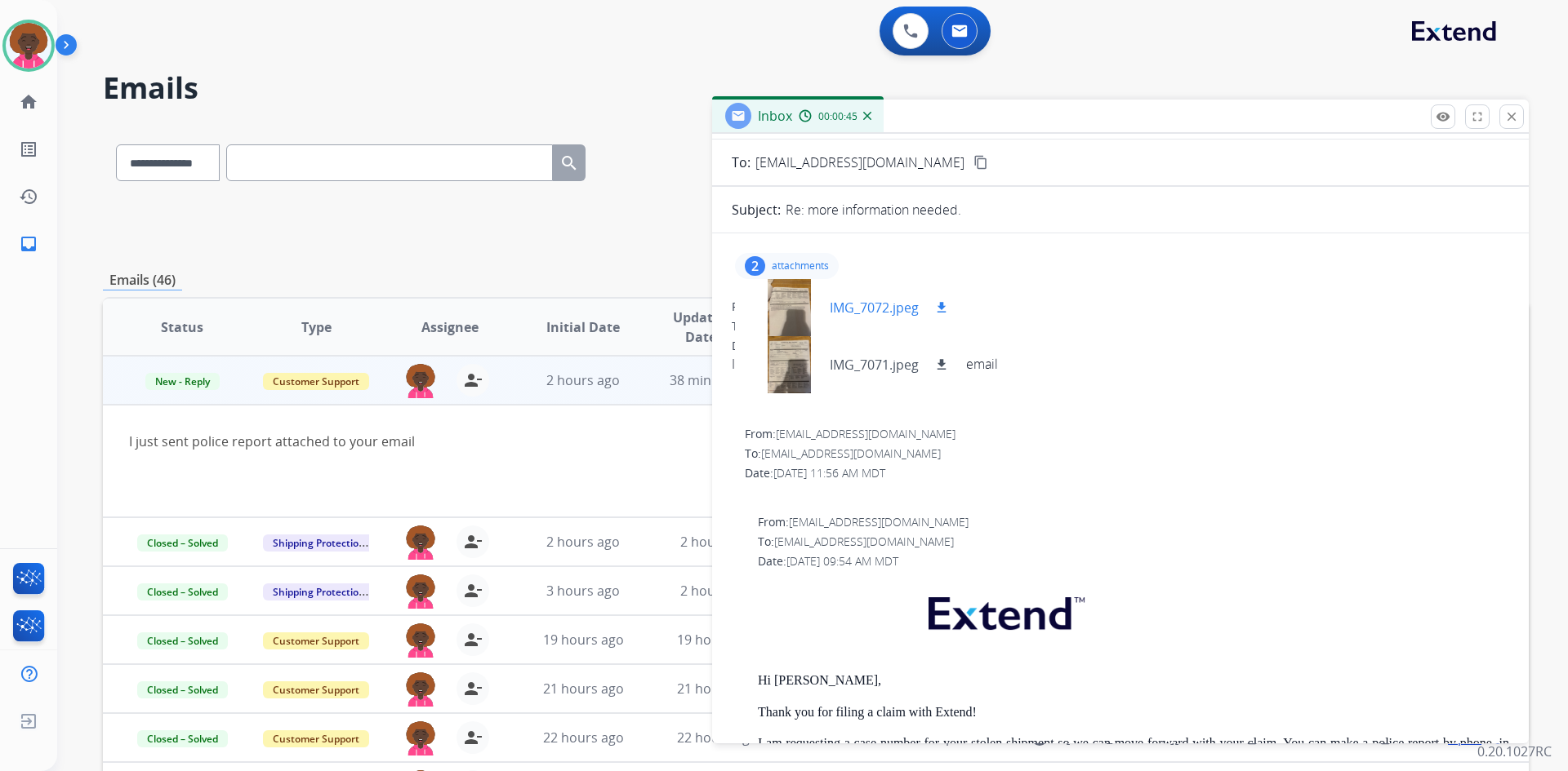
click at [951, 302] on div "IMG_7072.jpeg download" at bounding box center [850, 307] width 229 height 57
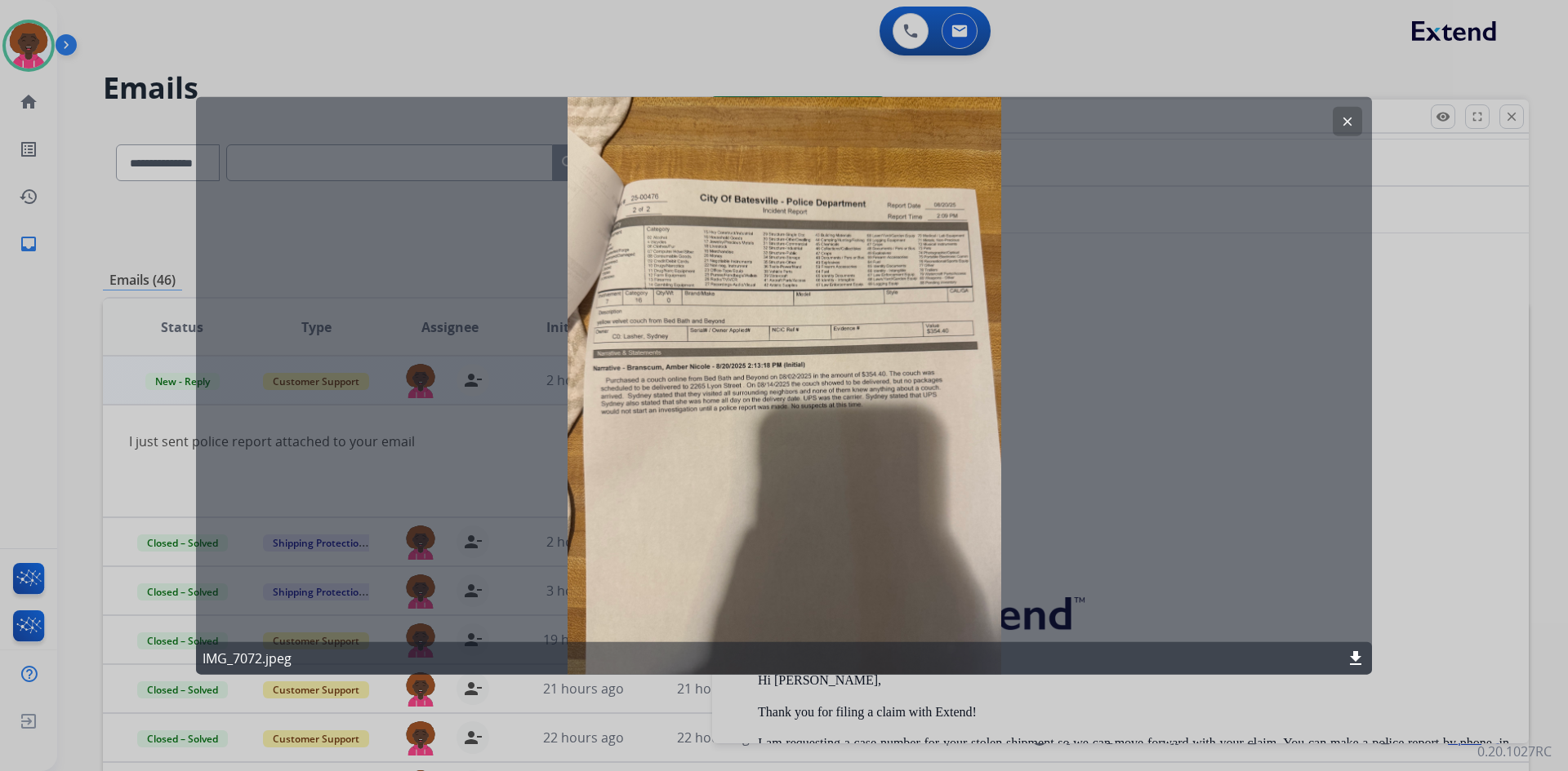
click at [1338, 130] on button "clear" at bounding box center [1347, 120] width 29 height 29
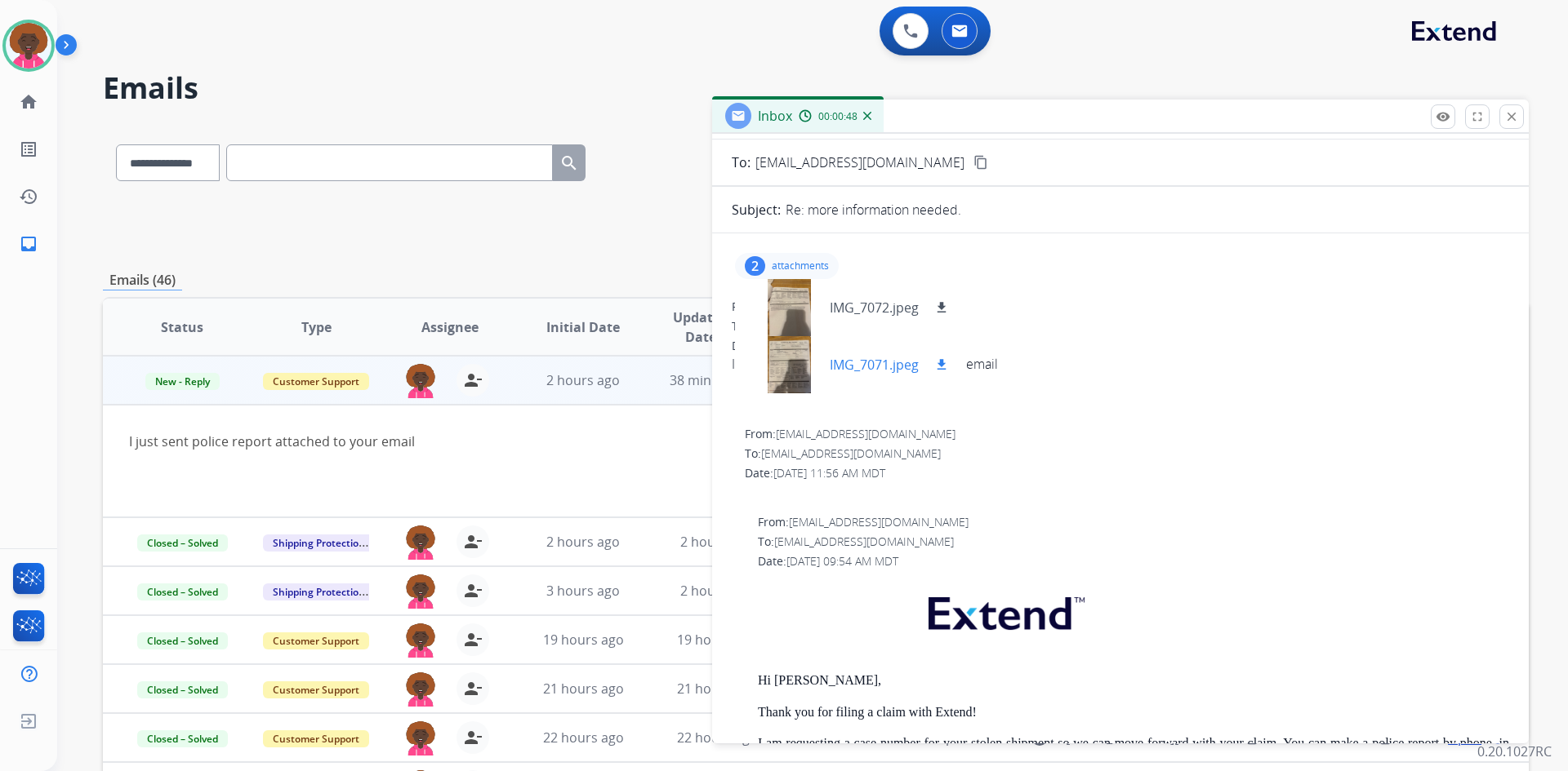
click at [942, 358] on mat-icon "download" at bounding box center [942, 364] width 15 height 15
click at [942, 310] on mat-icon "download" at bounding box center [942, 308] width 15 height 15
click at [635, 460] on div at bounding box center [682, 461] width 1107 height 19
click at [1424, 110] on mat-icon "close" at bounding box center [1512, 116] width 15 height 15
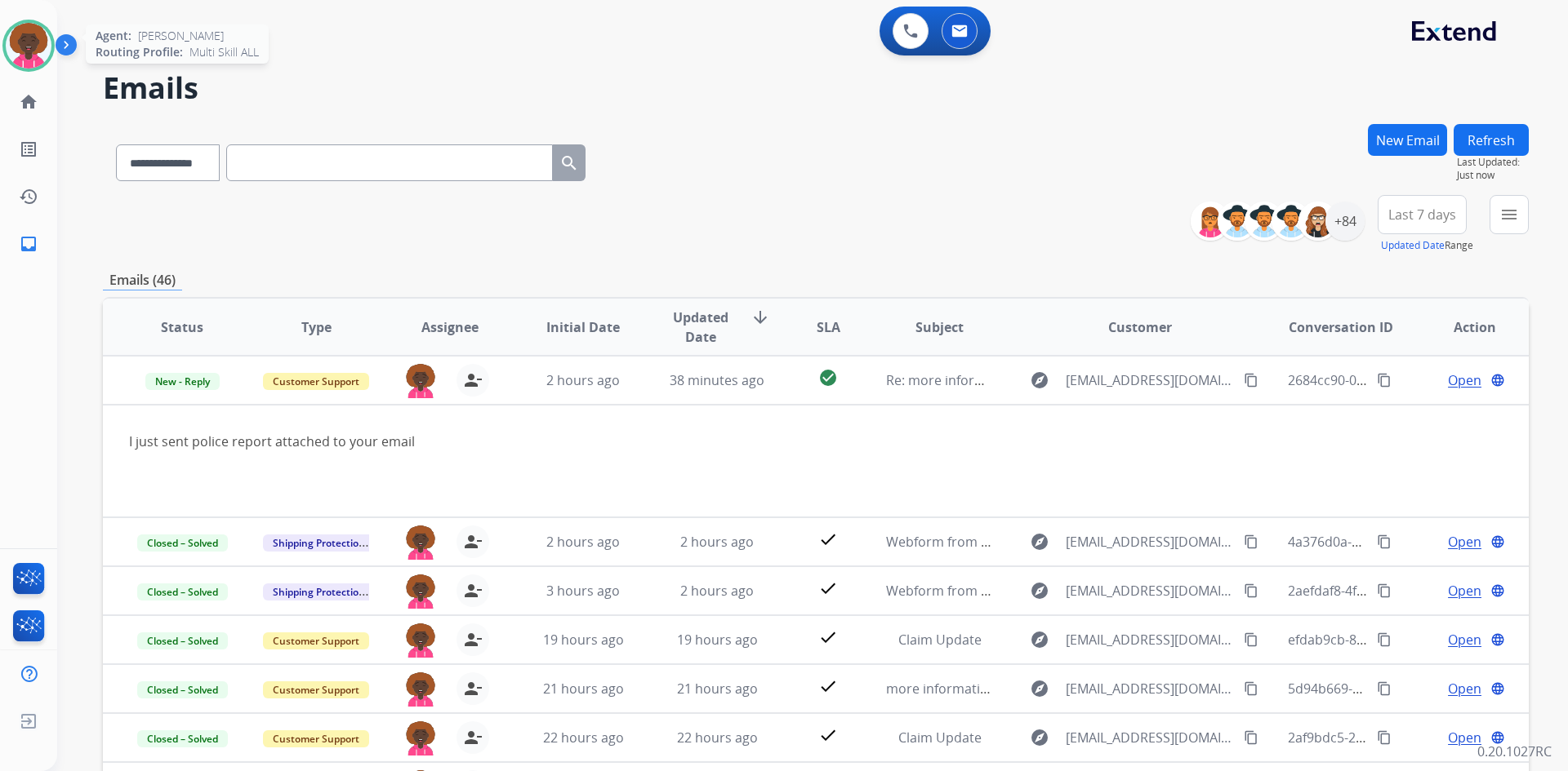
click at [53, 64] on div "Agent: [PERSON_NAME] Profile: Multi Skill ALL" at bounding box center [28, 45] width 52 height 52
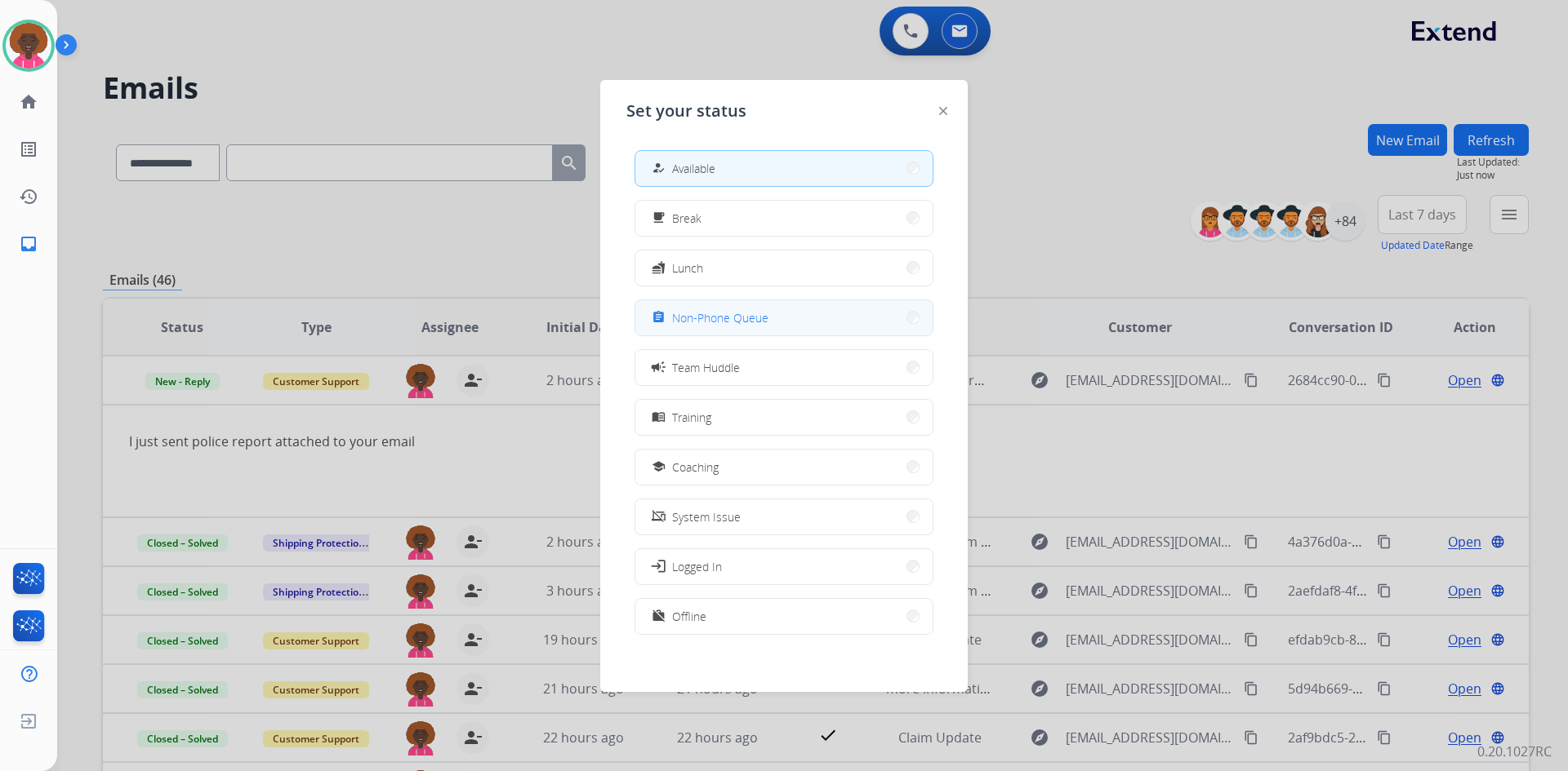
click at [805, 316] on button "assignment Non-Phone Queue" at bounding box center [784, 318] width 297 height 35
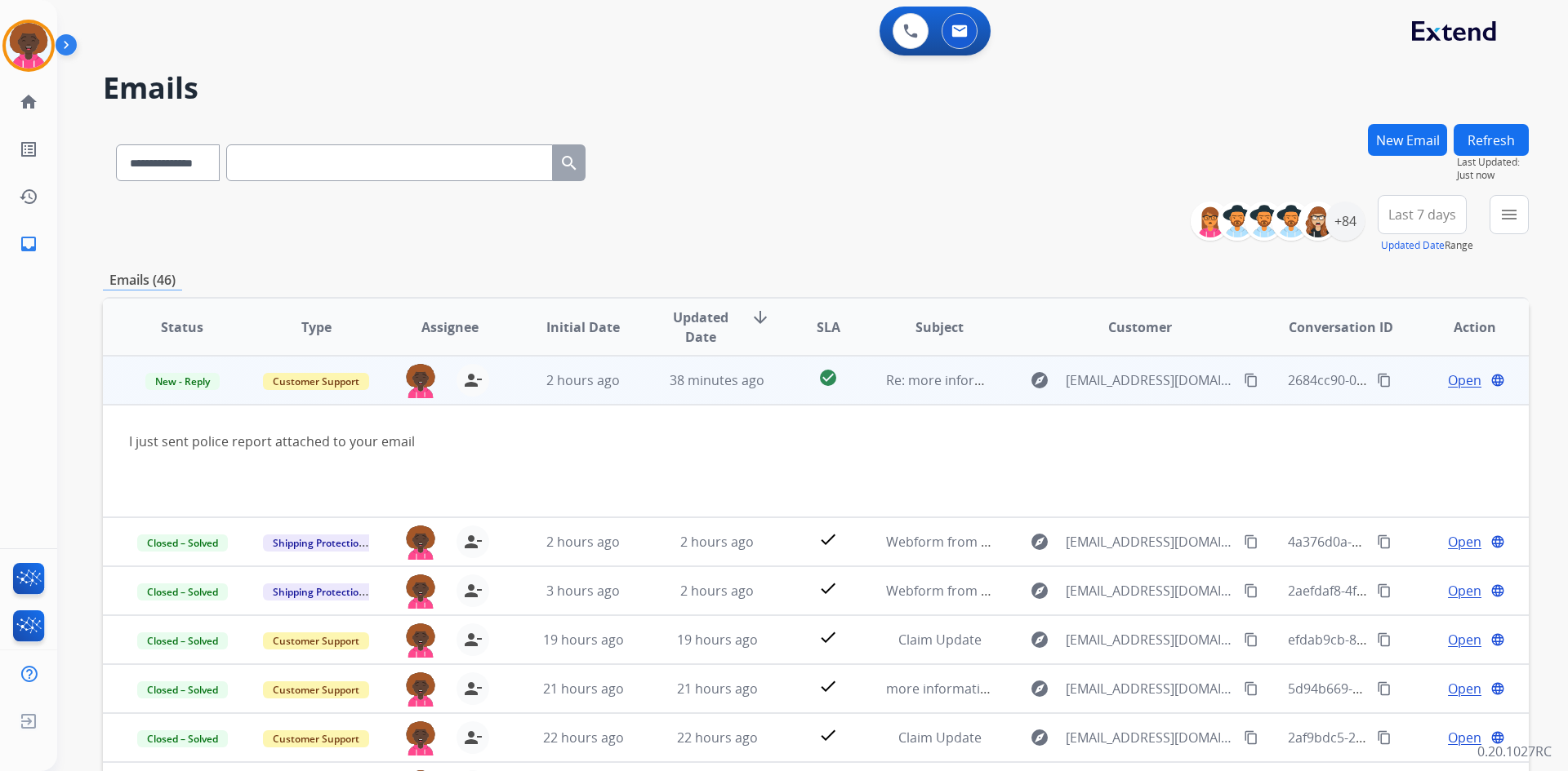
click at [1243, 378] on mat-icon "content_copy" at bounding box center [1250, 380] width 15 height 15
click at [1424, 386] on span "Open" at bounding box center [1465, 380] width 34 height 19
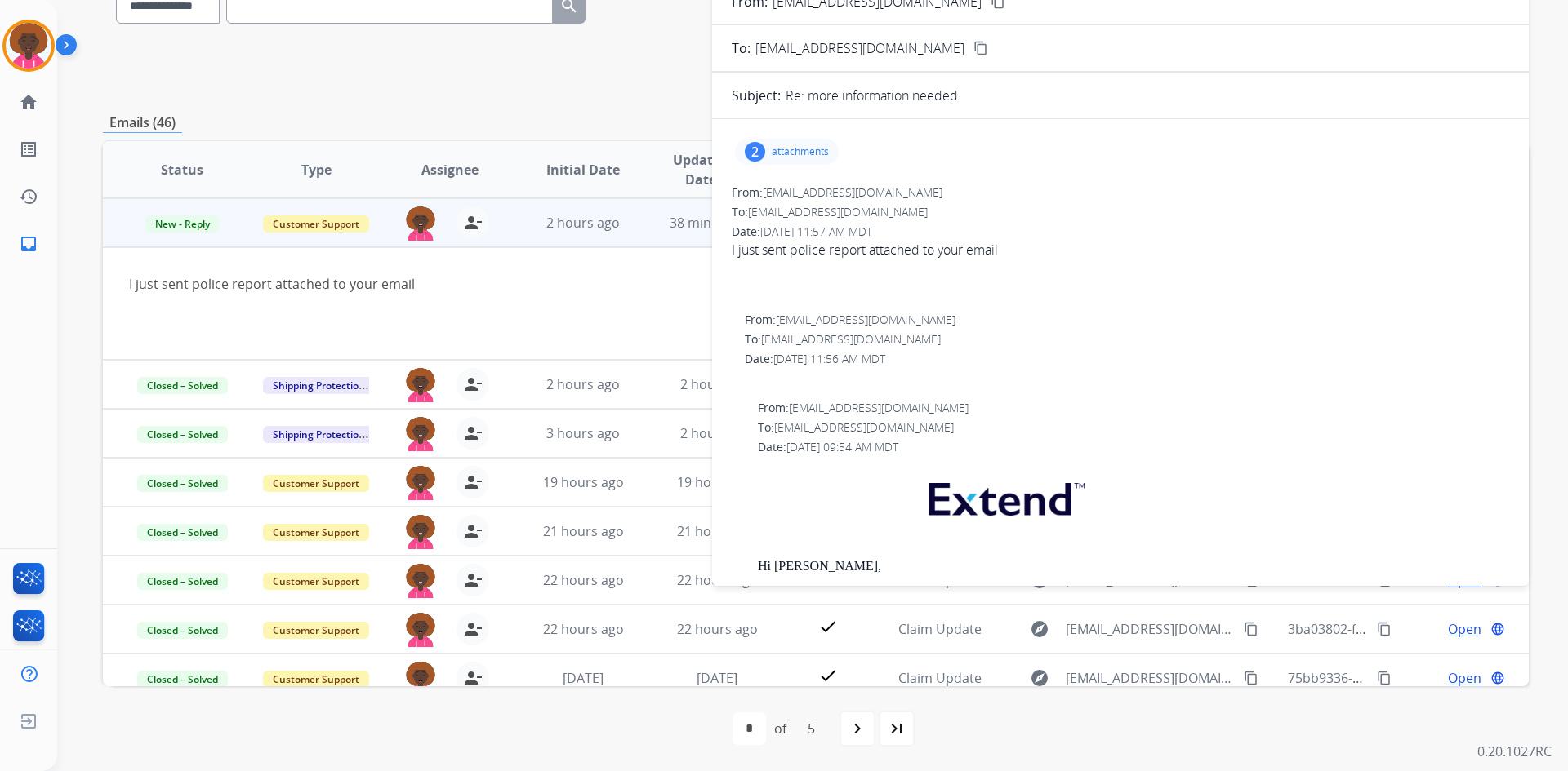
scroll to position [0, 0]
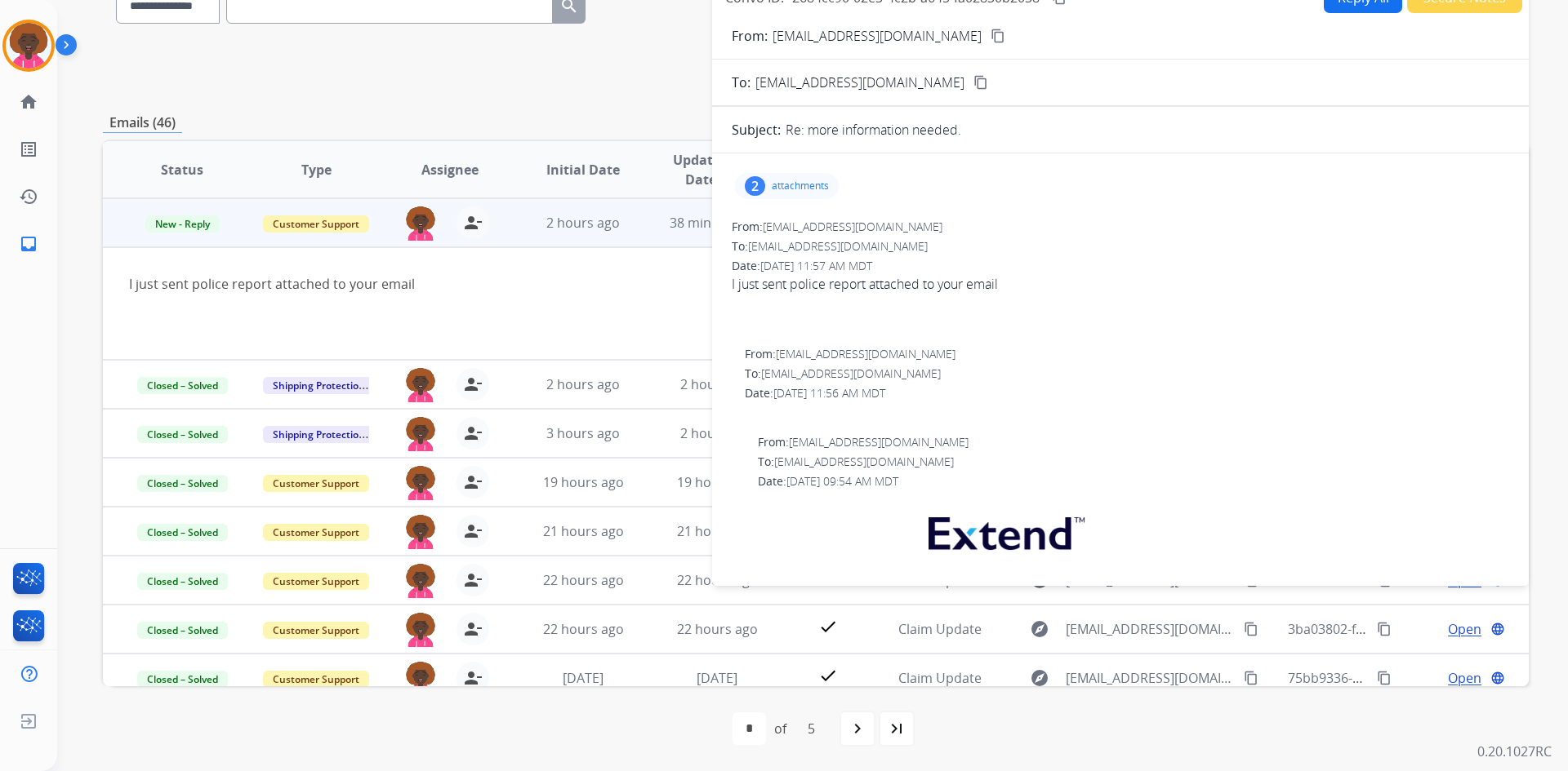
click at [434, 272] on td "I just sent police report attached to your email" at bounding box center [682, 303] width 1159 height 113
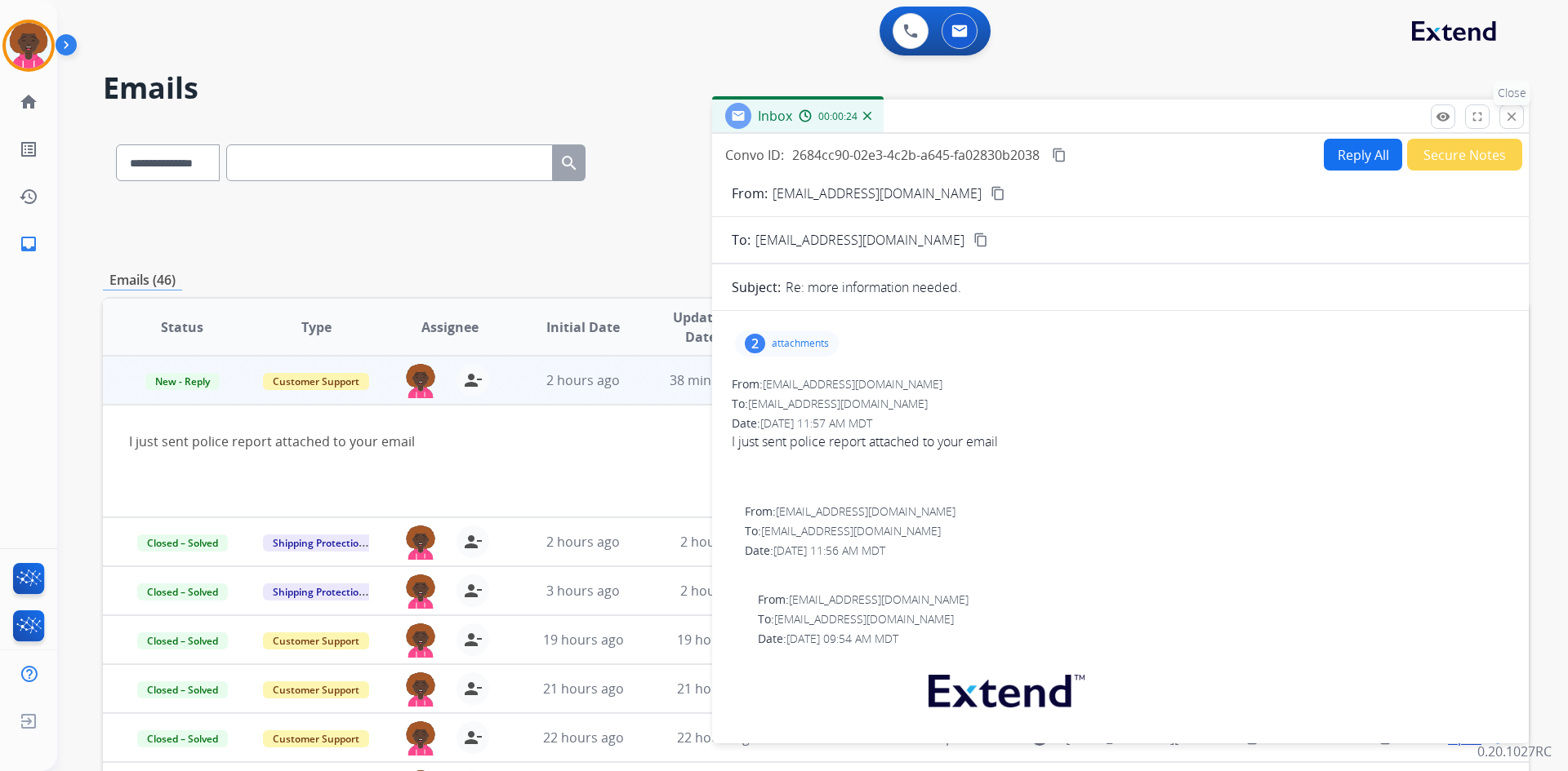
click at [1424, 125] on button "close Close" at bounding box center [1512, 116] width 25 height 25
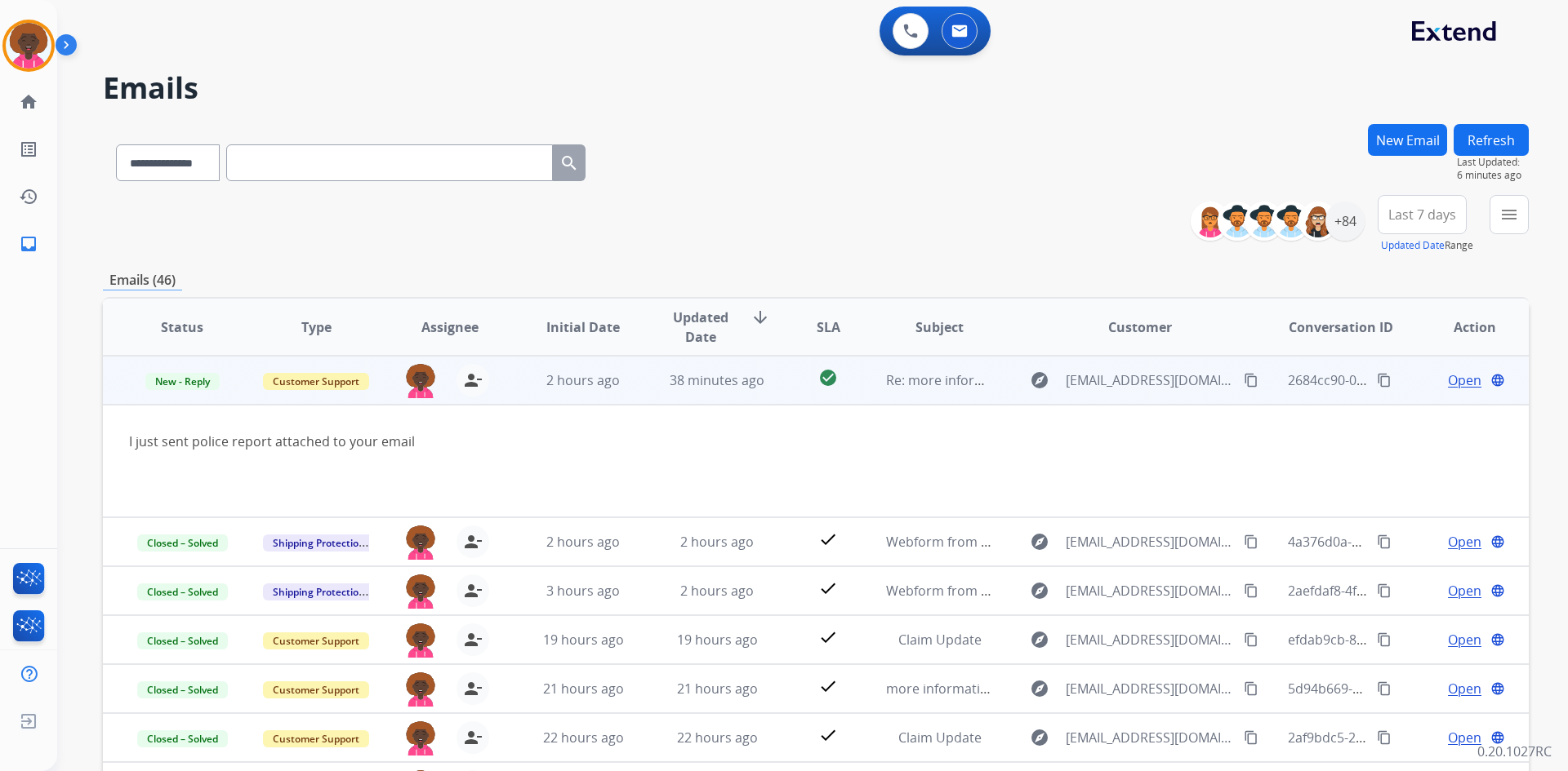
click at [1424, 385] on span "Open" at bounding box center [1465, 380] width 34 height 19
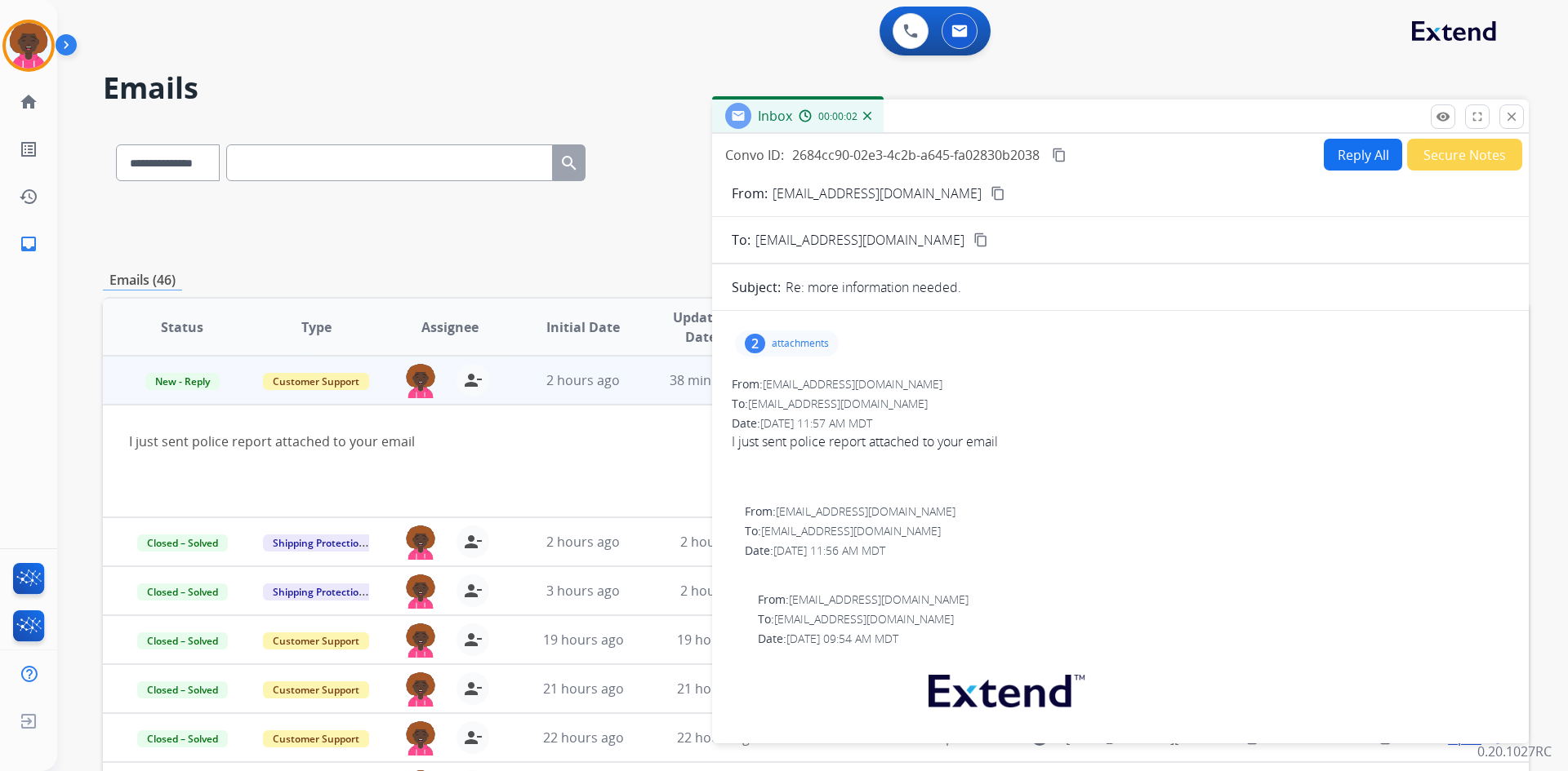
click at [1424, 153] on button "Secure Notes" at bounding box center [1464, 154] width 115 height 32
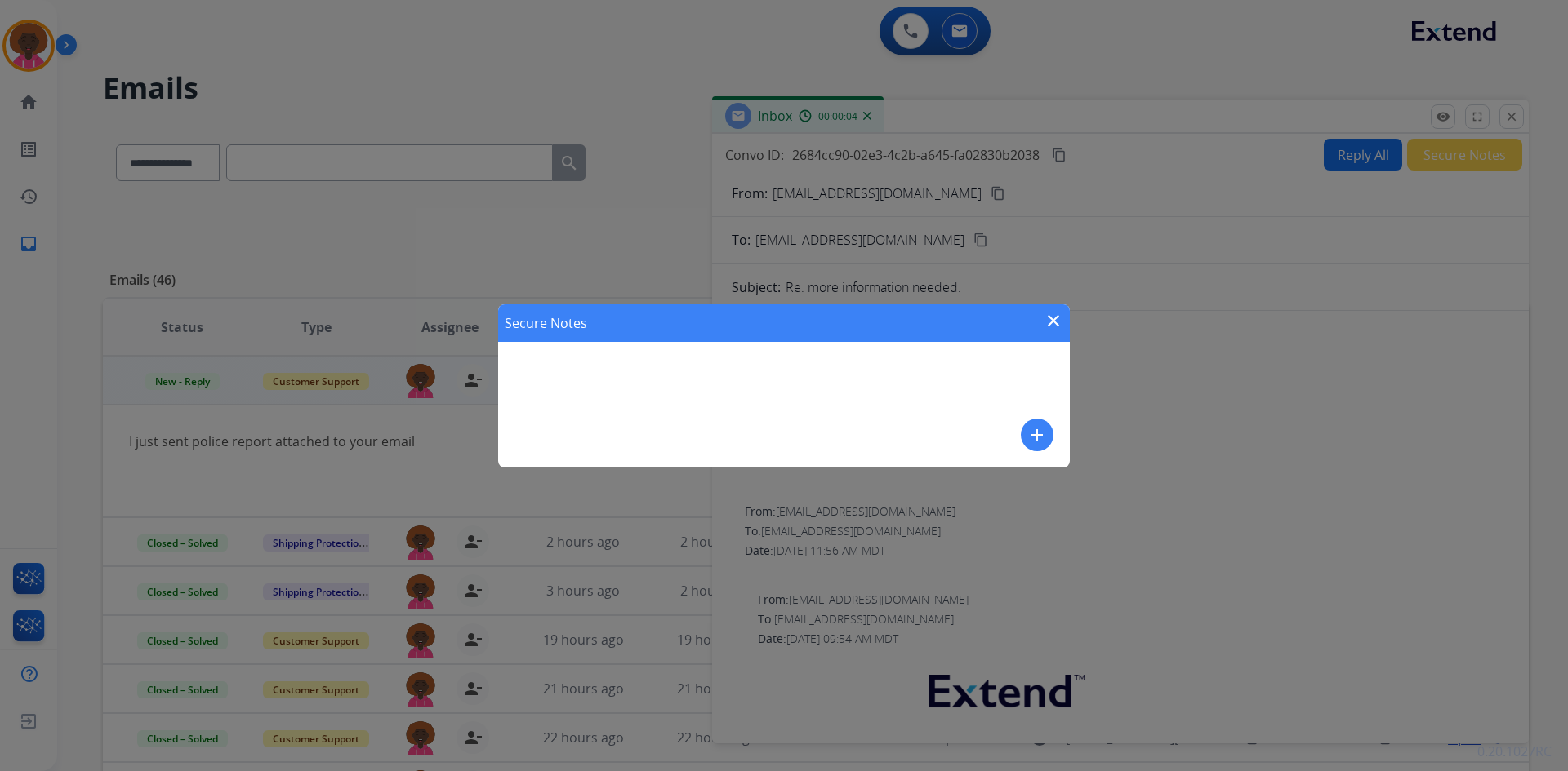
click at [1032, 441] on mat-icon "add" at bounding box center [1037, 435] width 19 height 19
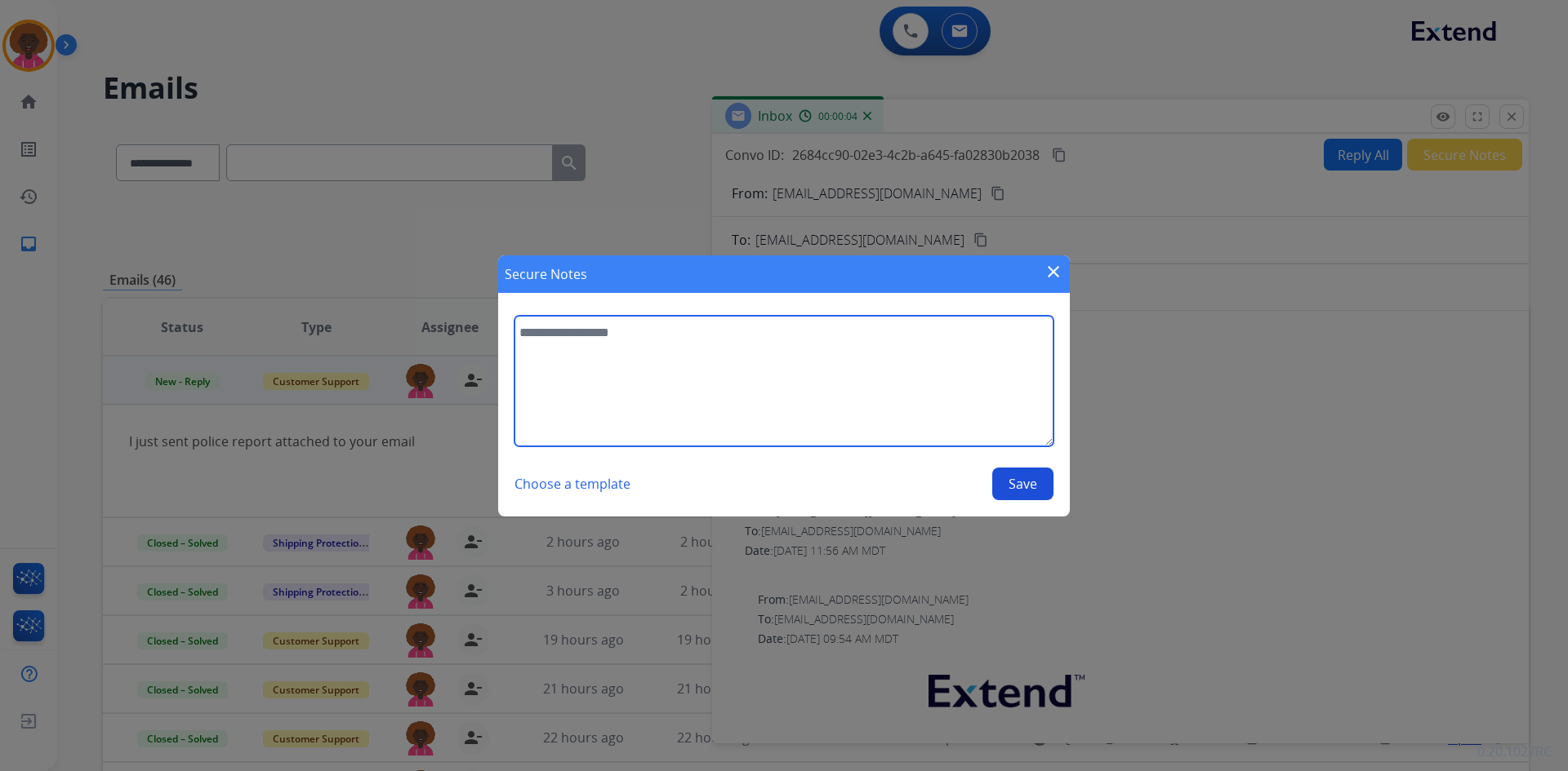
click at [722, 376] on textarea at bounding box center [784, 381] width 539 height 131
type textarea "**********"
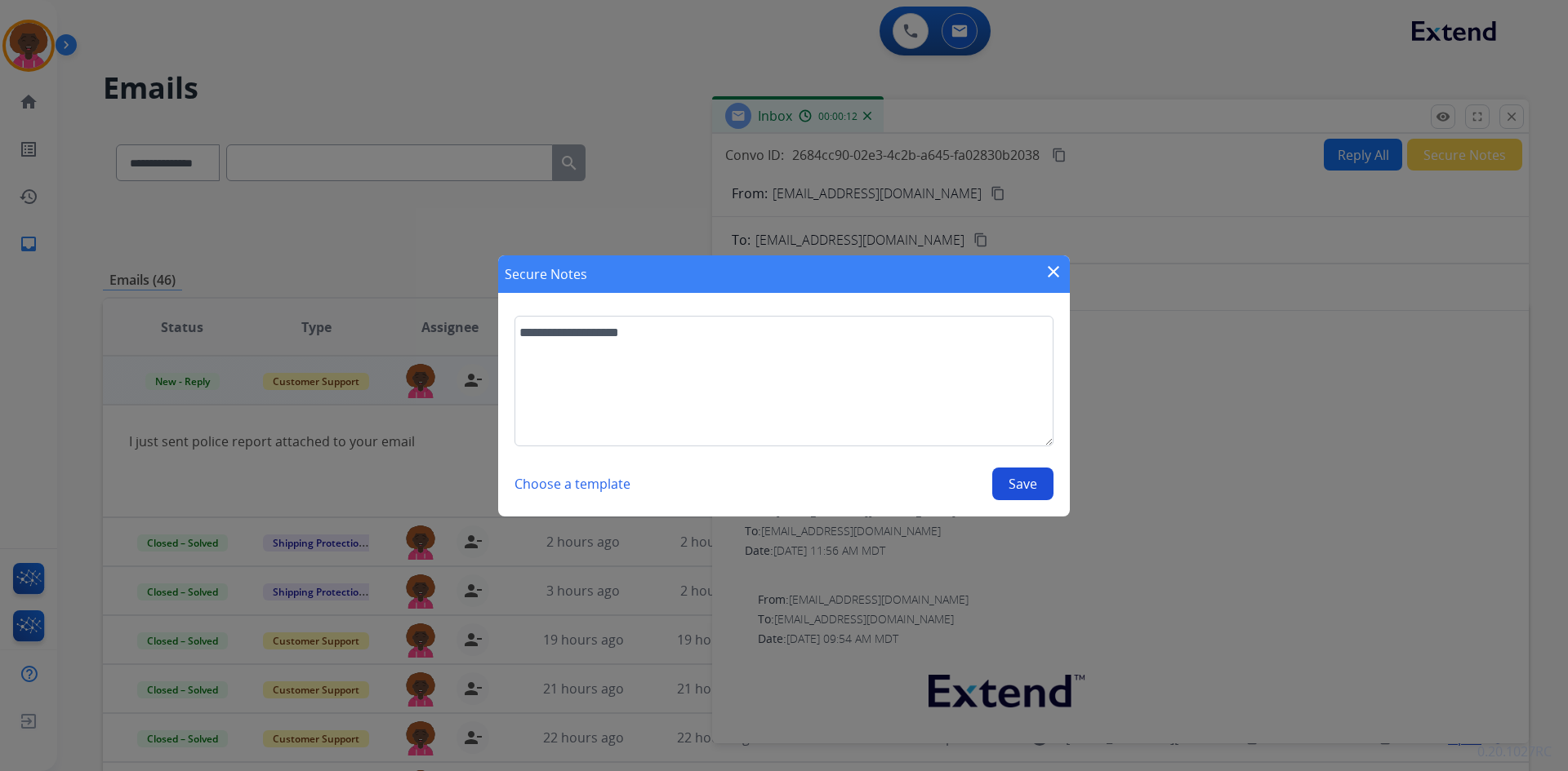
click at [1032, 475] on button "Save" at bounding box center [1022, 483] width 61 height 33
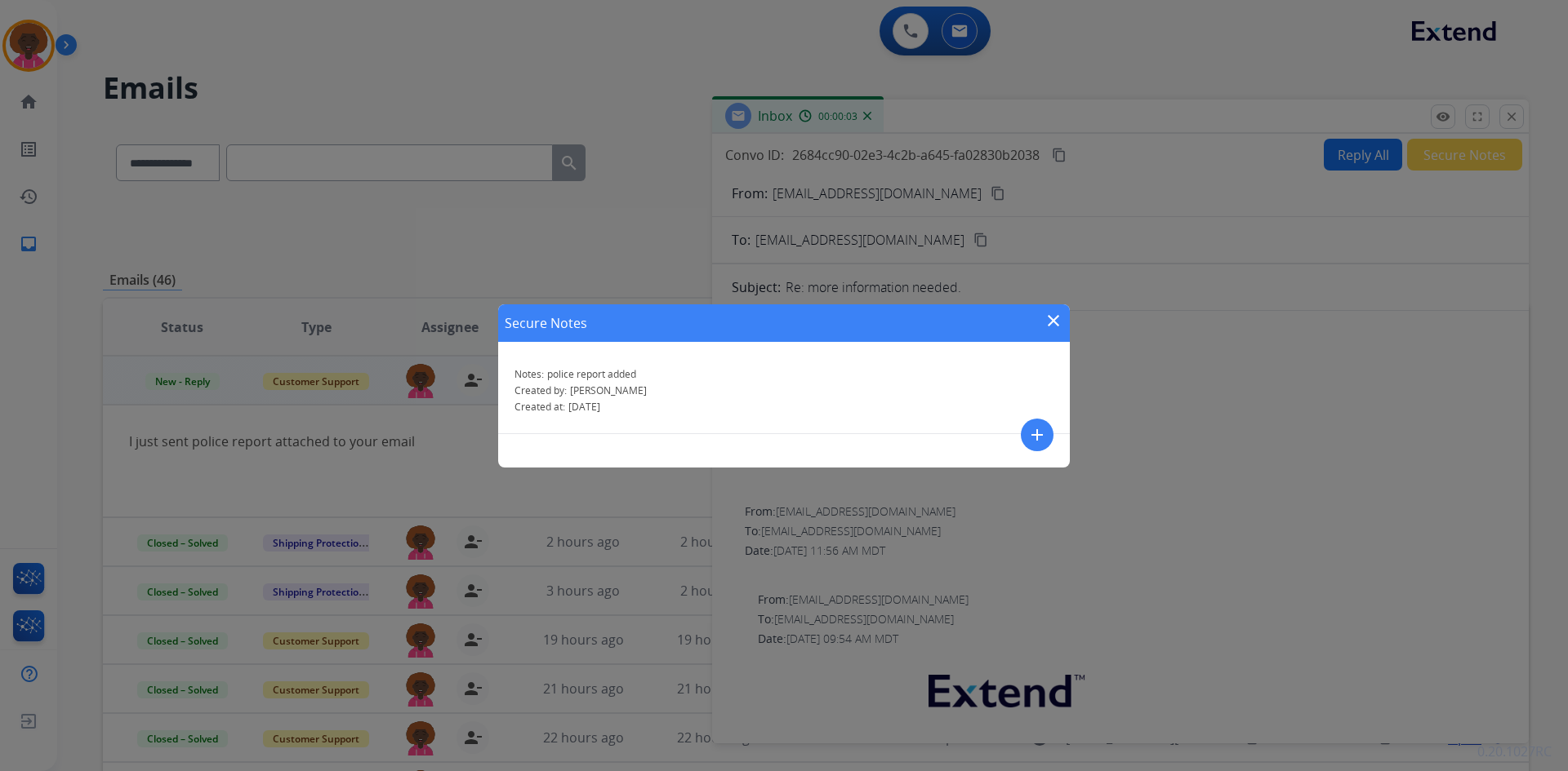
click at [1424, 104] on div "Secure Notes close Notes: police report added Created by: [PERSON_NAME] Created…" at bounding box center [784, 386] width 1568 height 771
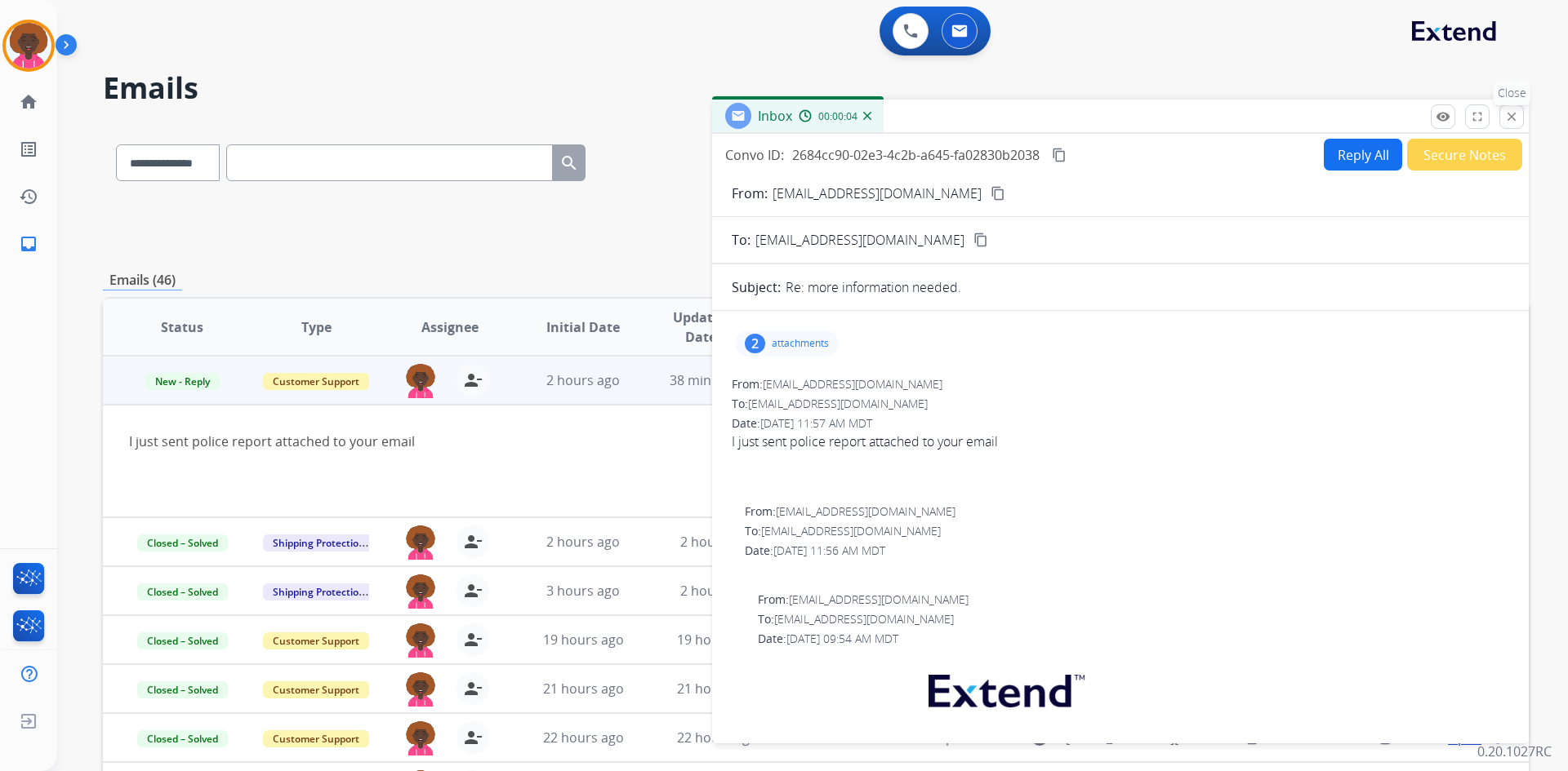
click at [1424, 113] on mat-icon "close" at bounding box center [1512, 116] width 15 height 15
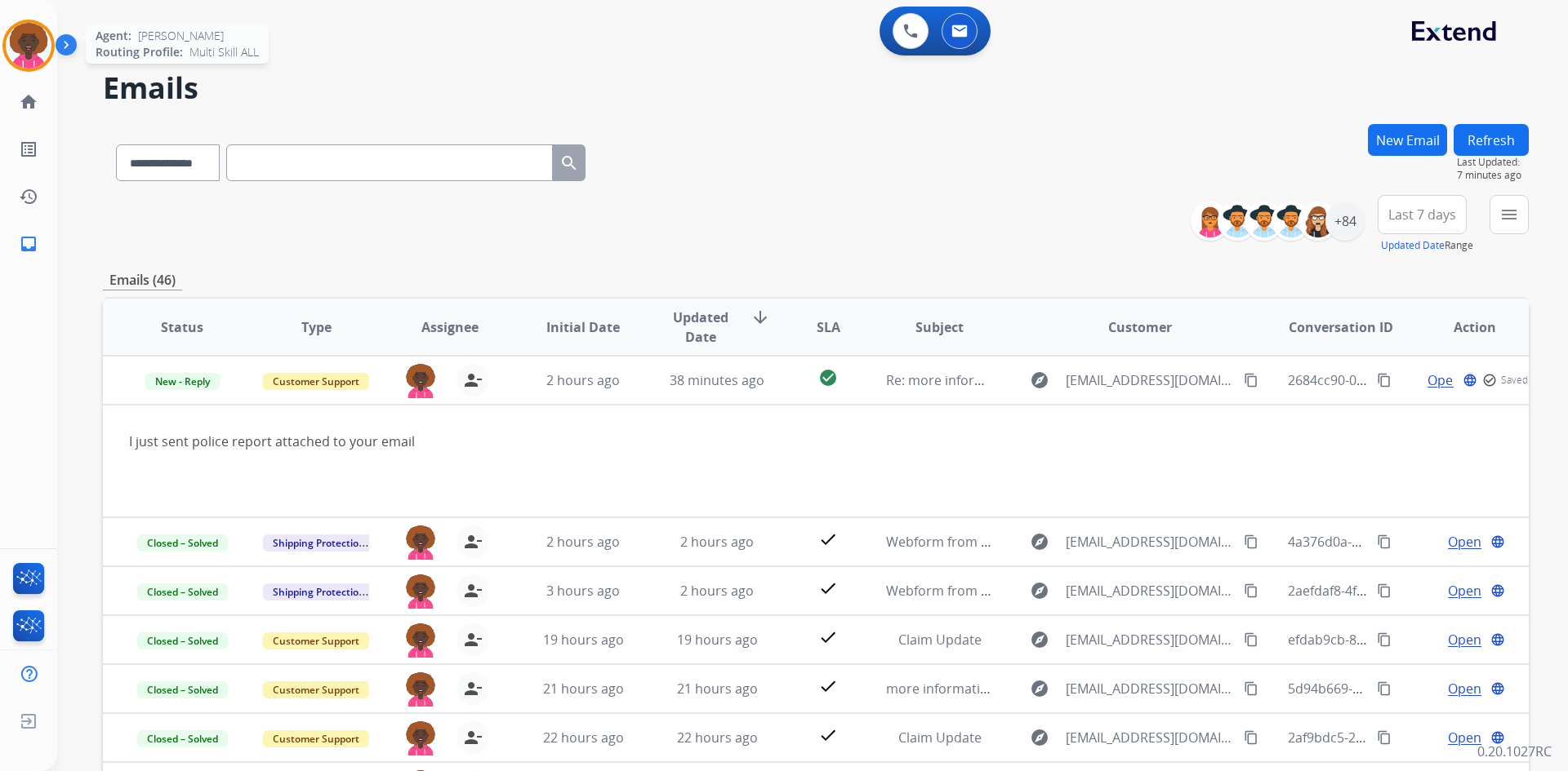
click at [49, 43] on img at bounding box center [28, 46] width 46 height 46
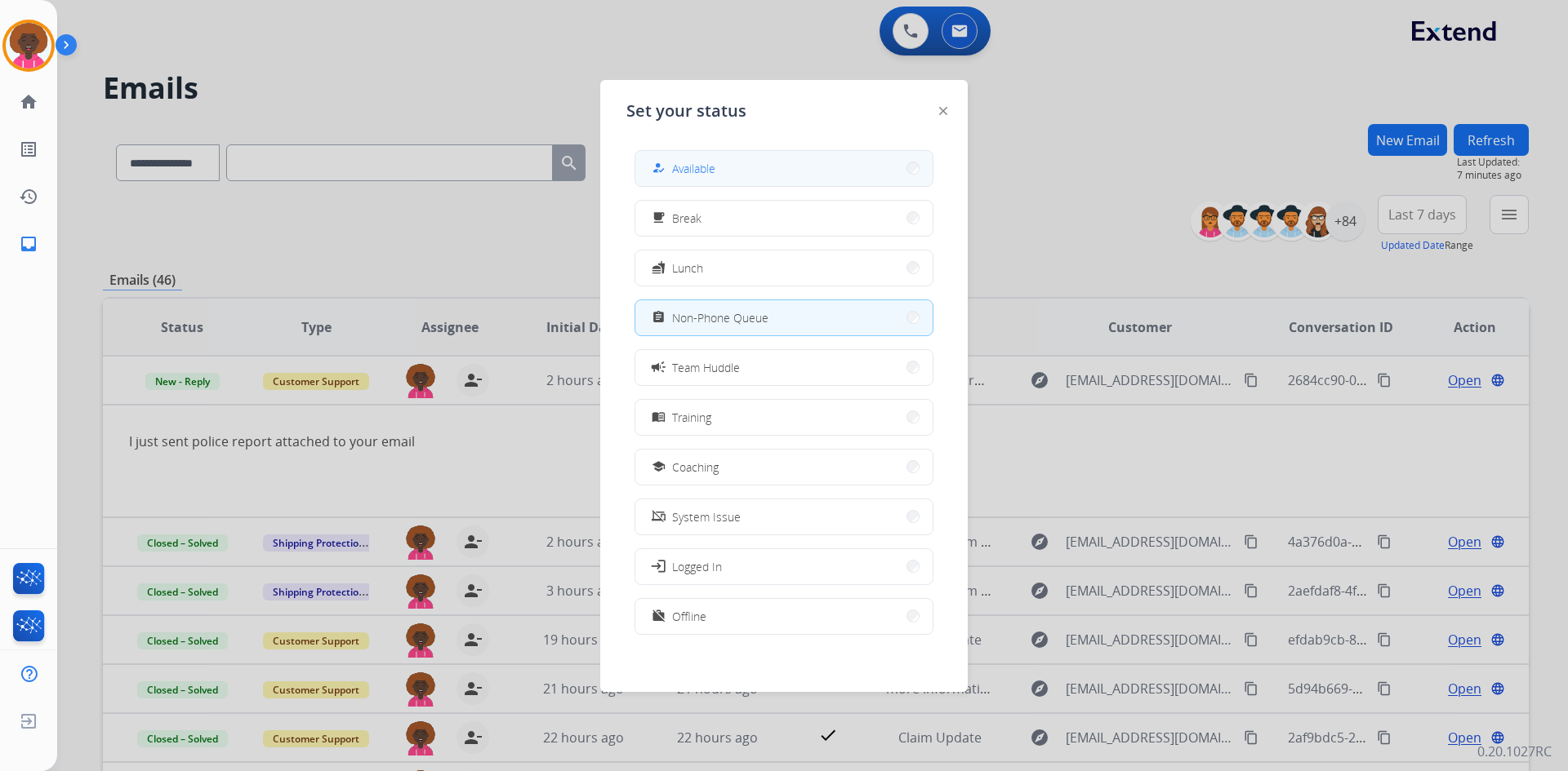
click at [814, 159] on button "how_to_reg Available" at bounding box center [784, 168] width 297 height 35
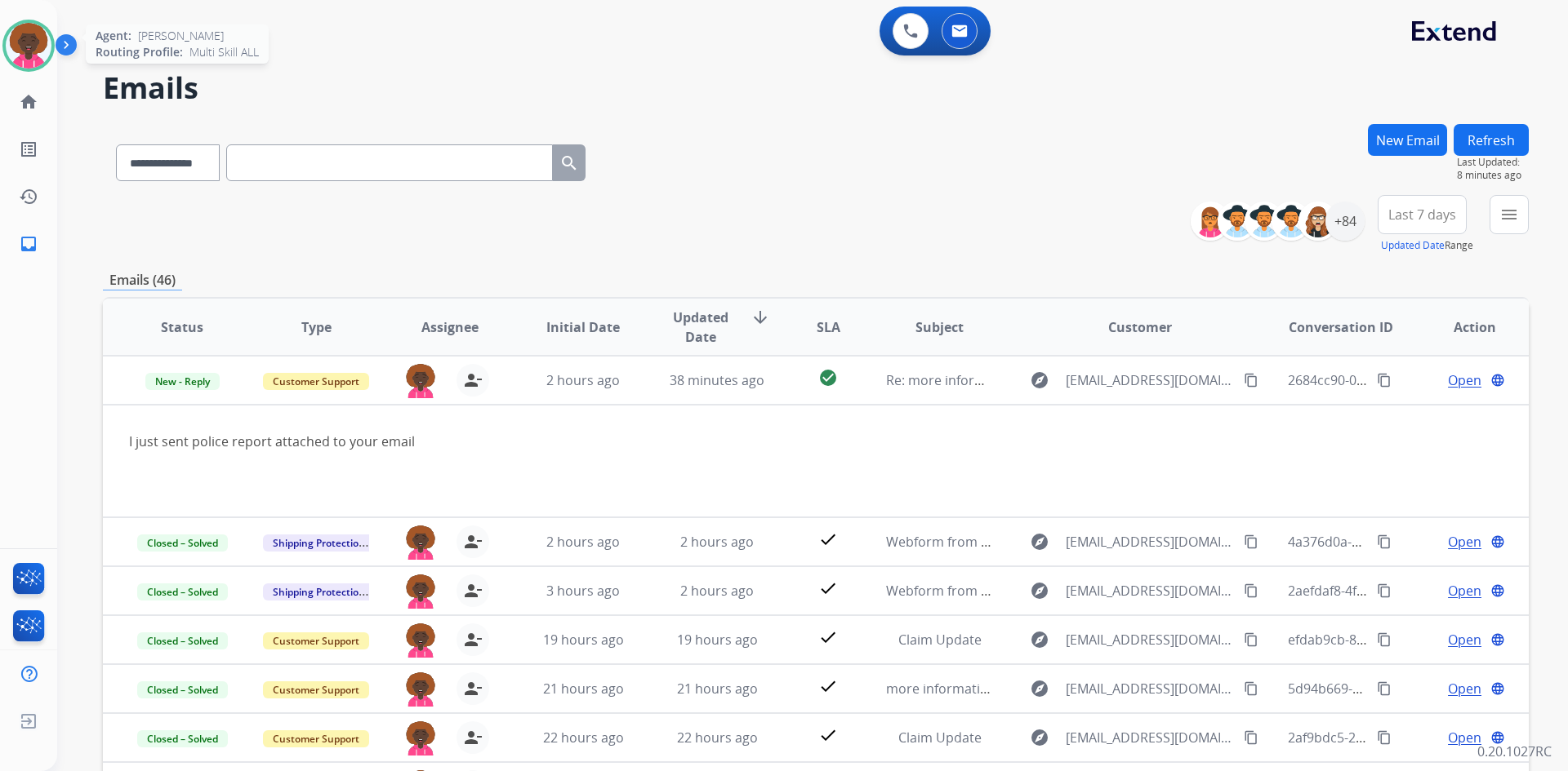
click at [15, 49] on img at bounding box center [28, 46] width 46 height 46
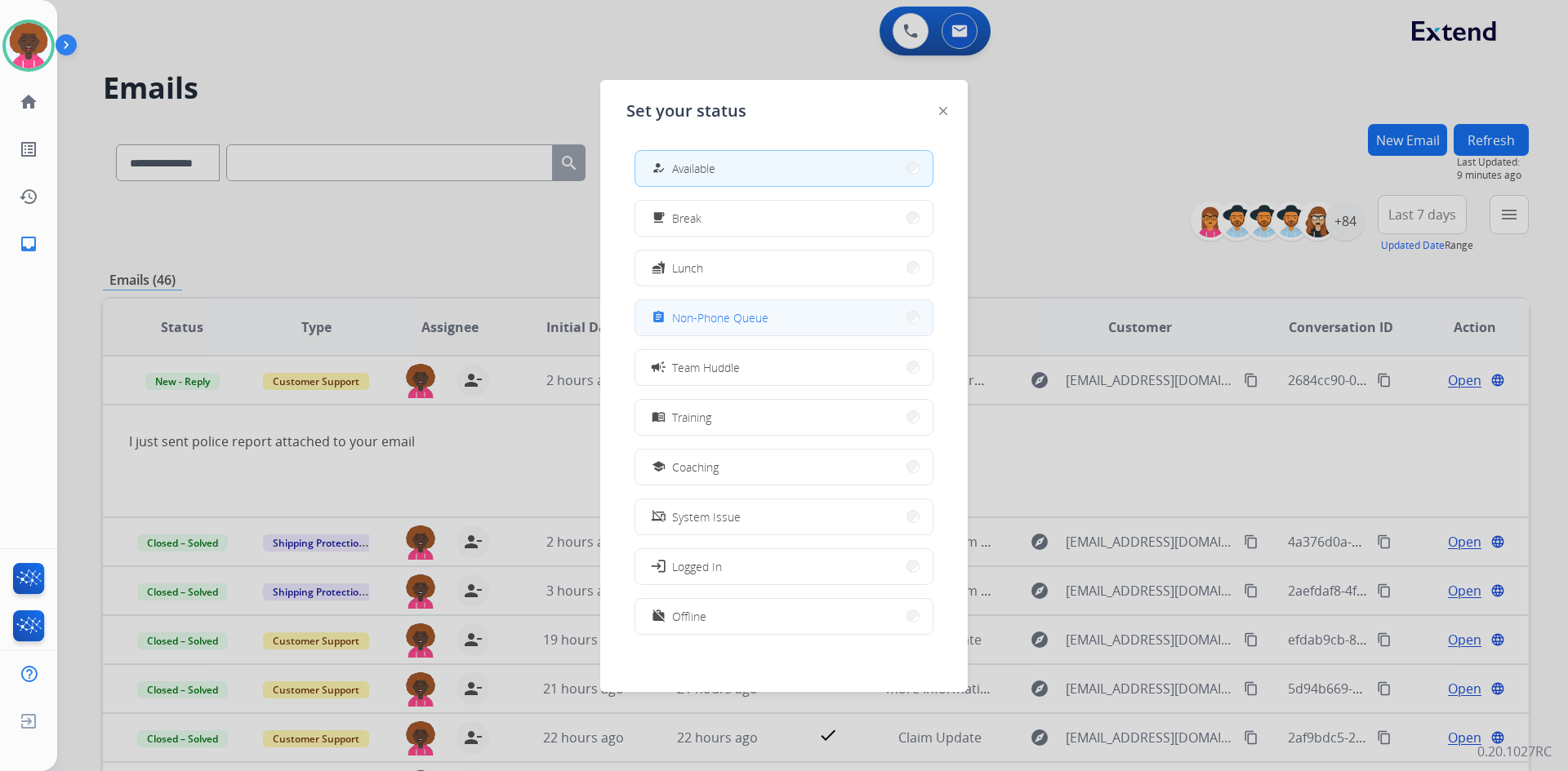
click at [825, 317] on button "assignment Non-Phone Queue" at bounding box center [784, 318] width 297 height 35
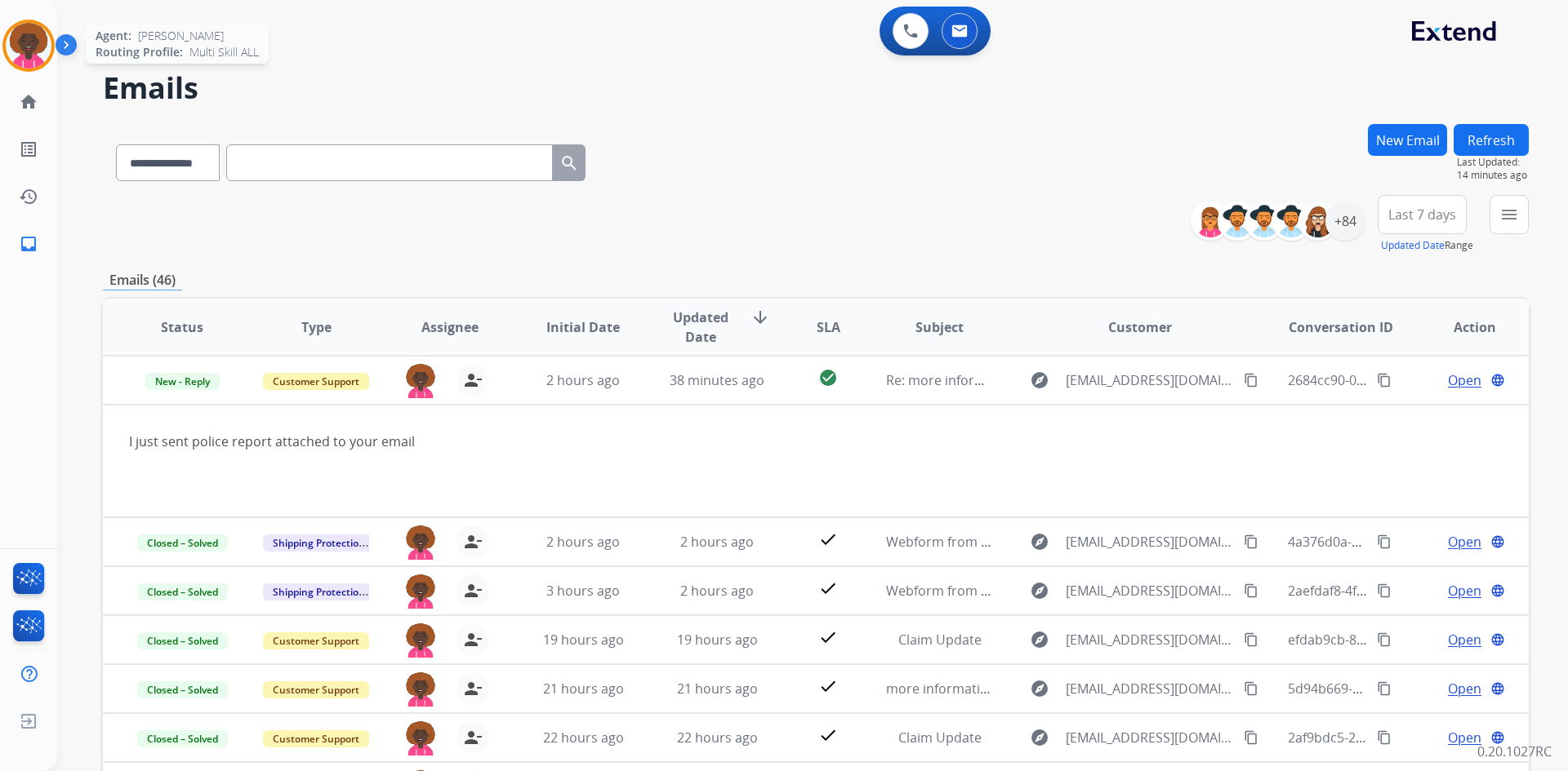
click at [30, 40] on img at bounding box center [28, 46] width 46 height 46
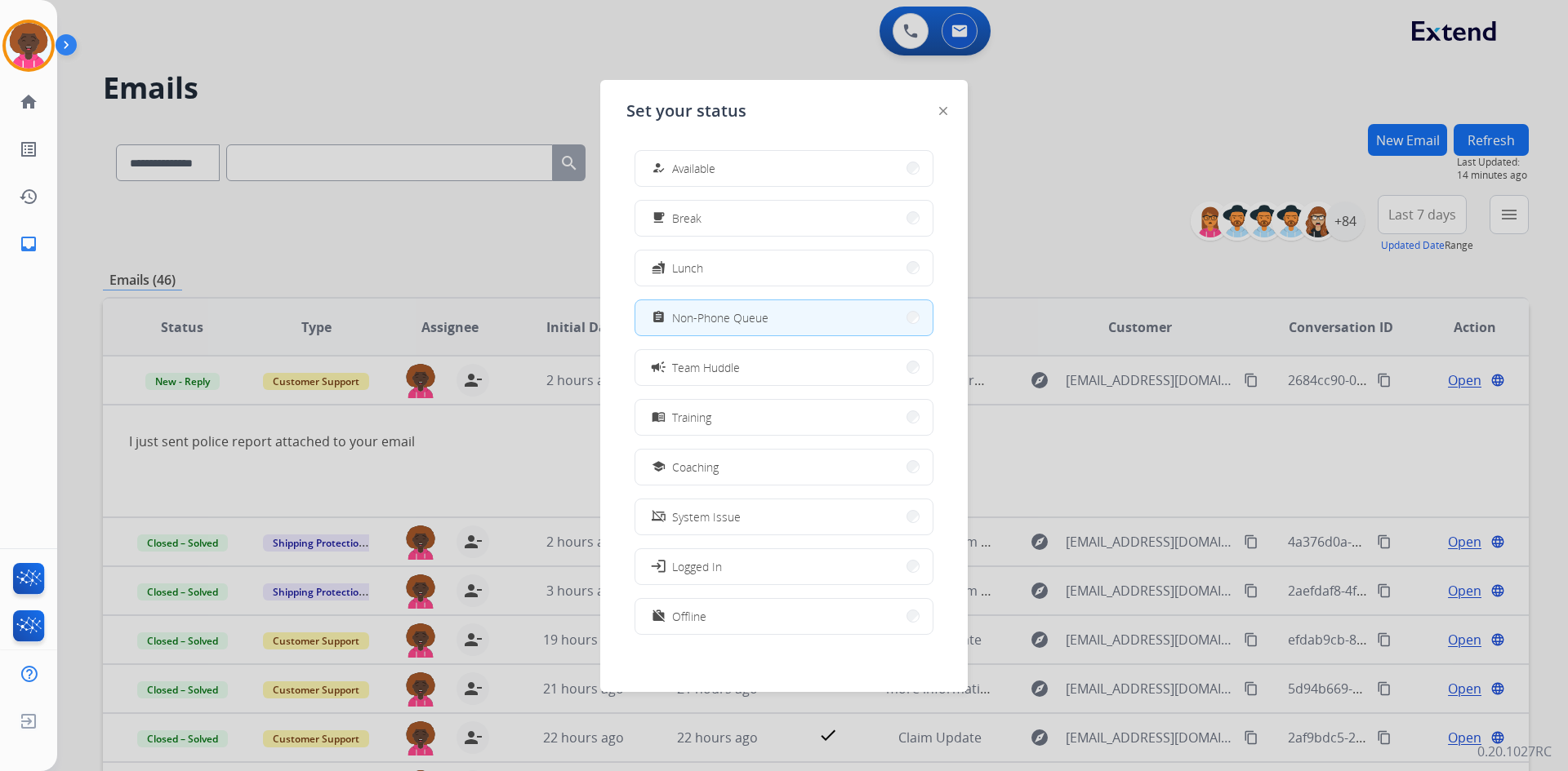
click at [661, 147] on div "how_to_reg Available free_breakfast Break fastfood Lunch assignment Non-Phone Q…" at bounding box center [784, 393] width 315 height 514
click at [665, 153] on button "how_to_reg Available" at bounding box center [784, 168] width 297 height 35
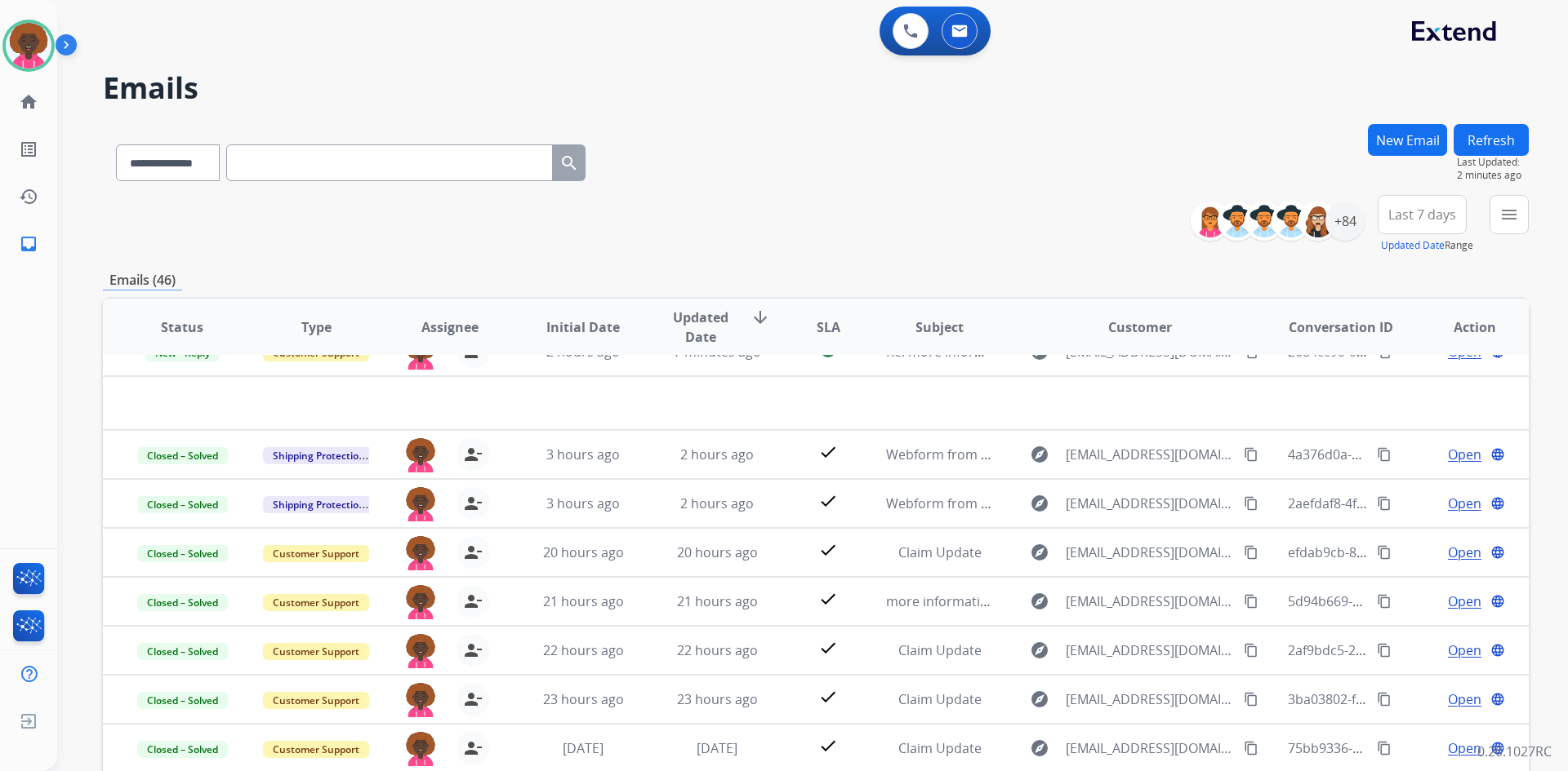
scroll to position [56, 0]
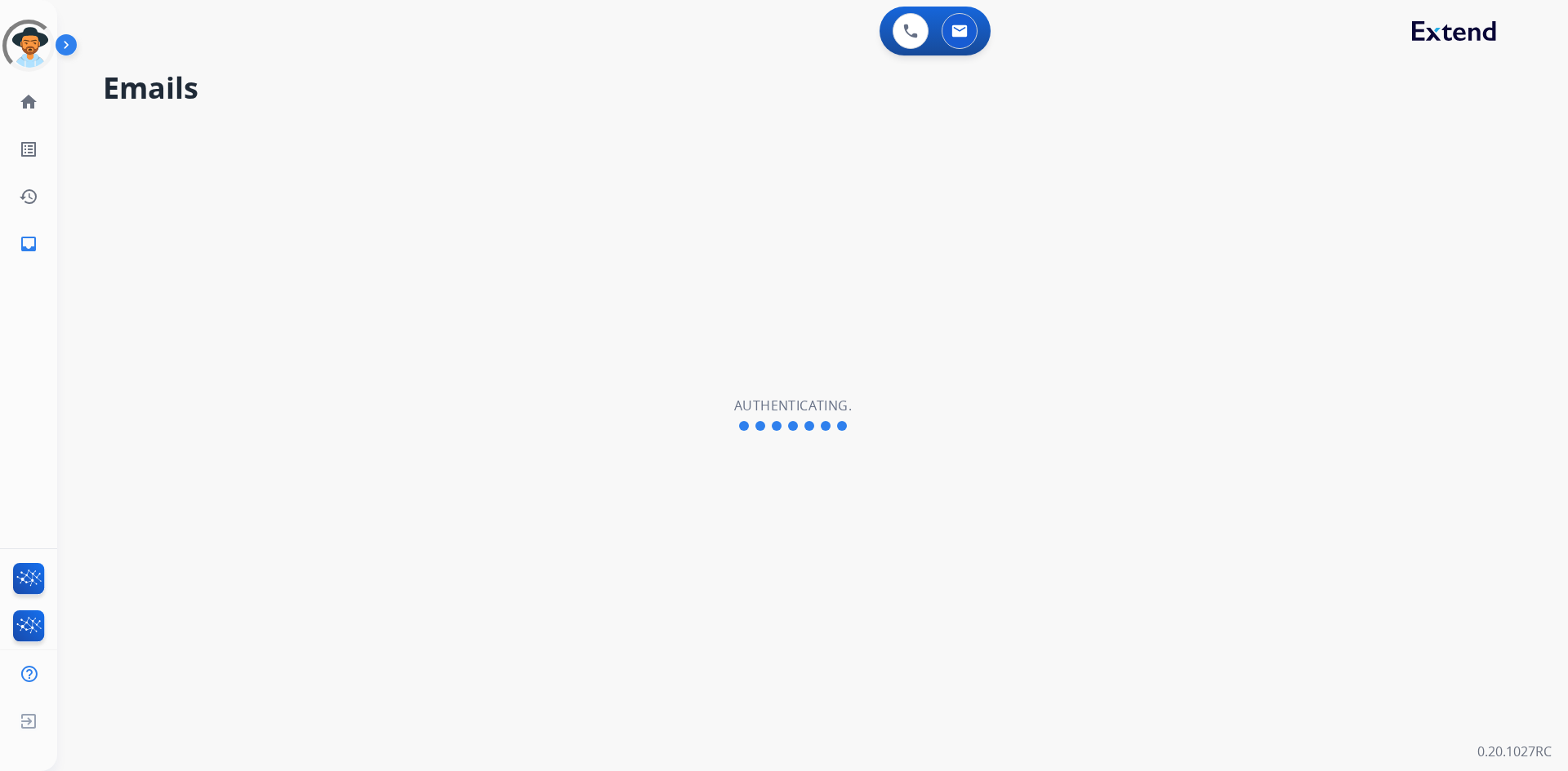
select select "**********"
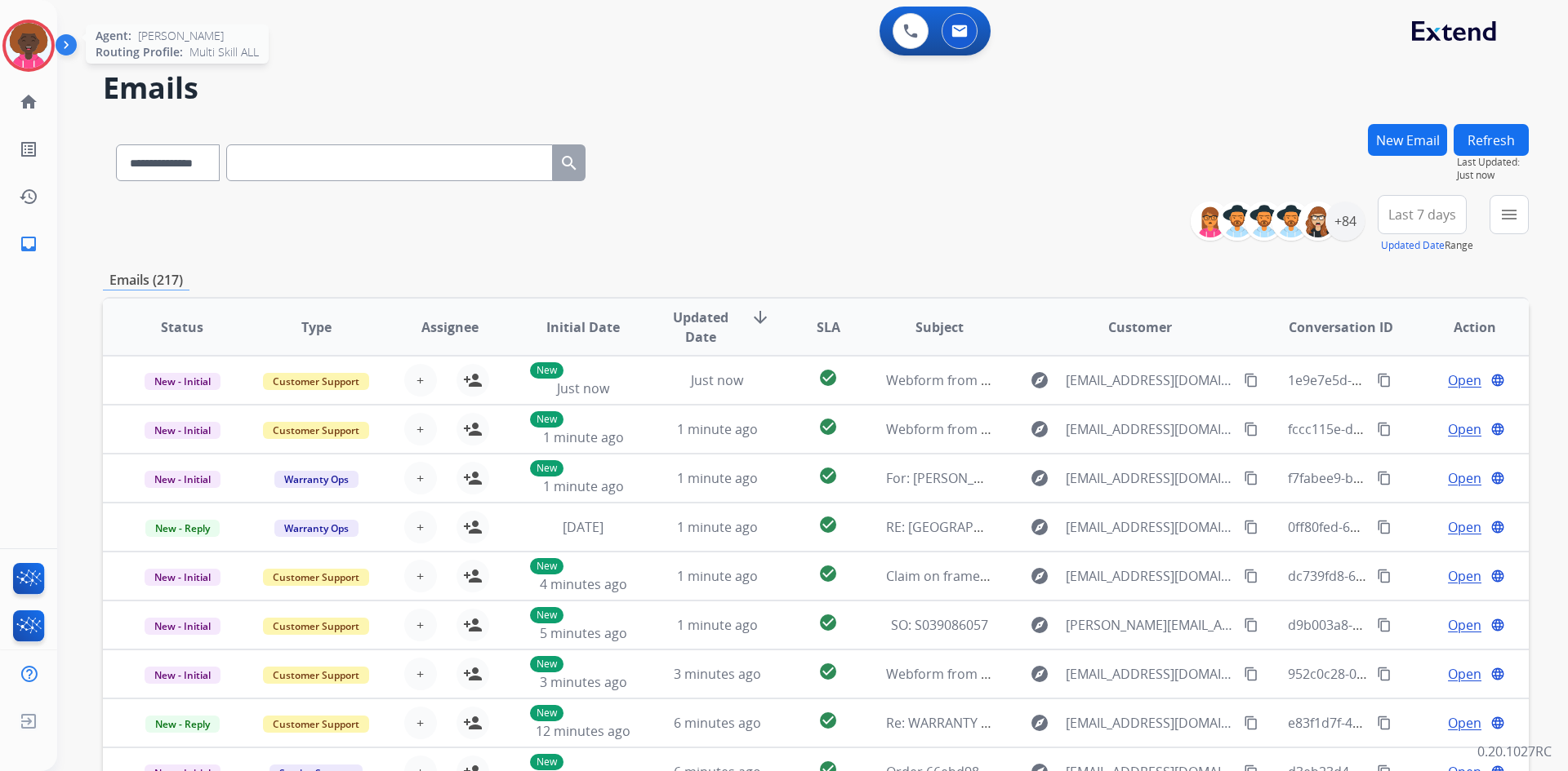
click at [31, 31] on img at bounding box center [28, 46] width 46 height 46
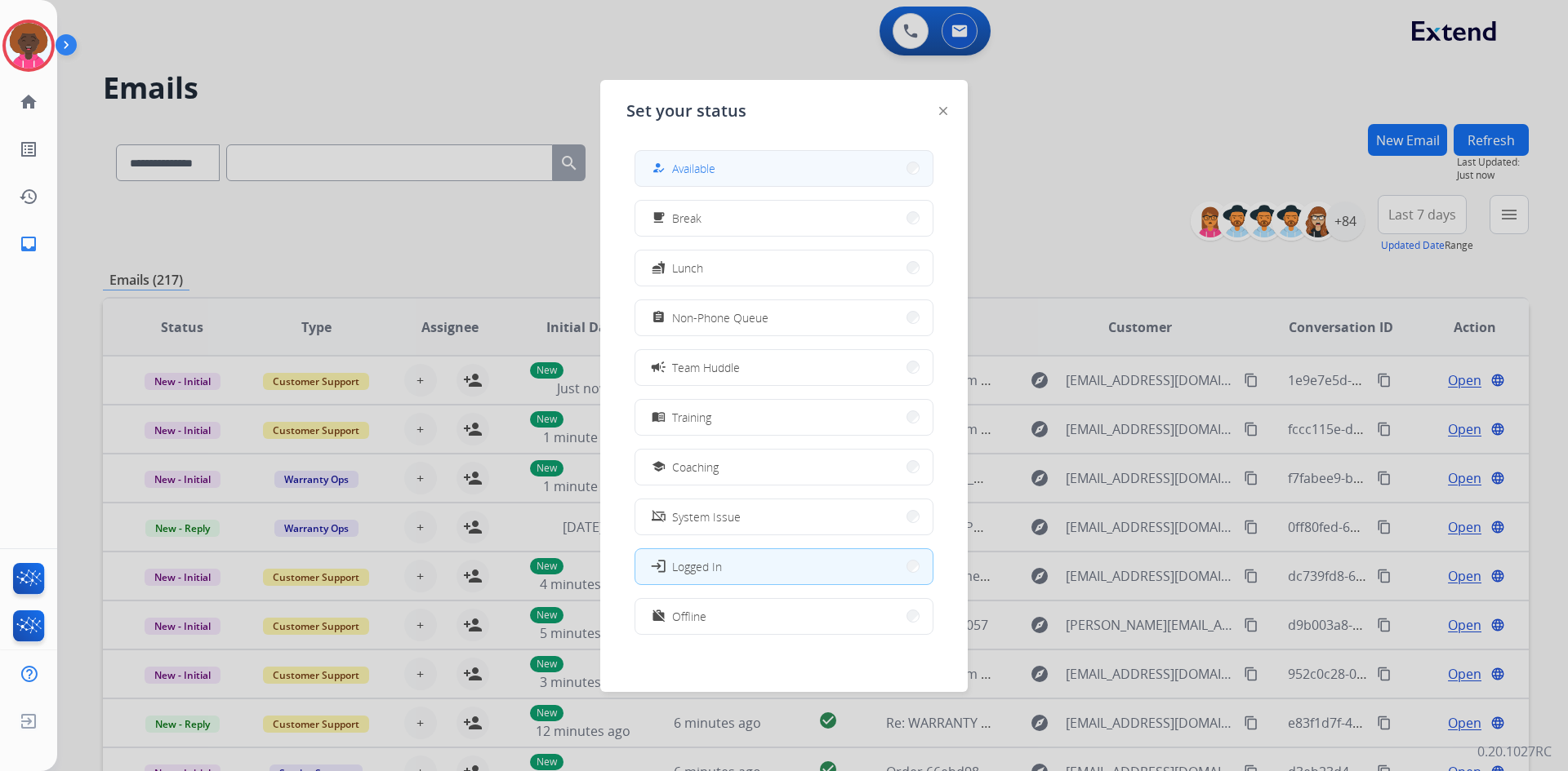
click at [852, 183] on button "how_to_reg Available" at bounding box center [784, 168] width 297 height 35
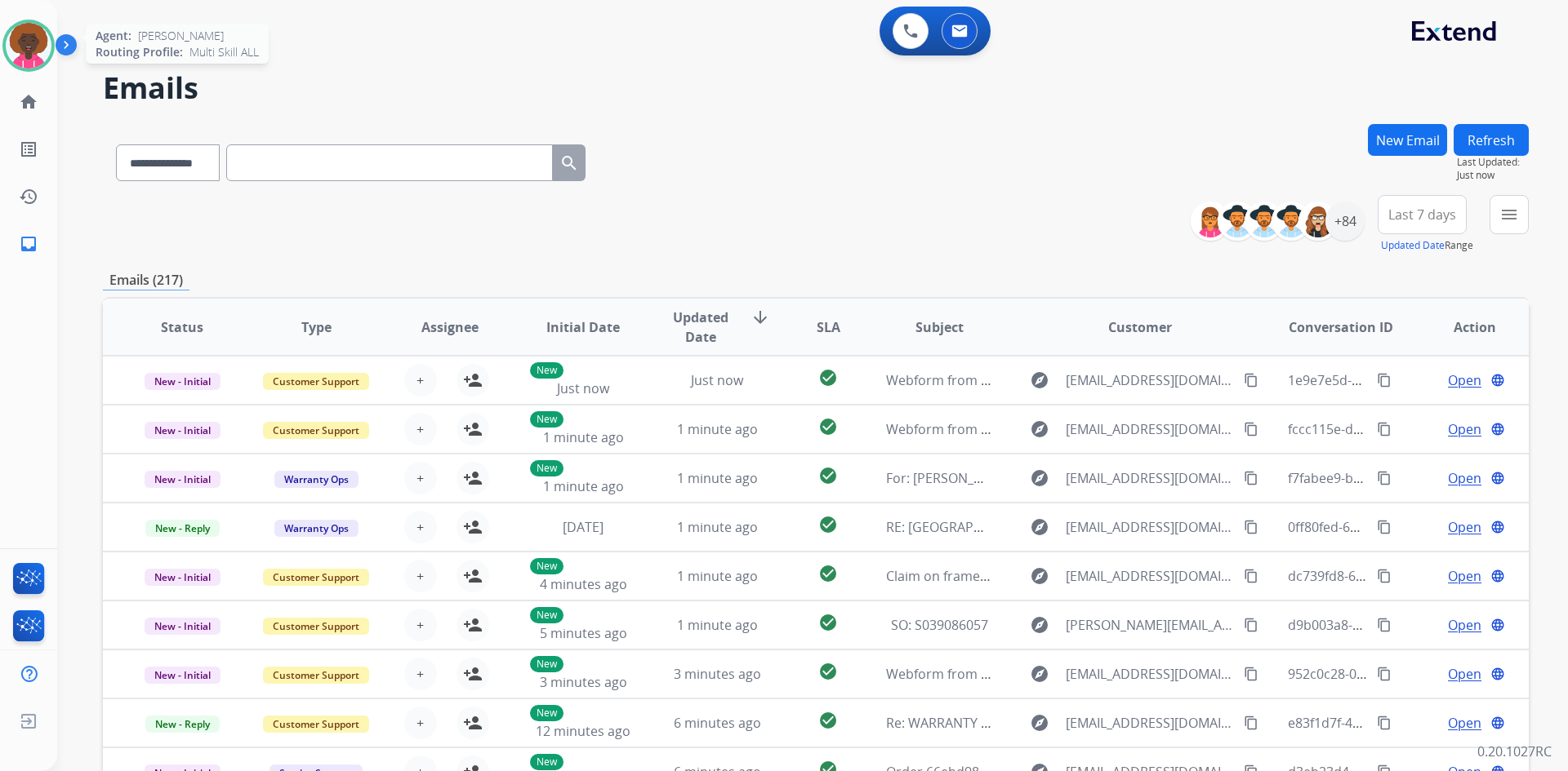
click at [42, 55] on img at bounding box center [28, 46] width 46 height 46
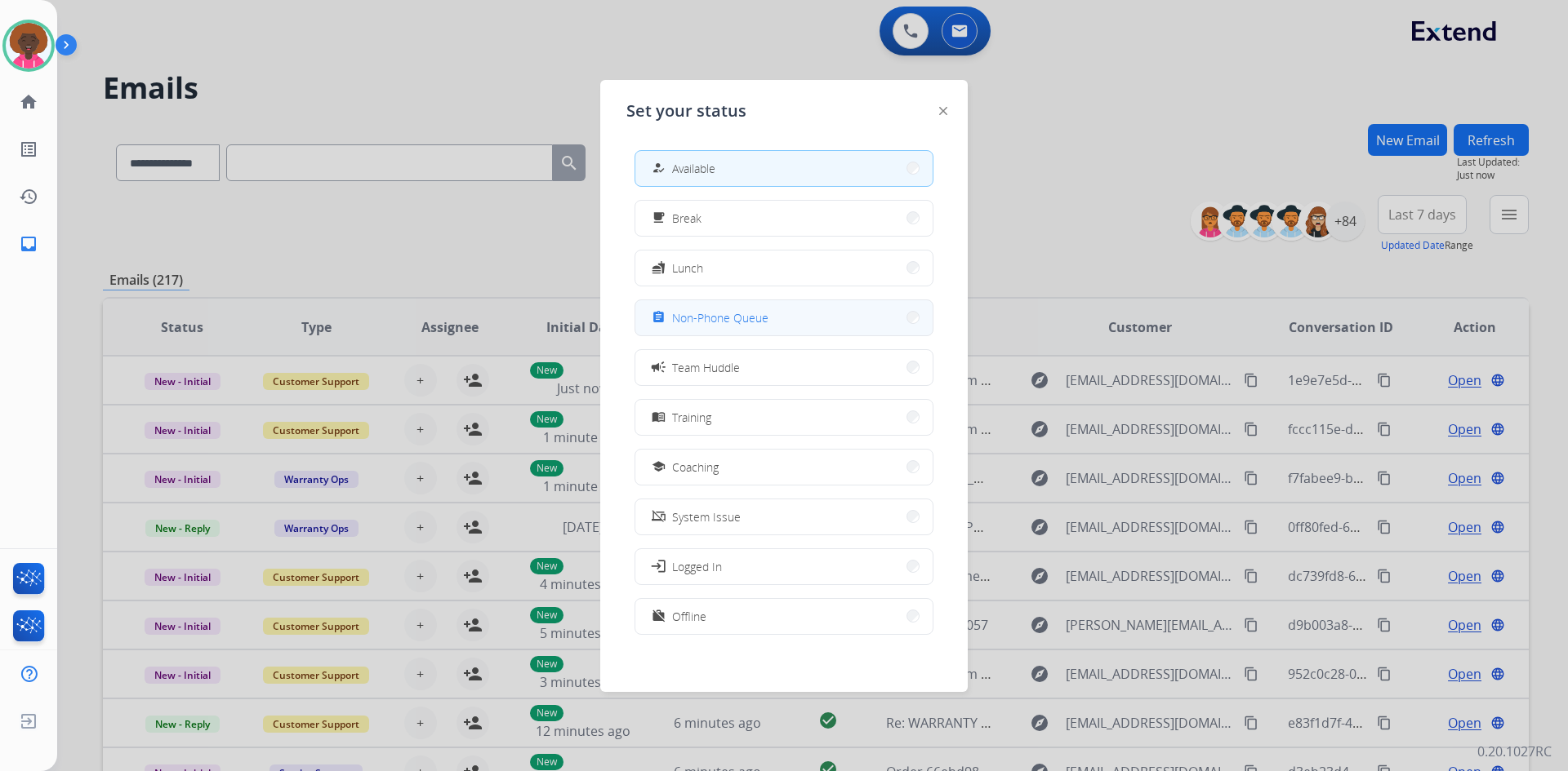
click at [832, 323] on button "assignment Non-Phone Queue" at bounding box center [784, 318] width 297 height 35
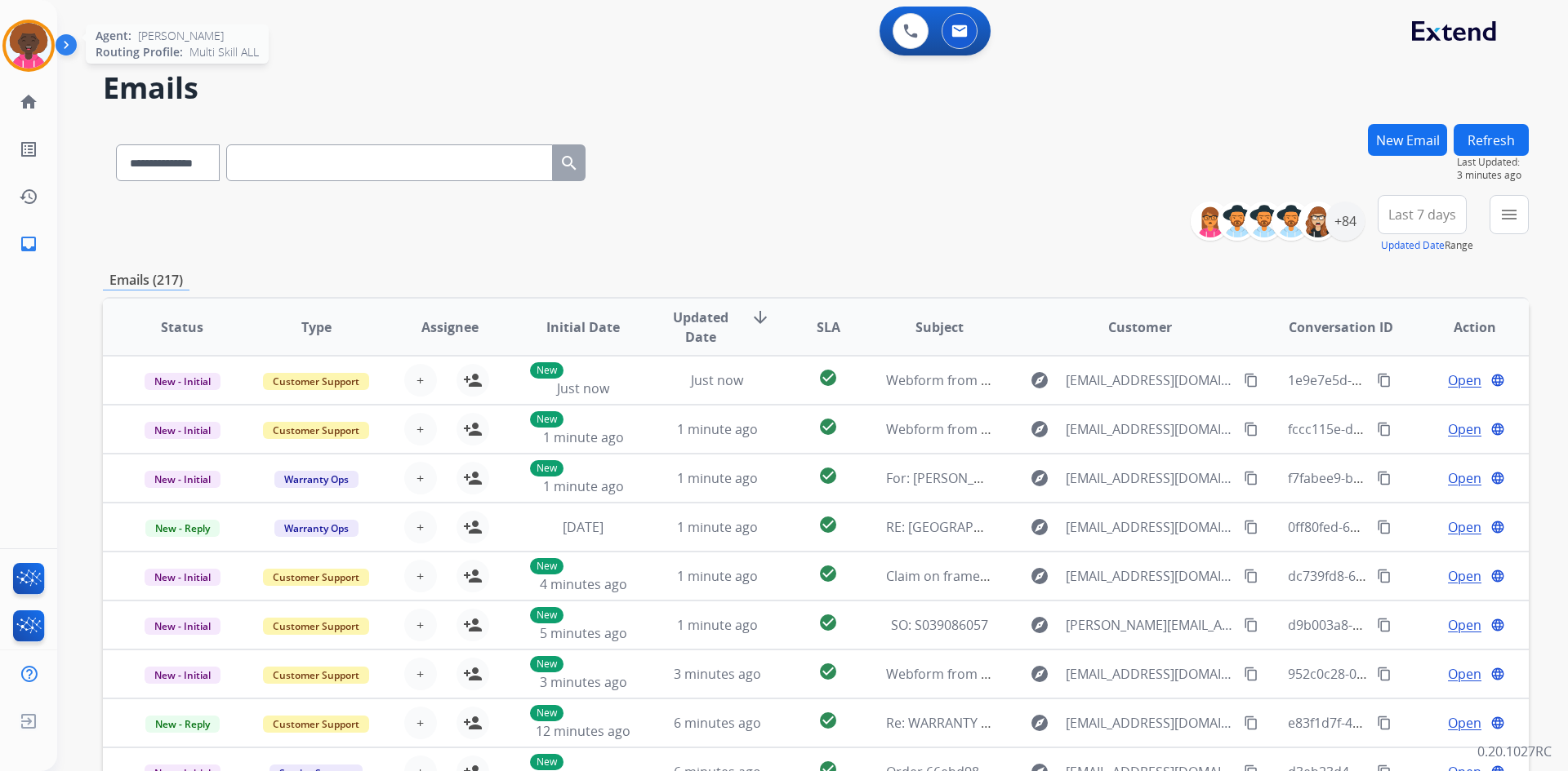
click at [26, 38] on img at bounding box center [28, 46] width 46 height 46
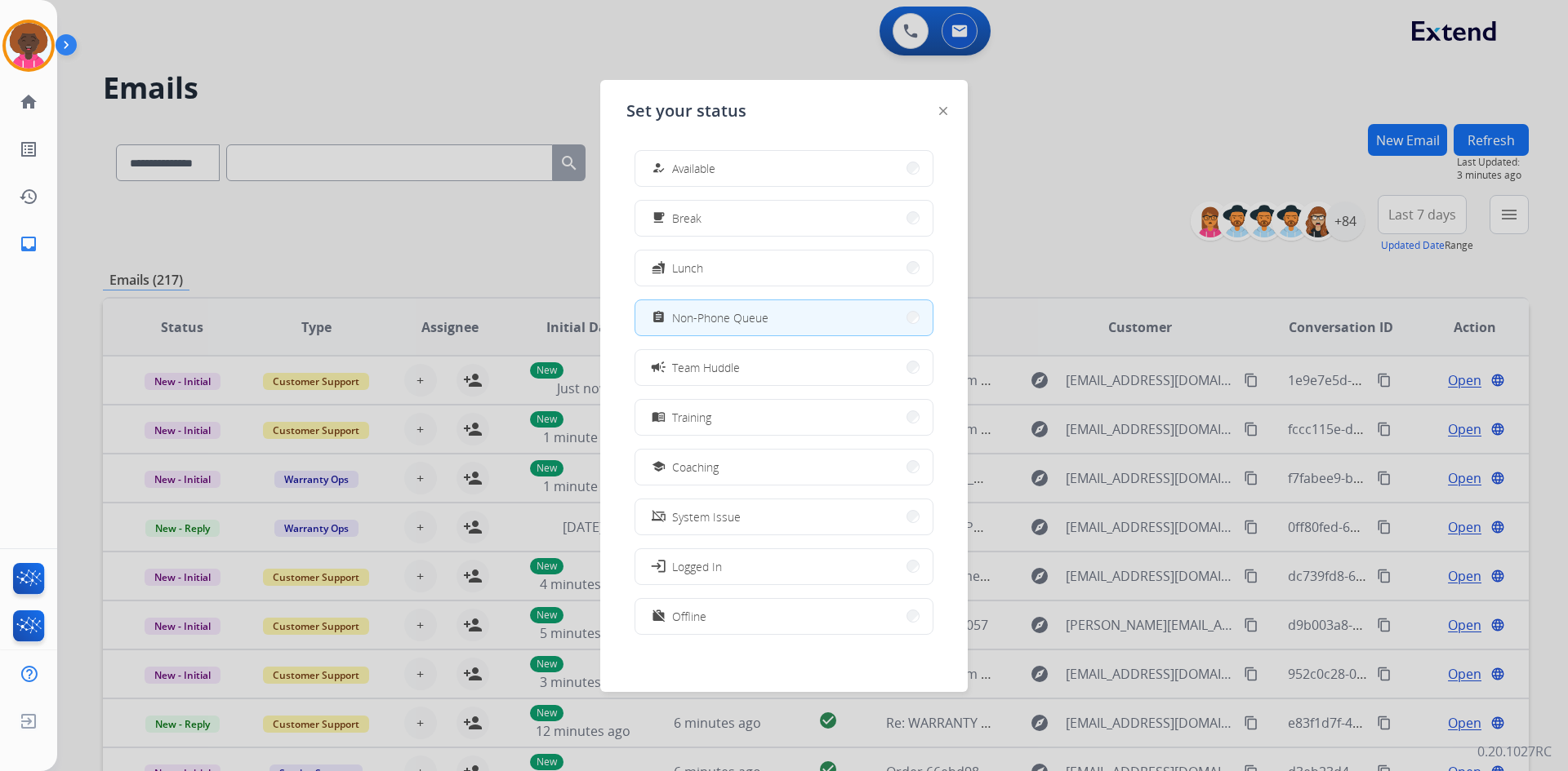
click at [696, 142] on div "how_to_reg Available free_breakfast Break fastfood Lunch assignment Non-Phone Q…" at bounding box center [784, 393] width 315 height 514
click at [706, 166] on span "Available" at bounding box center [694, 168] width 43 height 17
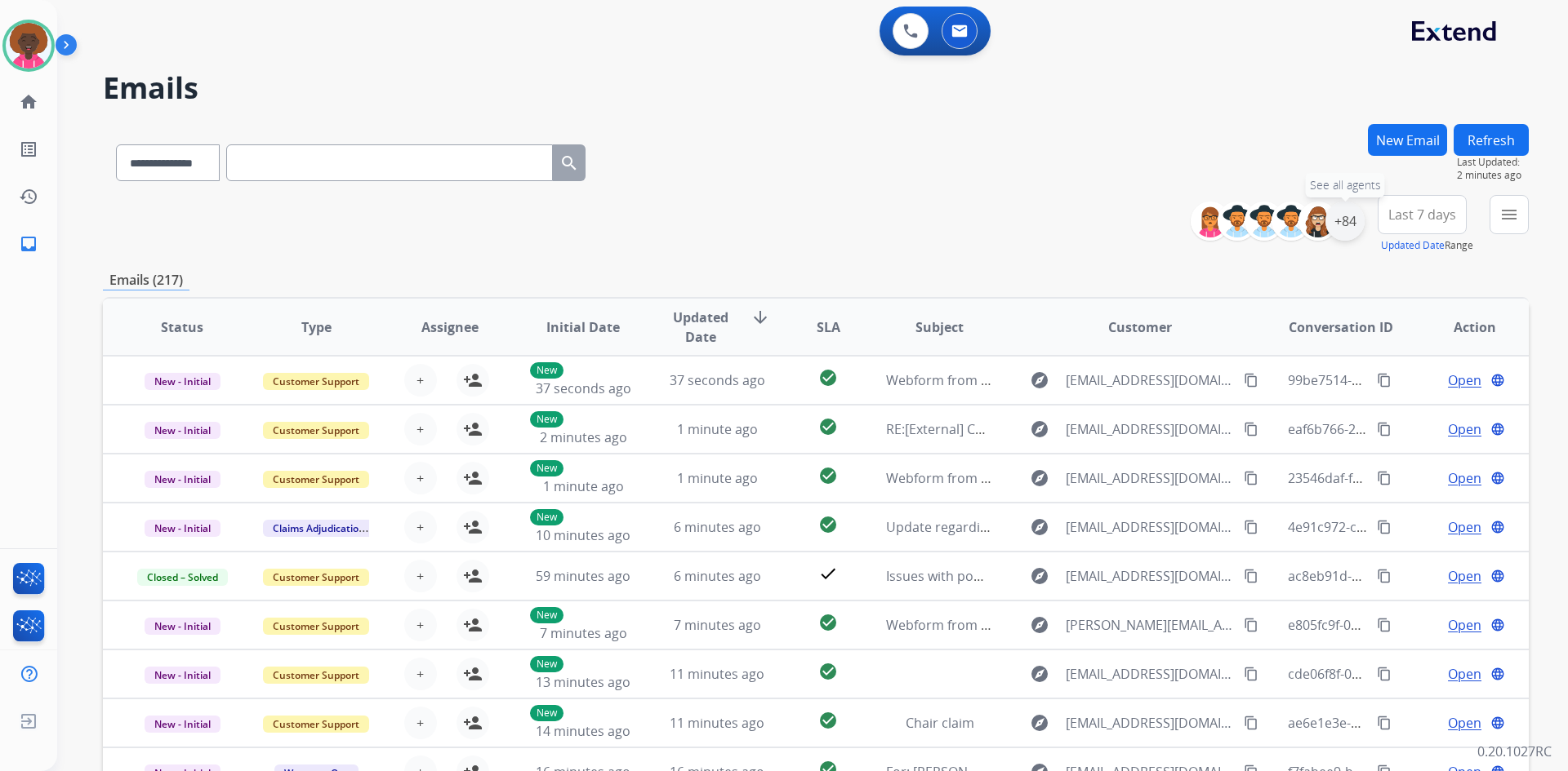
click at [1342, 217] on div "+84" at bounding box center [1345, 221] width 39 height 39
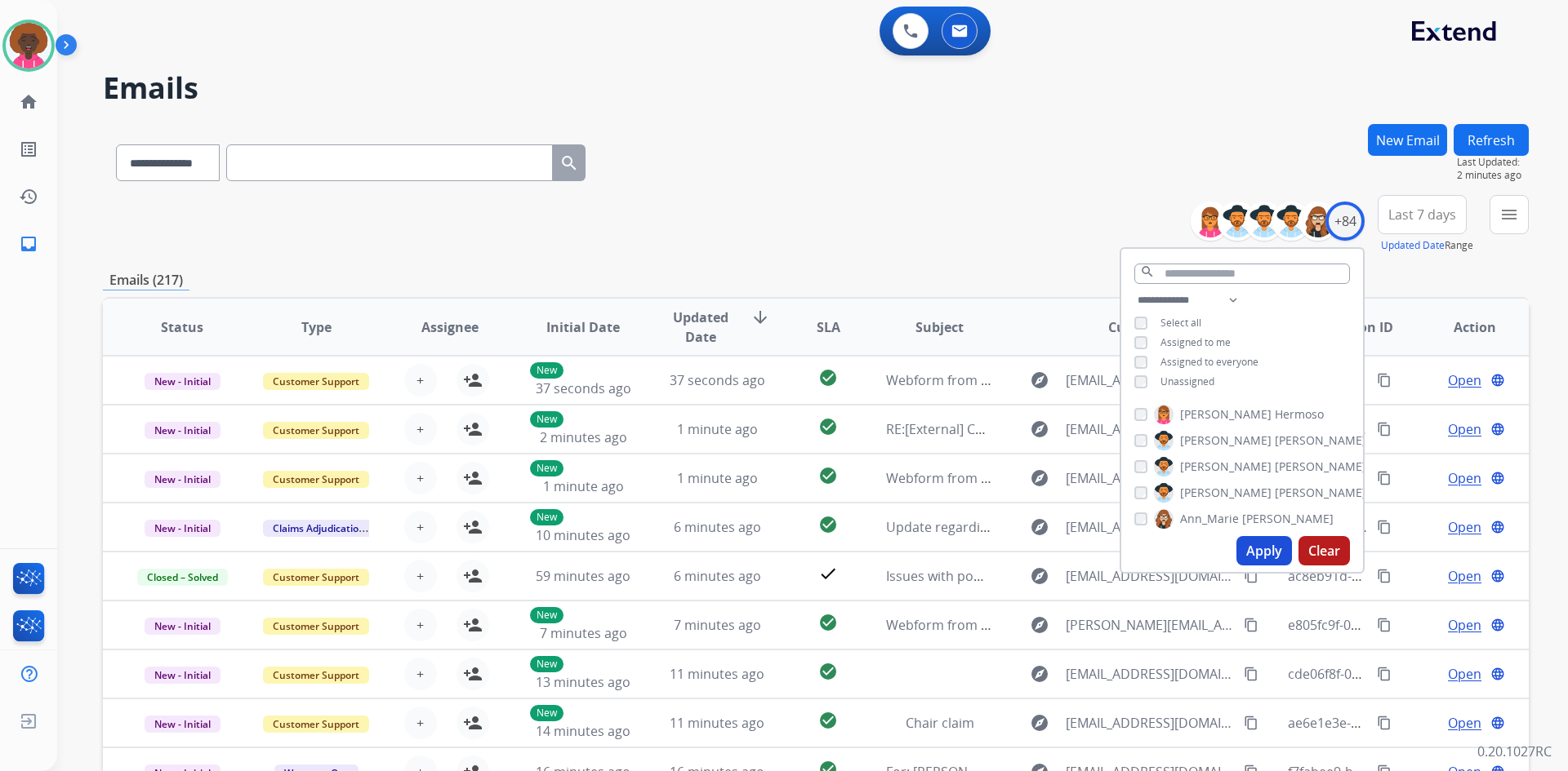
click at [1242, 519] on span "[PERSON_NAME]" at bounding box center [1287, 519] width 92 height 17
click at [1244, 535] on div "Apply Clear" at bounding box center [1242, 551] width 242 height 42
click at [1150, 529] on div "Alexis Hermoso Alexis Martinez Alexis_ Martinez Amanda Baez Ann_Marie Lopez Ash…" at bounding box center [1242, 464] width 242 height 131
click at [1144, 524] on div "Ann_Marie Lopez" at bounding box center [1234, 519] width 199 height 19
click at [1131, 518] on div "Alexis Hermoso Alexis Martinez Alexis_ Martinez Amanda Baez Ann_Marie Lopez Ash…" at bounding box center [1242, 464] width 242 height 131
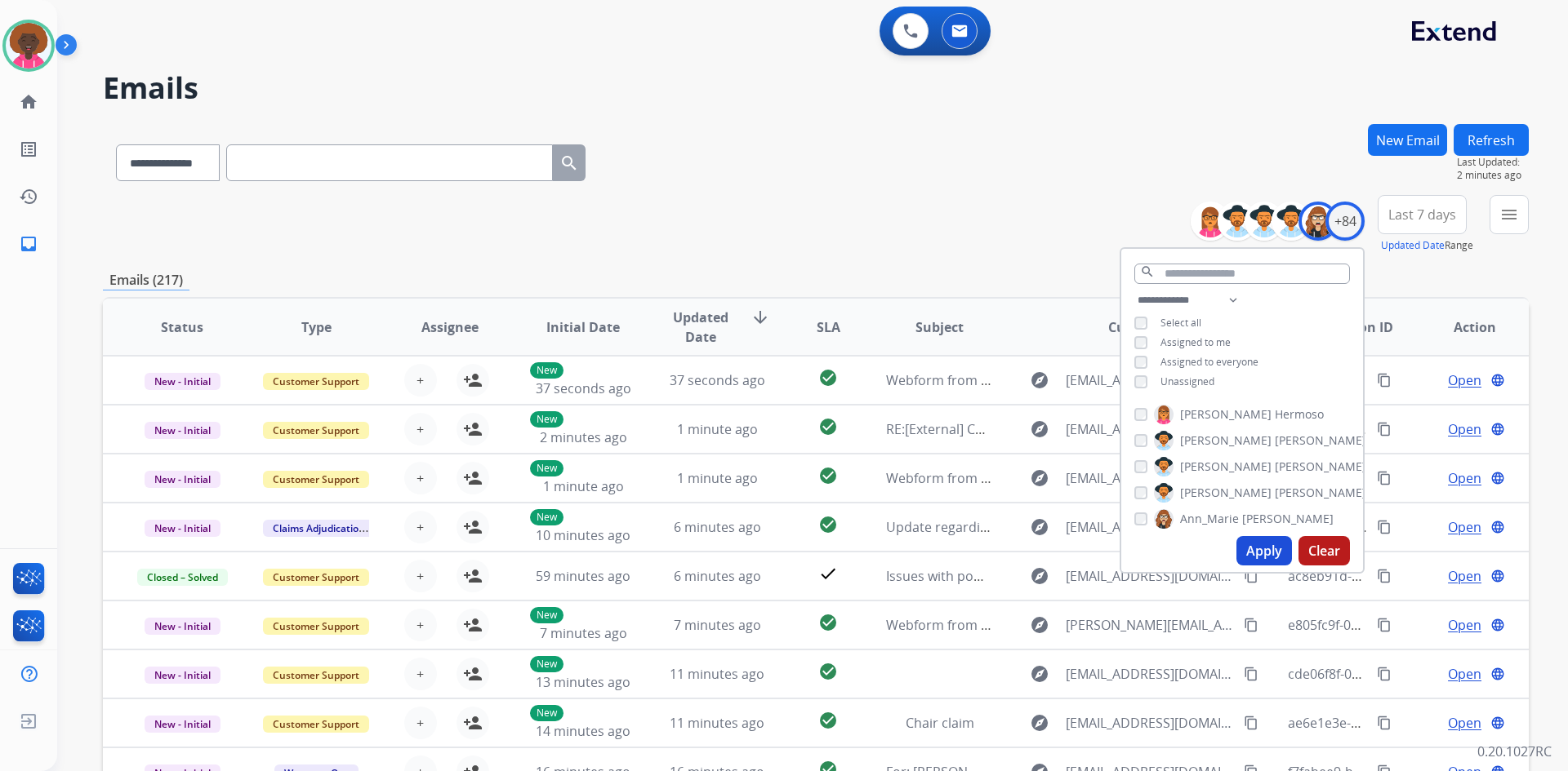
click at [1145, 523] on div "Ann_Marie Lopez" at bounding box center [1234, 519] width 199 height 19
click at [1143, 524] on div "Ann_Marie Lopez" at bounding box center [1234, 519] width 199 height 19
click at [1280, 546] on button "Apply" at bounding box center [1264, 550] width 56 height 29
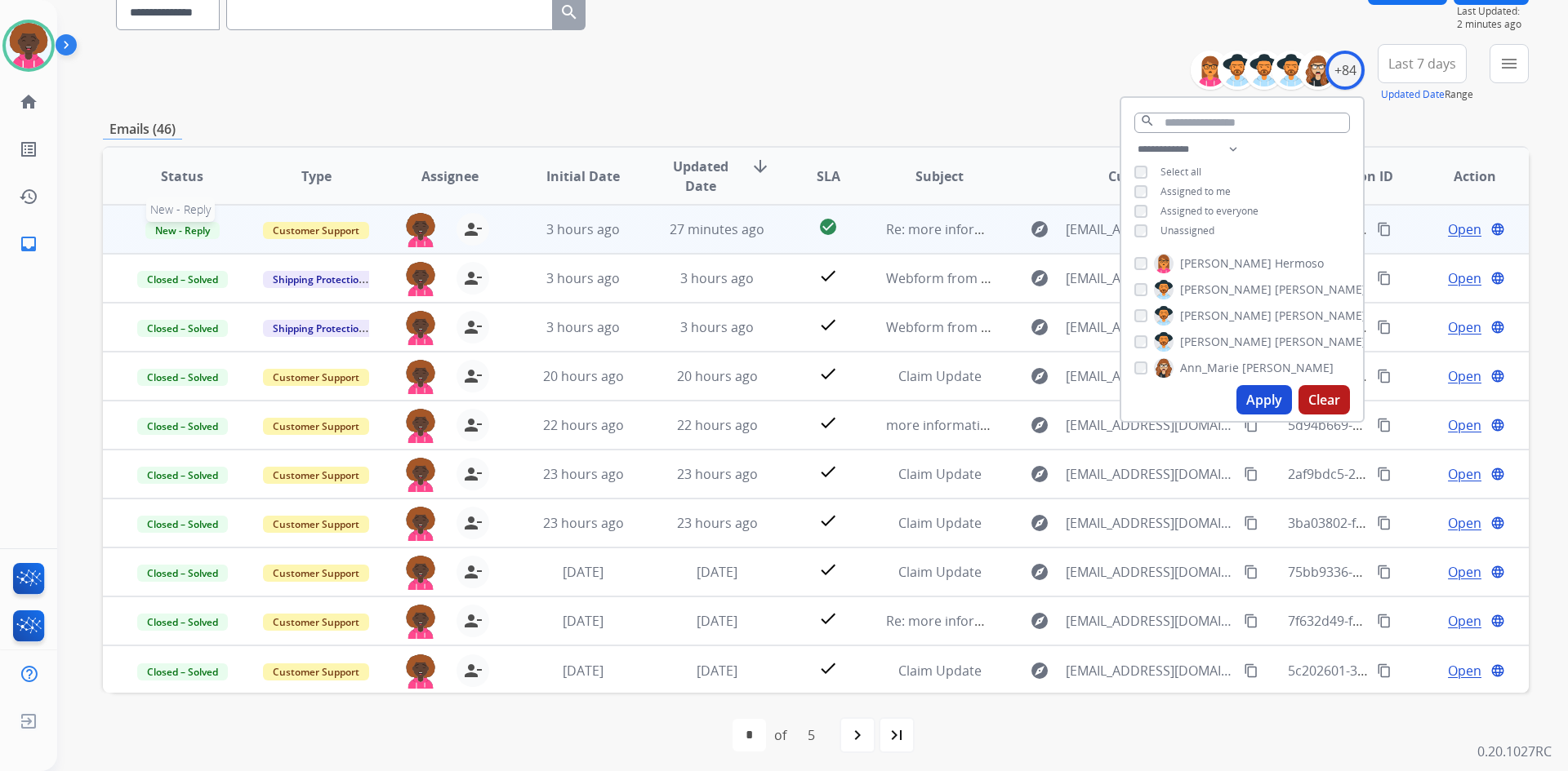
scroll to position [158, 0]
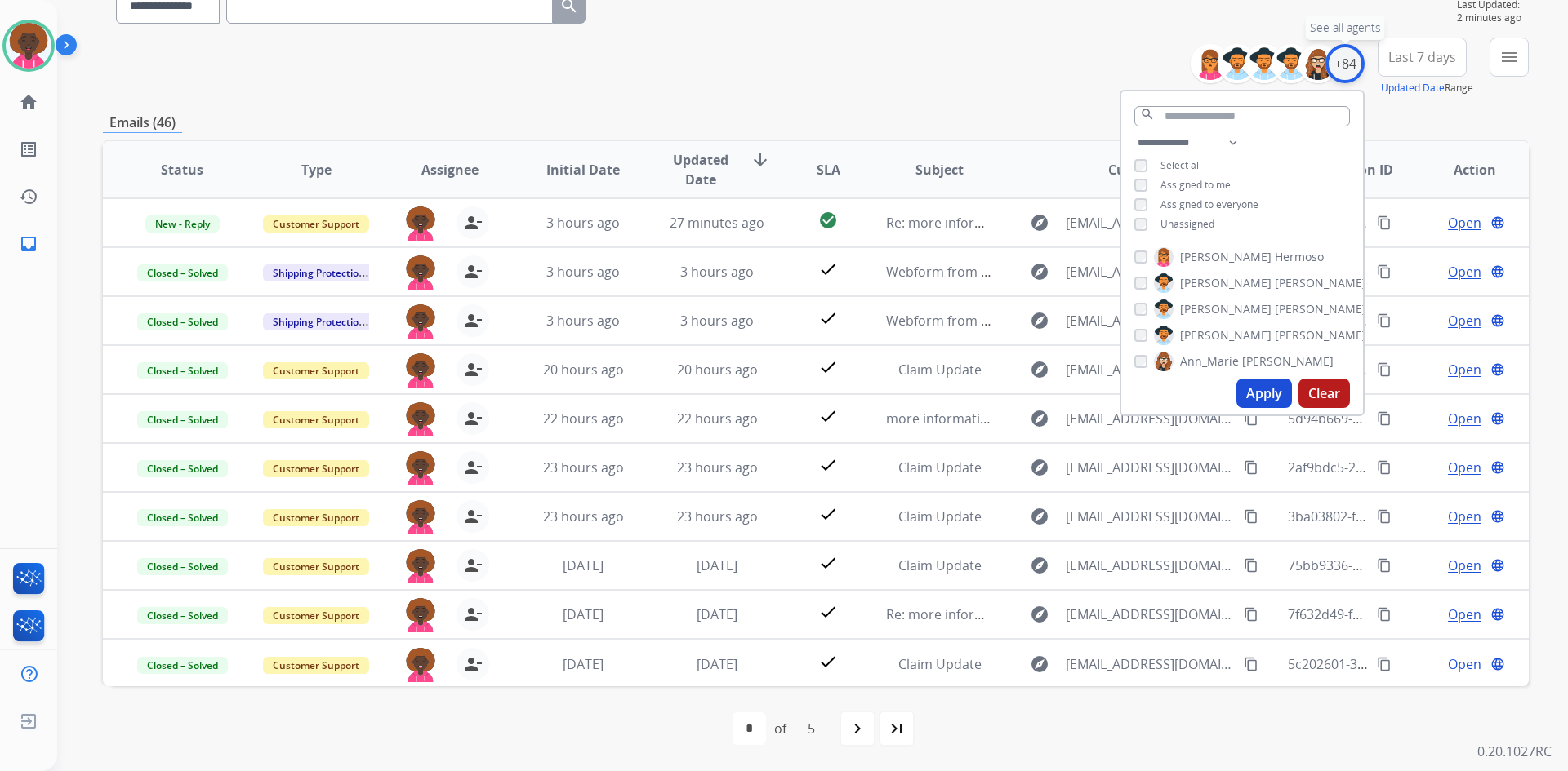
click at [1339, 52] on div "+84" at bounding box center [1345, 64] width 39 height 39
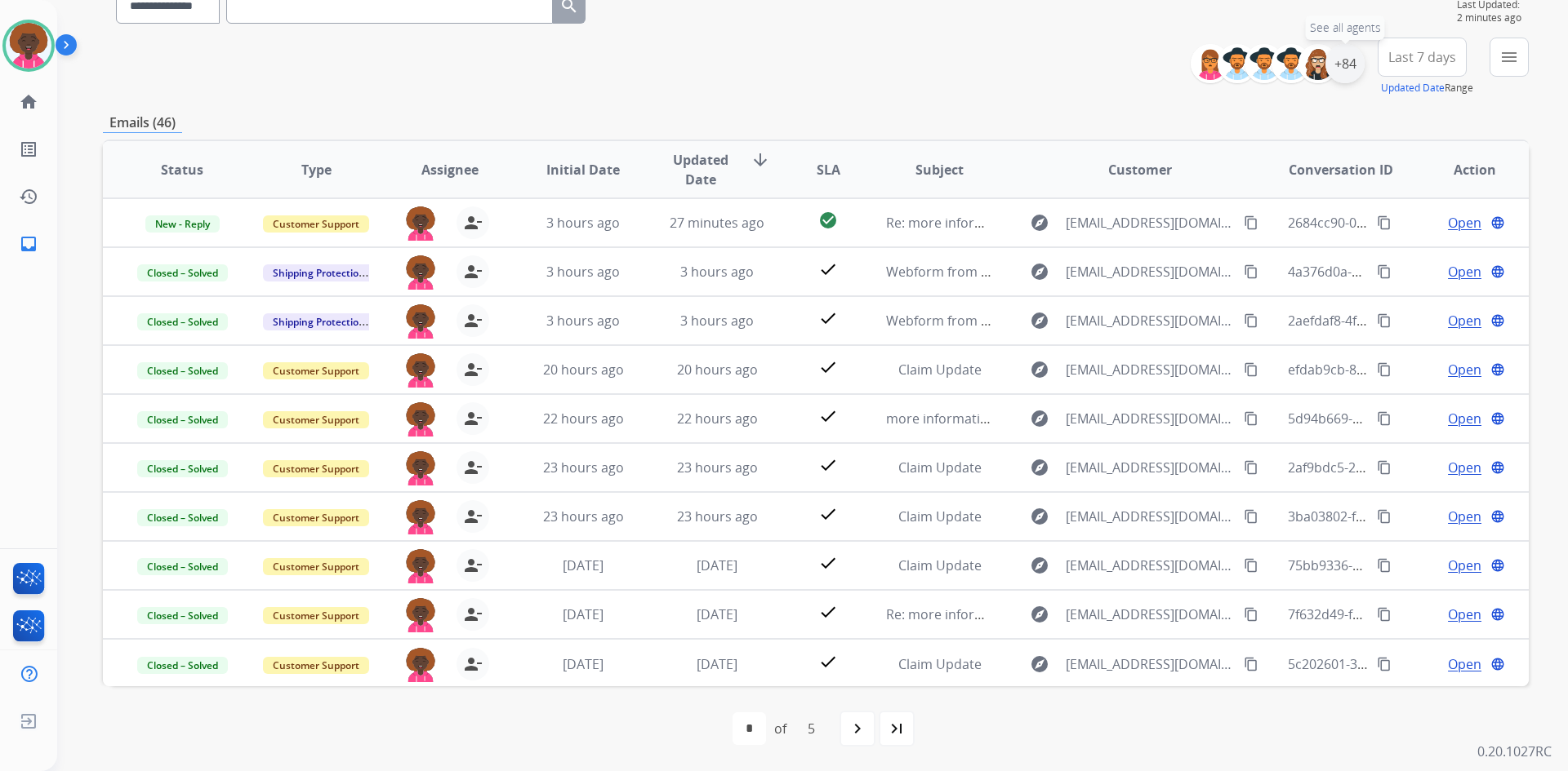
click at [1339, 69] on div "+84" at bounding box center [1345, 64] width 39 height 39
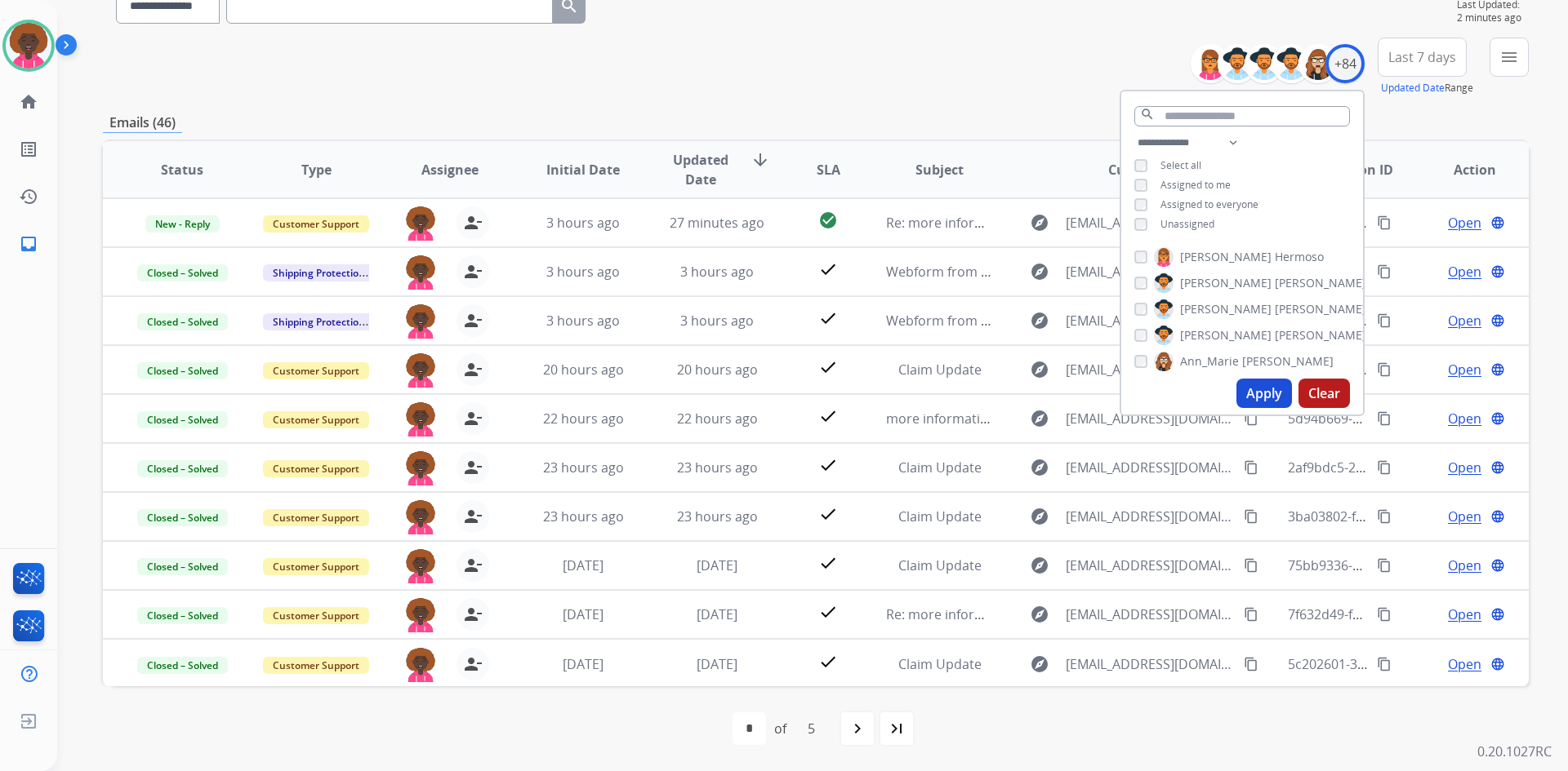
click at [1141, 233] on div "**********" at bounding box center [1242, 185] width 242 height 104
click at [1144, 211] on div "**********" at bounding box center [1242, 185] width 242 height 104
click at [1152, 166] on div "Select all" at bounding box center [1167, 165] width 67 height 13
click at [1255, 393] on button "Apply" at bounding box center [1264, 393] width 56 height 29
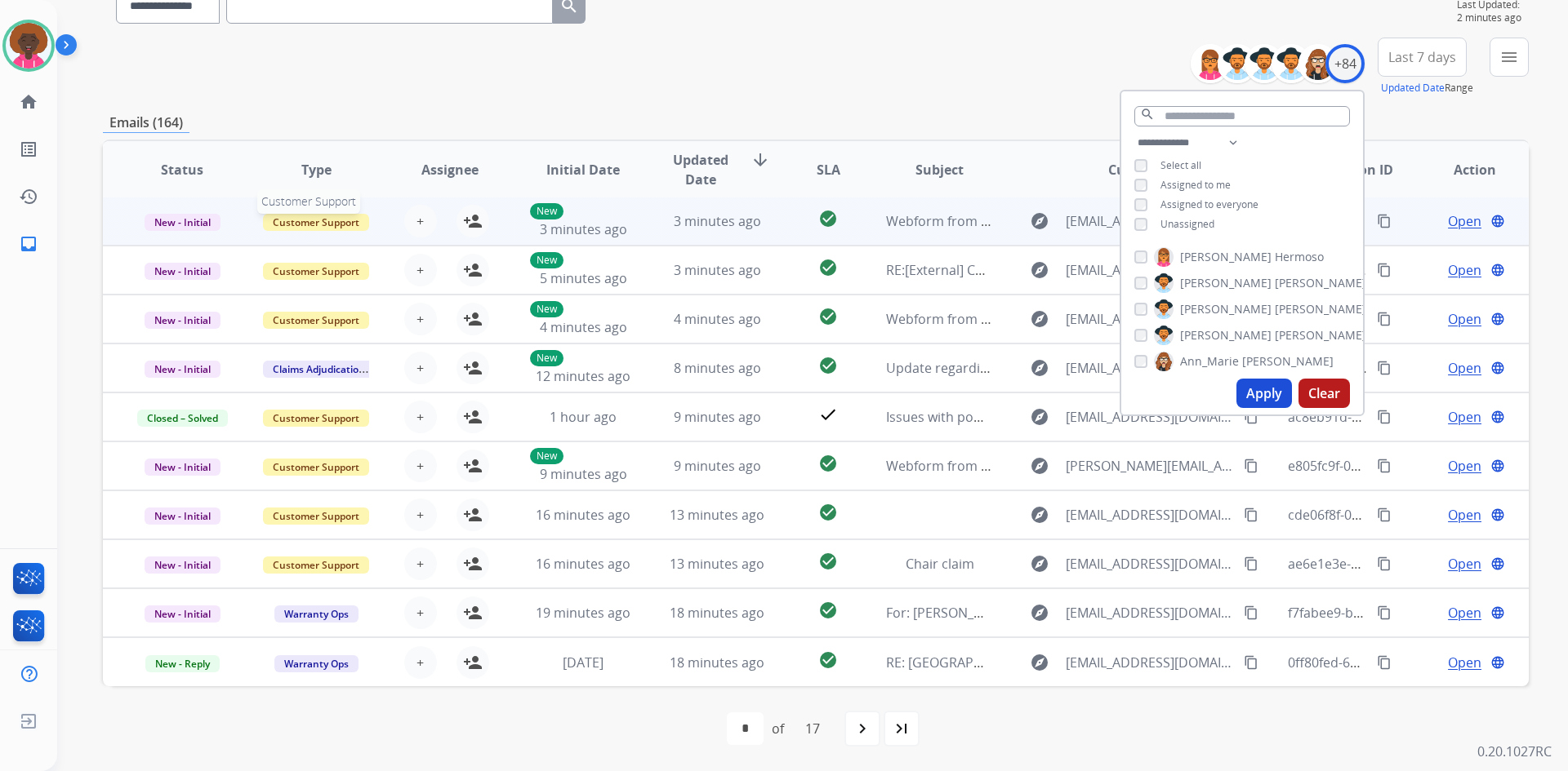
click at [306, 225] on span "Customer Support" at bounding box center [316, 221] width 106 height 17
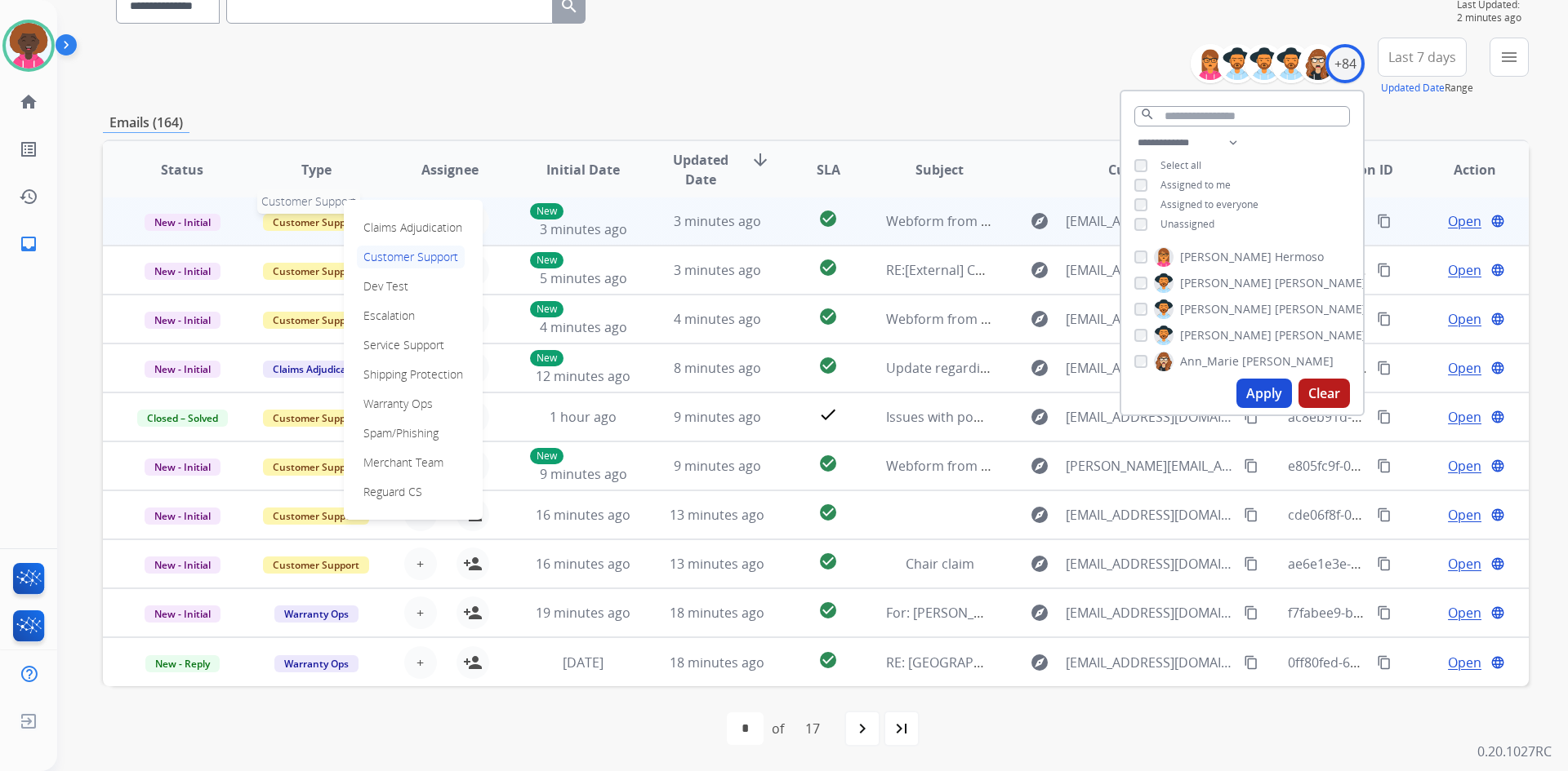
click at [291, 214] on span "Customer Support" at bounding box center [316, 221] width 106 height 17
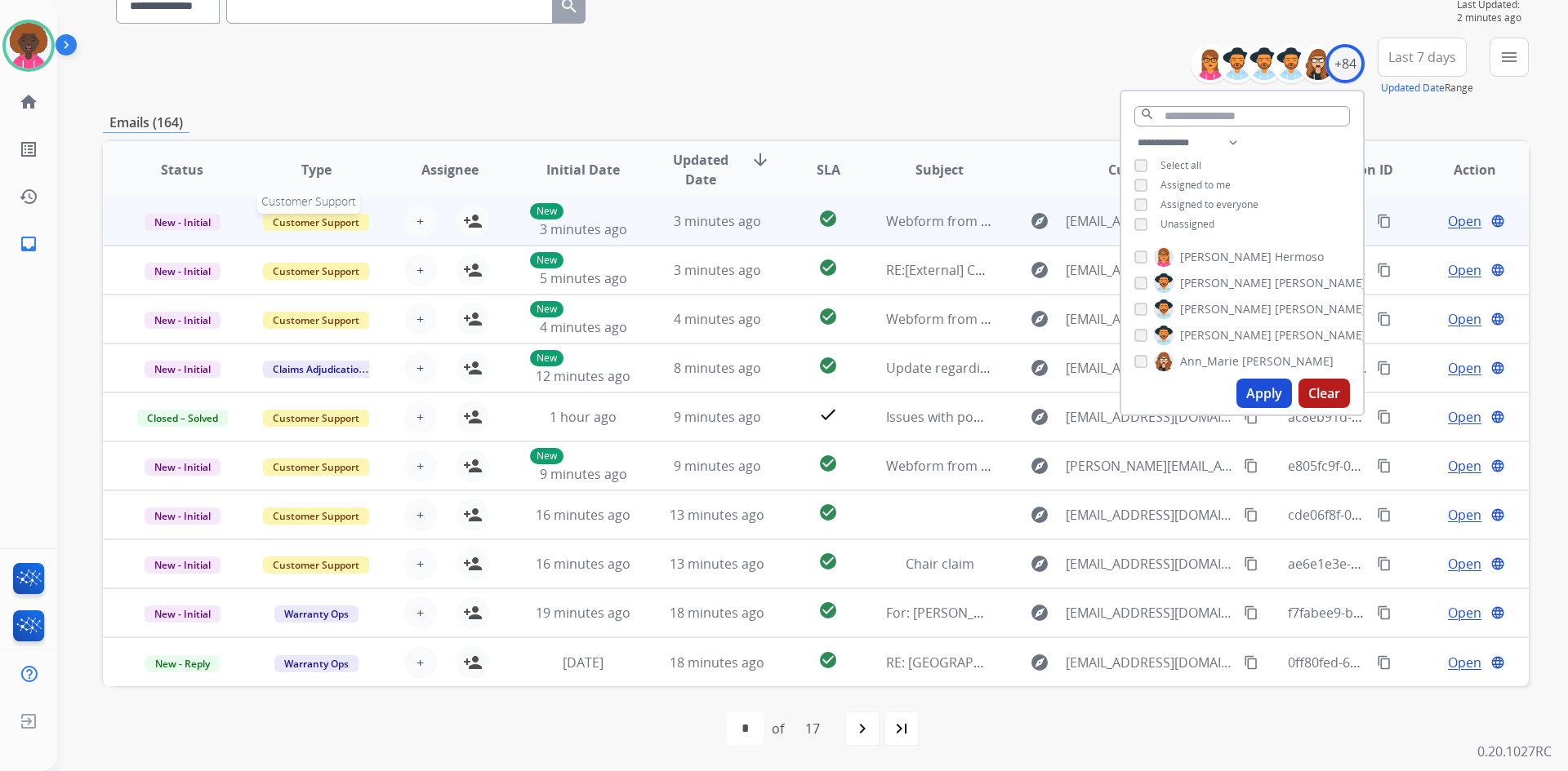
click at [291, 214] on span "Customer Support" at bounding box center [316, 221] width 106 height 17
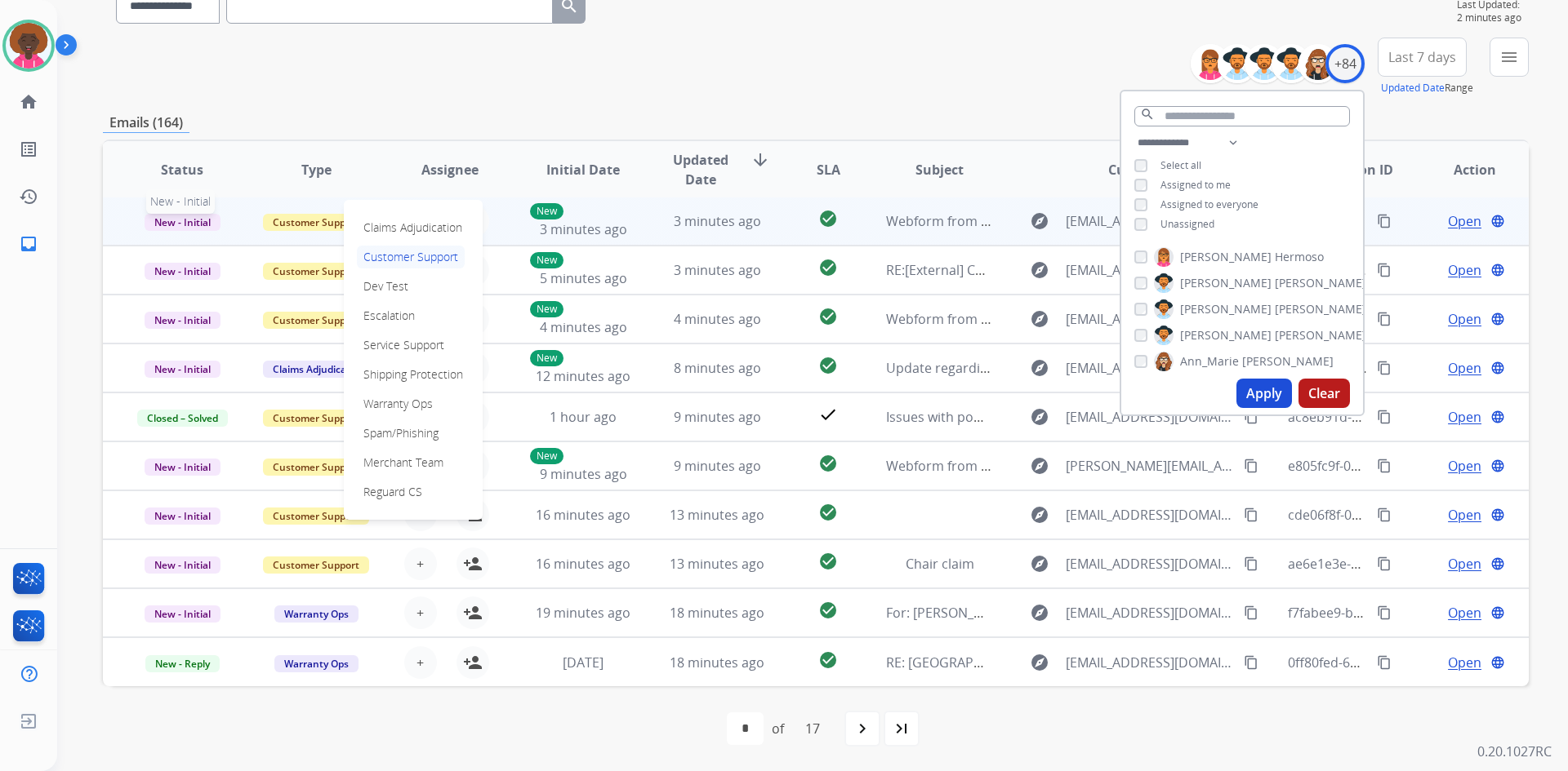
click at [161, 217] on span "New - Initial" at bounding box center [183, 221] width 76 height 17
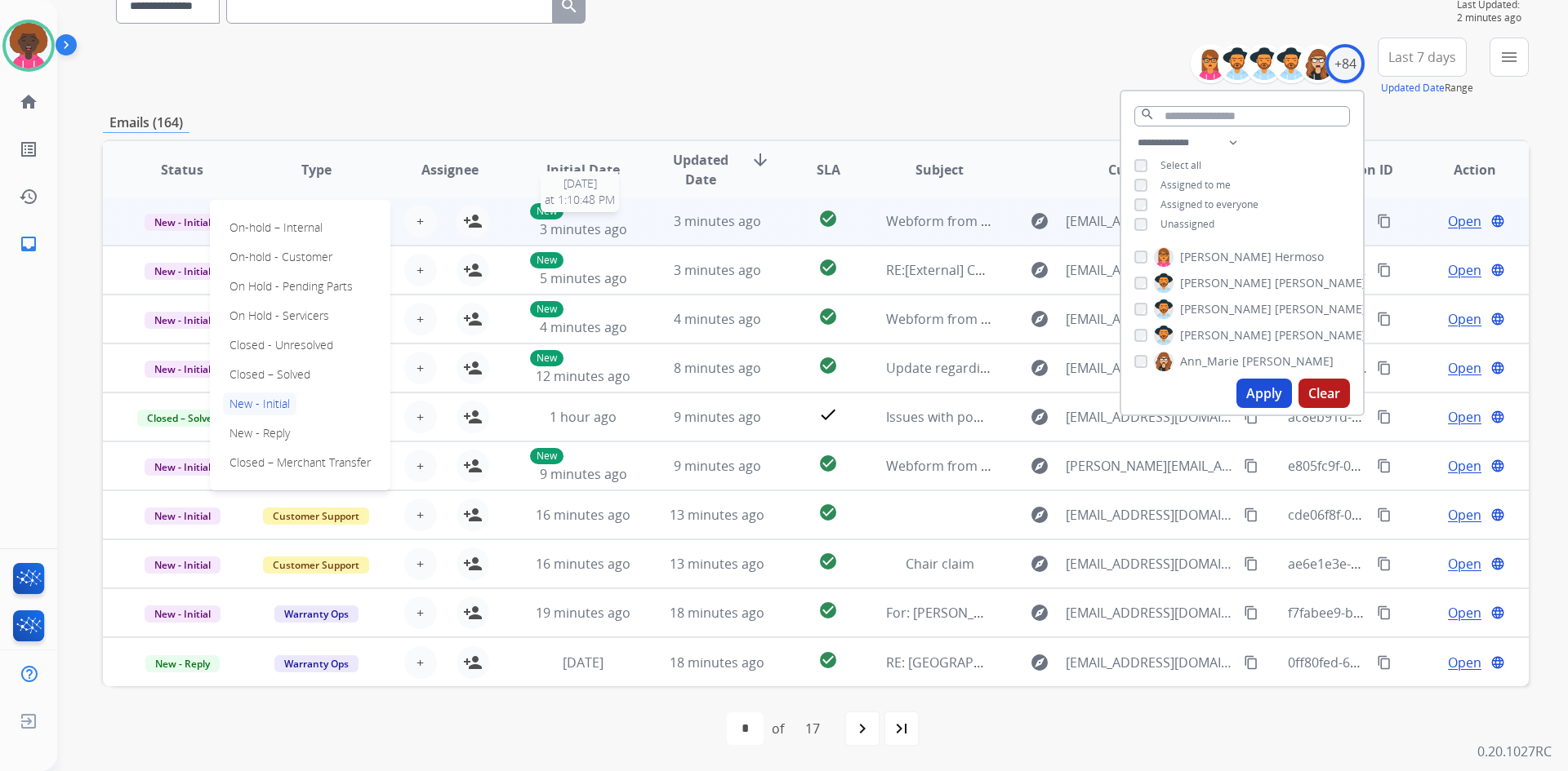
click at [594, 219] on div "New 3 minutes ago" at bounding box center [583, 221] width 107 height 36
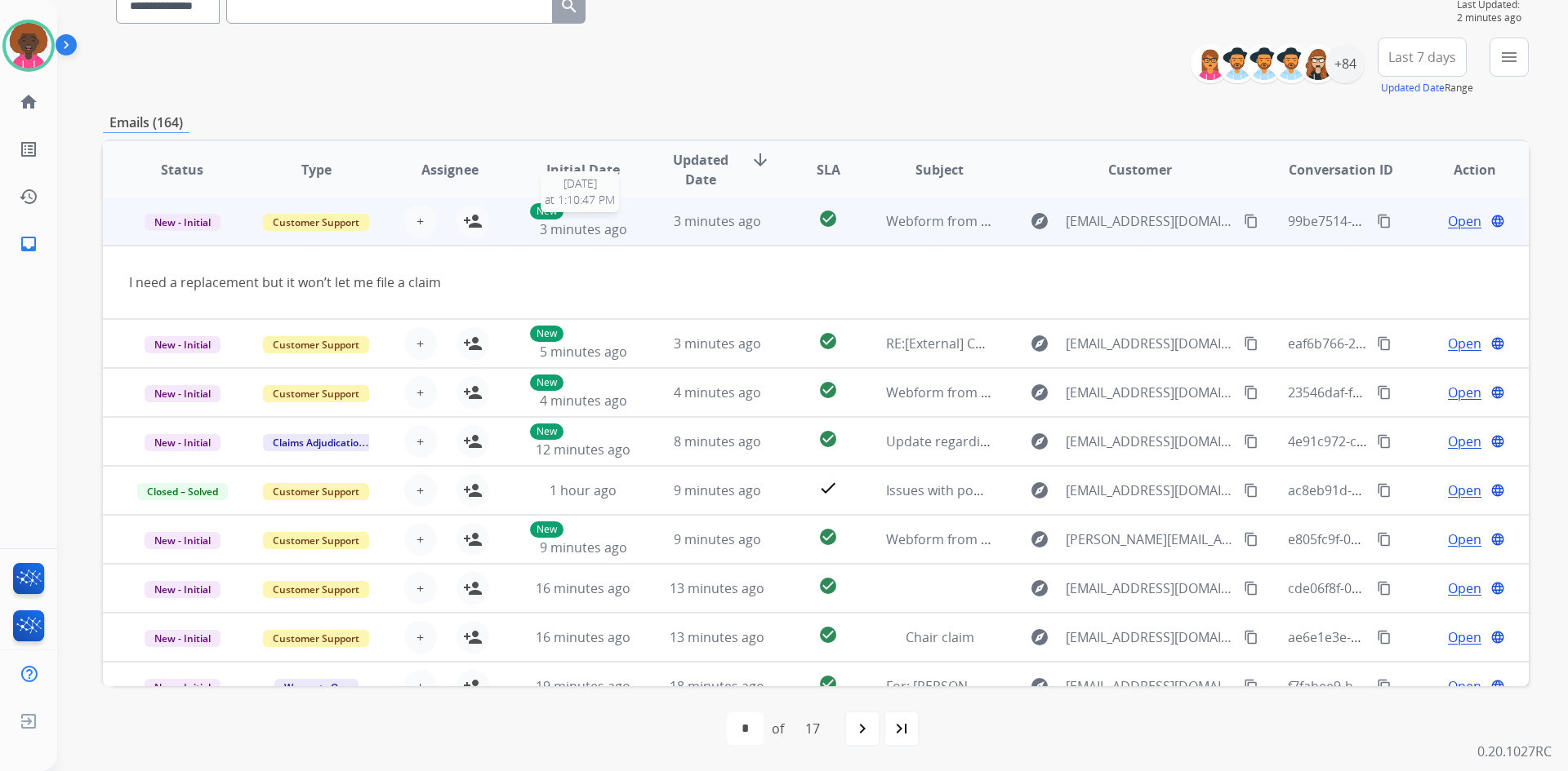
scroll to position [0, 0]
click at [476, 219] on mat-icon "person_add" at bounding box center [473, 223] width 19 height 19
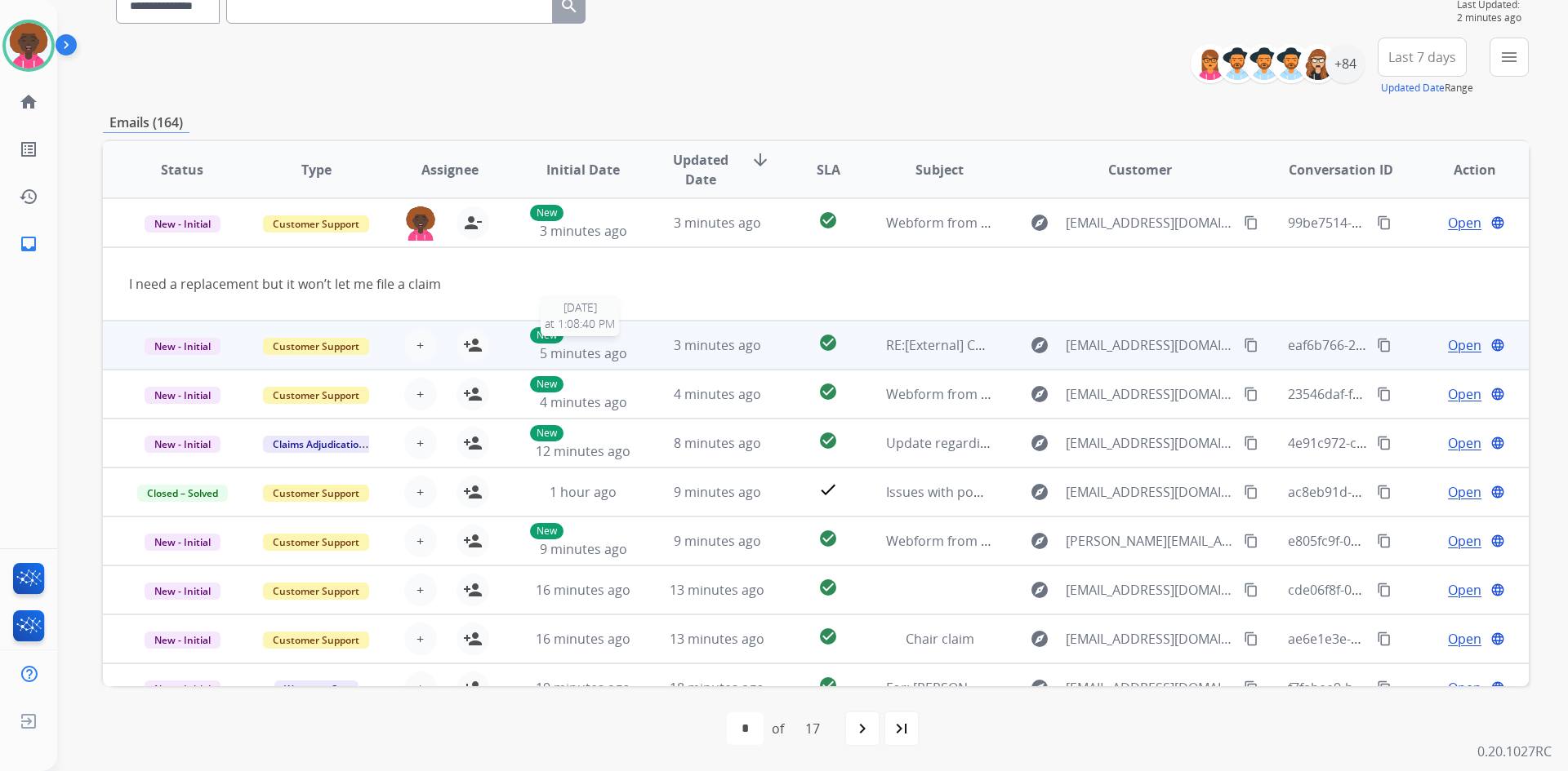
click at [596, 352] on span "5 minutes ago" at bounding box center [583, 354] width 87 height 18
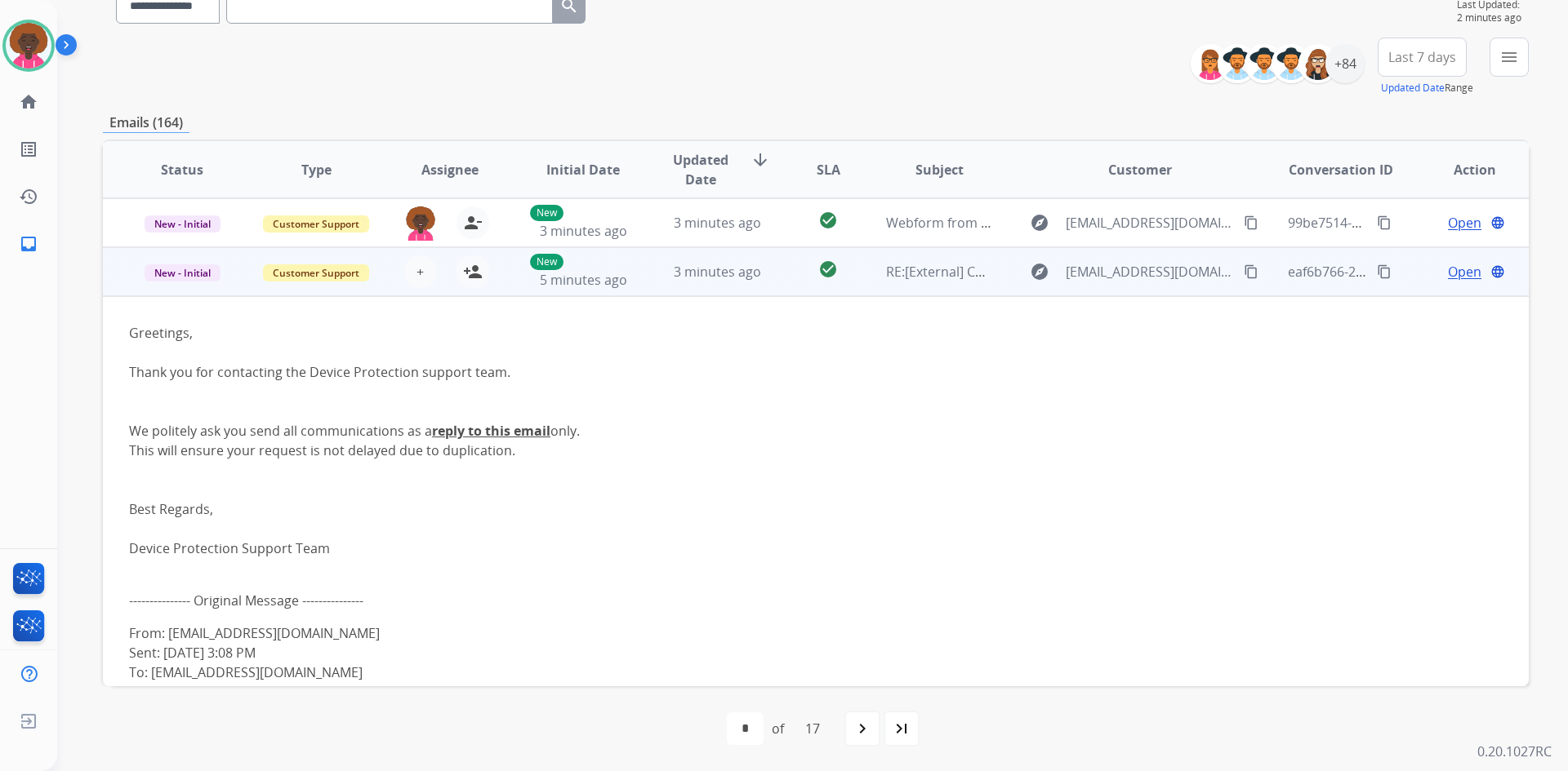
scroll to position [49, 0]
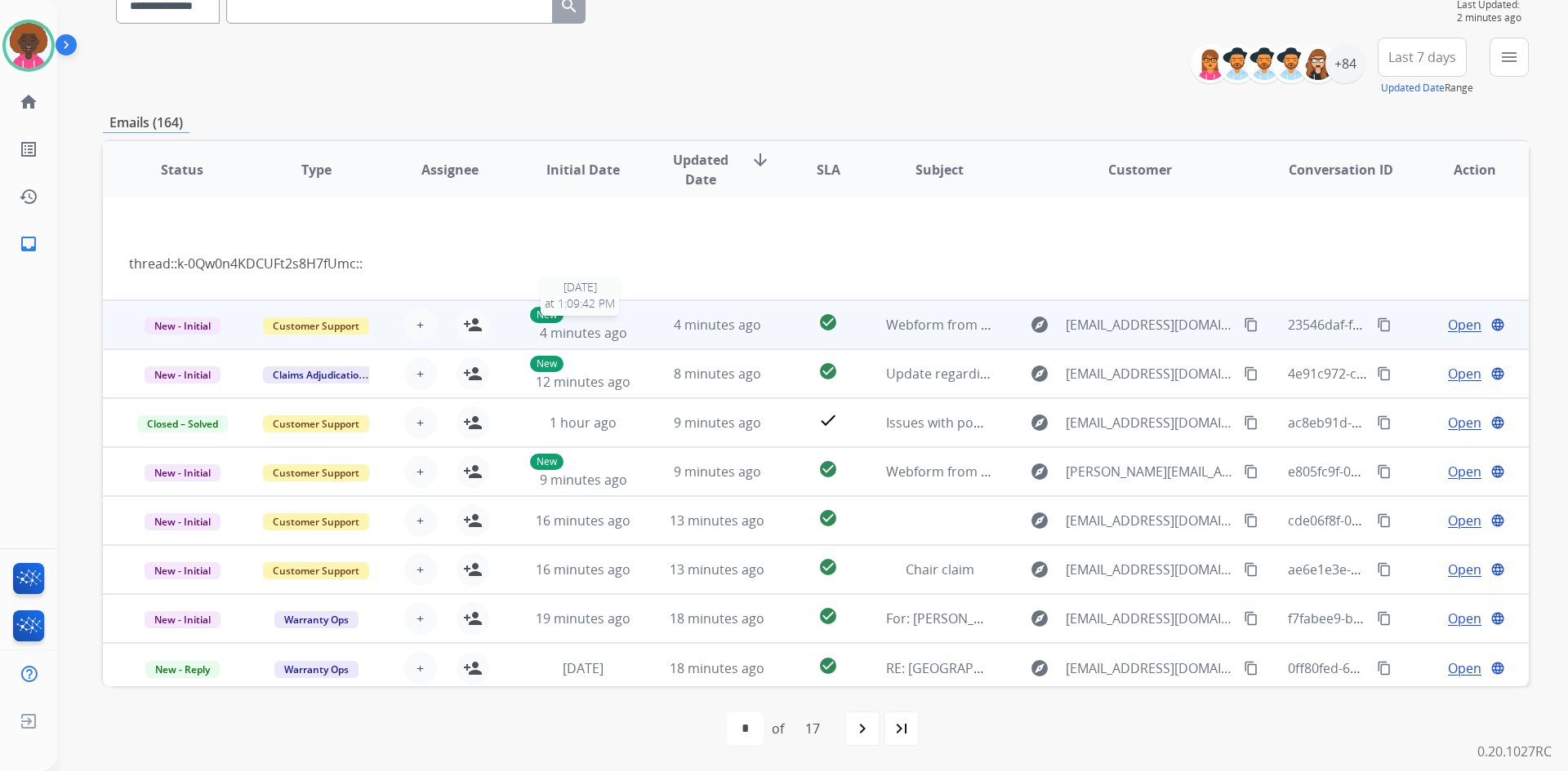
click at [586, 329] on span "4 minutes ago" at bounding box center [583, 333] width 87 height 18
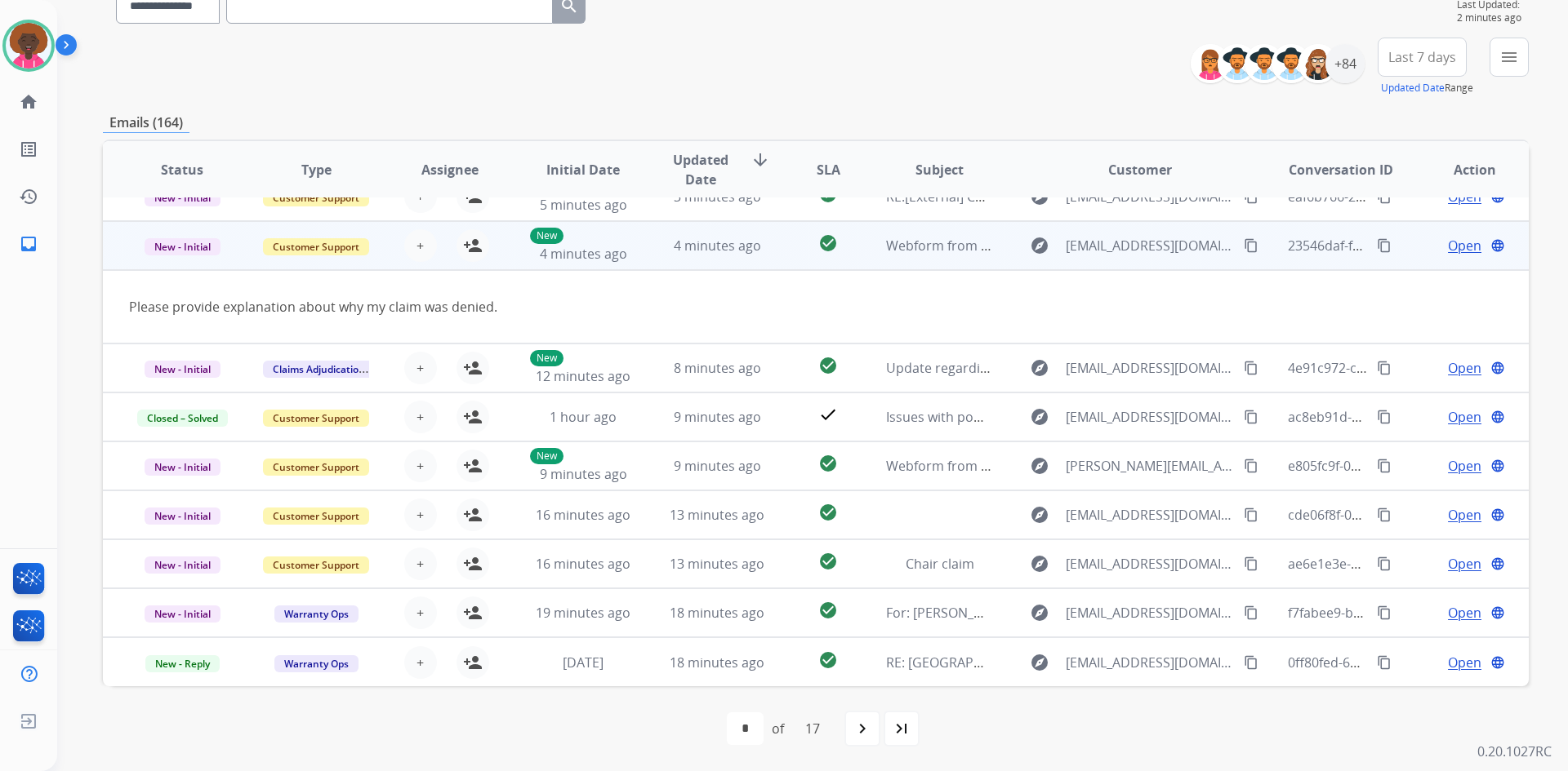
scroll to position [75, 0]
click at [476, 240] on mat-icon "person_add" at bounding box center [473, 245] width 19 height 19
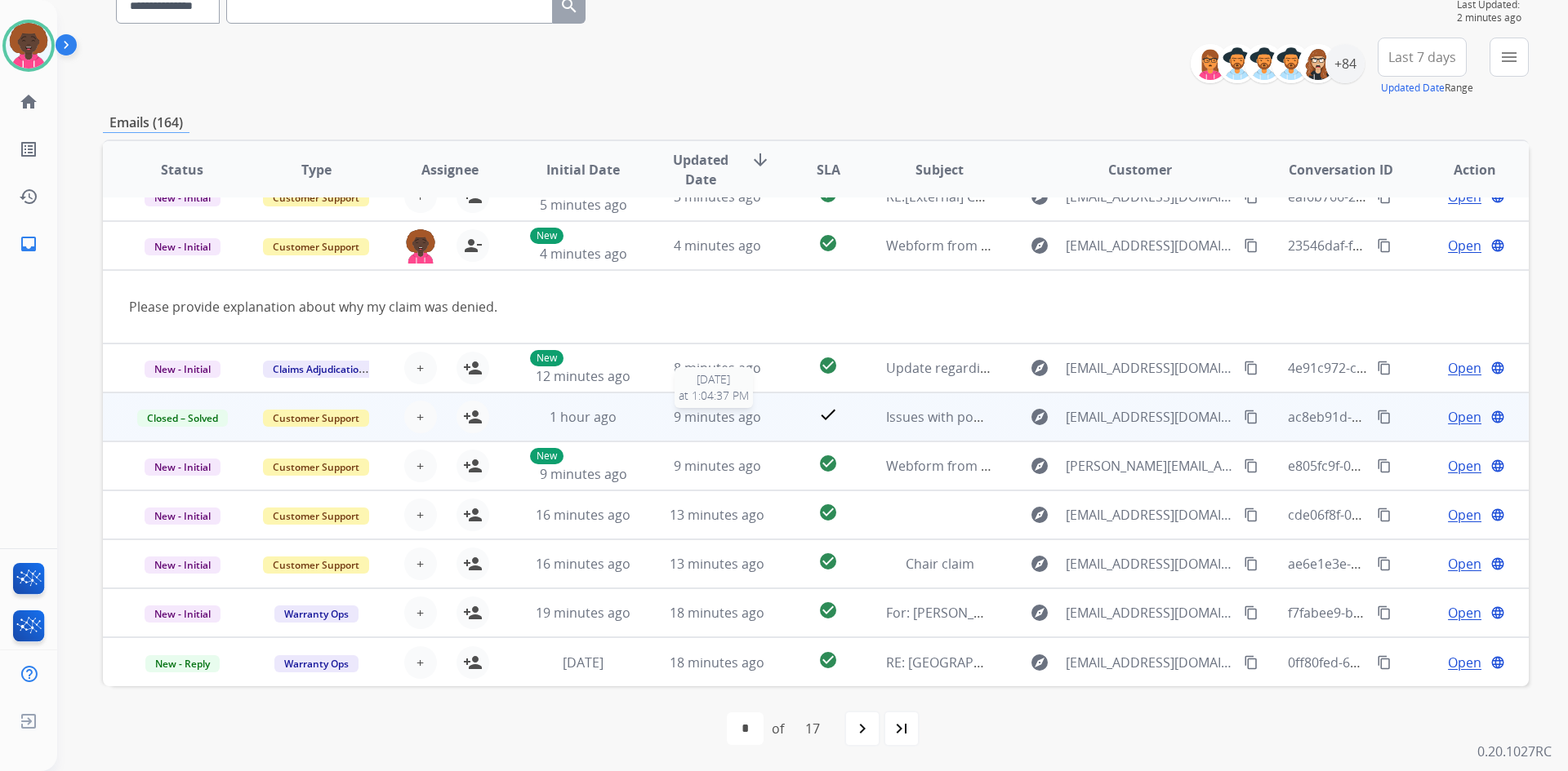
click at [686, 424] on span "9 minutes ago" at bounding box center [716, 417] width 87 height 18
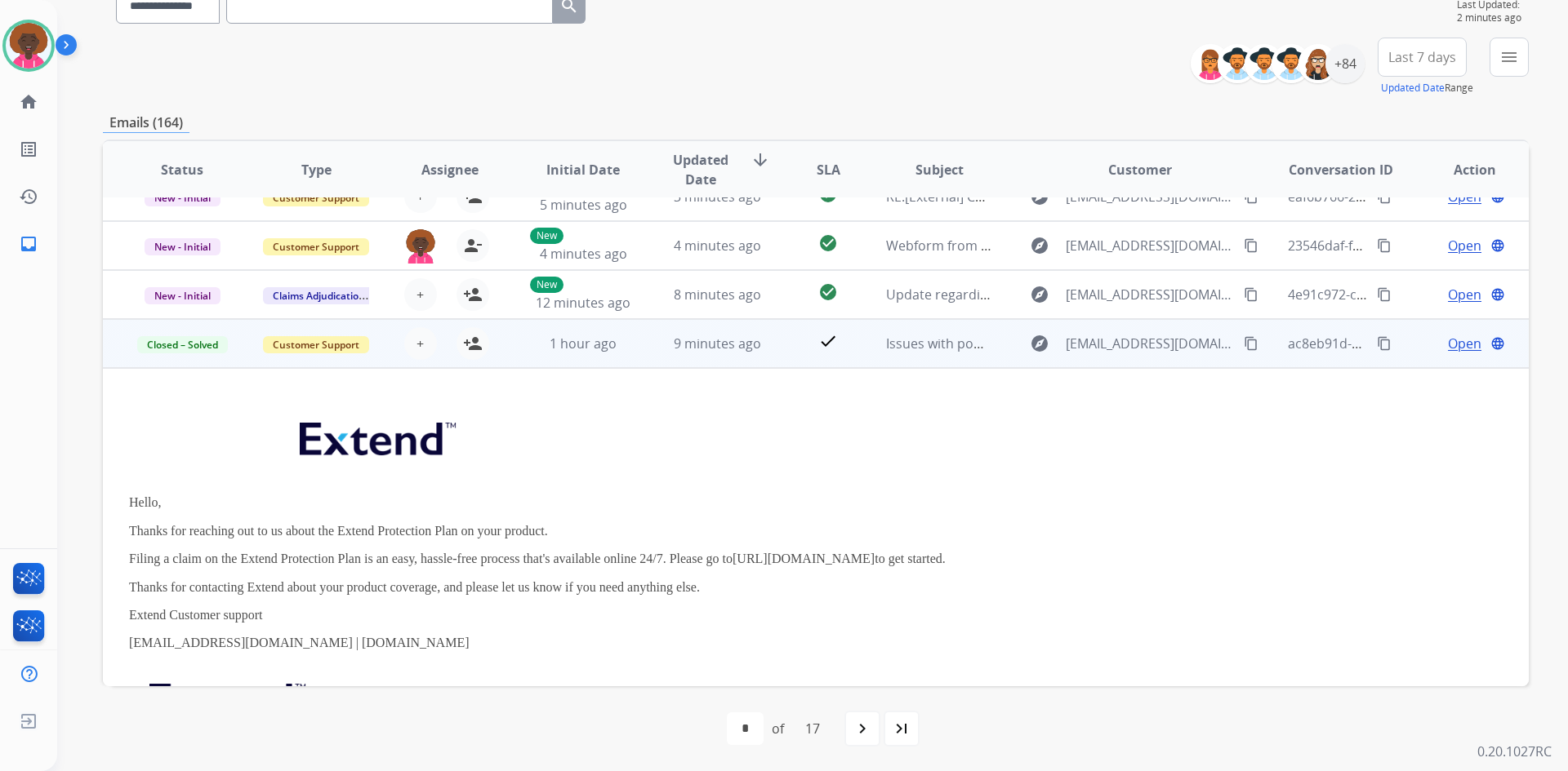
scroll to position [196, 0]
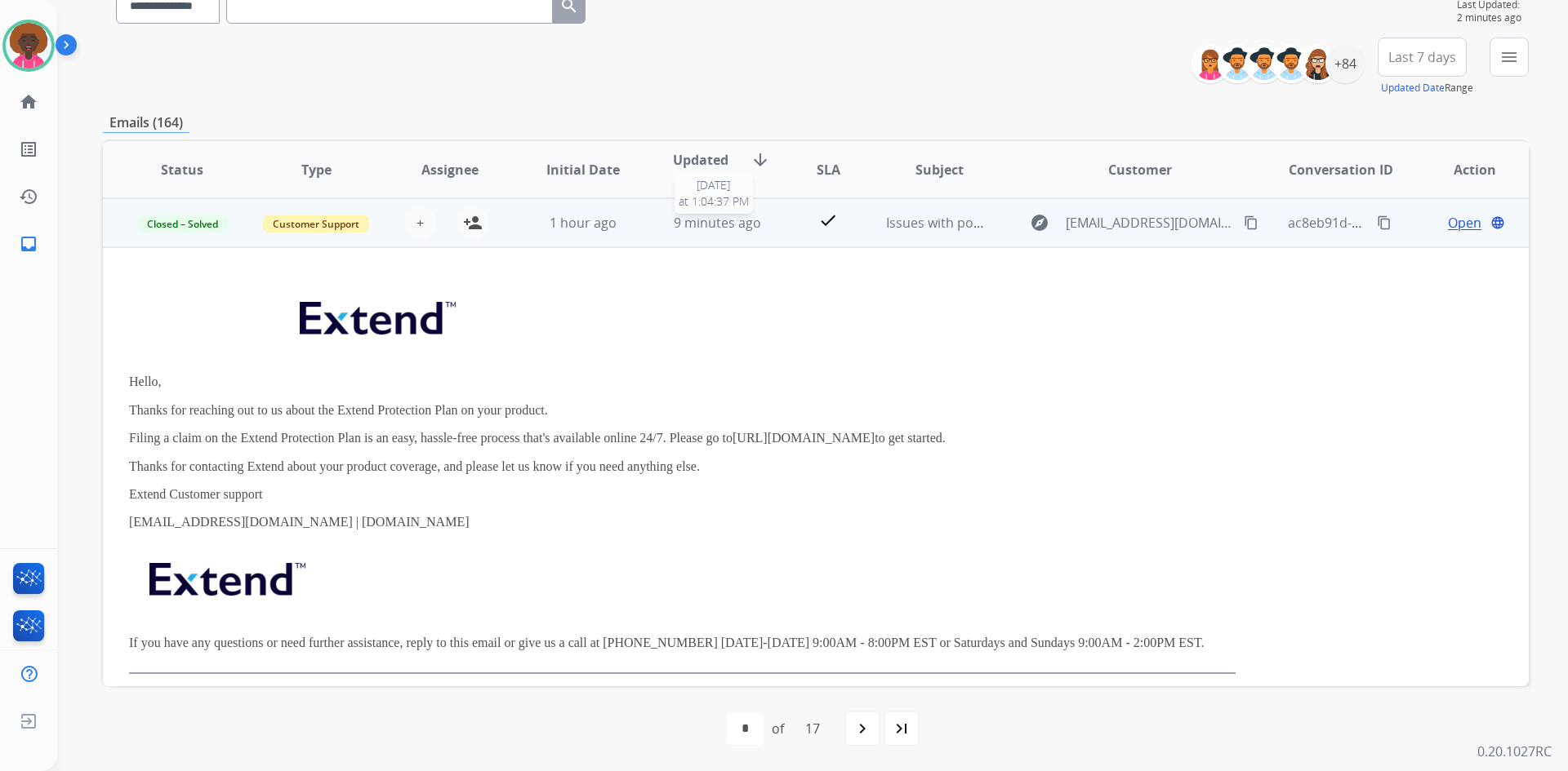
click at [711, 225] on span "9 minutes ago" at bounding box center [716, 222] width 87 height 18
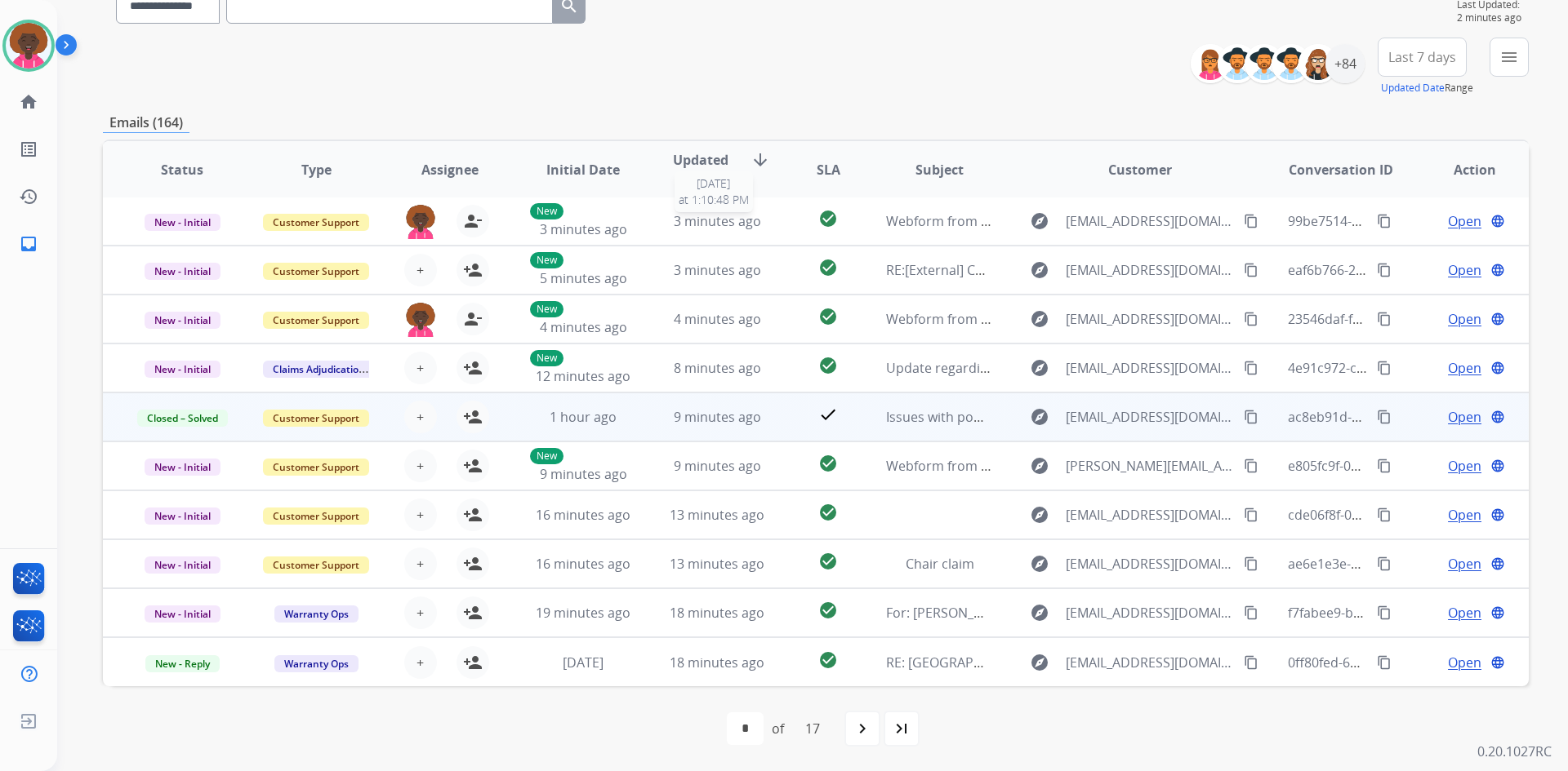
scroll to position [2, 0]
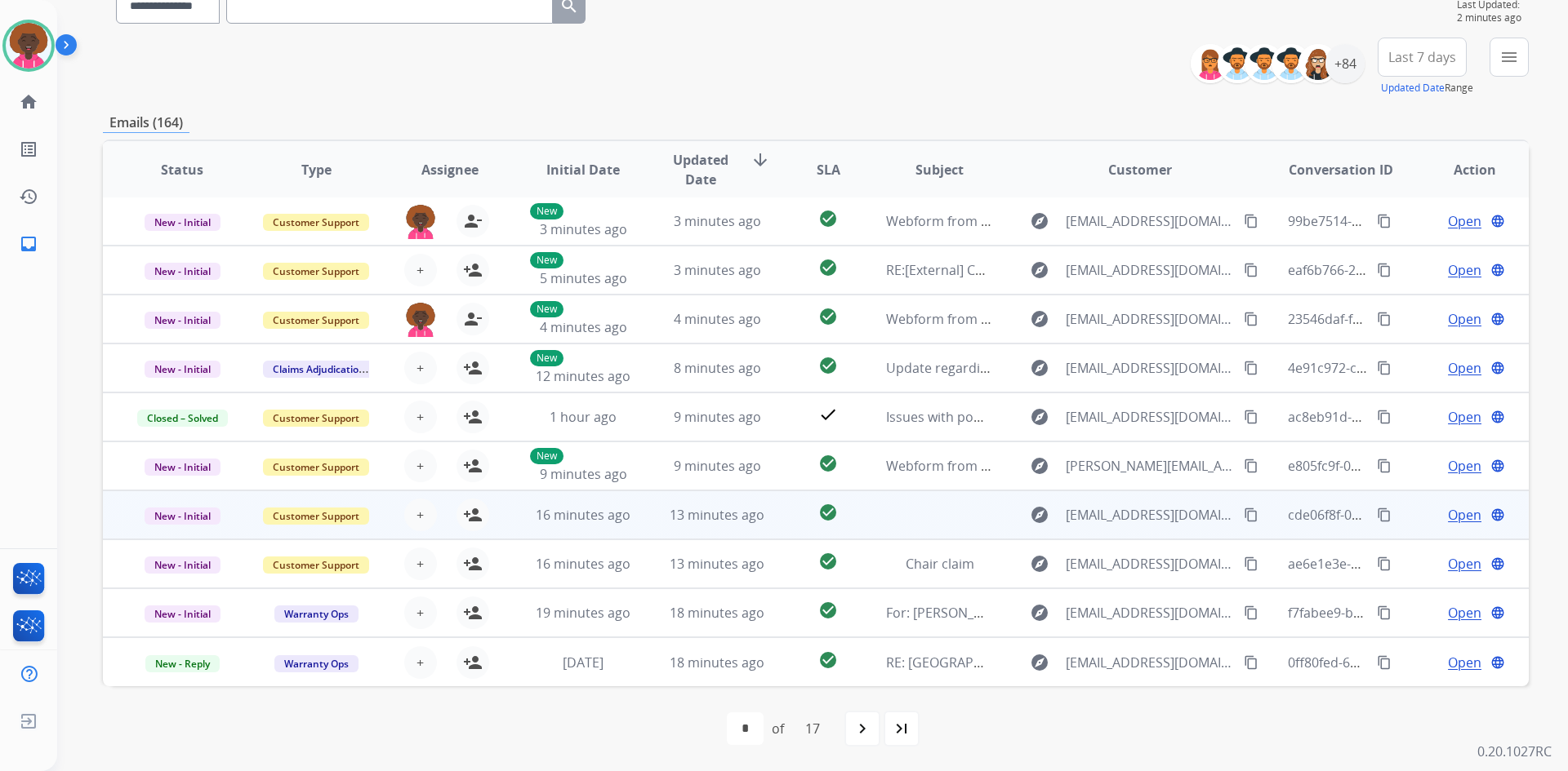
click at [654, 517] on td "13 minutes ago" at bounding box center [705, 515] width 134 height 49
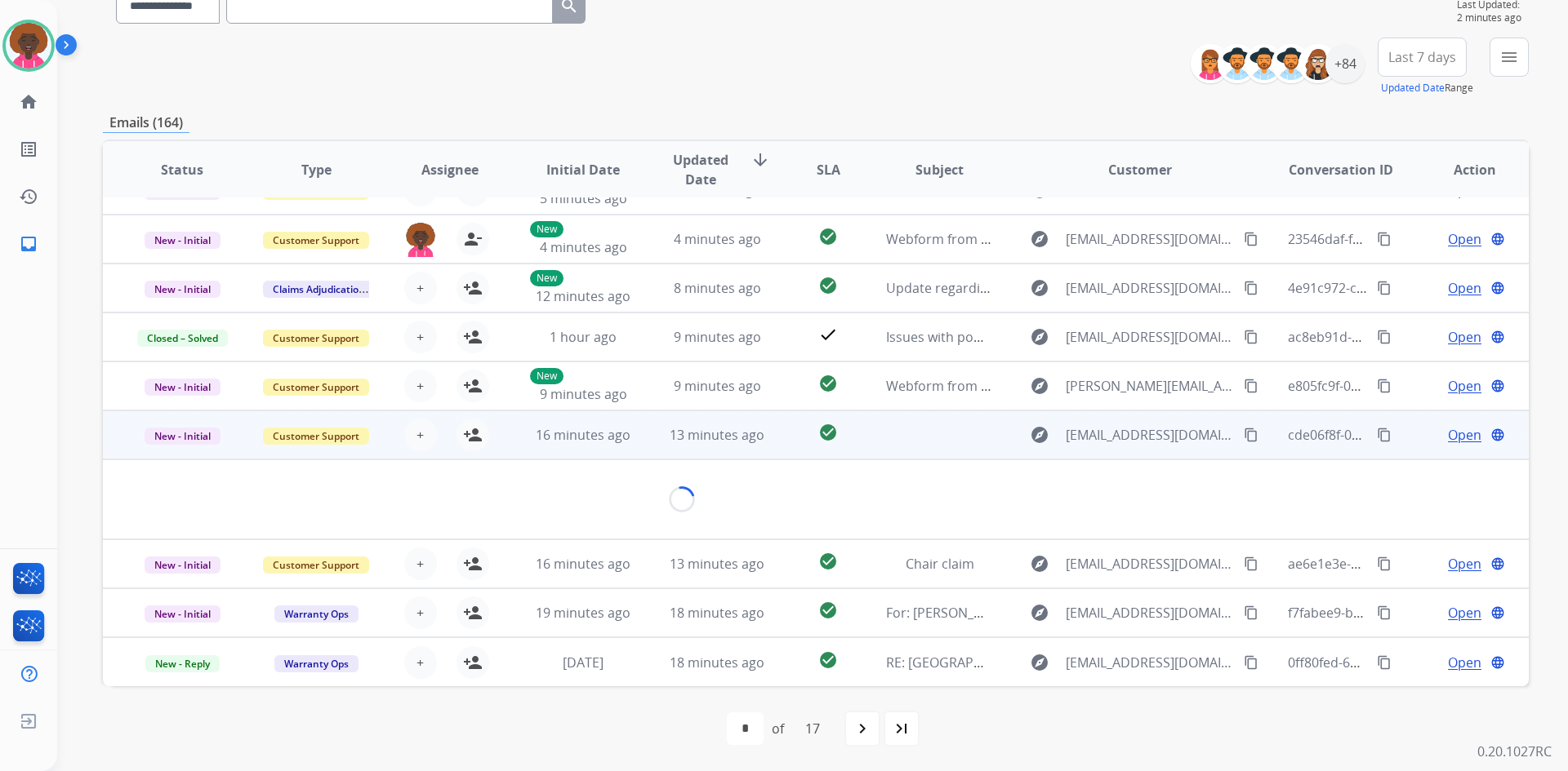
scroll to position [147, 0]
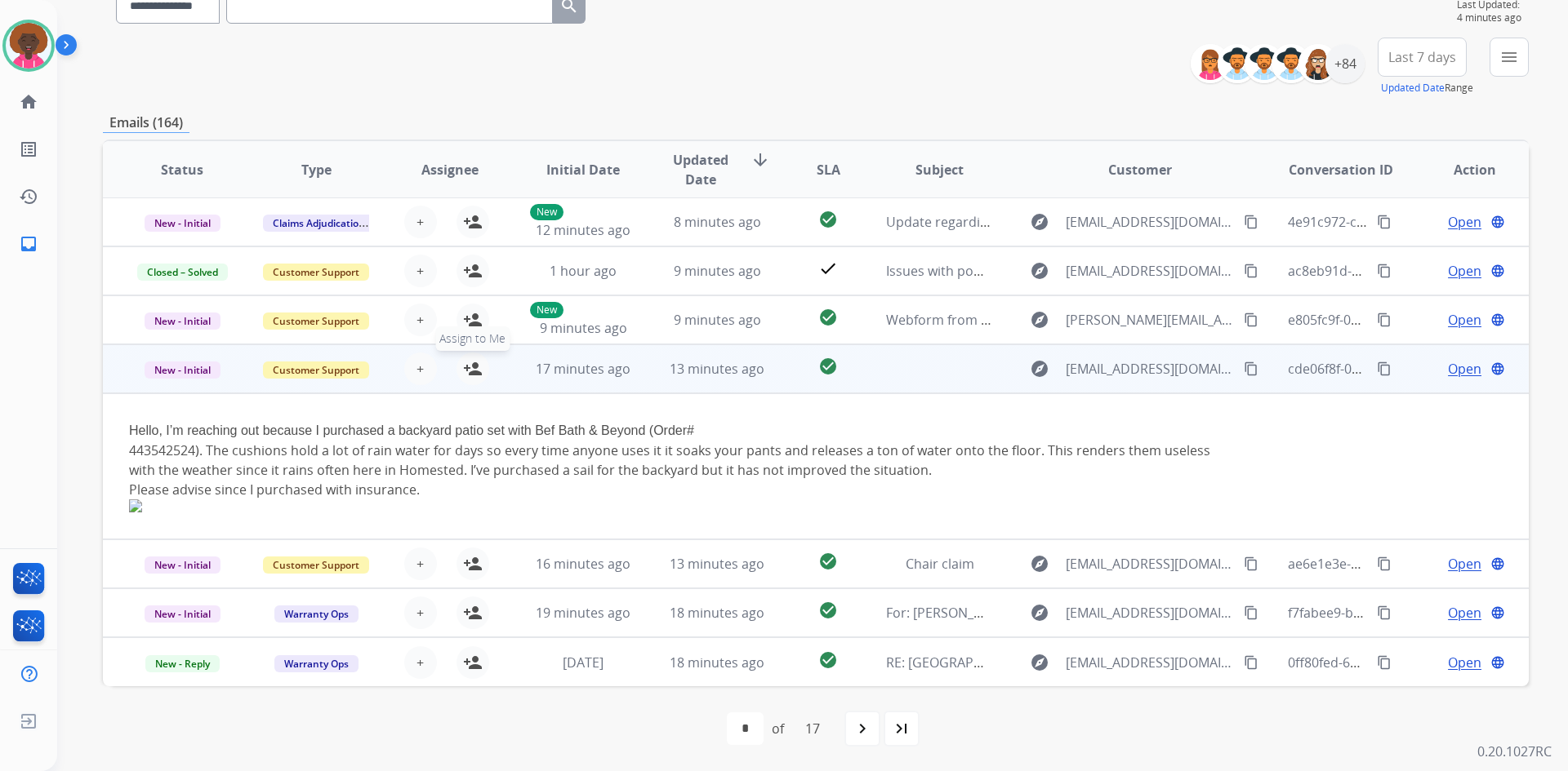
click at [459, 365] on button "person_add Assign to Me" at bounding box center [472, 369] width 33 height 33
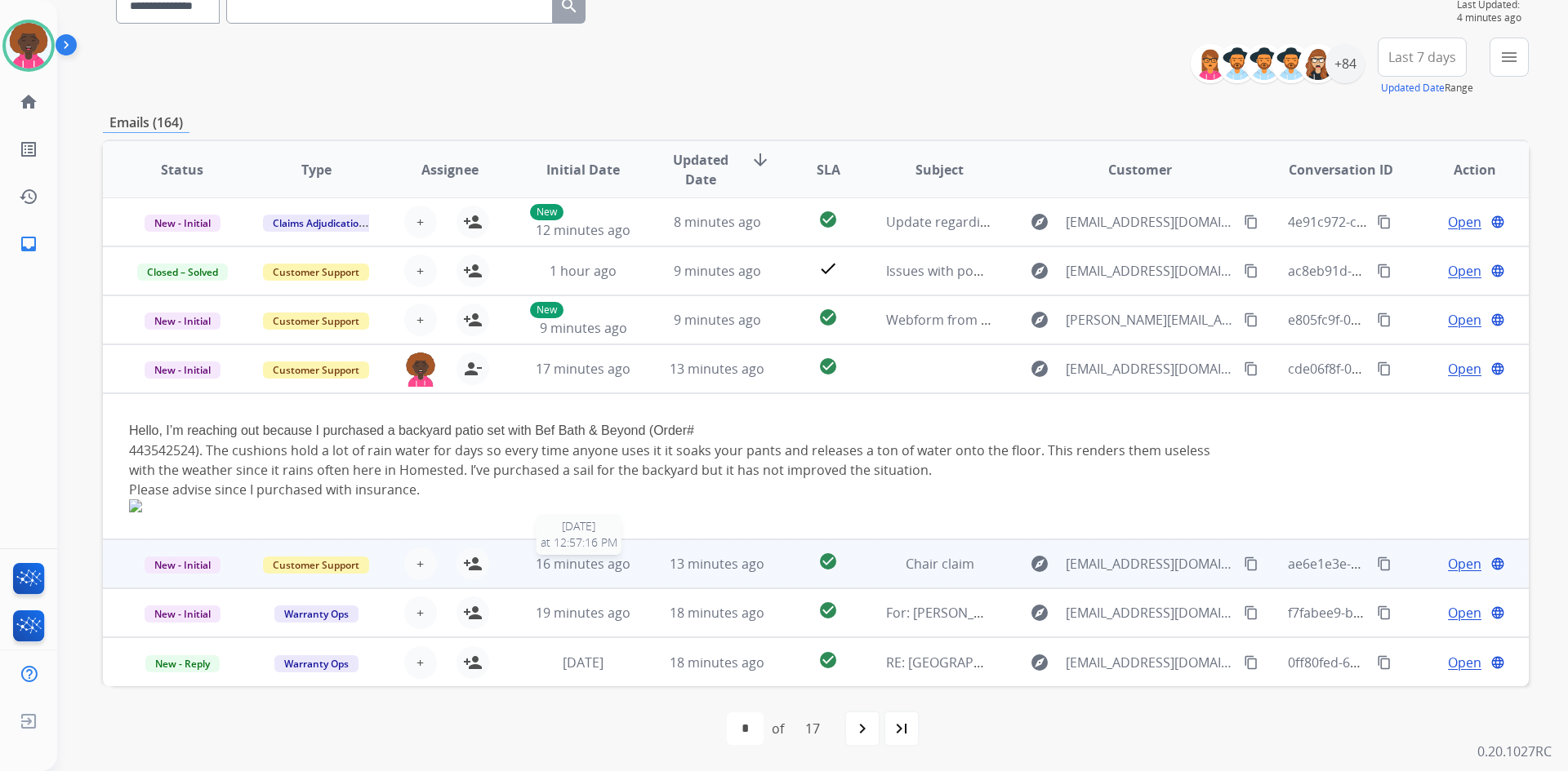
click at [593, 572] on span "16 minutes ago" at bounding box center [582, 564] width 94 height 18
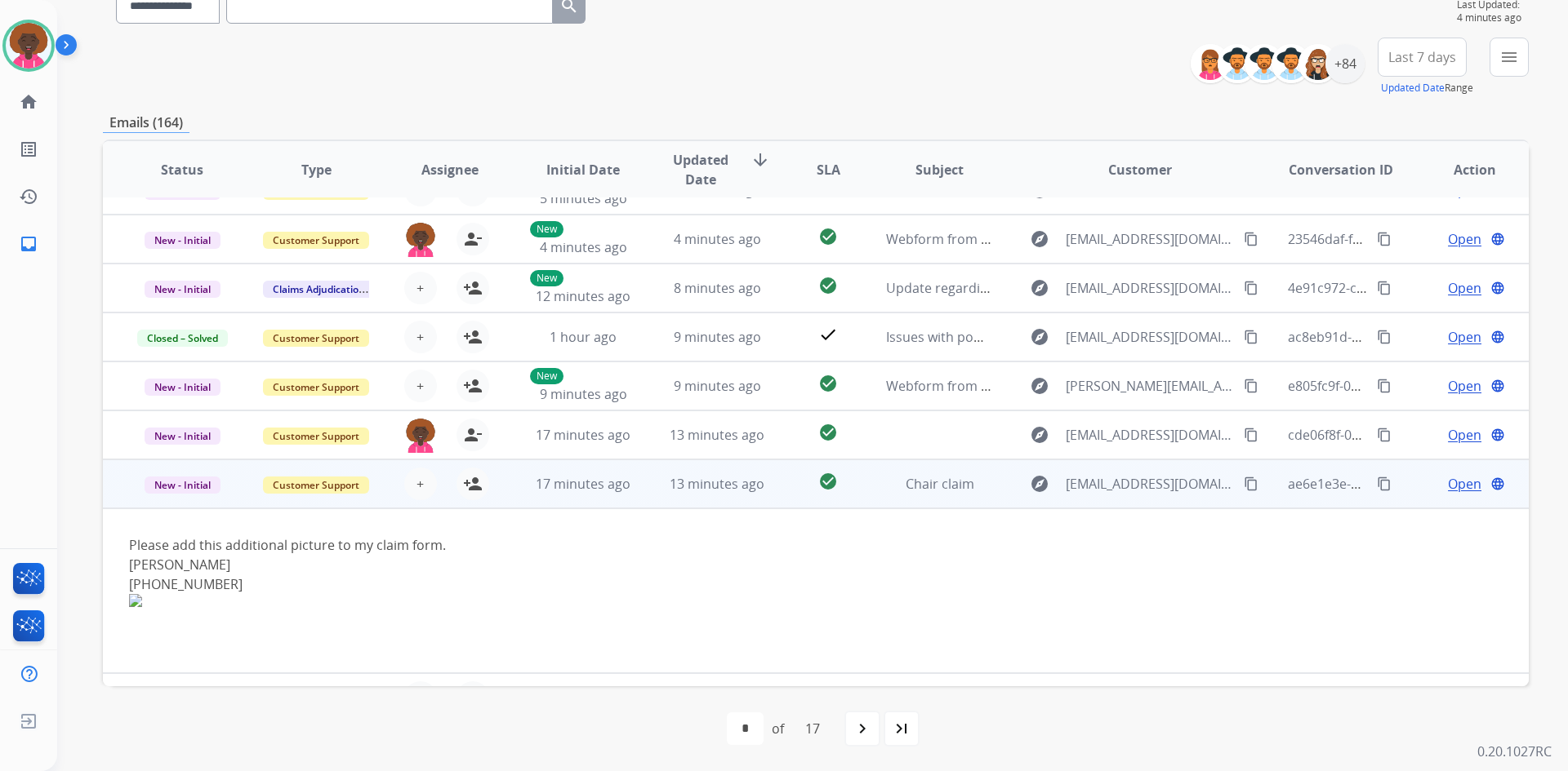
scroll to position [167, 0]
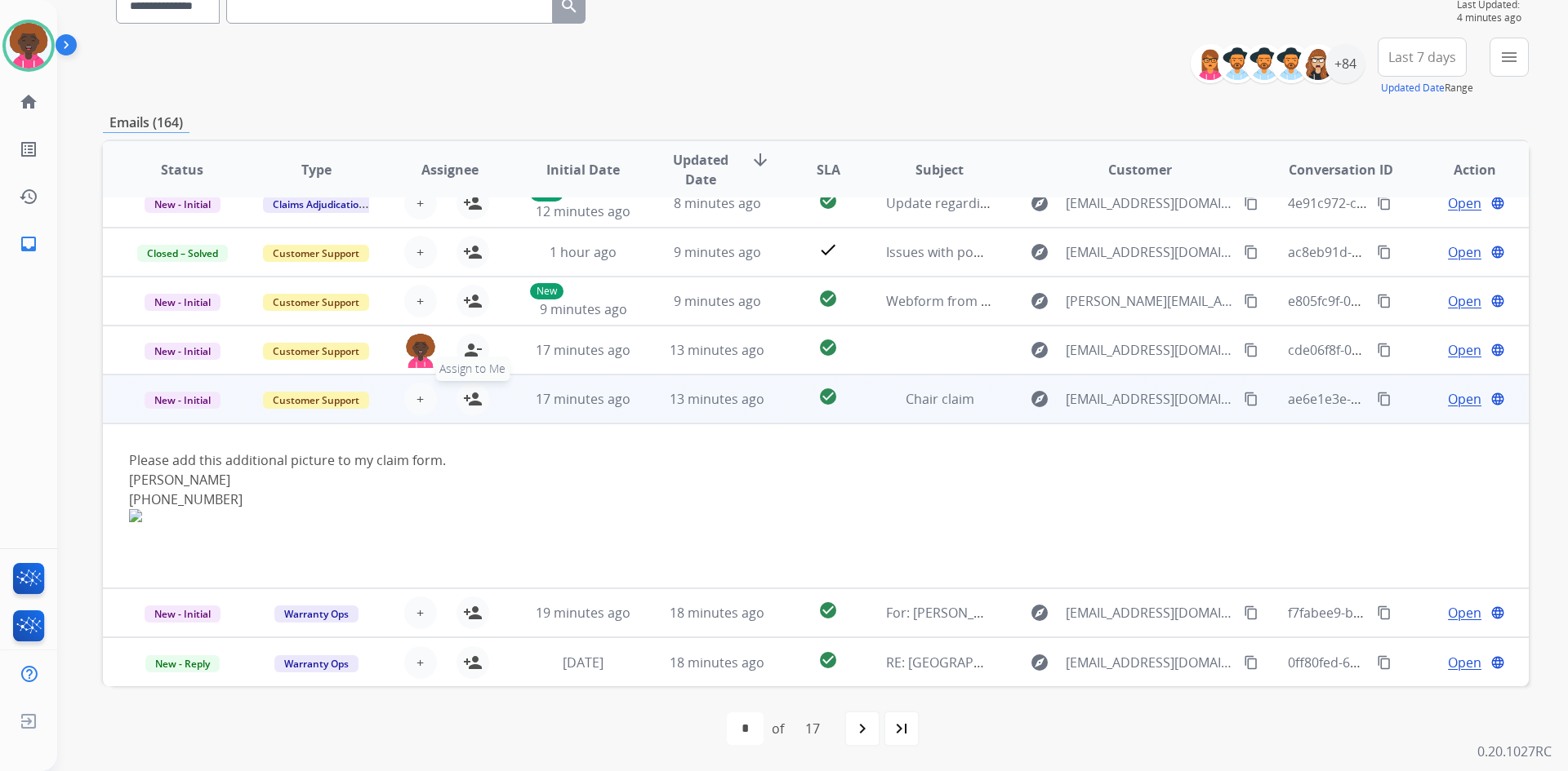
click at [482, 408] on button "person_add Assign to Me" at bounding box center [472, 399] width 33 height 33
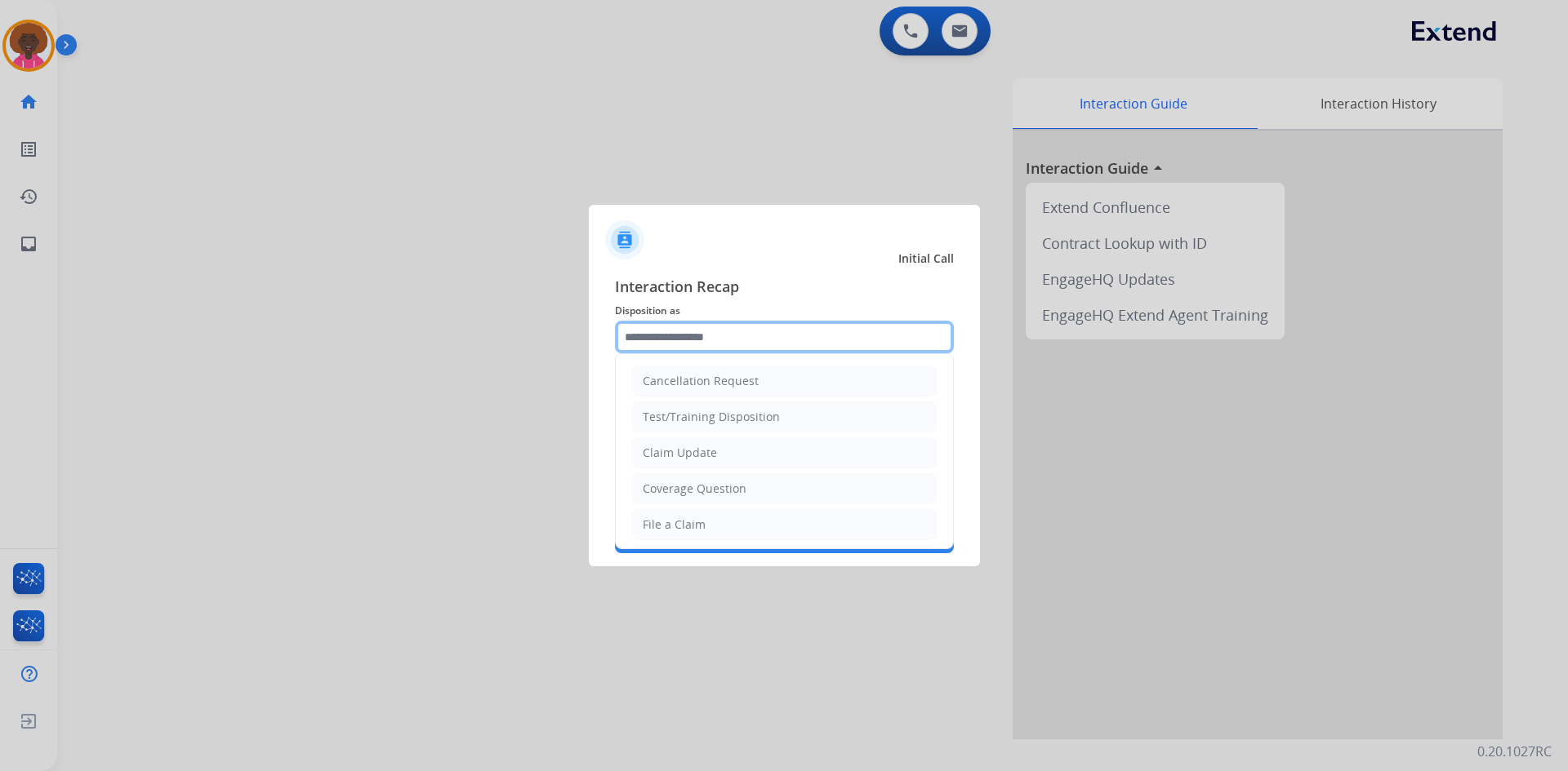
click at [727, 323] on input "text" at bounding box center [784, 337] width 339 height 33
click at [712, 520] on li "File a Claim" at bounding box center [784, 524] width 304 height 31
type input "**********"
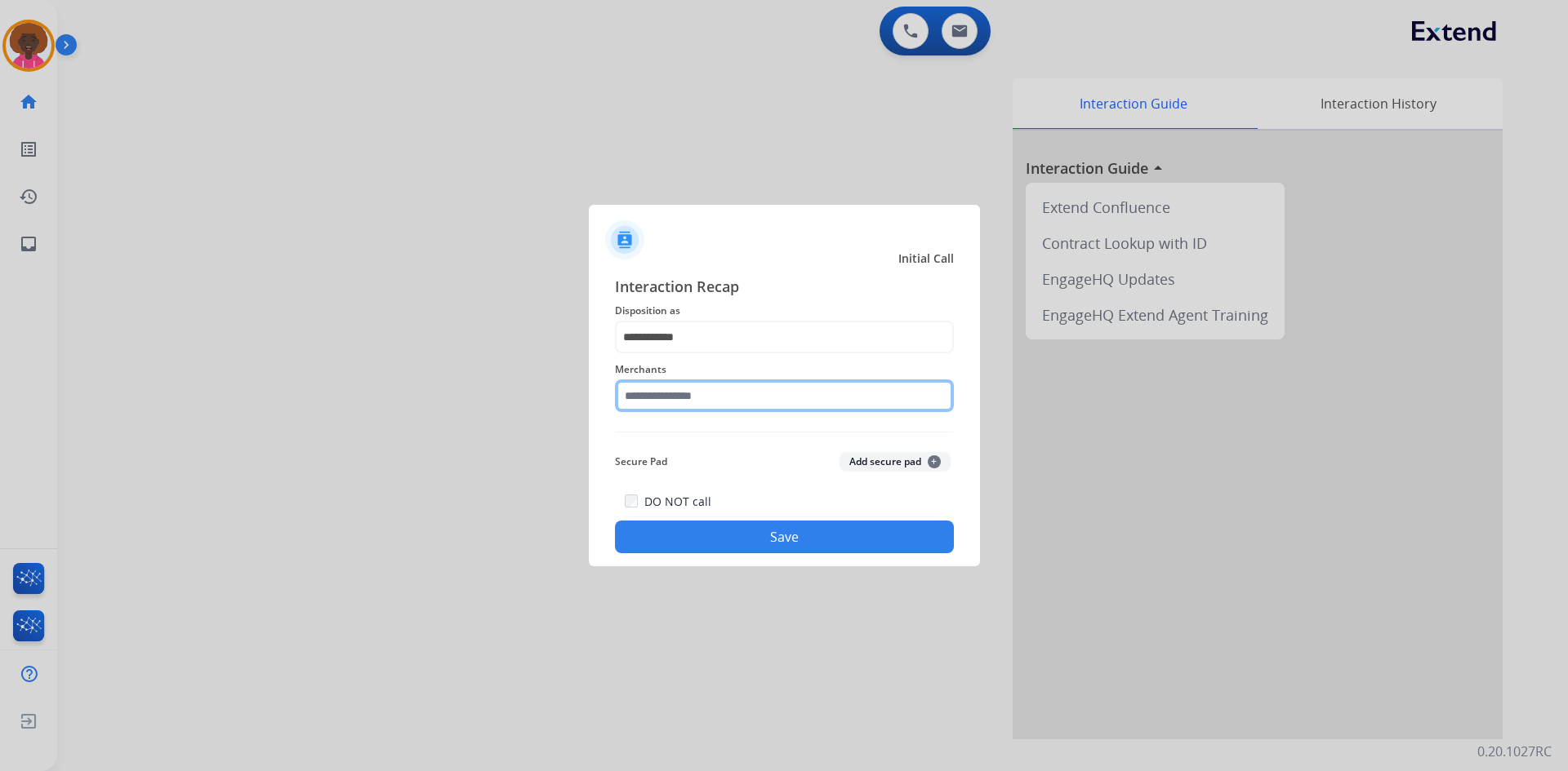
click at [770, 387] on input "text" at bounding box center [784, 395] width 339 height 33
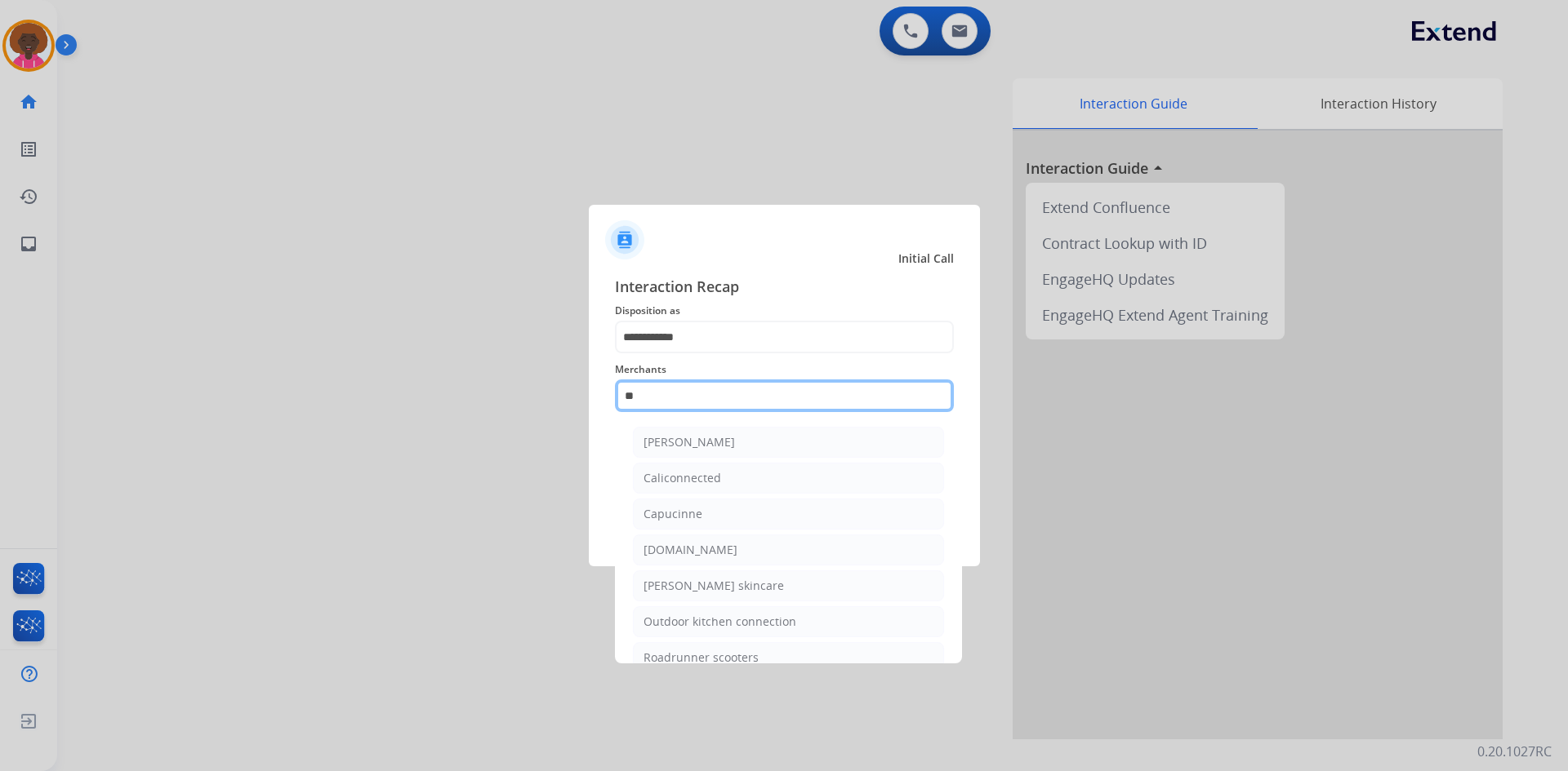
type input "*"
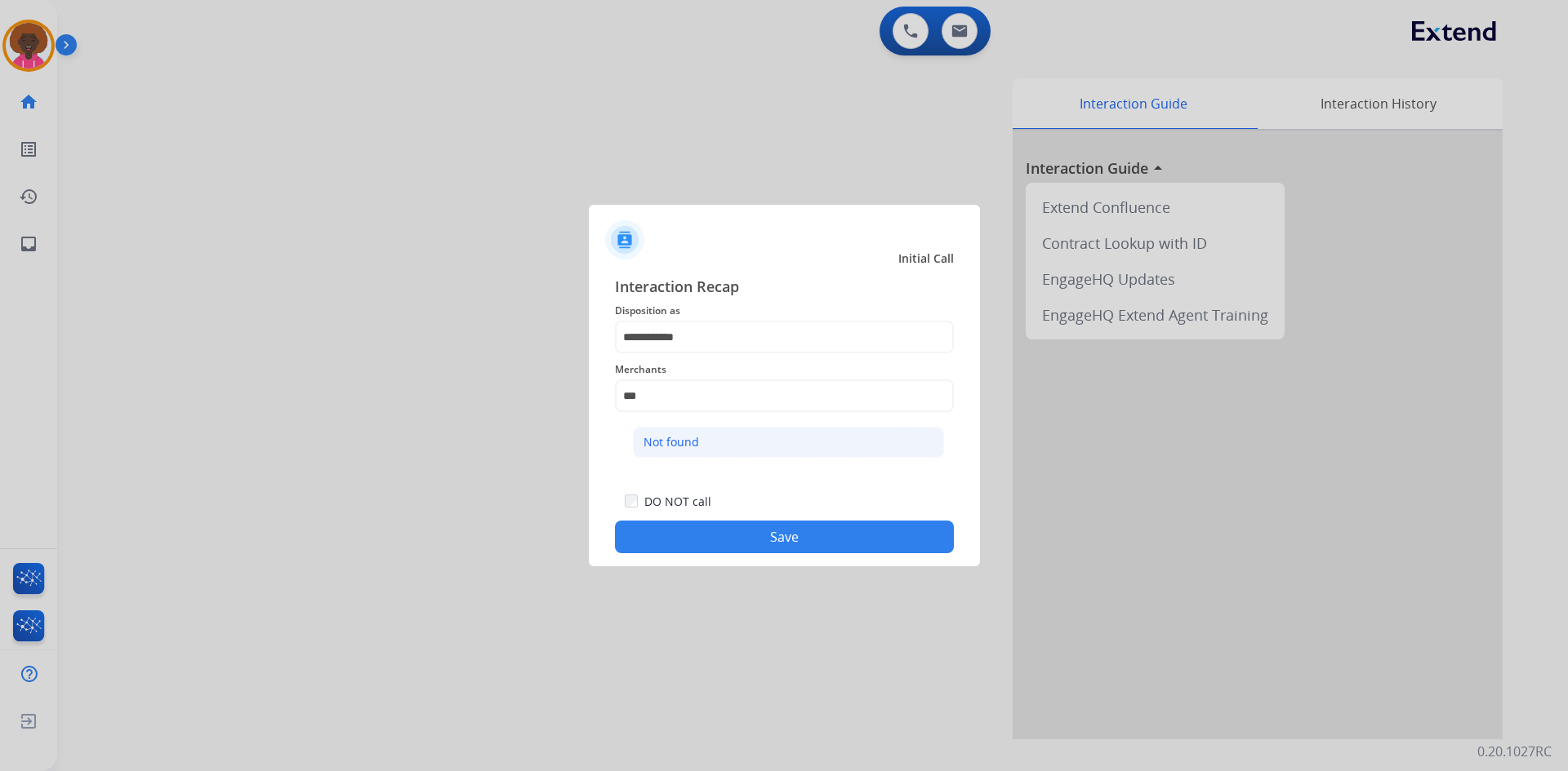
click at [754, 450] on li "Not found" at bounding box center [788, 442] width 311 height 31
type input "*********"
click at [744, 574] on div at bounding box center [784, 386] width 1568 height 771
click at [776, 558] on div "**********" at bounding box center [784, 414] width 391 height 304
click at [783, 547] on button "Save" at bounding box center [784, 536] width 339 height 33
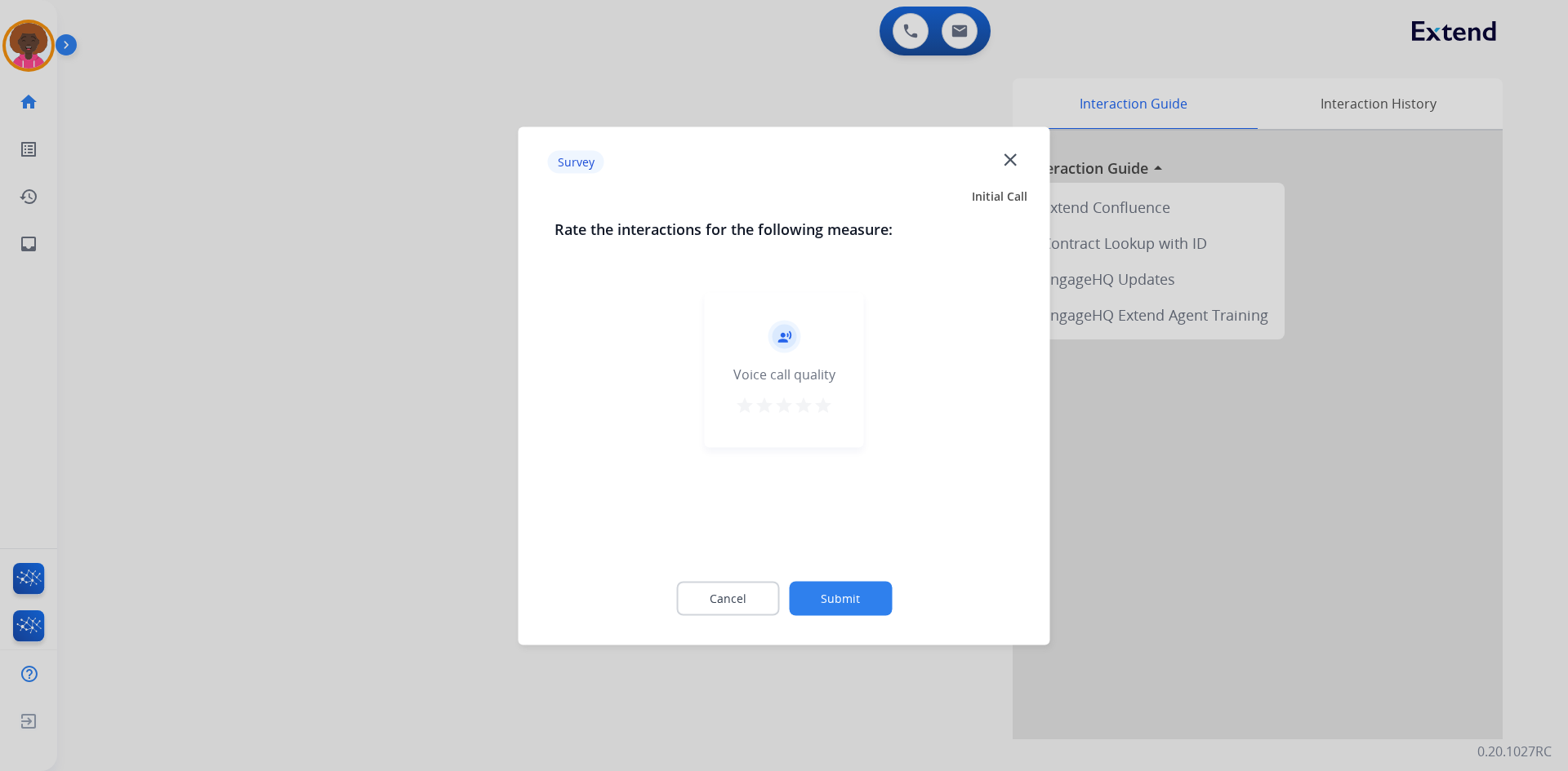
click at [843, 410] on div "record_voice_over Voice call quality star star star star star" at bounding box center [784, 370] width 159 height 155
click at [833, 415] on div "record_voice_over Voice call quality star star star star star" at bounding box center [784, 370] width 159 height 155
click at [823, 407] on mat-icon "star" at bounding box center [823, 405] width 19 height 19
click at [835, 622] on div "Cancel Submit" at bounding box center [784, 598] width 460 height 73
click at [841, 601] on button "Submit" at bounding box center [840, 598] width 103 height 34
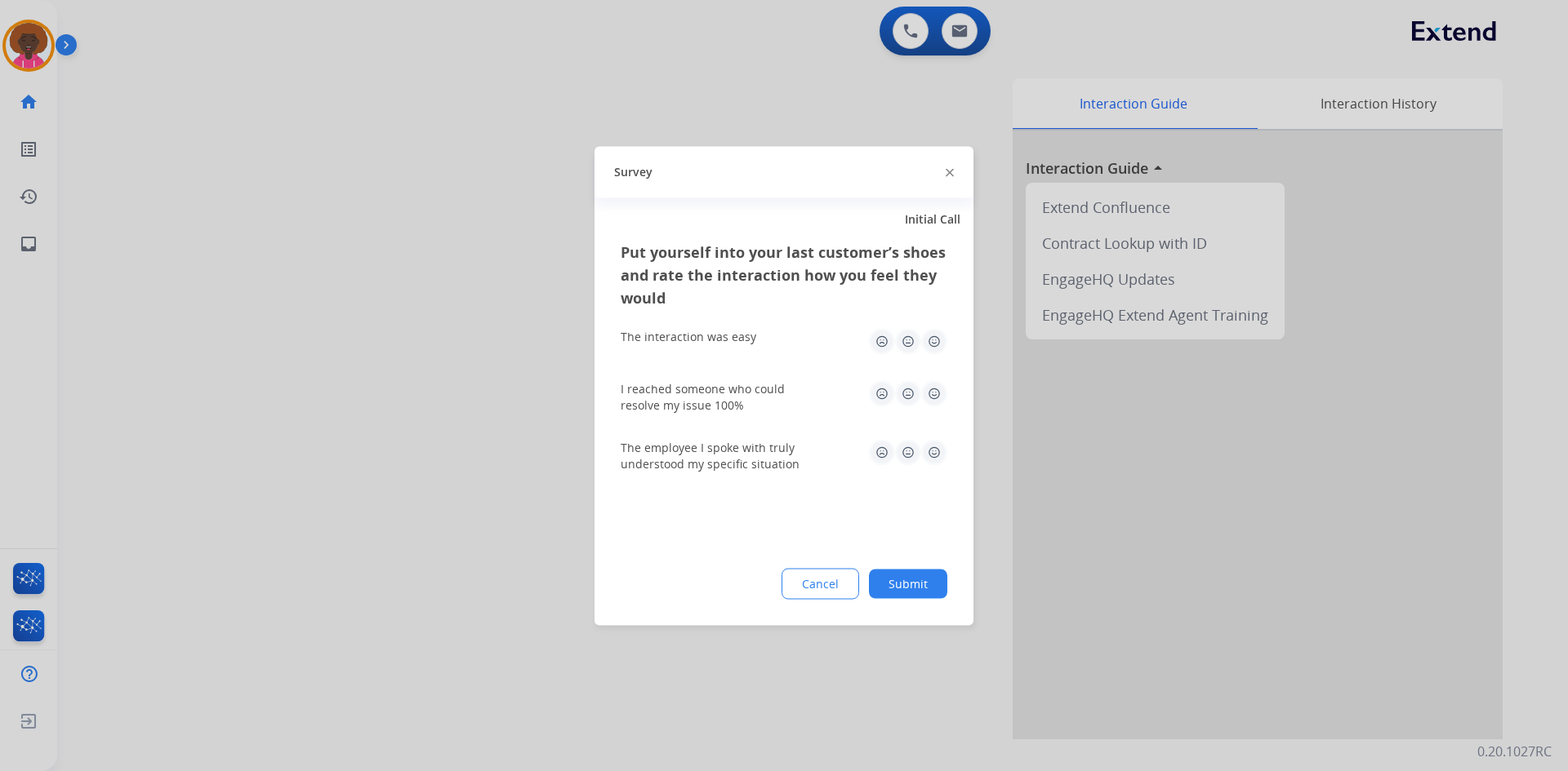
click at [936, 349] on img at bounding box center [934, 341] width 26 height 26
click at [930, 416] on div "I reached someone who could resolve my issue 100%" at bounding box center [784, 396] width 326 height 59
click at [934, 396] on img at bounding box center [934, 393] width 26 height 26
click at [936, 463] on img at bounding box center [934, 453] width 26 height 26
drag, startPoint x: 932, startPoint y: 565, endPoint x: 916, endPoint y: 606, distance: 44.0
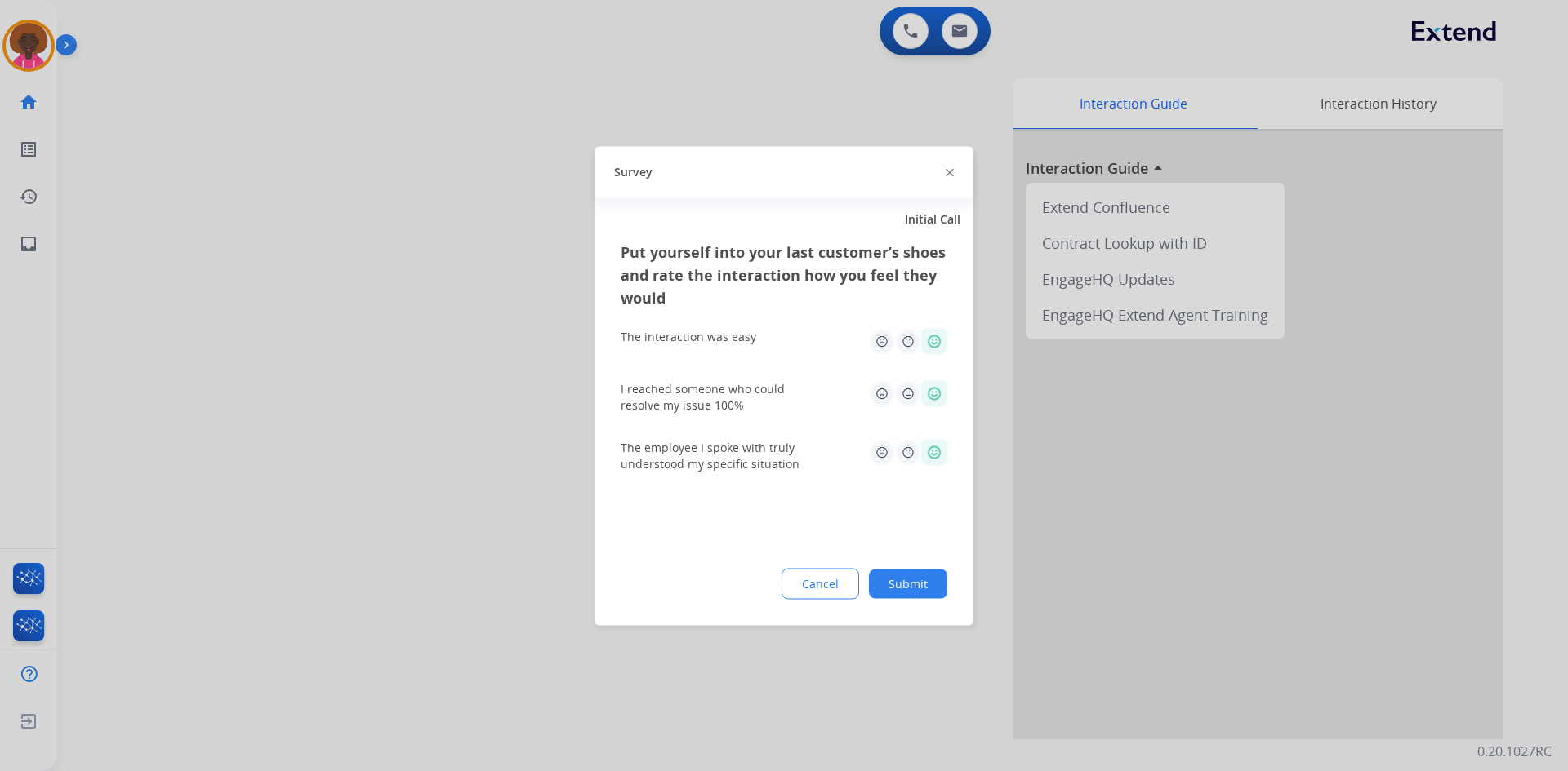
click at [926, 585] on div "Put yourself into your last customer’s shoes and rate the interaction how you f…" at bounding box center [784, 432] width 379 height 386
click at [916, 606] on div "Put yourself into your last customer’s shoes and rate the interaction how you f…" at bounding box center [784, 432] width 379 height 386
click at [900, 588] on button "Submit" at bounding box center [908, 583] width 79 height 29
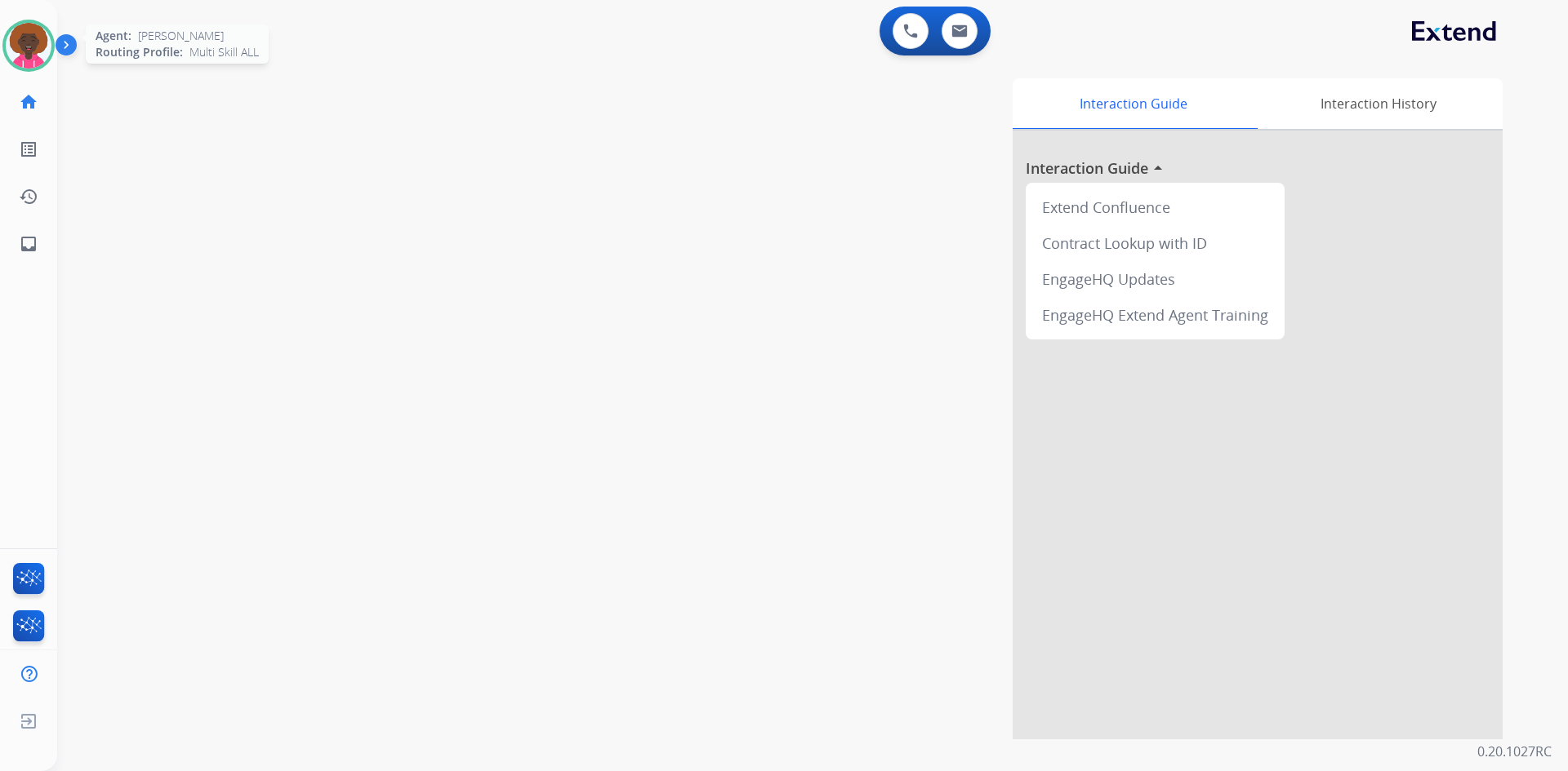
click at [10, 44] on img at bounding box center [28, 46] width 46 height 46
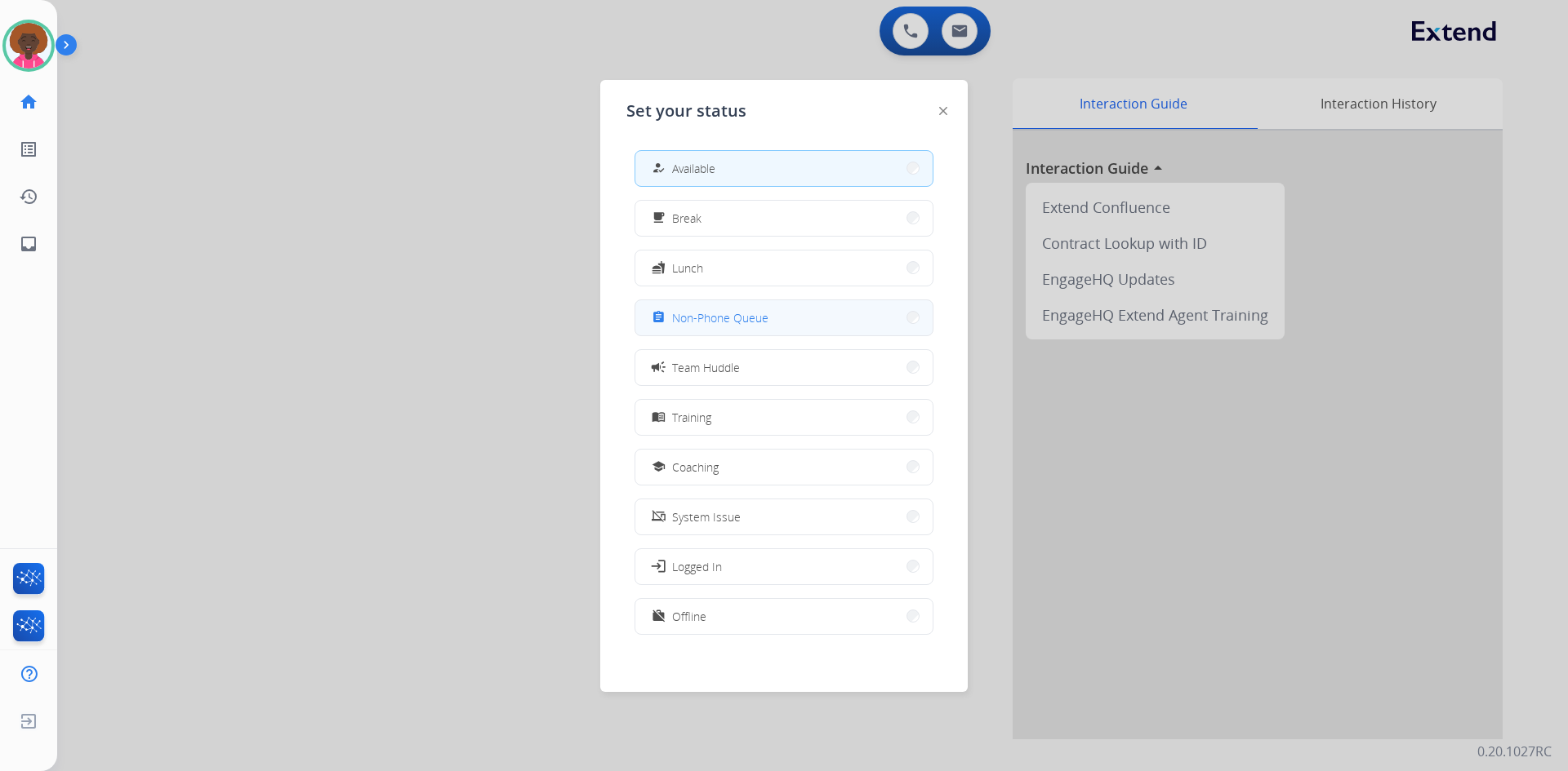
click at [713, 318] on span "Non-Phone Queue" at bounding box center [720, 318] width 96 height 17
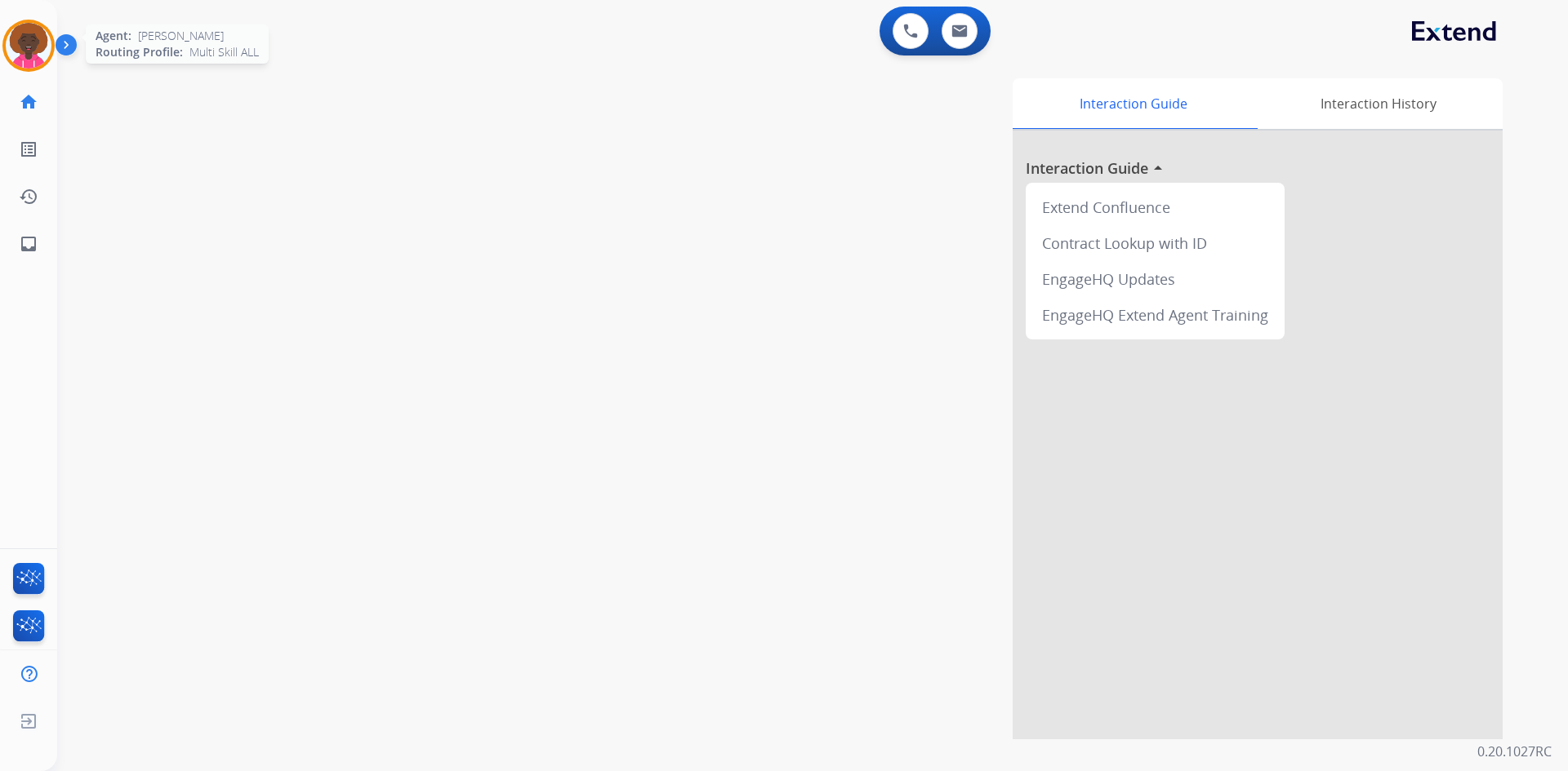
click at [18, 49] on img at bounding box center [28, 46] width 46 height 46
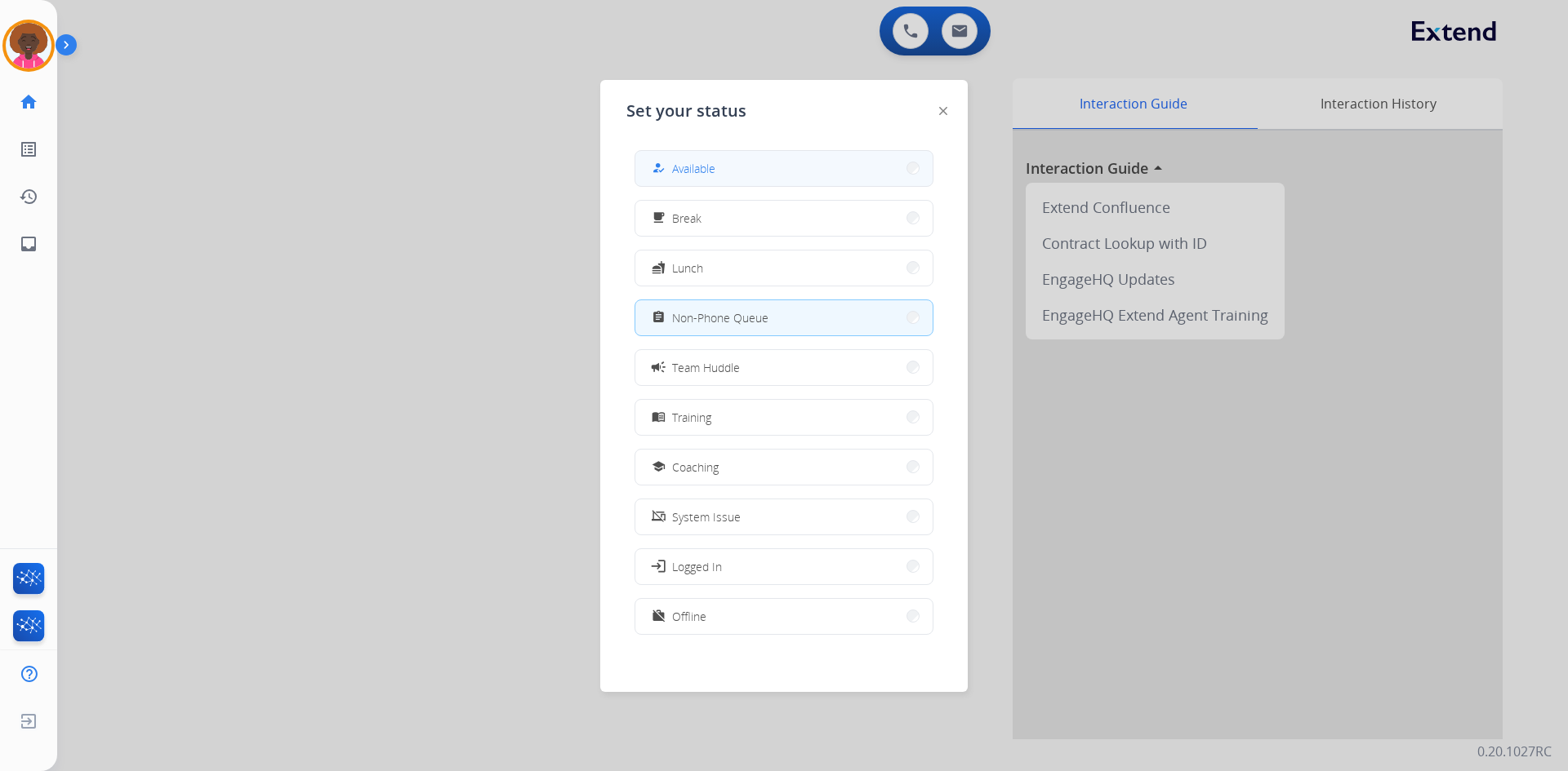
click at [694, 166] on span "Available" at bounding box center [694, 168] width 43 height 17
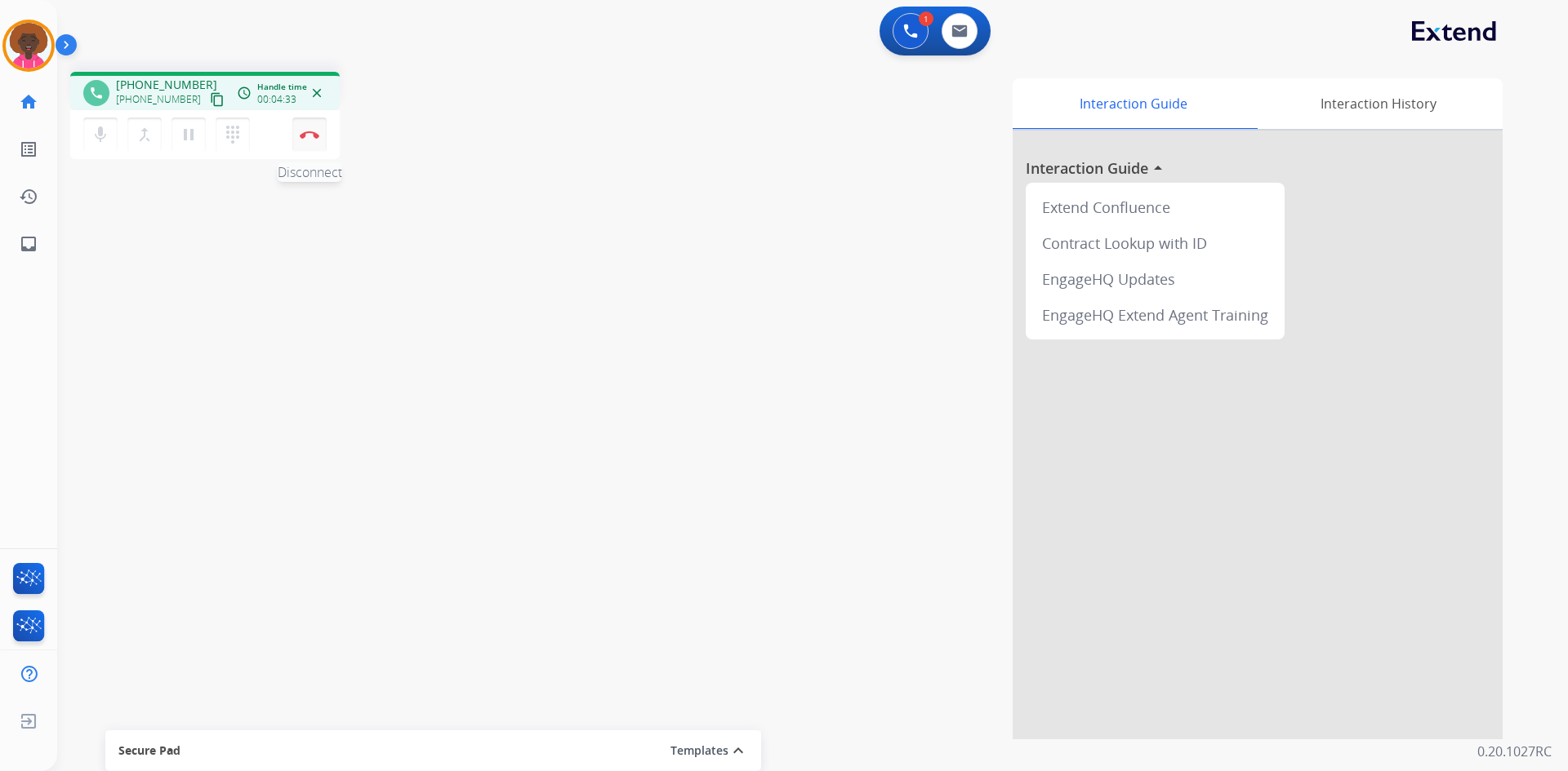
click at [309, 134] on img at bounding box center [310, 134] width 19 height 8
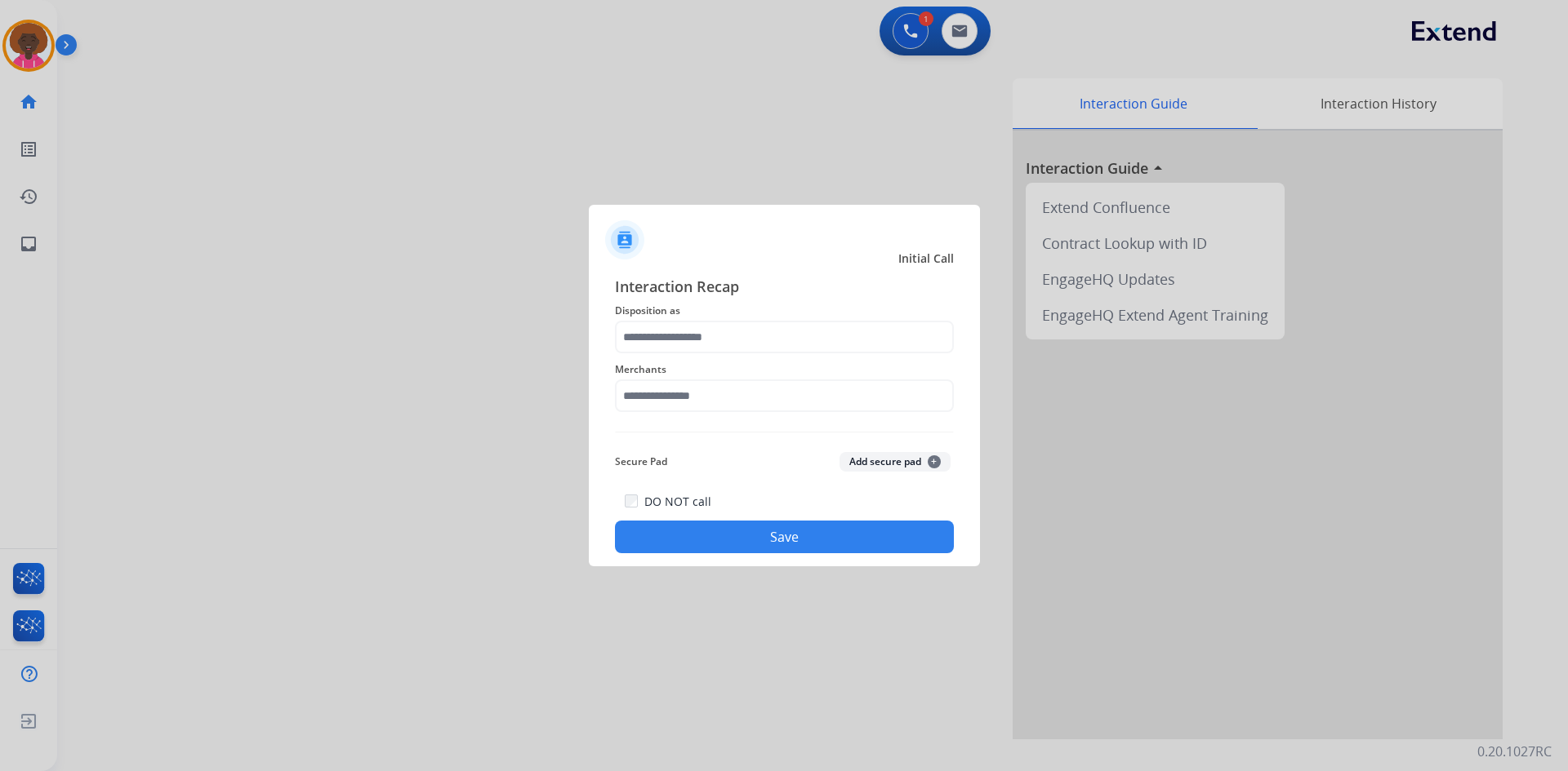
drag, startPoint x: 690, startPoint y: 318, endPoint x: 700, endPoint y: 438, distance: 120.4
click at [691, 323] on div "Interaction Recap Disposition as Merchants Secure Pad Add secure pad + DO NOT c…" at bounding box center [784, 415] width 339 height 279
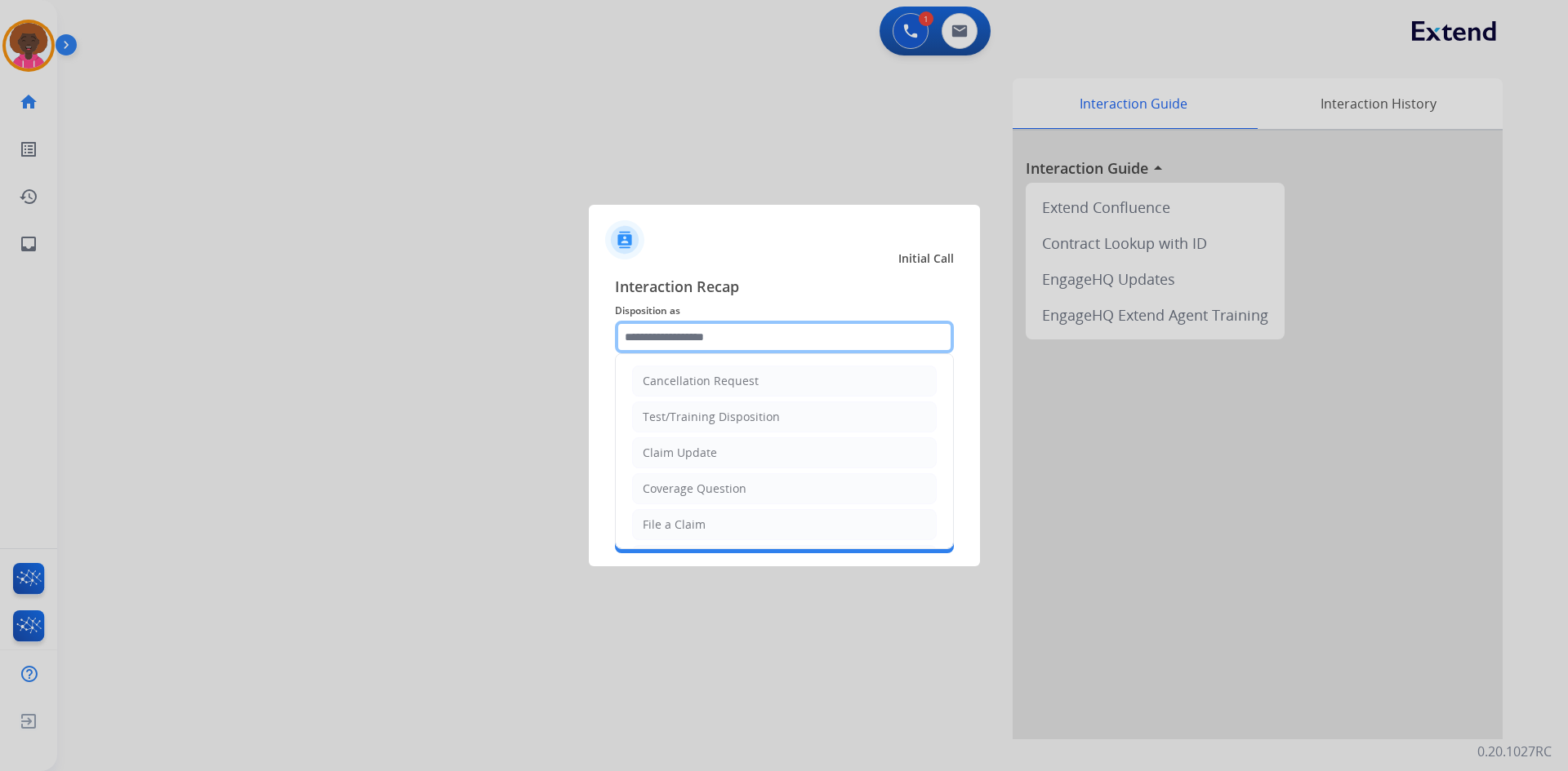
click at [731, 333] on input "text" at bounding box center [784, 337] width 339 height 33
click at [684, 321] on input "***" at bounding box center [784, 337] width 339 height 33
type input "***"
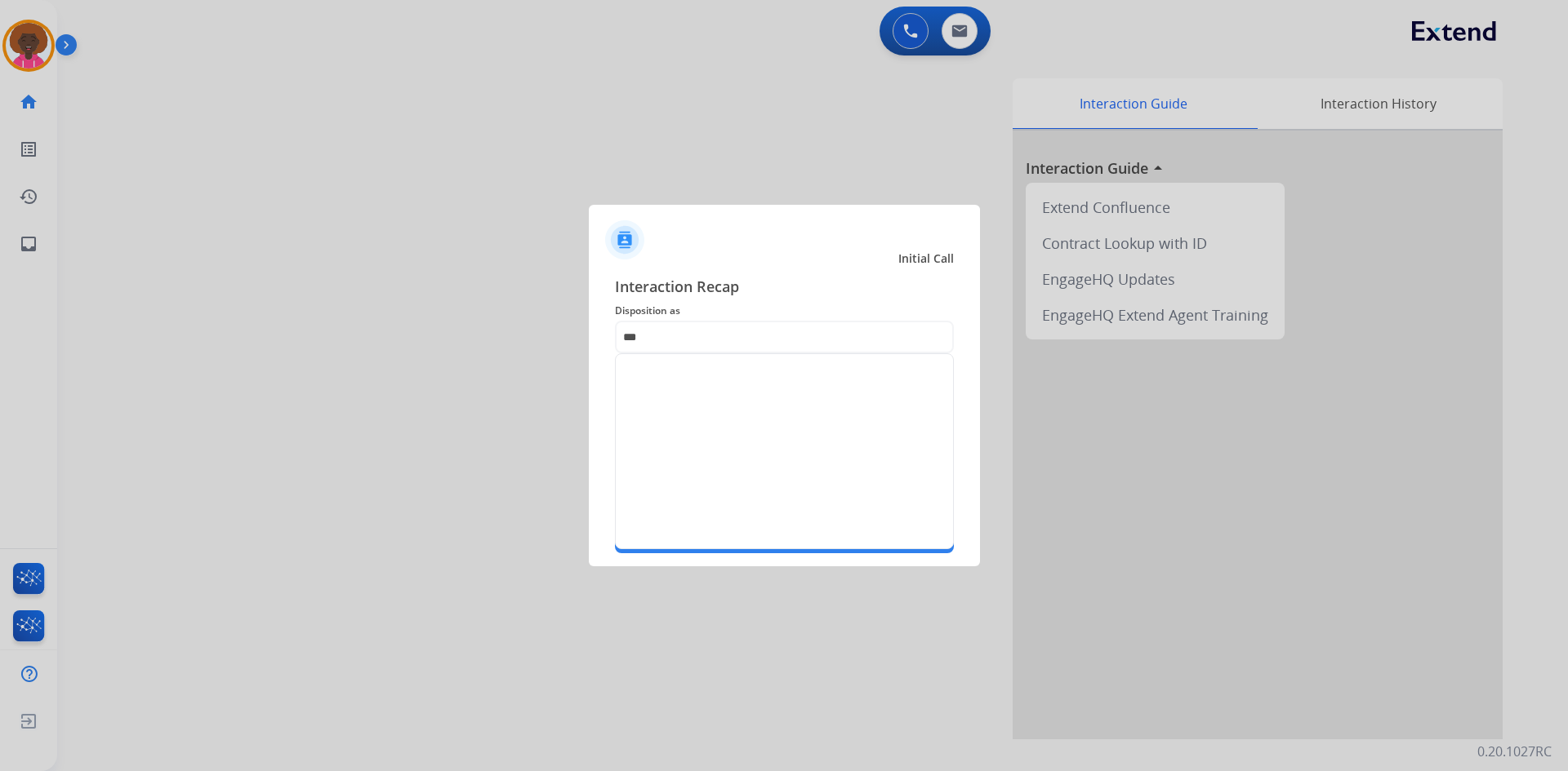
click at [703, 237] on div at bounding box center [784, 233] width 391 height 57
click at [716, 340] on input "***" at bounding box center [784, 337] width 339 height 33
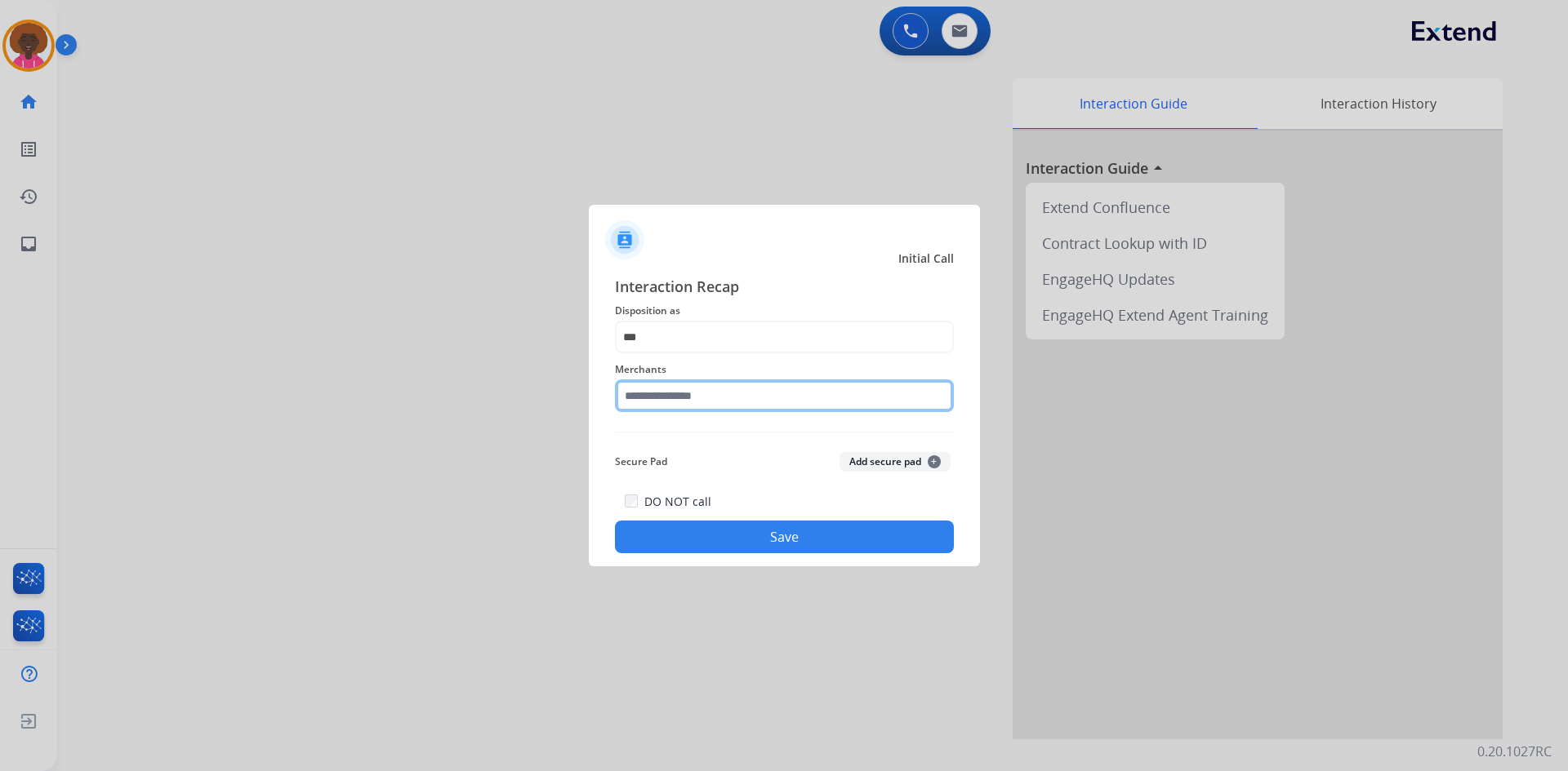
click at [693, 401] on input "text" at bounding box center [784, 395] width 339 height 33
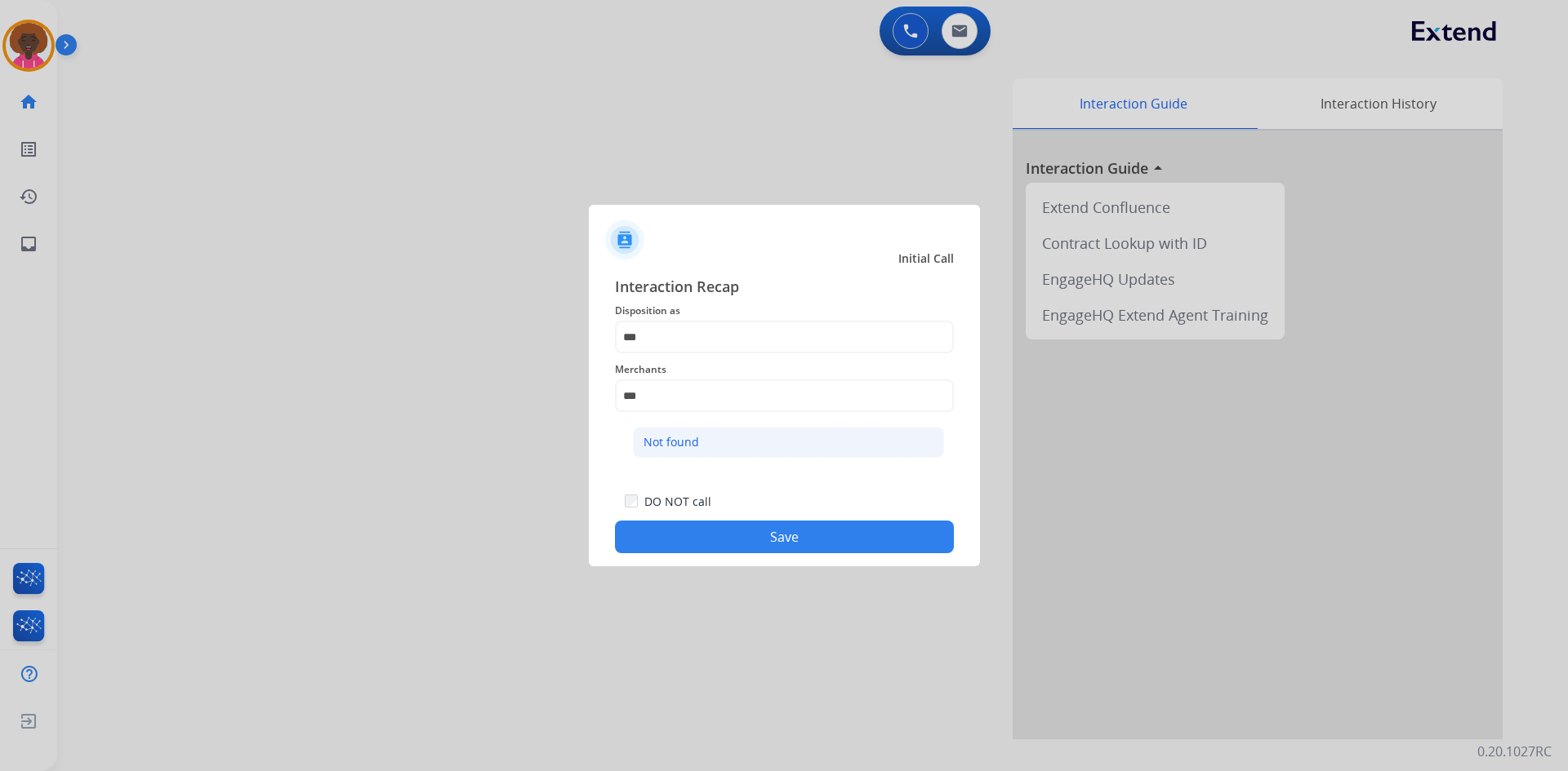
click at [723, 441] on li "Not found" at bounding box center [788, 442] width 311 height 31
type input "*********"
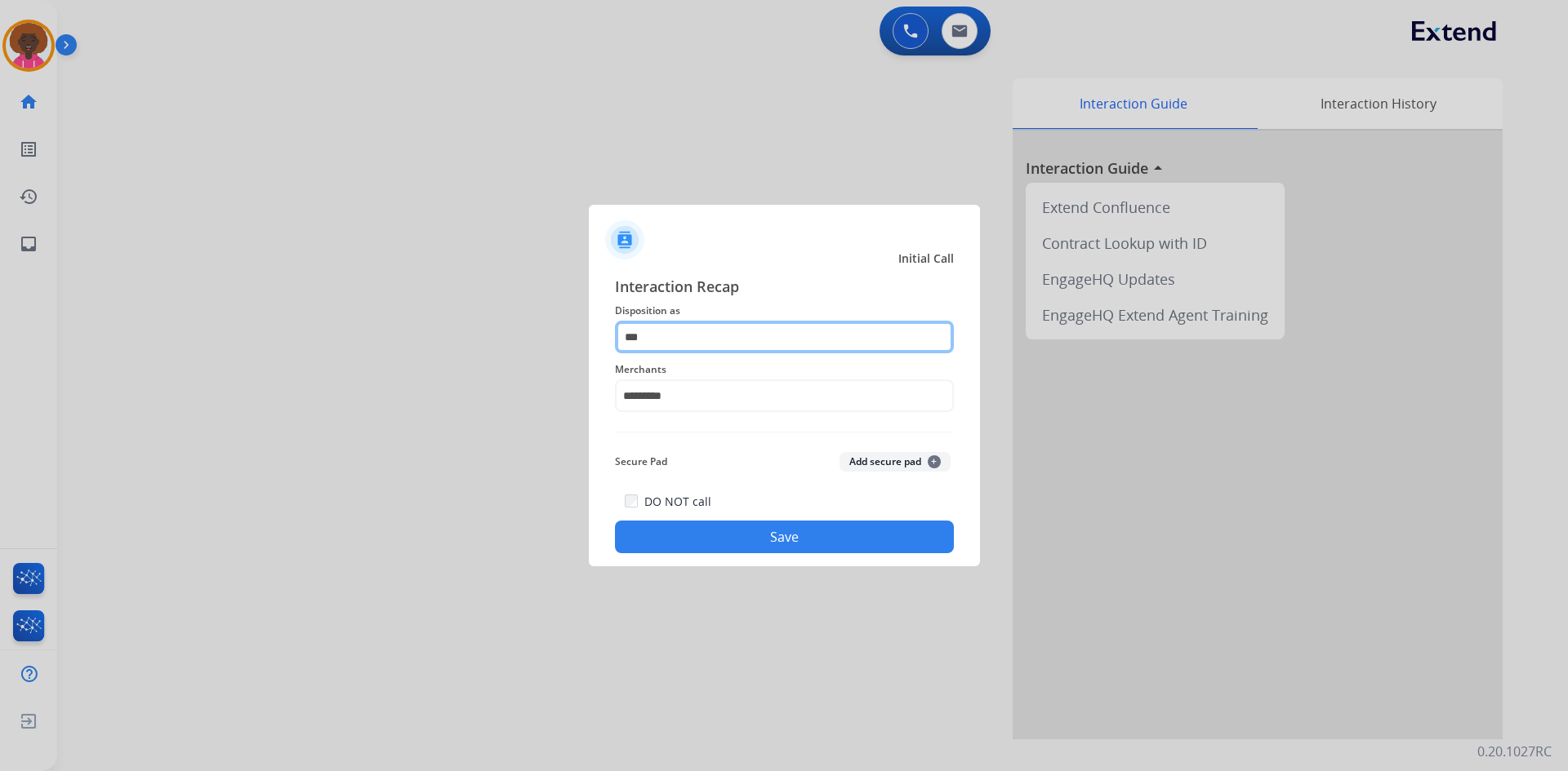
click at [696, 345] on input "***" at bounding box center [784, 337] width 339 height 33
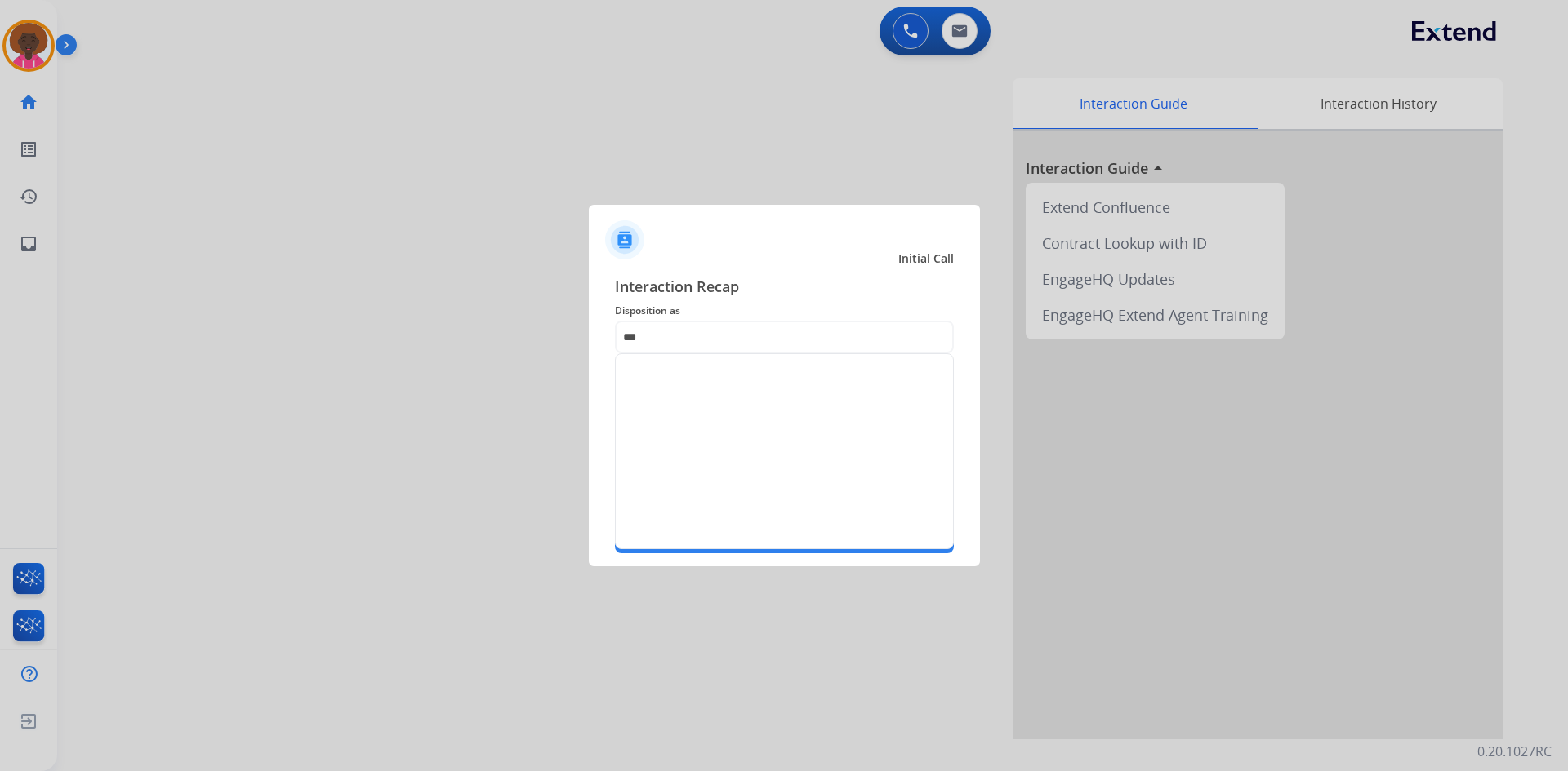
click at [684, 236] on div at bounding box center [784, 233] width 391 height 57
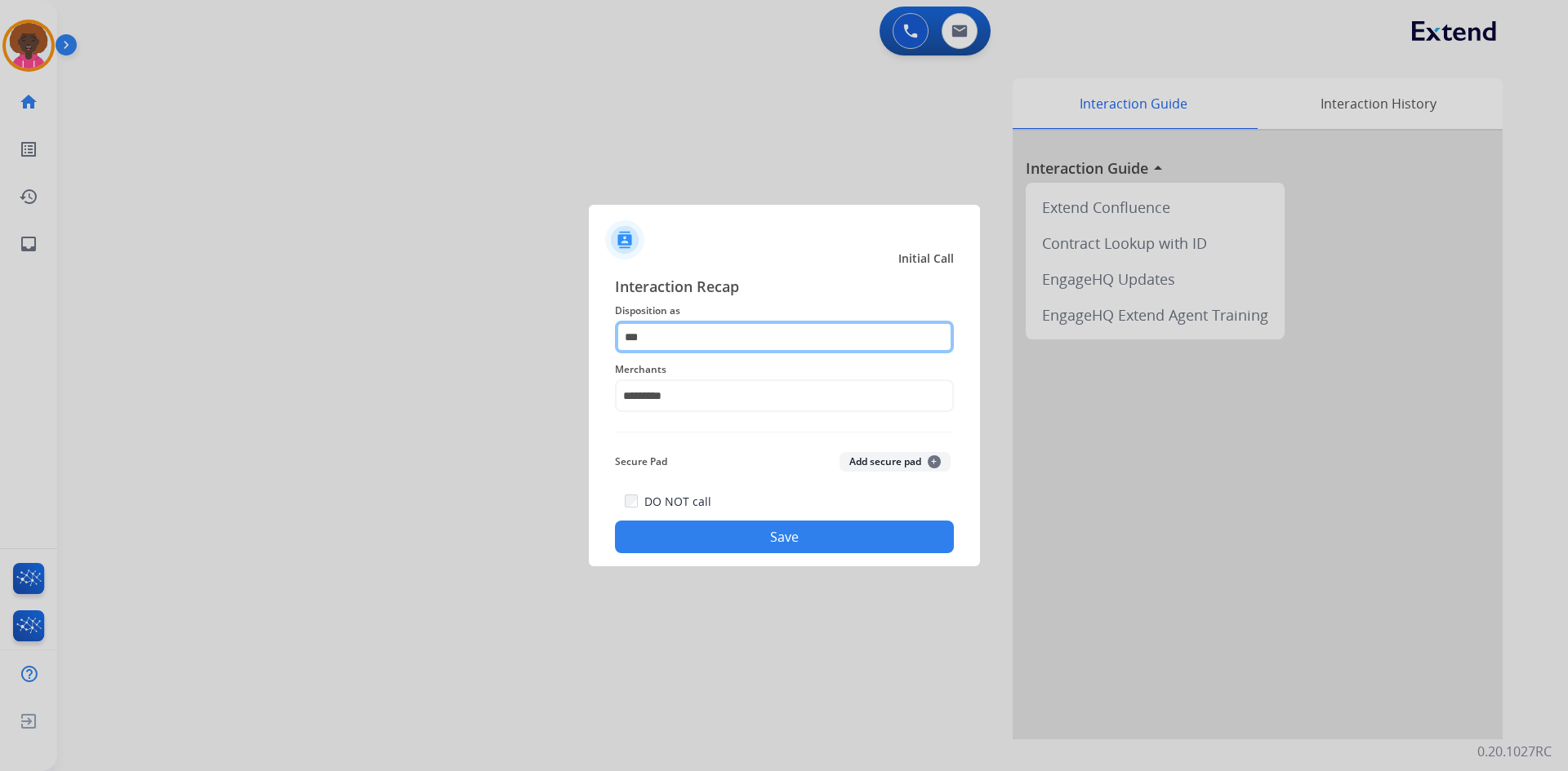
click at [701, 339] on input "***" at bounding box center [784, 337] width 339 height 33
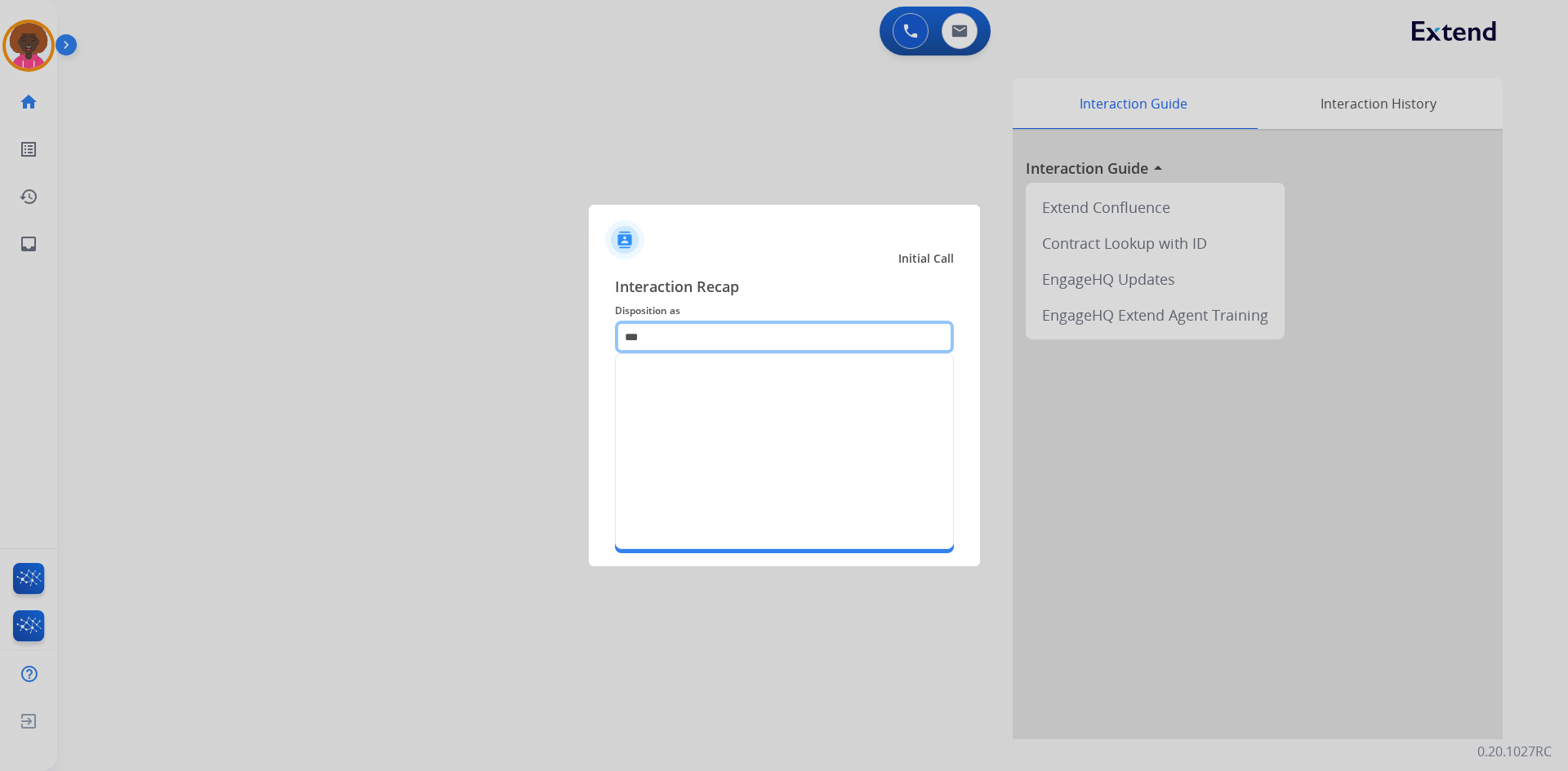
click at [701, 333] on input "***" at bounding box center [784, 337] width 339 height 33
type input "*"
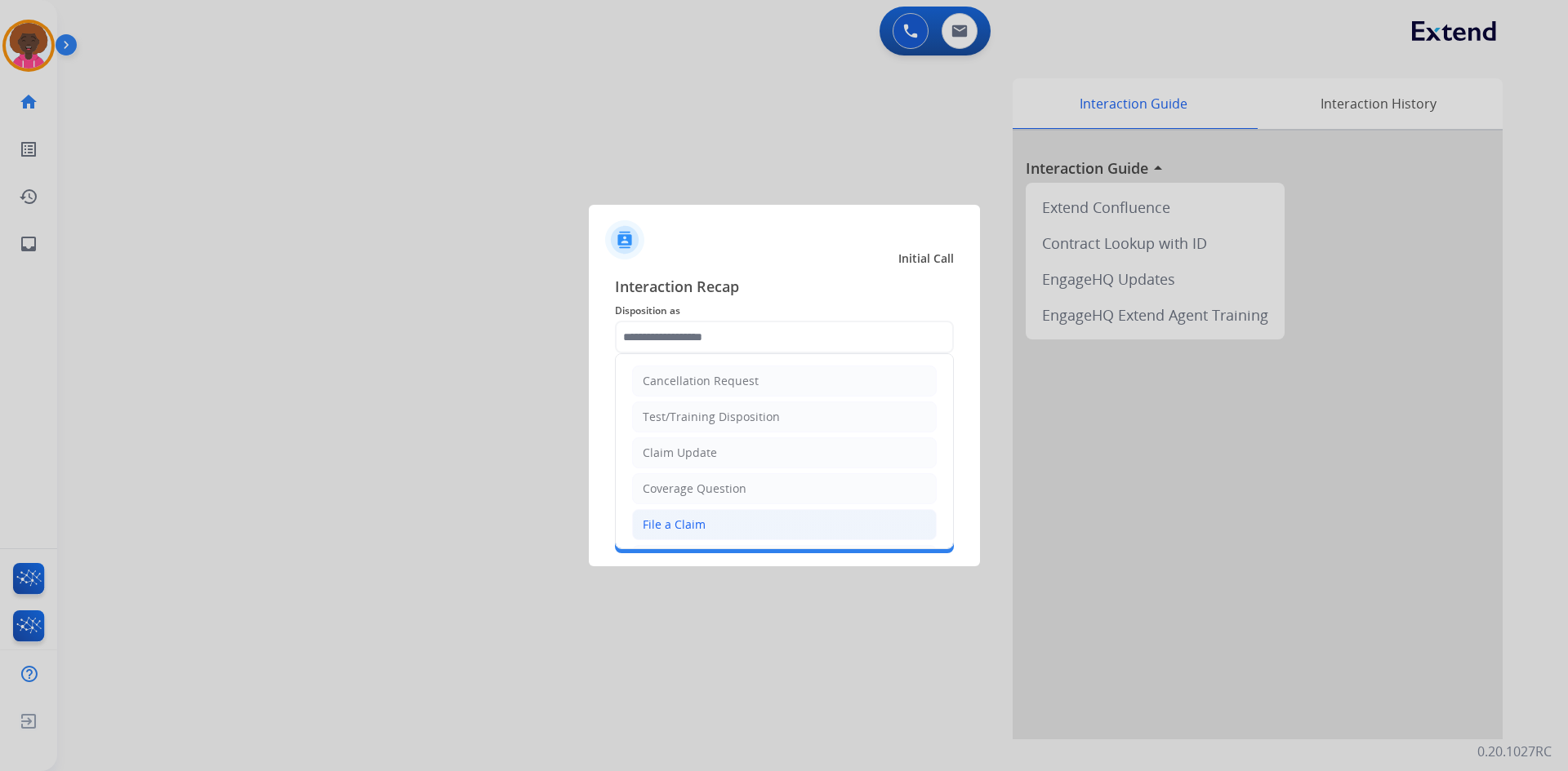
click at [687, 530] on div "File a Claim" at bounding box center [673, 525] width 63 height 17
type input "**********"
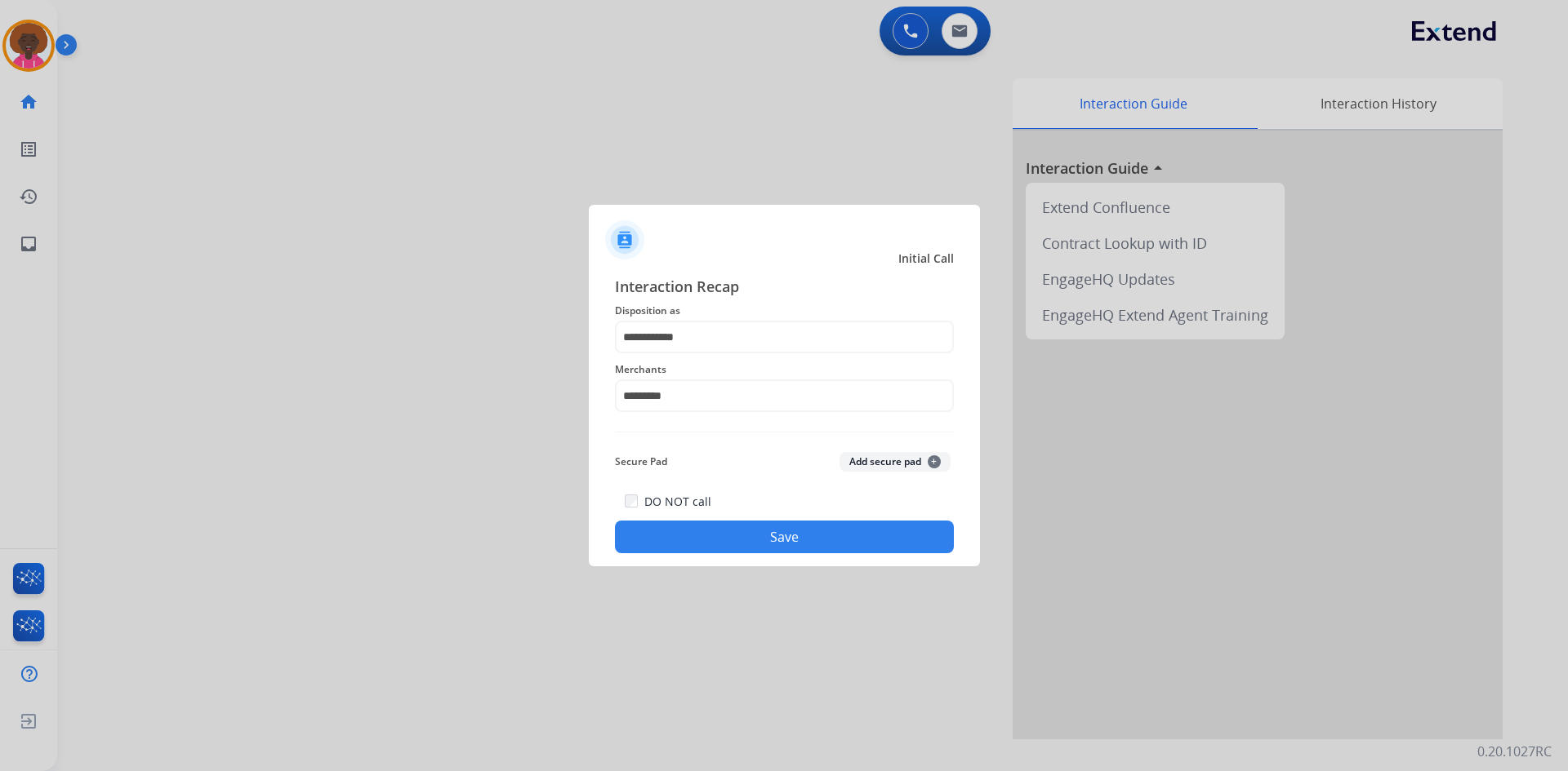
click at [746, 535] on button "Save" at bounding box center [784, 536] width 339 height 33
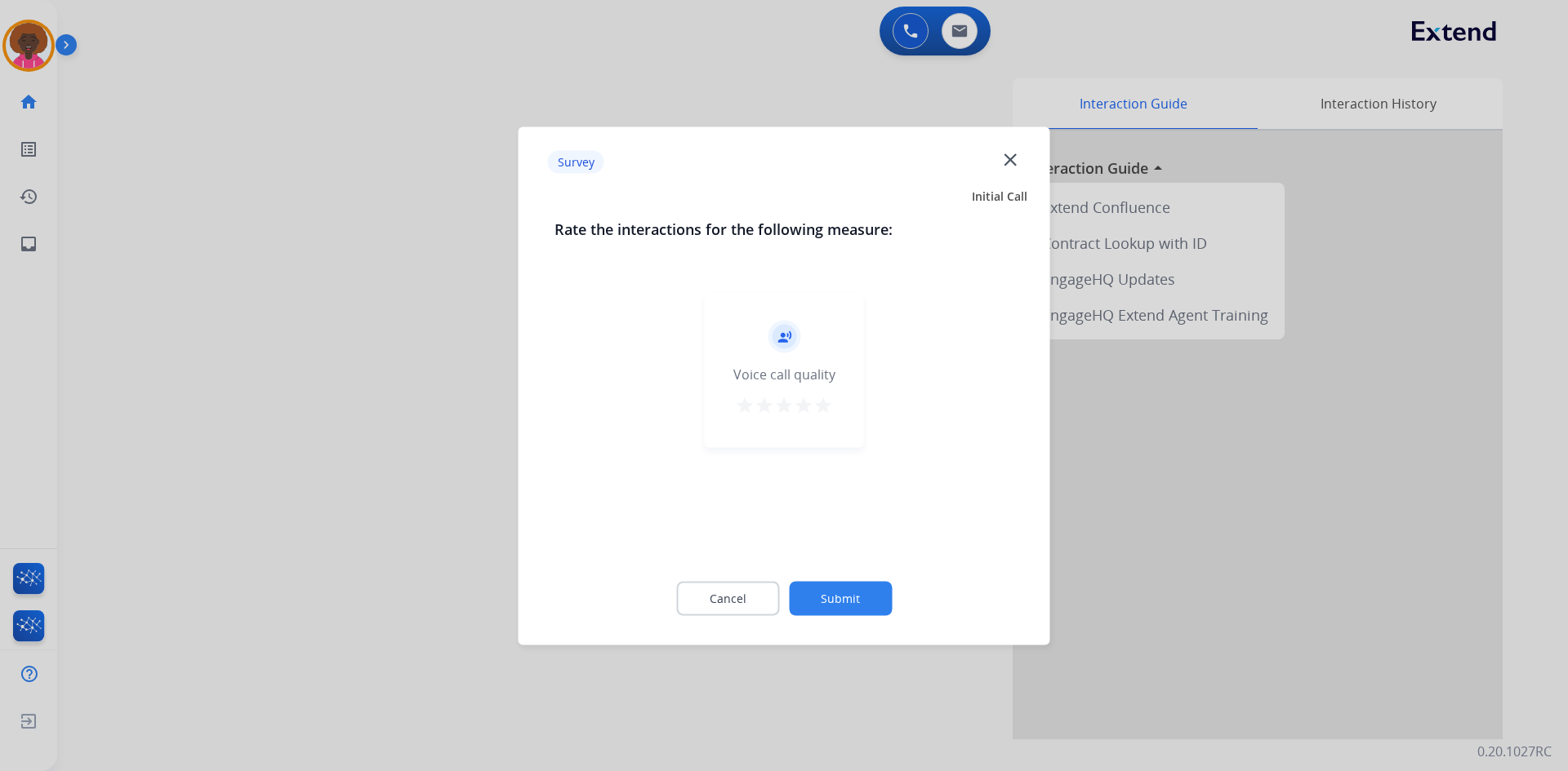
click at [821, 403] on mat-icon "star" at bounding box center [823, 405] width 19 height 19
click at [826, 595] on button "Submit" at bounding box center [840, 598] width 103 height 34
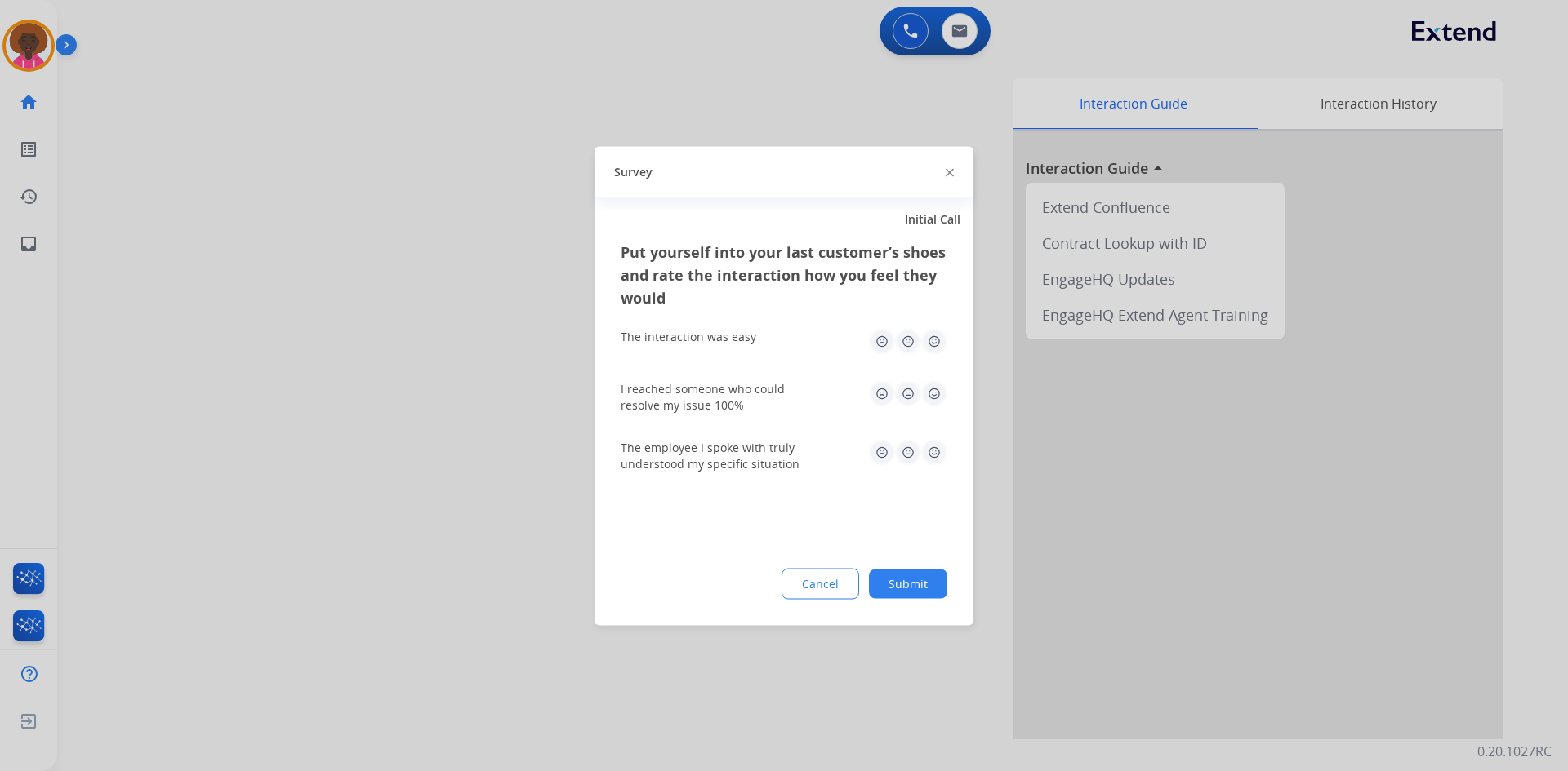
click at [938, 373] on div "I reached someone who could resolve my issue 100%" at bounding box center [784, 396] width 326 height 59
click at [922, 318] on div "The interaction was easy" at bounding box center [784, 341] width 326 height 52
click at [944, 344] on img at bounding box center [934, 341] width 26 height 26
click at [929, 388] on img at bounding box center [934, 393] width 26 height 26
click at [935, 445] on img at bounding box center [934, 453] width 26 height 26
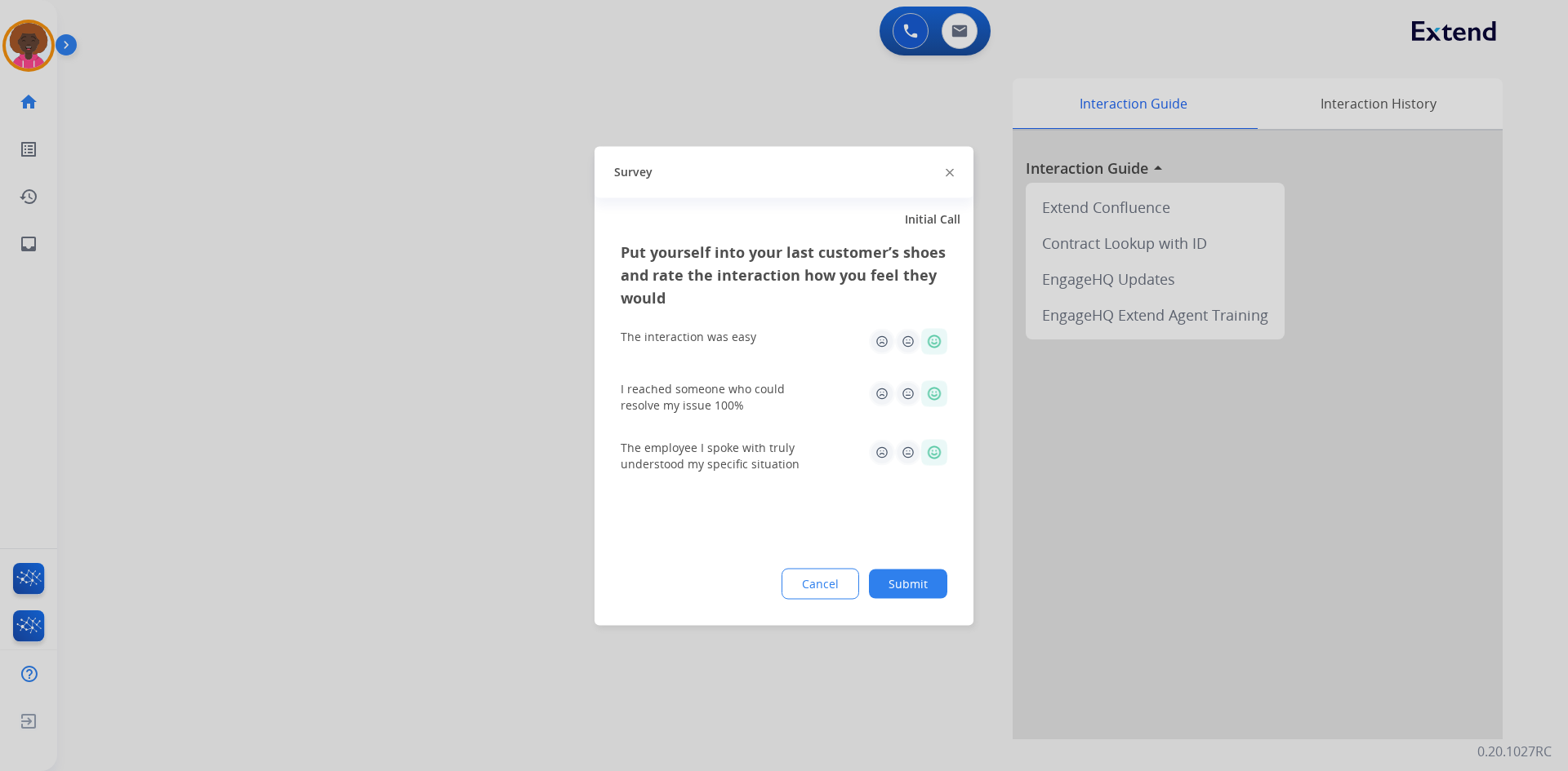
drag, startPoint x: 919, startPoint y: 531, endPoint x: 912, endPoint y: 541, distance: 12.2
click at [913, 534] on div "Put yourself into your last customer’s shoes and rate the interaction how you f…" at bounding box center [784, 432] width 379 height 386
click at [905, 581] on button "Submit" at bounding box center [908, 583] width 79 height 29
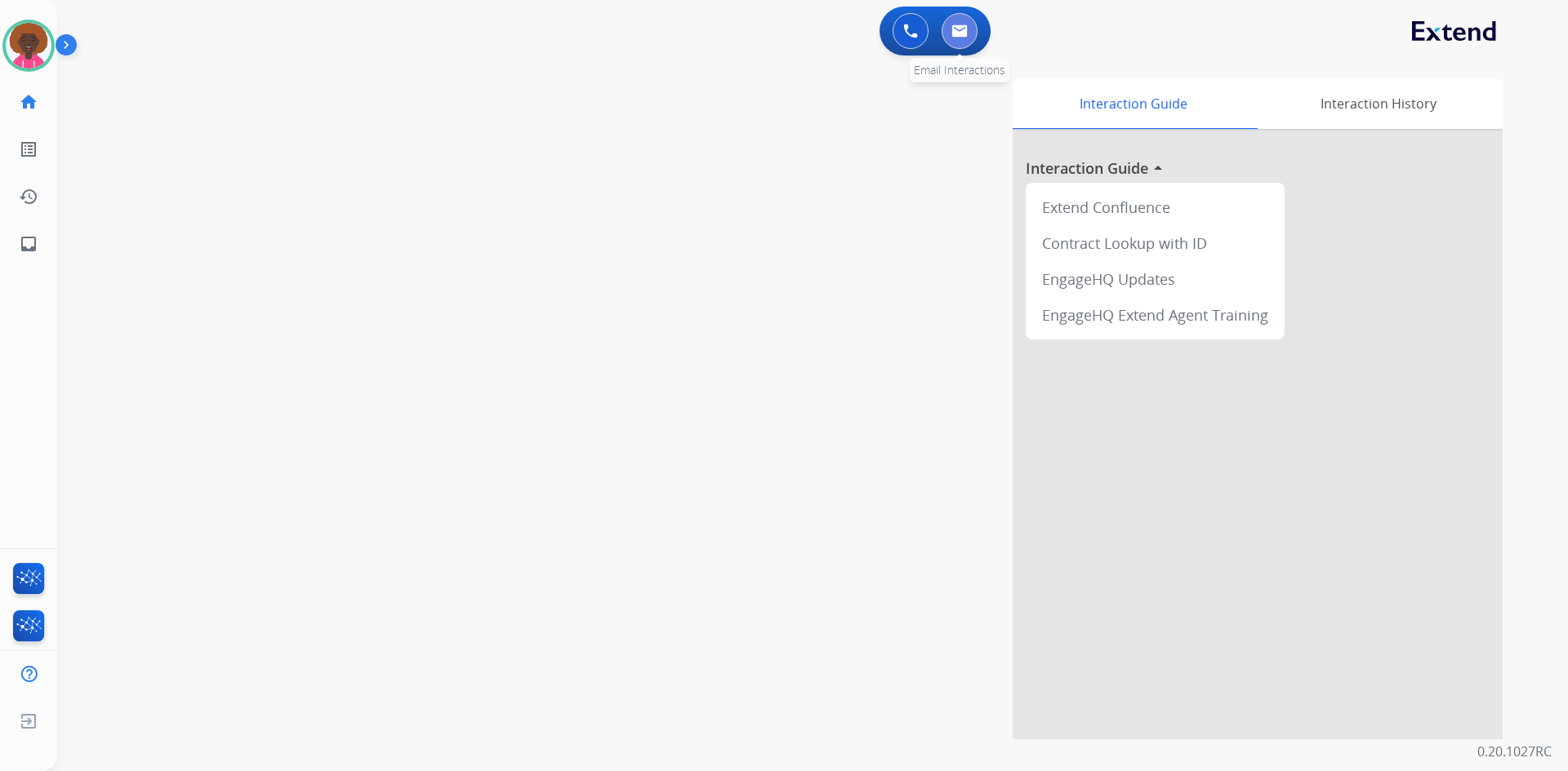
click at [963, 41] on button at bounding box center [959, 31] width 36 height 36
select select "**********"
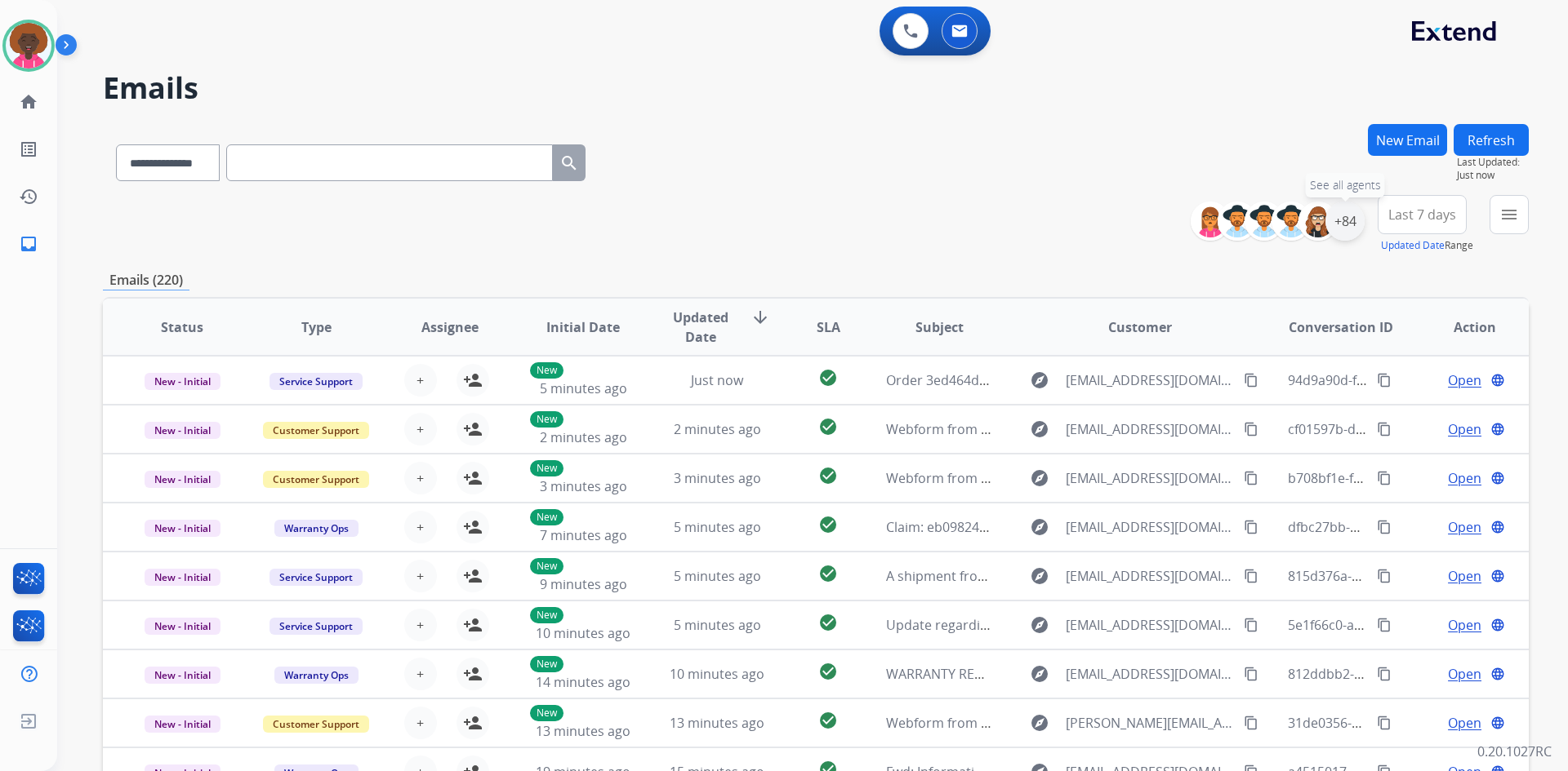
click at [1334, 235] on div "+84" at bounding box center [1345, 221] width 39 height 39
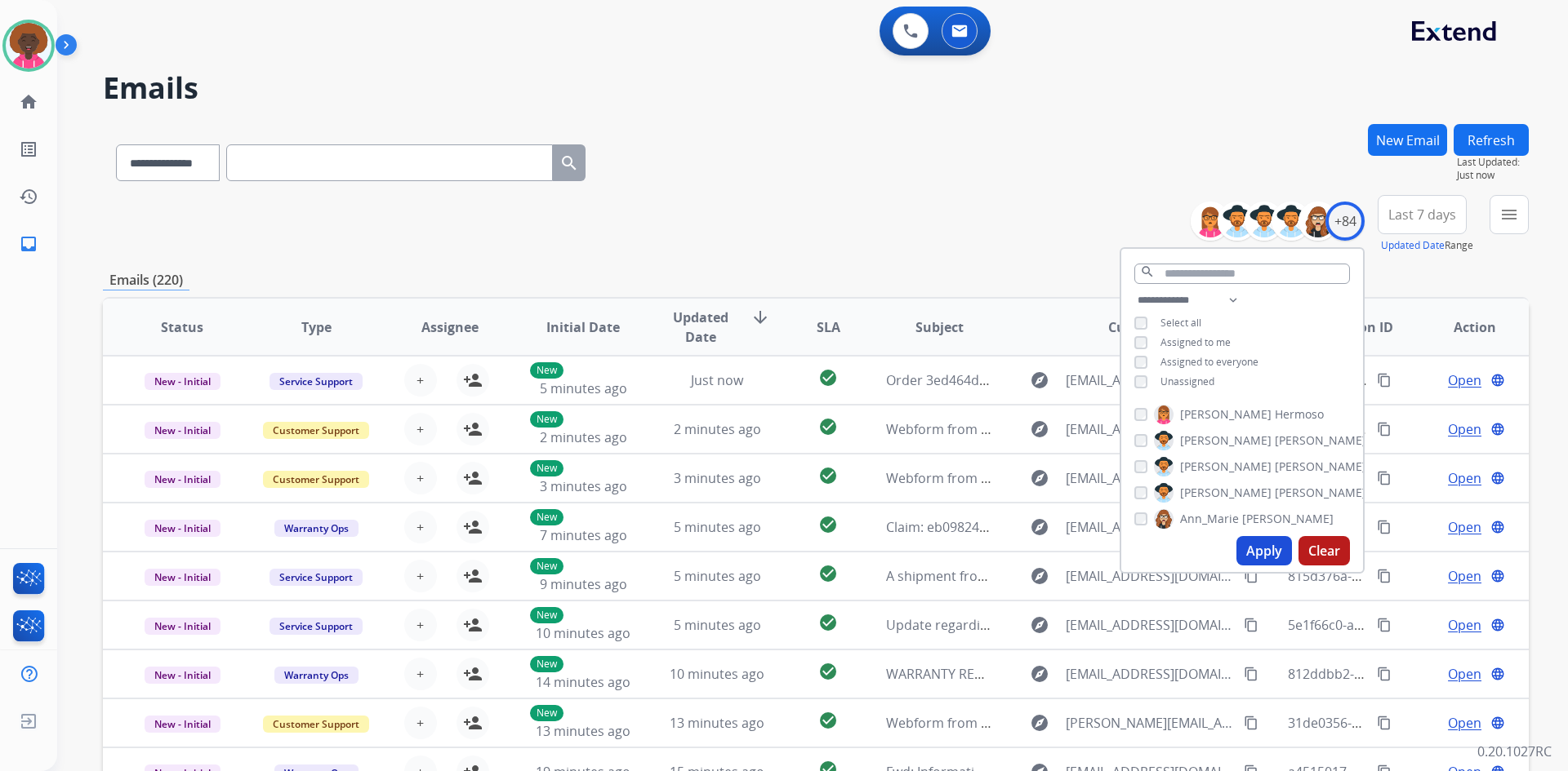
click at [1253, 542] on button "Apply" at bounding box center [1264, 550] width 56 height 29
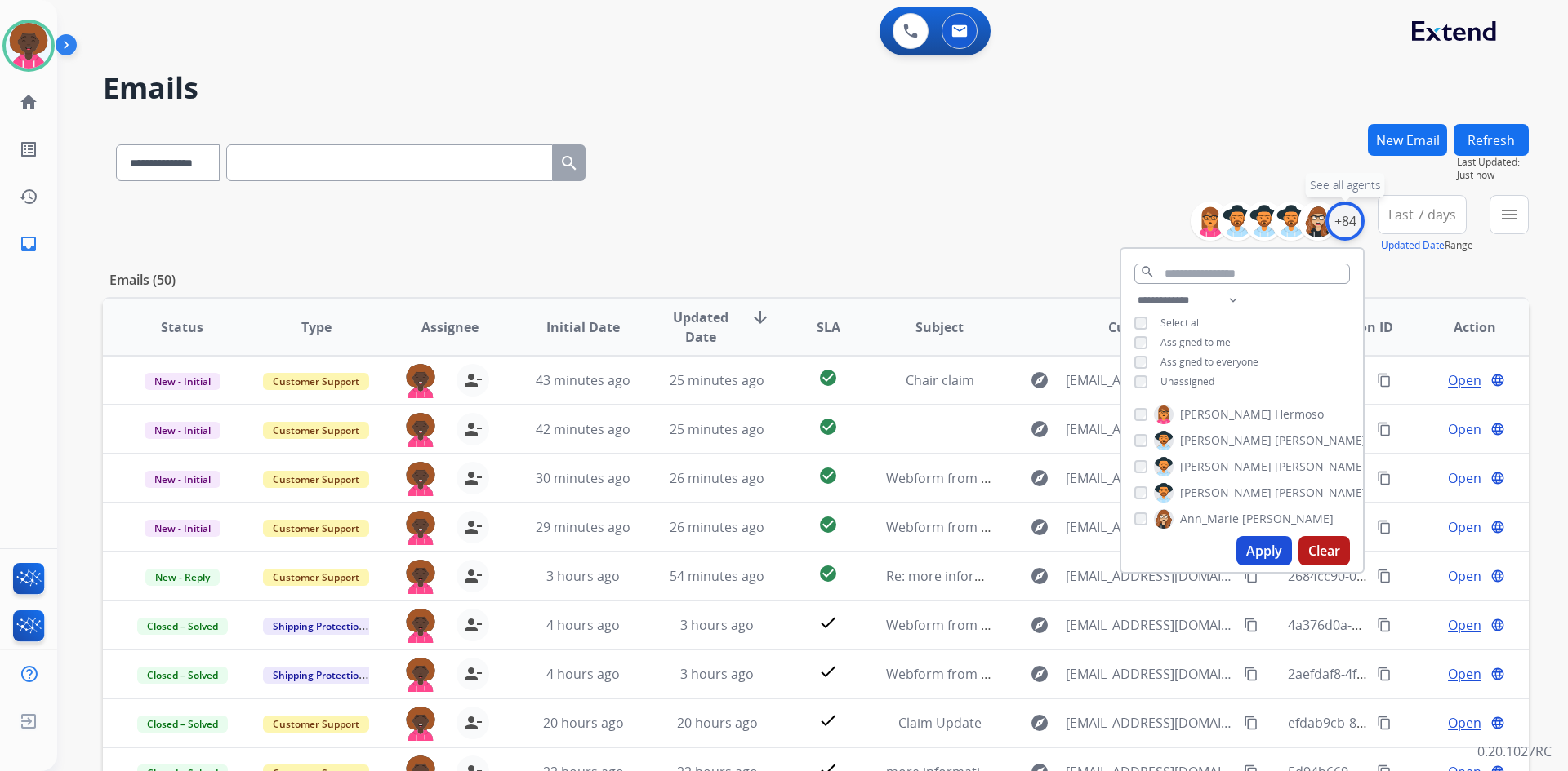
click at [1347, 221] on div "+84" at bounding box center [1345, 221] width 39 height 39
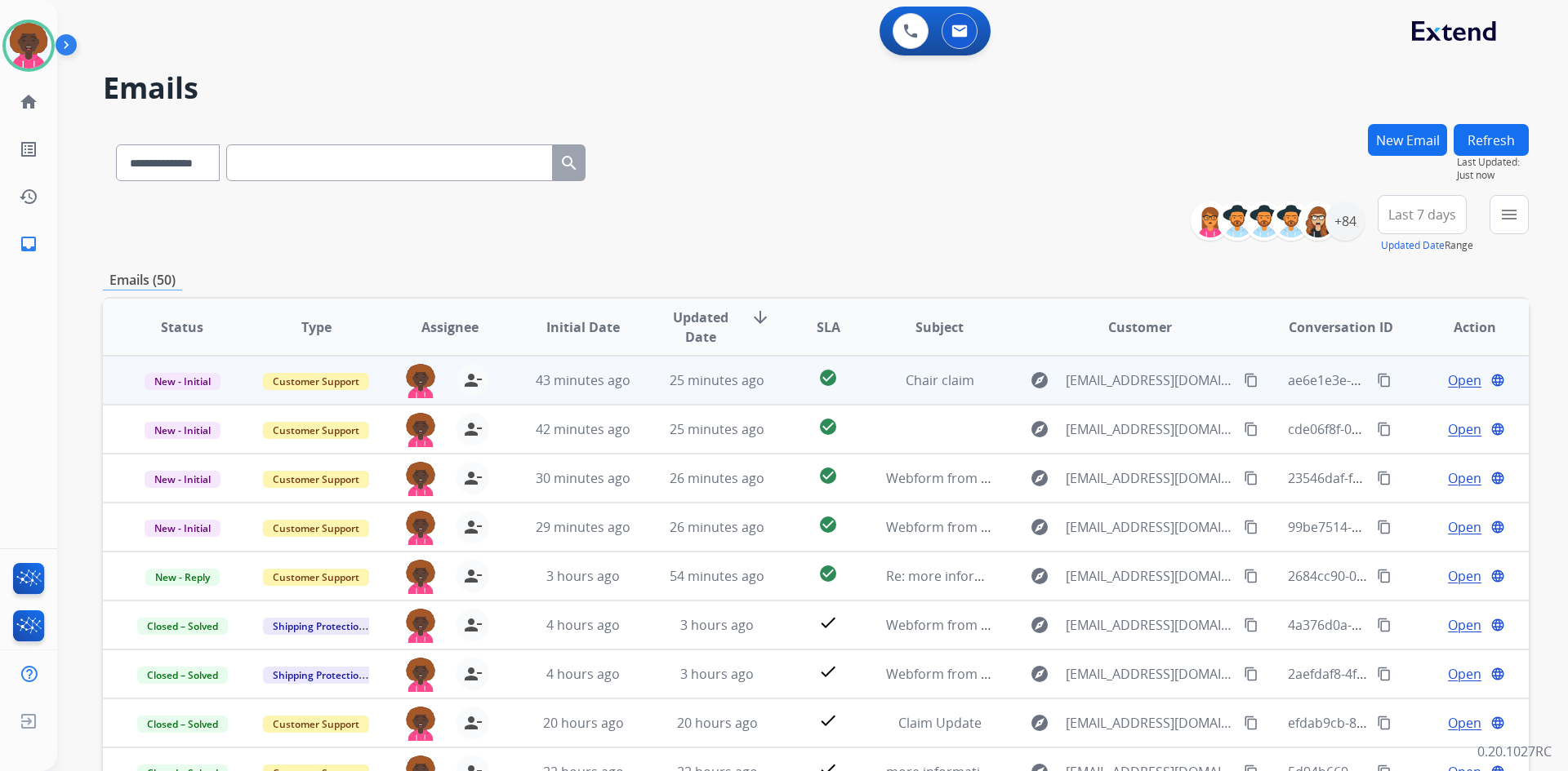
click at [724, 371] on div "25 minutes ago" at bounding box center [716, 380] width 107 height 19
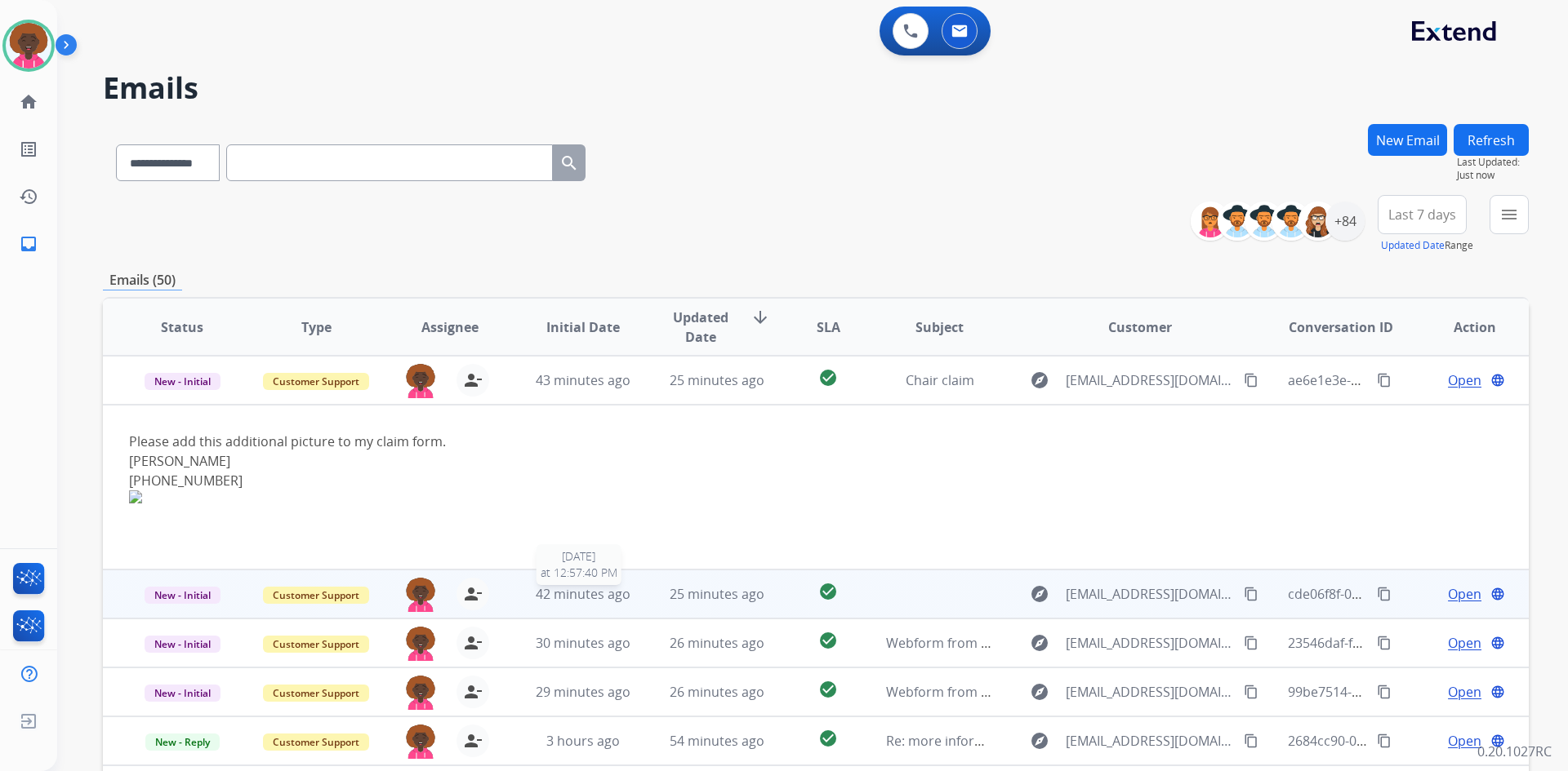
click at [596, 601] on span "42 minutes ago" at bounding box center [582, 594] width 94 height 18
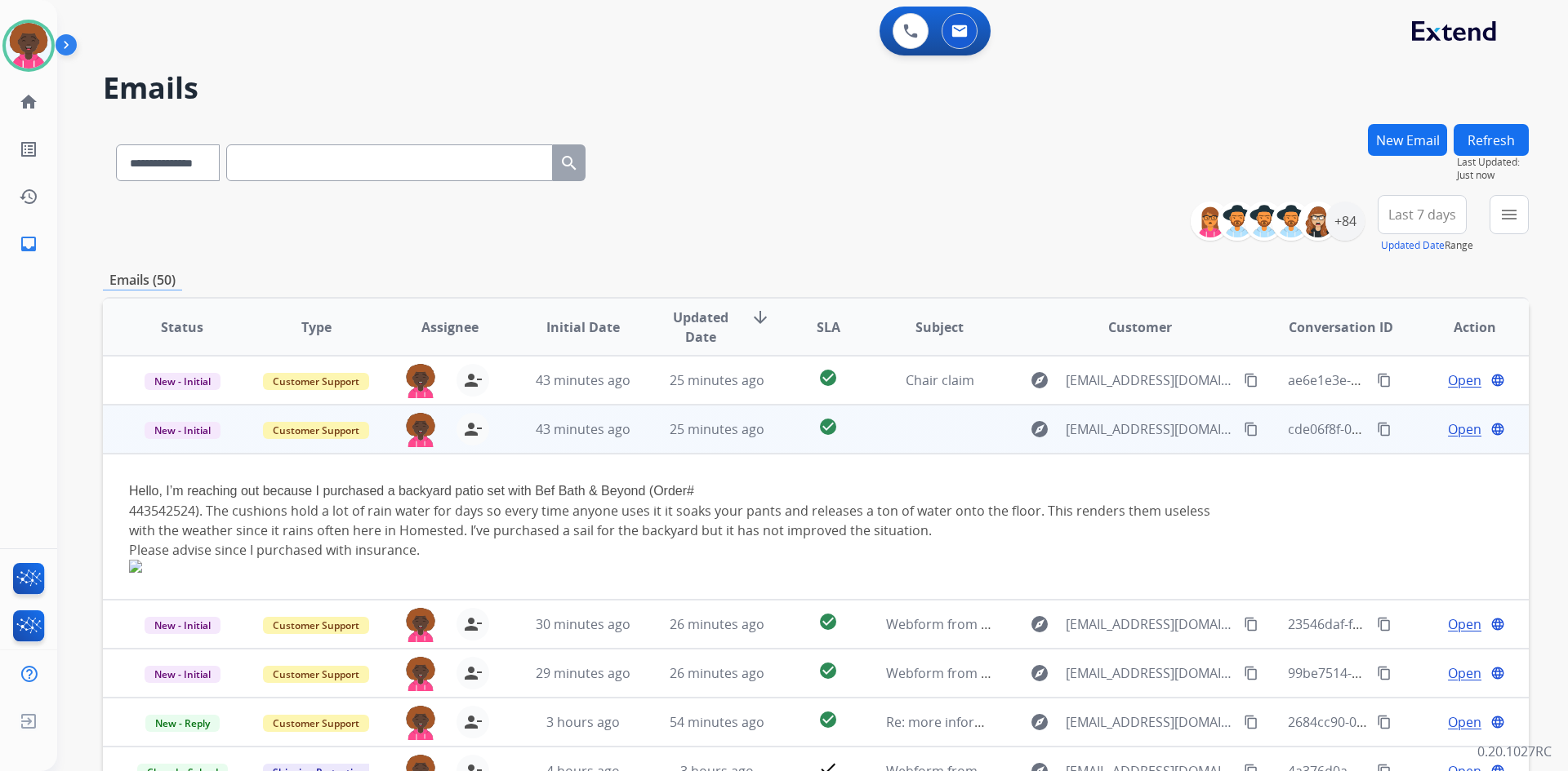
scroll to position [49, 0]
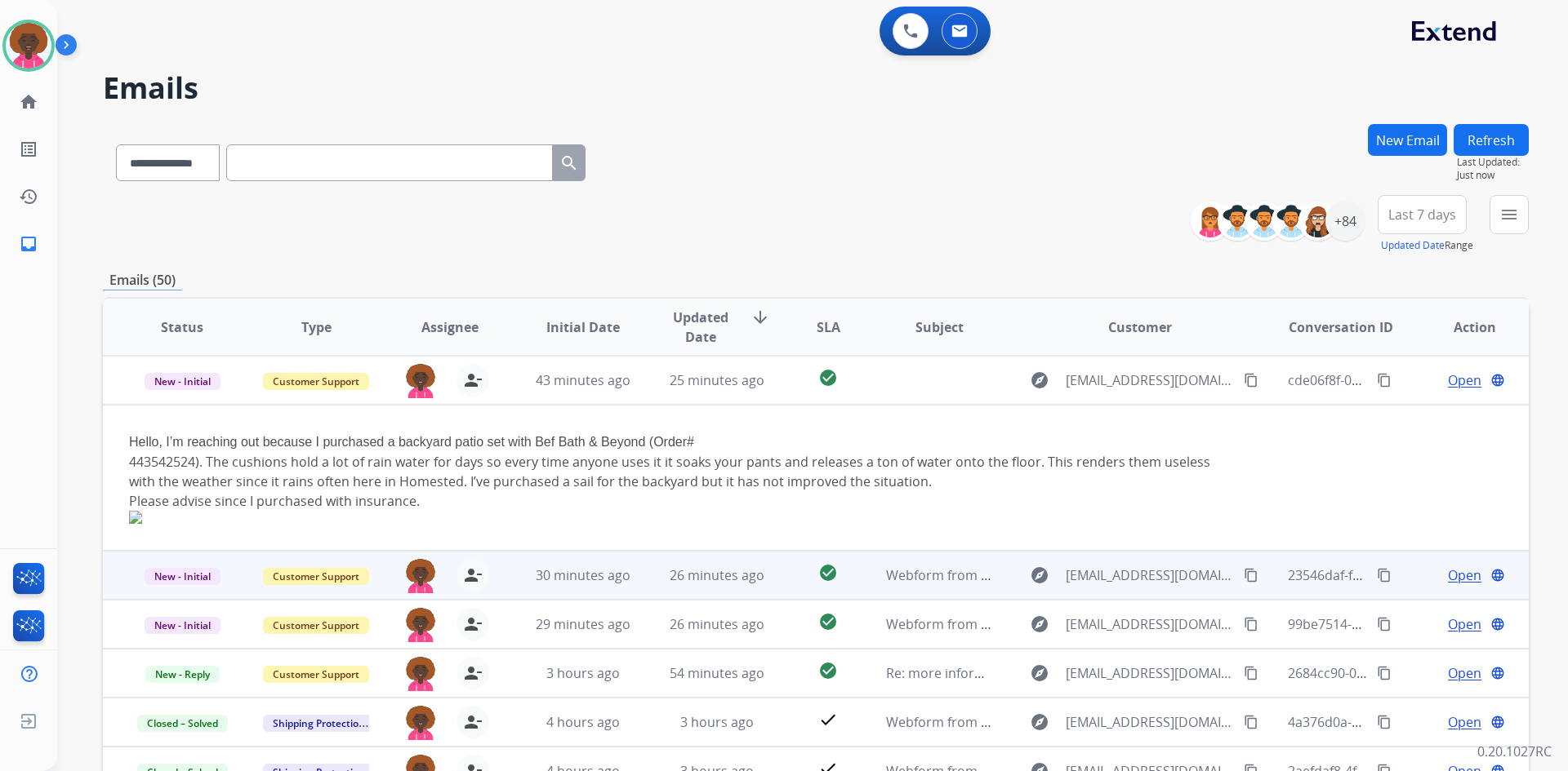
click at [693, 589] on td "26 minutes ago" at bounding box center [705, 576] width 134 height 49
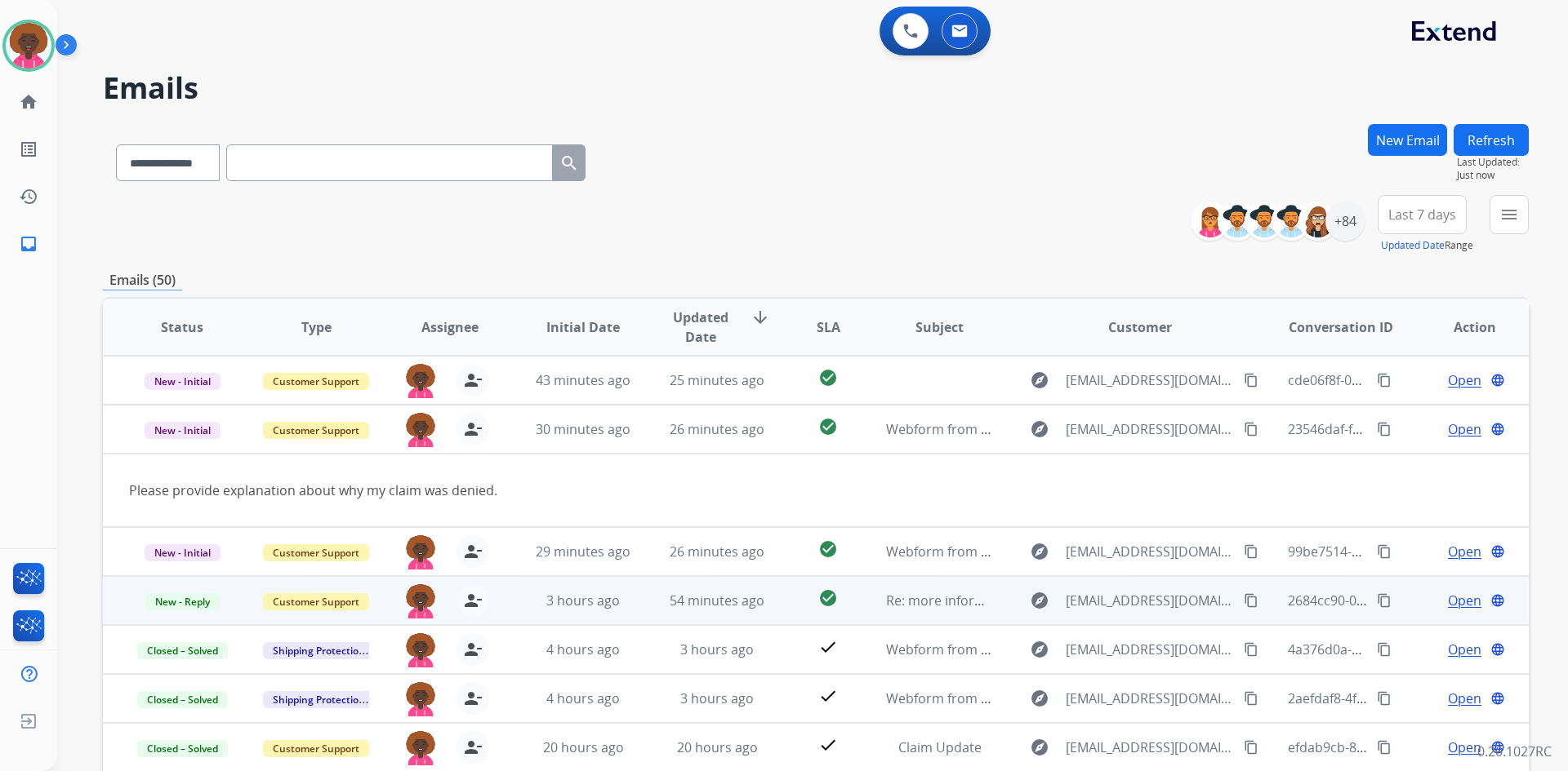
scroll to position [75, 0]
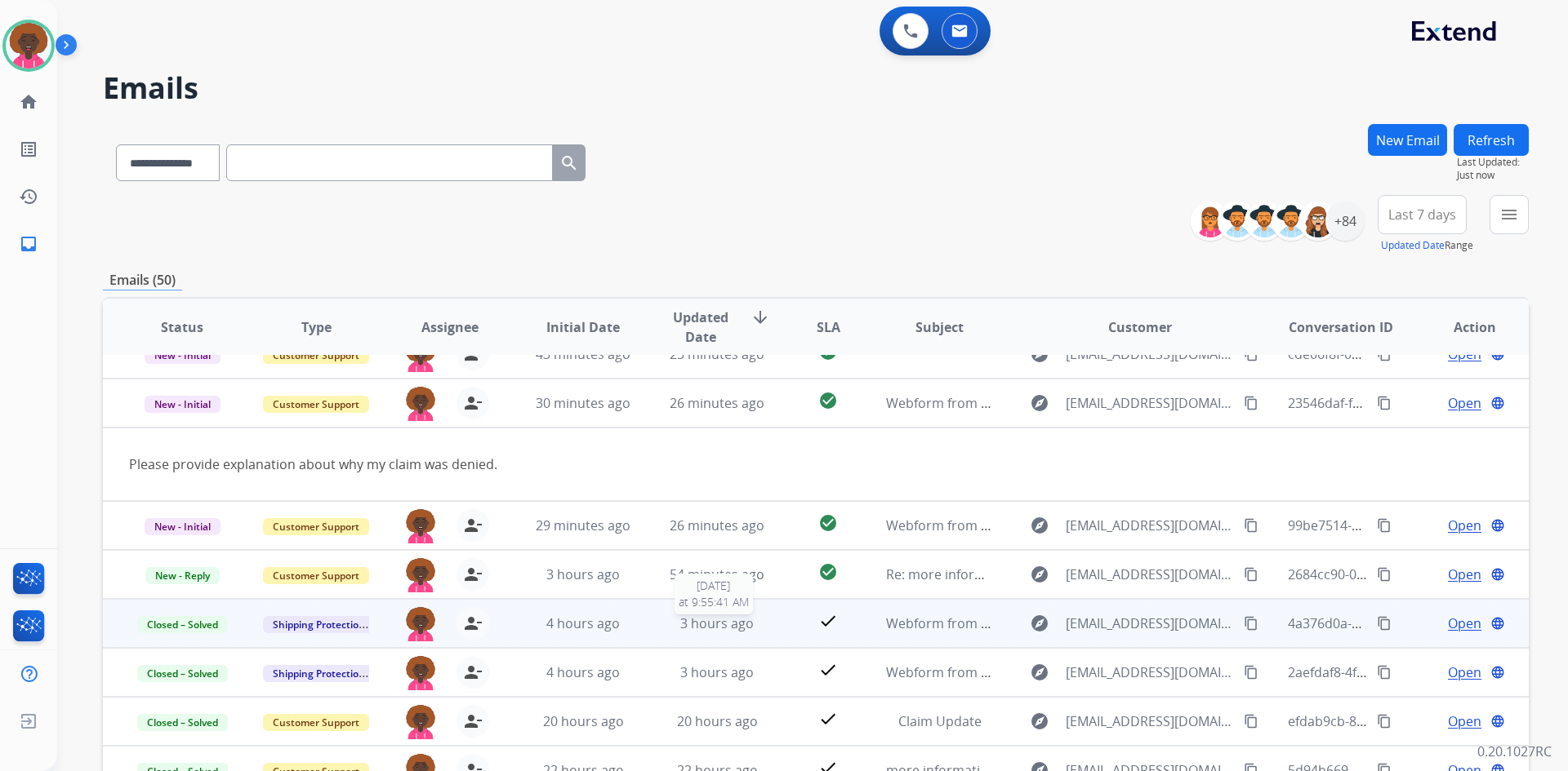
click at [664, 627] on div "3 hours ago" at bounding box center [716, 624] width 107 height 19
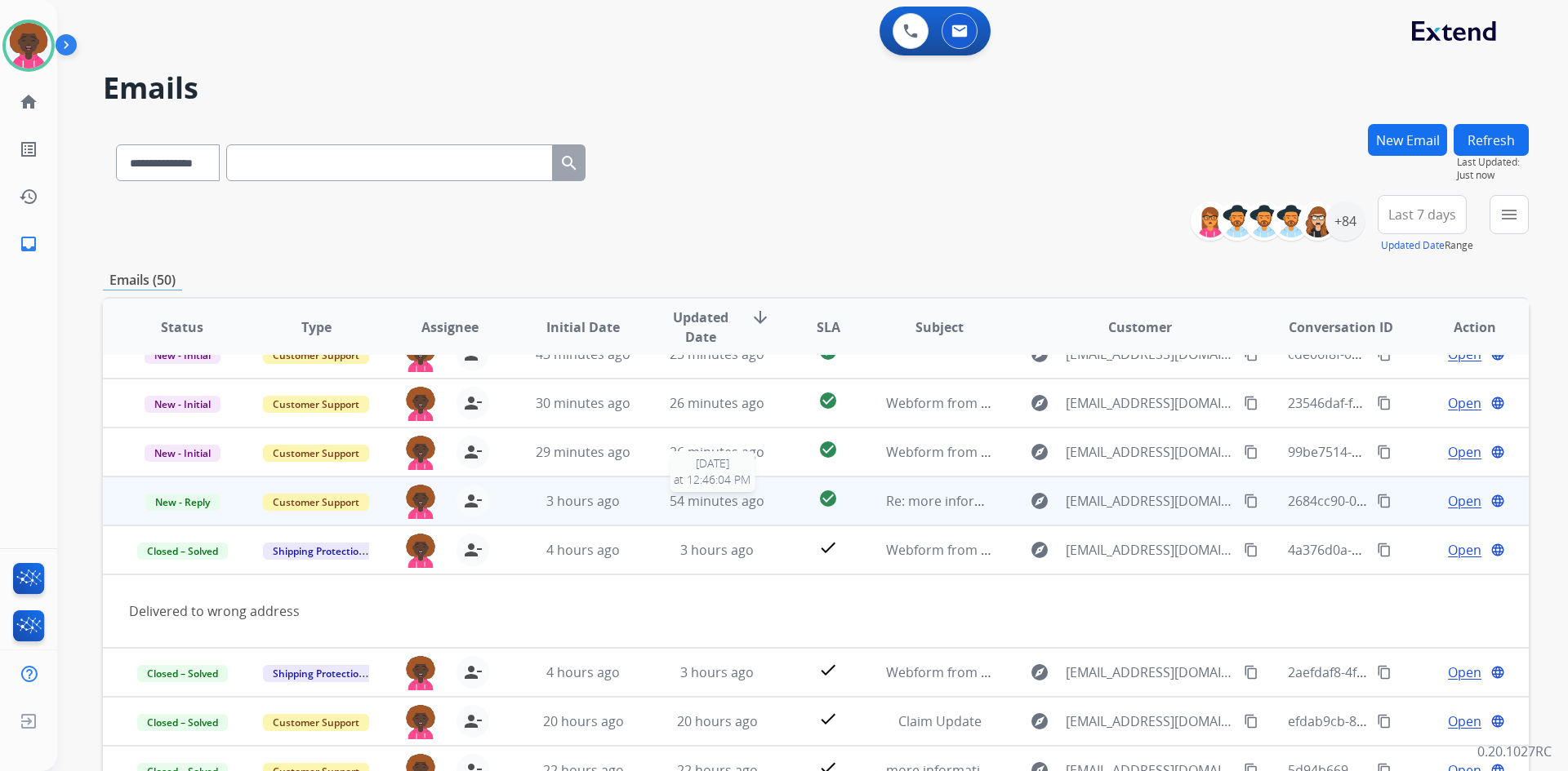
click at [723, 499] on span "54 minutes ago" at bounding box center [716, 501] width 94 height 18
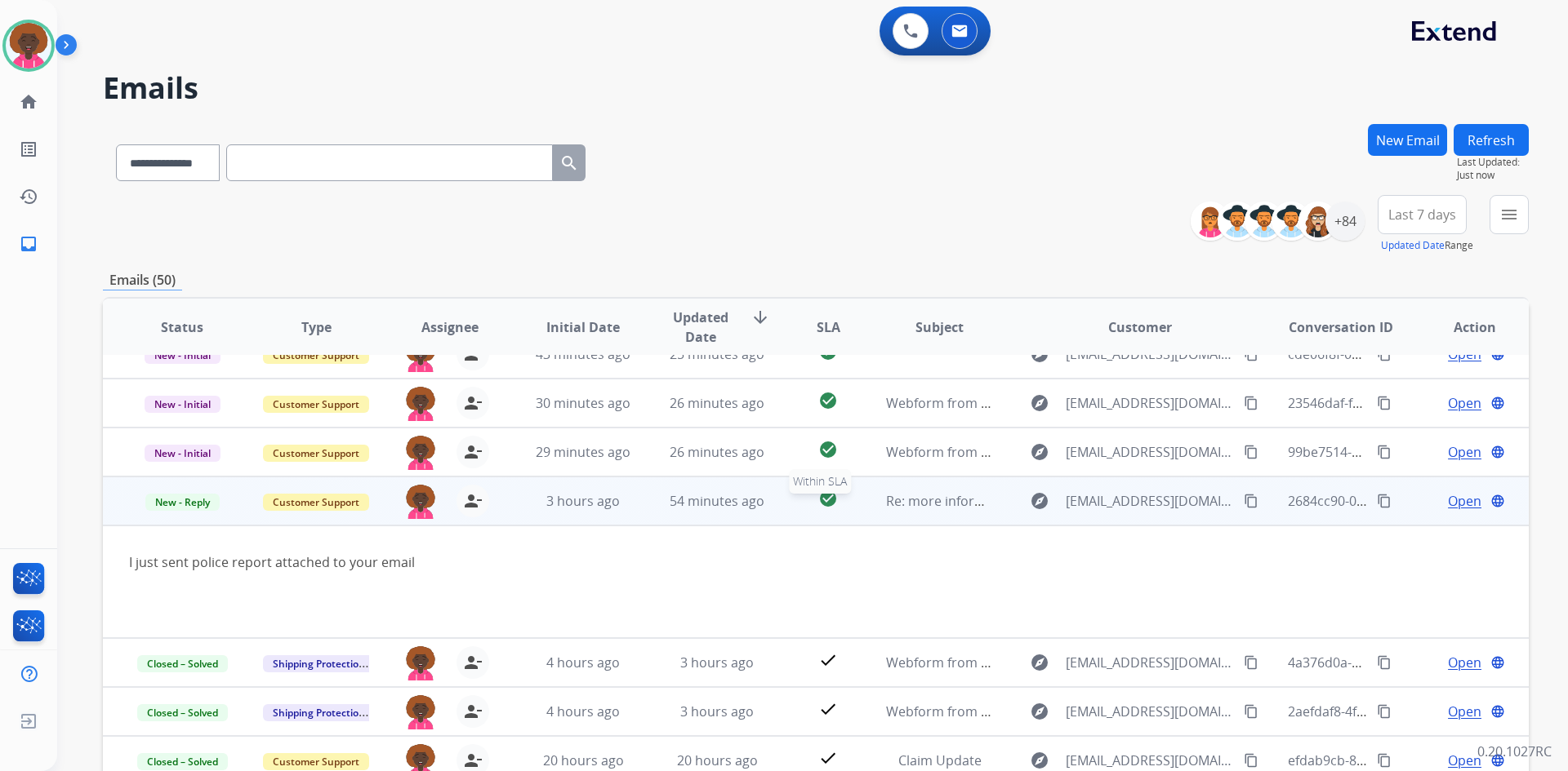
scroll to position [115, 0]
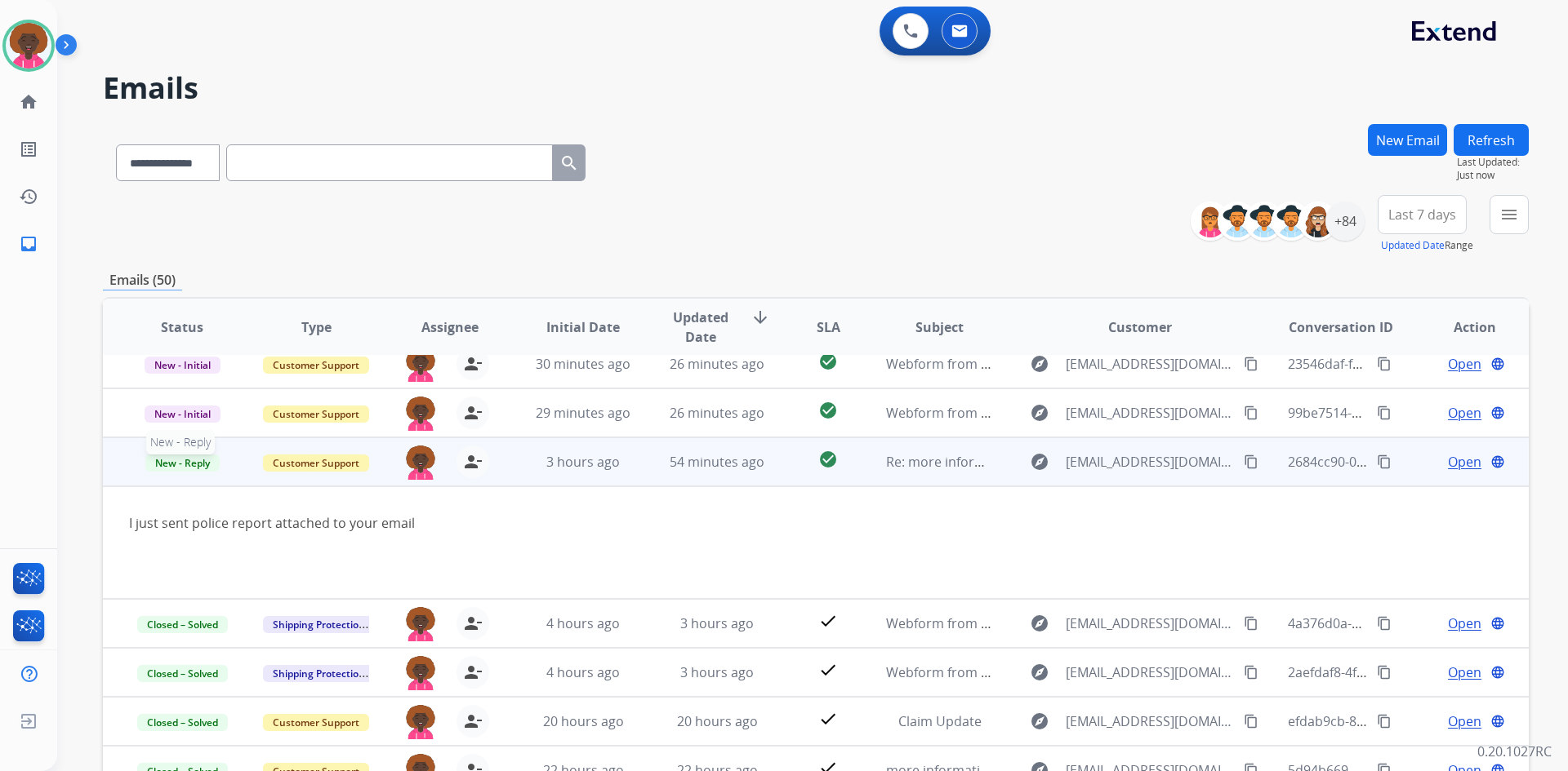
click at [175, 460] on span "New - Reply" at bounding box center [183, 462] width 74 height 17
click at [289, 365] on p "Closed – Solved" at bounding box center [270, 370] width 94 height 23
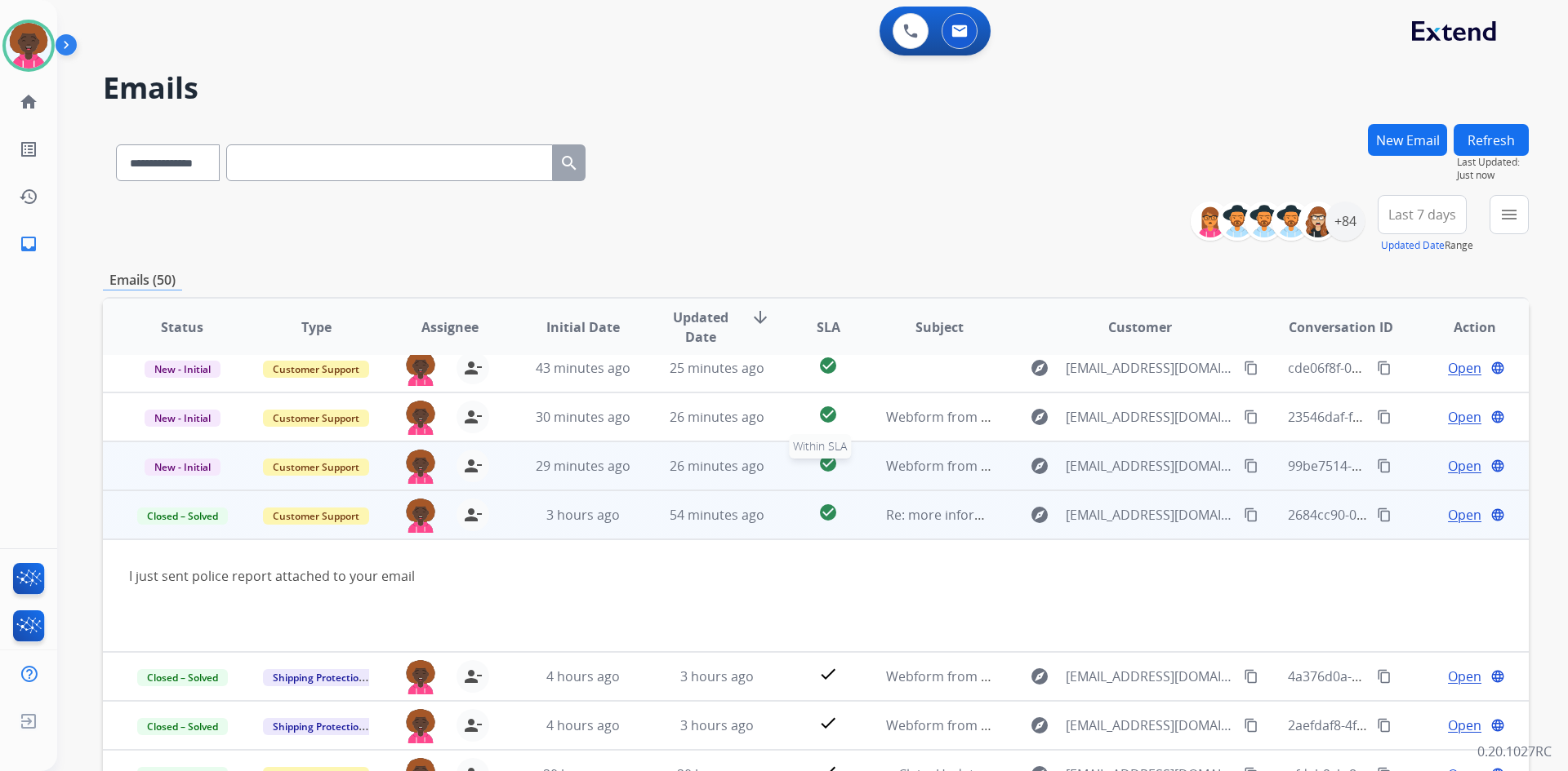
scroll to position [33, 0]
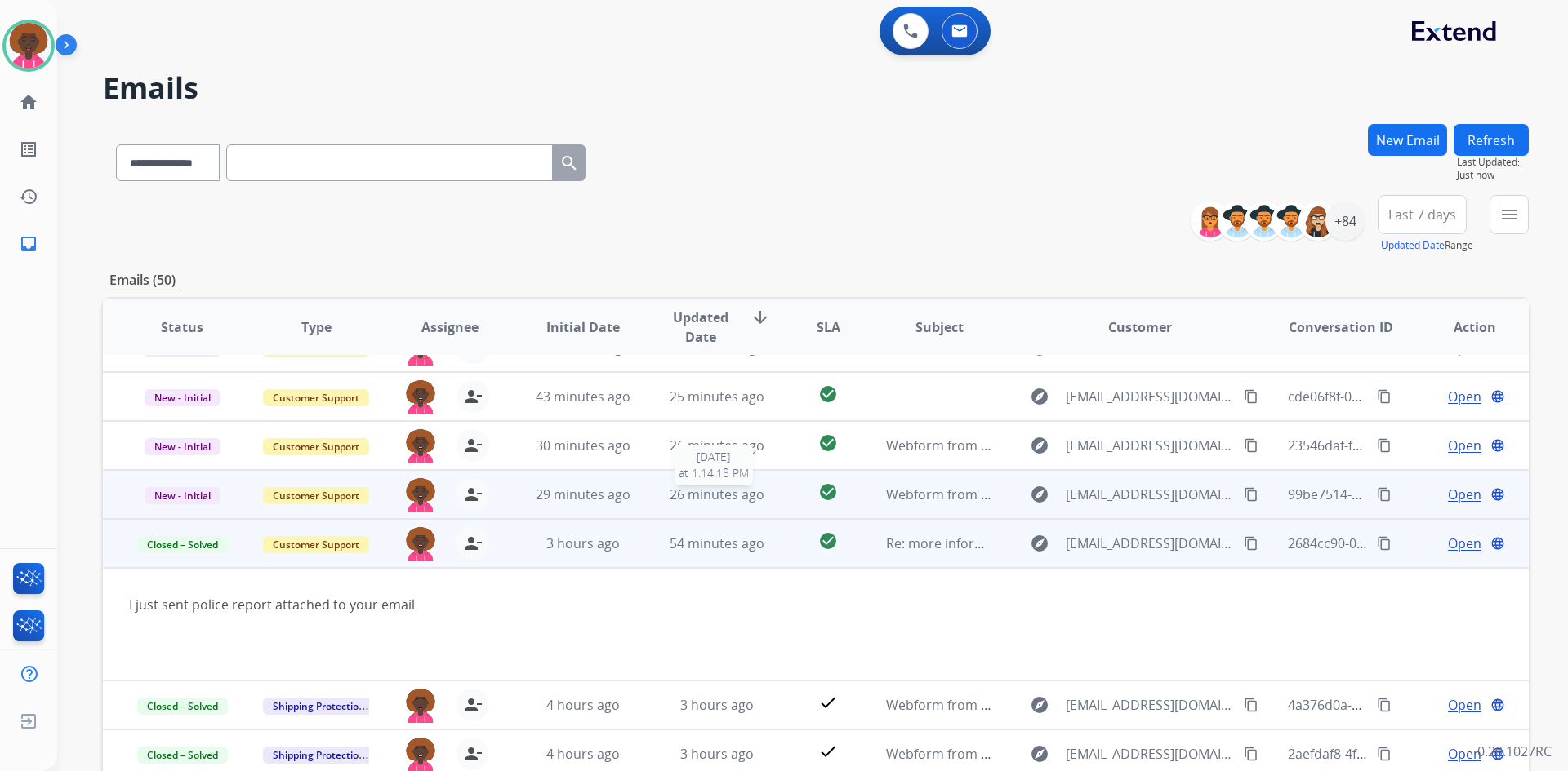
click at [711, 498] on span "26 minutes ago" at bounding box center [716, 495] width 94 height 18
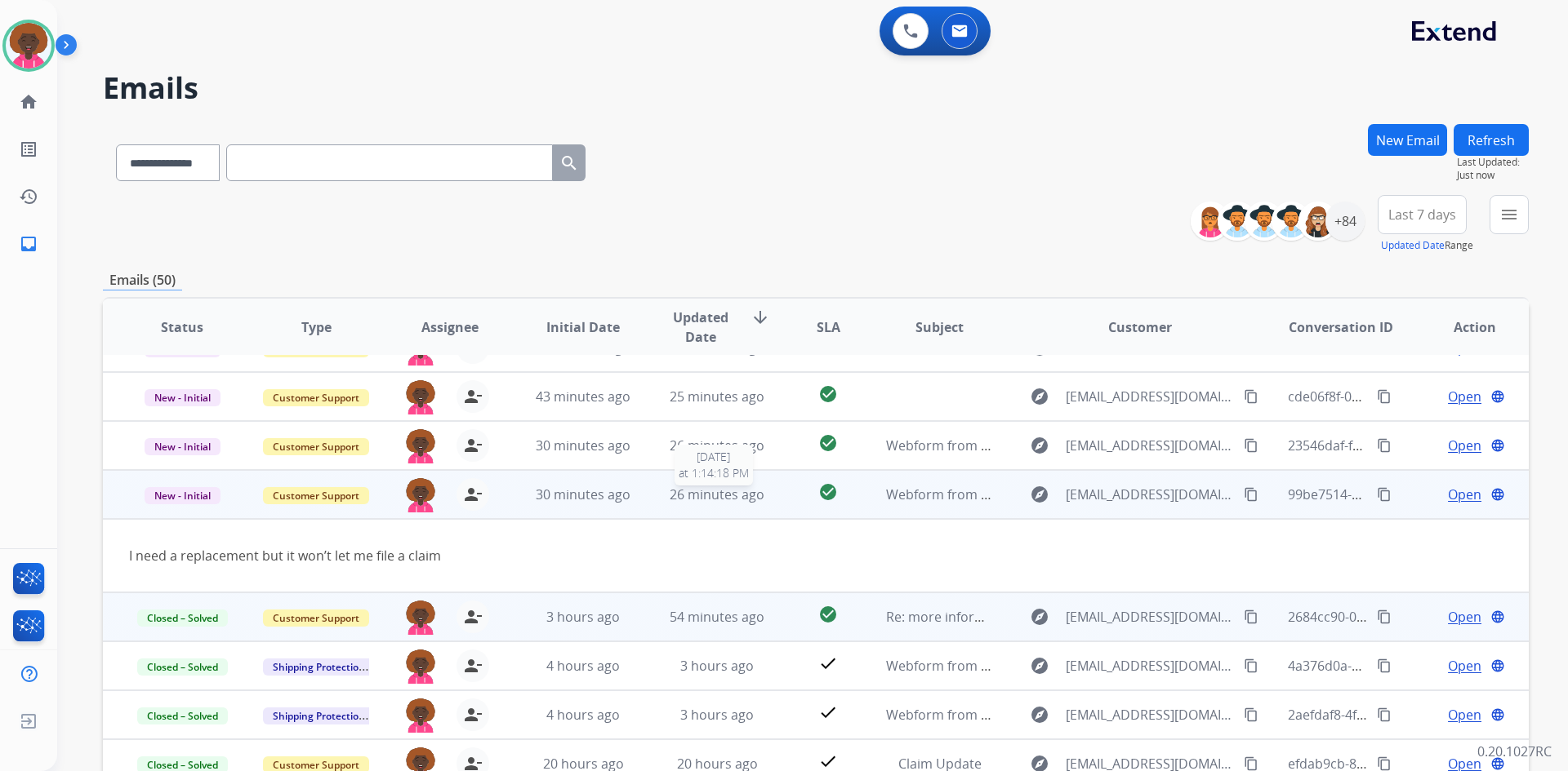
scroll to position [75, 0]
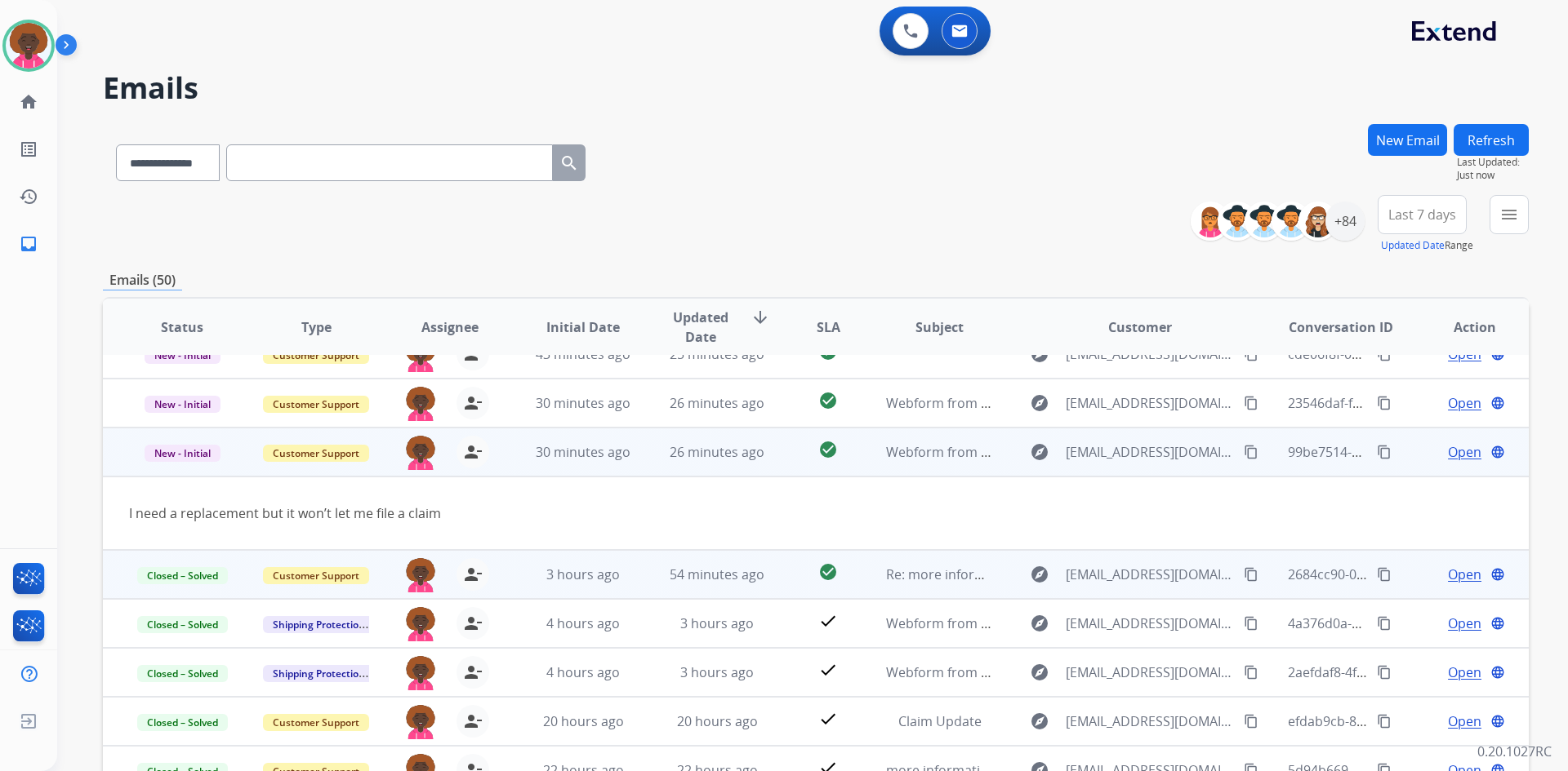
click at [1243, 453] on mat-icon "content_copy" at bounding box center [1250, 452] width 15 height 15
click at [1452, 457] on span "Open" at bounding box center [1465, 453] width 34 height 19
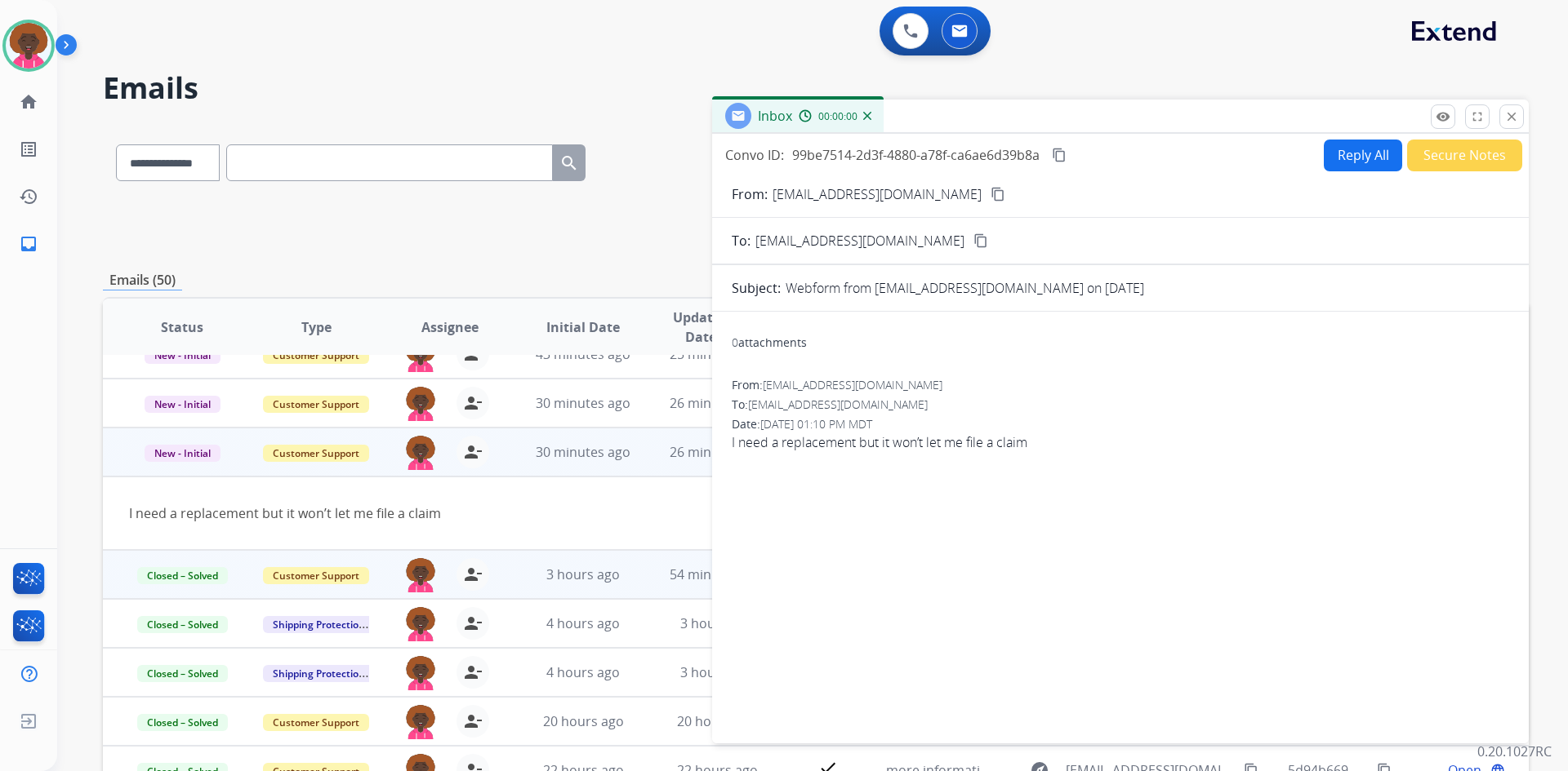
click at [1350, 146] on button "Reply All" at bounding box center [1362, 155] width 79 height 32
select select "**********"
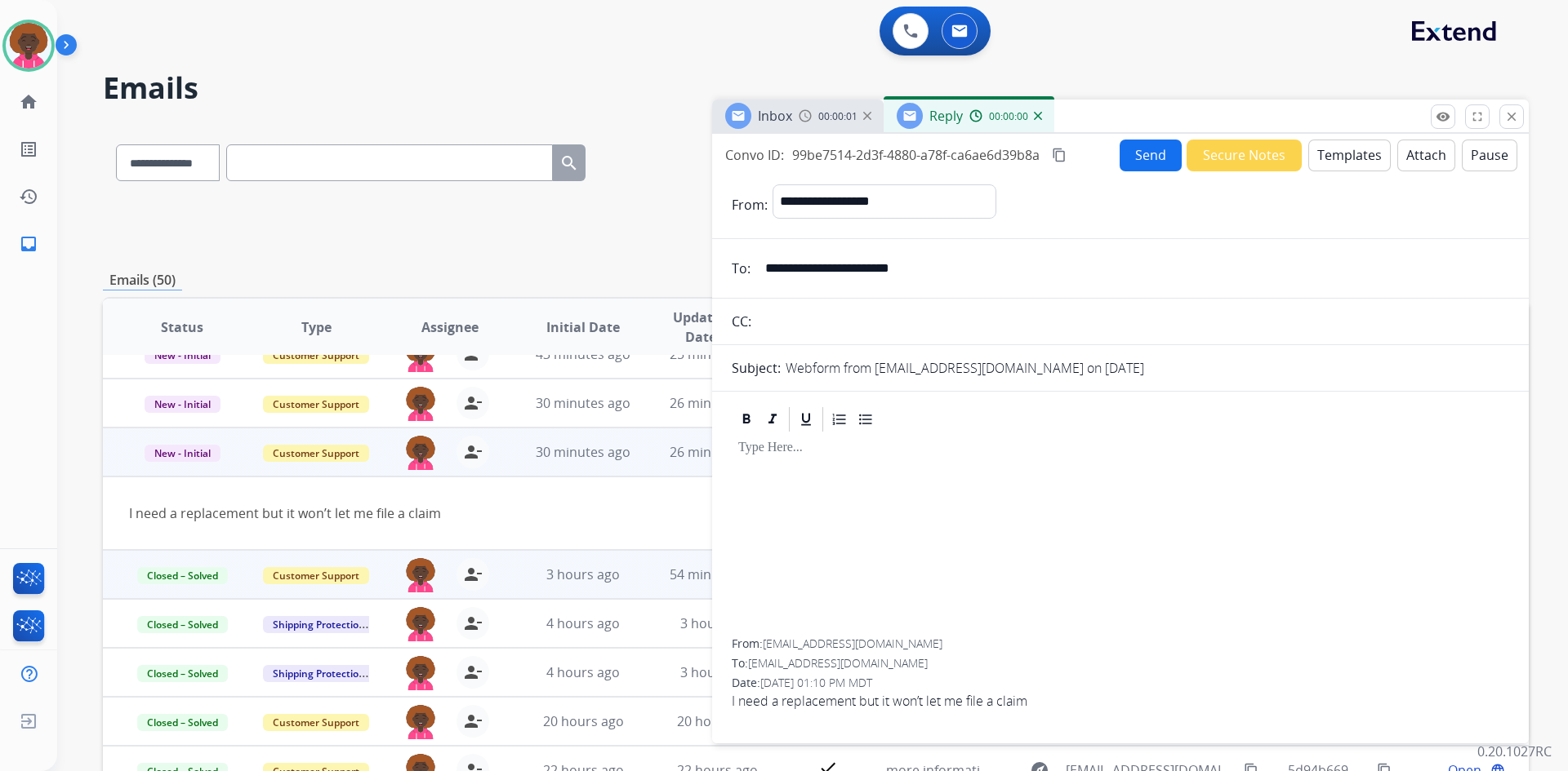
click at [1358, 164] on button "Templates" at bounding box center [1348, 155] width 82 height 32
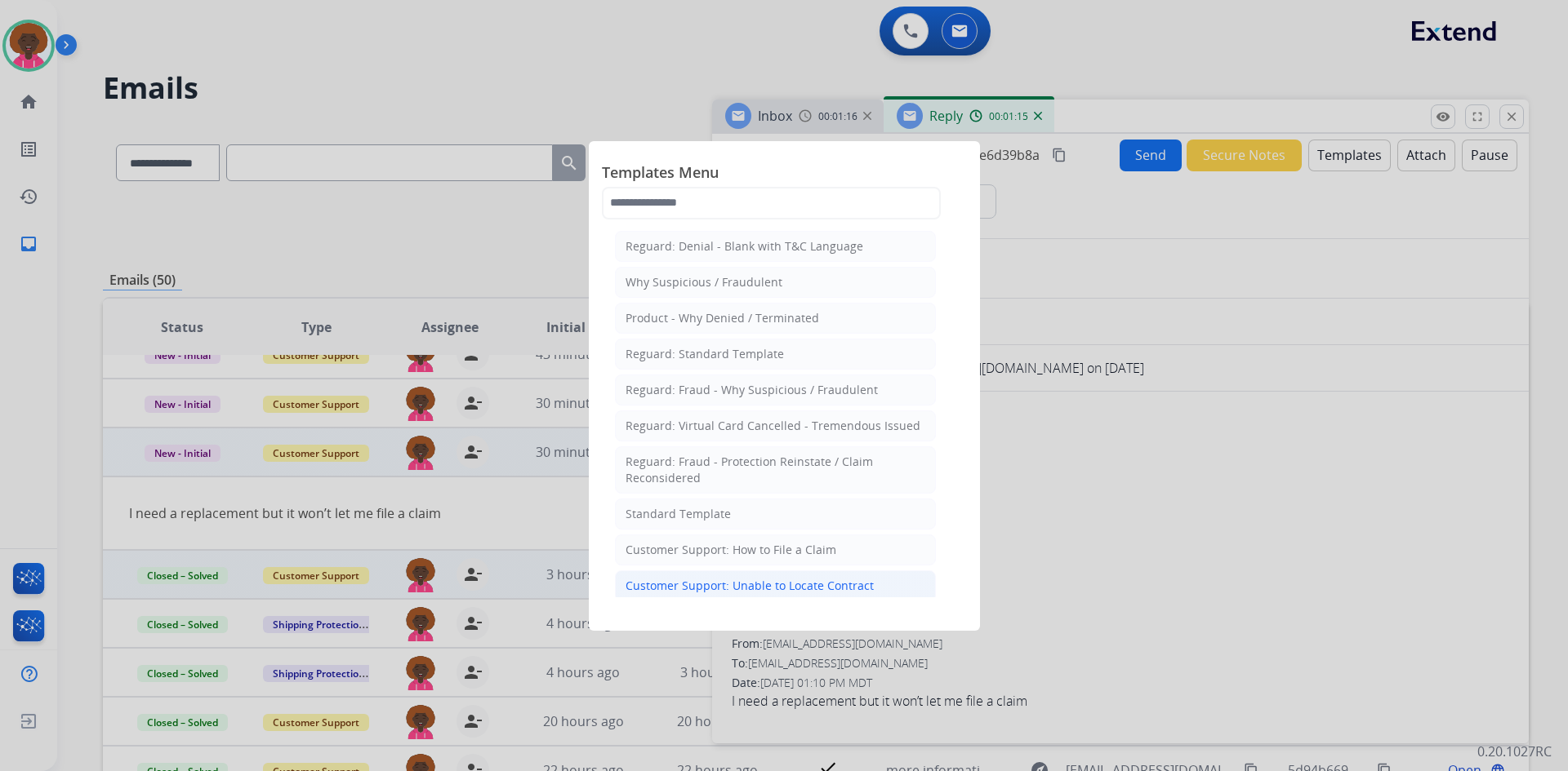
click at [799, 589] on div "Customer Support: Unable to Locate Contract" at bounding box center [749, 586] width 248 height 17
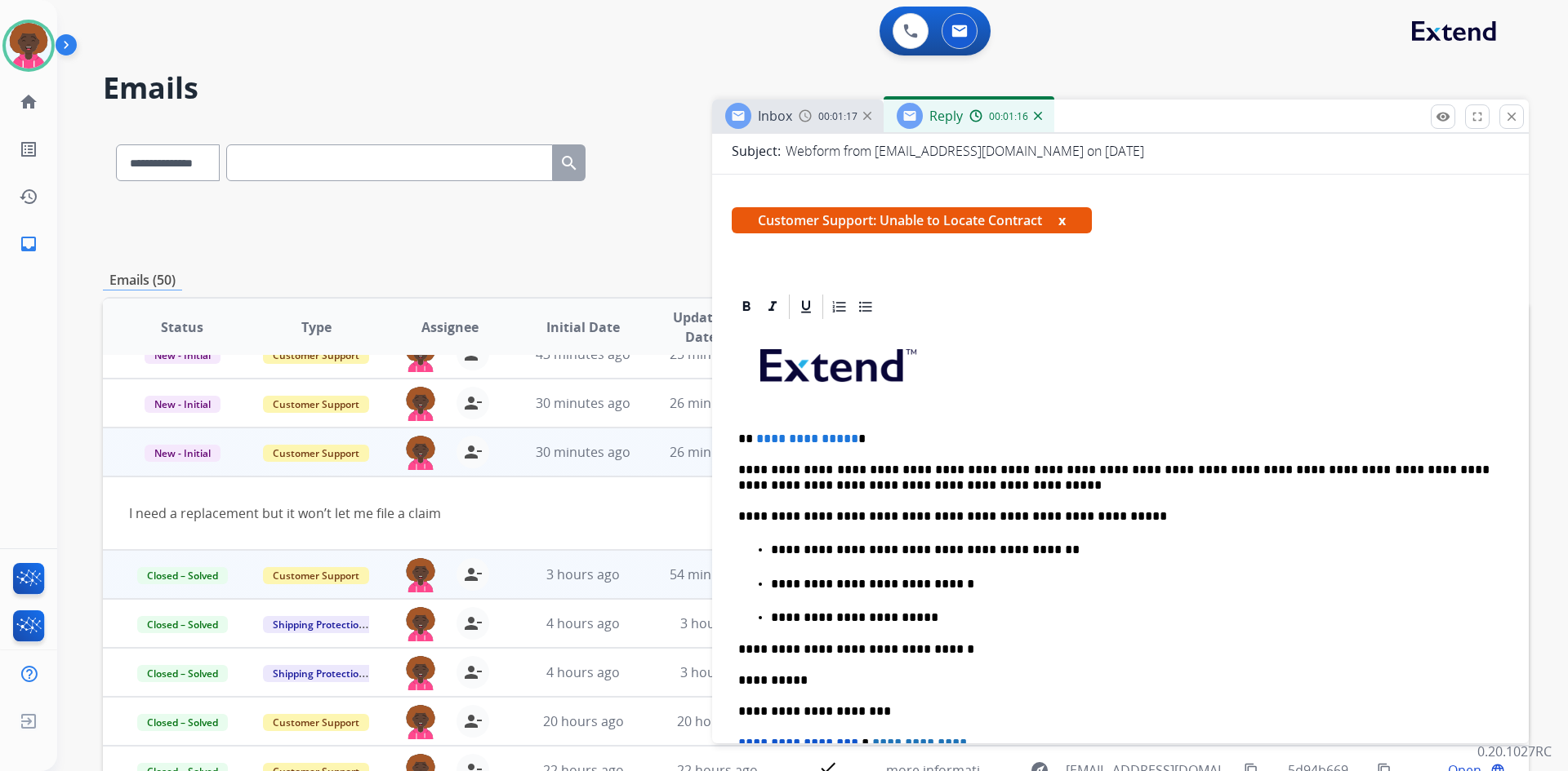
scroll to position [245, 0]
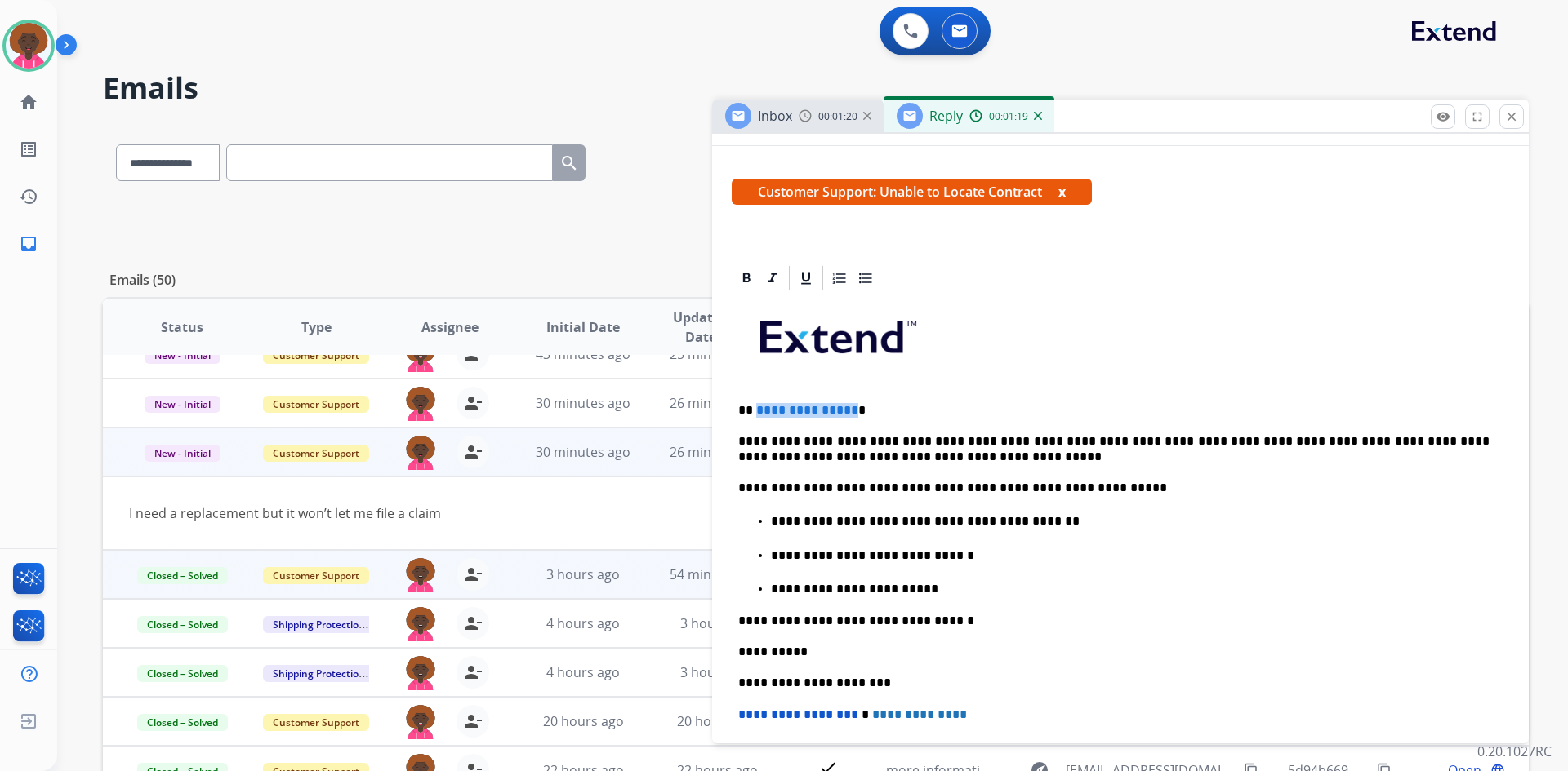
drag, startPoint x: 850, startPoint y: 408, endPoint x: 755, endPoint y: 396, distance: 95.8
click at [755, 396] on div "**********" at bounding box center [1120, 609] width 777 height 632
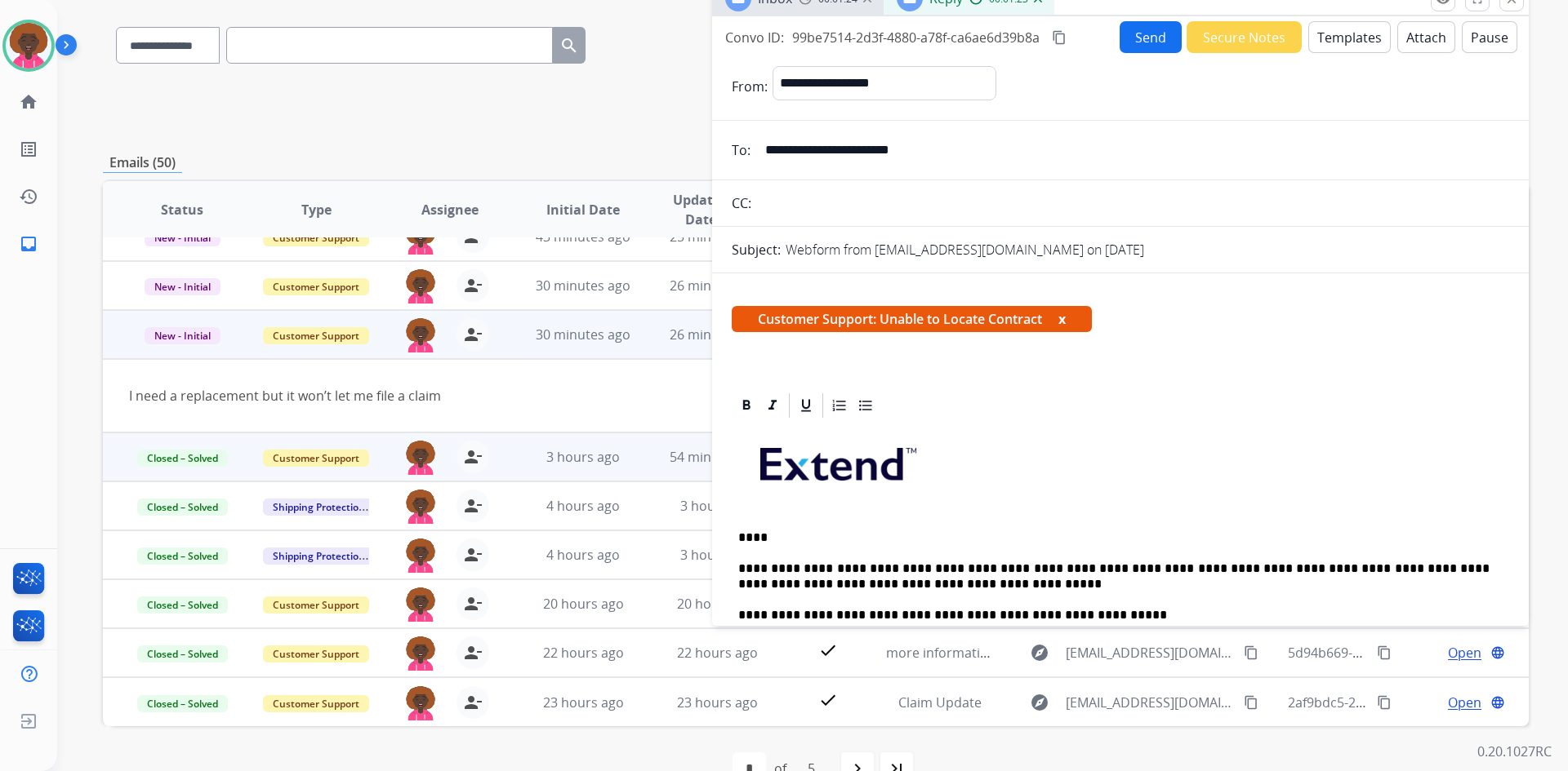
scroll to position [0, 0]
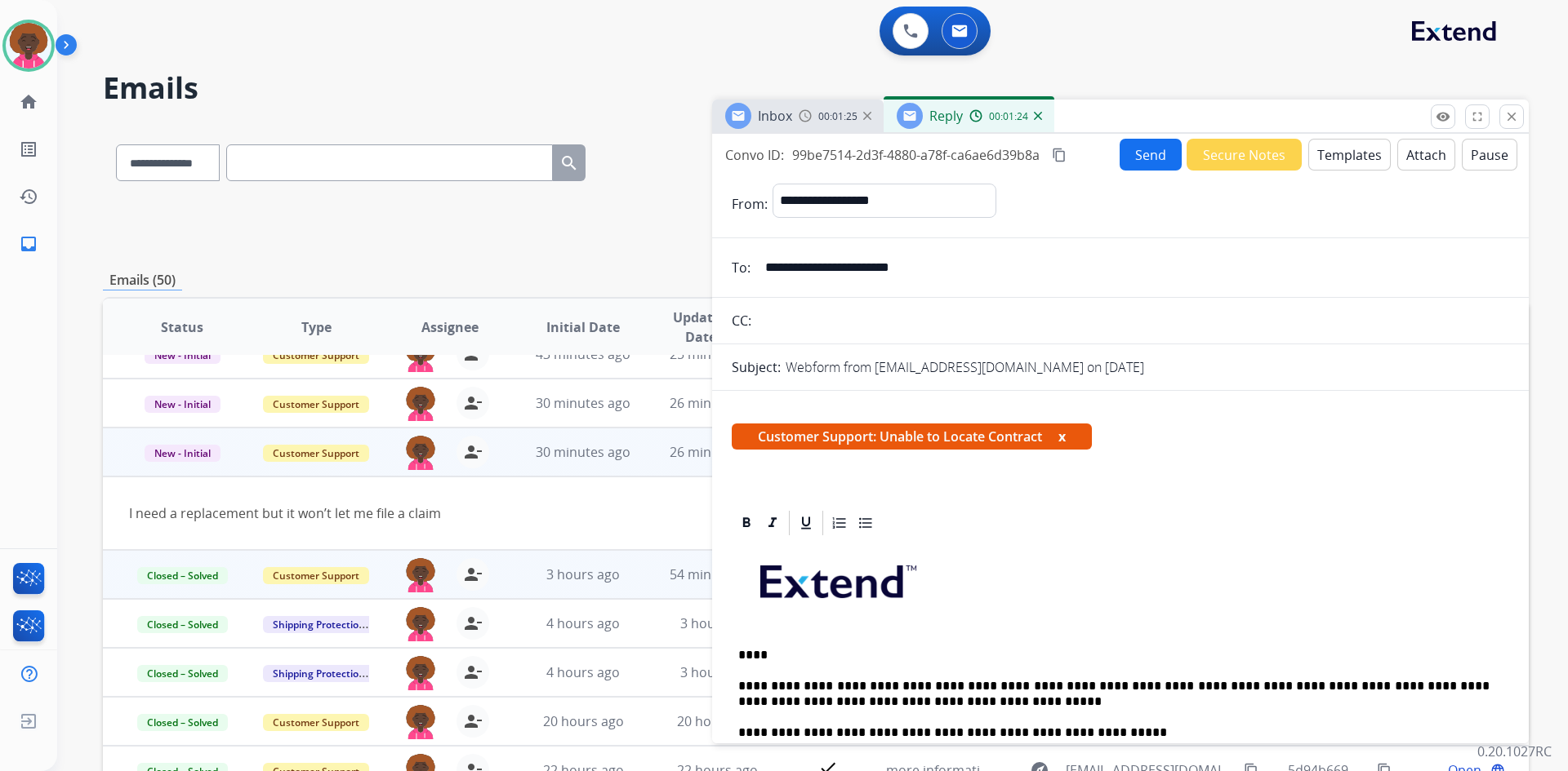
click at [1152, 153] on button "Send" at bounding box center [1151, 154] width 62 height 32
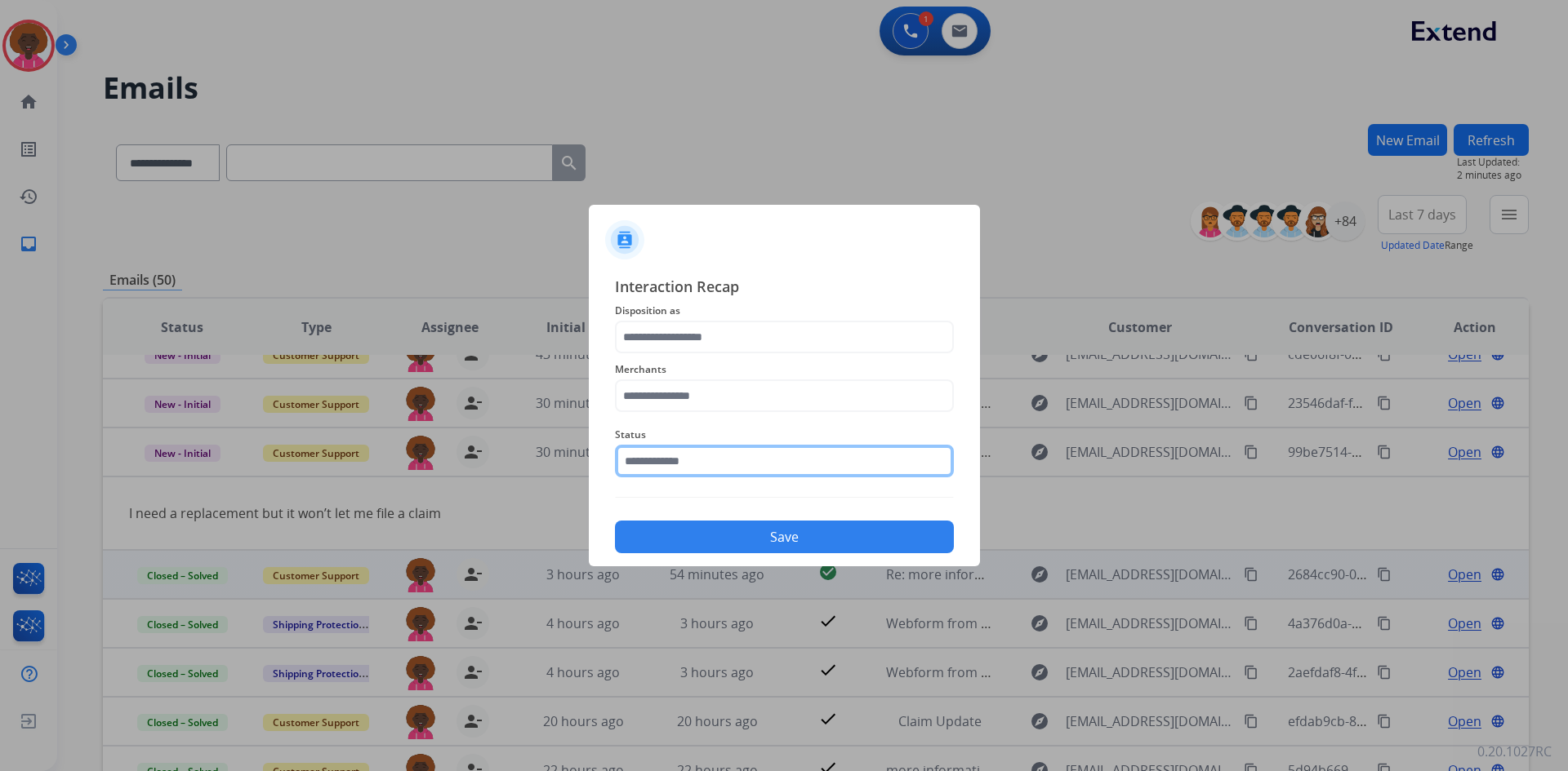
click at [723, 451] on input "text" at bounding box center [784, 460] width 339 height 33
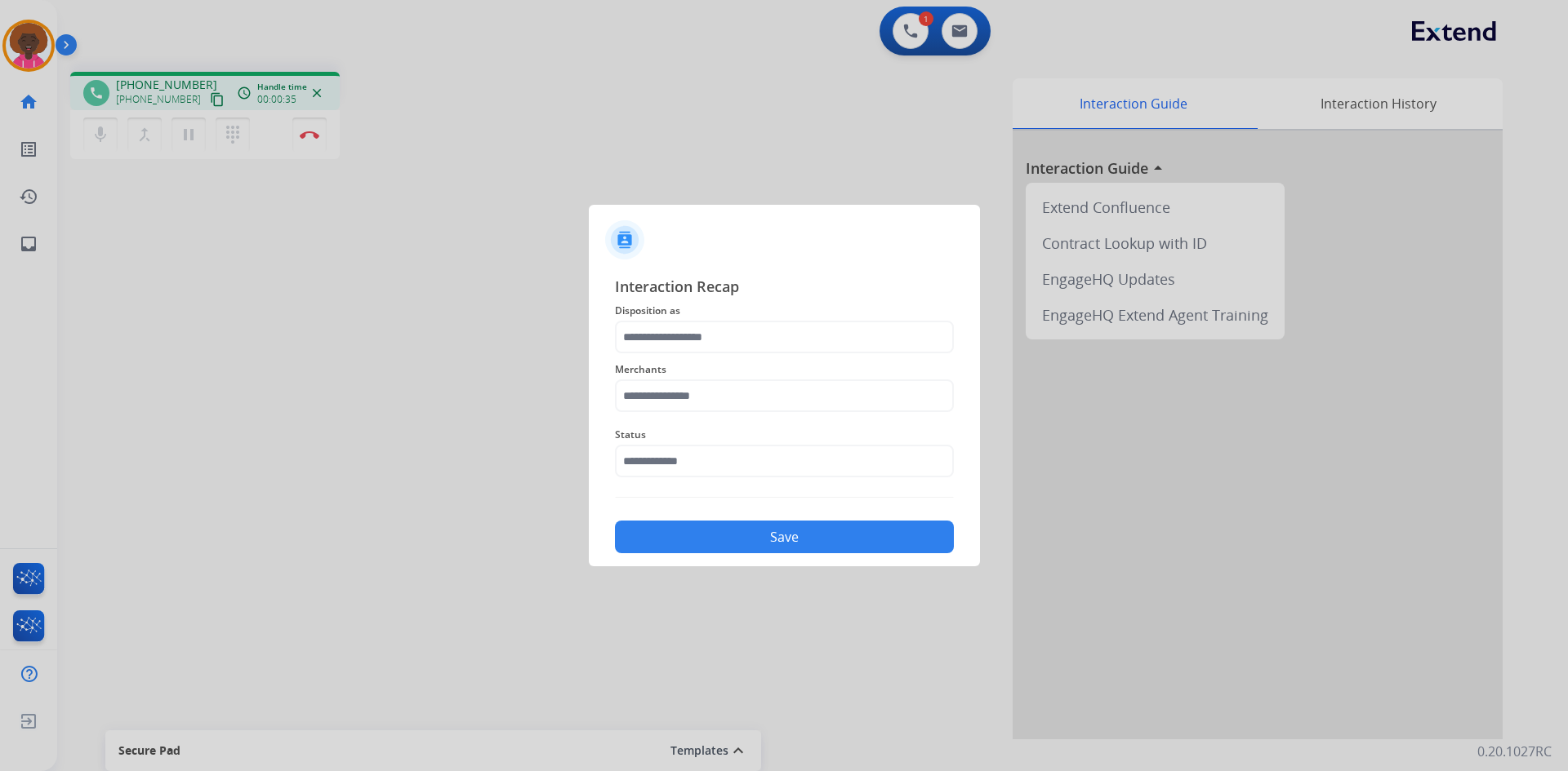
drag, startPoint x: 464, startPoint y: 153, endPoint x: 826, endPoint y: 369, distance: 421.5
click at [847, 318] on span "Disposition as" at bounding box center [784, 311] width 339 height 19
click at [804, 529] on button "Save" at bounding box center [784, 536] width 339 height 33
click at [799, 522] on button "Save" at bounding box center [784, 536] width 339 height 33
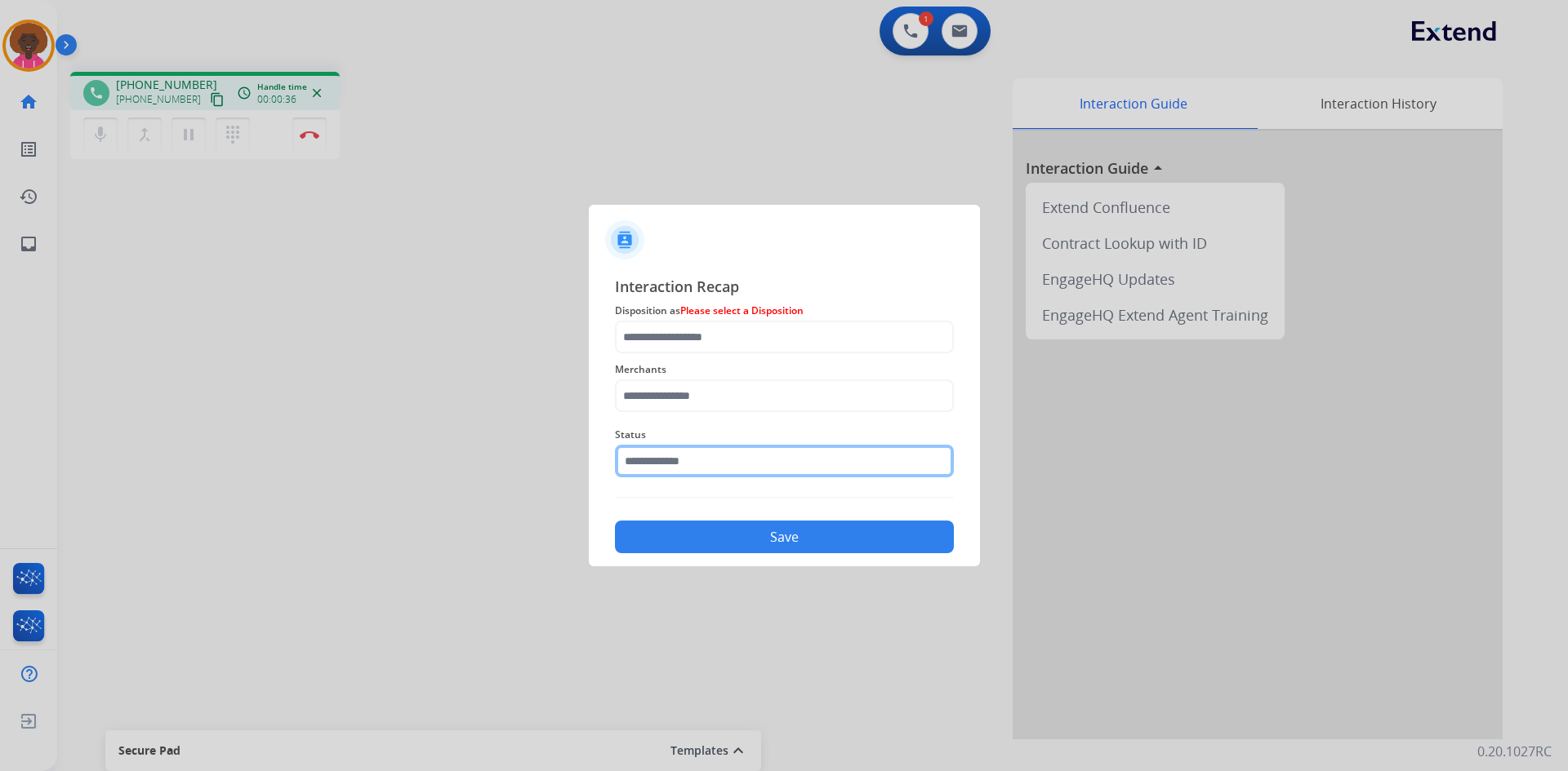
drag, startPoint x: 754, startPoint y: 458, endPoint x: 742, endPoint y: 470, distance: 17.0
click at [753, 458] on input "text" at bounding box center [784, 460] width 339 height 33
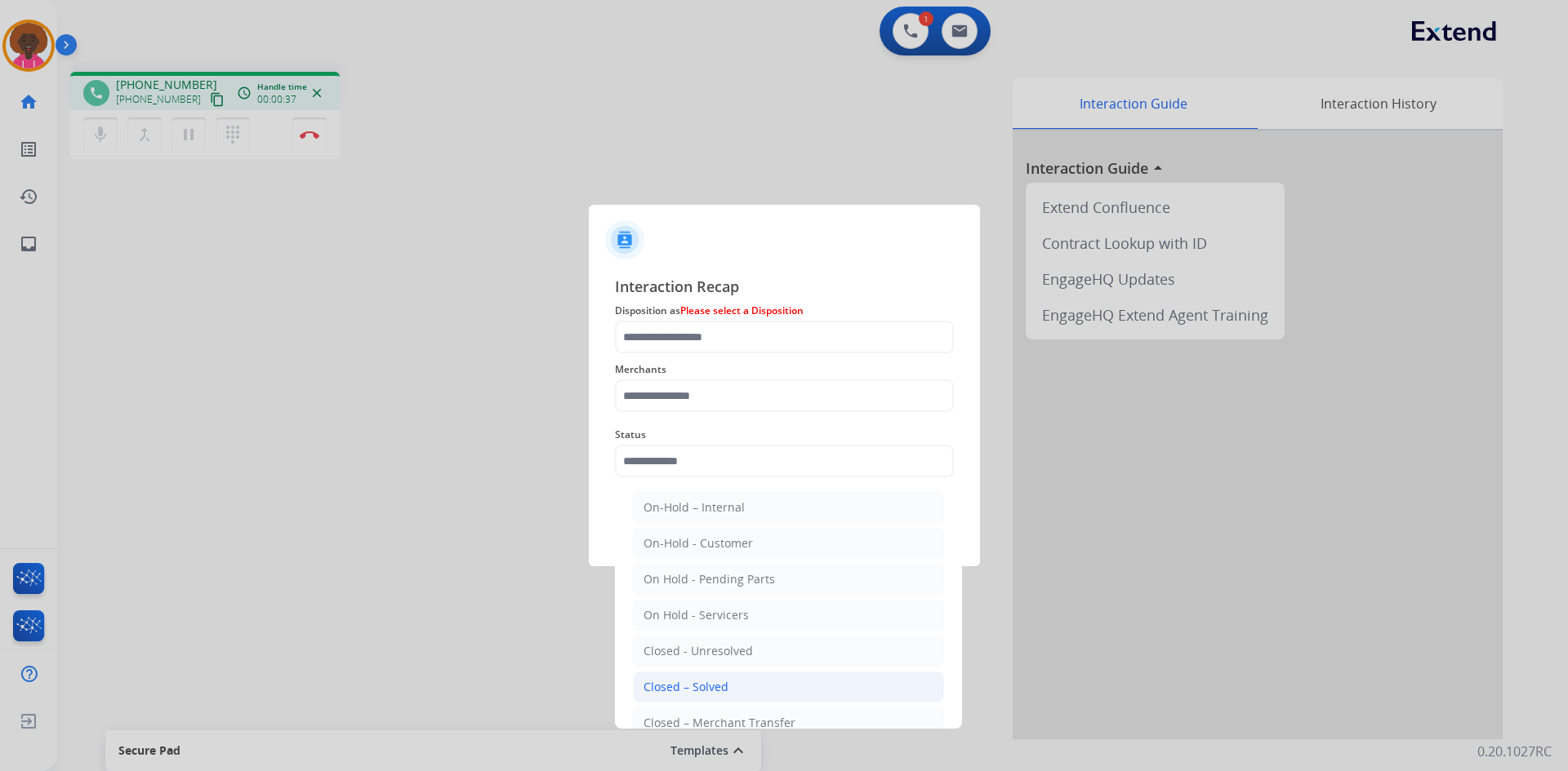
click at [704, 694] on div "Closed – Solved" at bounding box center [686, 687] width 85 height 17
type input "**********"
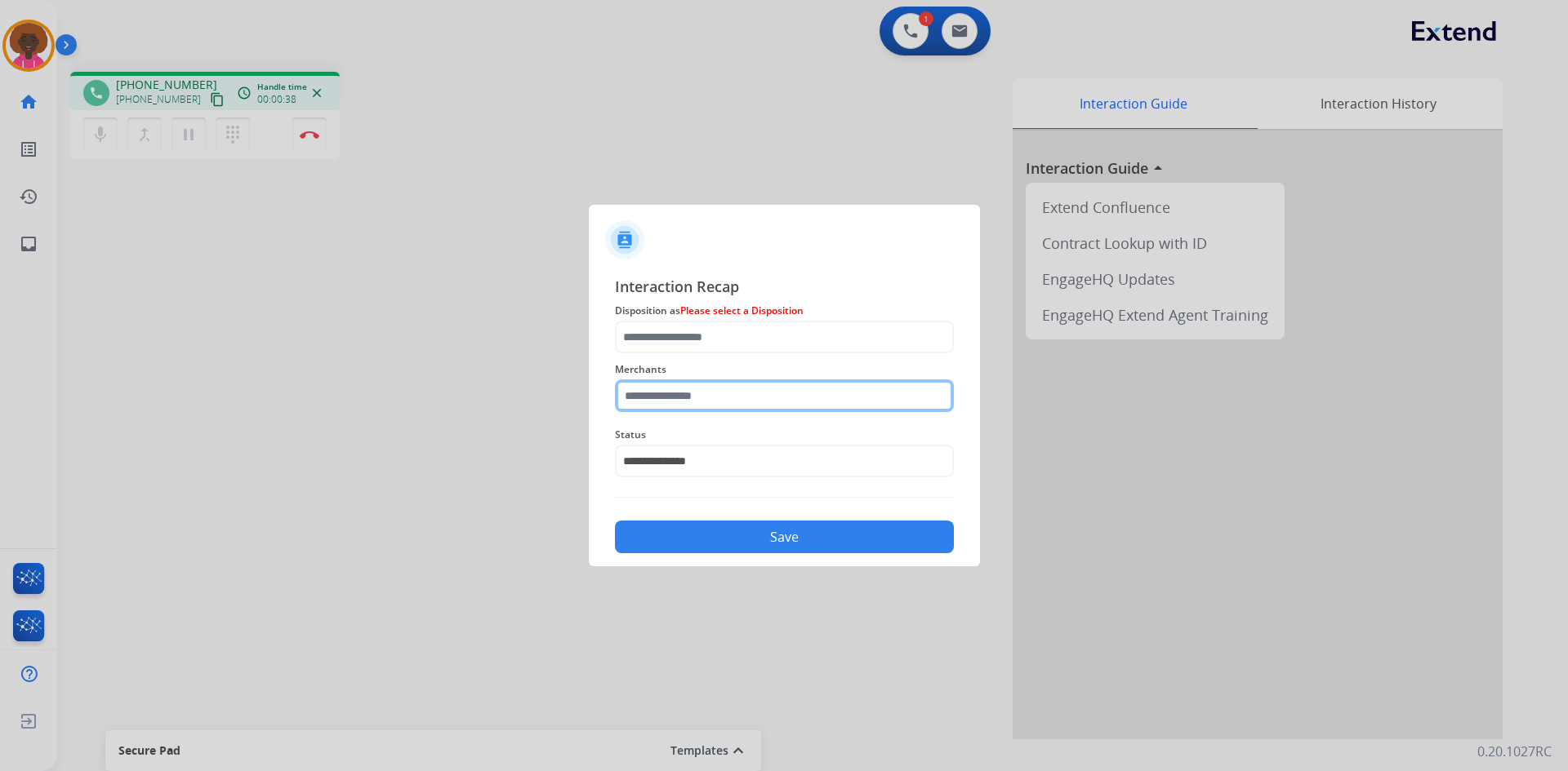
click at [771, 394] on input "text" at bounding box center [784, 395] width 339 height 33
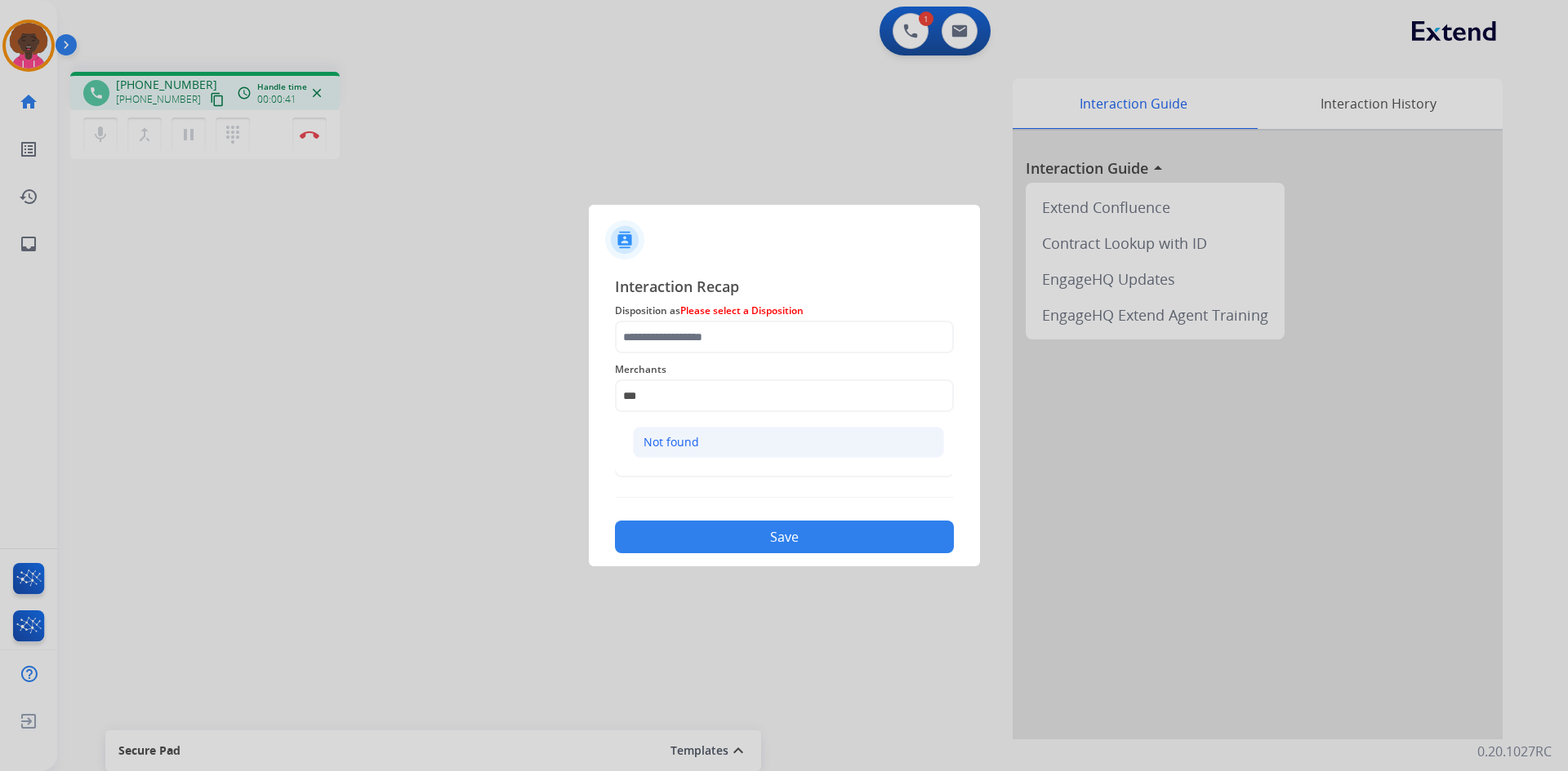
click at [685, 445] on div "Not found" at bounding box center [671, 442] width 56 height 17
type input "*********"
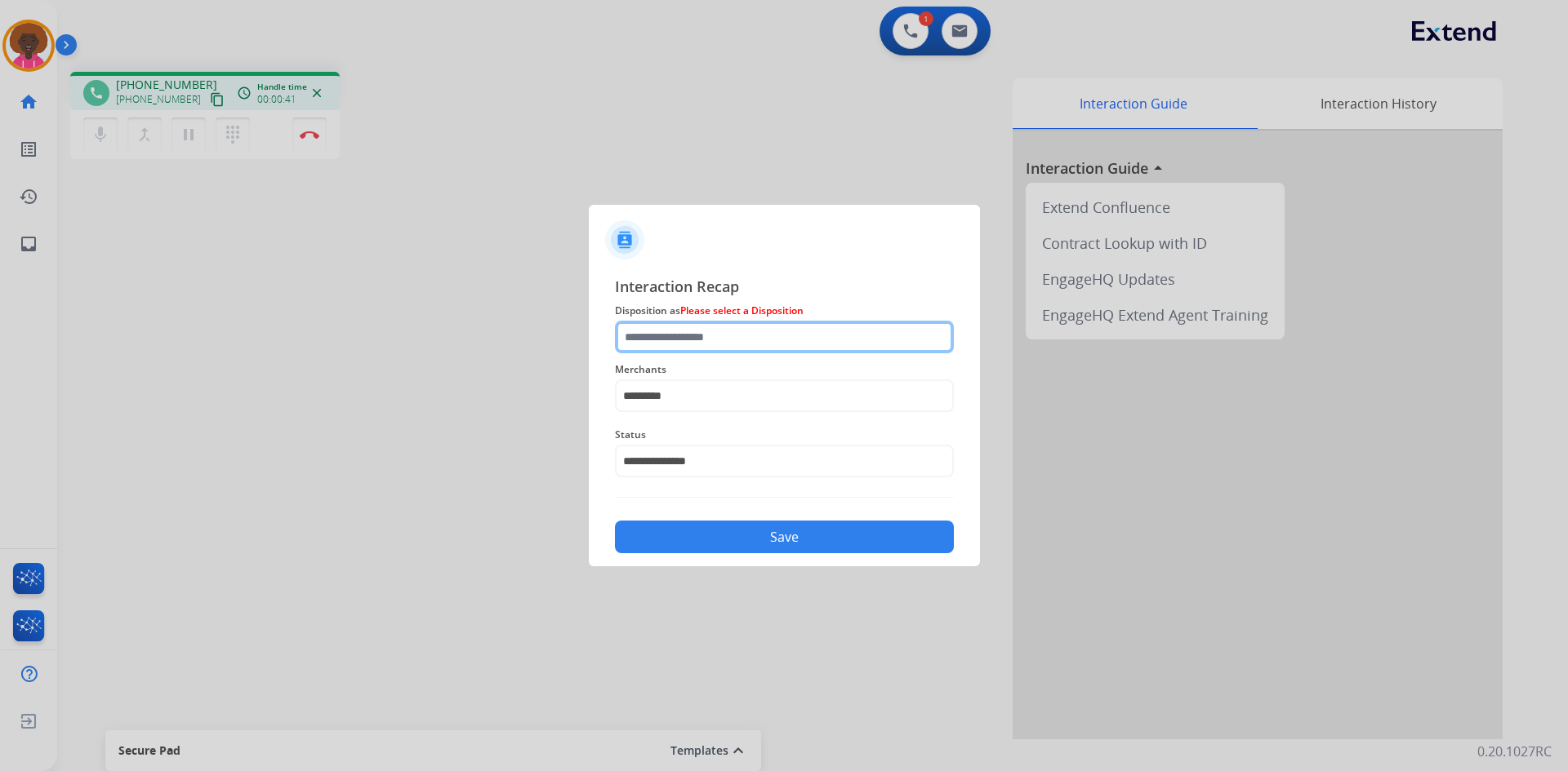
click at [688, 333] on input "text" at bounding box center [784, 337] width 339 height 33
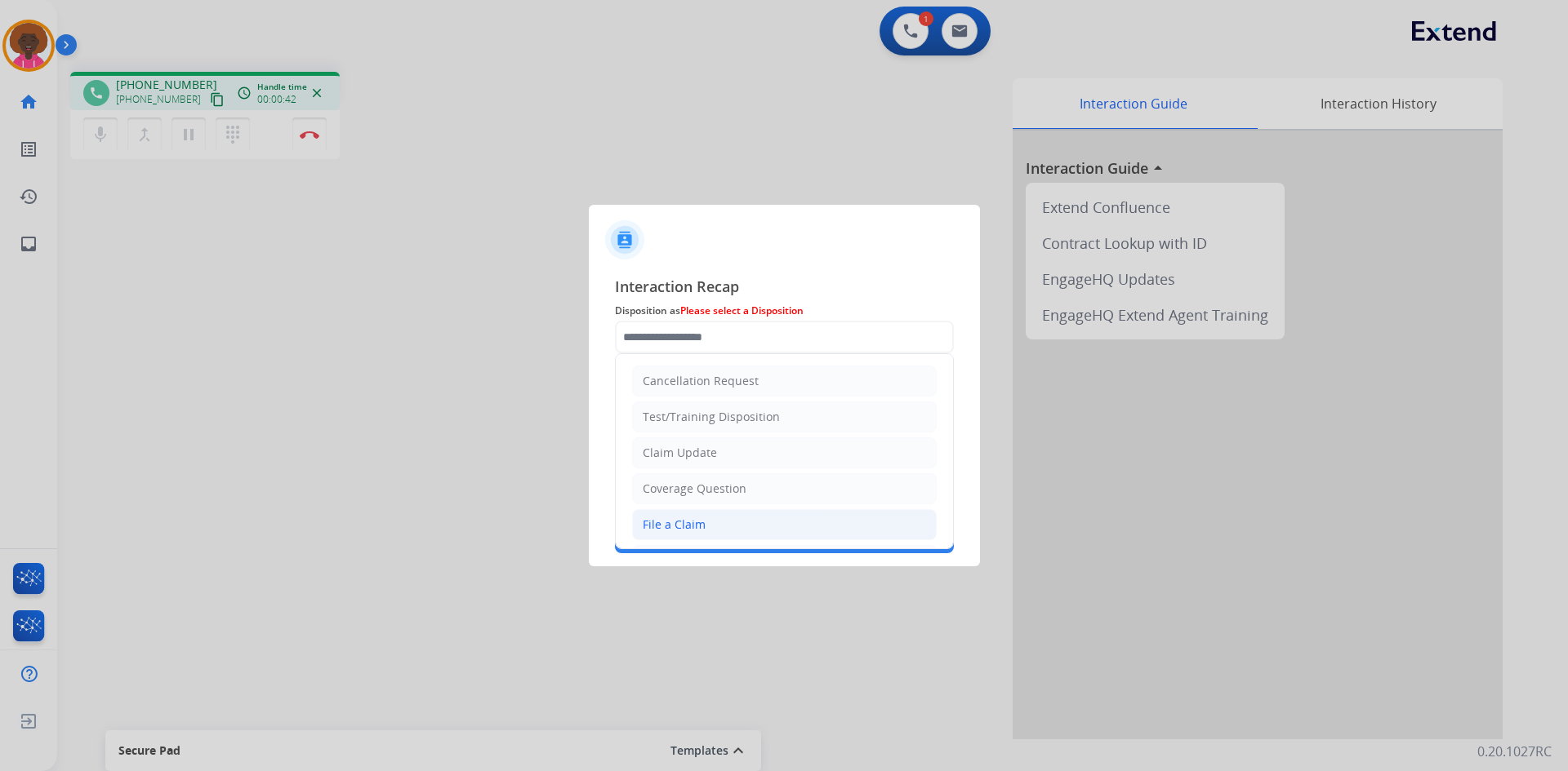
click at [692, 527] on div "File a Claim" at bounding box center [673, 525] width 63 height 17
type input "**********"
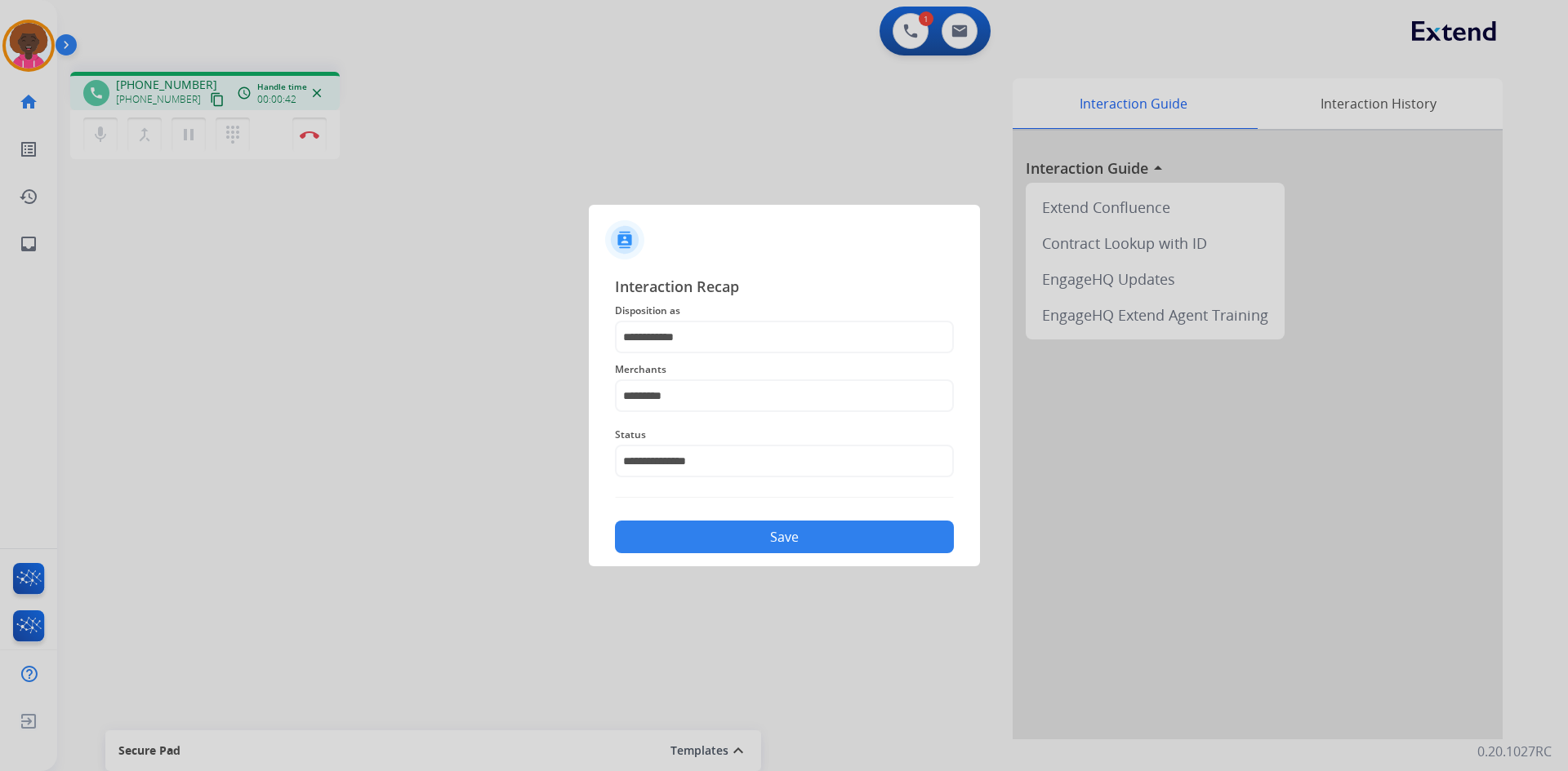
click at [717, 545] on button "Save" at bounding box center [784, 536] width 339 height 33
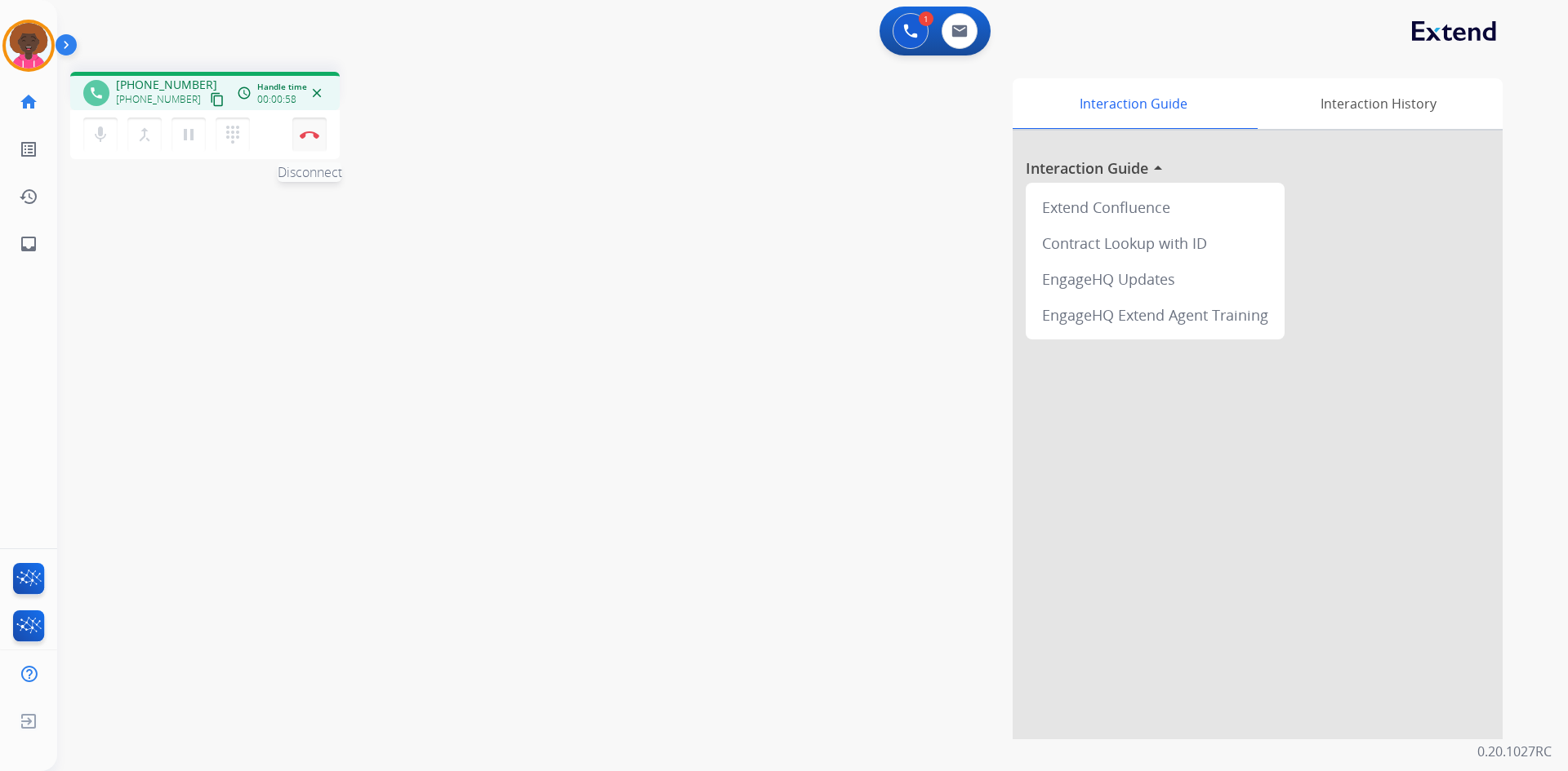
click at [314, 138] on img at bounding box center [310, 134] width 19 height 8
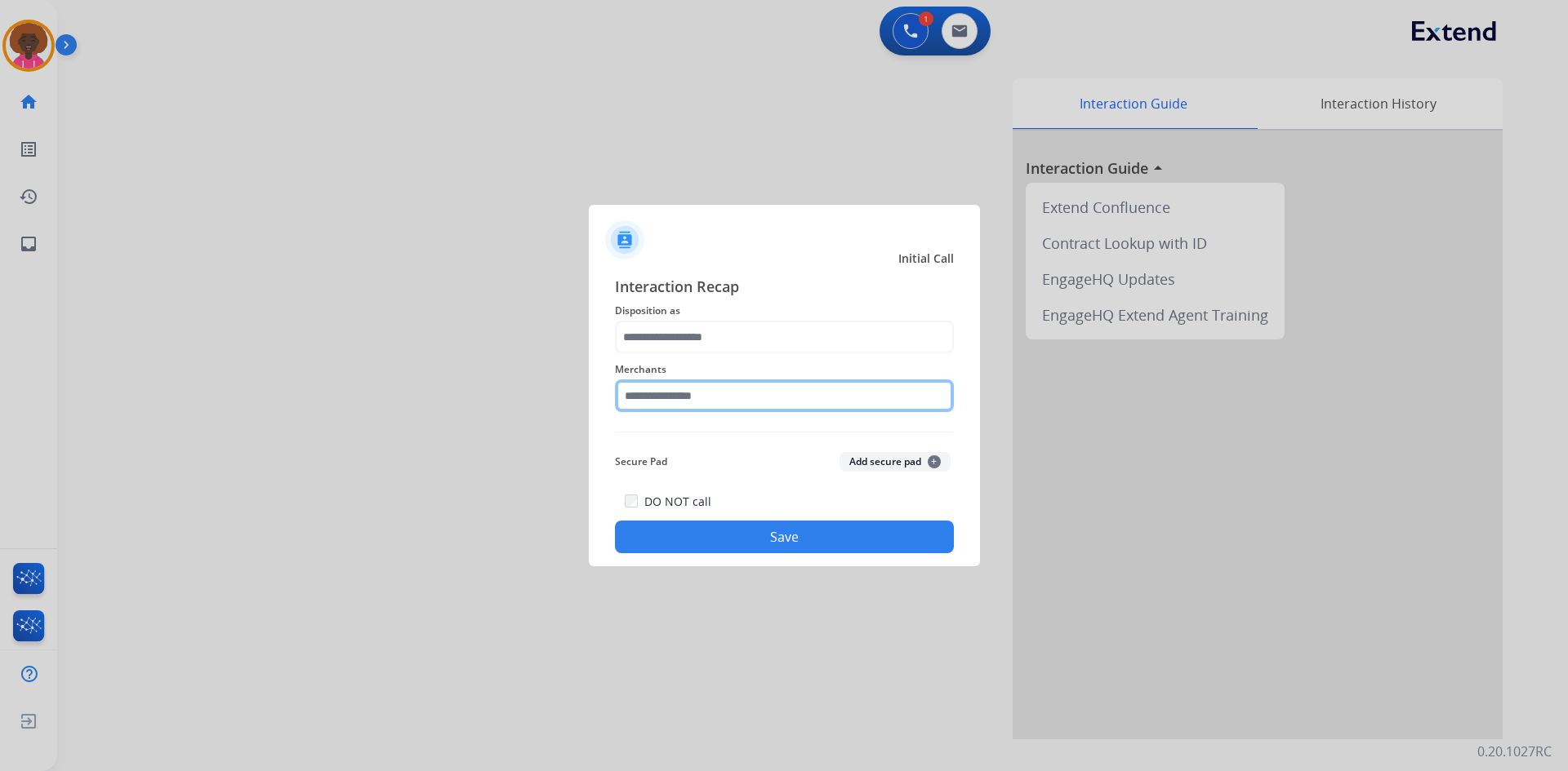
click at [786, 393] on input "text" at bounding box center [784, 395] width 339 height 33
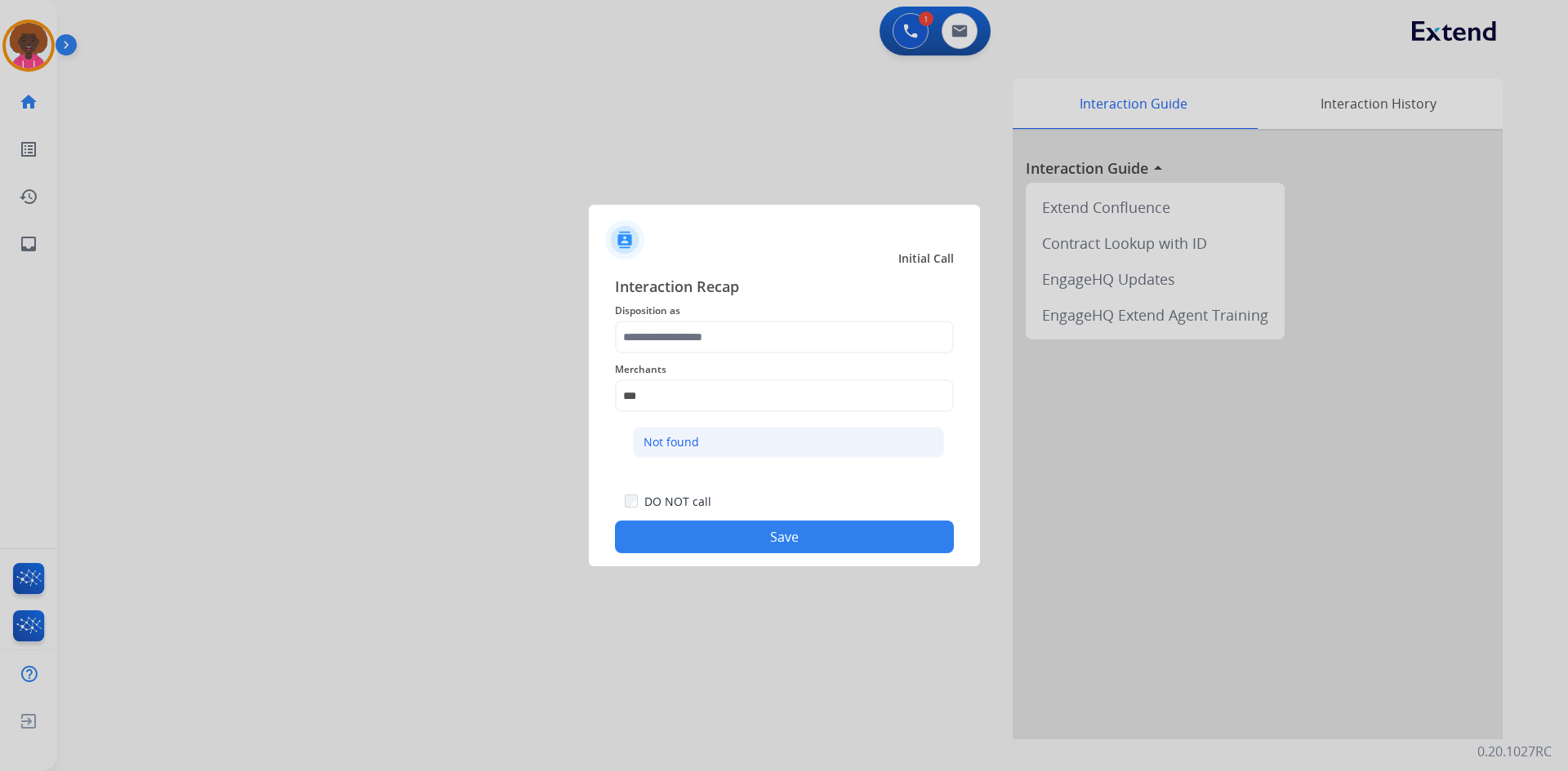
click at [793, 457] on li "Not found" at bounding box center [788, 442] width 311 height 31
type input "*********"
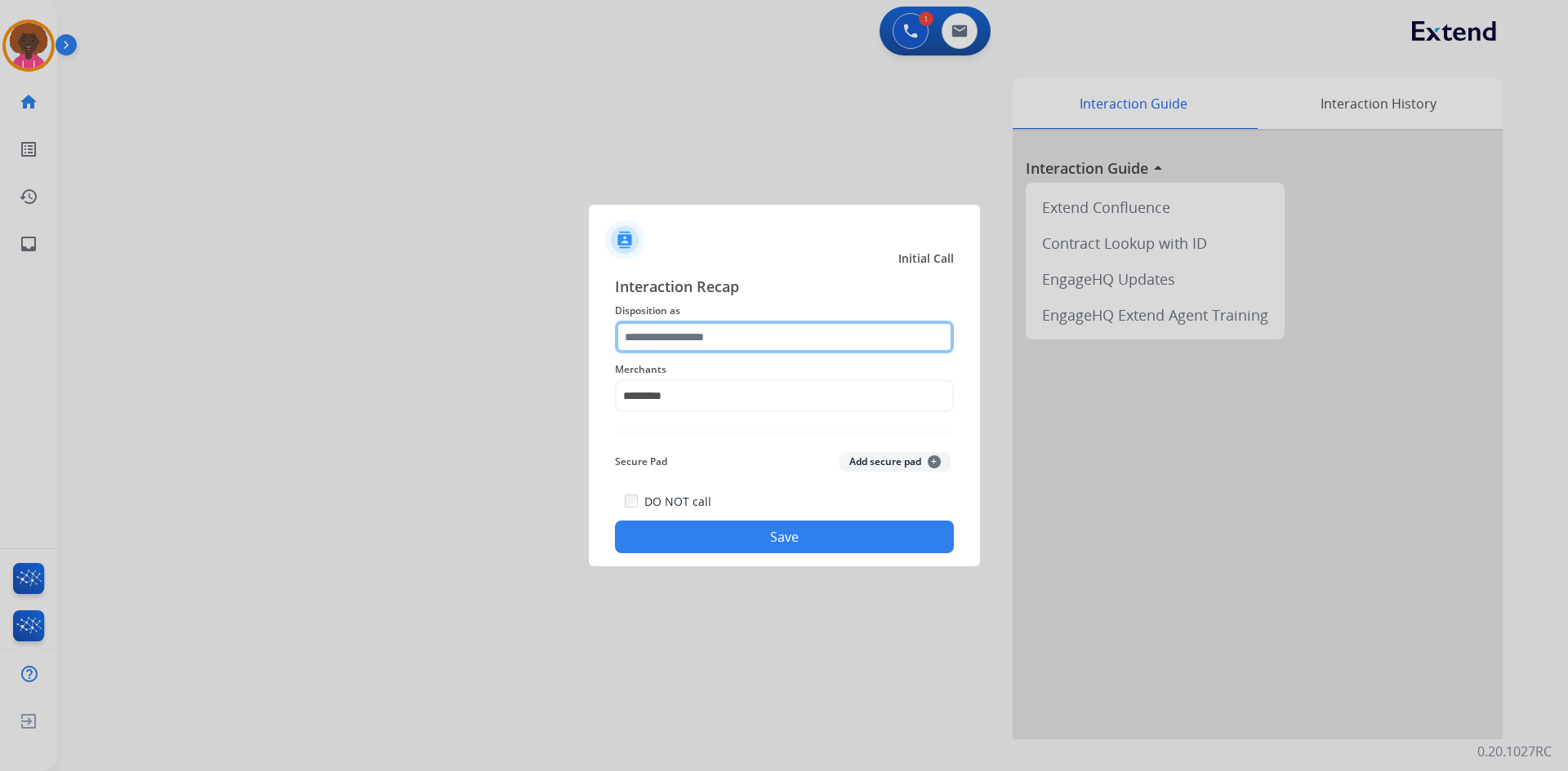
click at [782, 339] on input "text" at bounding box center [784, 337] width 339 height 33
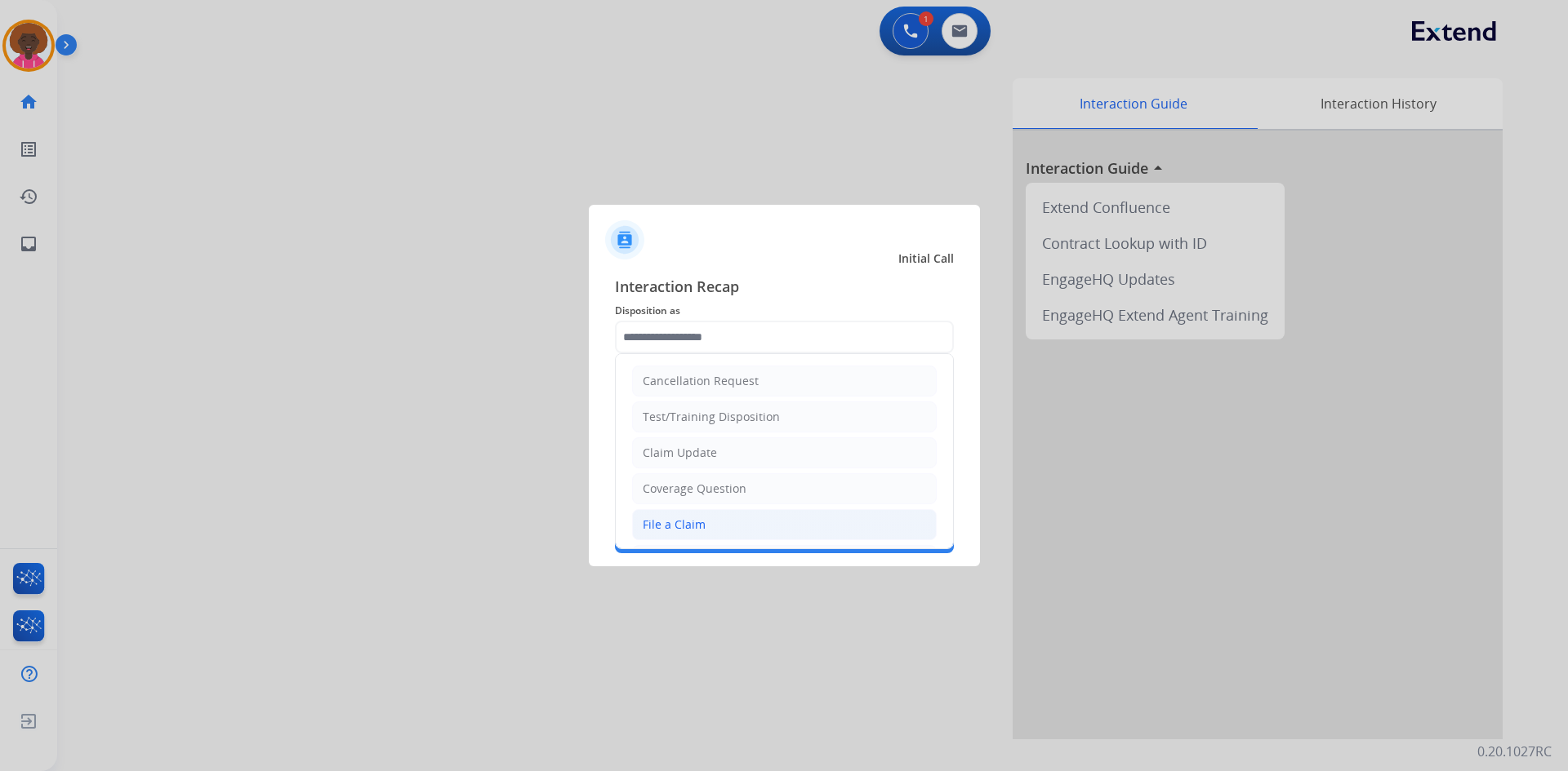
click at [718, 520] on li "File a Claim" at bounding box center [784, 524] width 304 height 31
type input "**********"
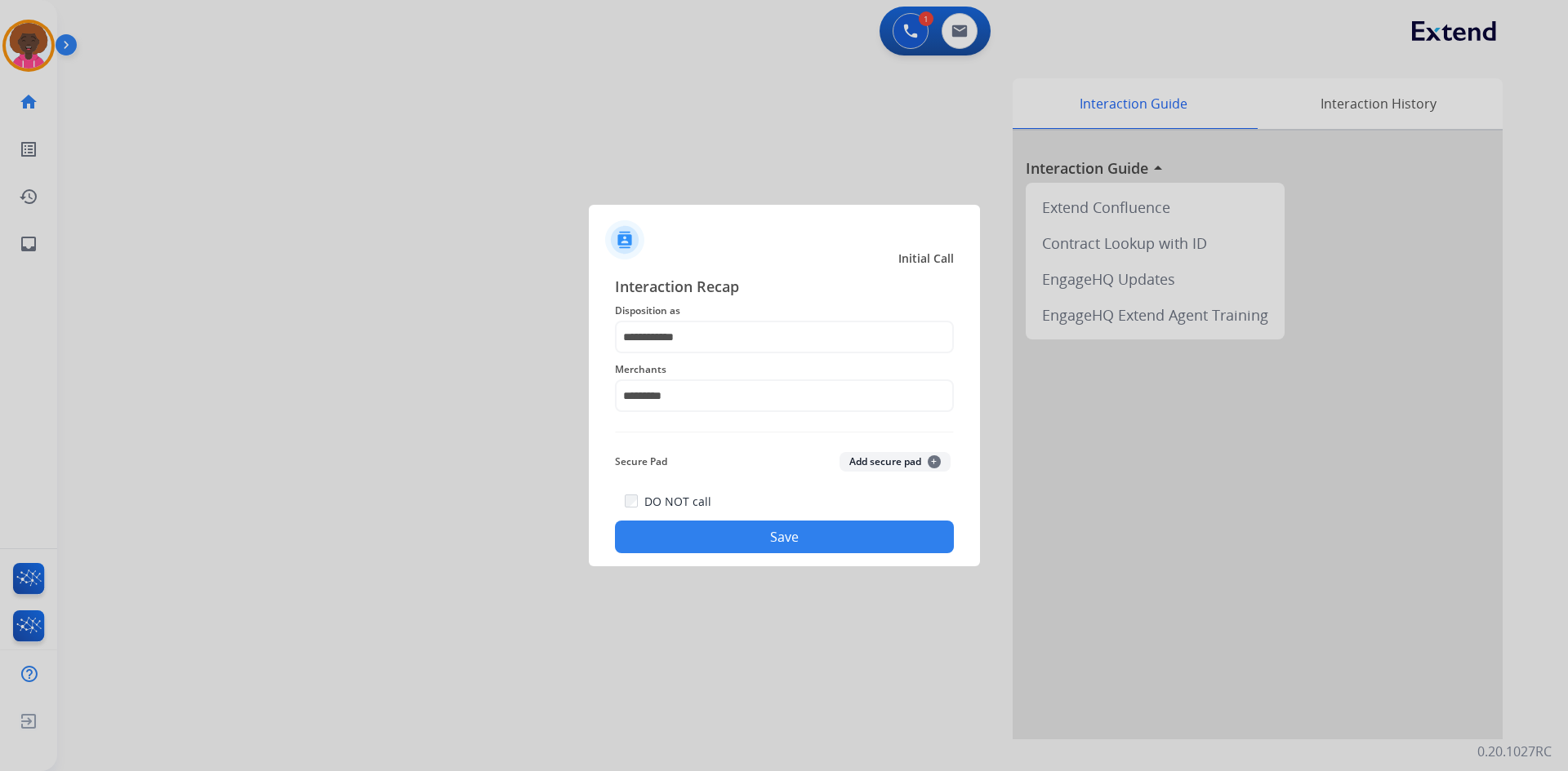
click at [814, 542] on button "Save" at bounding box center [784, 536] width 339 height 33
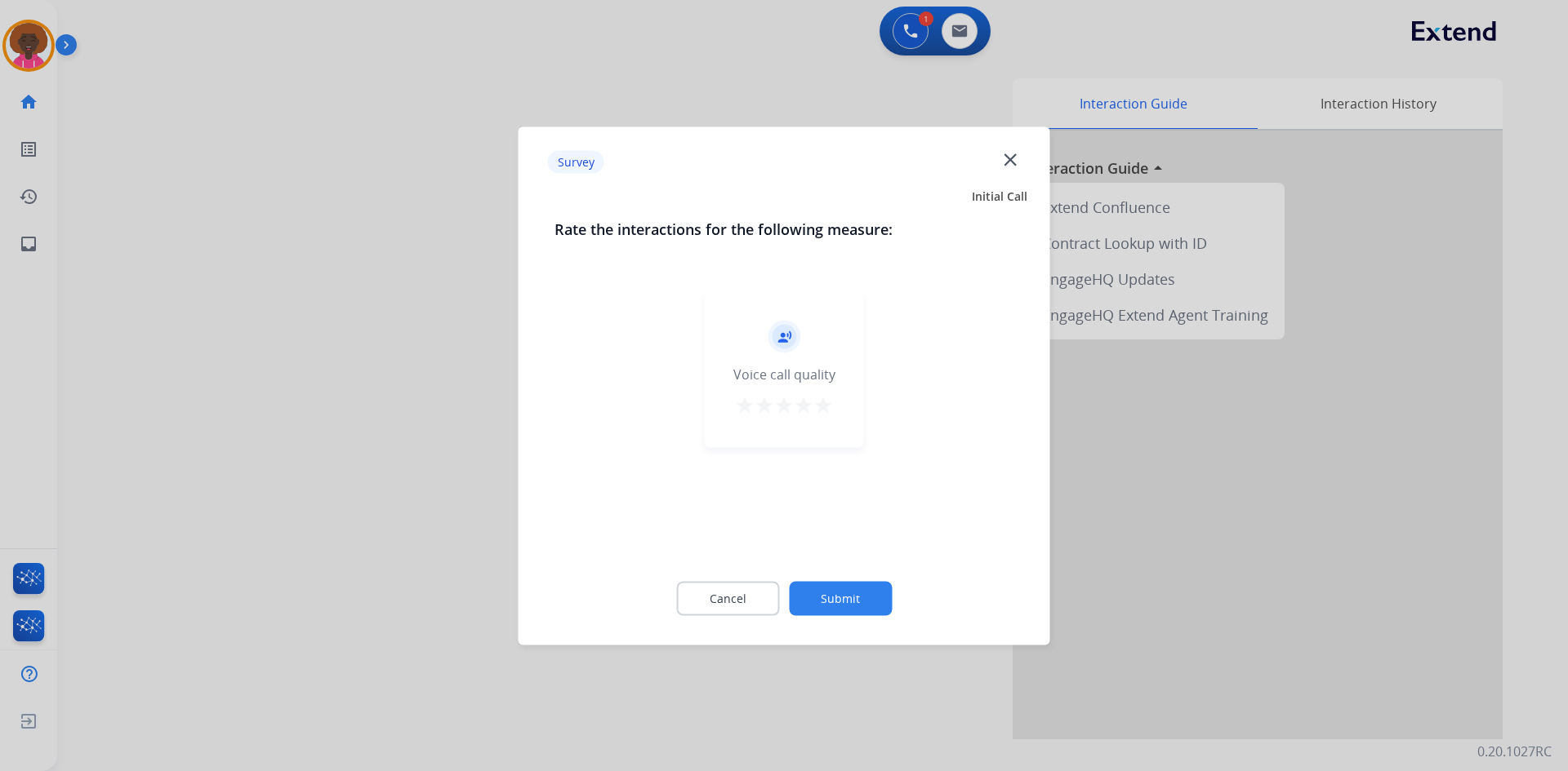
click at [815, 410] on mat-icon "star" at bounding box center [823, 405] width 19 height 19
drag, startPoint x: 891, startPoint y: 608, endPoint x: 887, endPoint y: 600, distance: 8.9
click at [890, 608] on div "Cancel Submit" at bounding box center [784, 598] width 460 height 73
click at [863, 608] on button "Submit" at bounding box center [840, 598] width 103 height 34
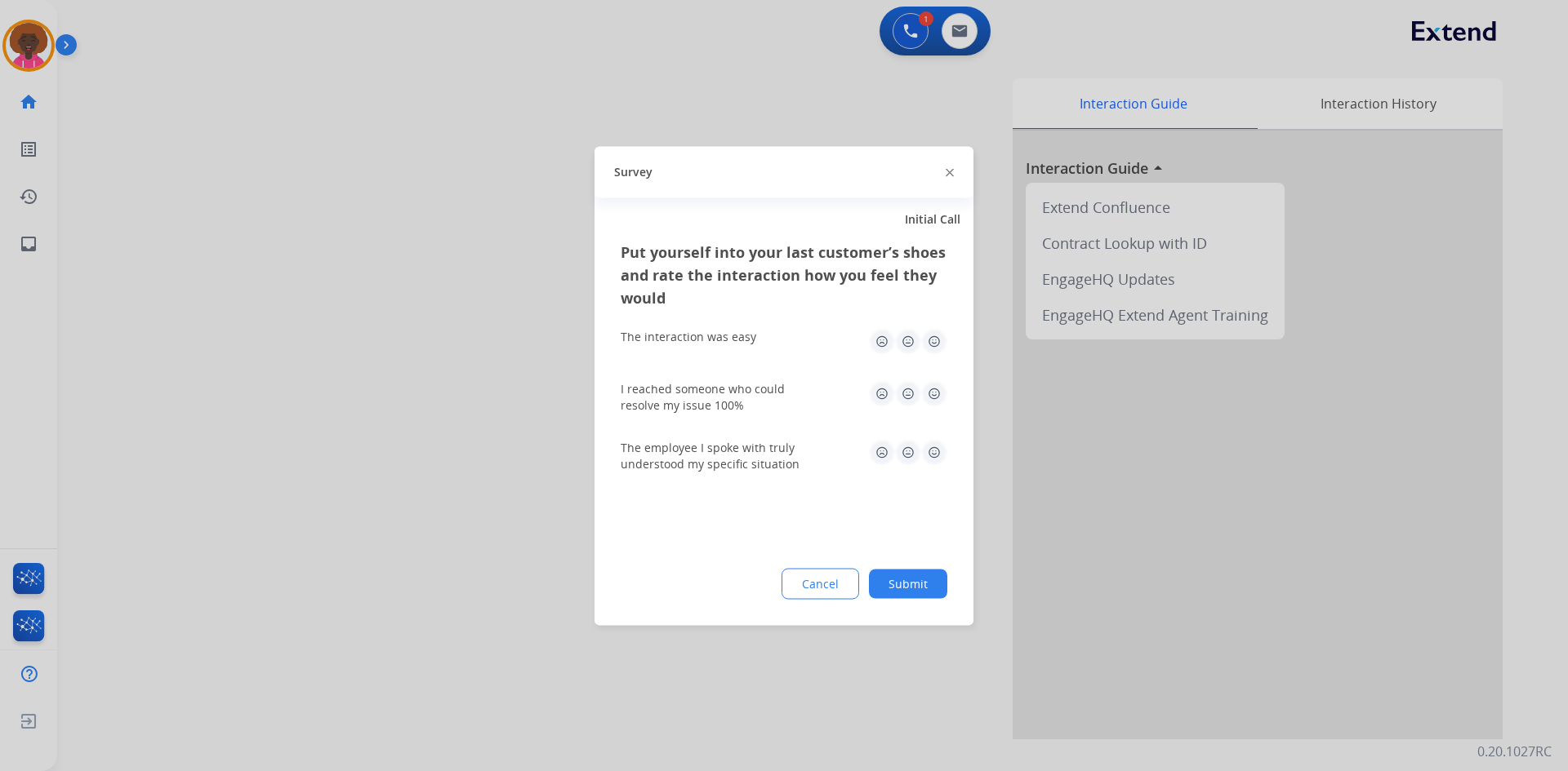
click at [933, 346] on img at bounding box center [934, 341] width 26 height 26
click at [928, 395] on img at bounding box center [934, 393] width 26 height 26
click at [926, 445] on img at bounding box center [934, 453] width 26 height 26
click at [903, 566] on div "Put yourself into your last customer’s shoes and rate the interaction how you f…" at bounding box center [784, 432] width 379 height 386
click at [918, 595] on button "Submit" at bounding box center [908, 583] width 79 height 29
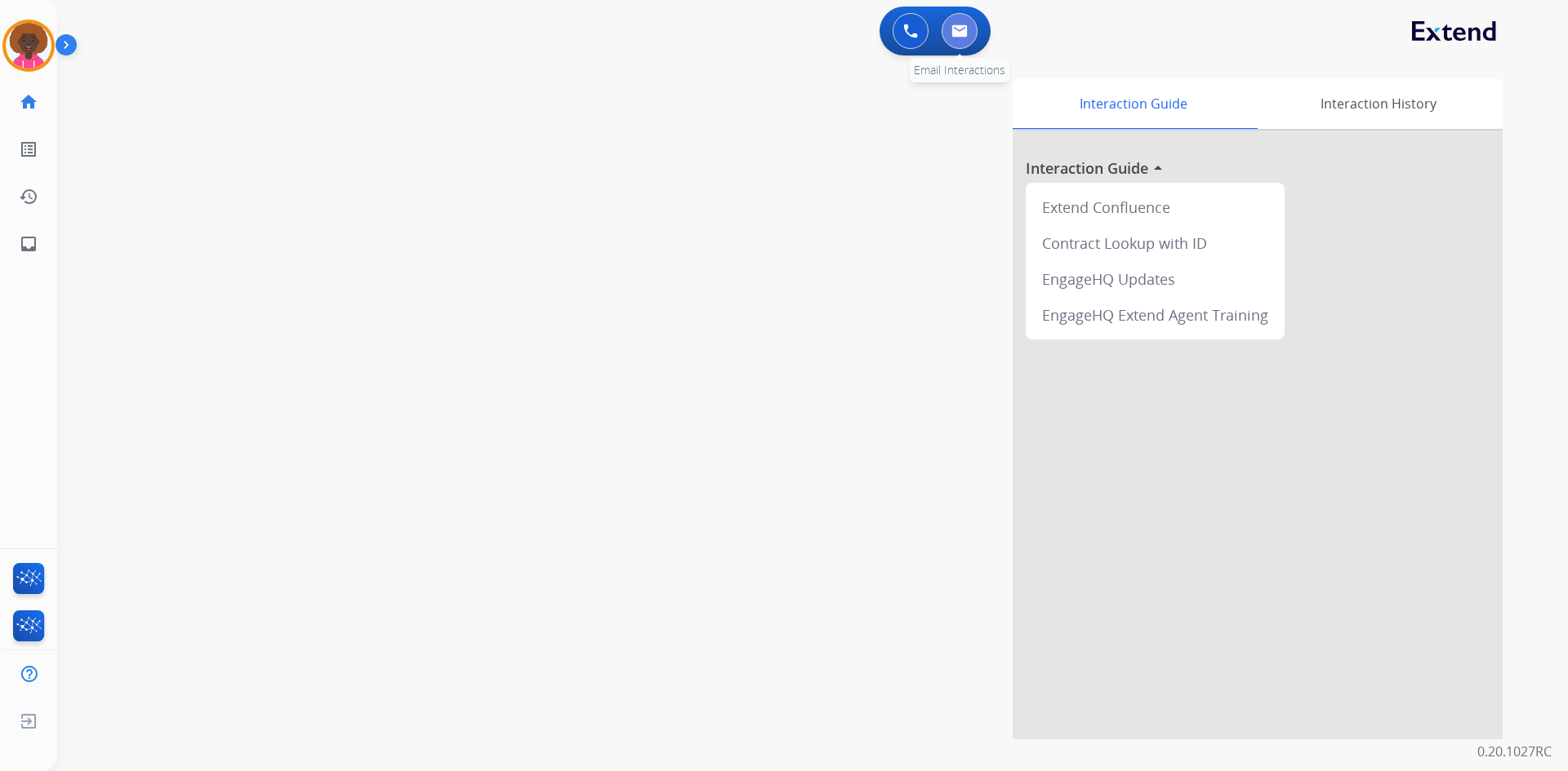
click at [970, 34] on button at bounding box center [959, 31] width 36 height 36
select select "**********"
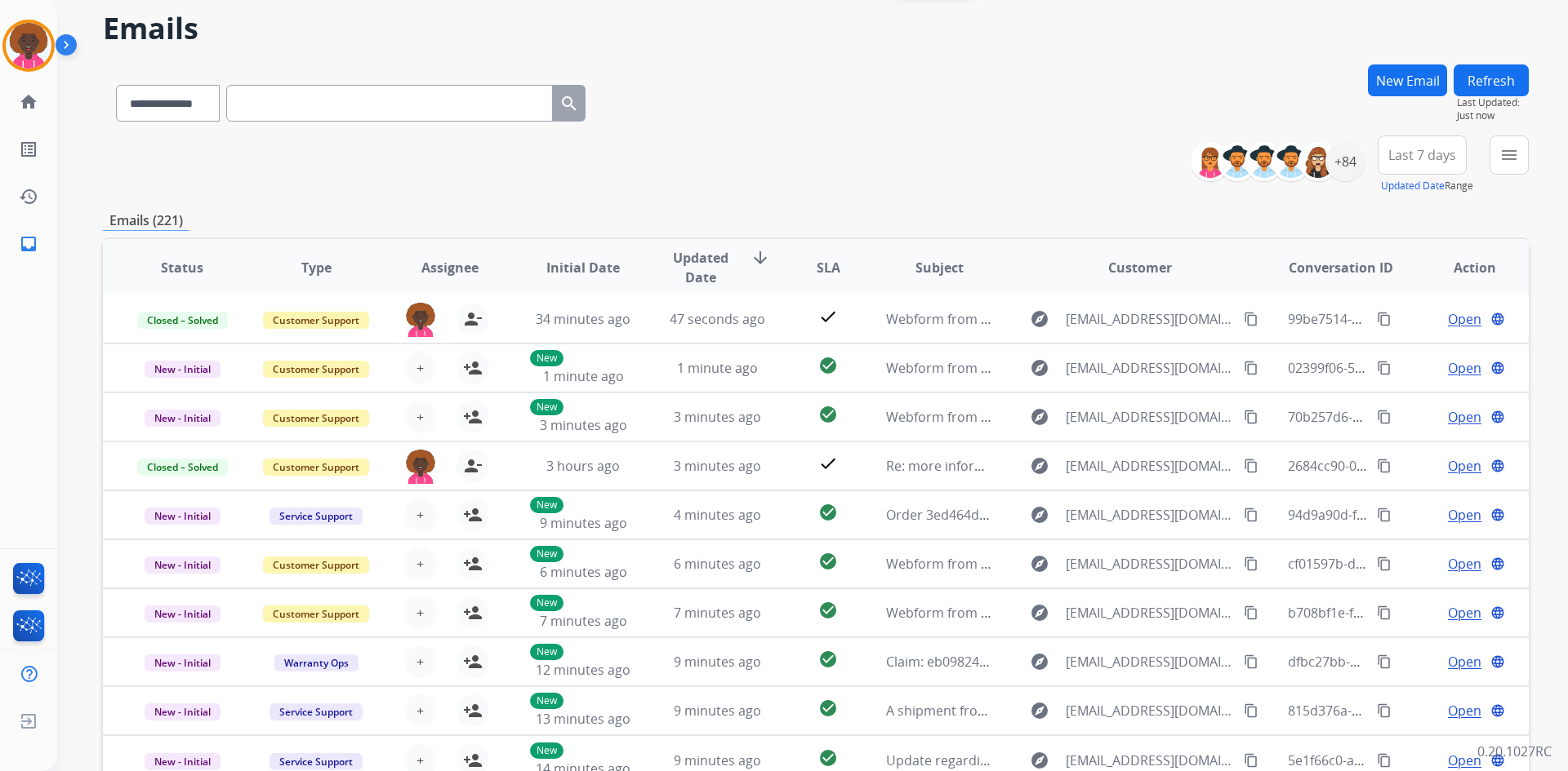
scroll to position [82, 0]
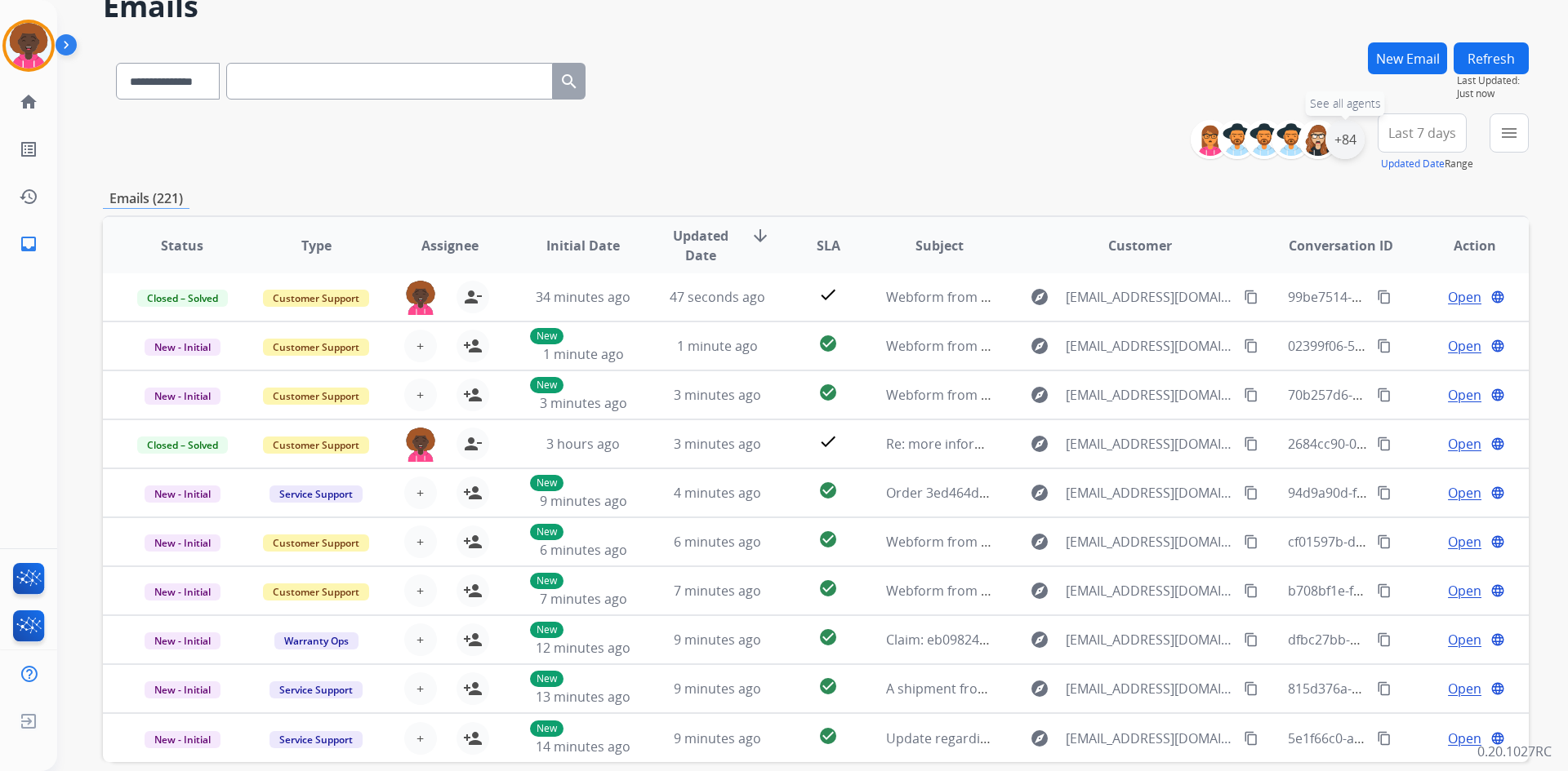
click at [1342, 146] on div "+84" at bounding box center [1345, 139] width 39 height 39
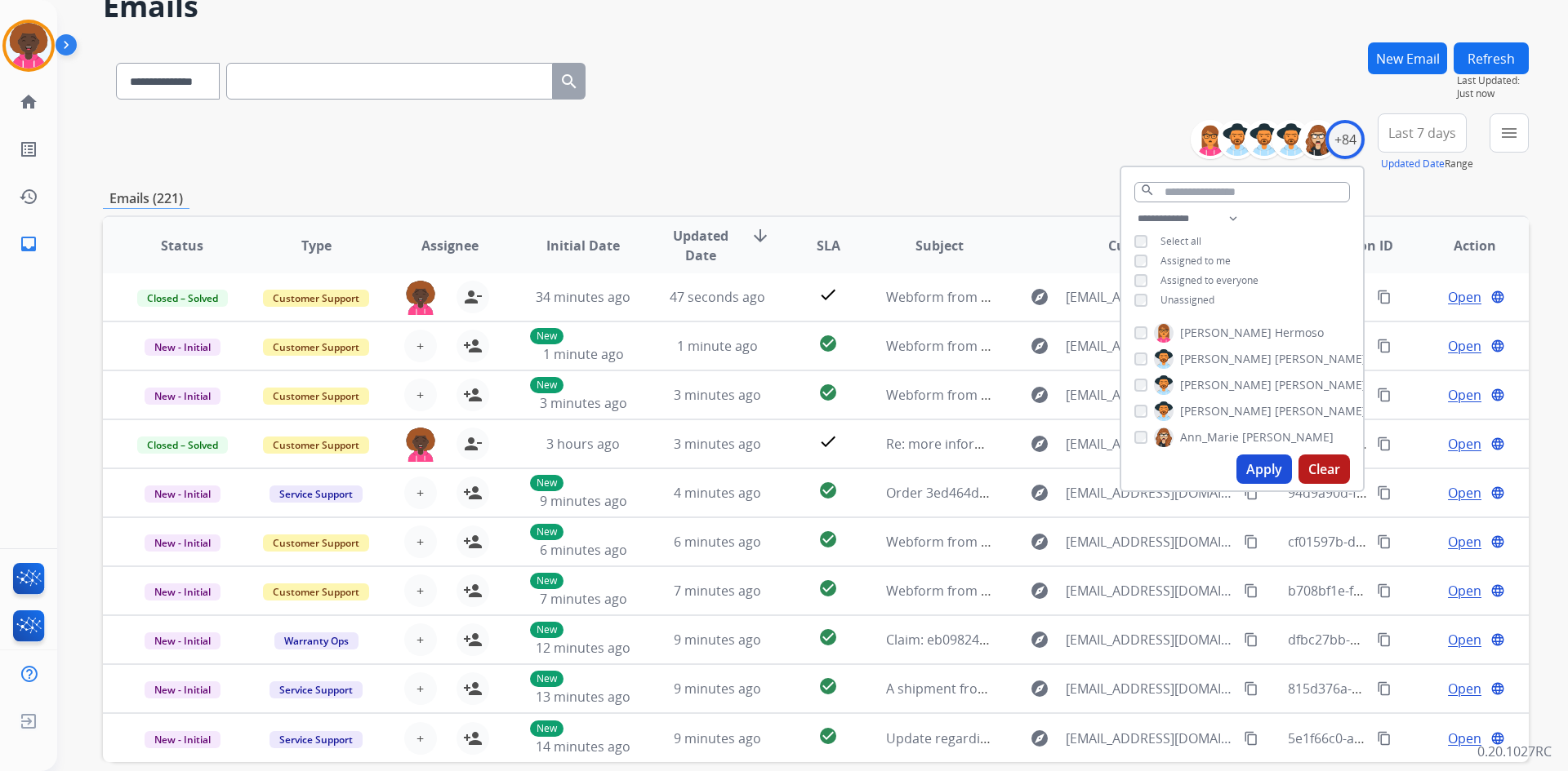
click at [1134, 305] on div "**********" at bounding box center [1242, 261] width 242 height 104
click at [1257, 482] on button "Apply" at bounding box center [1264, 468] width 56 height 29
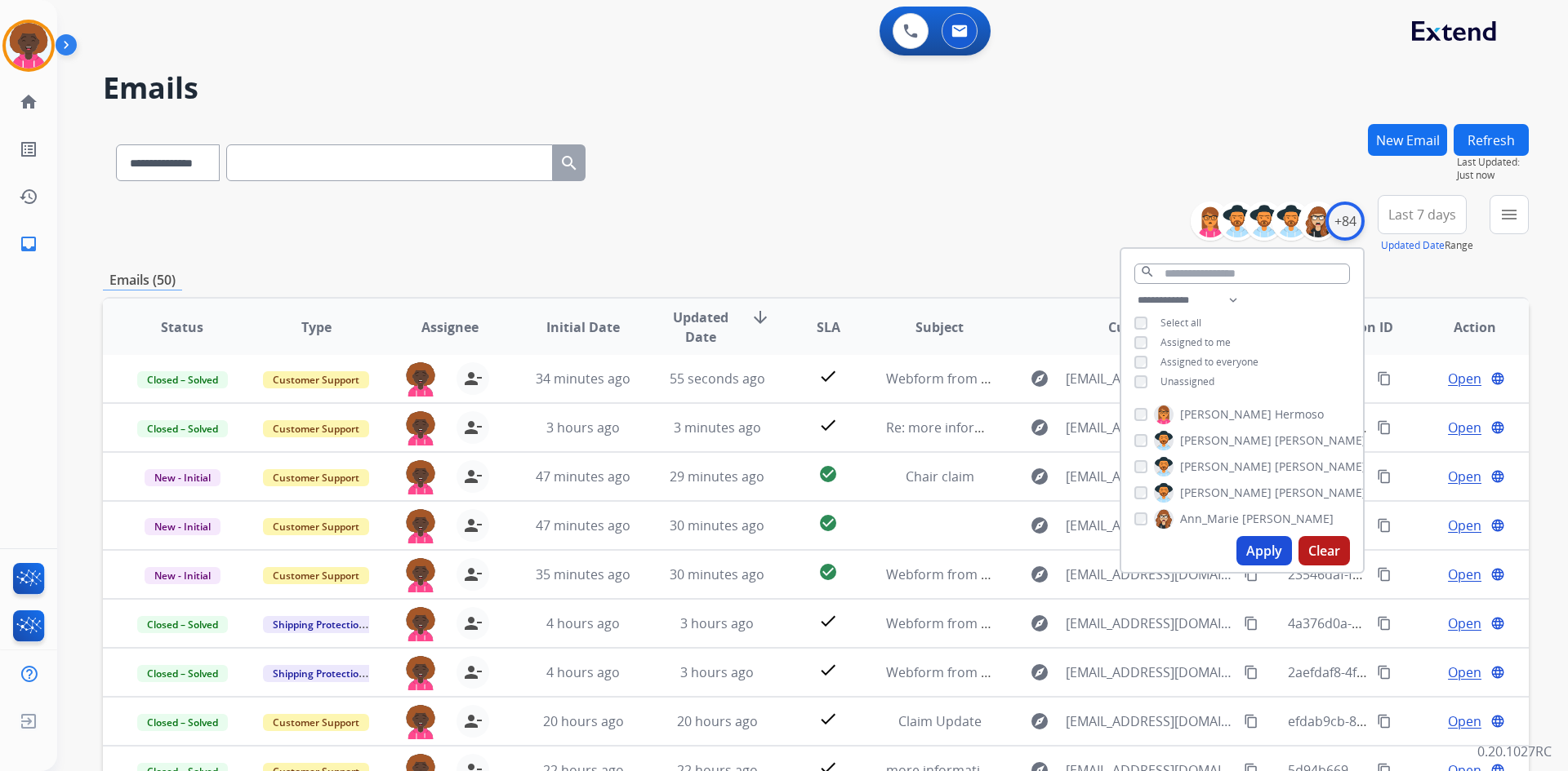
click at [1352, 204] on div "+84" at bounding box center [1345, 221] width 39 height 39
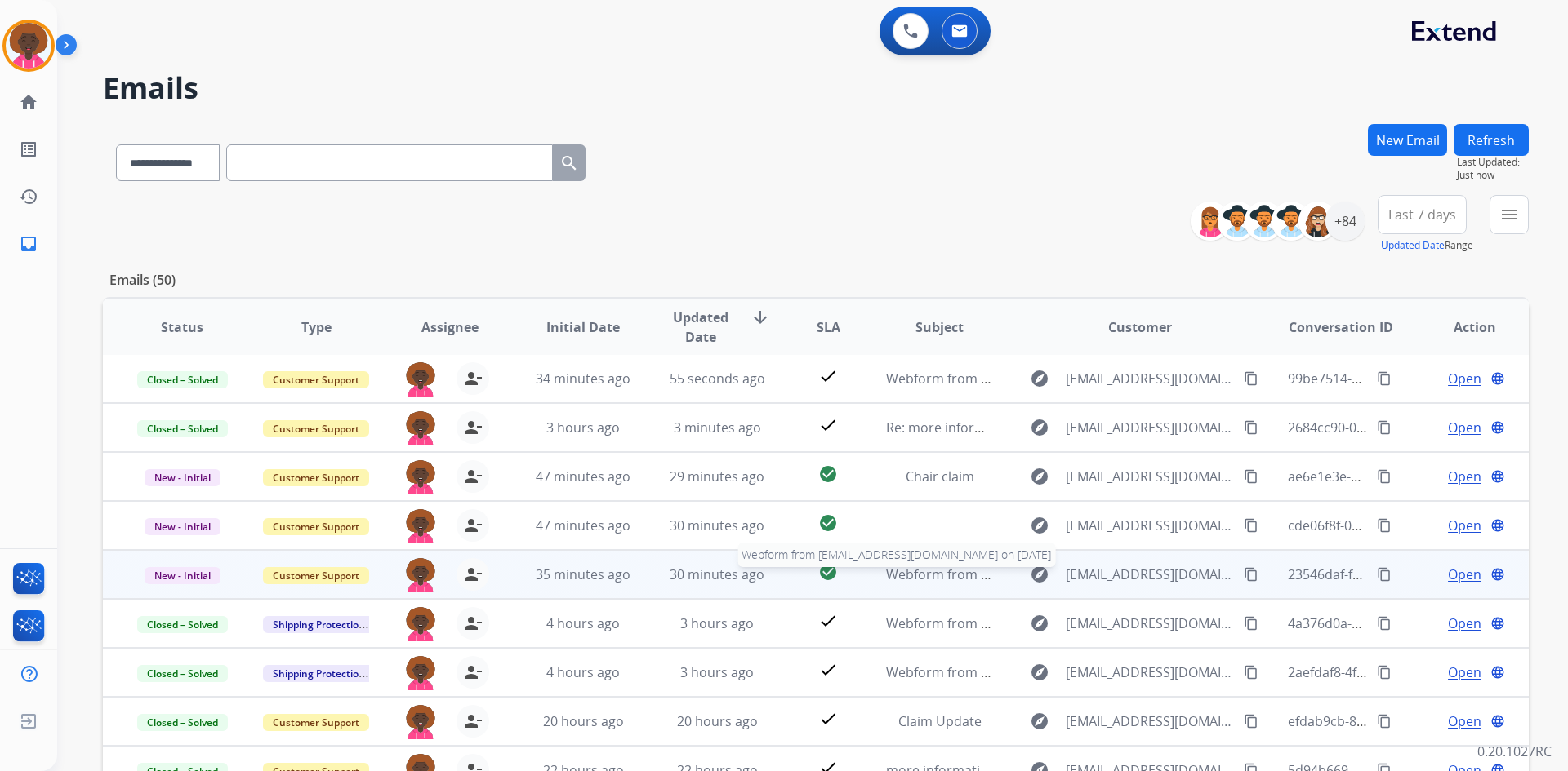
click at [925, 574] on span "Webform from msterling4004@gmail.com on 08/26/2025" at bounding box center [1070, 574] width 370 height 18
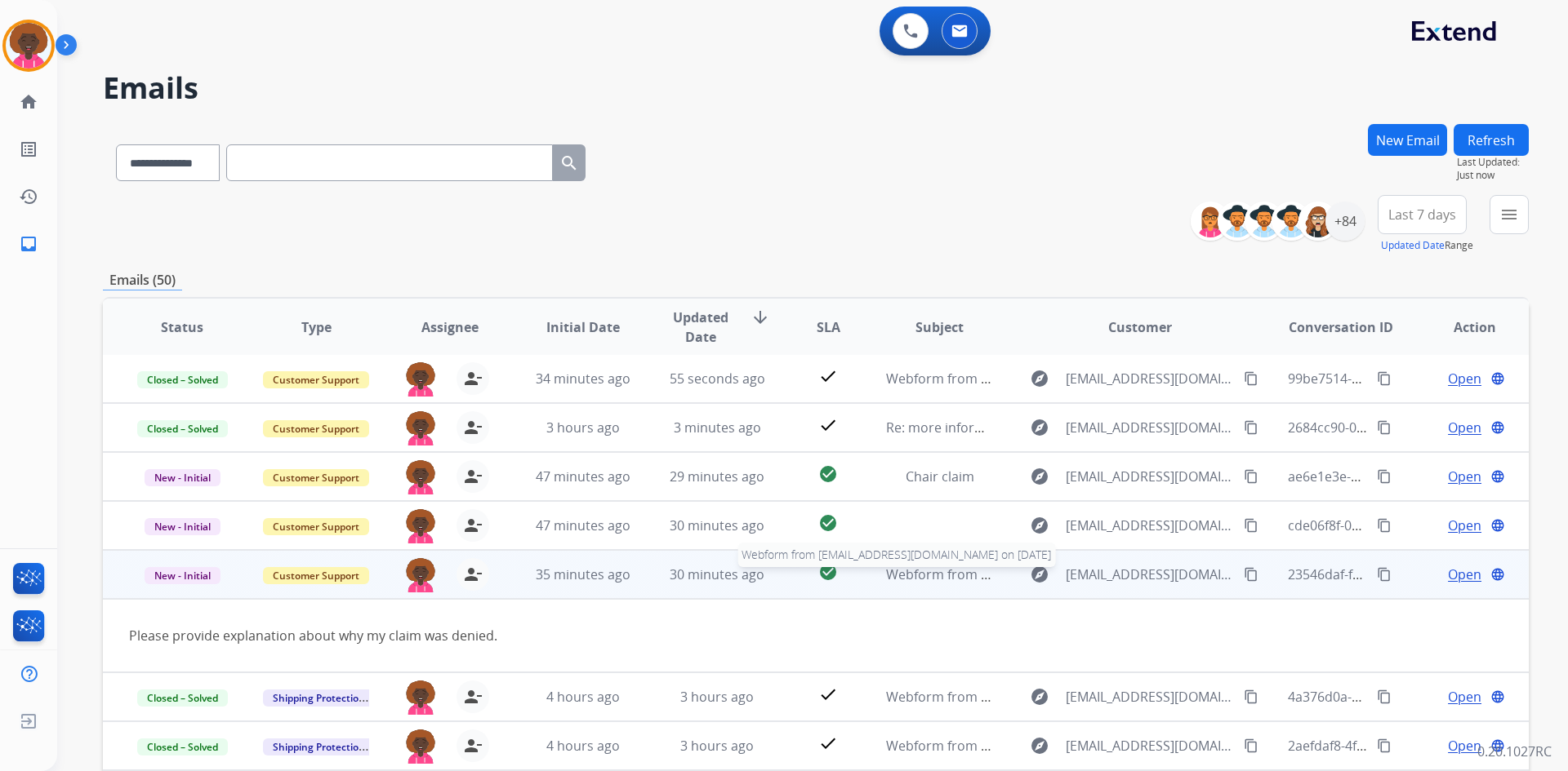
scroll to position [75, 0]
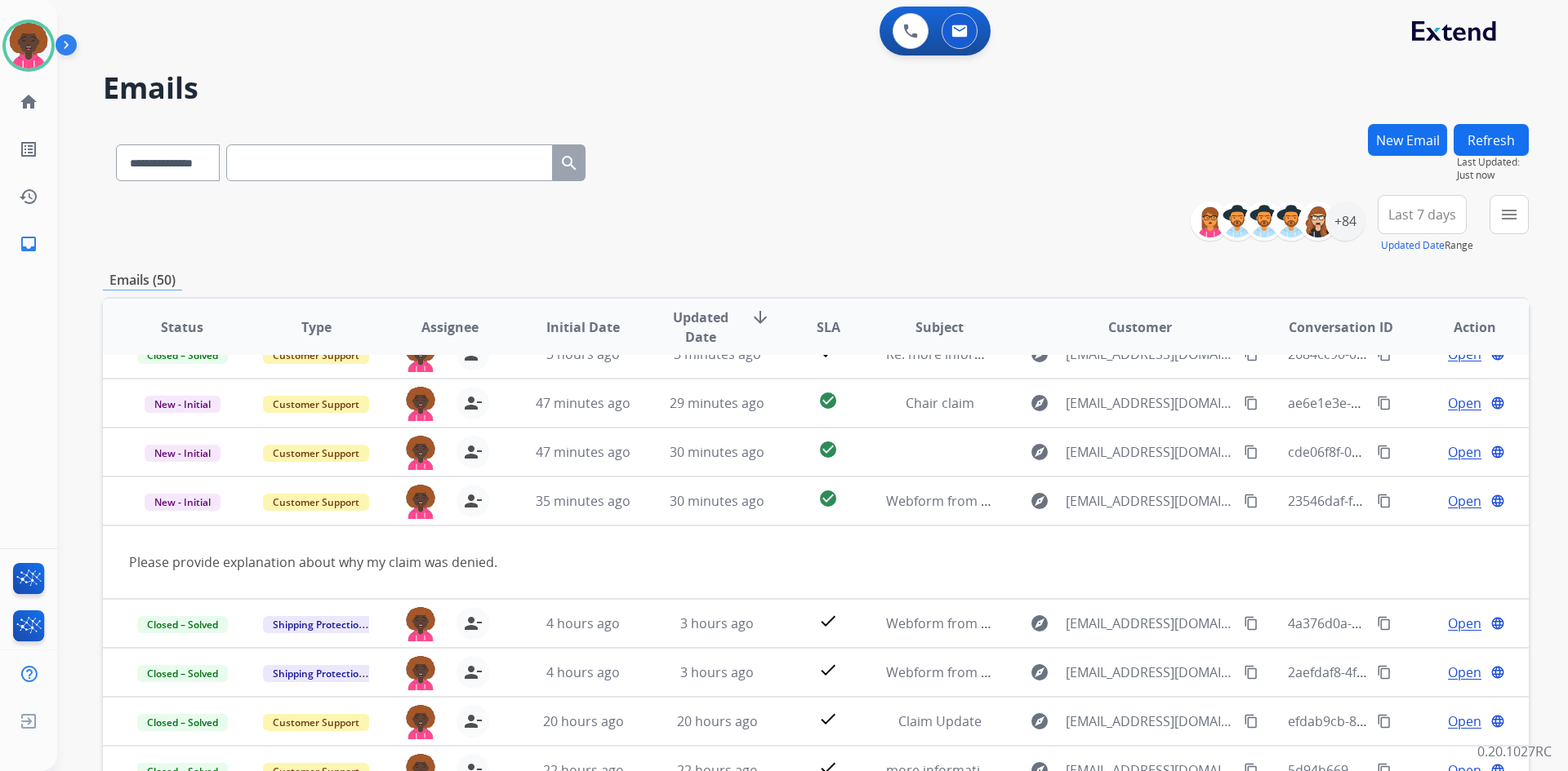
click at [643, 345] on th "Updated Date arrow_downward" at bounding box center [705, 327] width 134 height 57
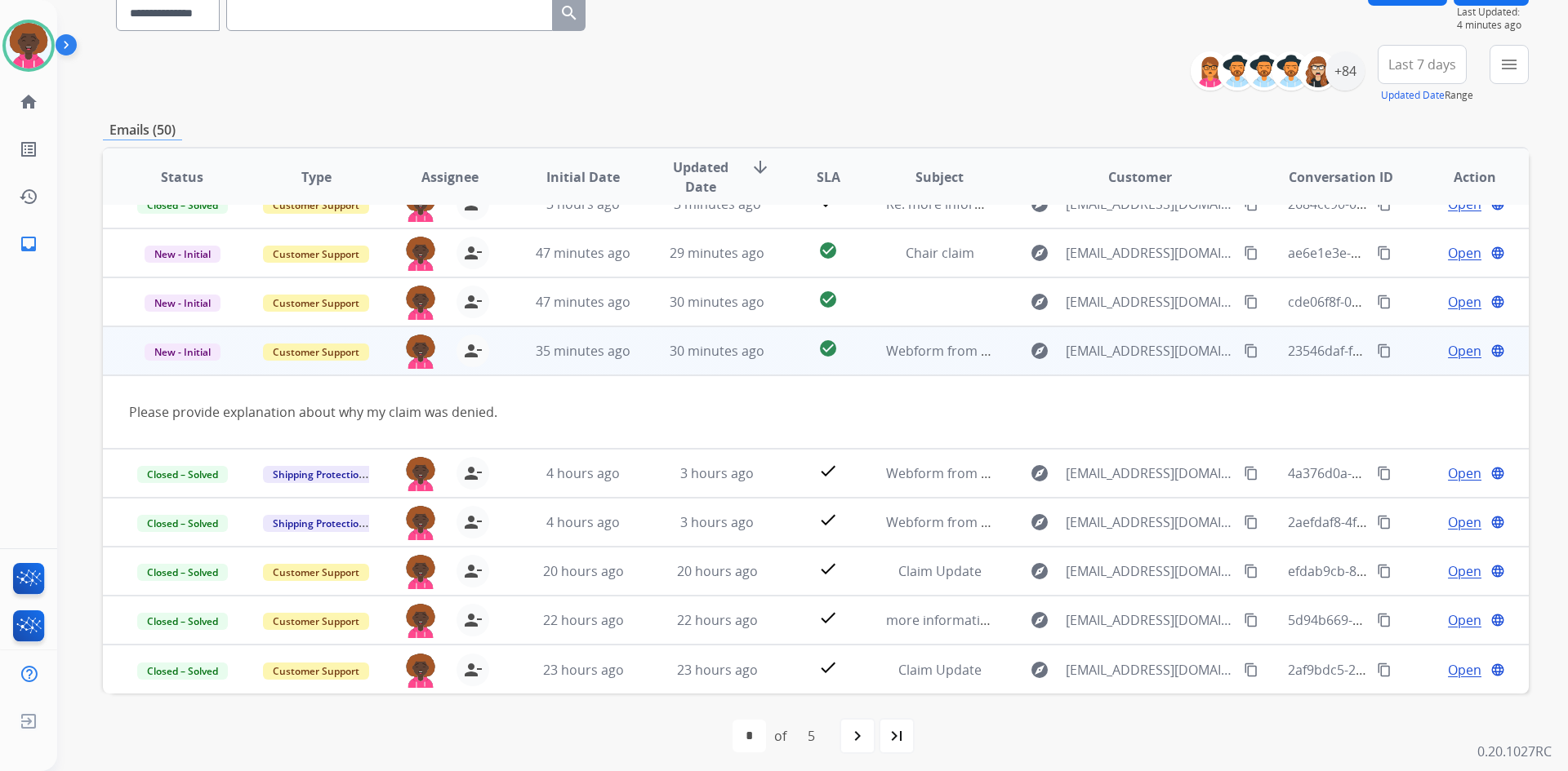
scroll to position [158, 0]
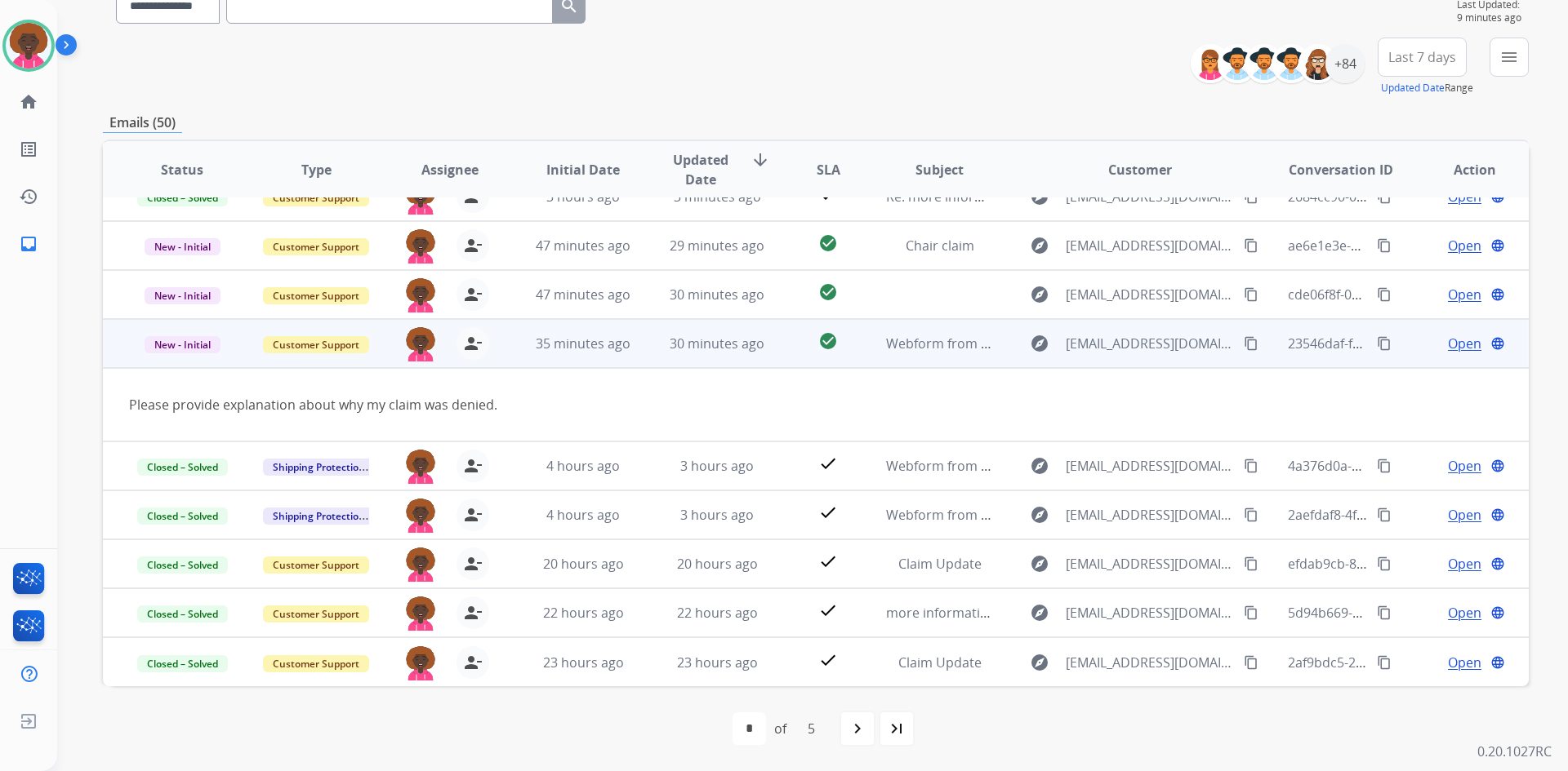
click at [1243, 336] on mat-icon "content_copy" at bounding box center [1250, 343] width 15 height 15
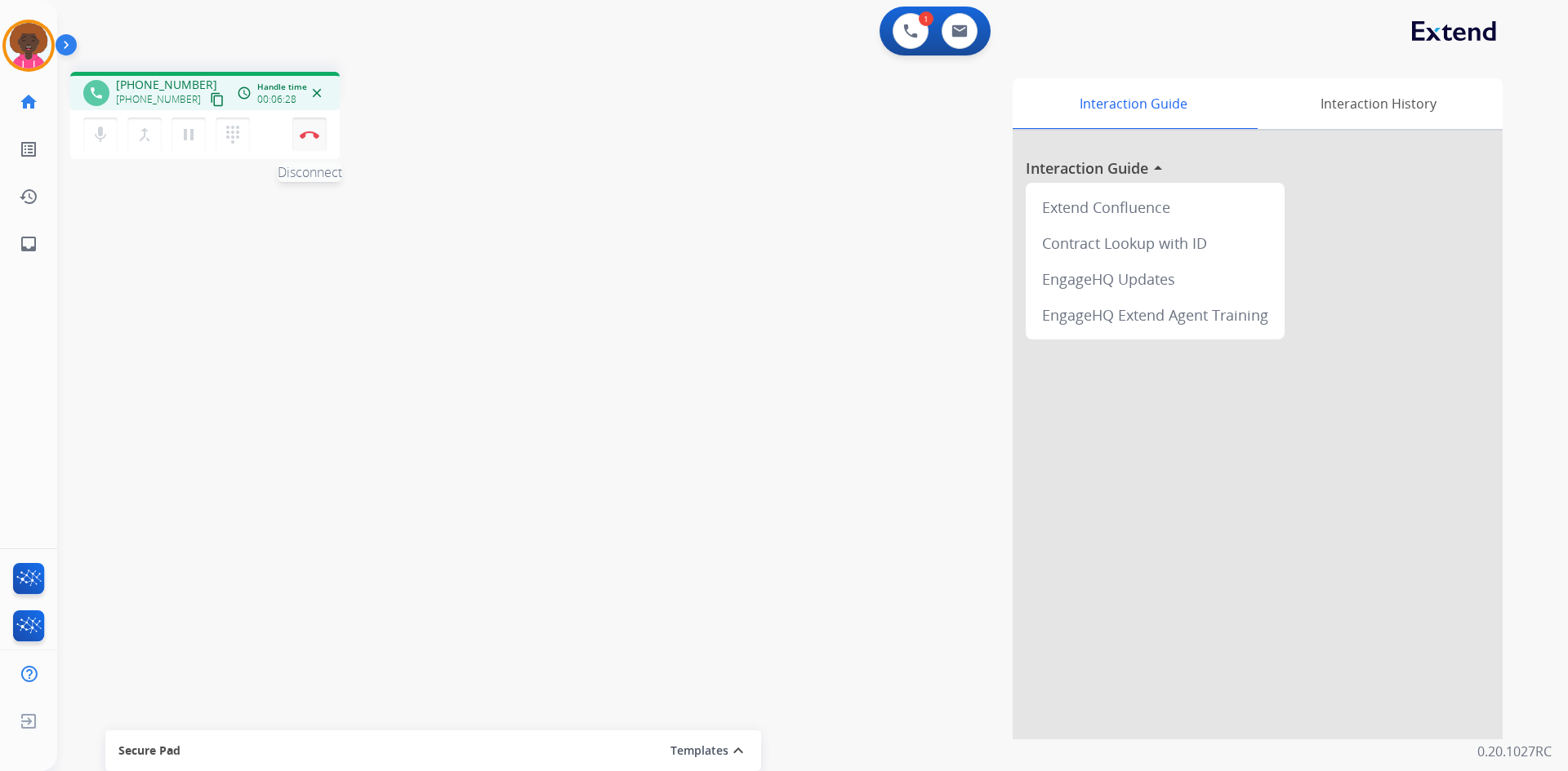
click at [303, 135] on img at bounding box center [310, 134] width 19 height 8
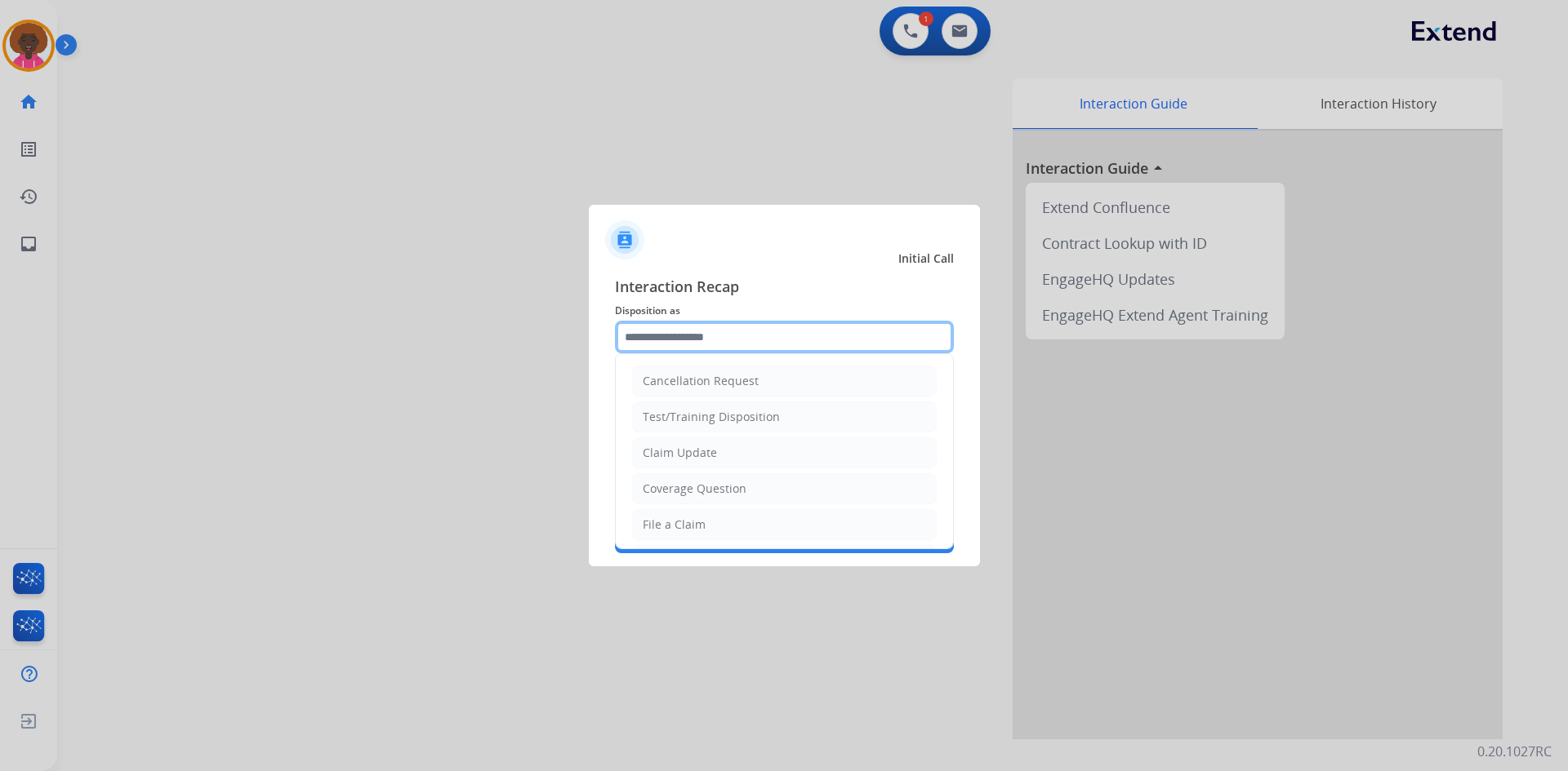
click at [722, 329] on input "text" at bounding box center [784, 337] width 339 height 33
click at [695, 516] on li "File a Claim" at bounding box center [784, 524] width 304 height 31
type input "**********"
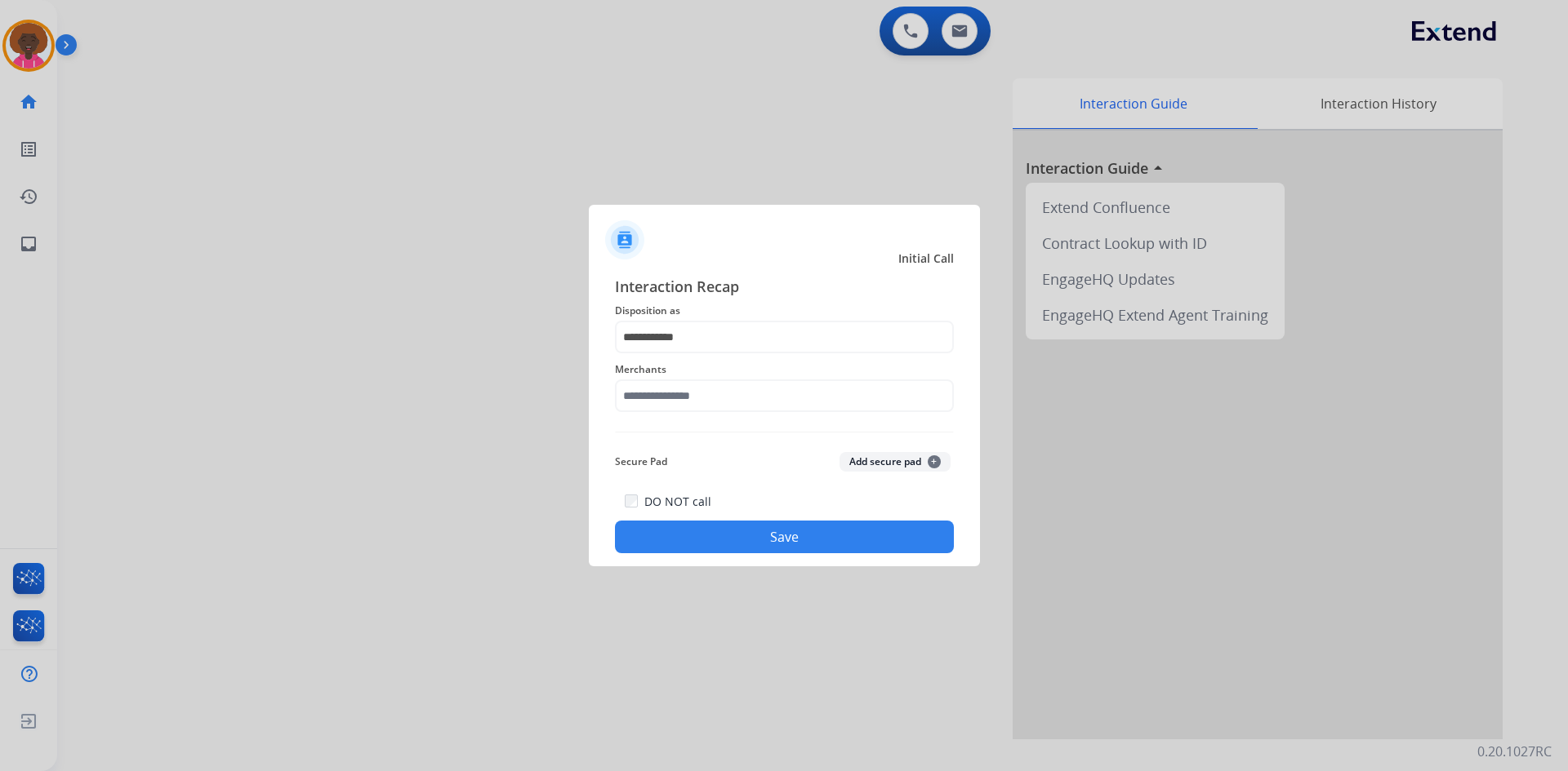
click at [701, 309] on span "Disposition as" at bounding box center [784, 311] width 339 height 19
click at [688, 341] on input "**********" at bounding box center [784, 337] width 339 height 33
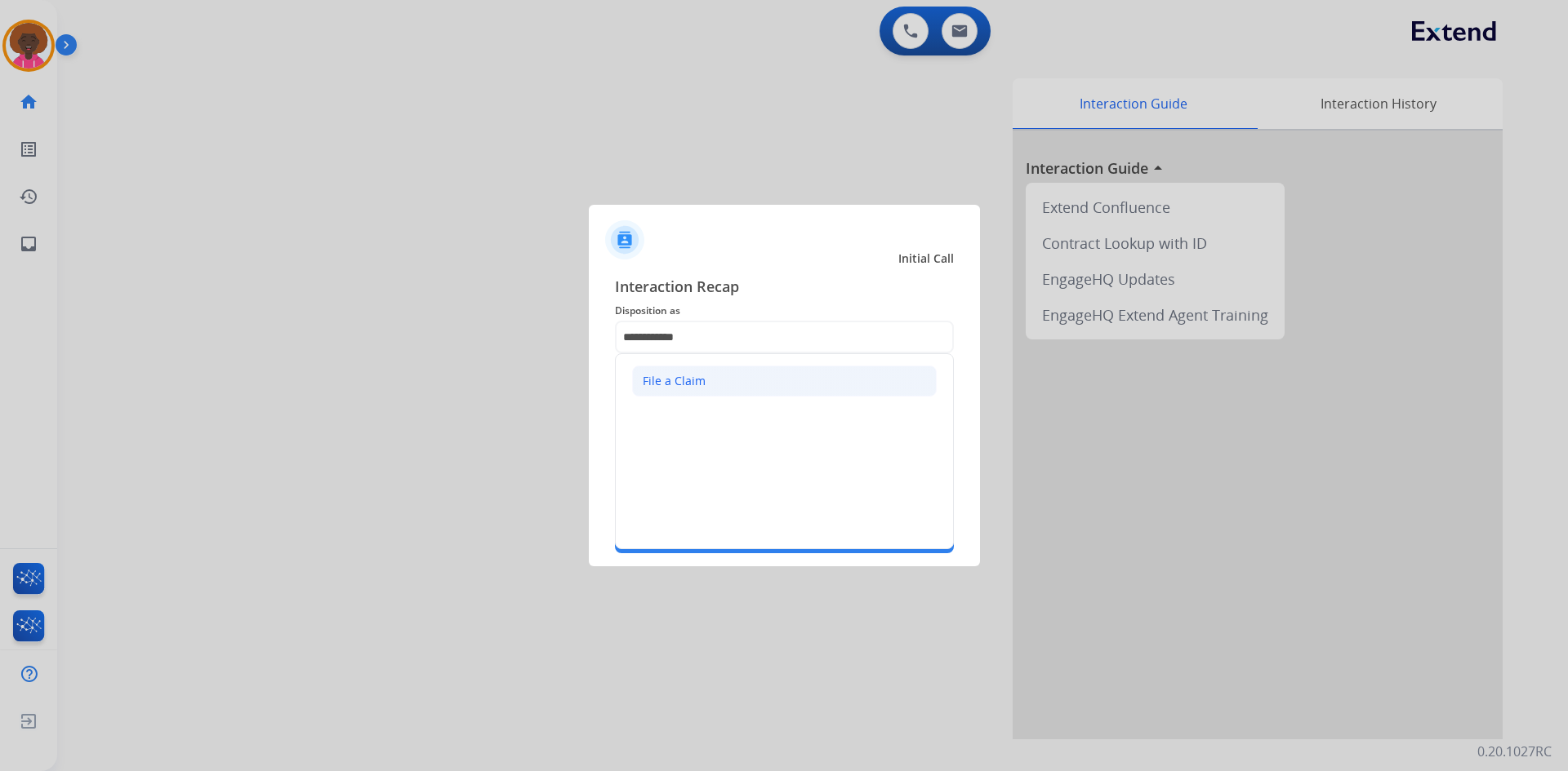
click at [699, 386] on div "File a Claim" at bounding box center [673, 381] width 63 height 17
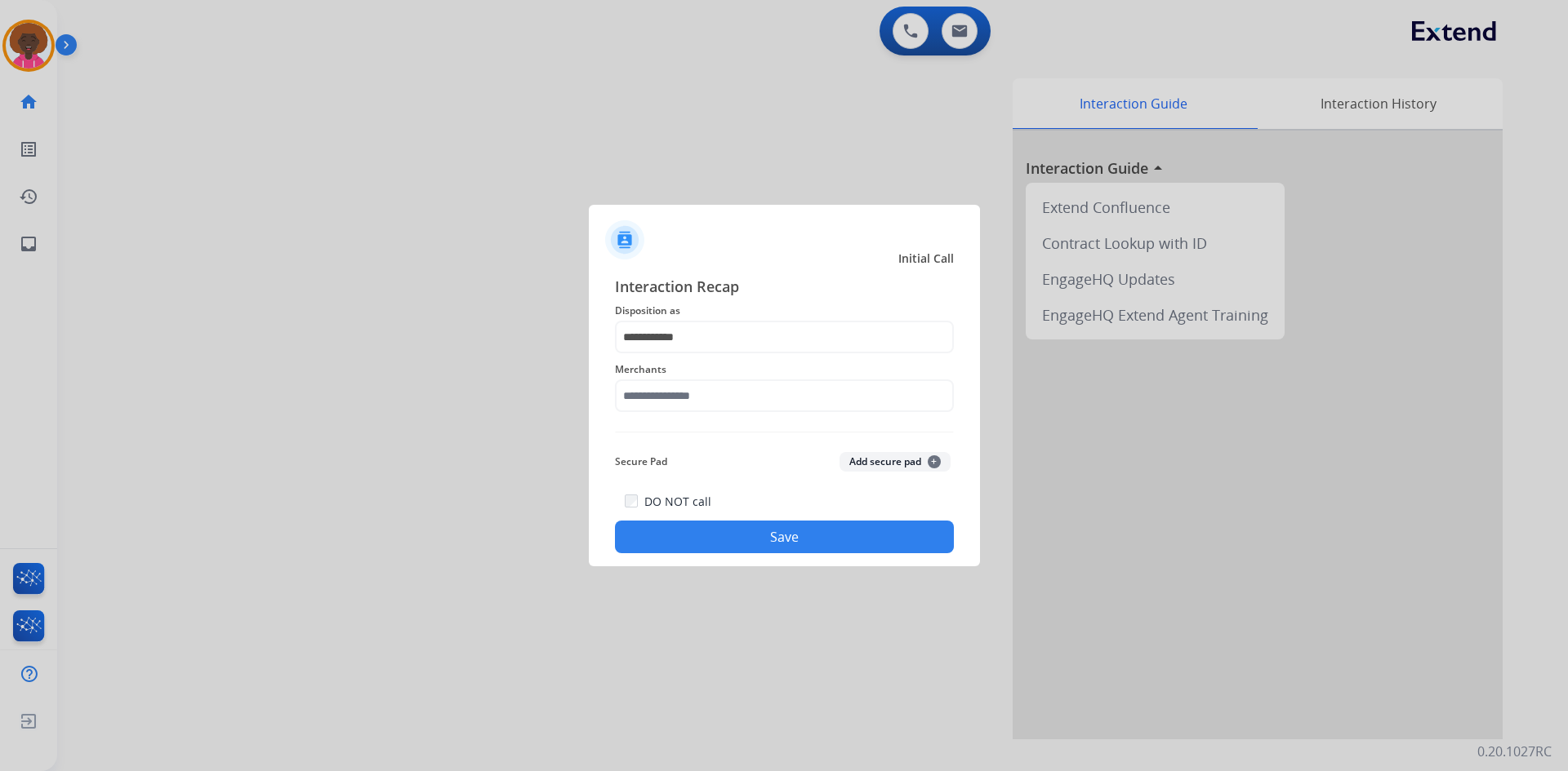
click at [780, 538] on button "Save" at bounding box center [784, 536] width 339 height 33
click at [718, 412] on input "text" at bounding box center [784, 395] width 339 height 33
click at [695, 450] on div "Not found" at bounding box center [671, 442] width 56 height 17
type input "*********"
click at [728, 557] on div "**********" at bounding box center [784, 414] width 391 height 304
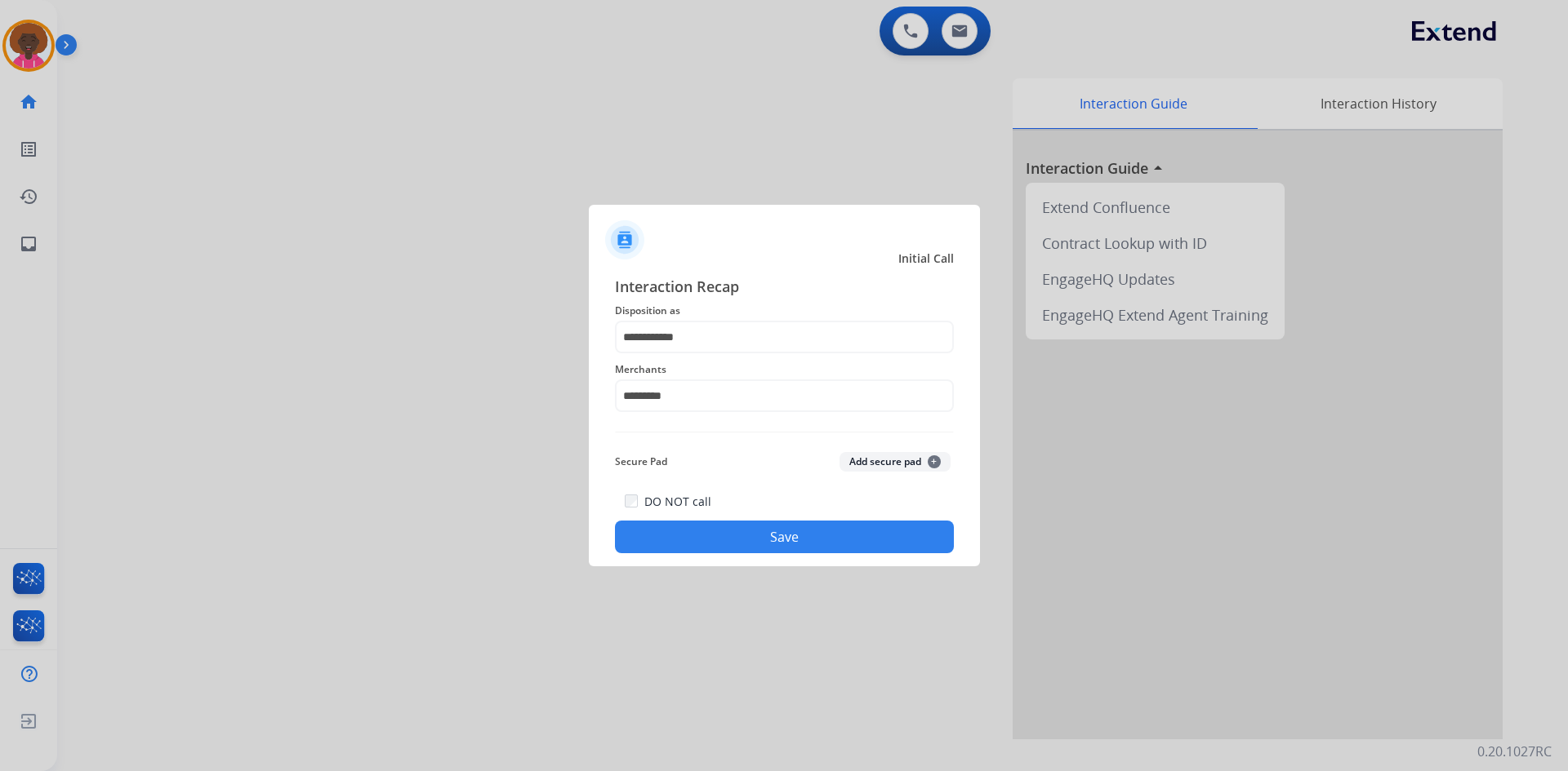
click at [739, 547] on button "Save" at bounding box center [784, 536] width 339 height 33
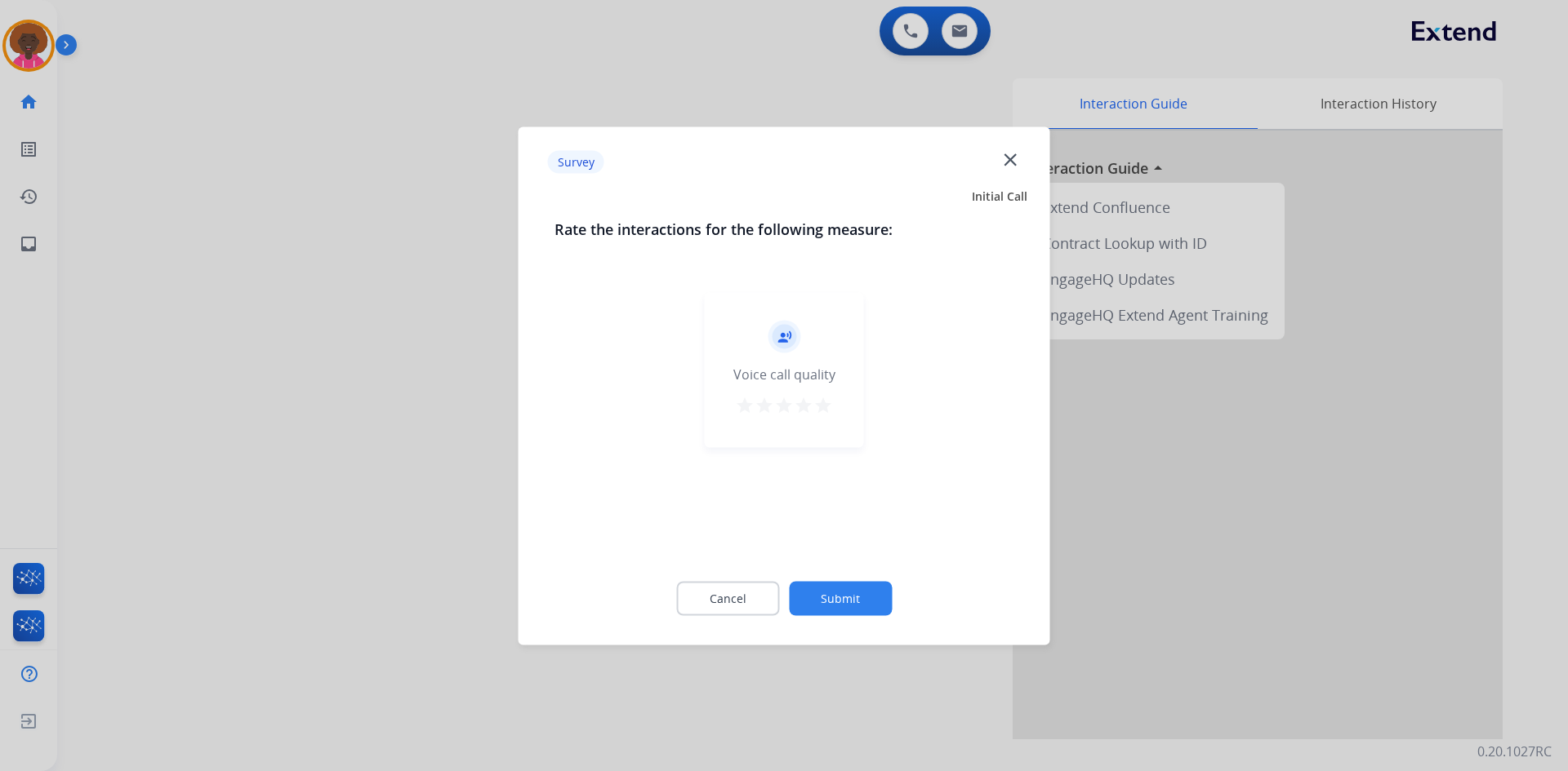
click at [804, 403] on mat-icon "star" at bounding box center [803, 405] width 19 height 19
click at [848, 603] on button "Submit" at bounding box center [840, 598] width 103 height 34
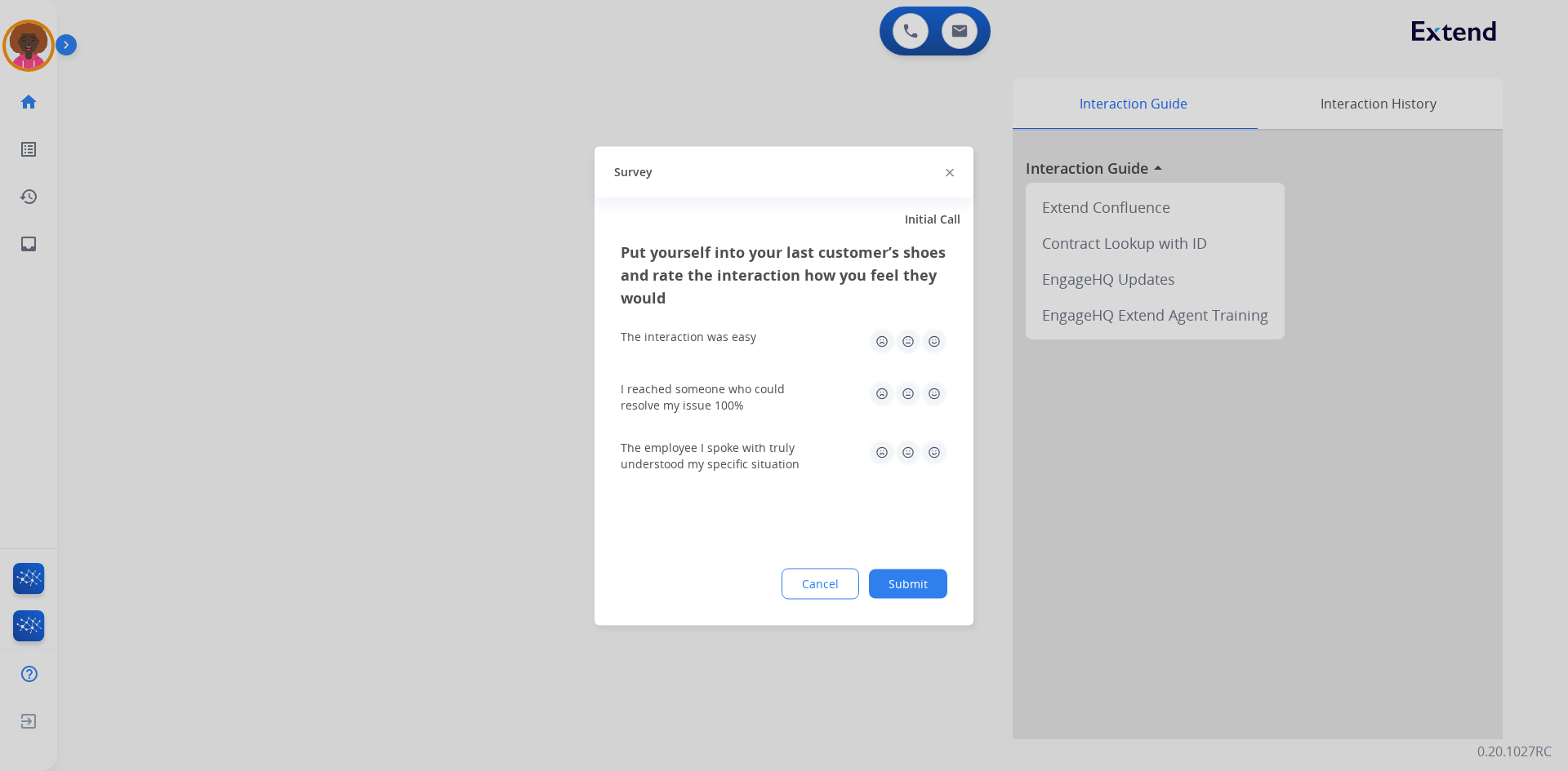
click at [911, 582] on button "Submit" at bounding box center [908, 583] width 79 height 29
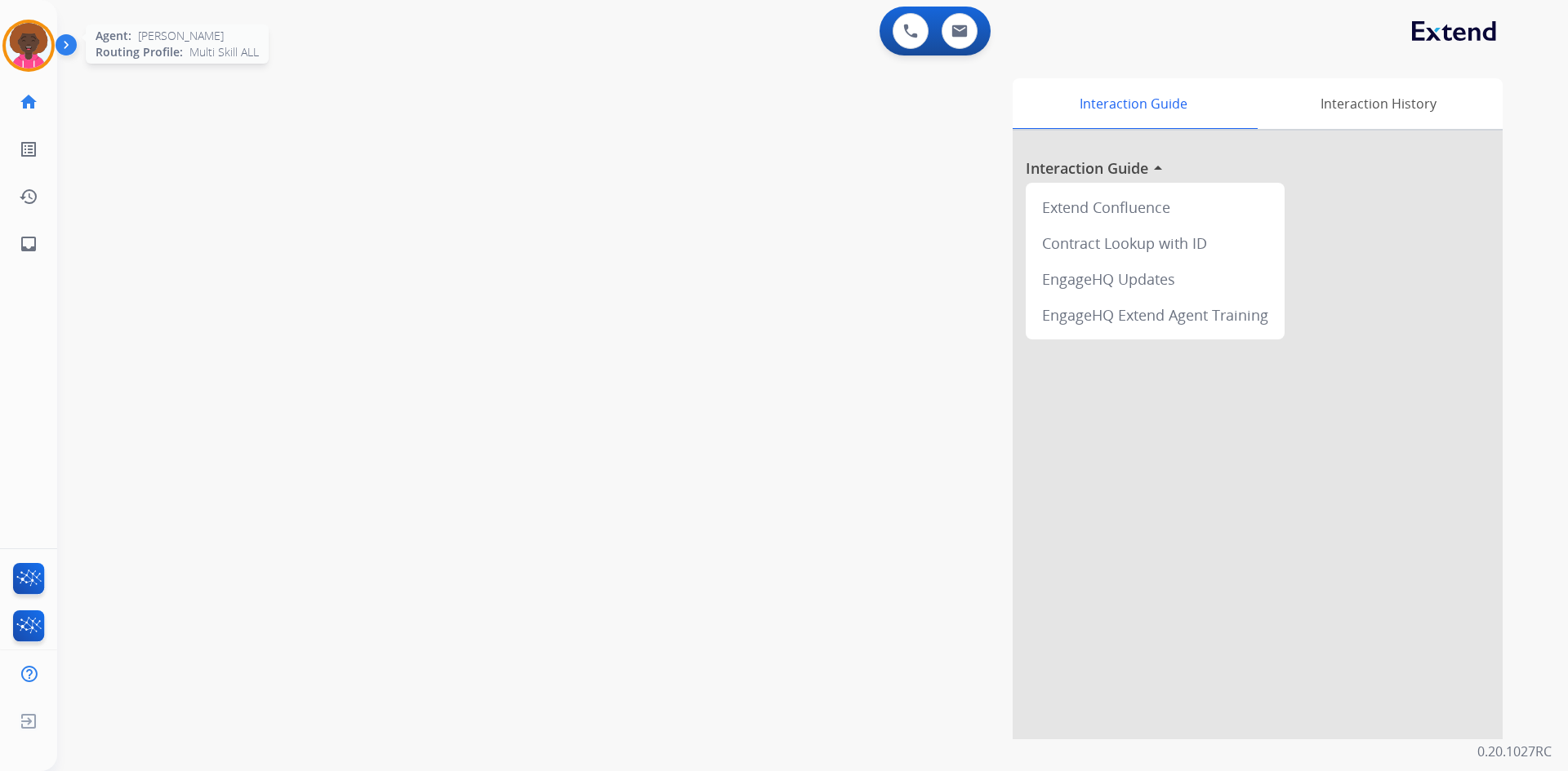
click at [33, 58] on img at bounding box center [28, 46] width 46 height 46
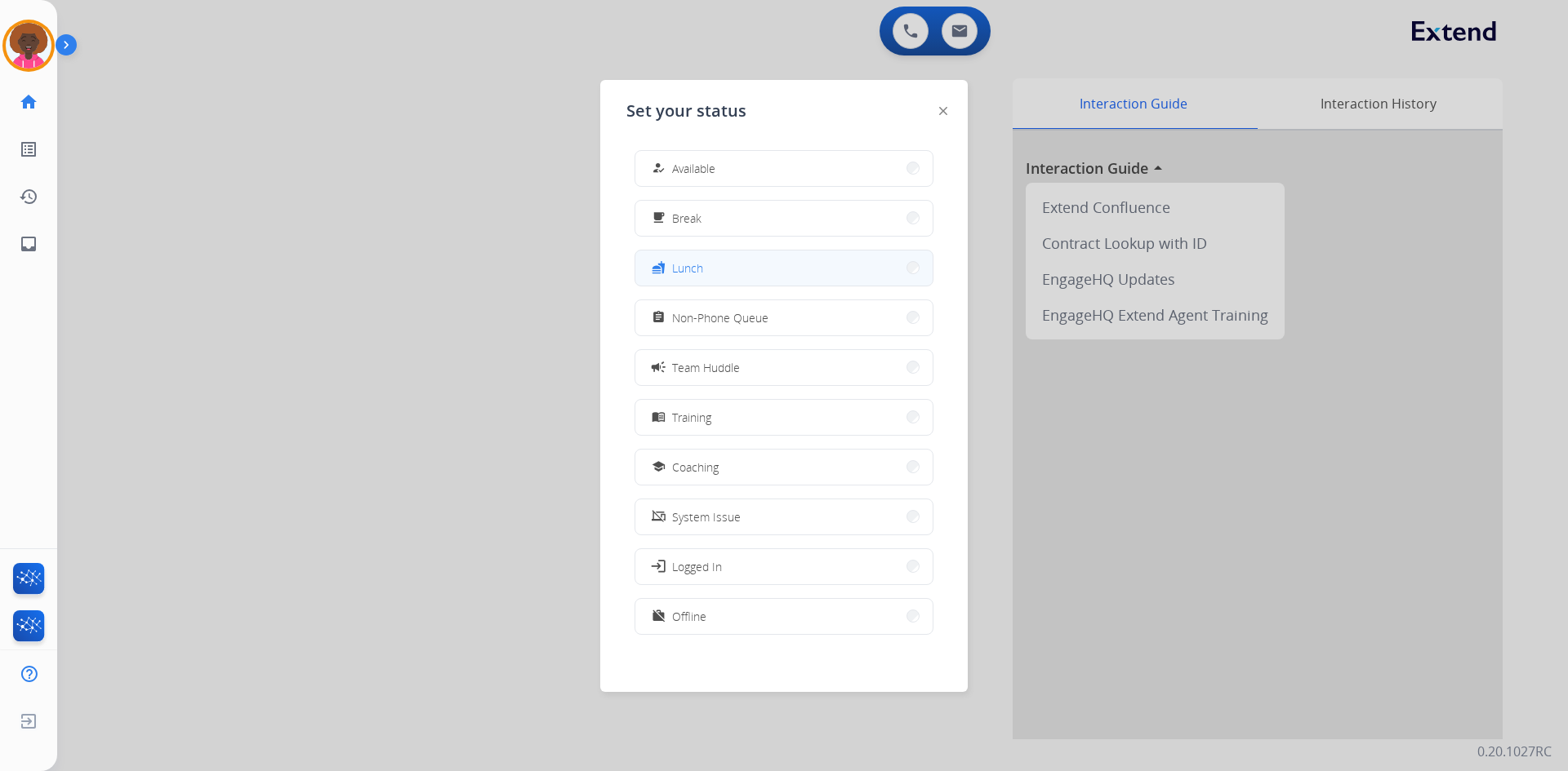
click at [792, 279] on button "fastfood Lunch" at bounding box center [784, 268] width 297 height 35
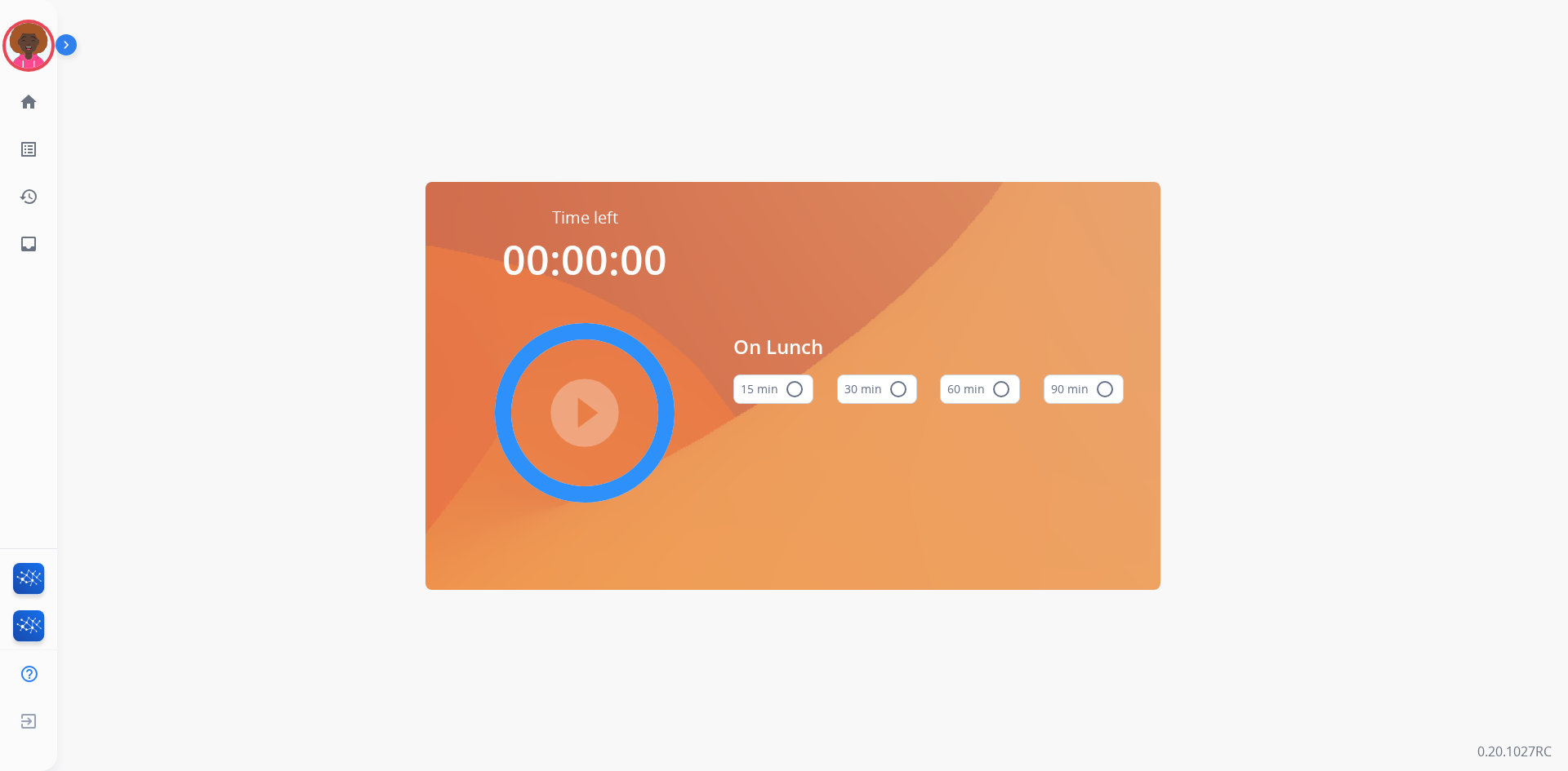
click at [1004, 395] on mat-icon "radio_button_unchecked" at bounding box center [1001, 389] width 19 height 19
click at [594, 403] on mat-icon "play_circle_filled" at bounding box center [584, 413] width 19 height 19
